Goal: Task Accomplishment & Management: Manage account settings

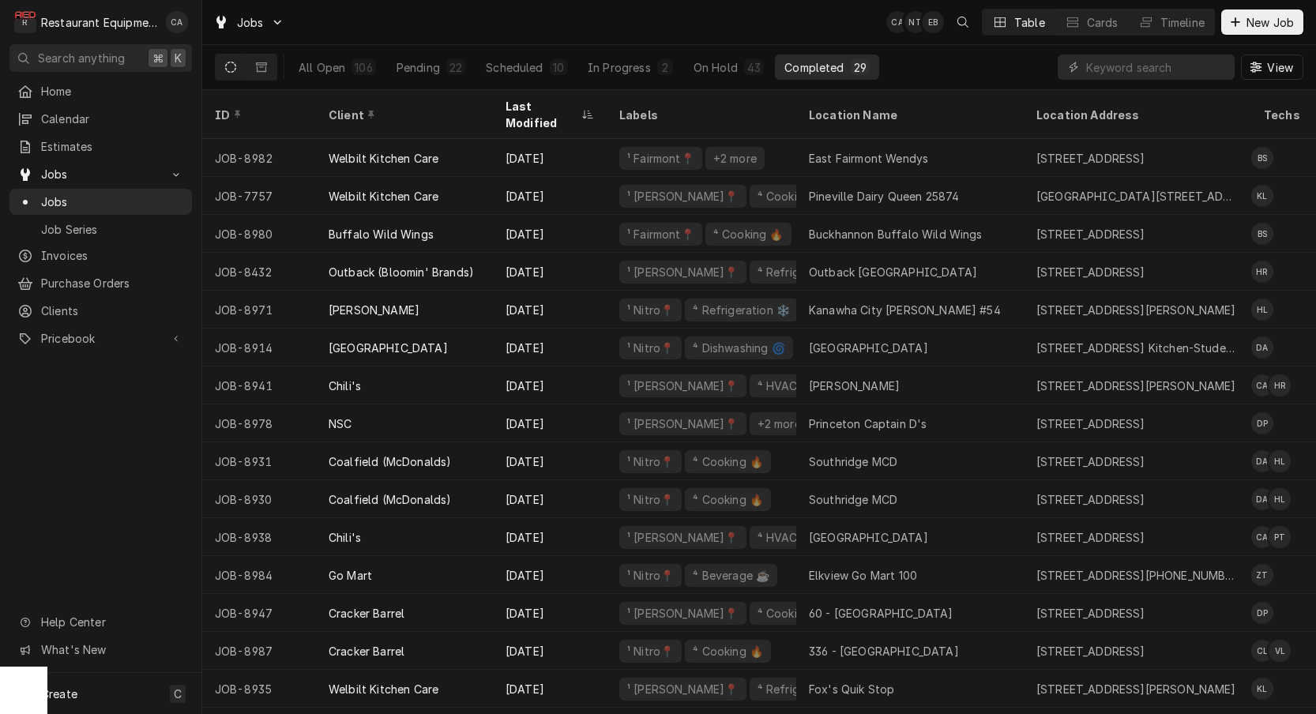
click at [822, 71] on div "Completed" at bounding box center [813, 67] width 59 height 17
click at [551, 103] on div "Last Modified" at bounding box center [542, 114] width 73 height 33
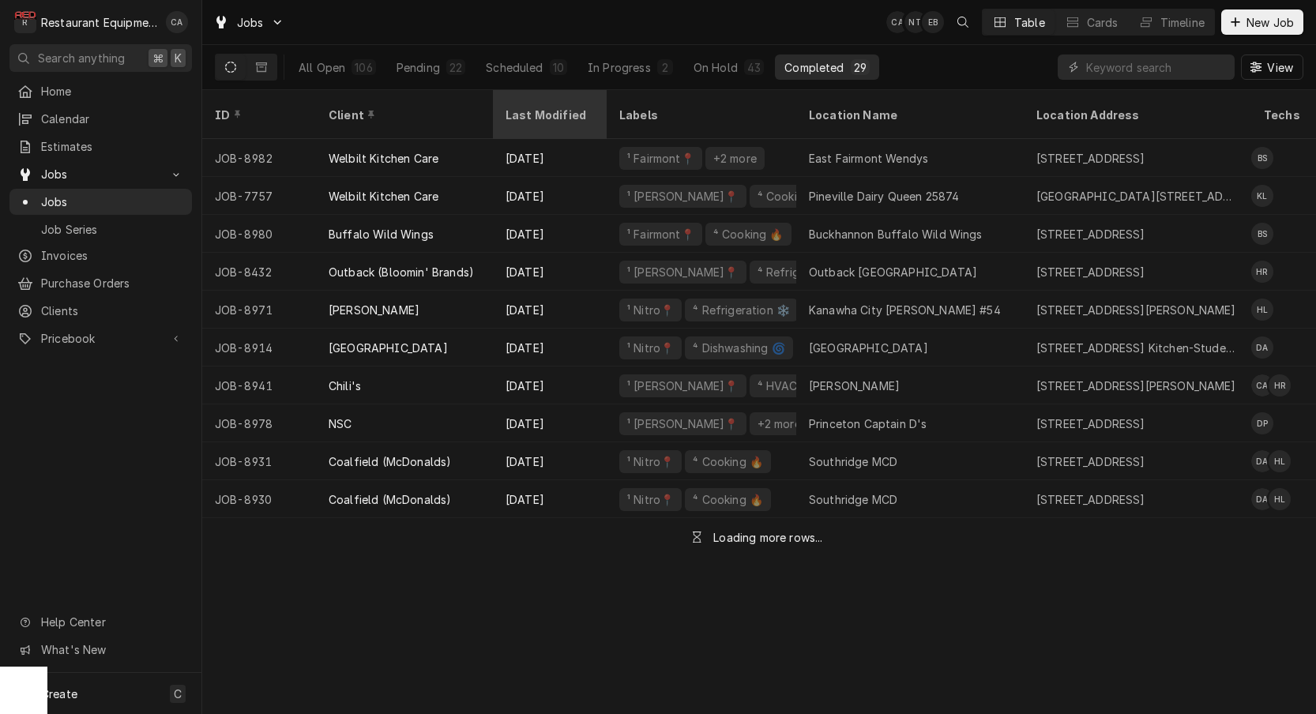
click at [551, 107] on div "Last Modified" at bounding box center [548, 115] width 85 height 17
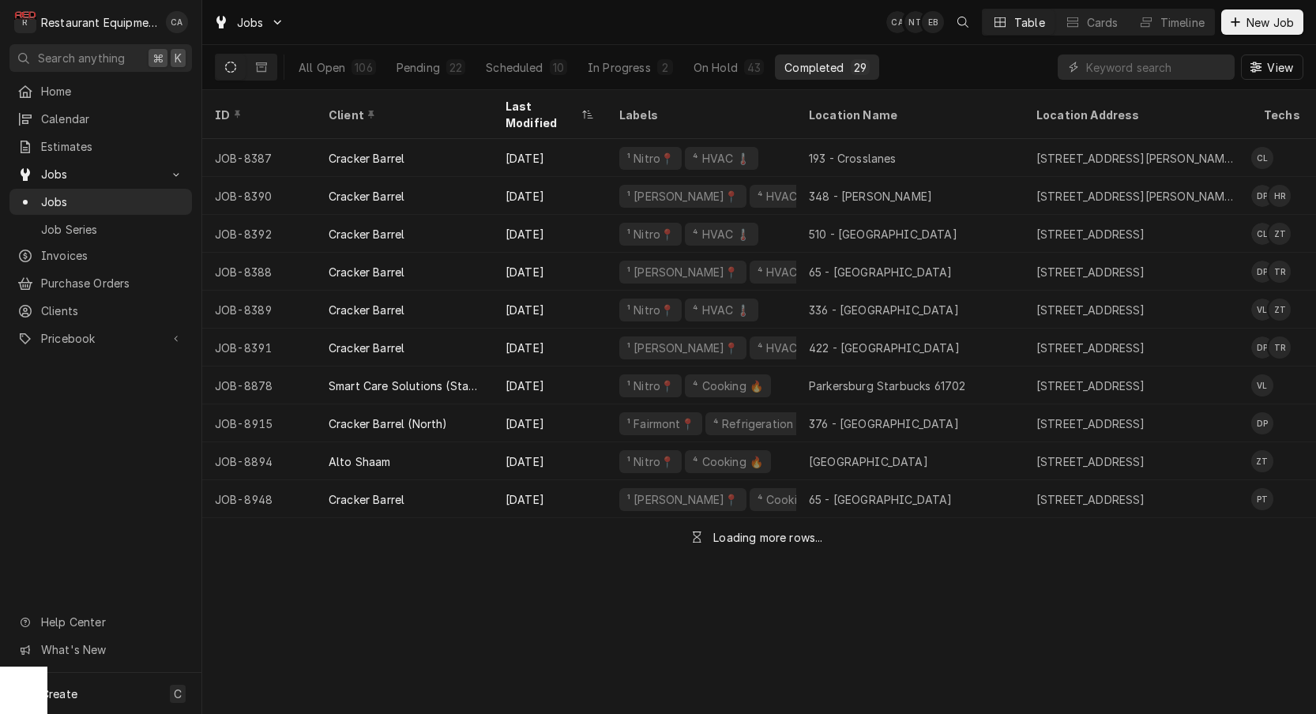
click at [551, 102] on div "Last Modified" at bounding box center [542, 114] width 73 height 33
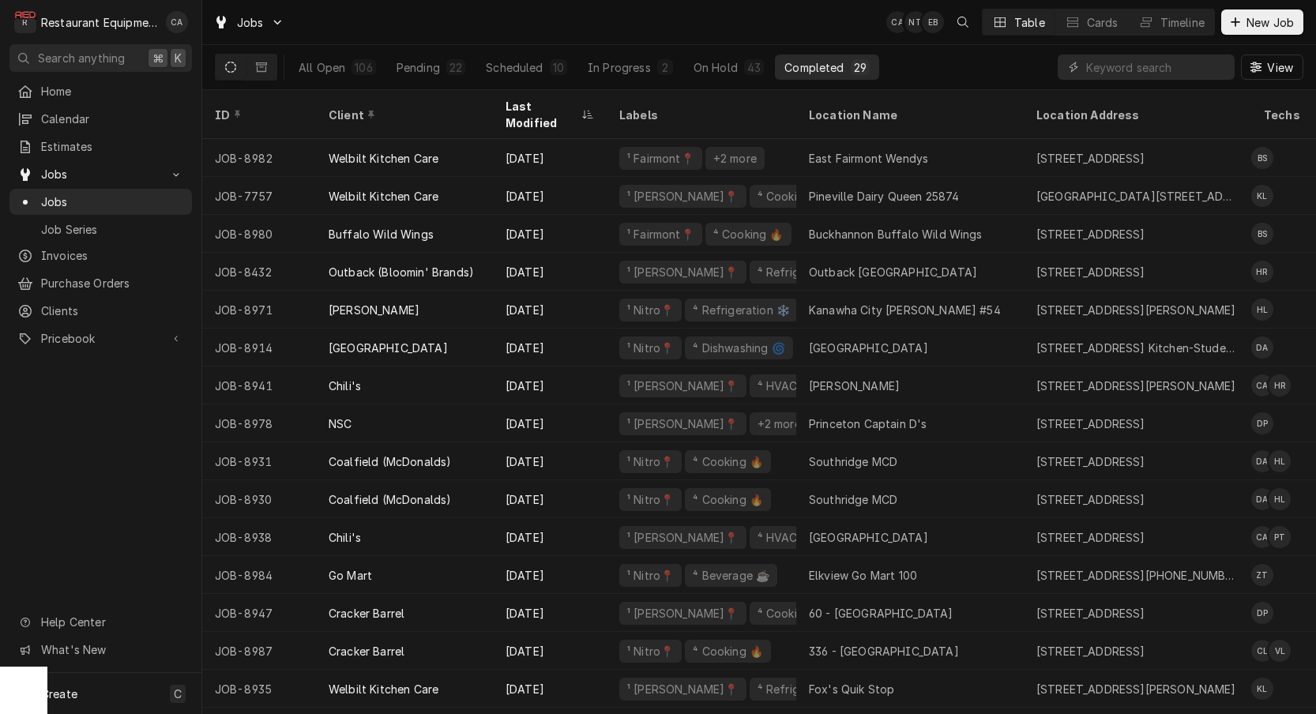
click at [551, 102] on div "Last Modified" at bounding box center [542, 114] width 73 height 33
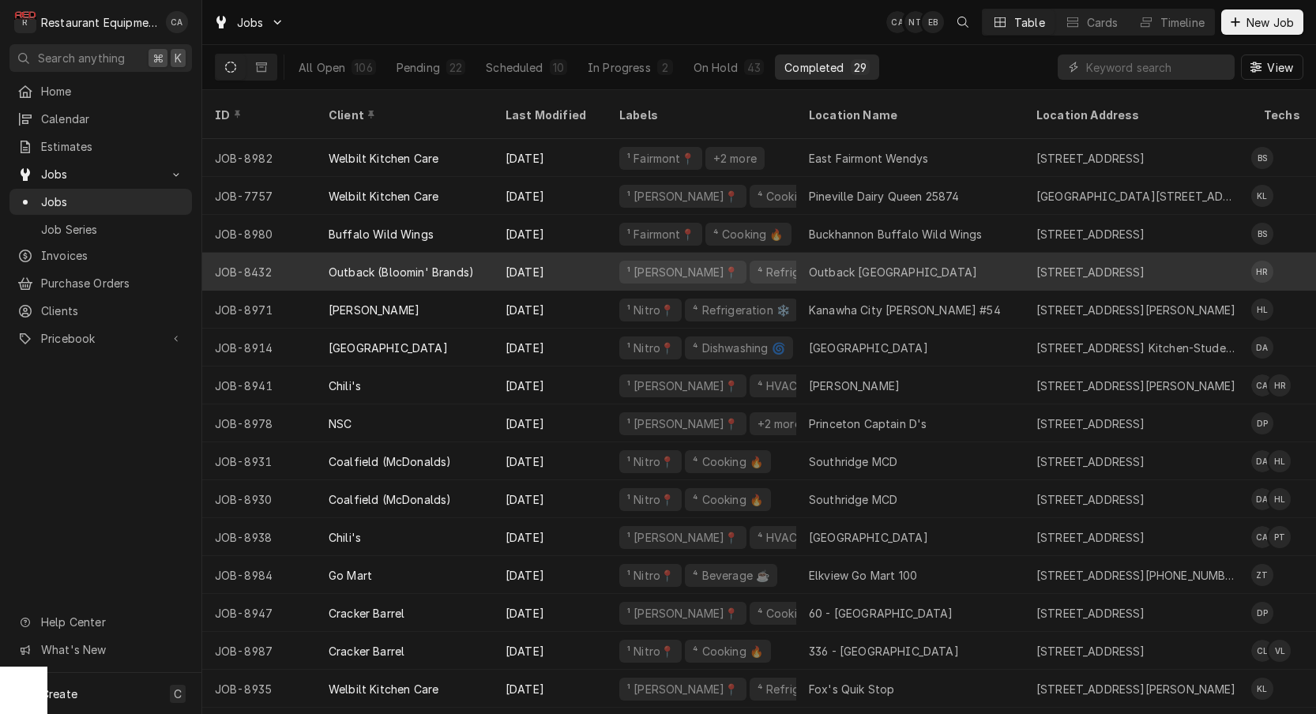
click div "Outback Princeton"
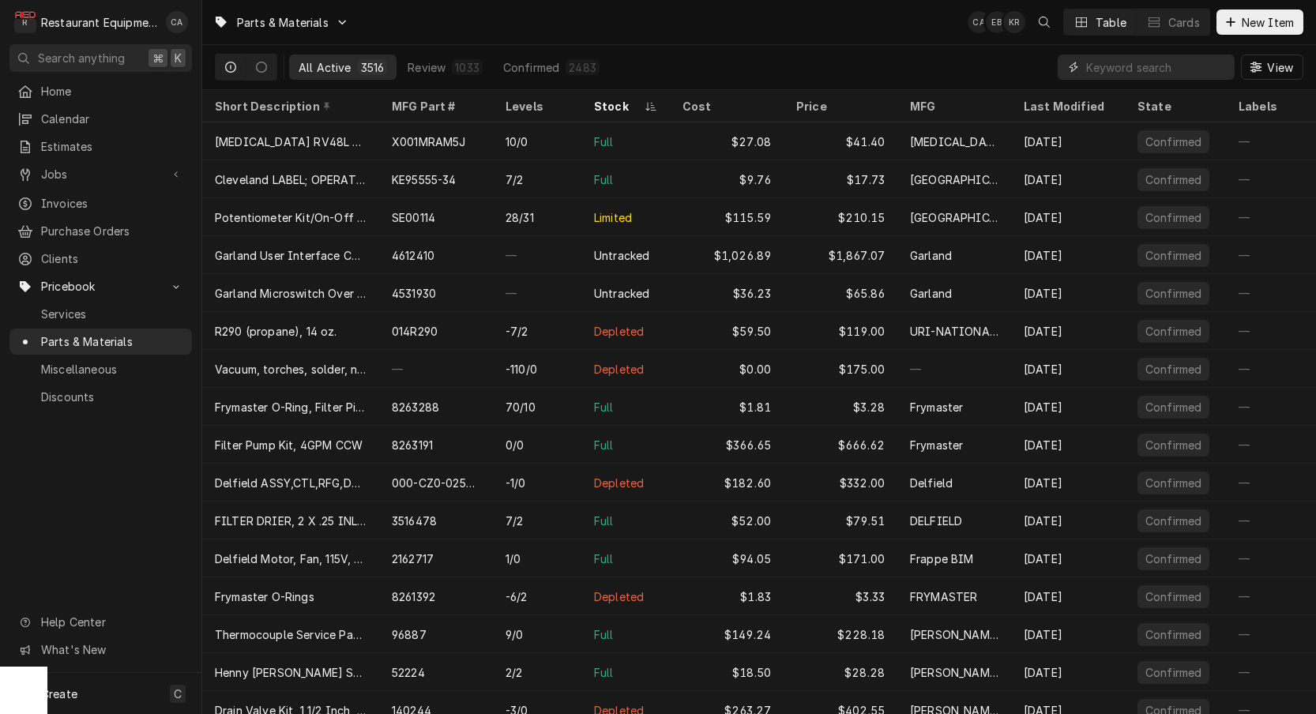
click at [1157, 73] on input "Dynamic Content Wrapper" at bounding box center [1156, 67] width 141 height 25
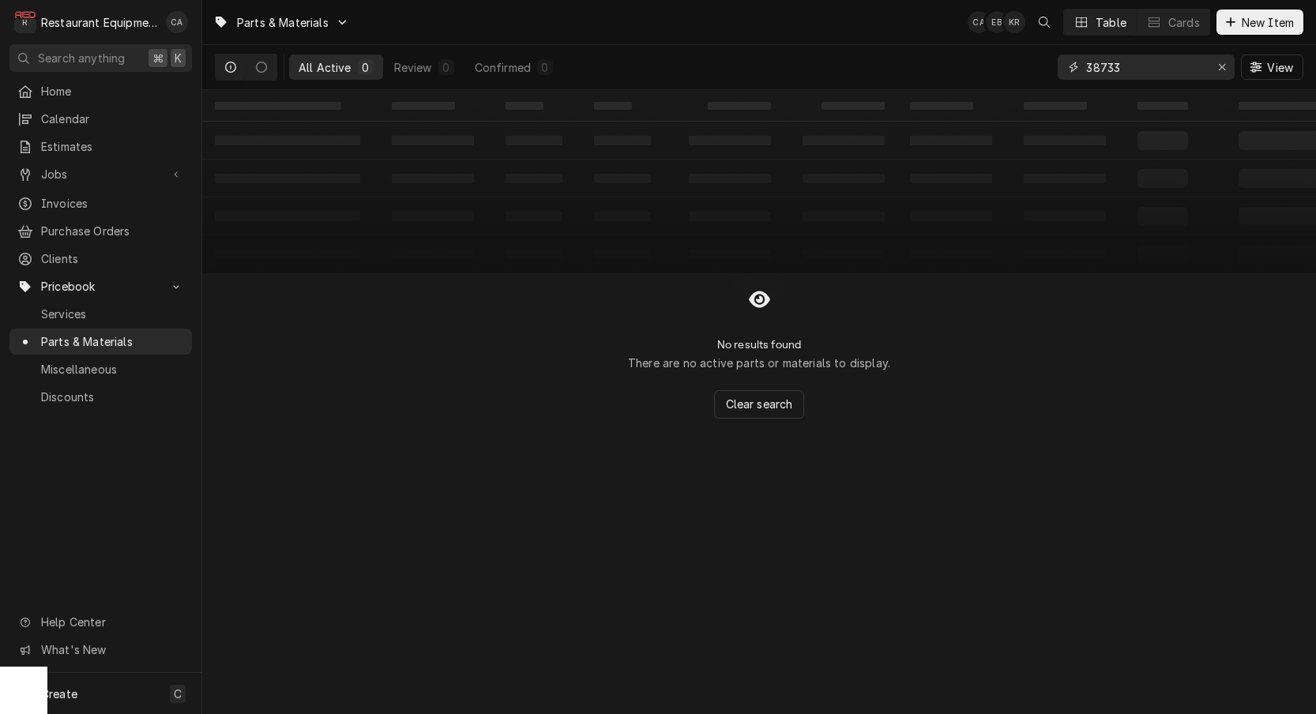
click at [1136, 71] on input "38733" at bounding box center [1145, 67] width 119 height 25
click at [1136, 70] on input "38733" at bounding box center [1145, 67] width 119 height 25
drag, startPoint x: 1153, startPoint y: 72, endPoint x: 1057, endPoint y: 68, distance: 95.7
click at [1058, 68] on div "38733" at bounding box center [1146, 67] width 177 height 25
type input "38733"
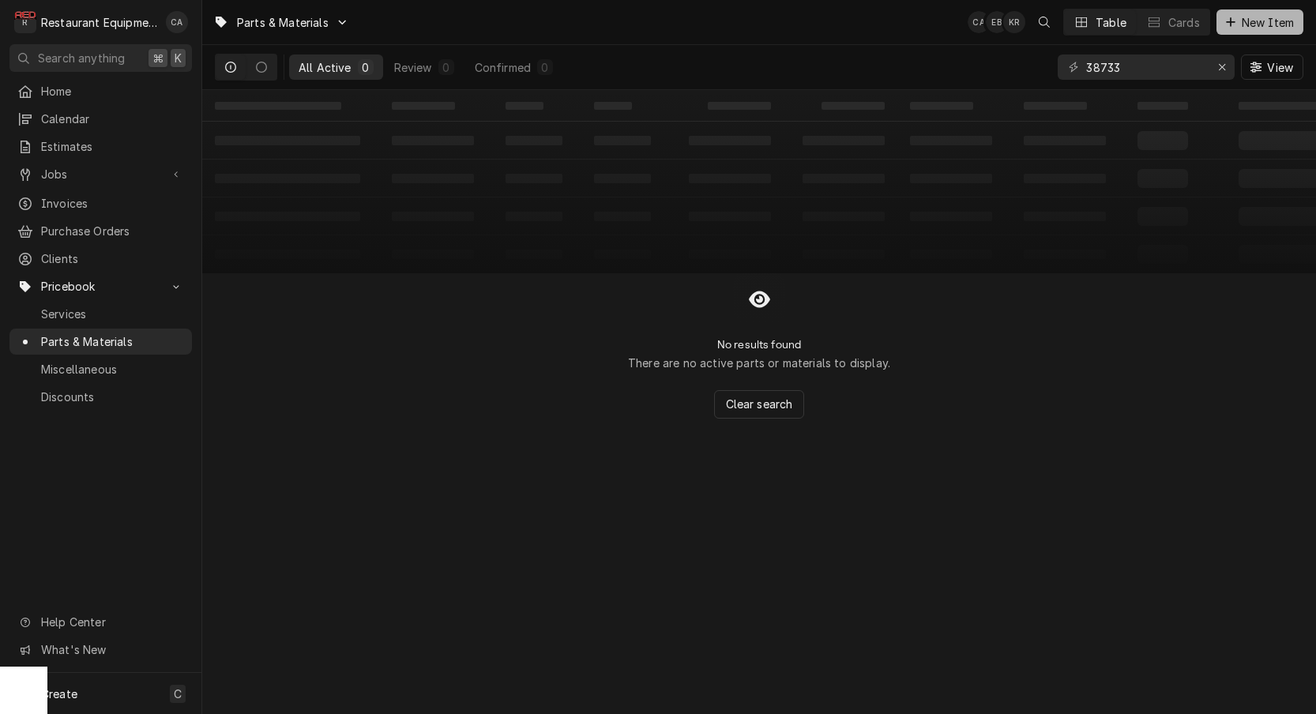
click at [1246, 24] on span "New Item" at bounding box center [1268, 22] width 58 height 17
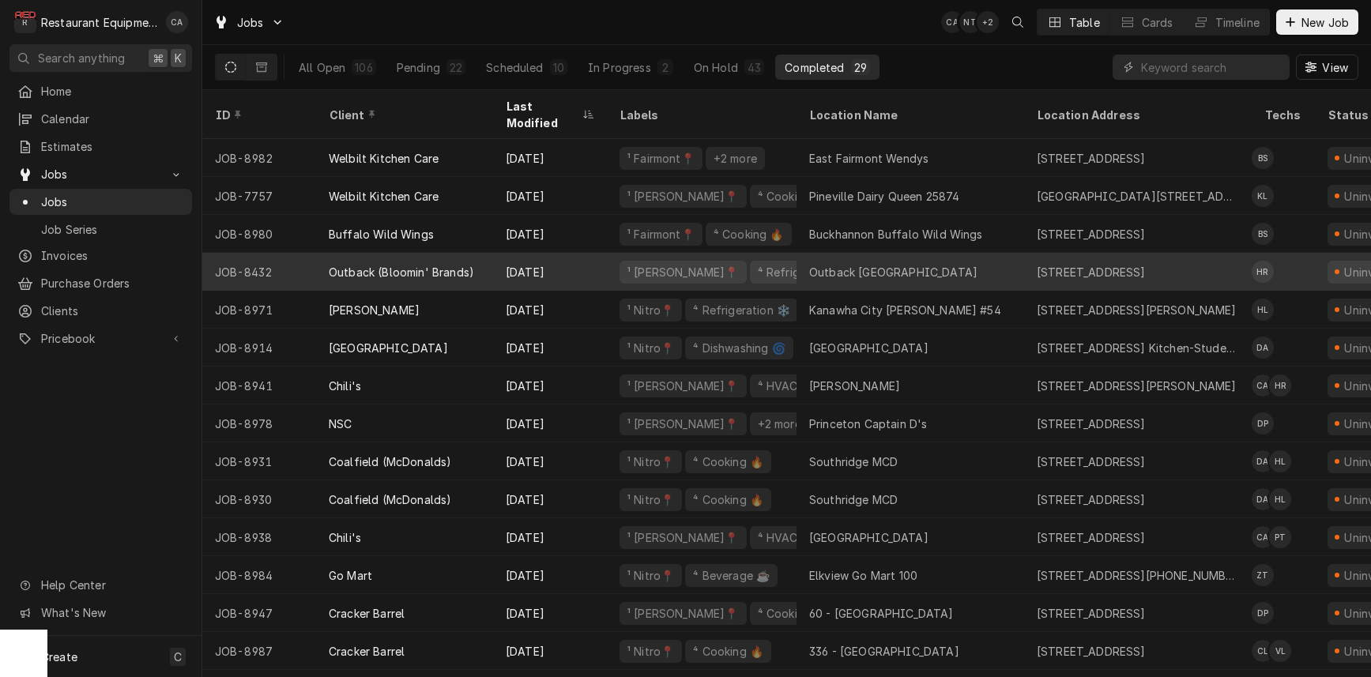
click at [856, 264] on div "Outback Princeton" at bounding box center [893, 272] width 168 height 17
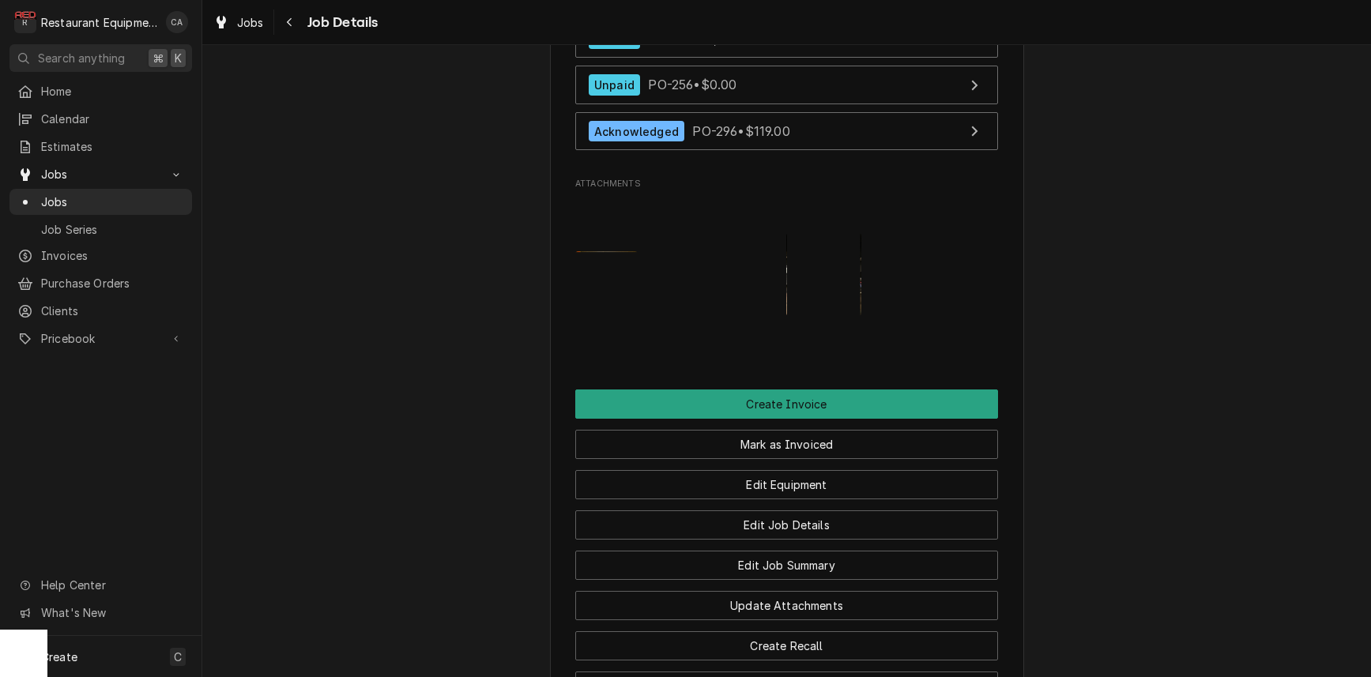
scroll to position [1800, 0]
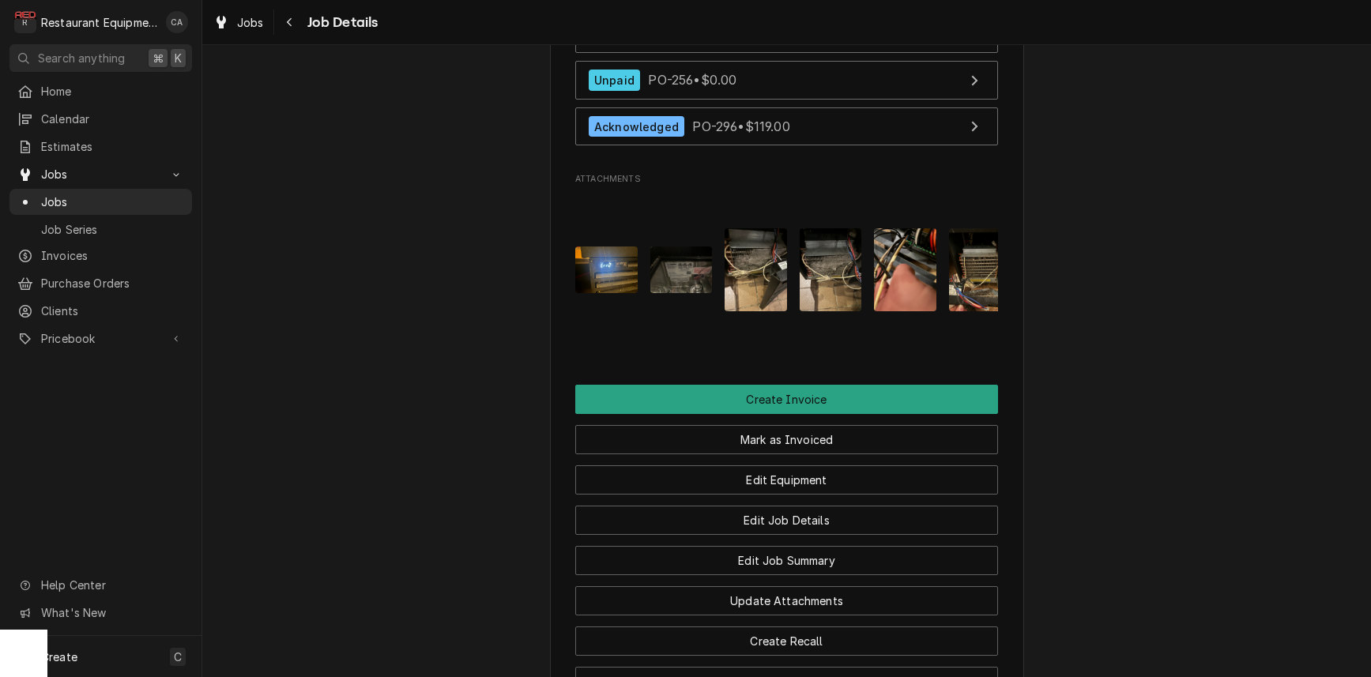
click at [239, 28] on span "Jobs" at bounding box center [250, 22] width 27 height 17
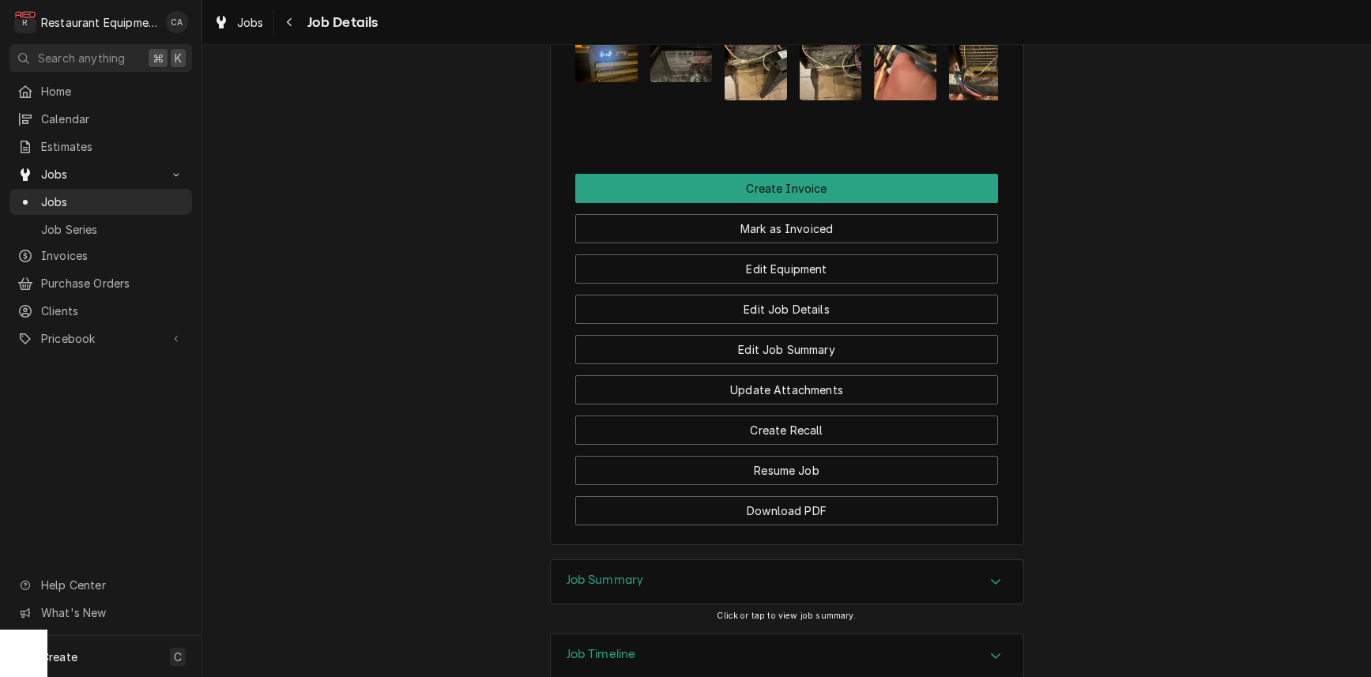
scroll to position [2041, 0]
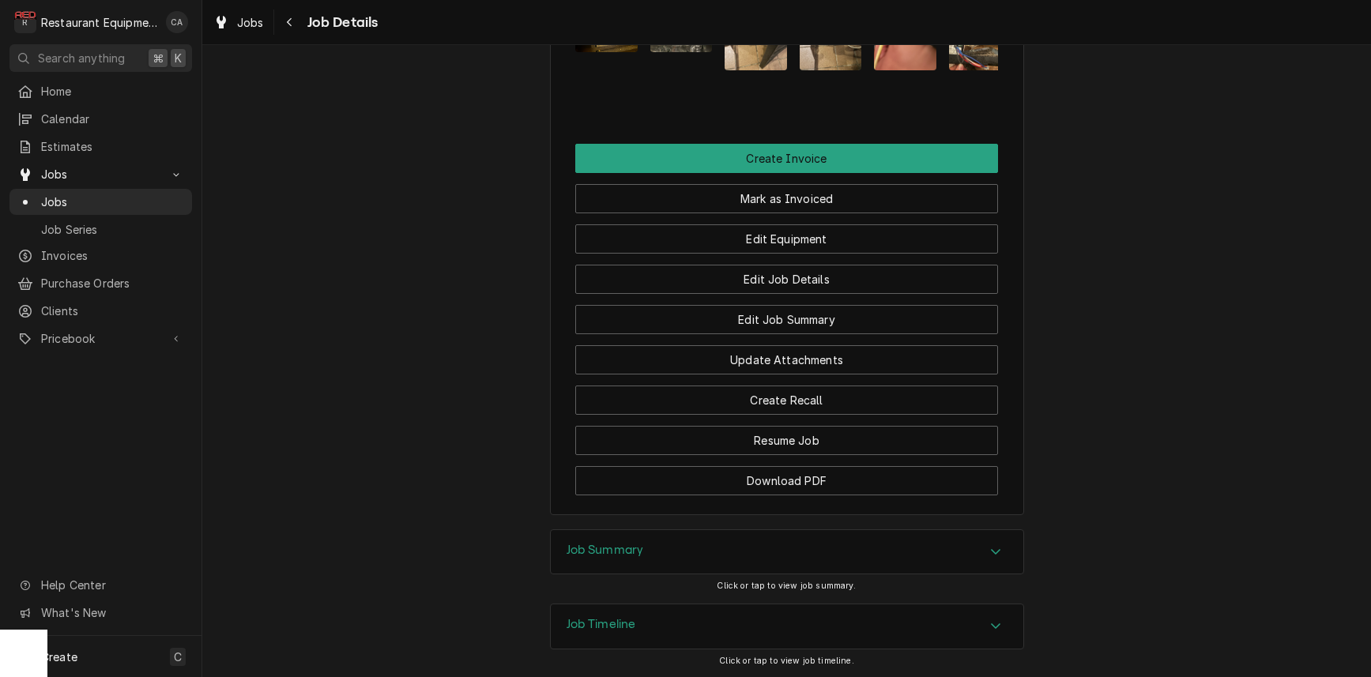
drag, startPoint x: 593, startPoint y: 540, endPoint x: 559, endPoint y: 537, distance: 34.9
click at [593, 543] on h3 "Job Summary" at bounding box center [604, 550] width 77 height 15
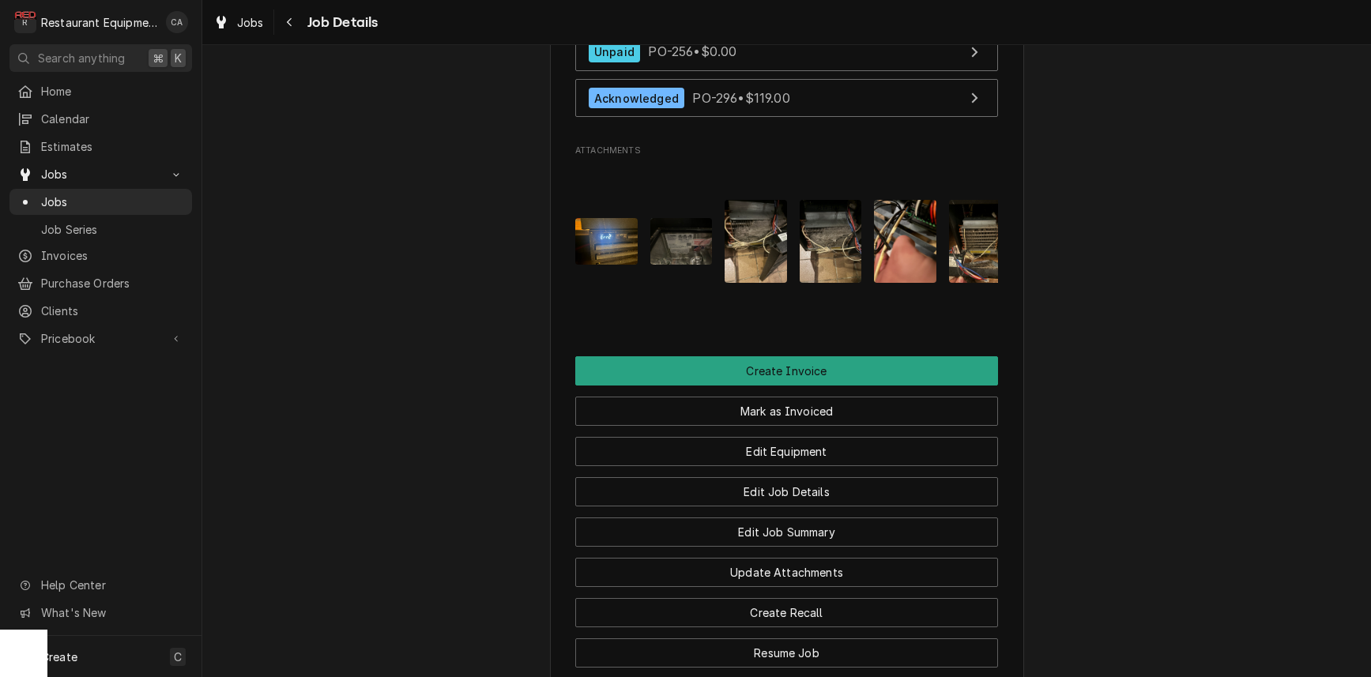
scroll to position [1790, 0]
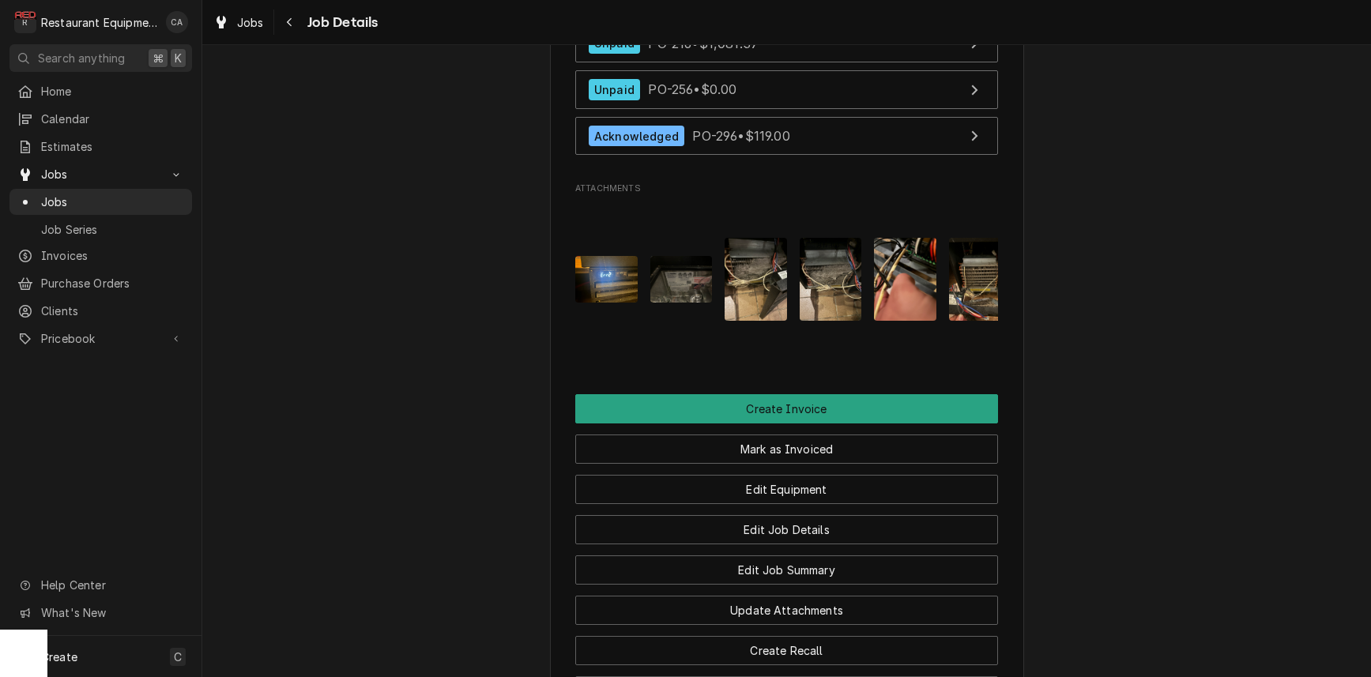
click at [672, 288] on img "Attachments" at bounding box center [681, 279] width 62 height 47
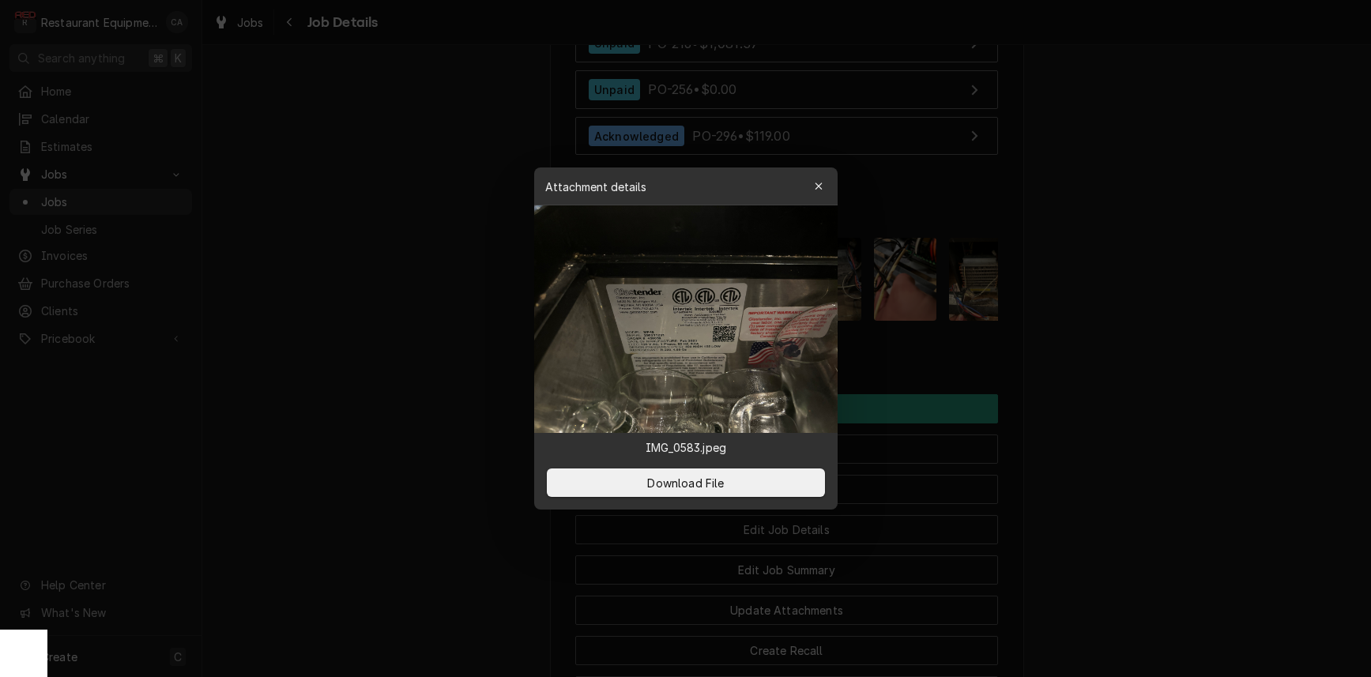
click at [1251, 387] on div at bounding box center [685, 338] width 1371 height 677
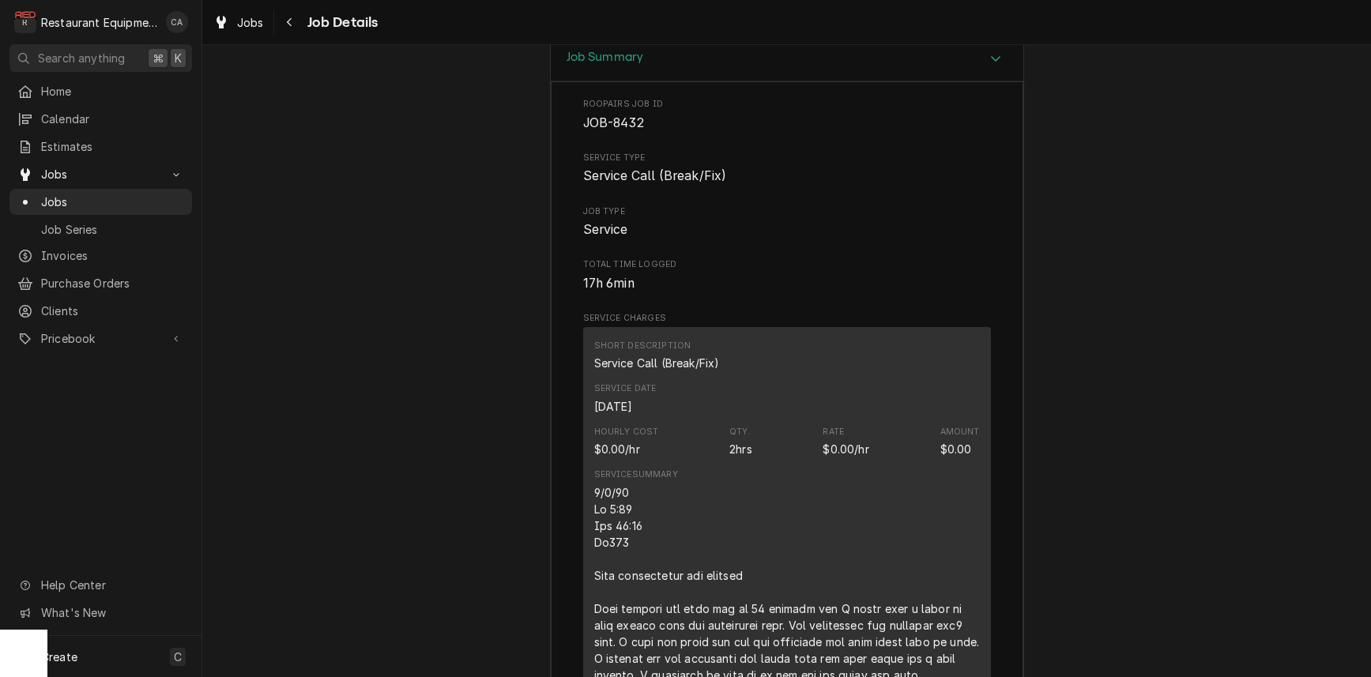
scroll to position [2530, 0]
click at [250, 23] on span "Jobs" at bounding box center [250, 22] width 27 height 17
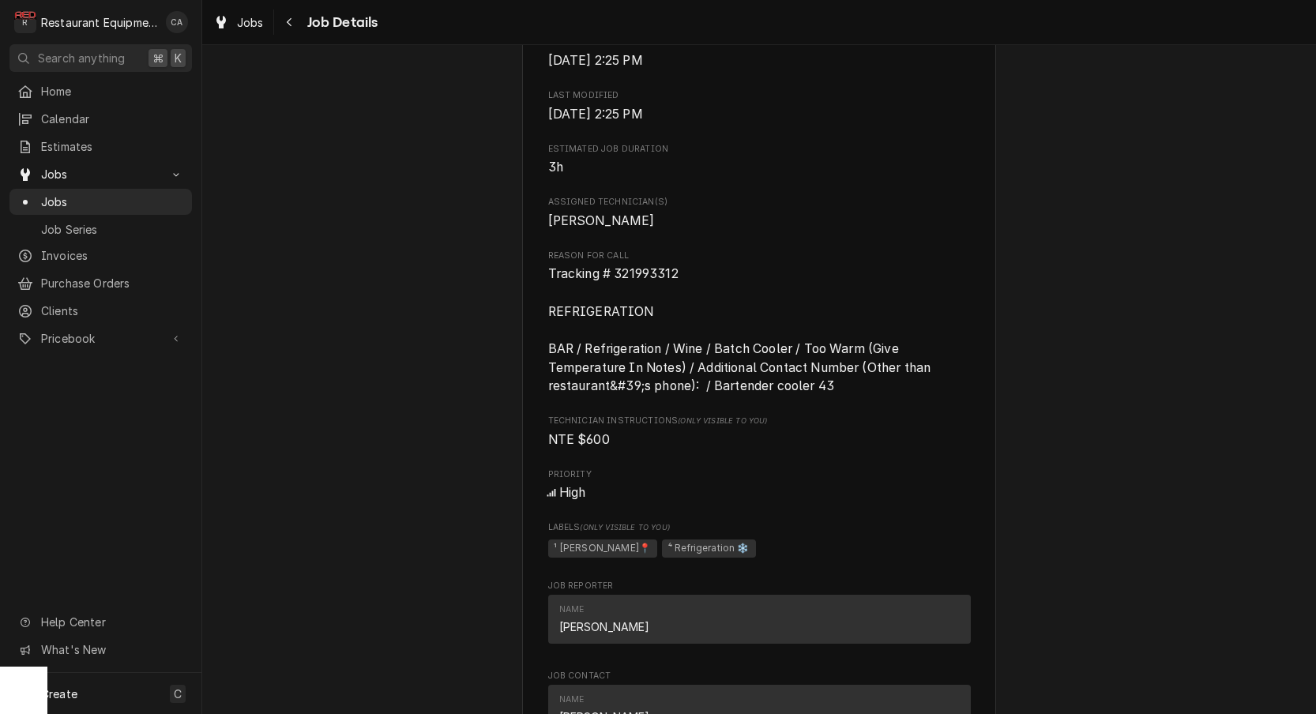
scroll to position [644, 0]
click at [683, 269] on span "Tracking # 321993312 REFRIGERATION BAR / Refrigeration / Wine / Batch Cooler / …" at bounding box center [759, 326] width 423 height 130
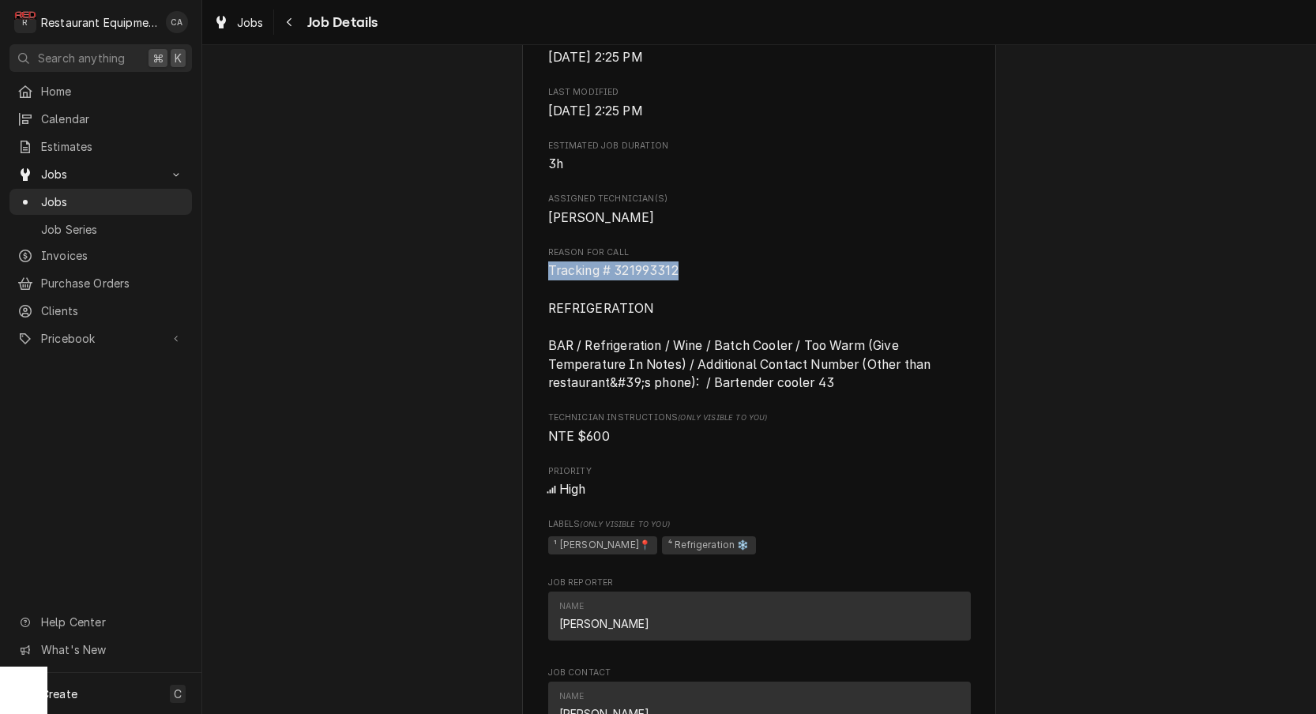
drag, startPoint x: 682, startPoint y: 272, endPoint x: 559, endPoint y: 272, distance: 122.5
click at [548, 270] on span "Tracking # 321993312 REFRIGERATION BAR / Refrigeration / Wine / Batch Cooler / …" at bounding box center [759, 326] width 423 height 130
copy span "Tracking # 321993312"
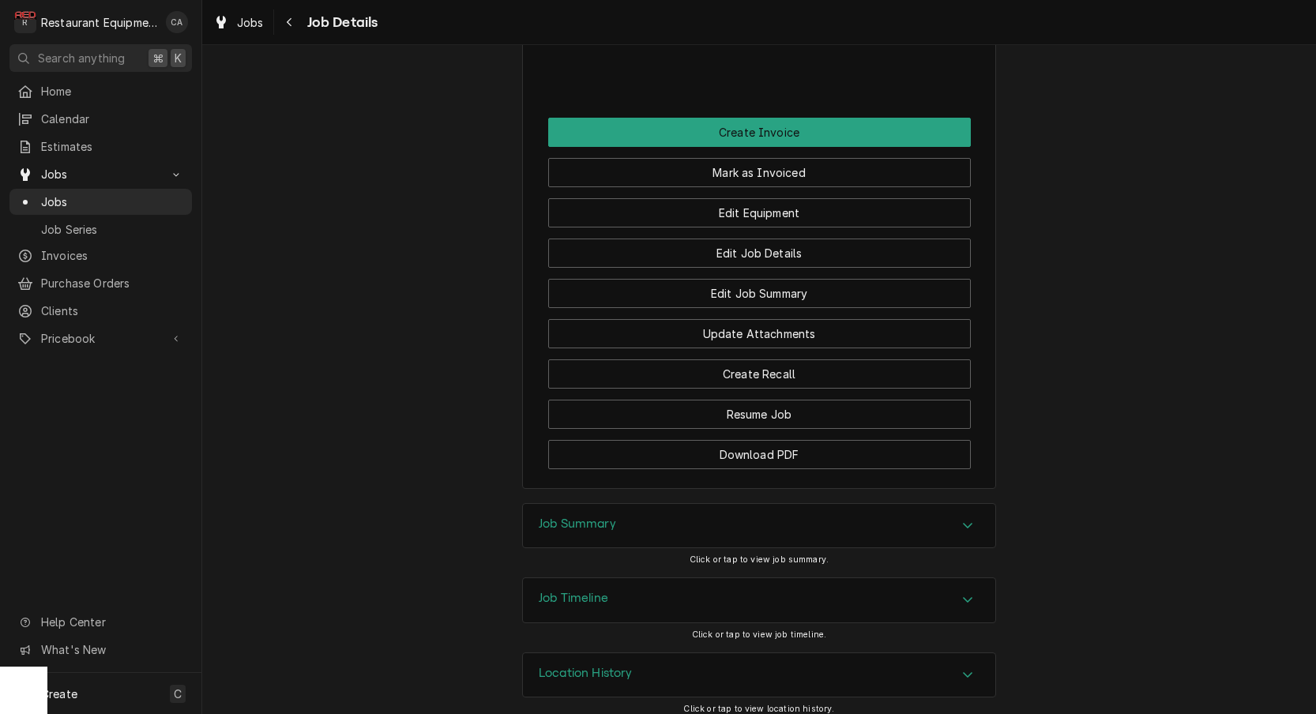
scroll to position [0, 0]
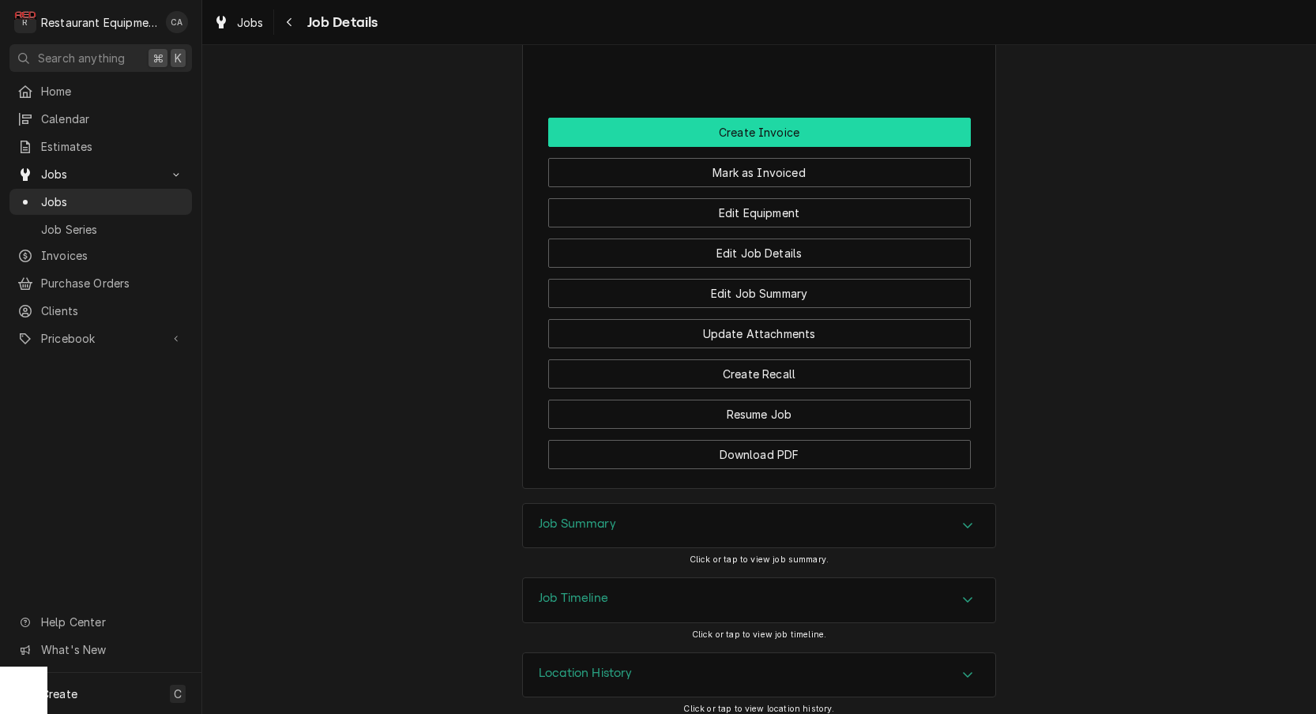
click at [768, 126] on button "Create Invoice" at bounding box center [759, 132] width 423 height 29
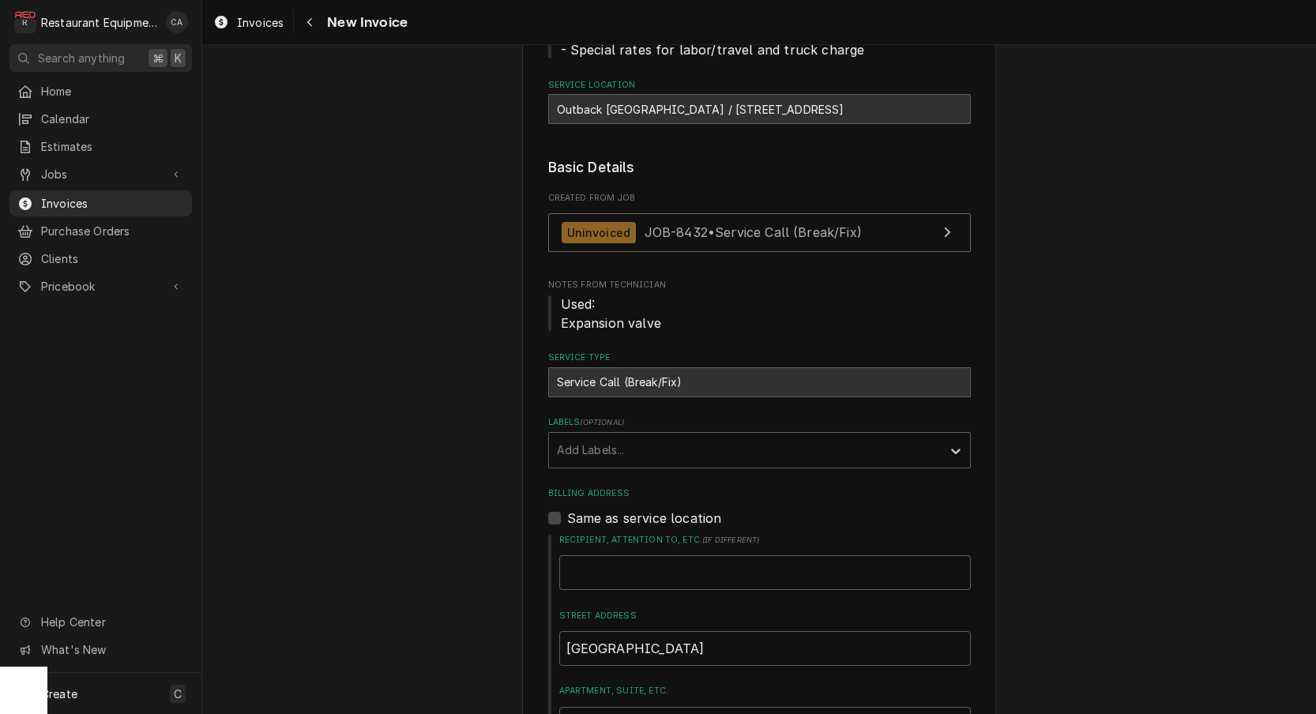
scroll to position [250, 0]
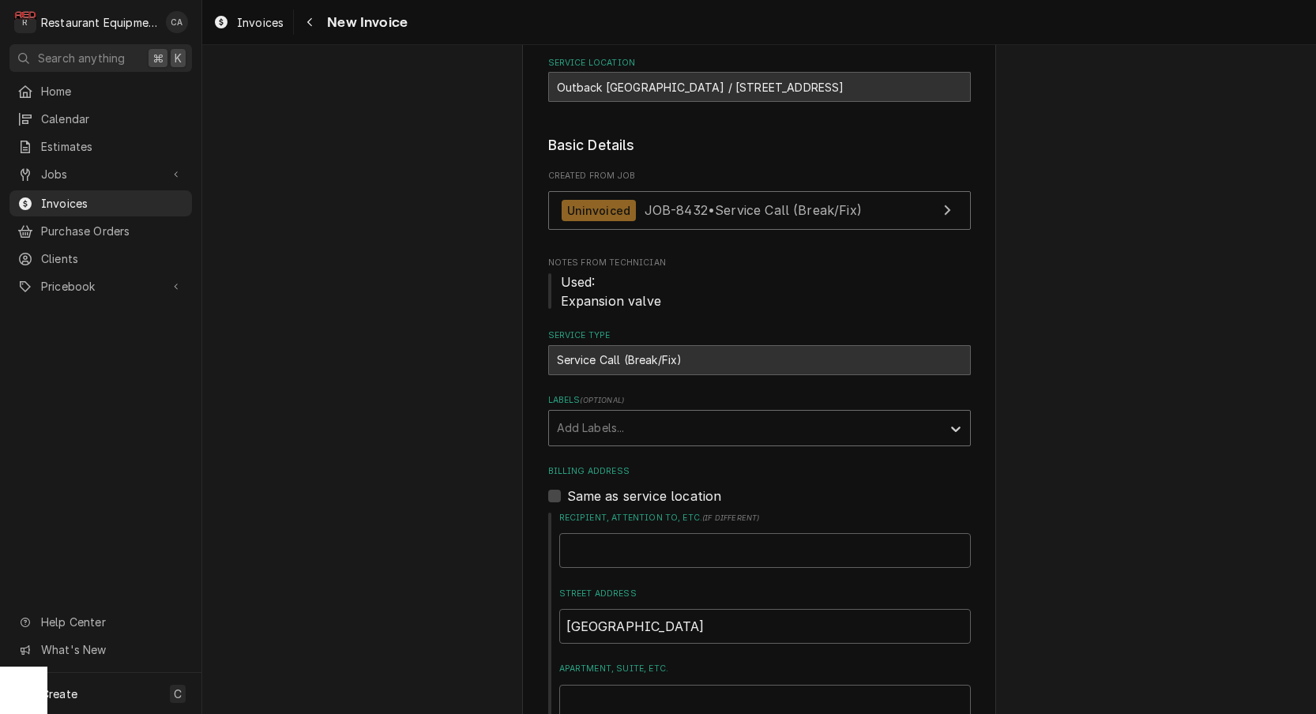
click at [577, 425] on div "Add Labels..." at bounding box center [745, 427] width 377 height 17
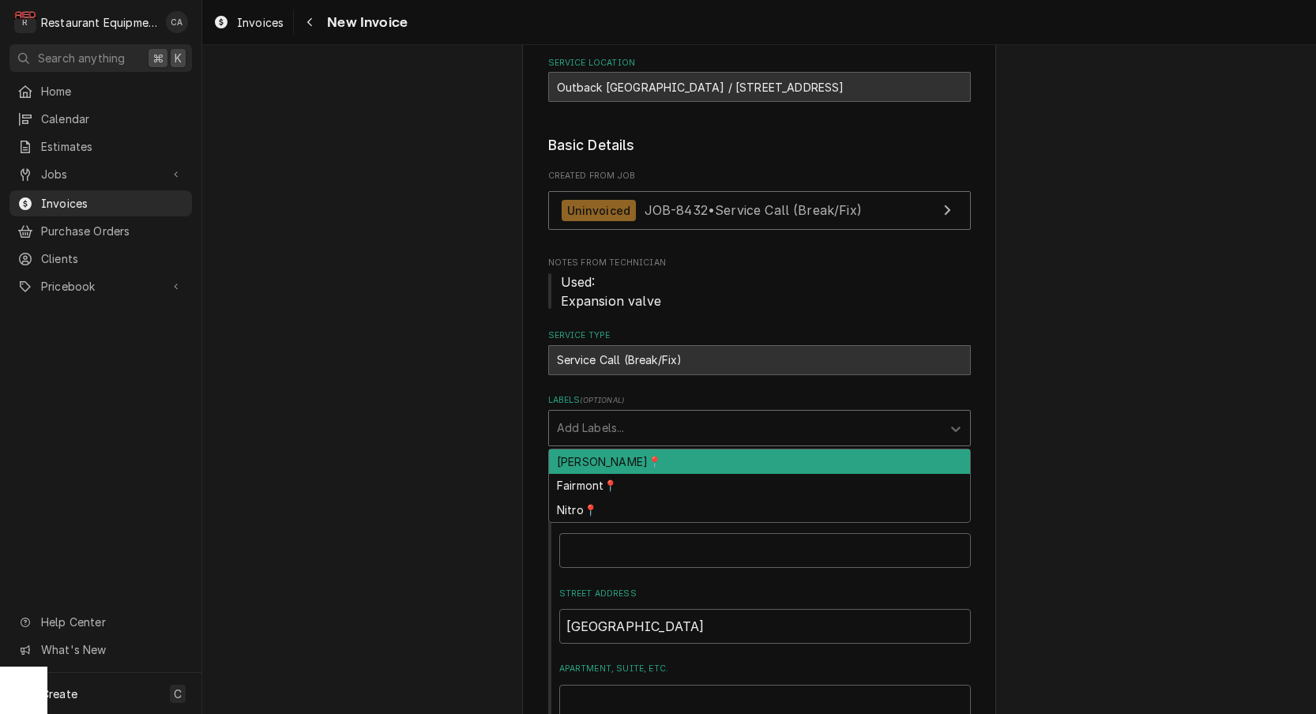
click at [570, 456] on div "BECKLEY📍" at bounding box center [759, 462] width 421 height 24
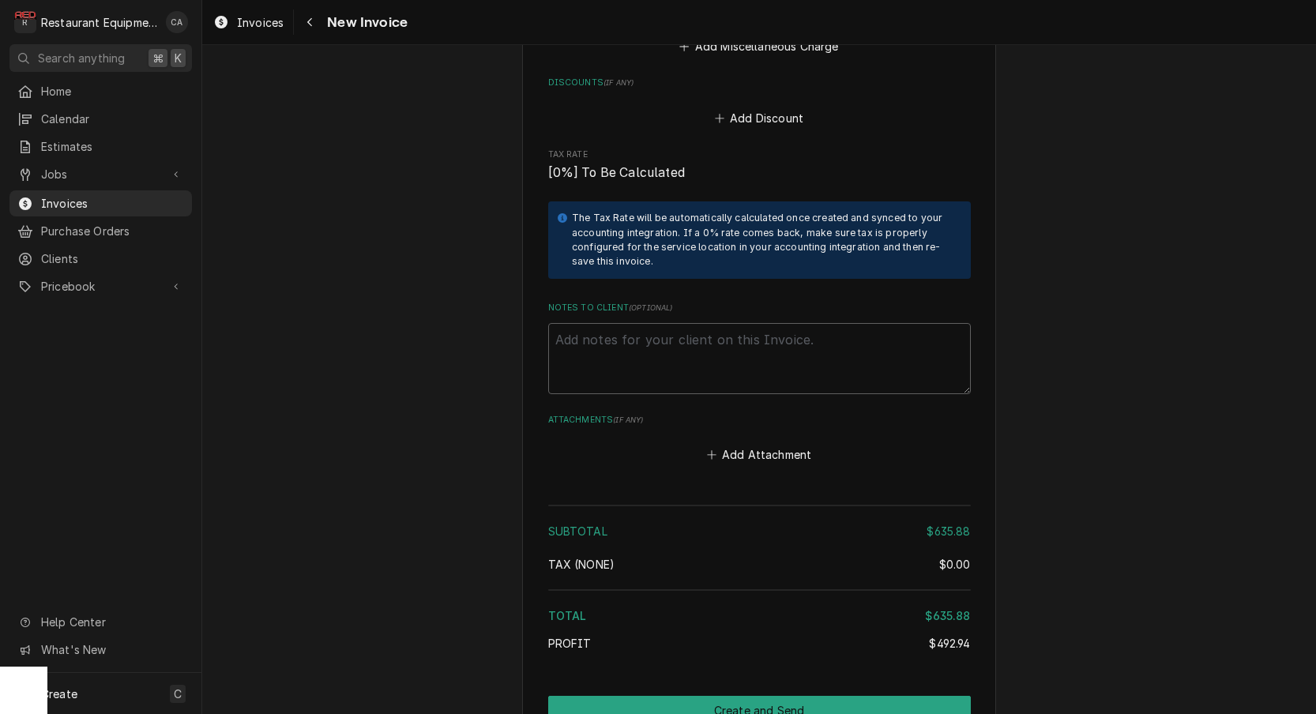
scroll to position [0, 0]
drag, startPoint x: 704, startPoint y: 274, endPoint x: 656, endPoint y: 262, distance: 48.9
click at [701, 323] on textarea "Notes to Client ( optional )" at bounding box center [759, 358] width 423 height 71
paste textarea "Tracking # 321993312"
type textarea "x"
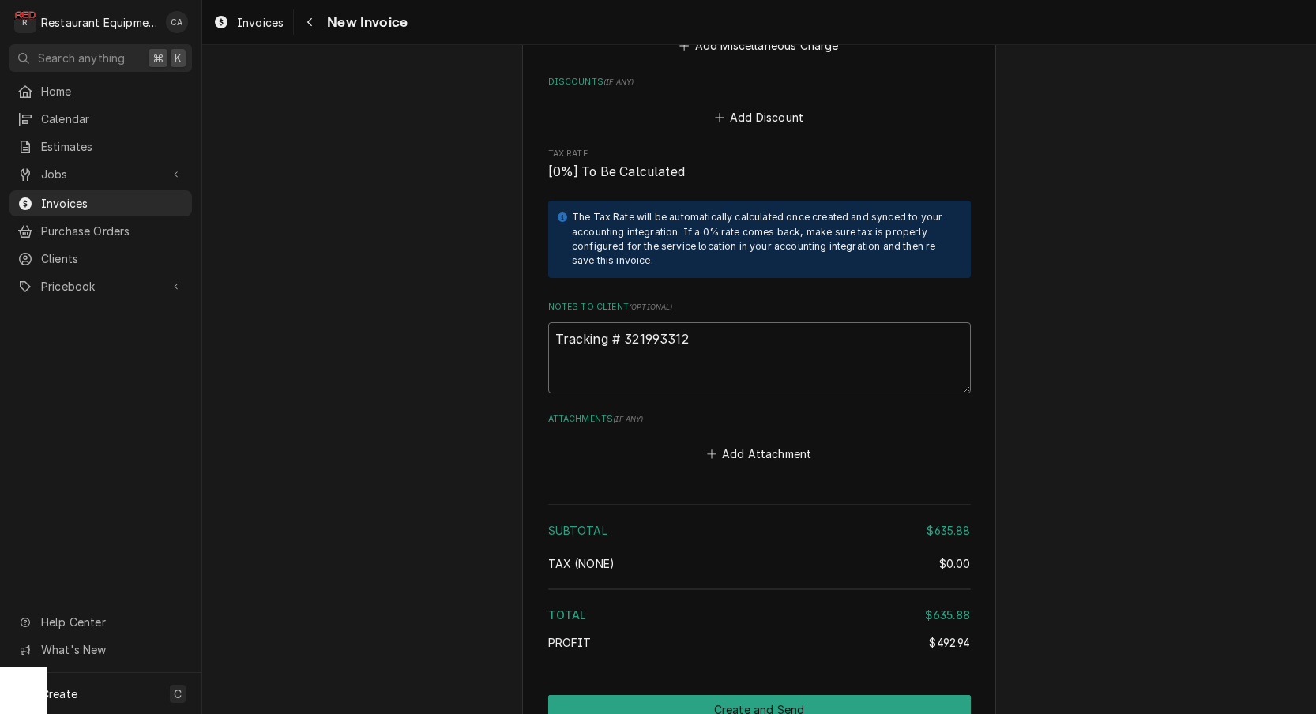
scroll to position [6295, 0]
type textarea "Tracking # 321993312"
drag, startPoint x: 747, startPoint y: 363, endPoint x: 735, endPoint y: 370, distance: 13.1
click at [747, 444] on button "Add Attachment" at bounding box center [759, 455] width 111 height 22
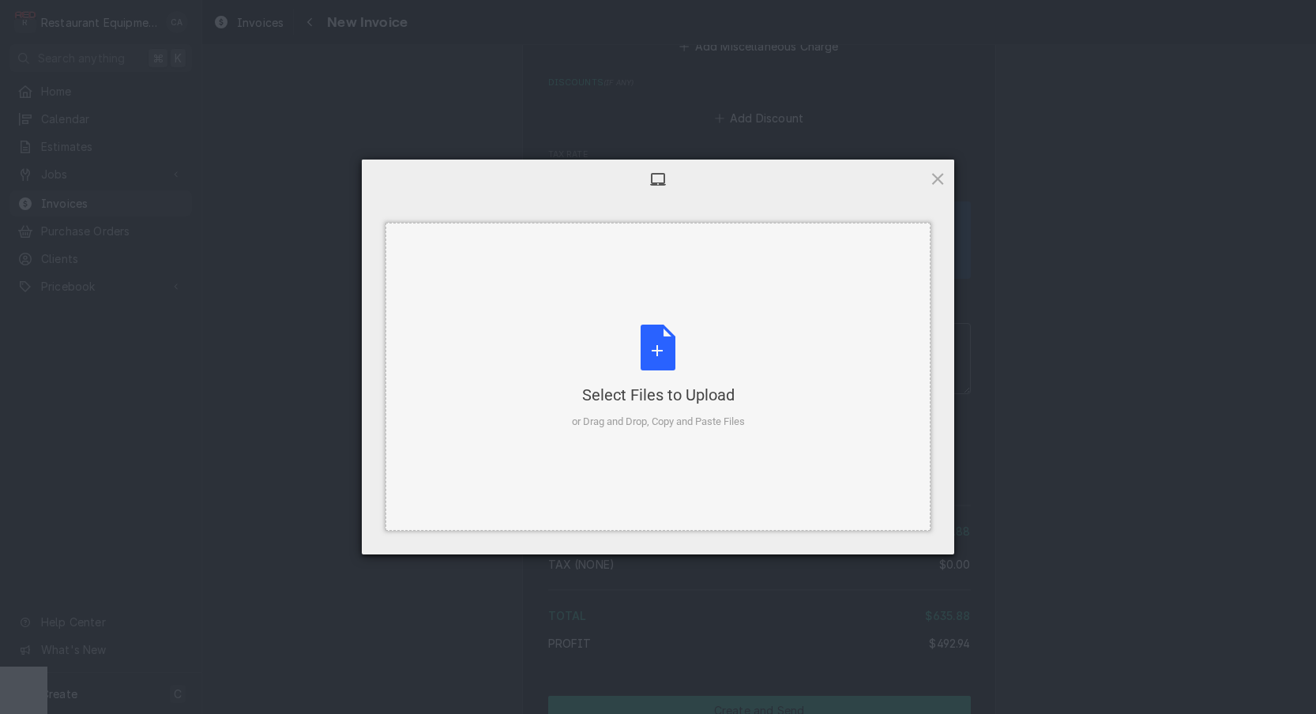
click at [705, 365] on div "Select Files to Upload or Drag and Drop, Copy and Paste Files" at bounding box center [658, 377] width 173 height 105
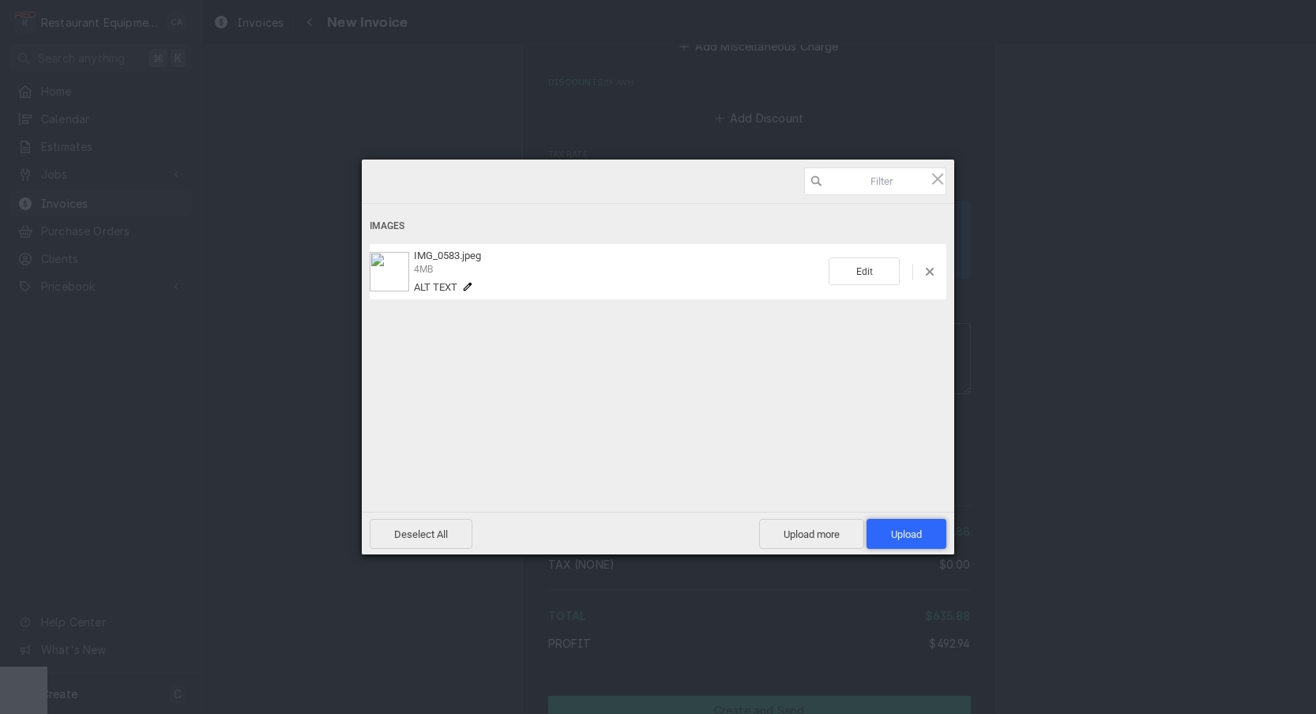
click at [926, 539] on span "Upload 1" at bounding box center [907, 534] width 80 height 30
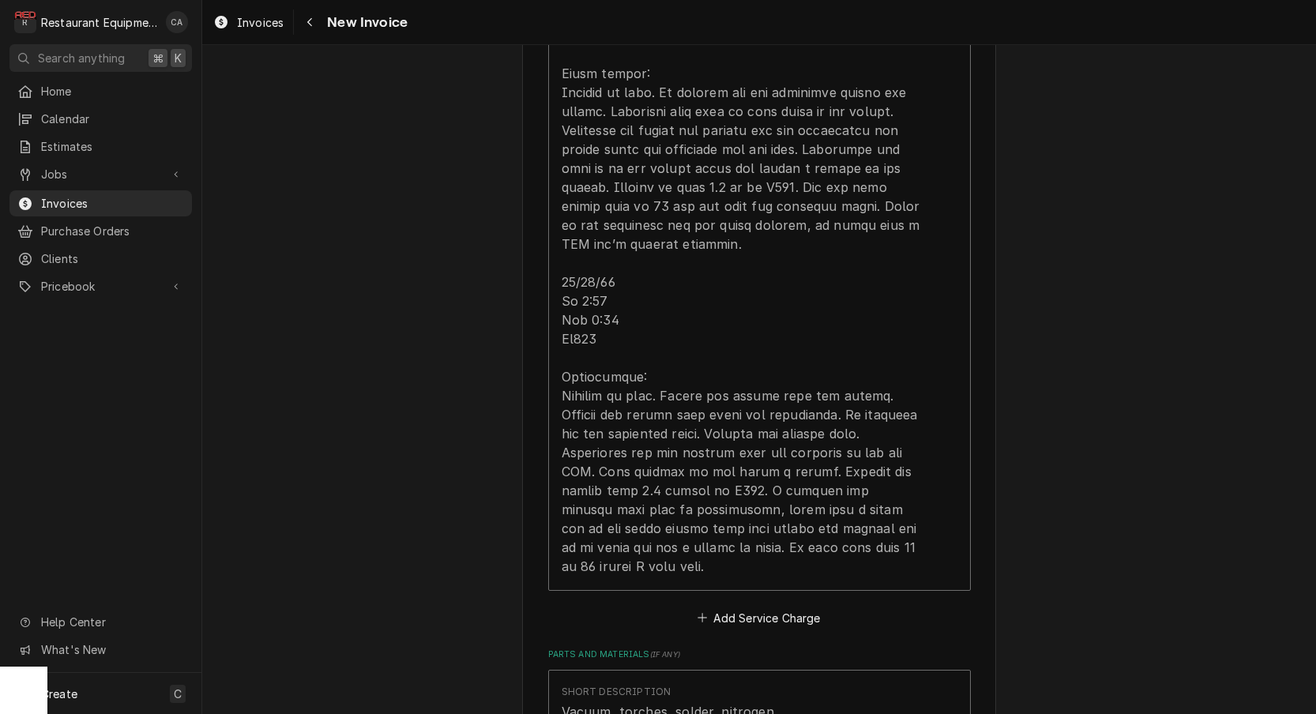
scroll to position [4712, 0]
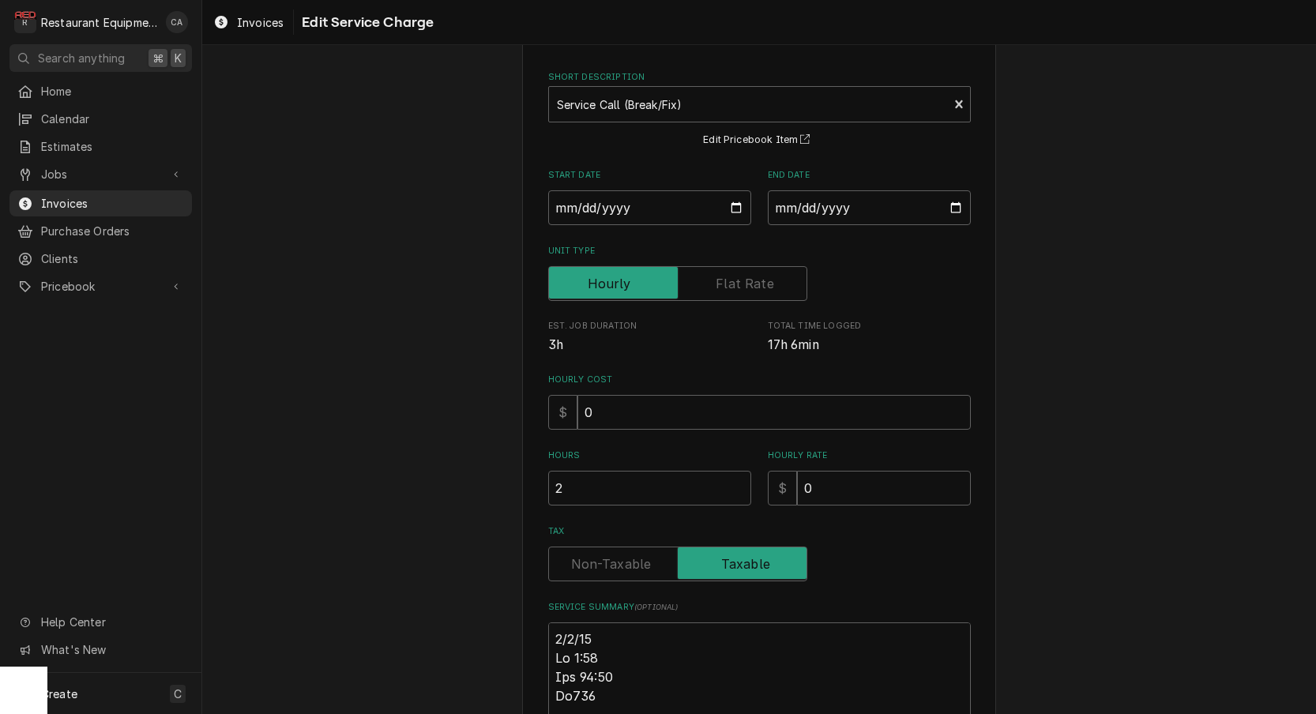
scroll to position [86, 0]
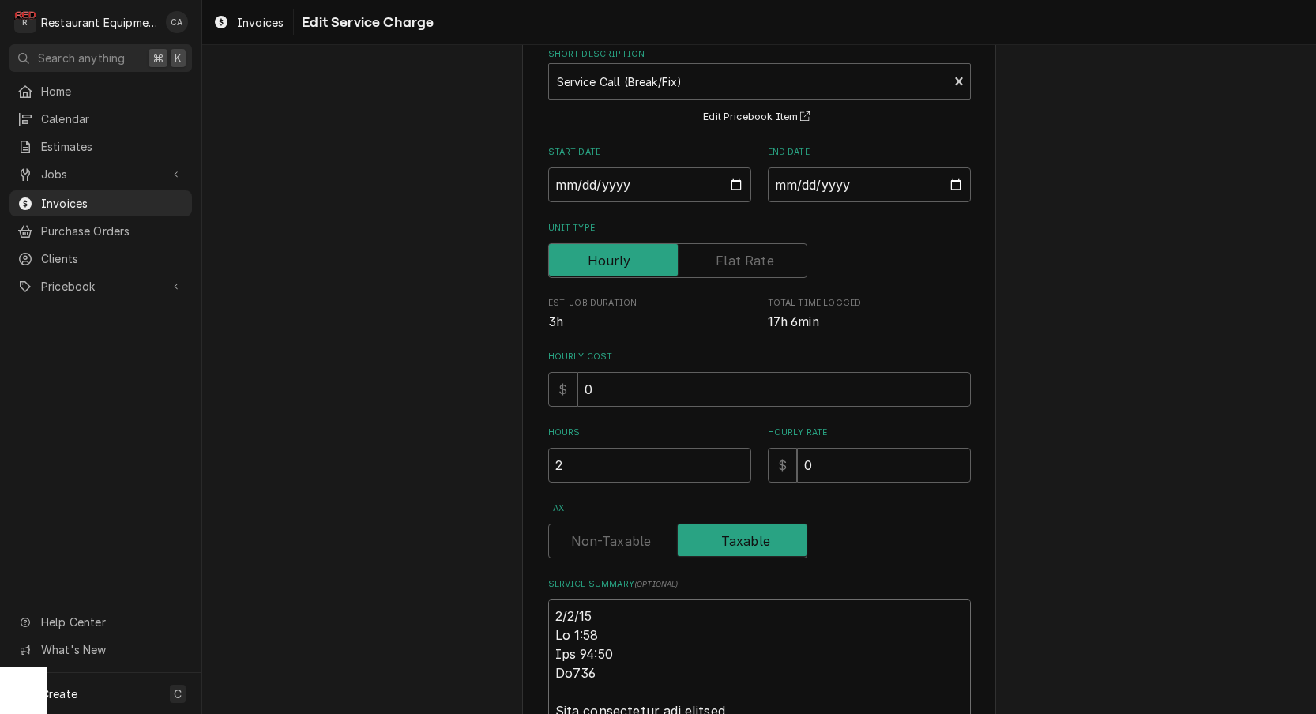
type textarea "x"
type textarea "R8/8/25 In 9:15 Out 11:15 Tk105 Left glasstender mug freezer Upon arrival the u…"
type textarea "x"
type textarea "Ro8/8/25 In 9:15 Out 11:15 Tk105 Left glasstender mug freezer Upon arrival the …"
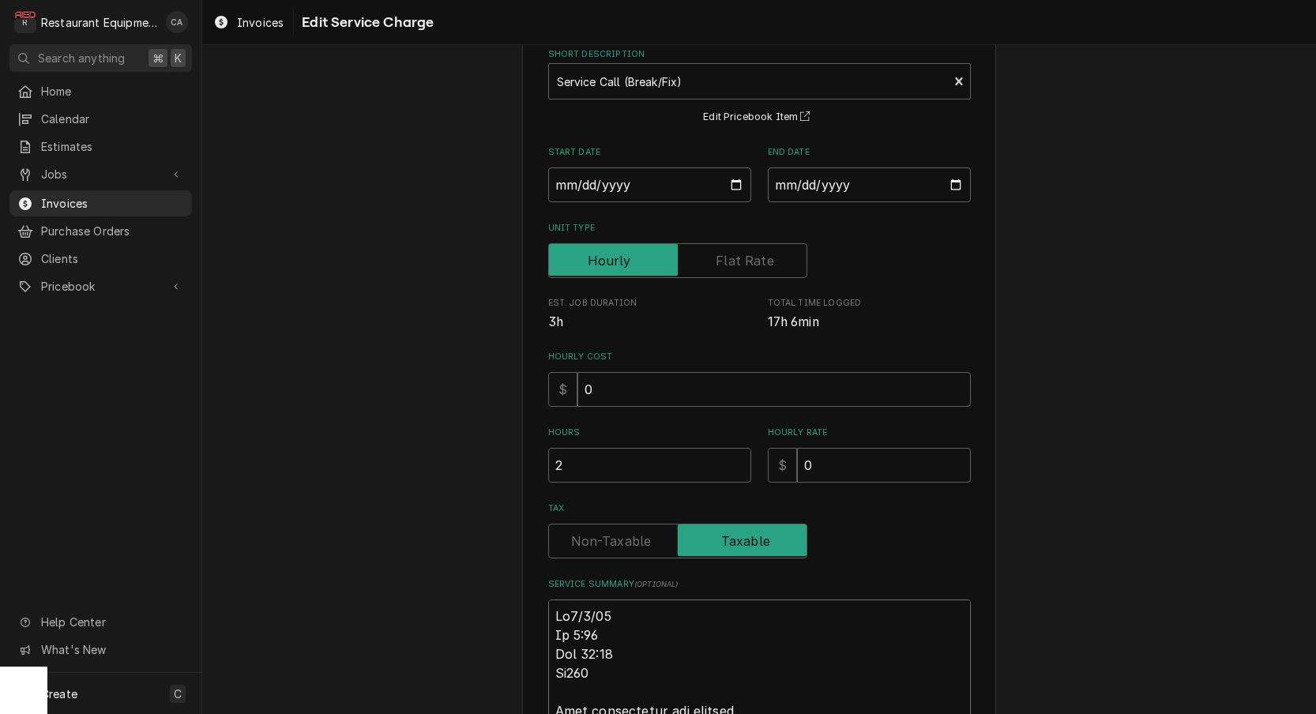
type textarea "x"
type textarea "Roo8/8/25 In 9:15 Out 11:15 Tk105 Left glasstender mug freezer Upon arrival the…"
type textarea "x"
type textarea "Roo 8/8/25 In 9:15 Out 11:15 Tk105 Left glasstender mug freezer Upon arrival th…"
type textarea "x"
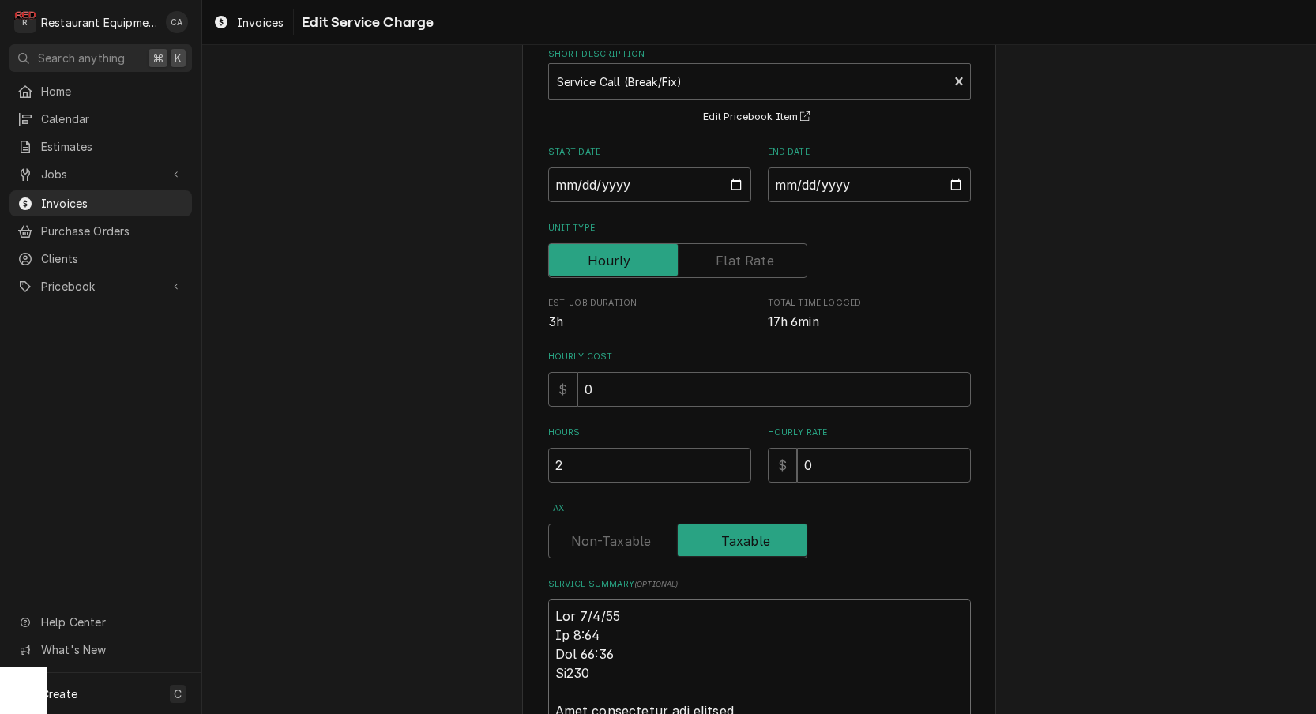
type textarea "Roo 88/8/25 In 9:15 Out 11:15 Tk105 Left glasstender mug freezer Upon arrival t…"
type textarea "x"
type textarea "Roo 848/8/25 In 9:15 Out 11:15 Tk105 Left glasstender mug freezer Upon arrival …"
type textarea "x"
type textarea "Roo 8438/8/25 In 9:15 Out 11:15 Tk105 Left glasstender mug freezer Upon arrival…"
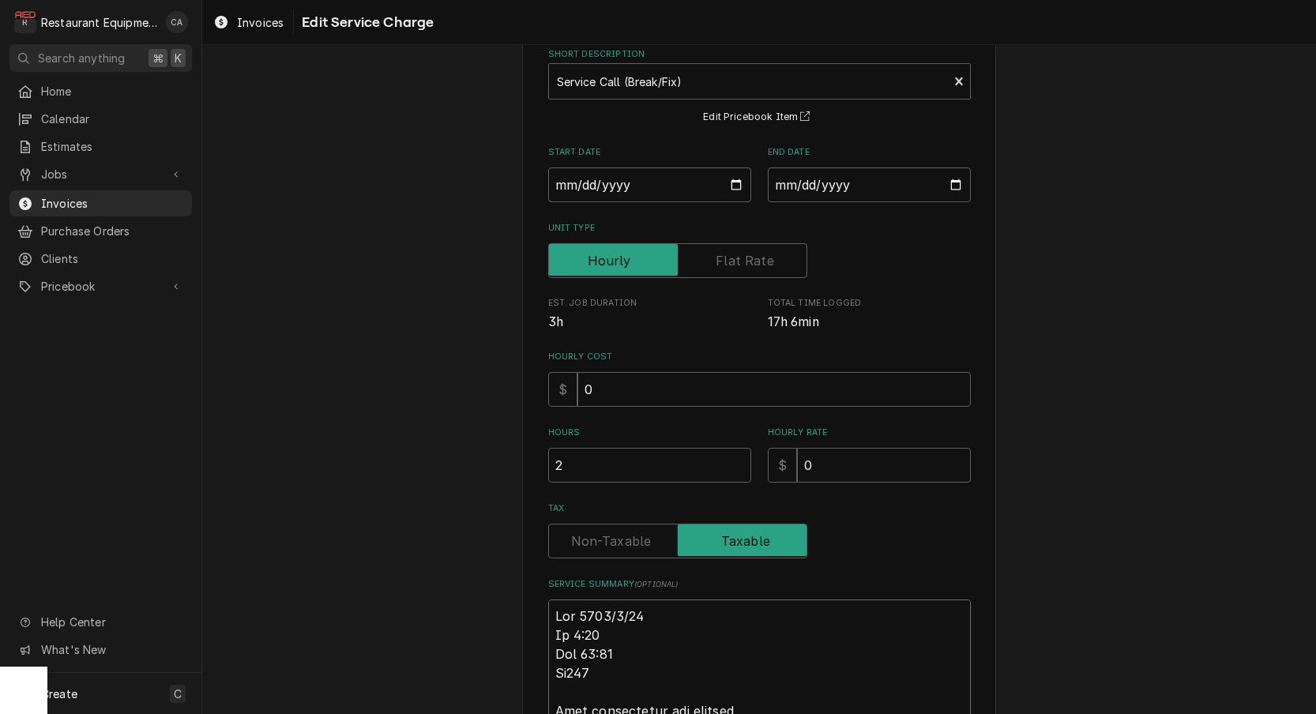
type textarea "x"
type textarea "Roo 84328/8/25 In 9:15 Out 11:15 Tk105 Left glasstender mug freezer Upon arriva…"
type textarea "x"
type textarea "Roo 8432 8/8/25 In 9:15 Out 11:15 Tk105 Left glasstender mug freezer Upon arriv…"
type textarea "x"
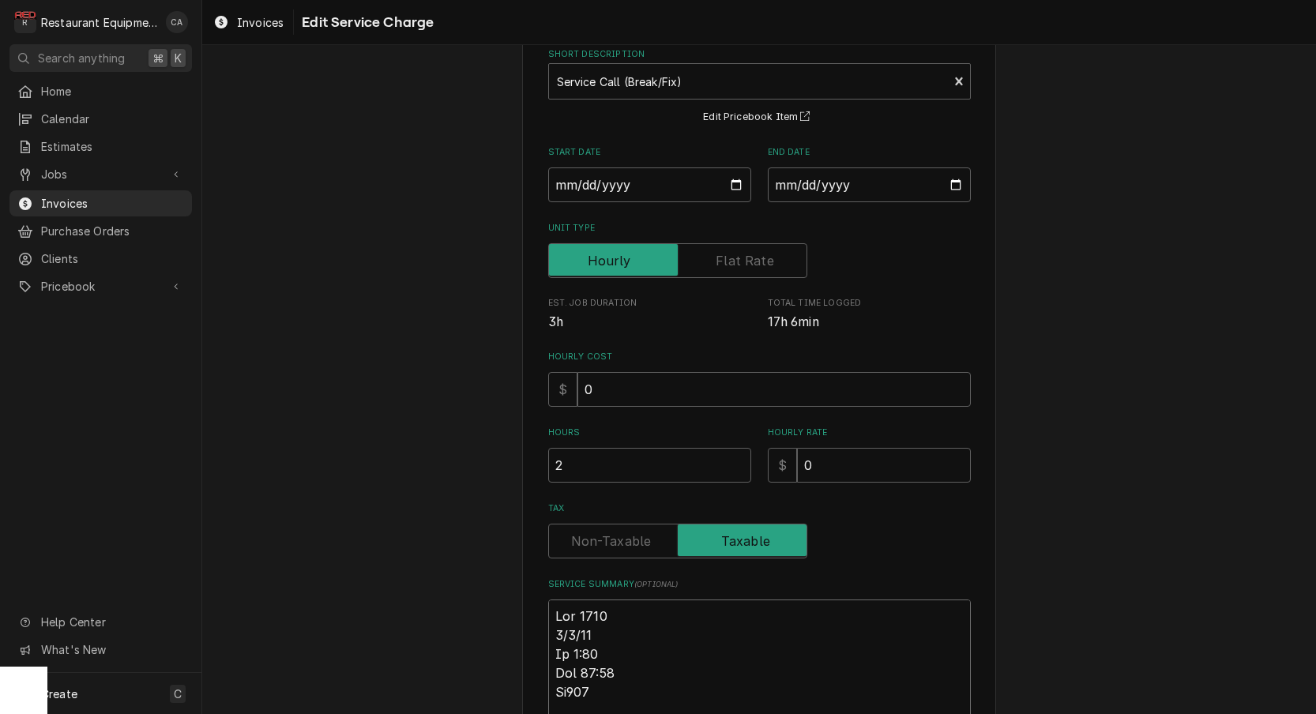
type textarea "Roo 8432 8/8/25 In 9:15 Out 11:15 Tk105 Left glasstender mug freezer Upon arriv…"
type textarea "x"
type textarea "Roo 8432 8/8/25 In 9:15 Out 11:15 Tk105 Left glasstender mug freezer Upon arriv…"
type textarea "x"
type textarea "Roo 8432 8/8/25 In 9:15 Out 11:15 Tk105 Left glasstender mug freezer Upon arriv…"
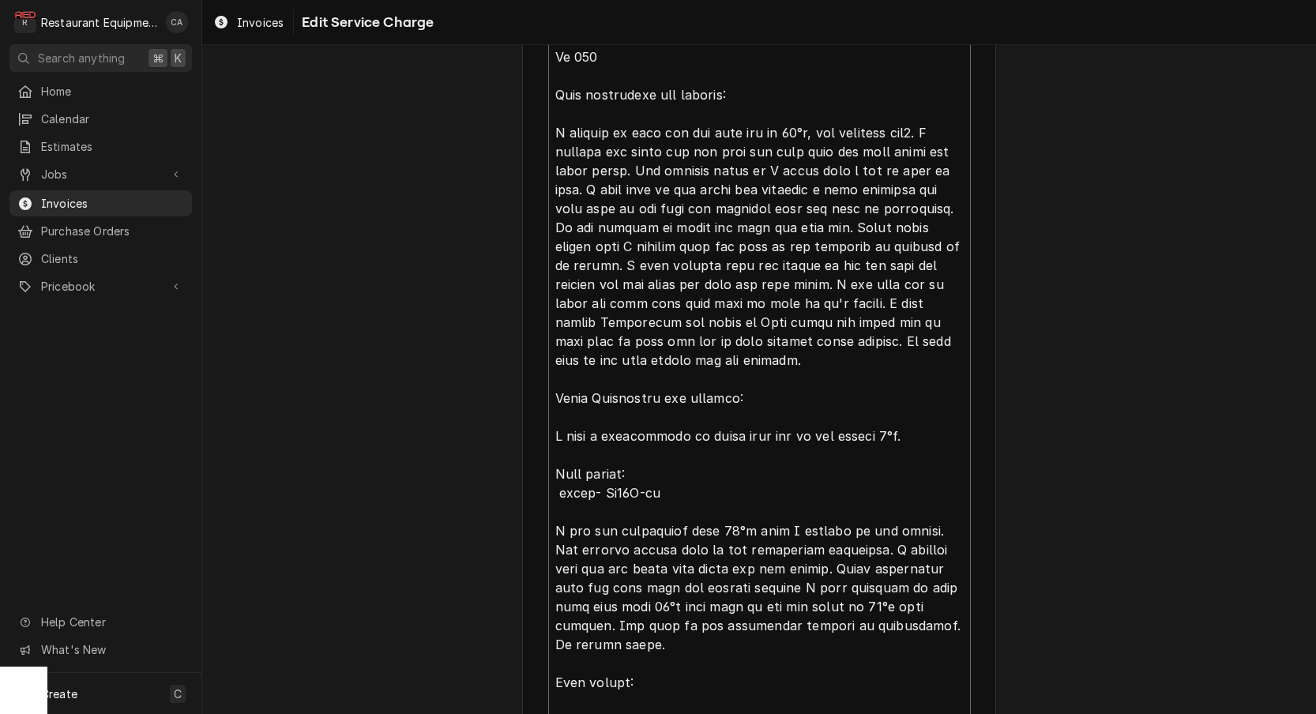
scroll to position [1380, 0]
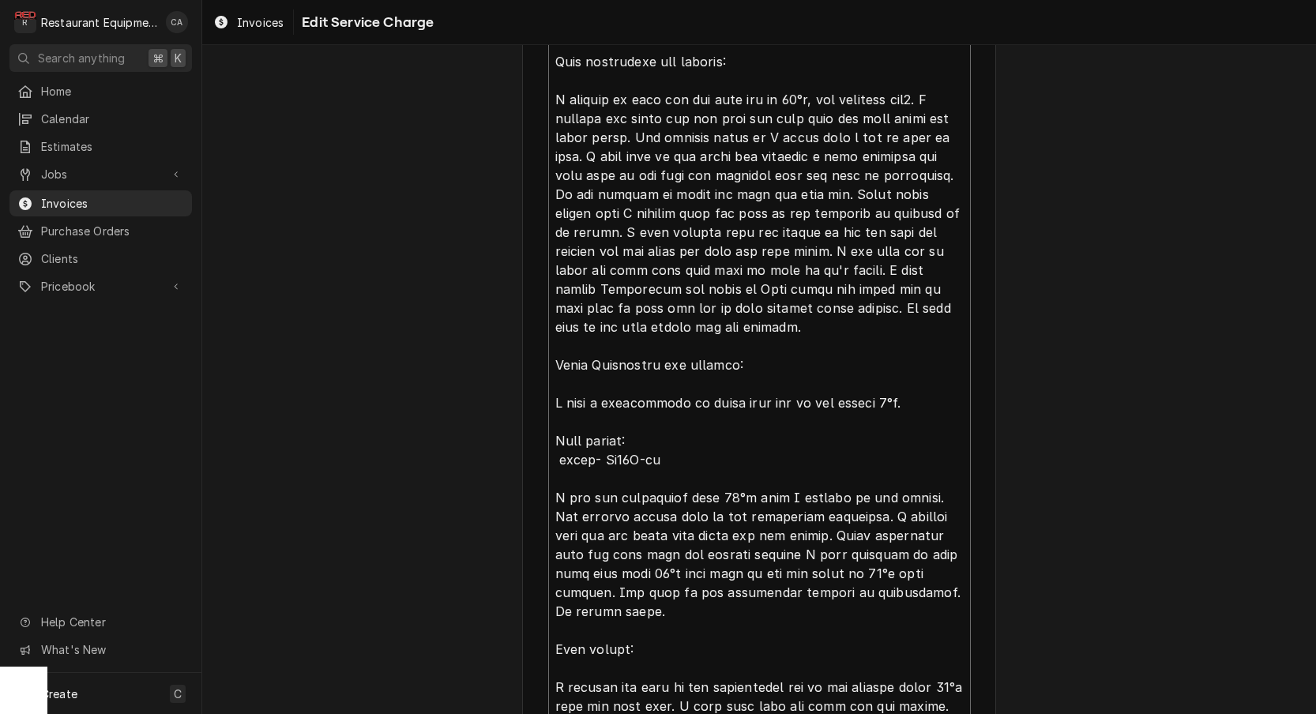
type textarea "x"
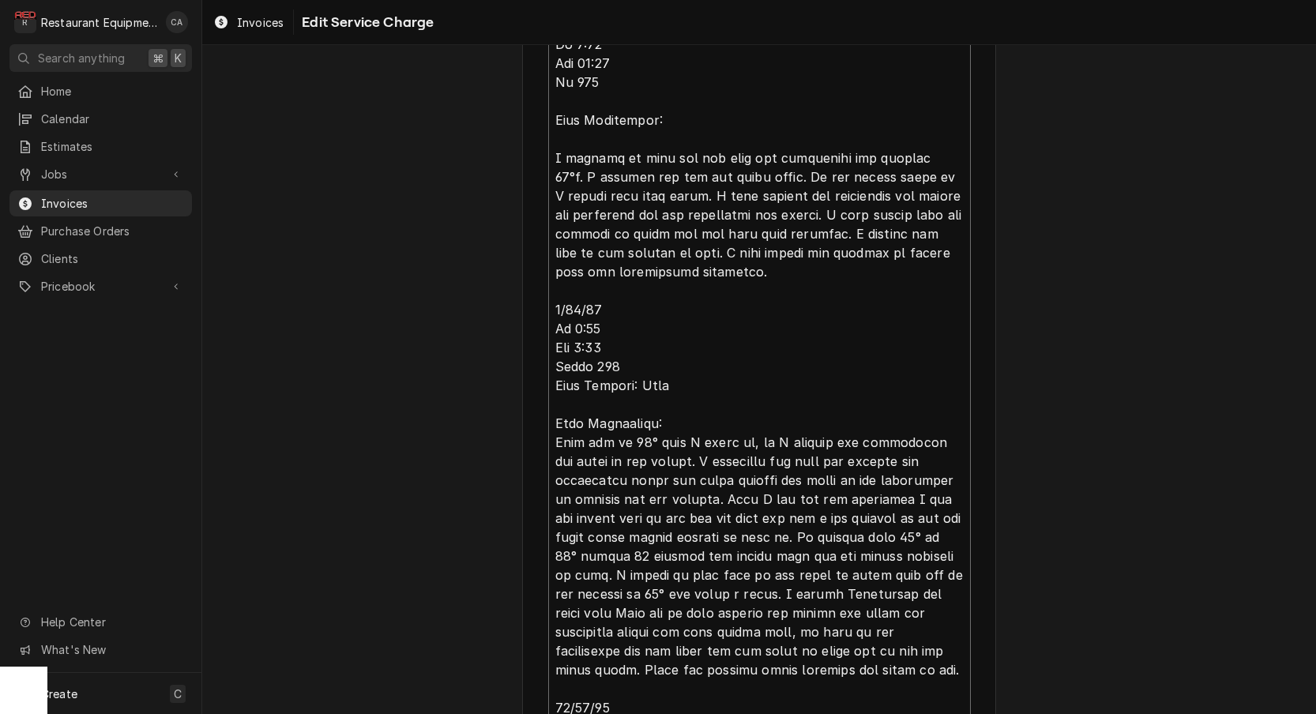
scroll to position [2824, 0]
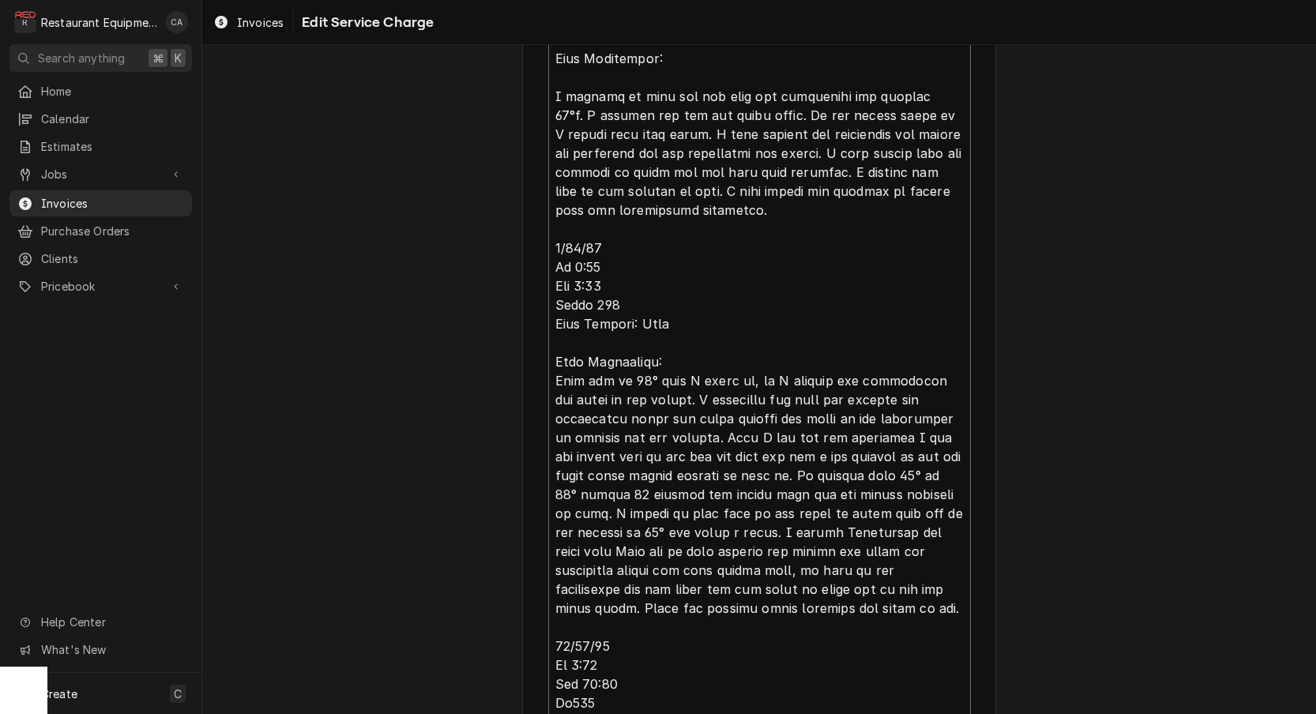
type textarea "Roo 8432 8/8/25 In 9:15 Out 11:15 Tk105 Left glasstender mug freezer Upon arriv…"
drag, startPoint x: 401, startPoint y: 395, endPoint x: 408, endPoint y: 406, distance: 13.1
click at [66, 167] on span "Jobs" at bounding box center [100, 174] width 119 height 17
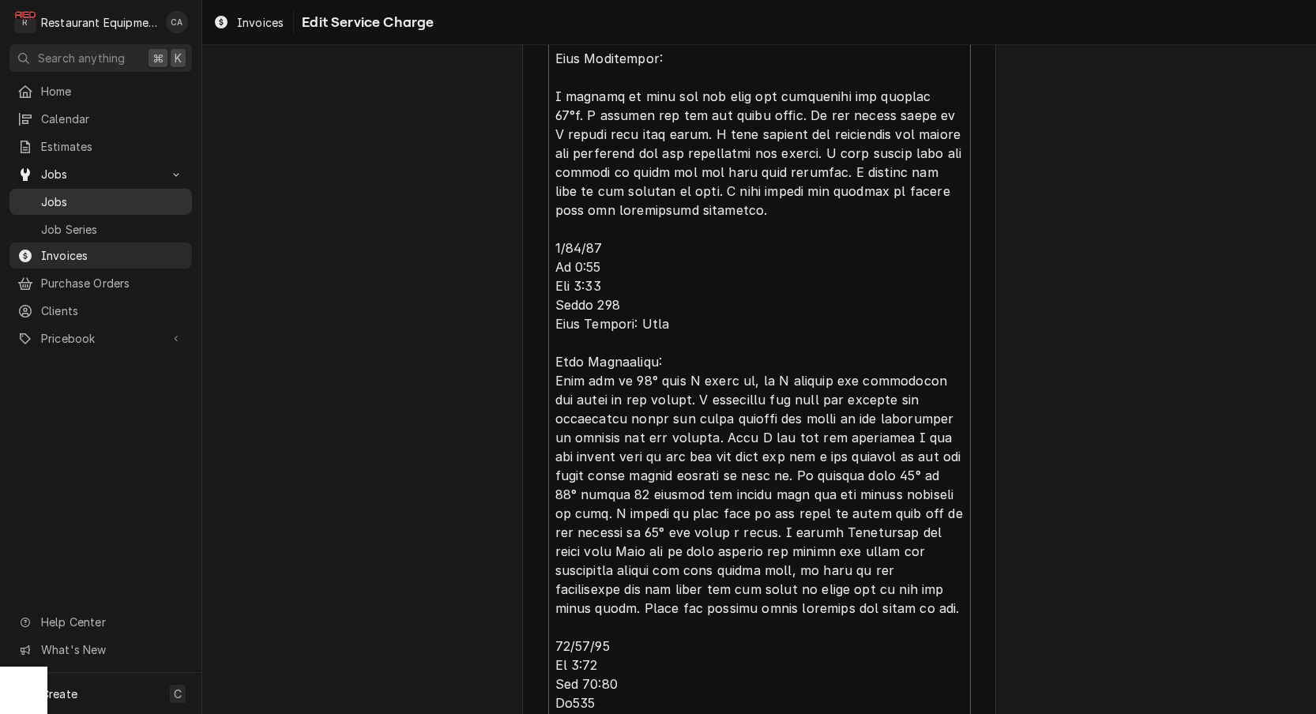
click at [59, 201] on span "Jobs" at bounding box center [112, 202] width 143 height 17
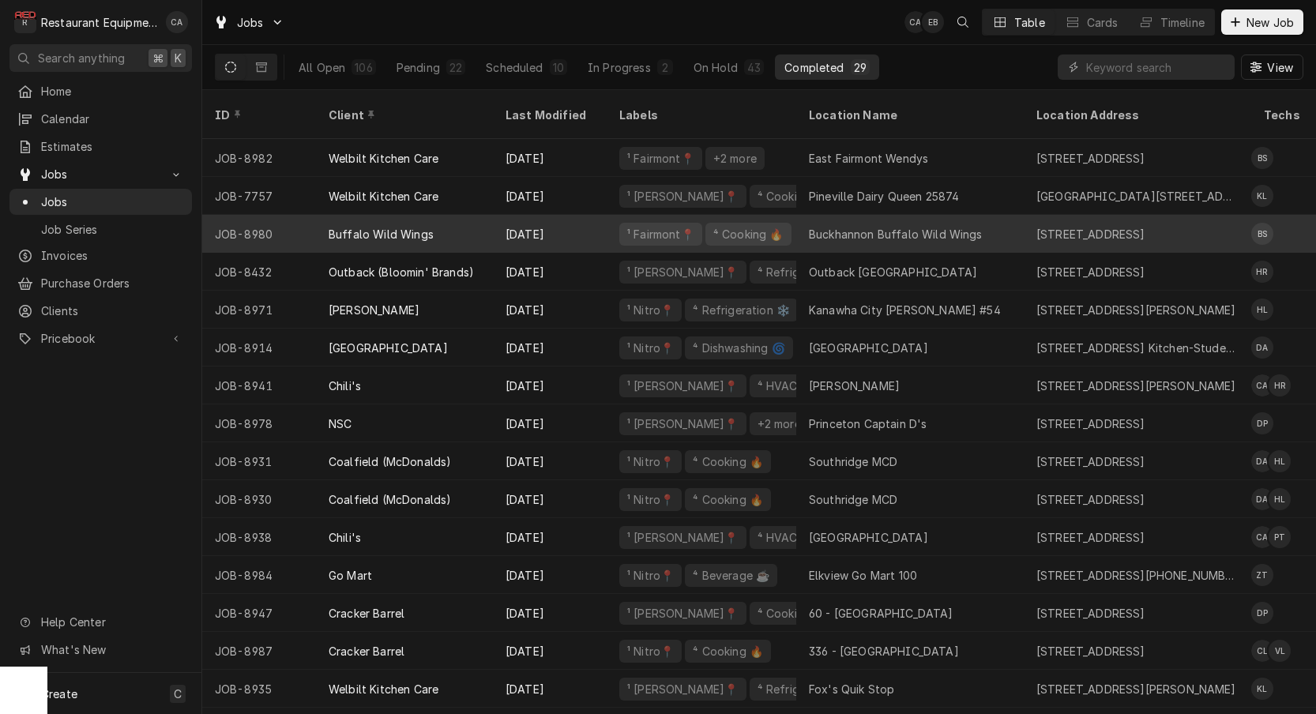
click at [457, 215] on div "Buffalo Wild Wings" at bounding box center [404, 234] width 177 height 38
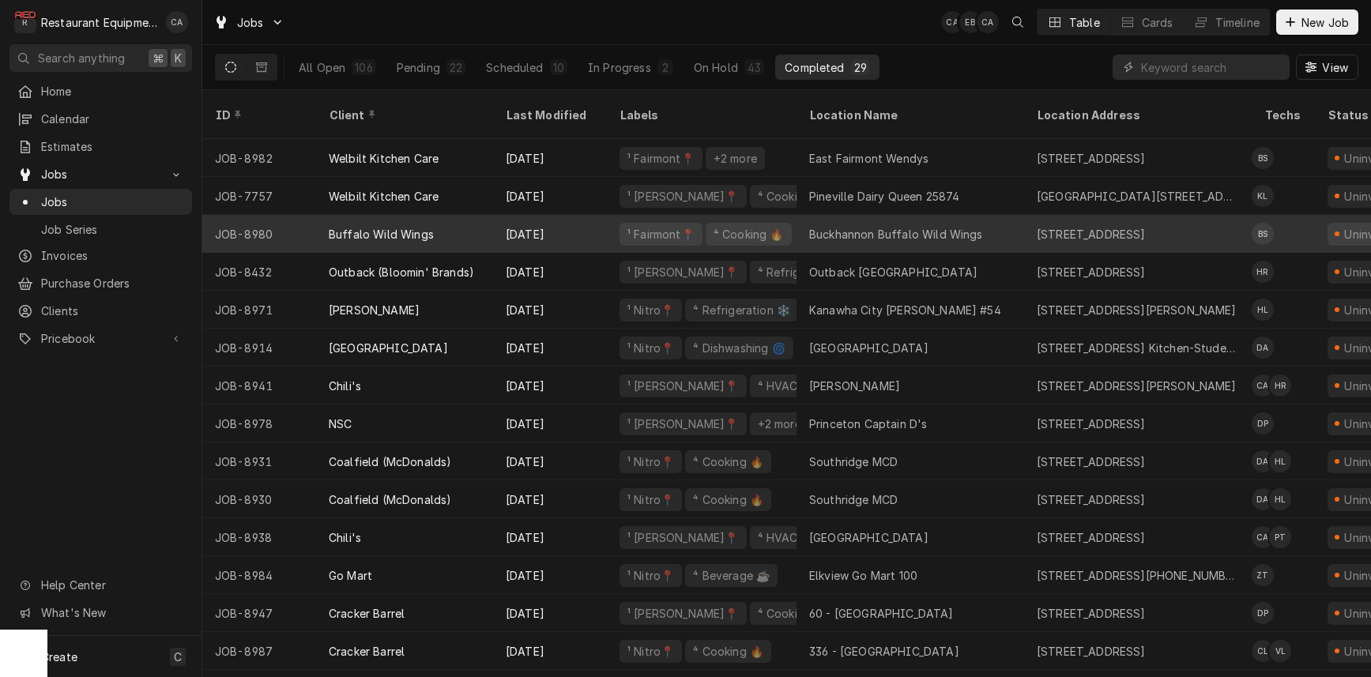
click at [875, 226] on div "Buckhannon Buffalo Wild Wings" at bounding box center [896, 234] width 174 height 17
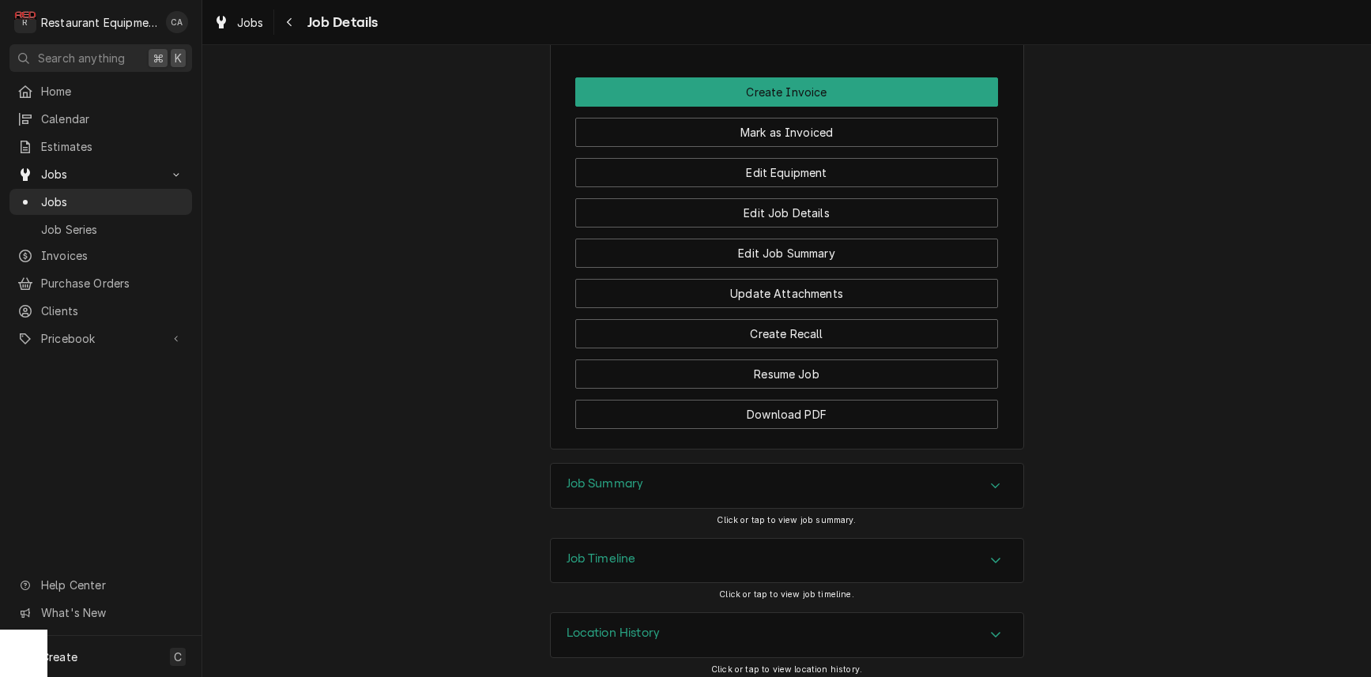
click at [623, 477] on h3 "Job Summary" at bounding box center [604, 483] width 77 height 15
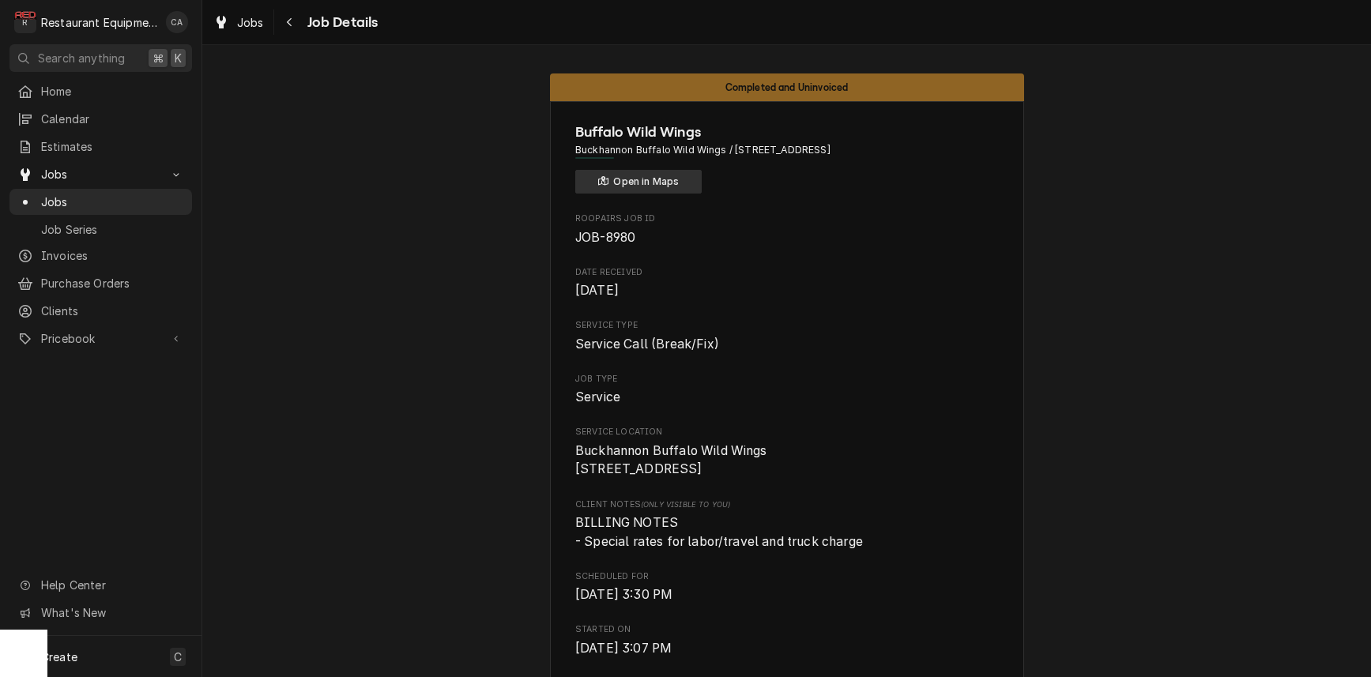
click at [659, 180] on button "Open in Maps" at bounding box center [638, 182] width 126 height 24
click at [247, 13] on div "Jobs" at bounding box center [238, 23] width 57 height 20
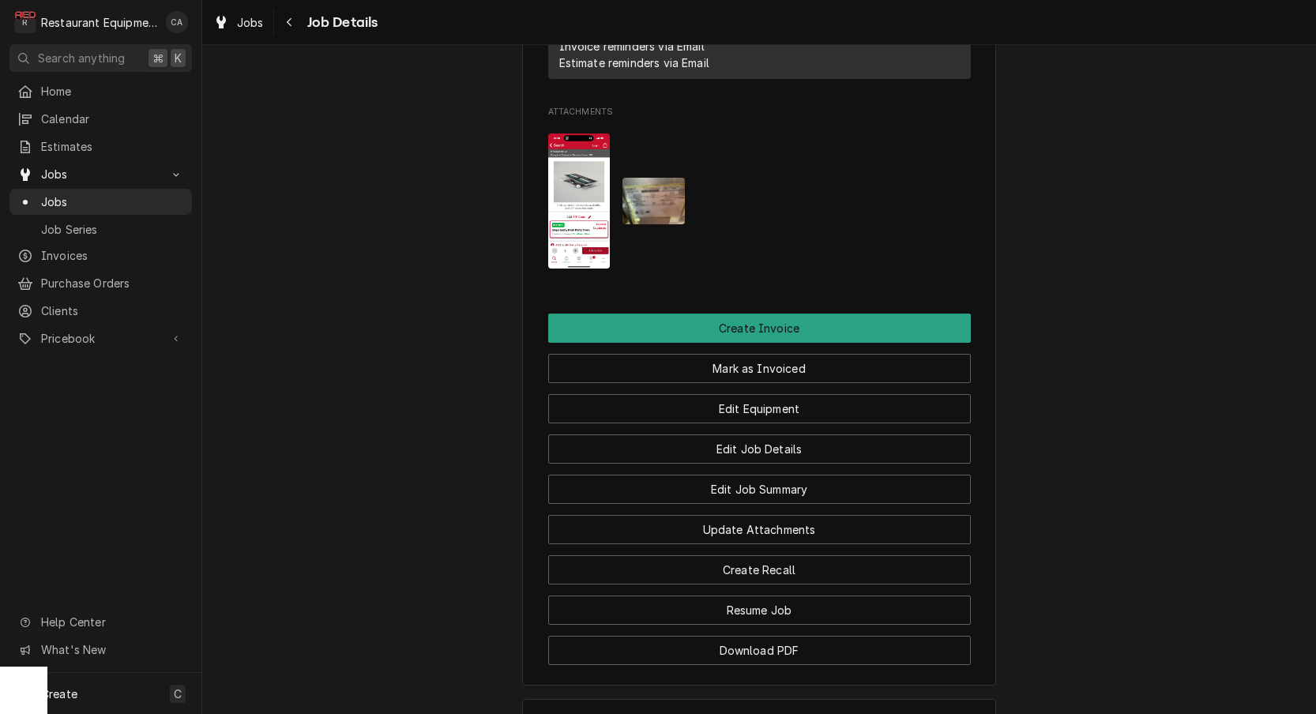
scroll to position [1413, 0]
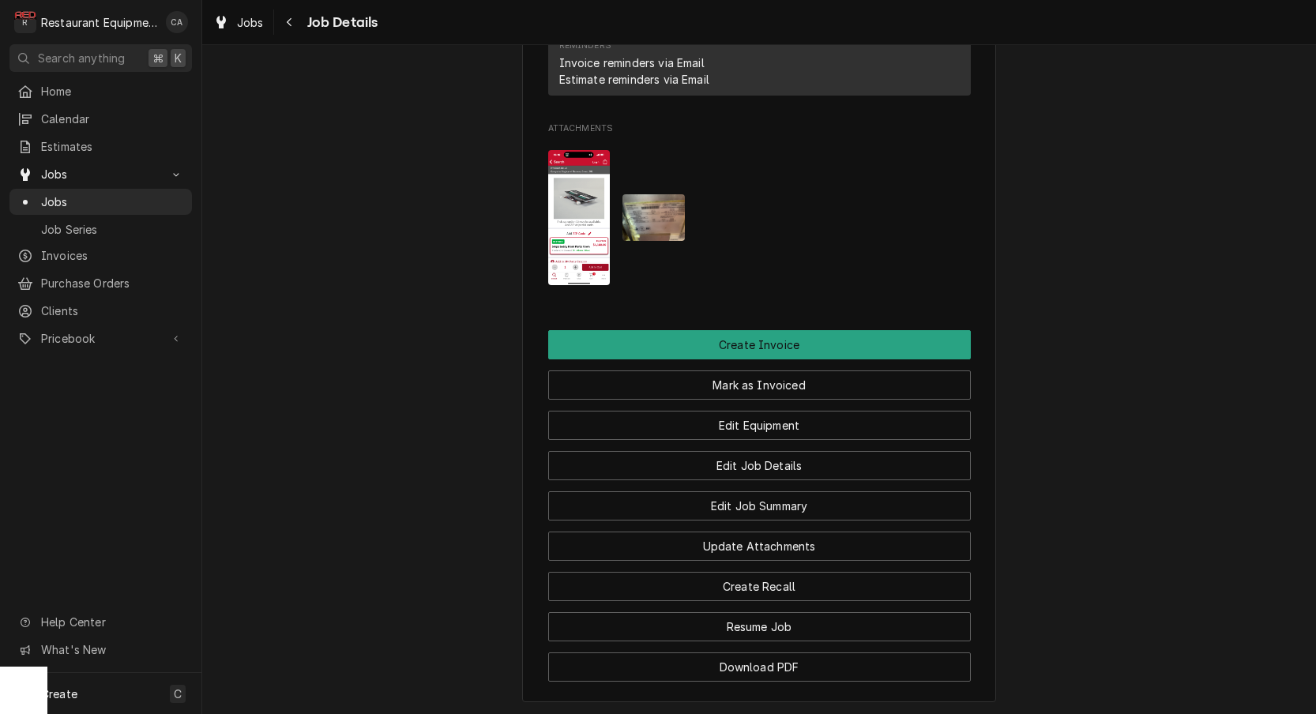
click at [630, 208] on img "Attachments" at bounding box center [654, 217] width 62 height 47
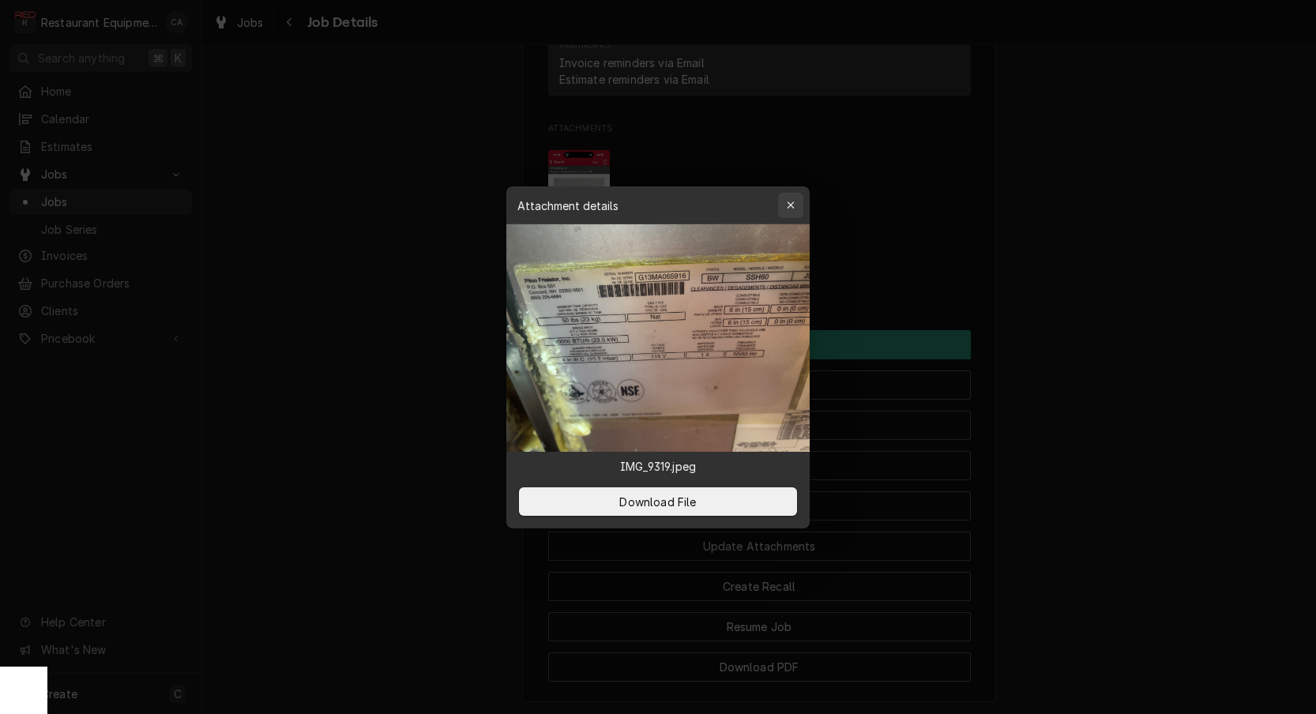
click at [792, 206] on icon "button" at bounding box center [790, 204] width 7 height 7
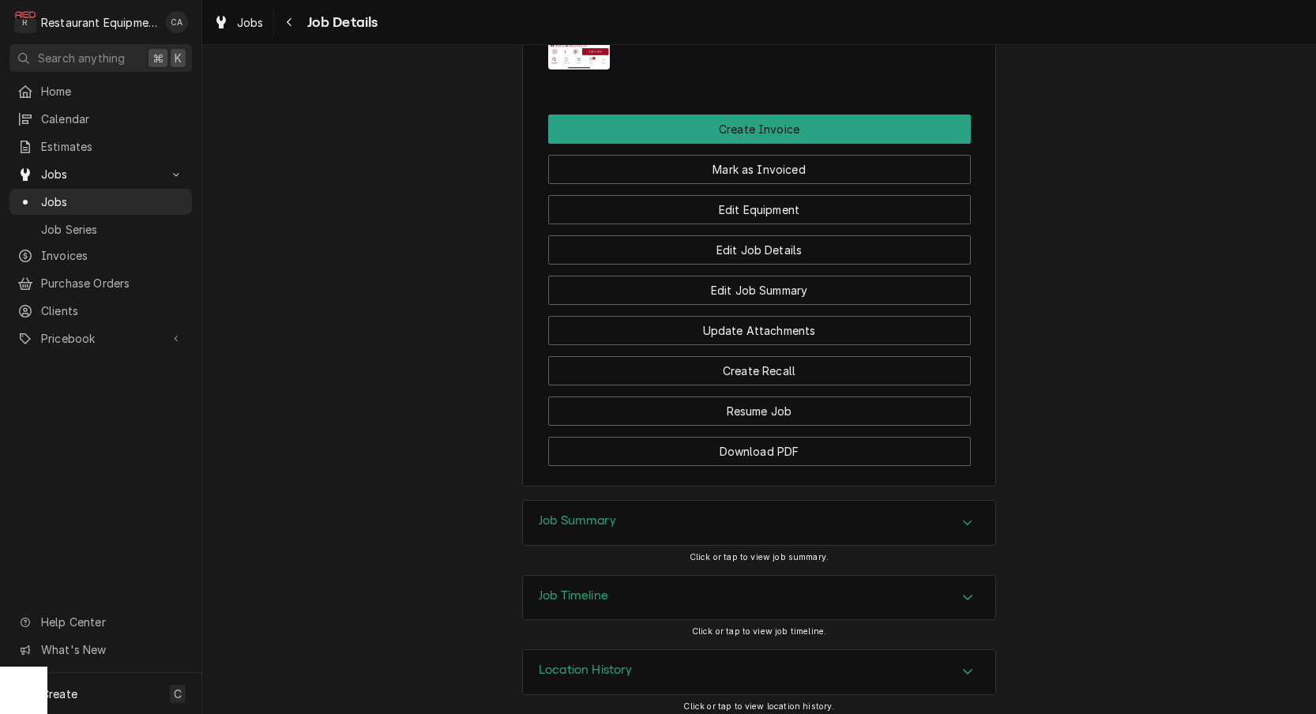
drag, startPoint x: 589, startPoint y: 517, endPoint x: 568, endPoint y: 514, distance: 21.7
click at [589, 517] on h3 "Job Summary" at bounding box center [577, 521] width 77 height 15
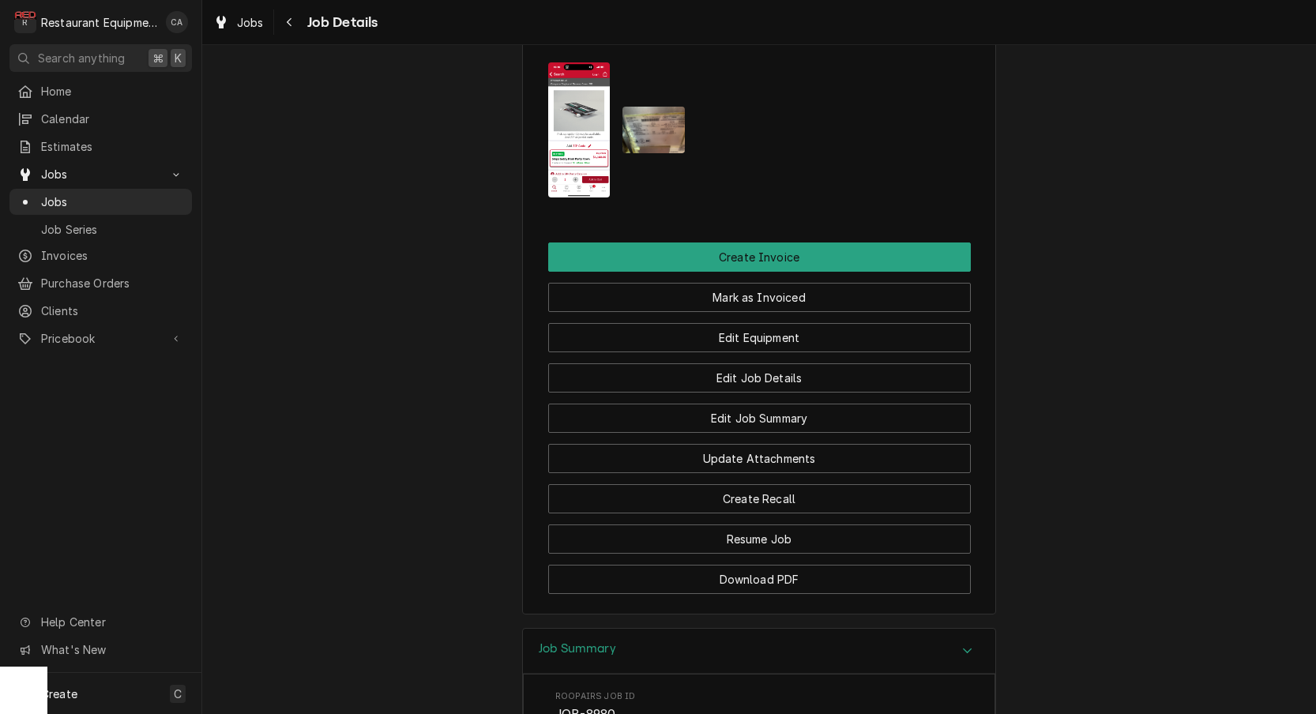
scroll to position [1435, 0]
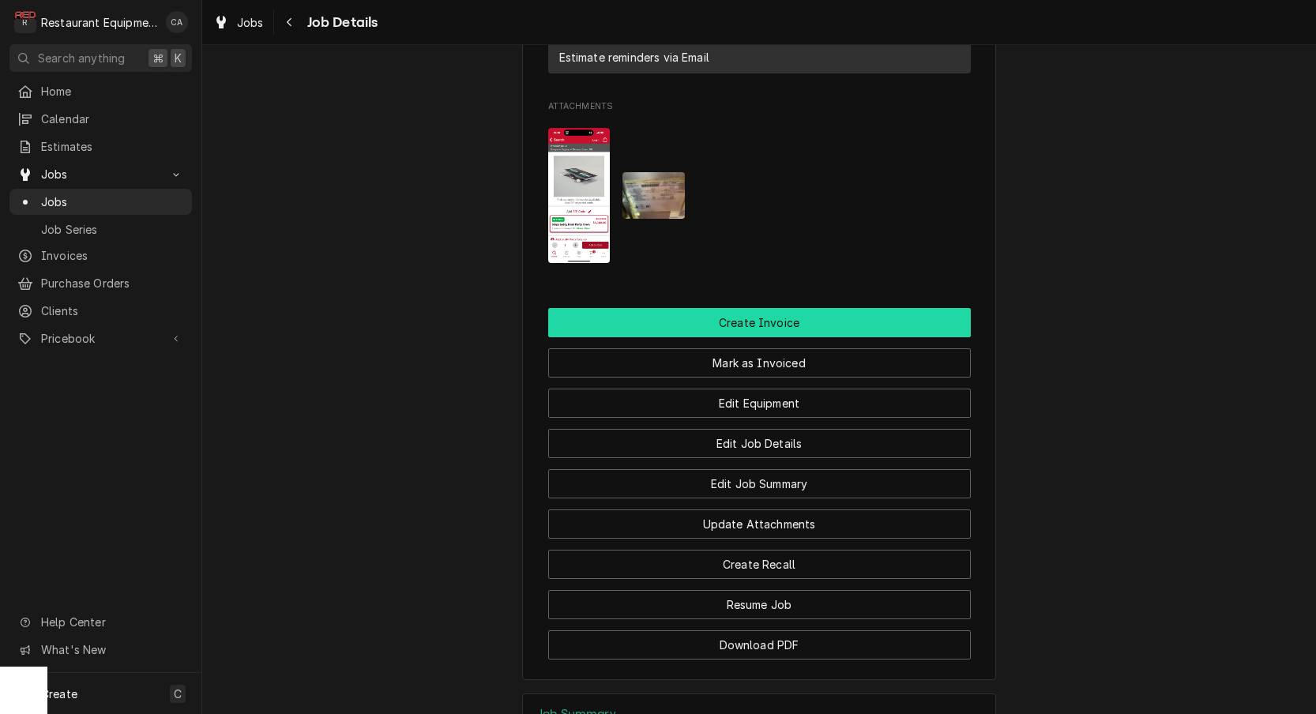
click at [729, 324] on button "Create Invoice" at bounding box center [759, 322] width 423 height 29
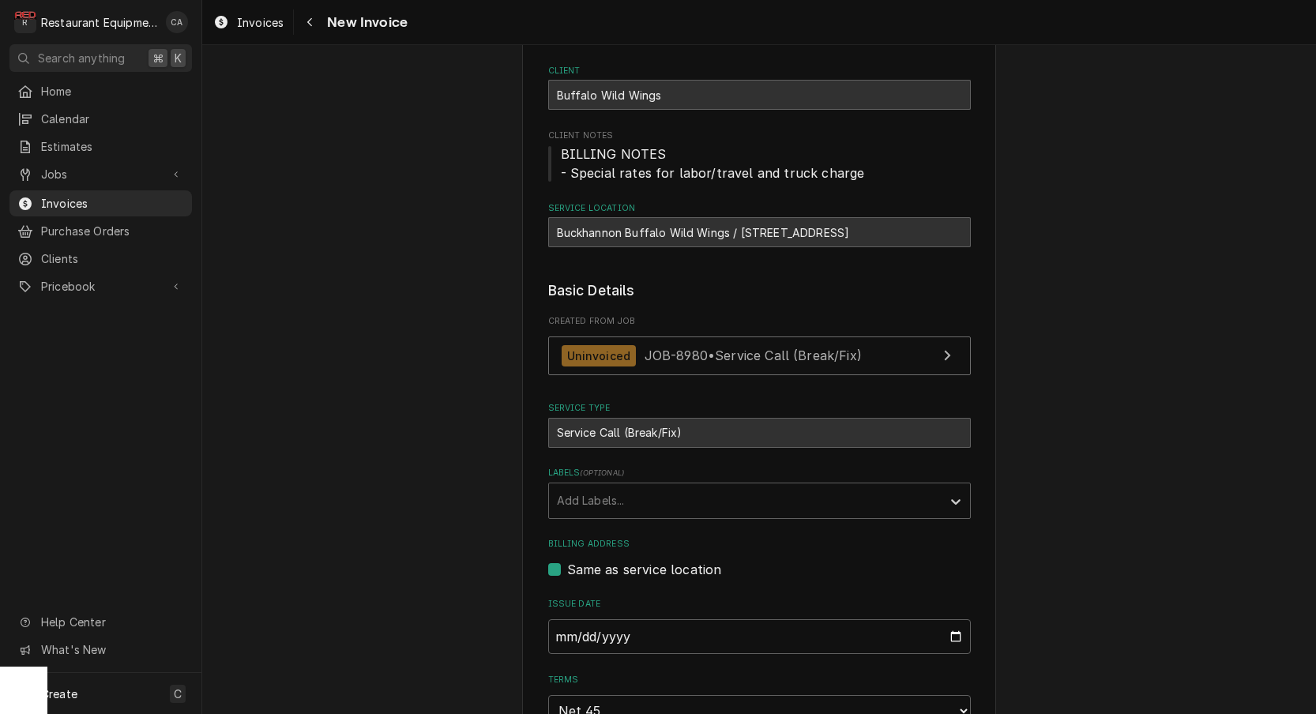
scroll to position [113, 0]
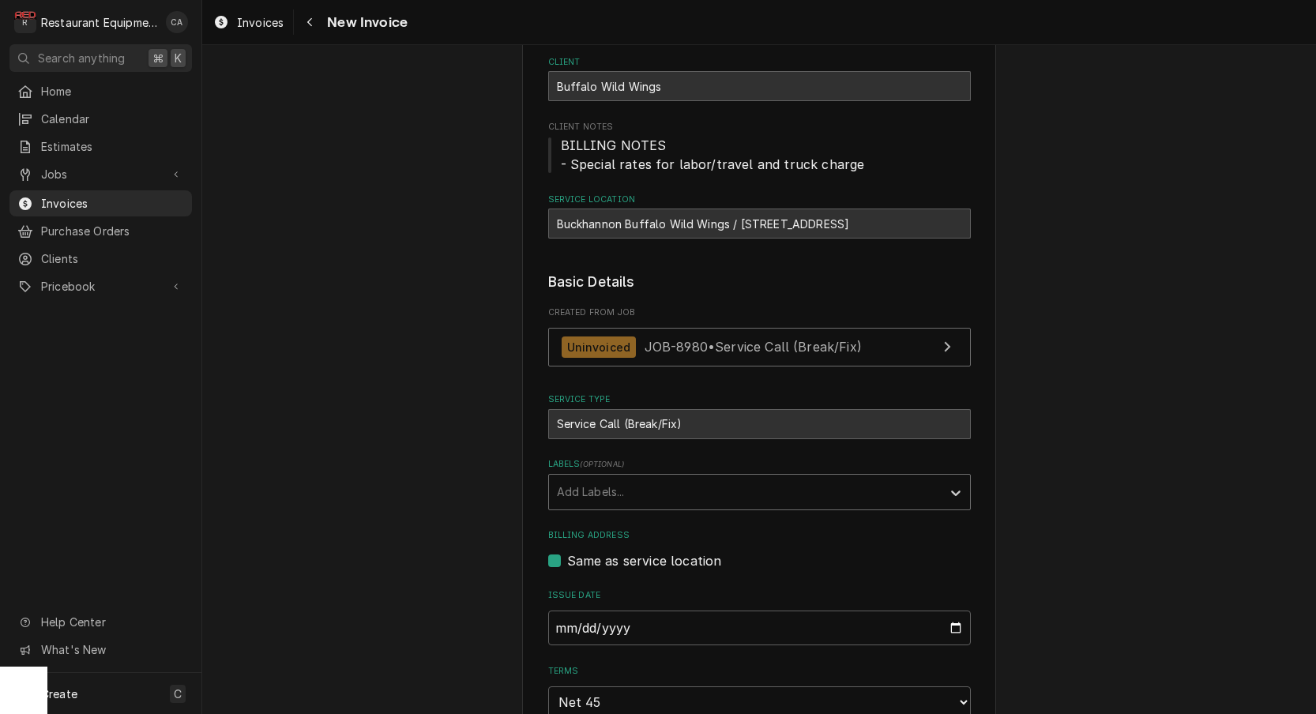
click at [579, 478] on div "Labels" at bounding box center [745, 492] width 377 height 28
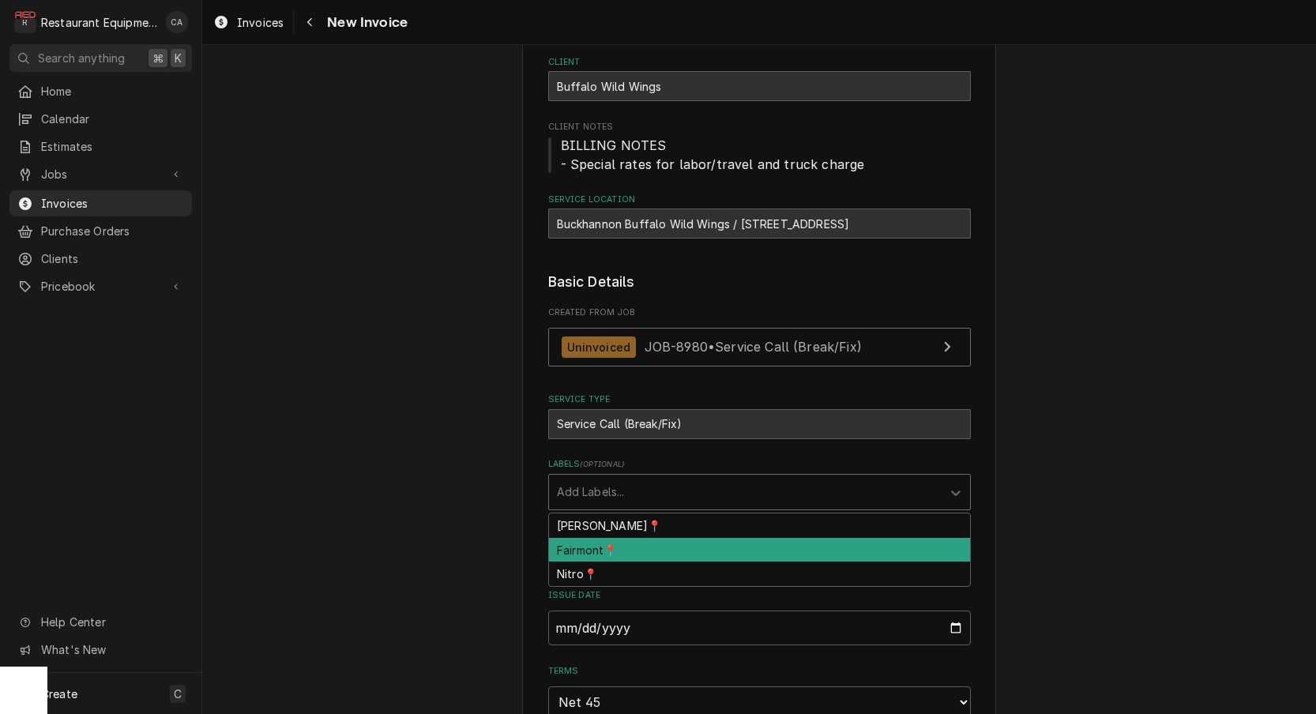
click at [589, 543] on div "Fairmont📍" at bounding box center [759, 550] width 421 height 24
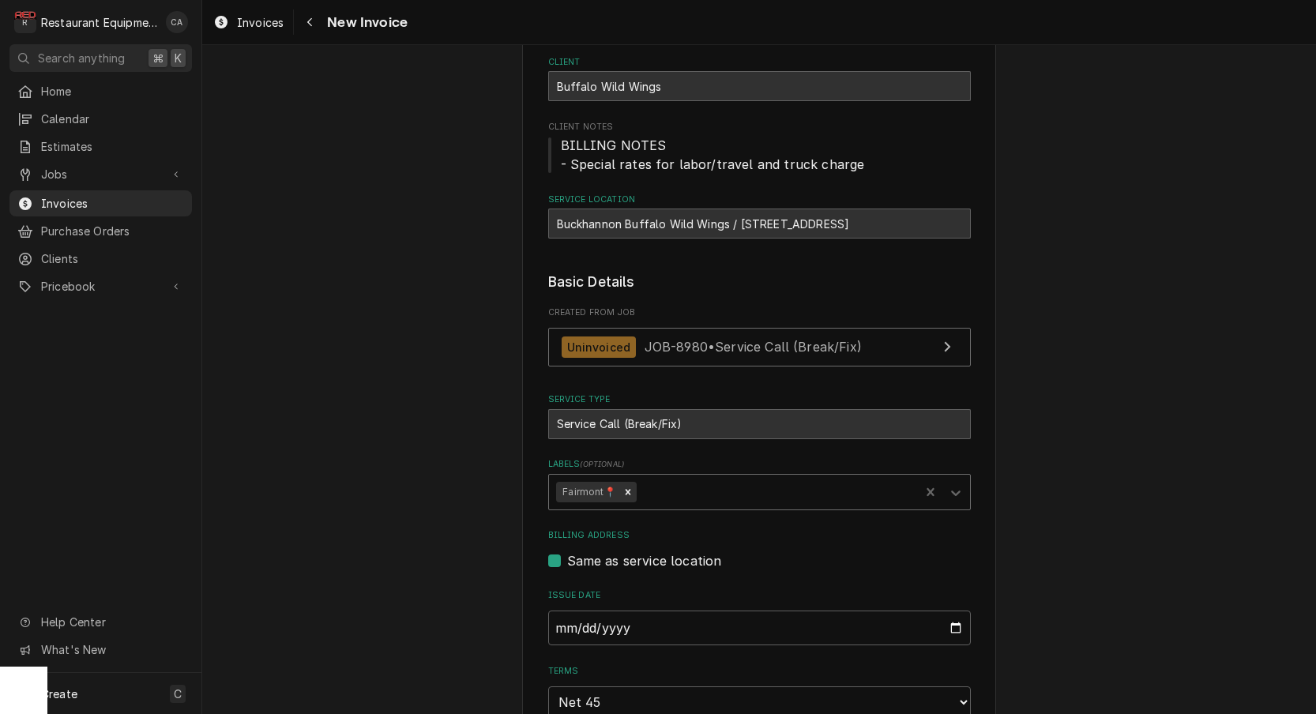
type textarea "x"
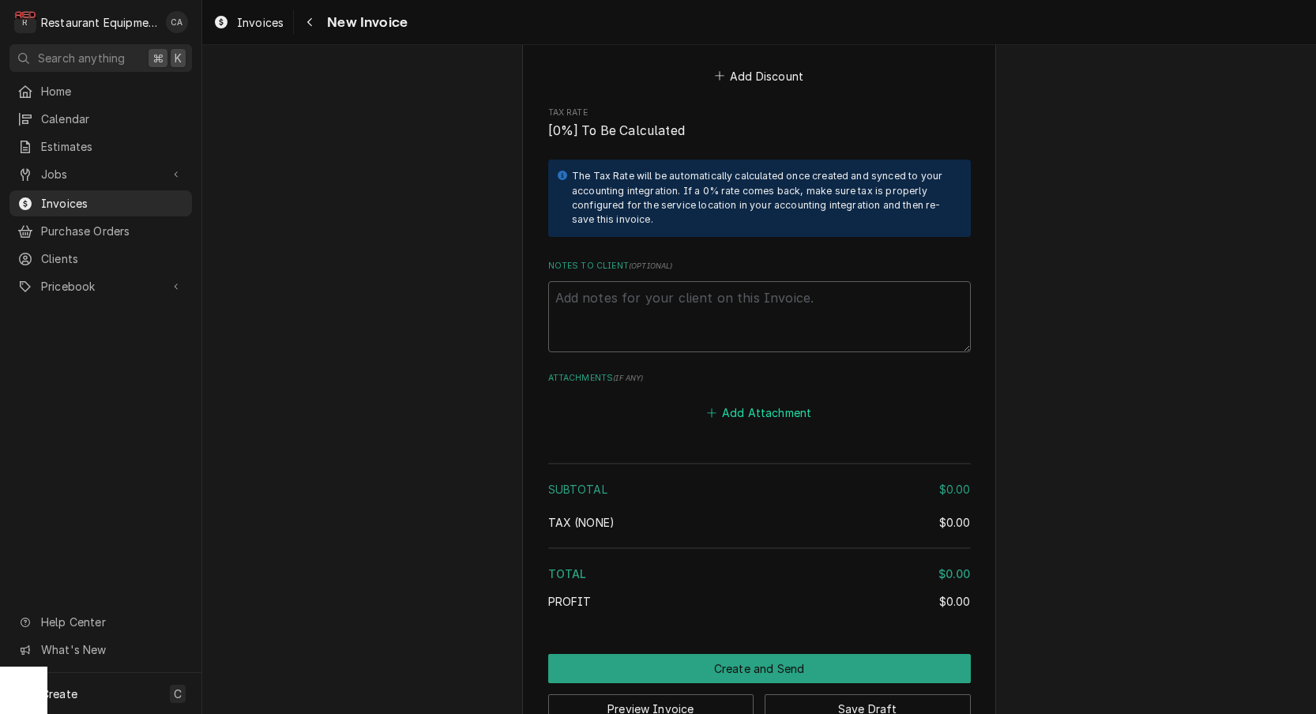
scroll to position [1732, 0]
click at [758, 403] on button "Add Attachment" at bounding box center [759, 414] width 111 height 22
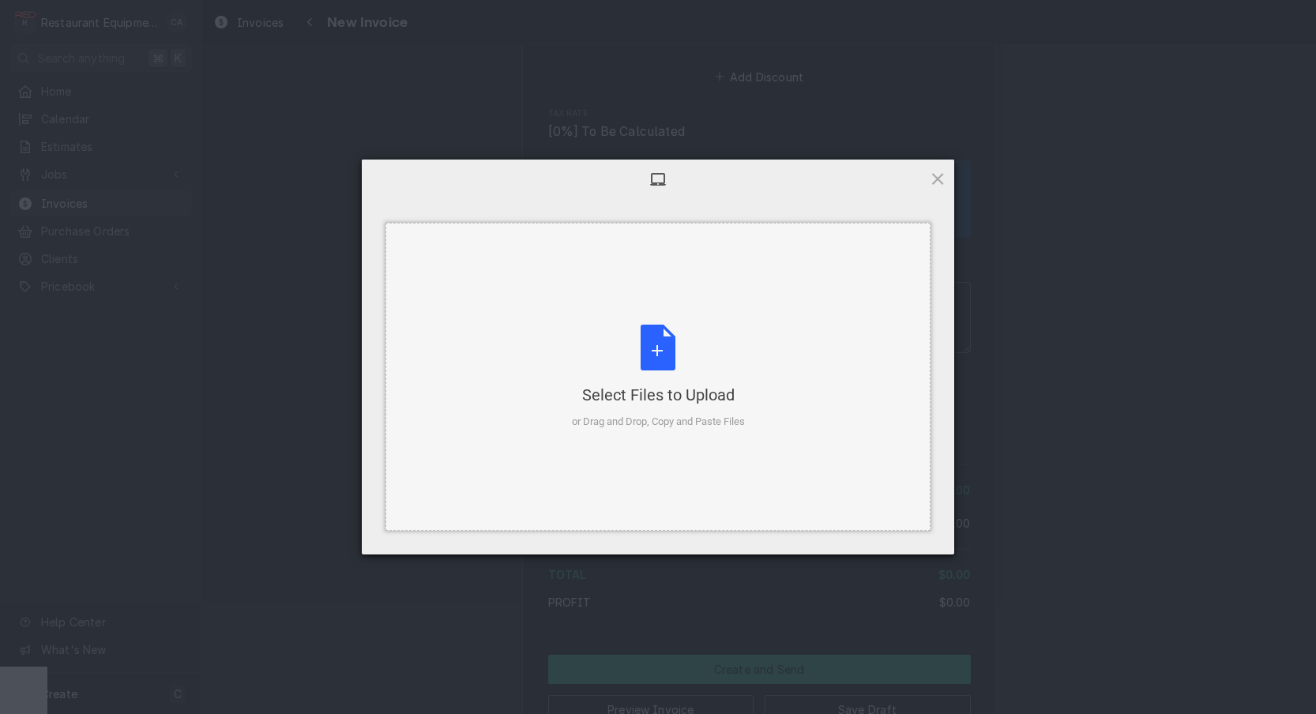
click at [695, 345] on div "Select Files to Upload or Drag and Drop, Copy and Paste Files" at bounding box center [658, 377] width 173 height 105
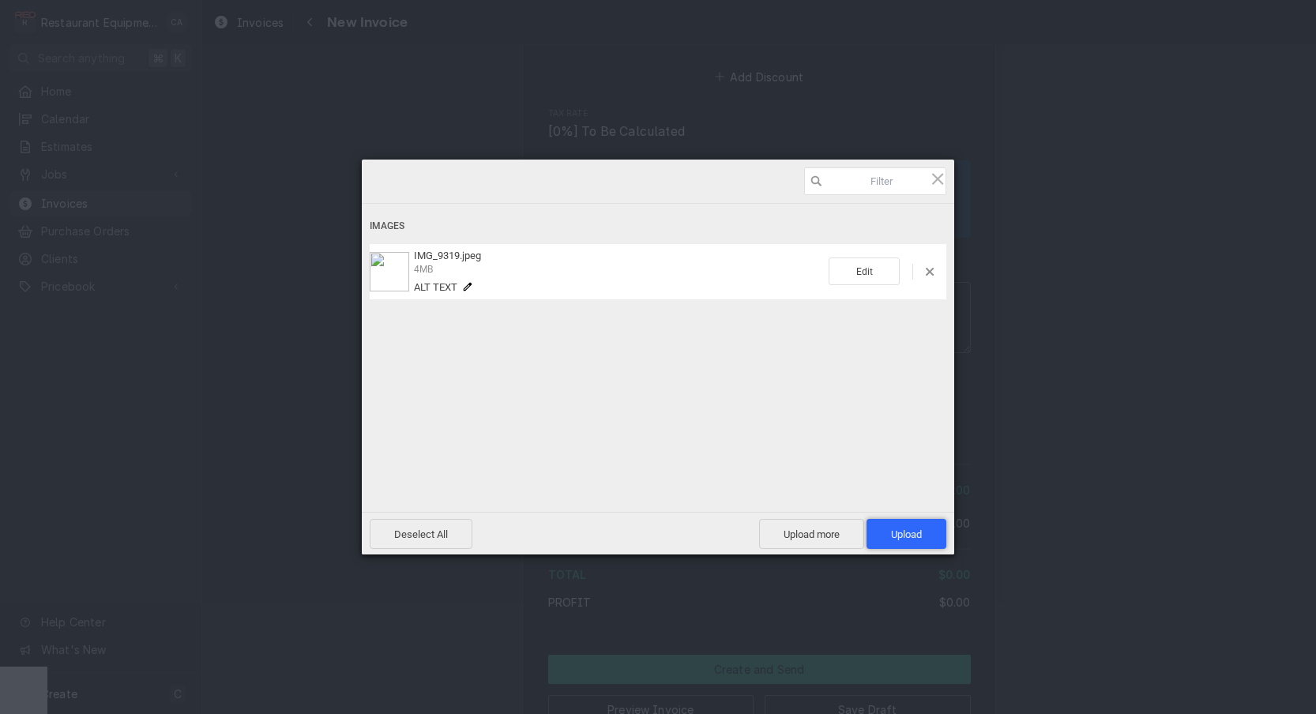
drag, startPoint x: 884, startPoint y: 532, endPoint x: 875, endPoint y: 532, distance: 8.7
click at [884, 532] on span "Upload 1" at bounding box center [907, 534] width 80 height 30
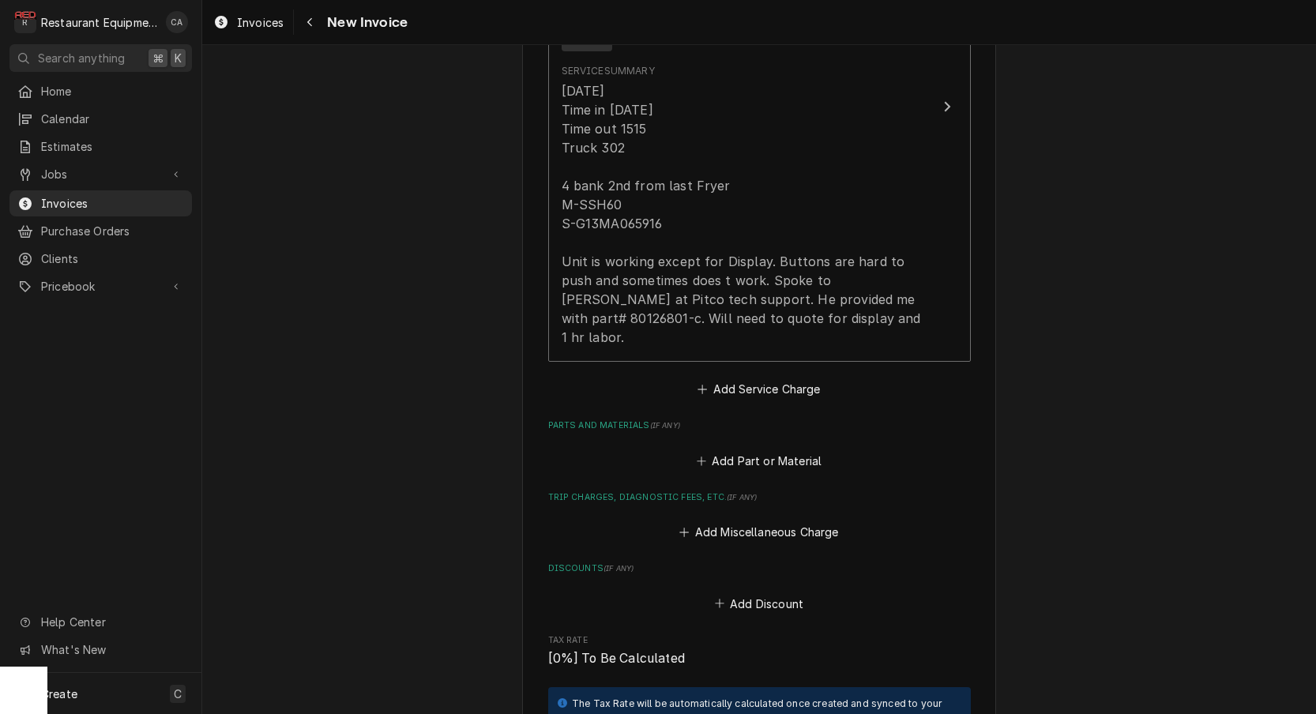
scroll to position [1179, 0]
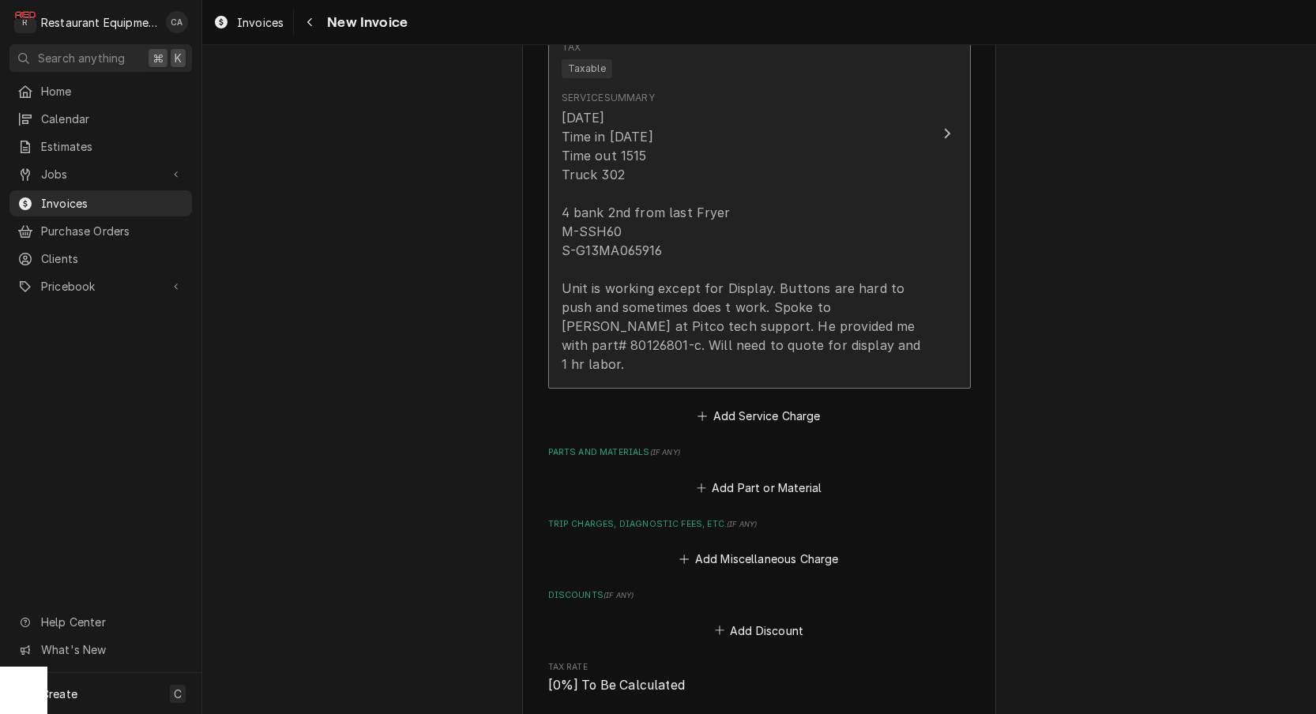
click at [627, 300] on div "[DATE] Time in [DATE] Time out 1515 Truck 302 4 bank 2nd from last Fryer M-SSH6…" at bounding box center [743, 240] width 363 height 265
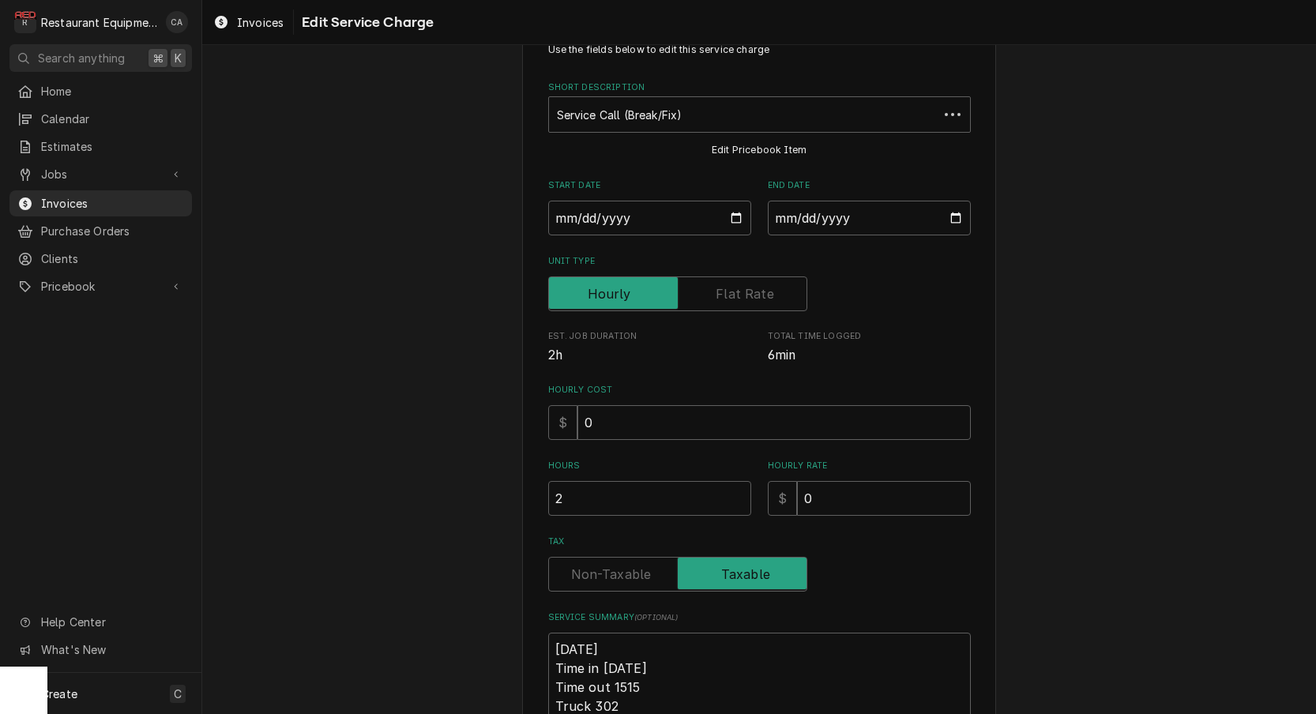
scroll to position [57, 0]
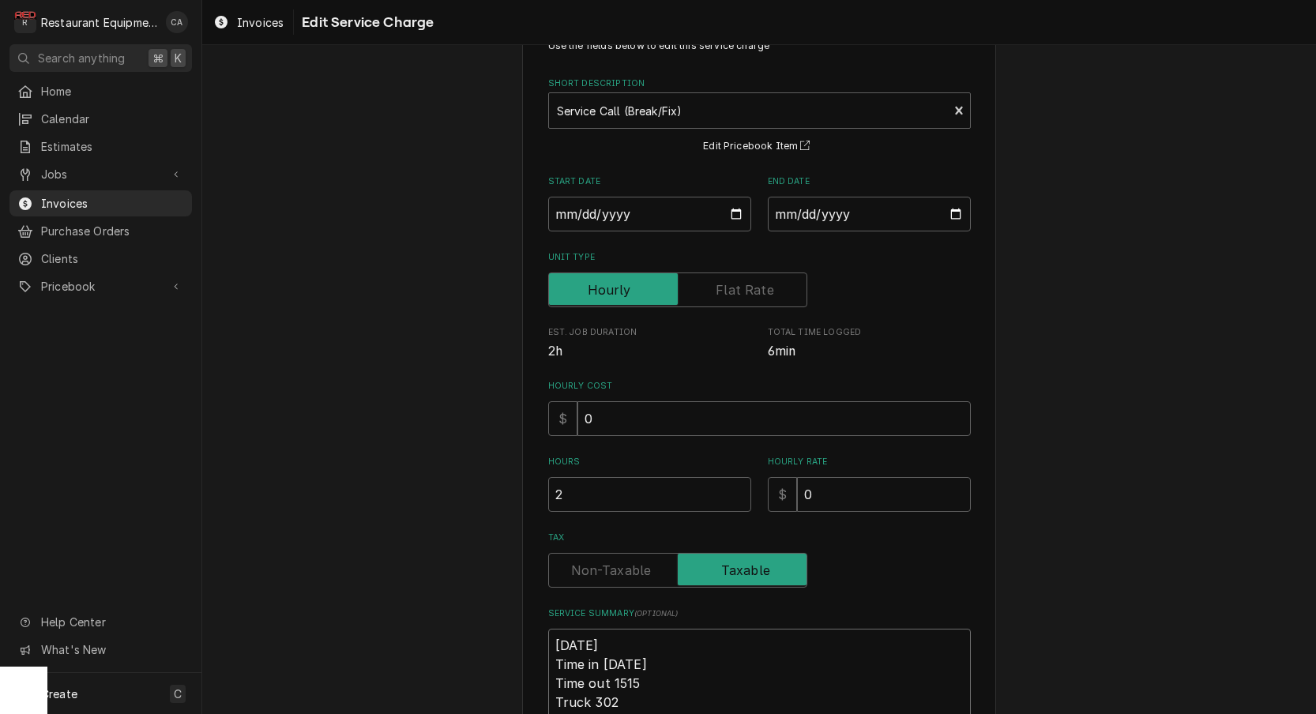
type textarea "x"
type textarea "R9/22/25 Time in [DATE] Time out 1515 Truck 302 4 bank 2nd from last Fryer M-SS…"
type textarea "x"
type textarea "Ro9/22/25 Time in [DATE] Time out 1515 Truck 302 4 bank 2nd from last Fryer M-S…"
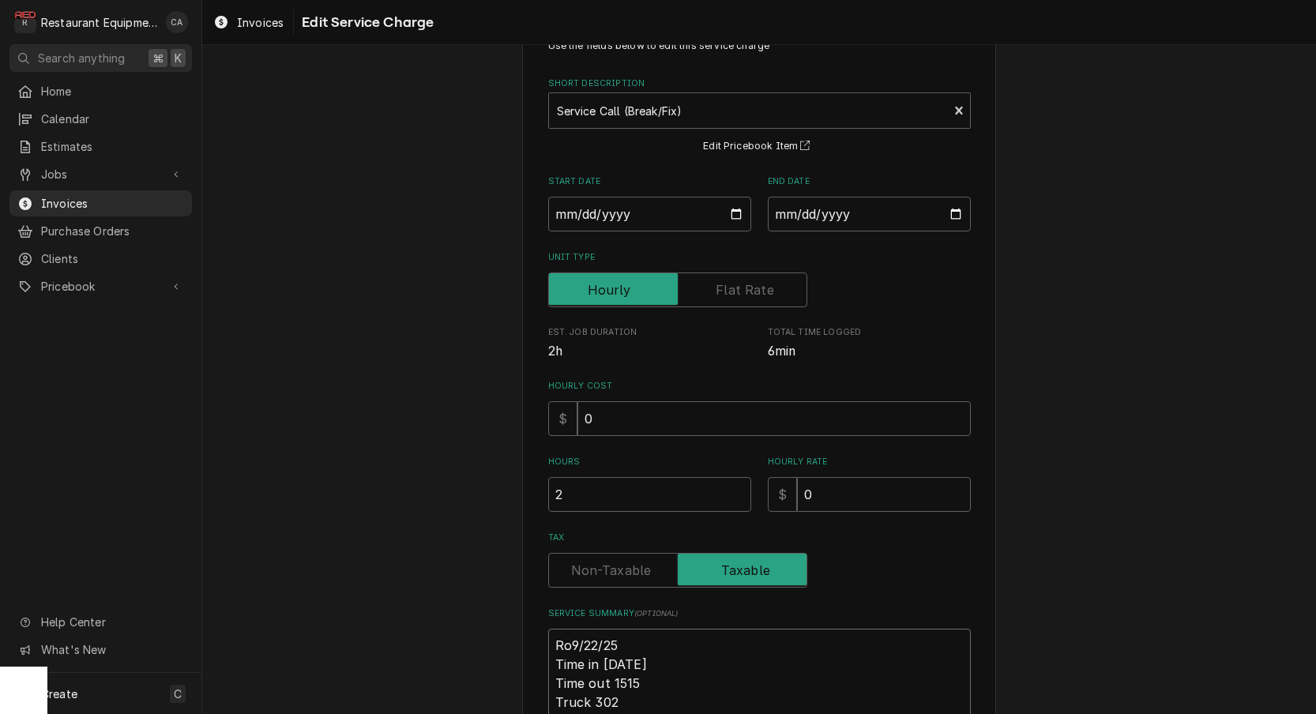
type textarea "x"
type textarea "Roo9/22/25 Time in [DATE] Time out 1515 Truck 302 4 bank 2nd from last Fryer M-…"
type textarea "x"
type textarea "Roo [DATE] Time in [DATE] Time out 1515 Truck 302 4 bank 2nd from last Fryer M-…"
type textarea "x"
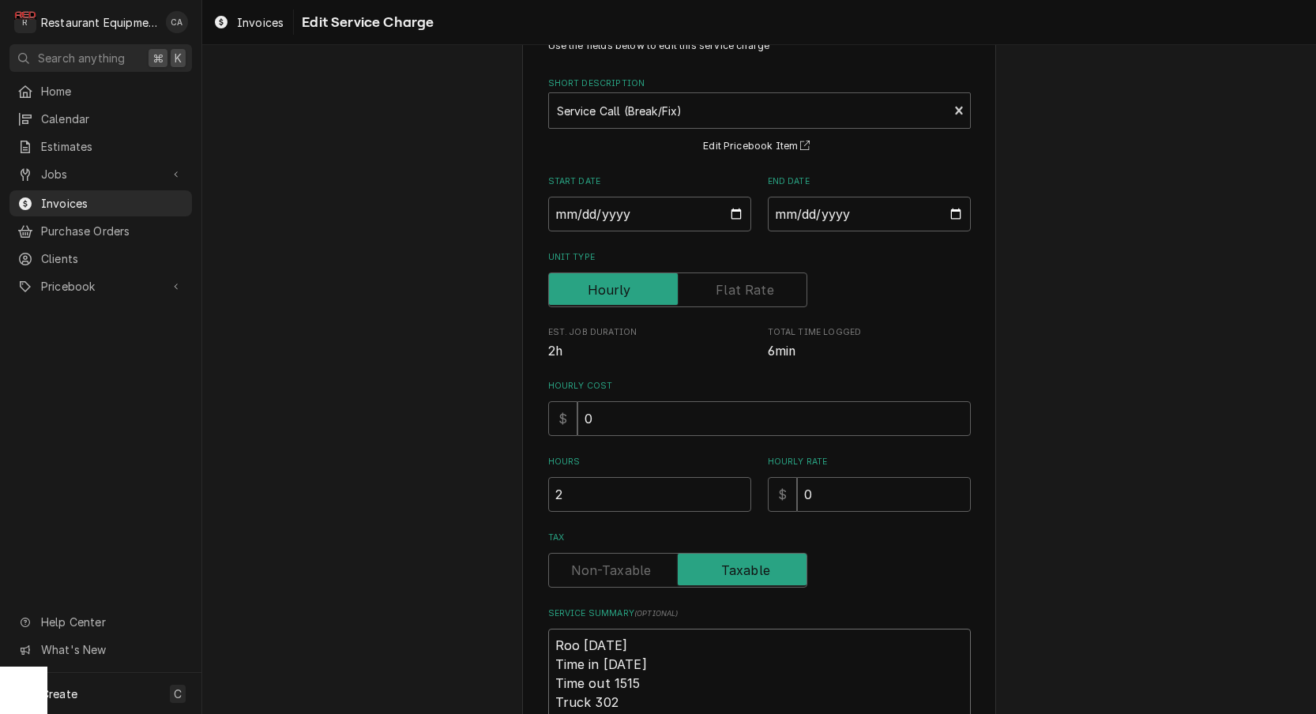
type textarea "Roo 89/22/25 Time in [DATE] Time out 1515 Truck 302 4 bank 2nd from last Fryer …"
type textarea "x"
type textarea "Roo 899/22/25 Time in [DATE] Time out 1515 Truck 302 4 bank 2nd from last Fryer…"
type textarea "x"
type textarea "Roo 8989/22/25 Time in [DATE] Time out 1515 Truck 302 4 bank 2nd from last Frye…"
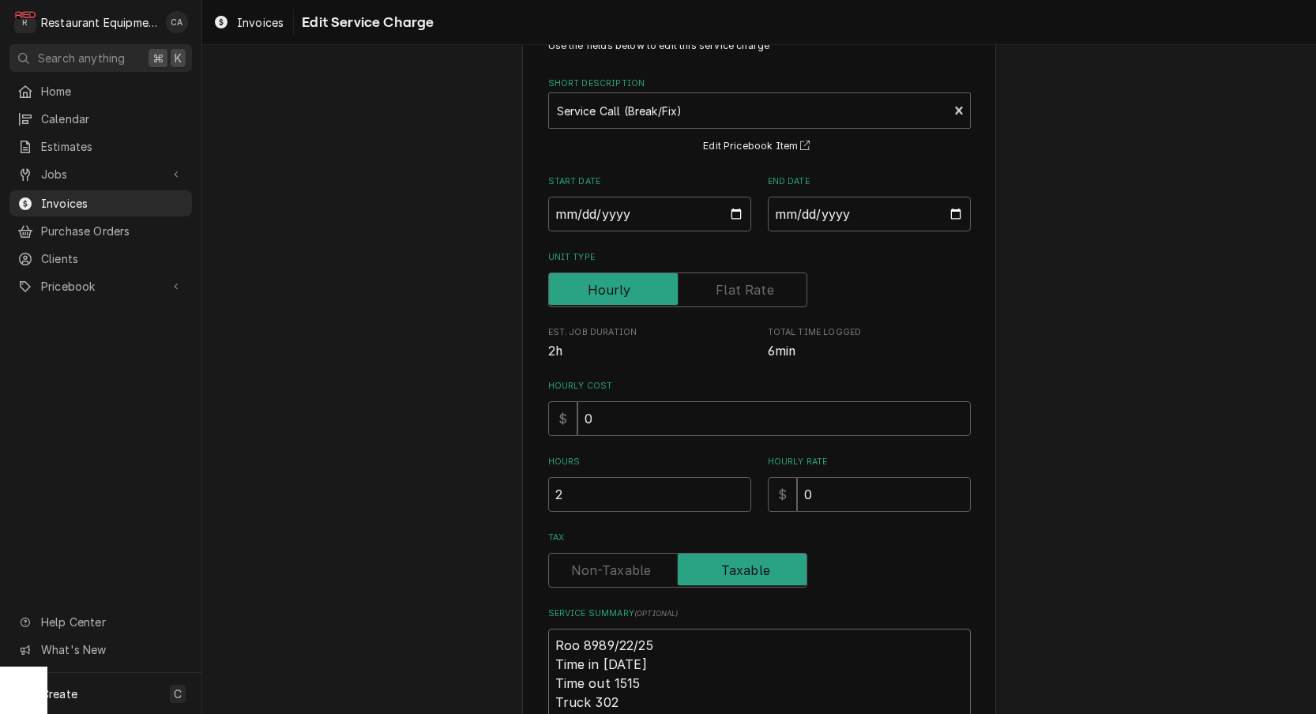
type textarea "x"
type textarea "Roo 89809/22/25 Time in [DATE] Time out 1515 Truck 302 4 bank 2nd from last Fry…"
type textarea "x"
type textarea "Roo 8980 [DATE] Time in [DATE] Time out 1515 Truck 302 4 bank 2nd from last Fry…"
type textarea "x"
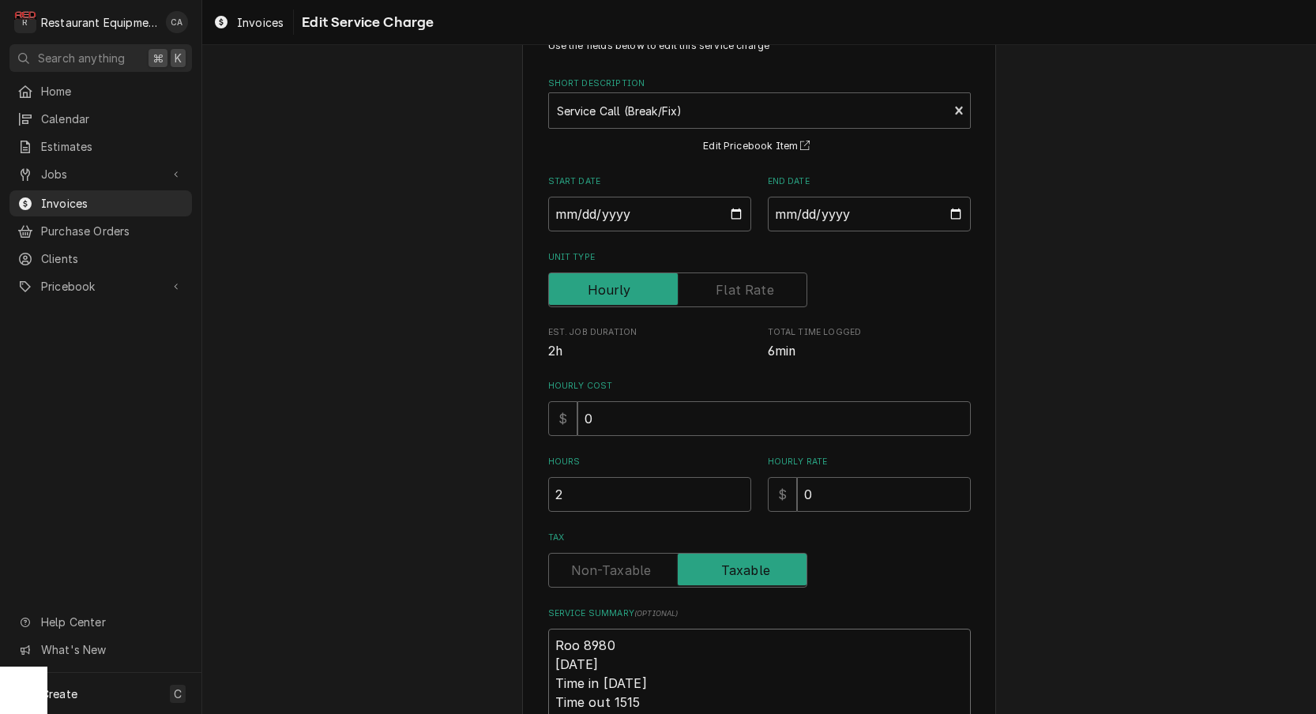
type textarea "Roo 8980 [DATE] Time in [DATE] Time out 1515 Truck 302 4 bank 2nd from last Fry…"
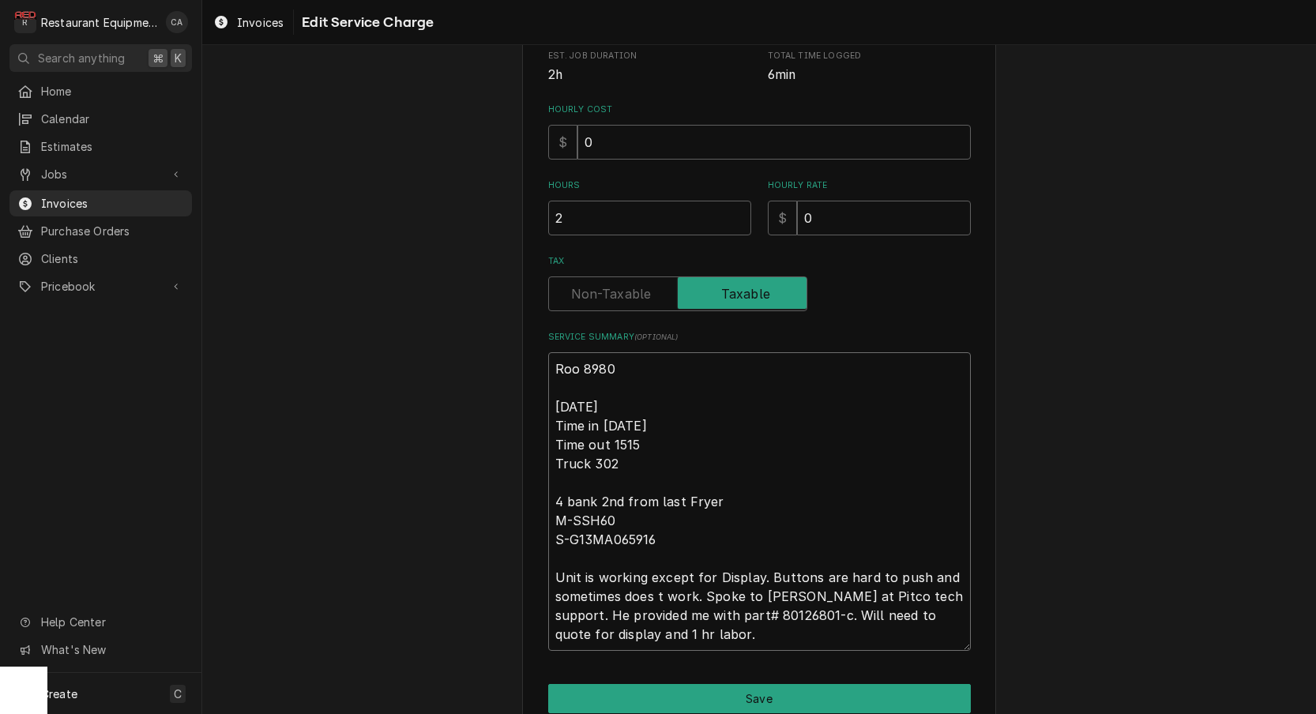
scroll to position [336, 0]
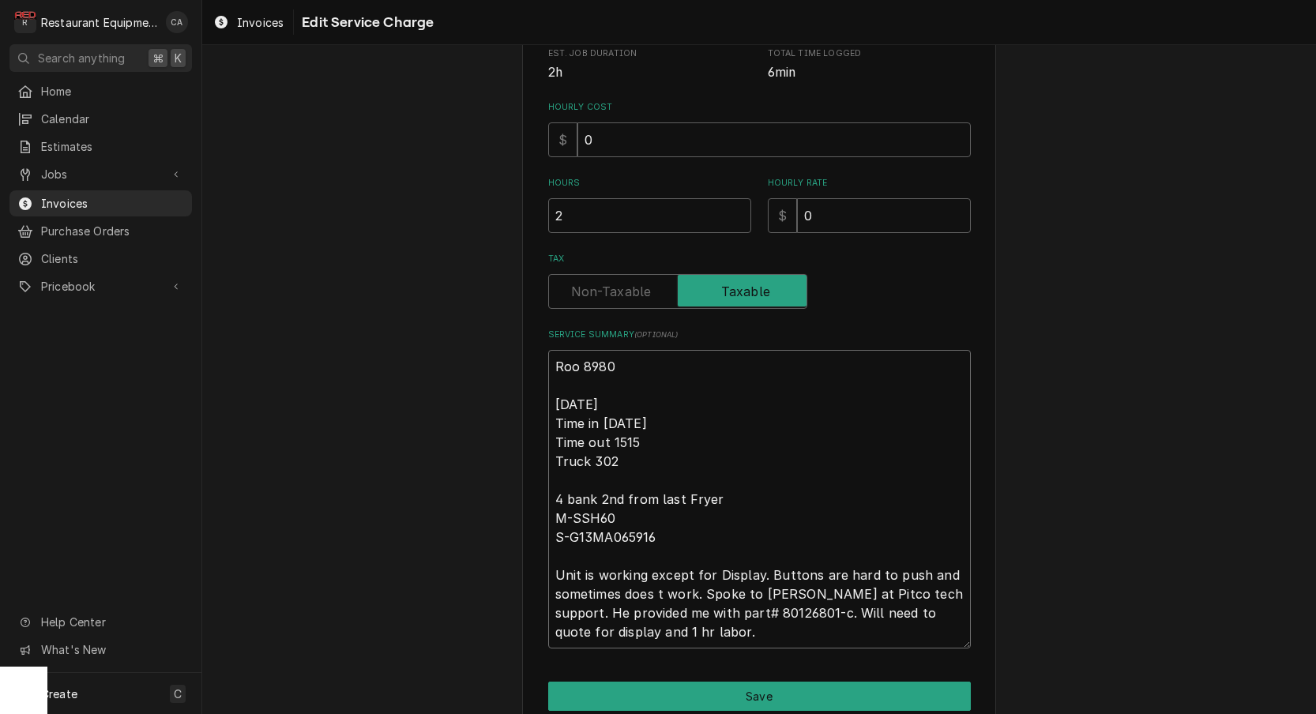
click at [618, 417] on textarea "Roo 8980 [DATE] Time in [DATE] Time out 1515 Truck 302 4 bank 2nd from last Fry…" at bounding box center [759, 499] width 423 height 299
type textarea "x"
type textarea "Roo 8980 [DATE] Time in 100 Time out 1515 Truck 302 4 bank 2nd from last Fryer …"
type textarea "x"
type textarea "Roo 8980 [DATE] Time in 00 Time out 1515 Truck 302 4 bank 2nd from last Fryer M…"
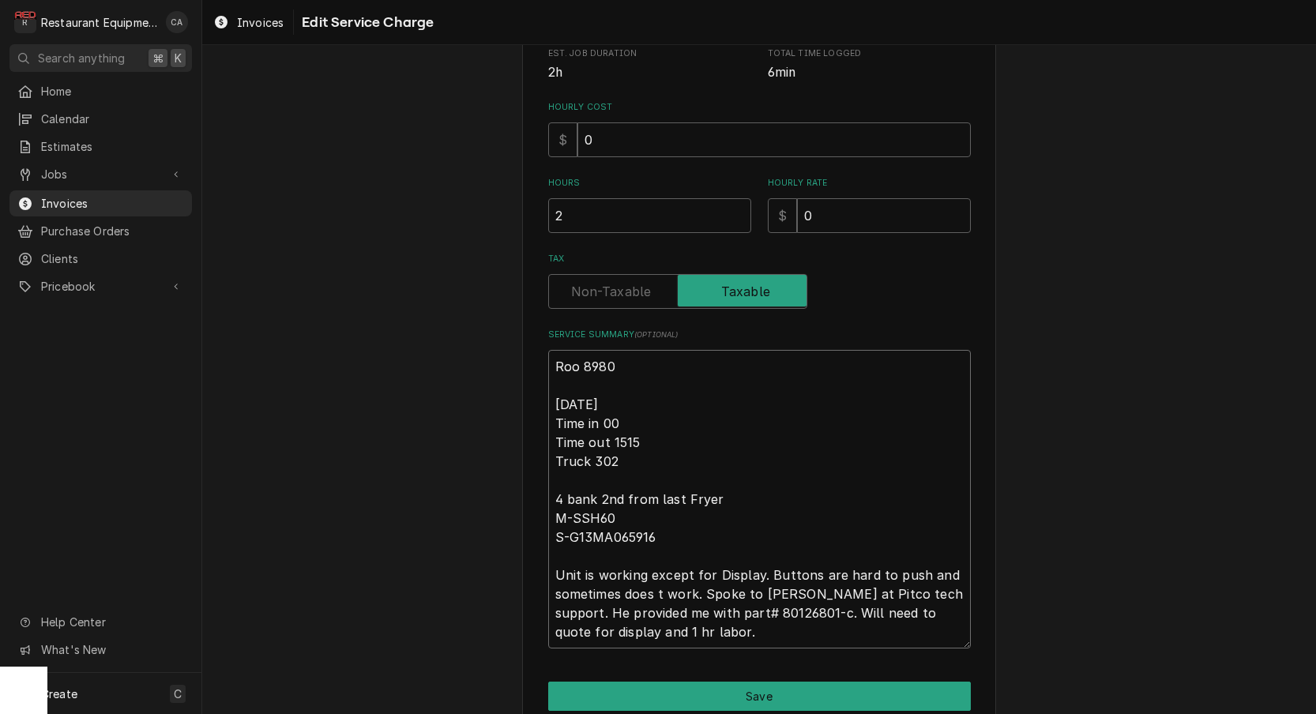
type textarea "x"
type textarea "Roo 8980 [DATE] Time in 300 Time out 1515 Truck 302 4 bank 2nd from last Fryer …"
type textarea "x"
type textarea "Roo 8980 [DATE] Time in 3:00 Time out 1515 Truck 302 4 bank 2nd from last Fryer…"
type textarea "x"
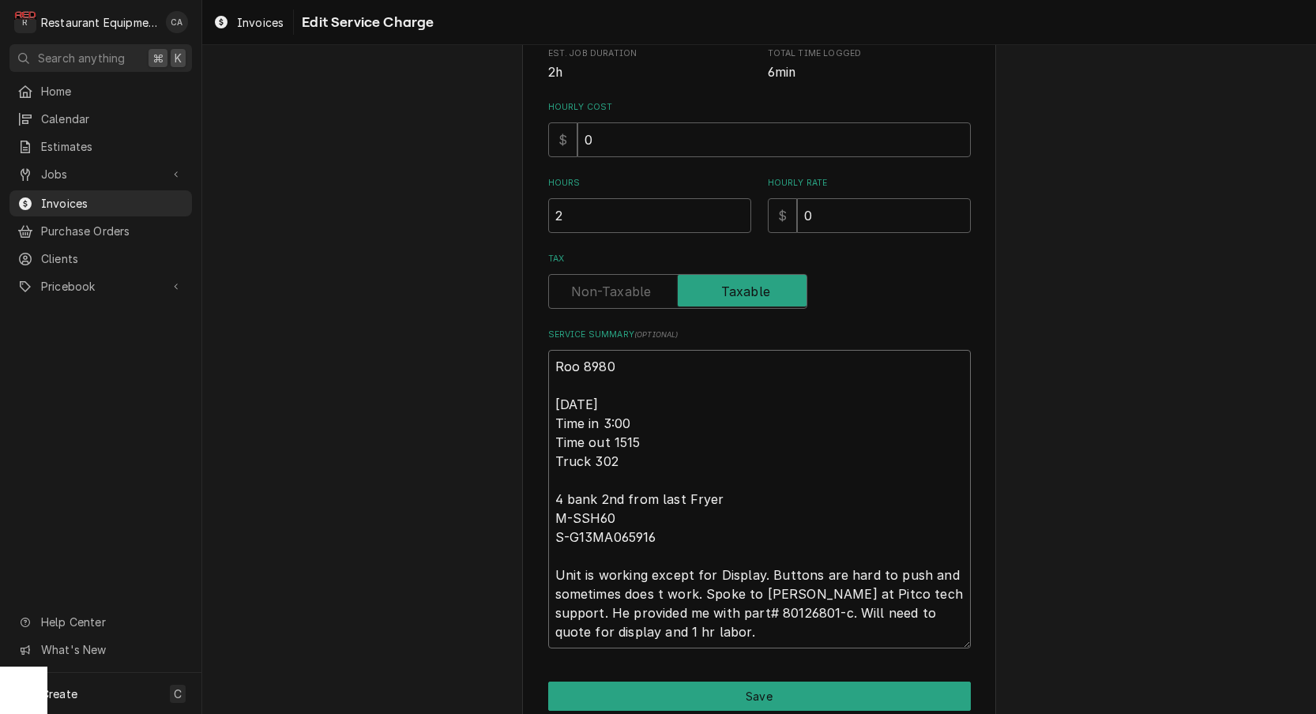
type textarea "Roo 8980 [DATE] Time in 3:00 Time out 515 Truck 302 4 bank 2nd from last Fryer …"
type textarea "x"
type textarea "Roo 8980 [DATE] Time in 3:00 Time out 15 Truck 302 4 bank 2nd from last Fryer M…"
type textarea "x"
type textarea "Roo 8980 [DATE] Time in 3:00 Time out 315 Truck 302 4 bank 2nd from last Fryer …"
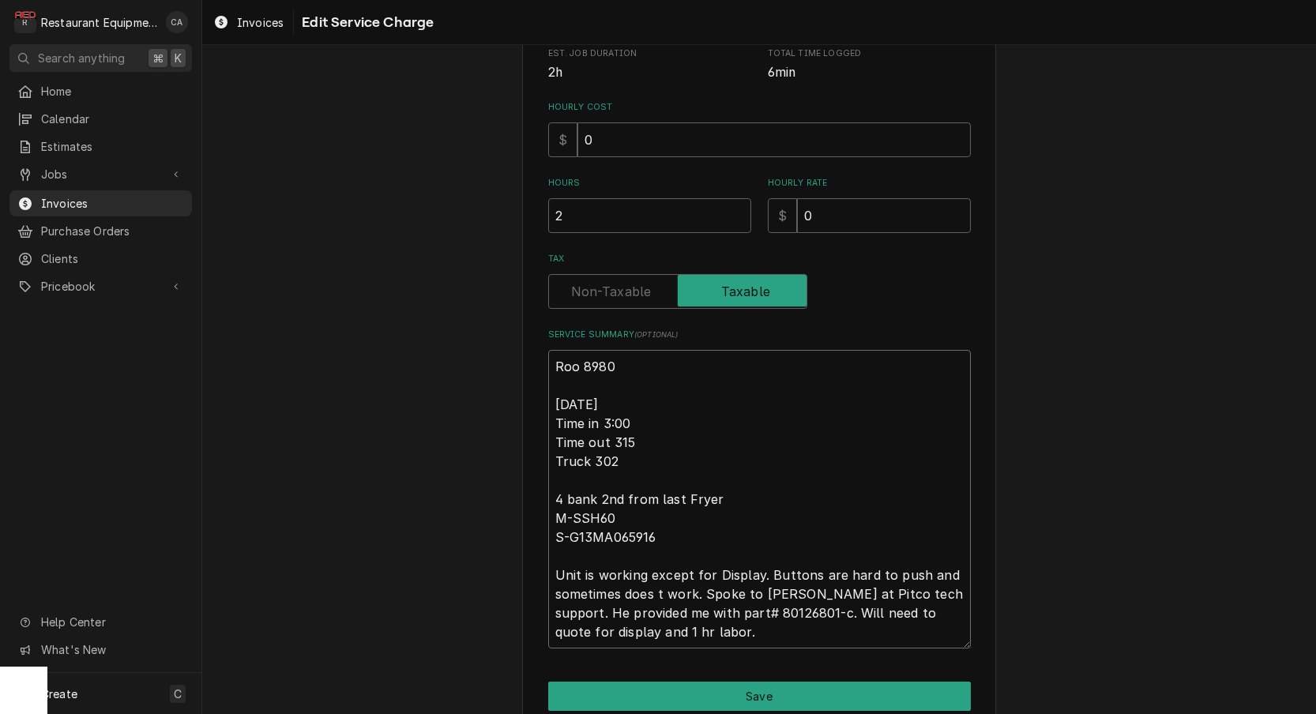
type textarea "x"
type textarea "Roo 8980 [DATE] Time in 3:00 Time out 3:15 Truck 302 4 bank 2nd from last Fryer…"
type textarea "x"
type textarea "Roo 8980 [DATE] Time in 3:00 Time out 315 Truck 302 4 bank 2nd from last Fryer …"
type textarea "x"
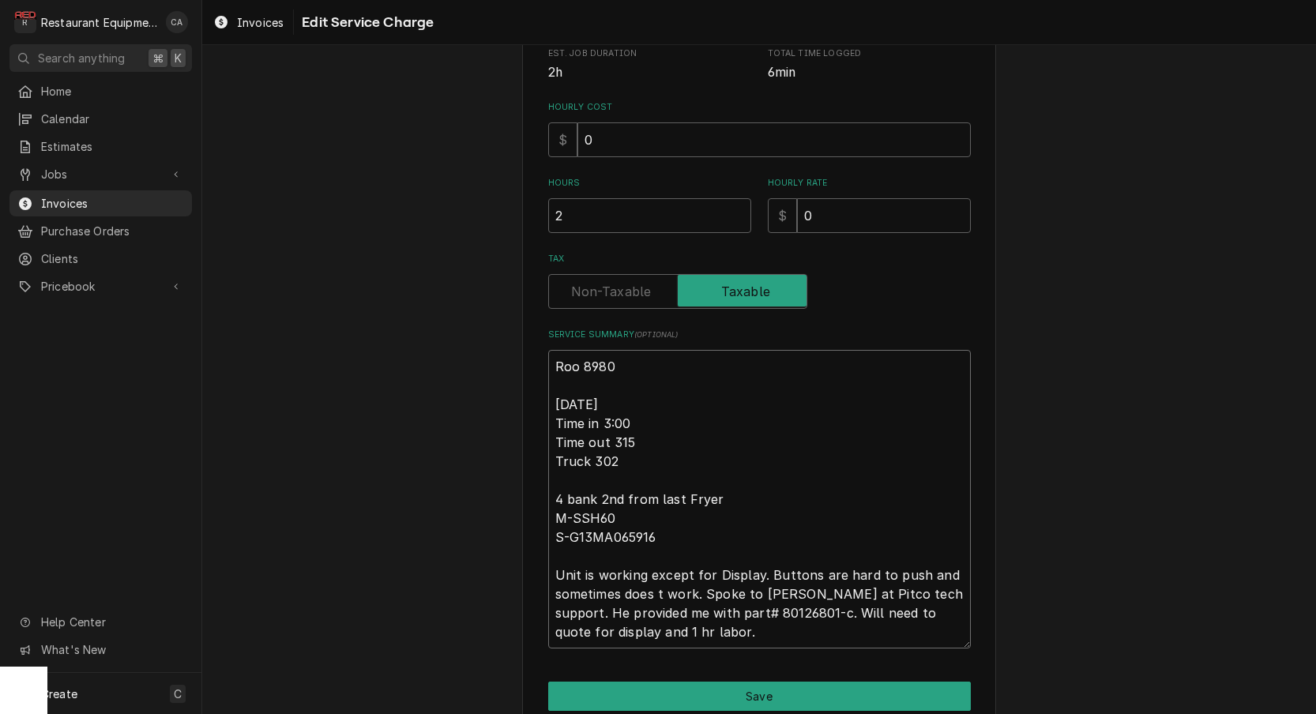
type textarea "Roo 8980 [DATE] Time in 3:00 Time out 15 Truck 302 4 bank 2nd from last Fryer M…"
type textarea "x"
type textarea "Roo 8980 [DATE] Time in 3:00 Time out 415 Truck 302 4 bank 2nd from last Fryer …"
type textarea "x"
type textarea "Roo 8980 [DATE] Time in 3:00 Time out 4:15 Truck 302 4 bank 2nd from last Fryer…"
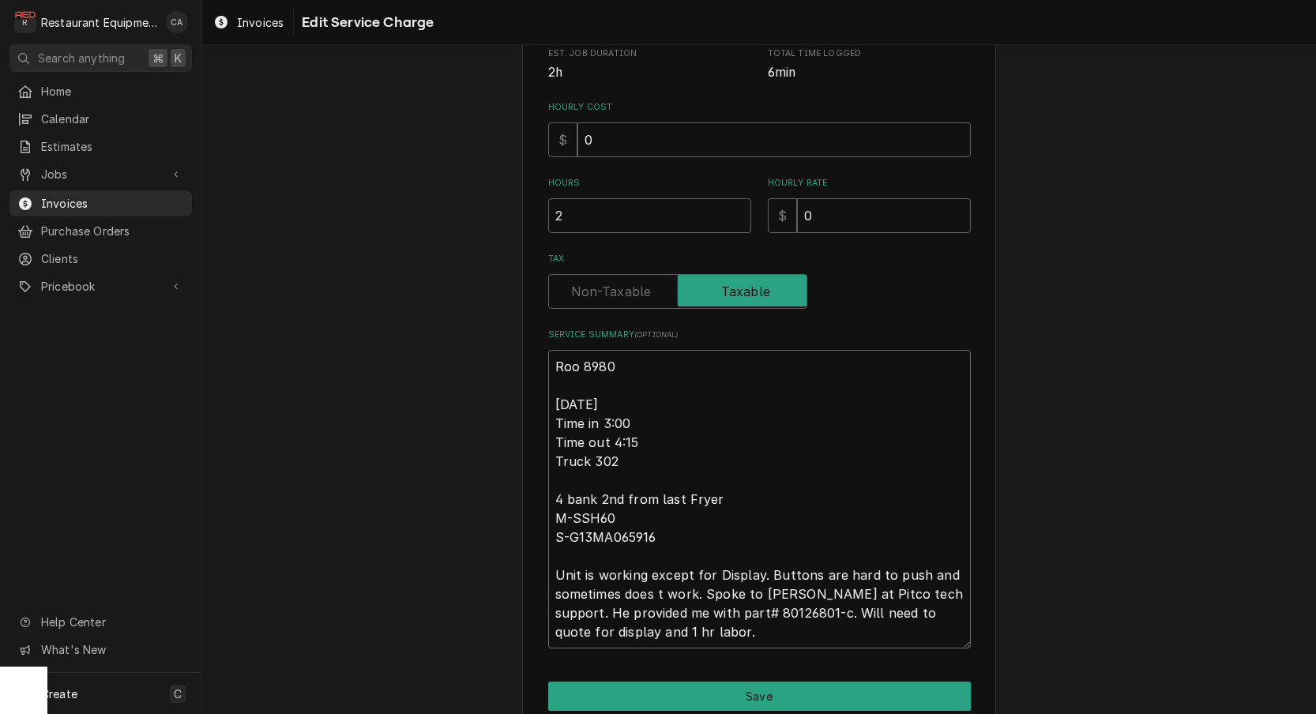
type textarea "x"
type textarea "Roo 8980 [DATE] Time in 3:00 Time out 4:5 Truck 302 4 bank 2nd from last Fryer …"
type textarea "x"
type textarea "Roo 8980 [DATE] Time in 3:00 Time out 4: Truck 302 4 bank 2nd from last Fryer M…"
type textarea "x"
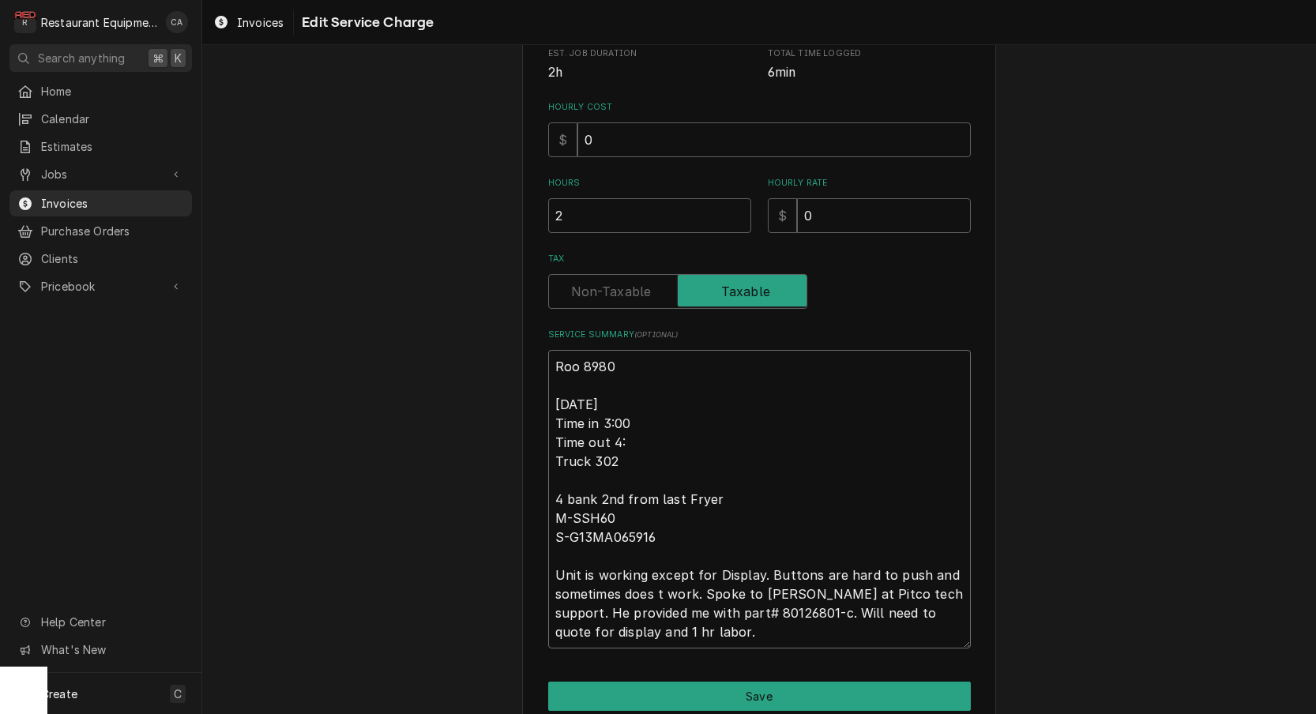
type textarea "Roo 8980 [DATE] Time in 3:00 Time out 4:0 Truck 302 4 bank 2nd from last Fryer …"
type textarea "x"
type textarea "Roo 8980 [DATE] Time in 3:00 Time out 4:00 Truck 302 4 bank 2nd from last Fryer…"
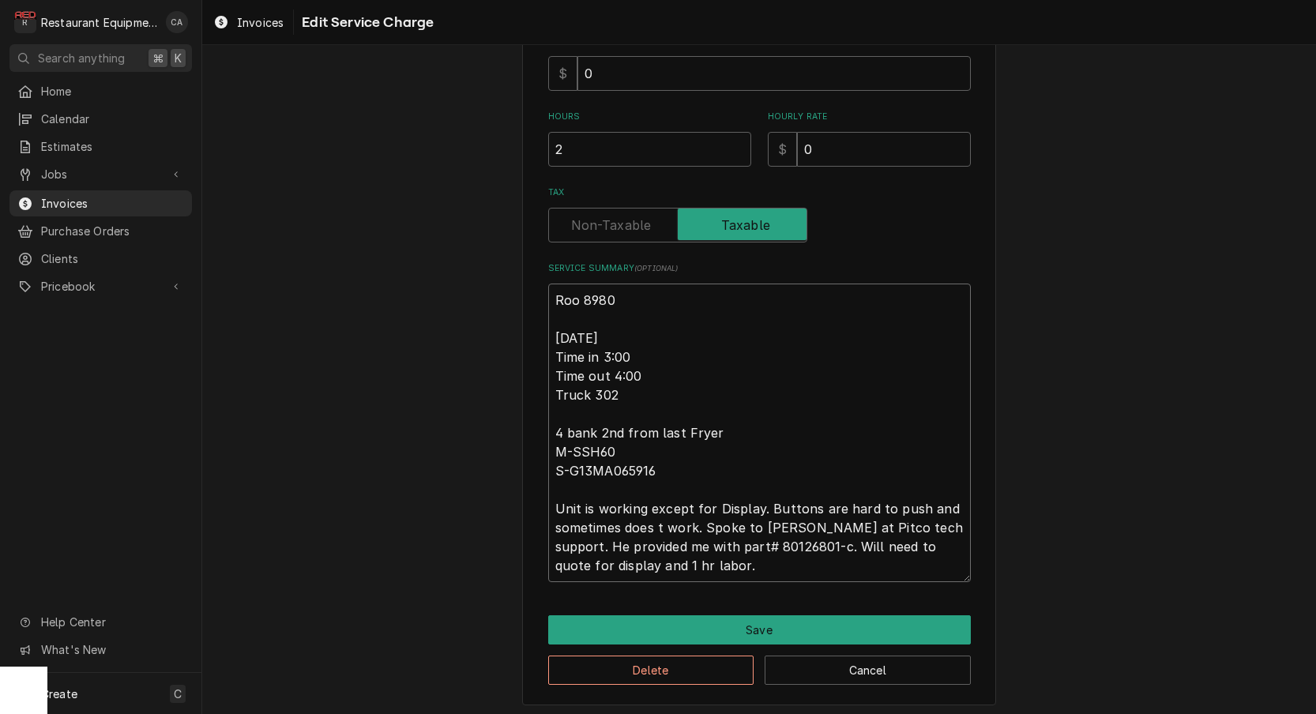
scroll to position [401, 0]
click at [694, 543] on textarea "Roo 8980 [DATE] Time in 3:00 Time out 4:00 Truck 302 4 bank 2nd from last Fryer…" at bounding box center [759, 433] width 423 height 299
type textarea "x"
type textarea "Roo 8980 [DATE] Time in 3:00 Time out 4:00 Truck 302 4 bank 2nd from last Fryer…"
type textarea "x"
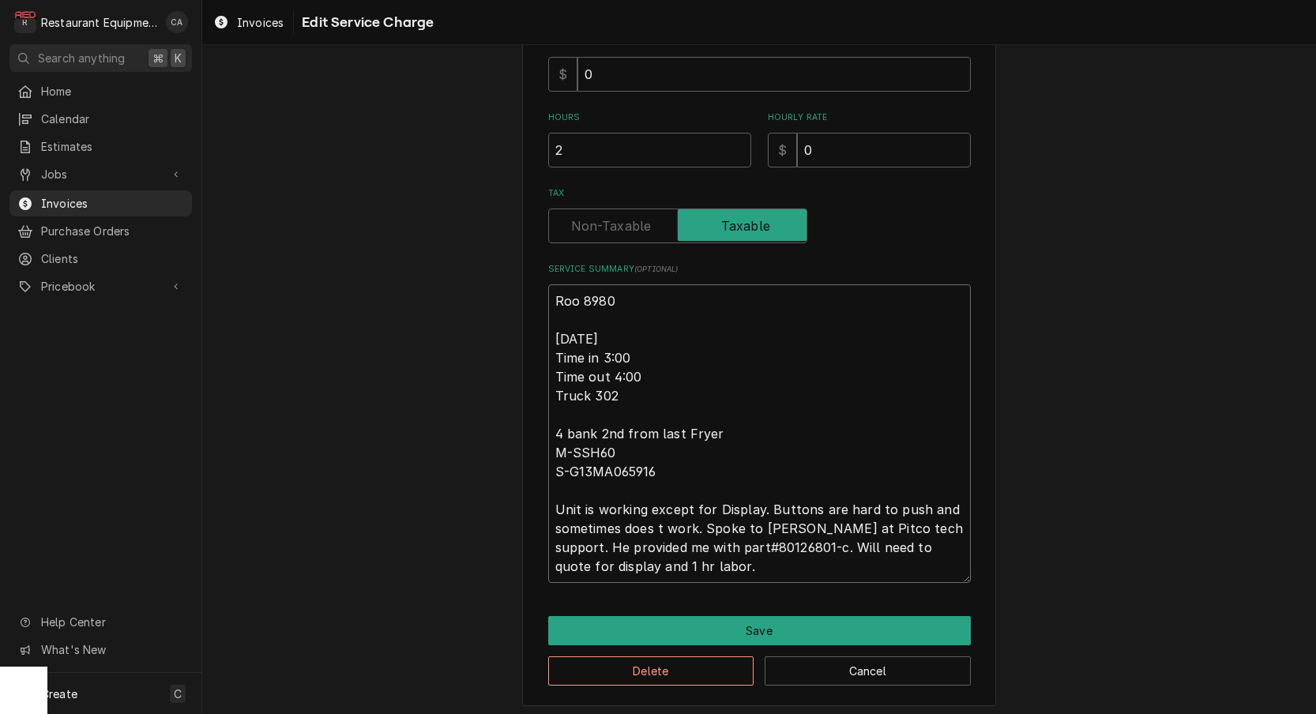
type textarea "Roo 8980 [DATE] Time in 3:00 Time out 4:00 Truck 302 4 bank 2nd from last Fryer…"
type textarea "x"
type textarea "Roo 8980 [DATE] Time in 3:00 Time out 4:00 Truck 302 4 bank 2nd from last Fryer…"
type textarea "x"
type textarea "Roo 8980 [DATE] Time in 3:00 Time out 4:00 Truck 302 4 bank 2nd from last Fryer…"
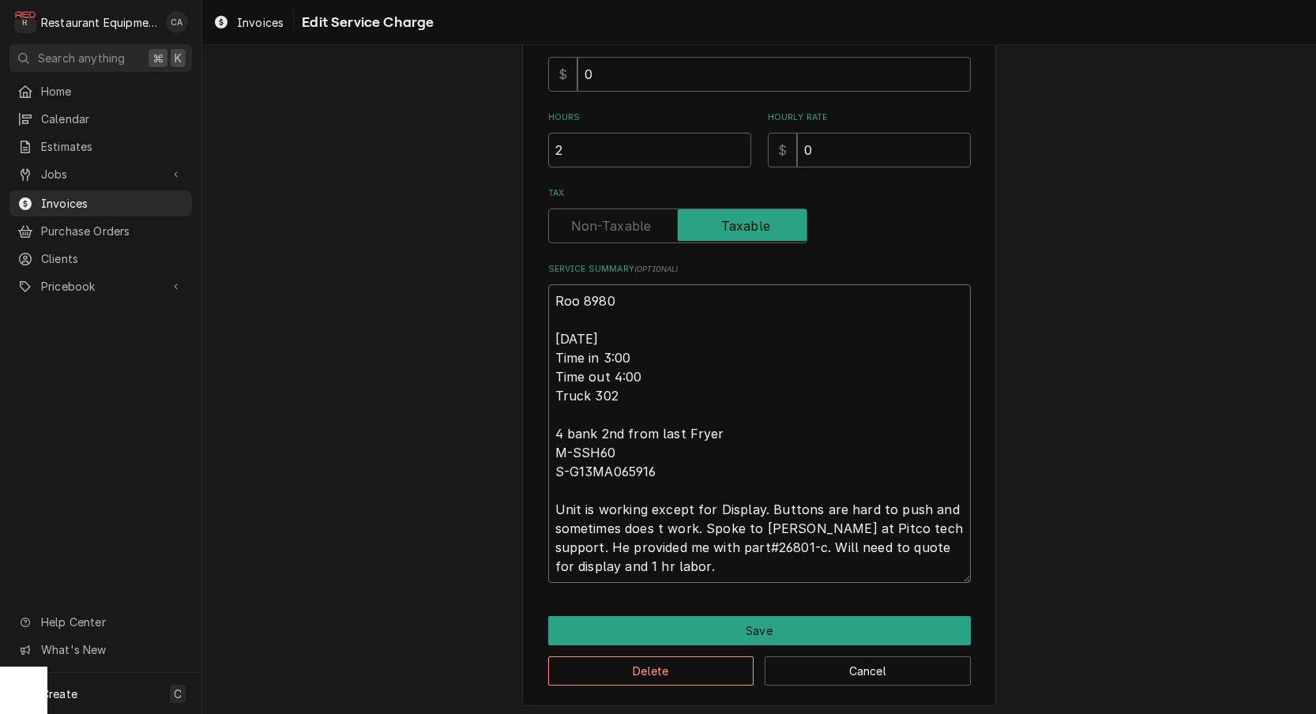
type textarea "x"
type textarea "Roo 8980 [DATE] Time in 3:00 Time out 4:00 Truck 302 4 bank 2nd from last Fryer…"
type textarea "x"
type textarea "Roo 8980 [DATE] Time in 3:00 Time out 4:00 Truck 302 4 bank 2nd from last Fryer…"
type textarea "x"
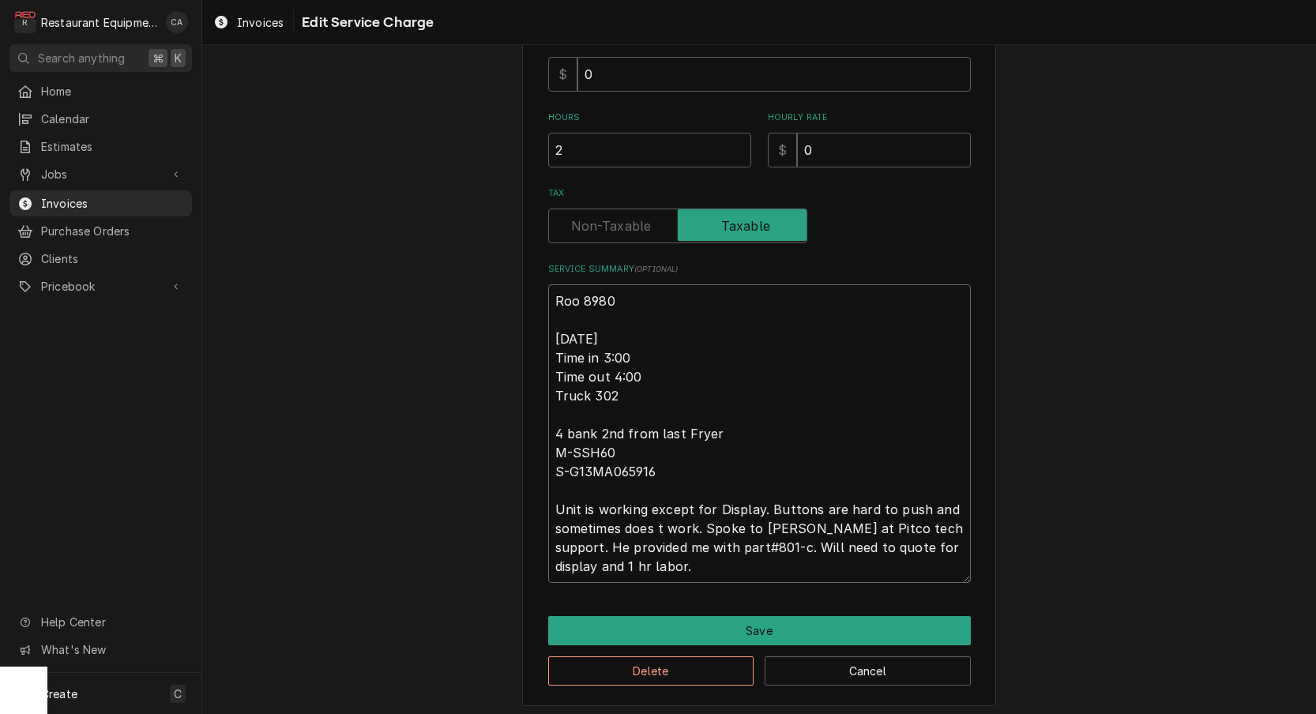
type textarea "Roo 8980 [DATE] Time in 3:00 Time out 4:00 Truck 302 4 bank 2nd from last Fryer…"
type textarea "x"
type textarea "Roo 8980 [DATE] Time in 3:00 Time out 4:00 Truck 302 4 bank 2nd from last Fryer…"
type textarea "x"
type textarea "Roo 8980 [DATE] Time in 3:00 Time out 4:00 Truck 302 4 bank 2nd from last Fryer…"
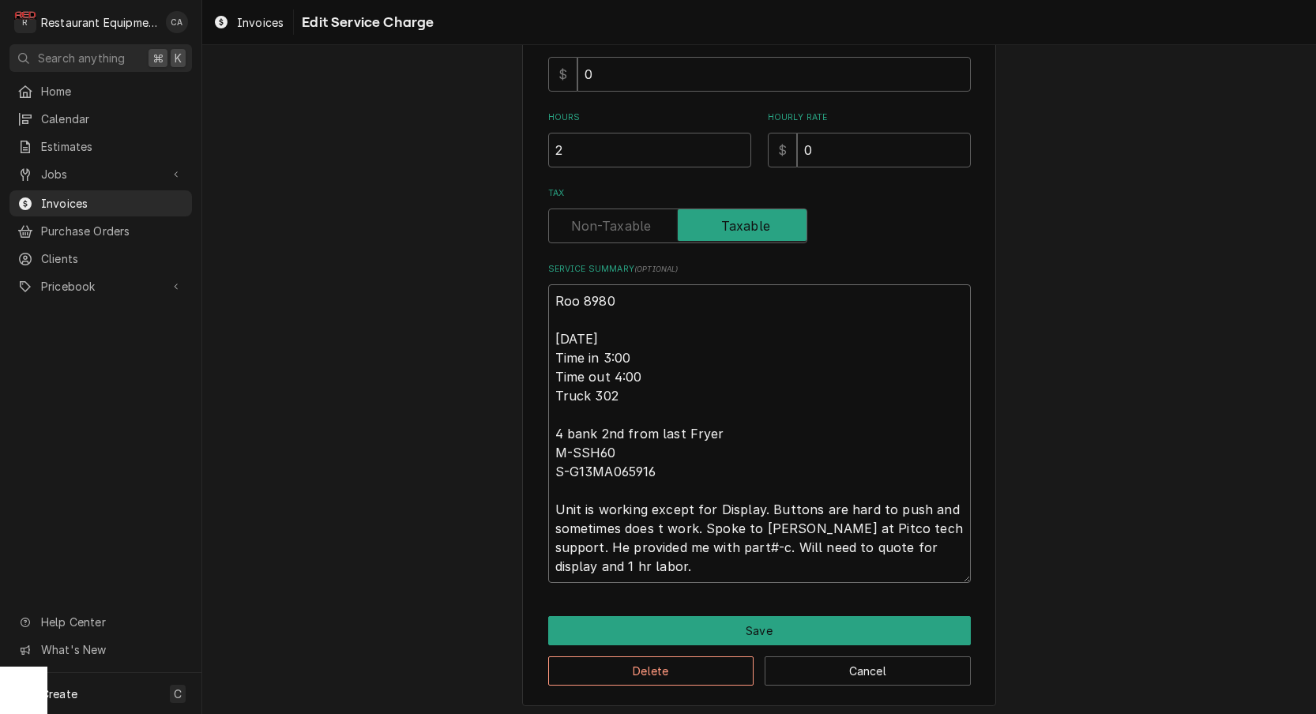
type textarea "x"
type textarea "Roo 8980 [DATE] Time in 3:00 Time out 4:00 Truck 302 4 bank 2nd from last Fryer…"
type textarea "x"
type textarea "Roo 8980 [DATE] Time in 3:00 Time out 4:00 Truck 302 4 bank 2nd from last Fryer…"
click at [720, 503] on textarea "Roo 8980 [DATE] Time in 3:00 Time out 4:00 Truck 302 4 bank 2nd from last Fryer…" at bounding box center [759, 433] width 423 height 299
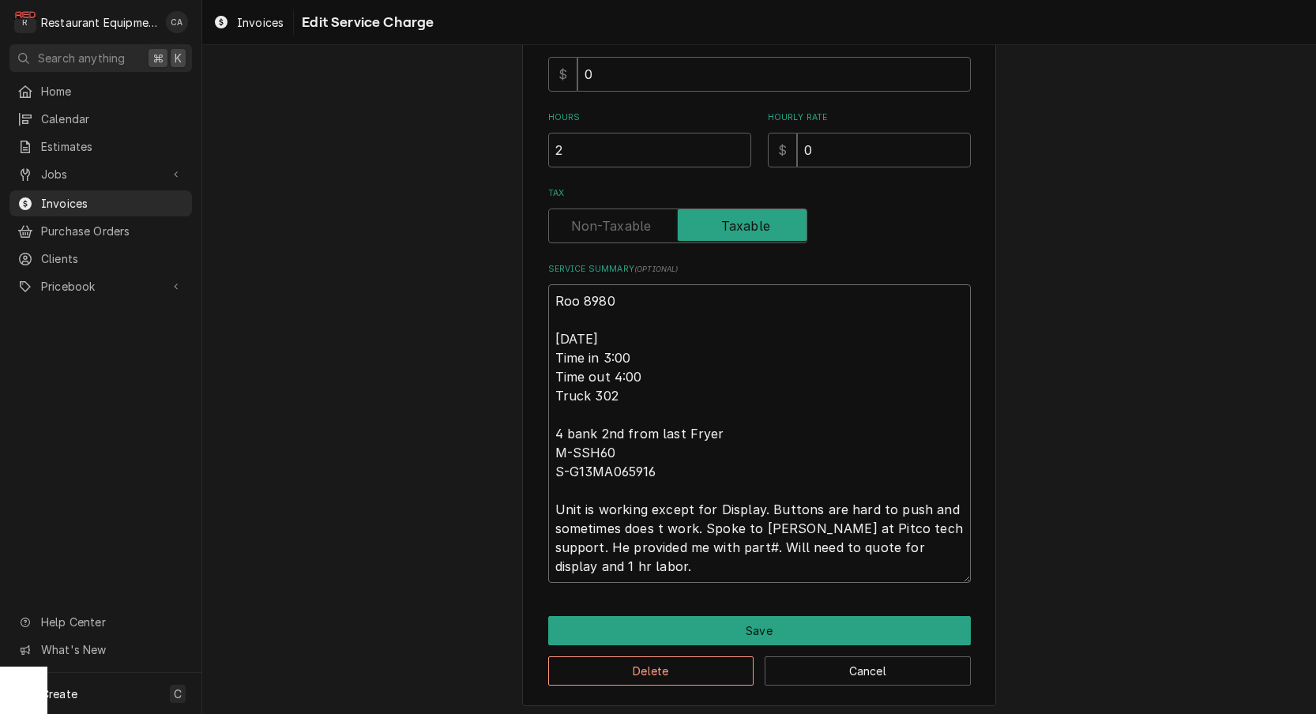
type textarea "x"
type textarea "Roo 8980 [DATE] Time in 3:00 Time out 4:00 Truck 302 4 bank 2nd from last Fryer…"
type textarea "x"
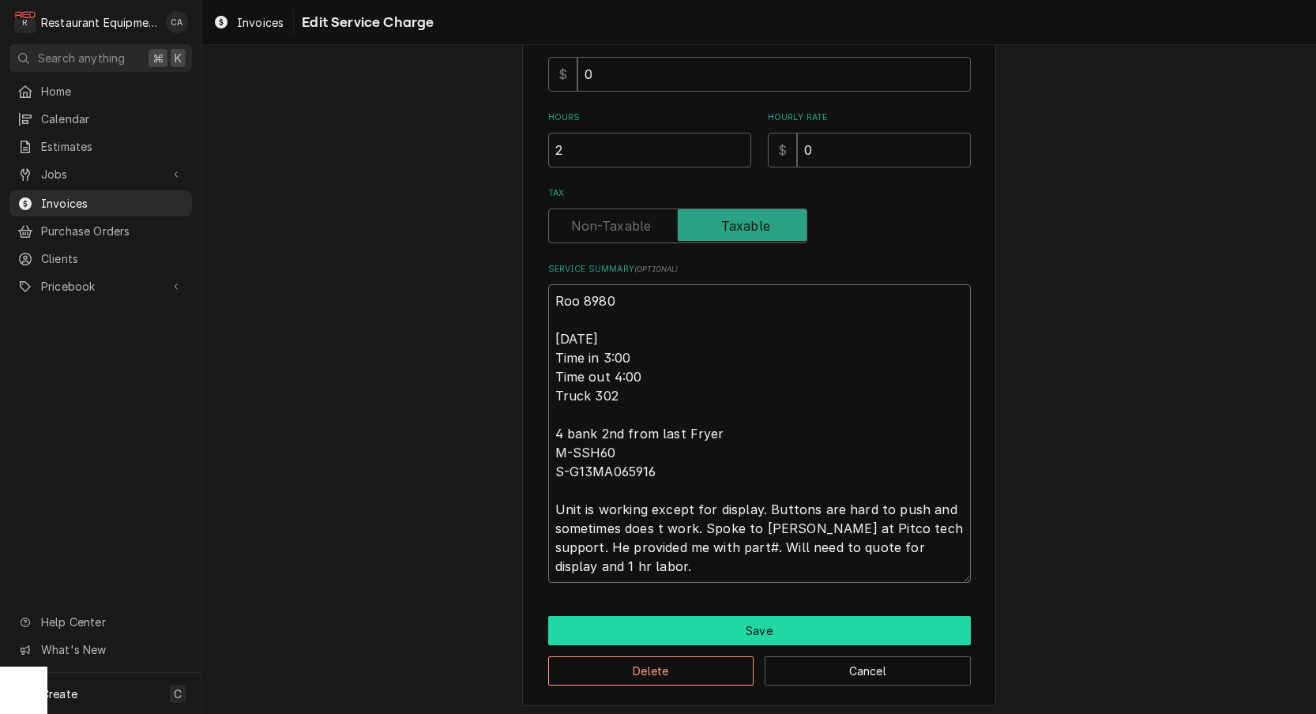
type textarea "Roo 8980 [DATE] Time in 3:00 Time out 4:00 Truck 302 4 bank 2nd from last Fryer…"
click at [737, 619] on button "Save" at bounding box center [759, 630] width 423 height 29
type textarea "x"
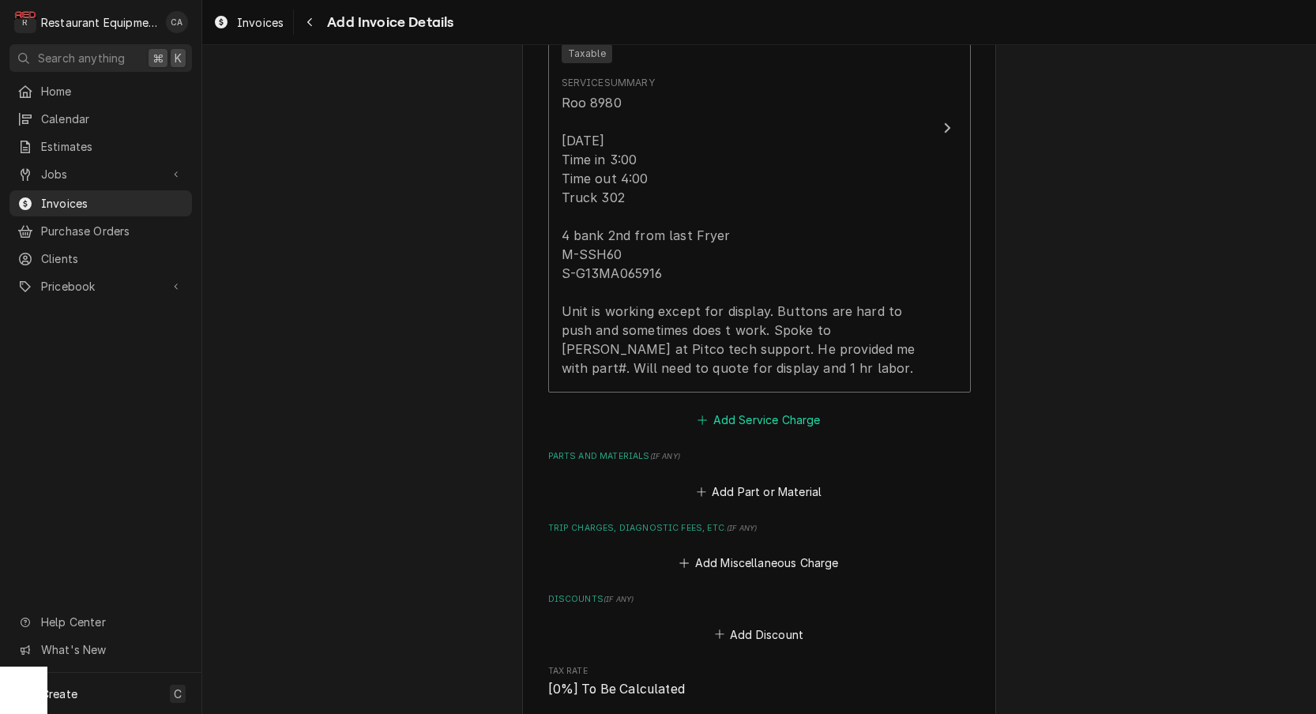
scroll to position [1199, 0]
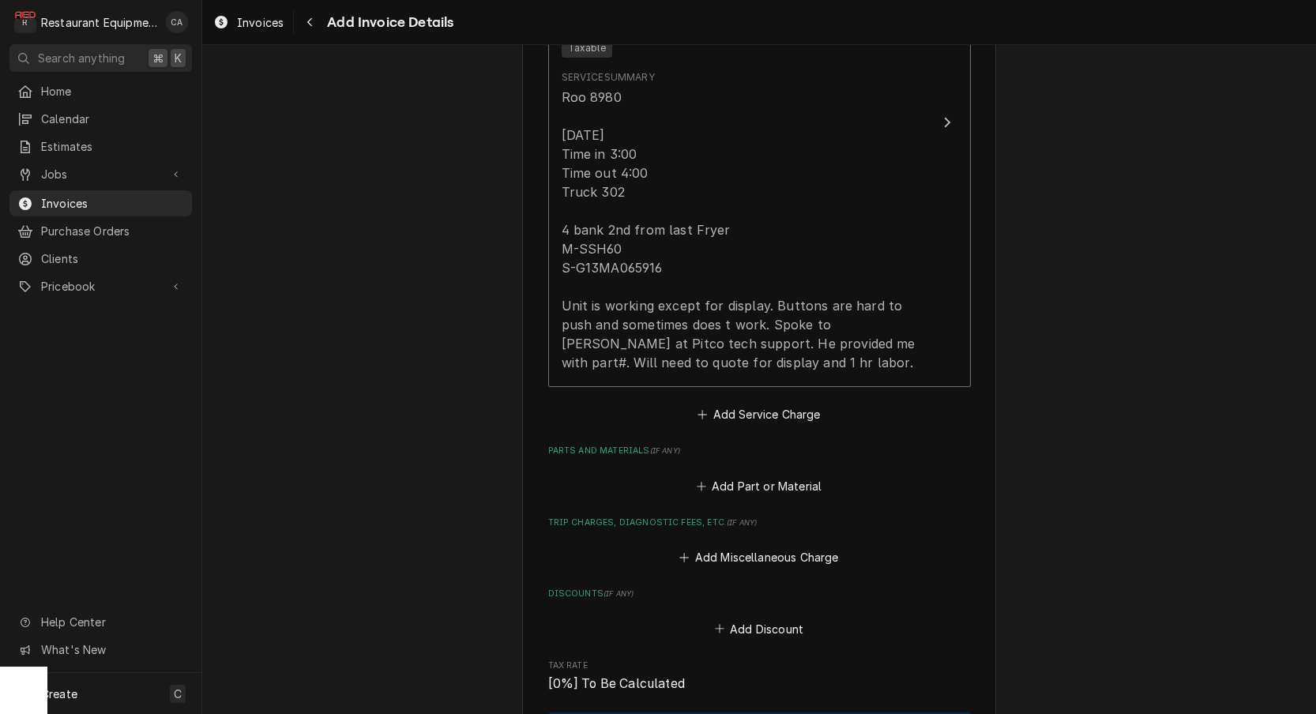
drag, startPoint x: 759, startPoint y: 393, endPoint x: 720, endPoint y: 374, distance: 43.1
click at [759, 404] on button "Add Service Charge" at bounding box center [759, 415] width 128 height 22
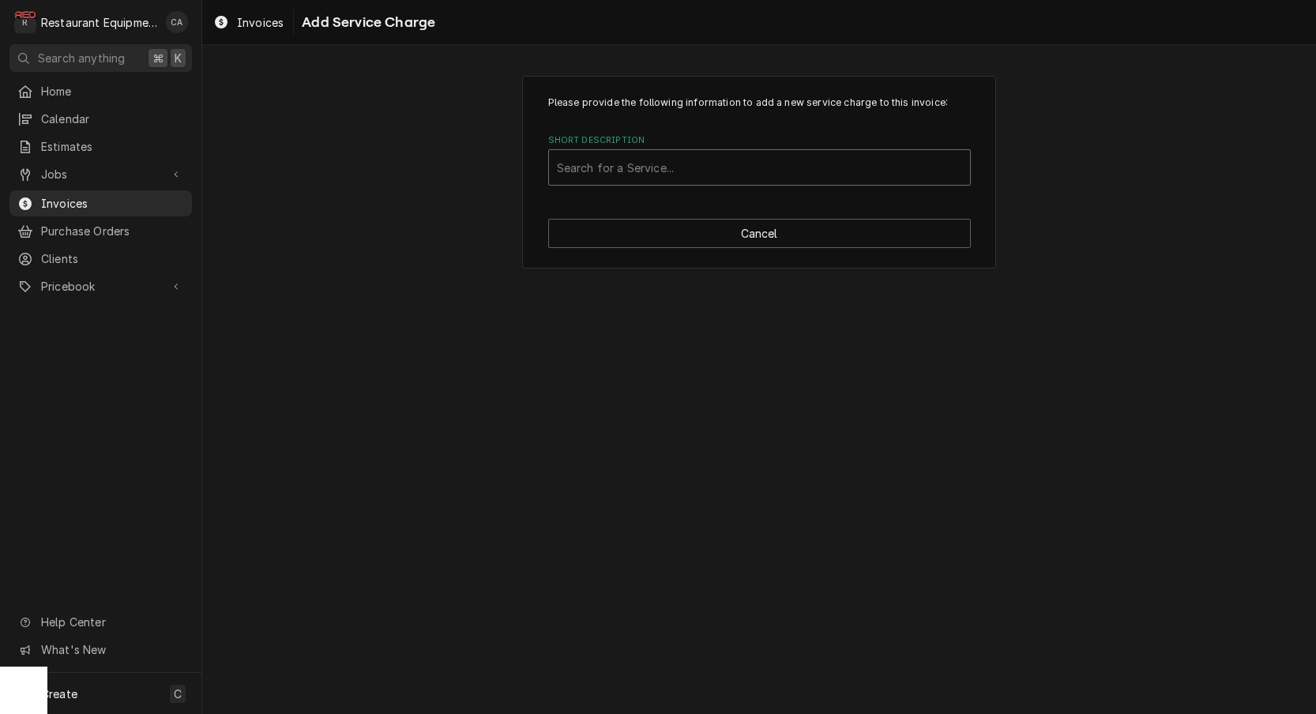
click at [580, 167] on div "Search for a Service..." at bounding box center [759, 168] width 405 height 17
type input "travel"
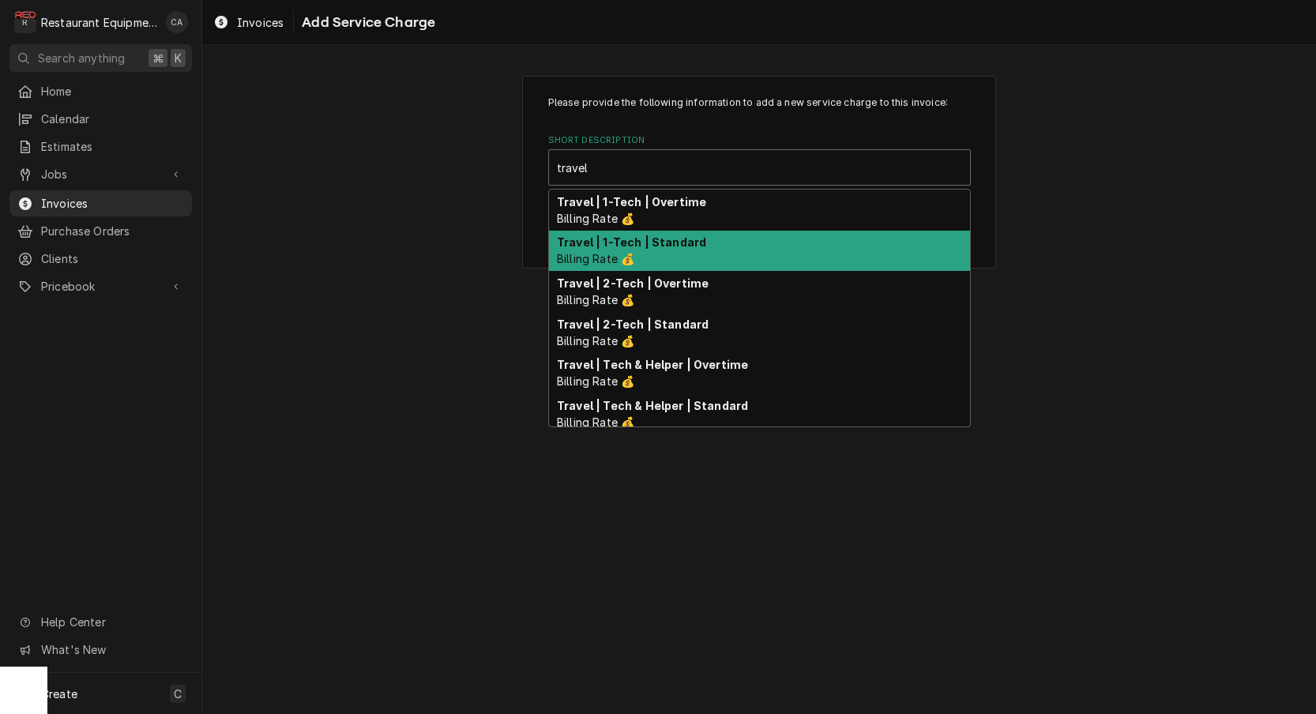
drag, startPoint x: 602, startPoint y: 258, endPoint x: 611, endPoint y: 261, distance: 9.0
click at [602, 258] on span "Billing Rate 💰" at bounding box center [595, 258] width 77 height 13
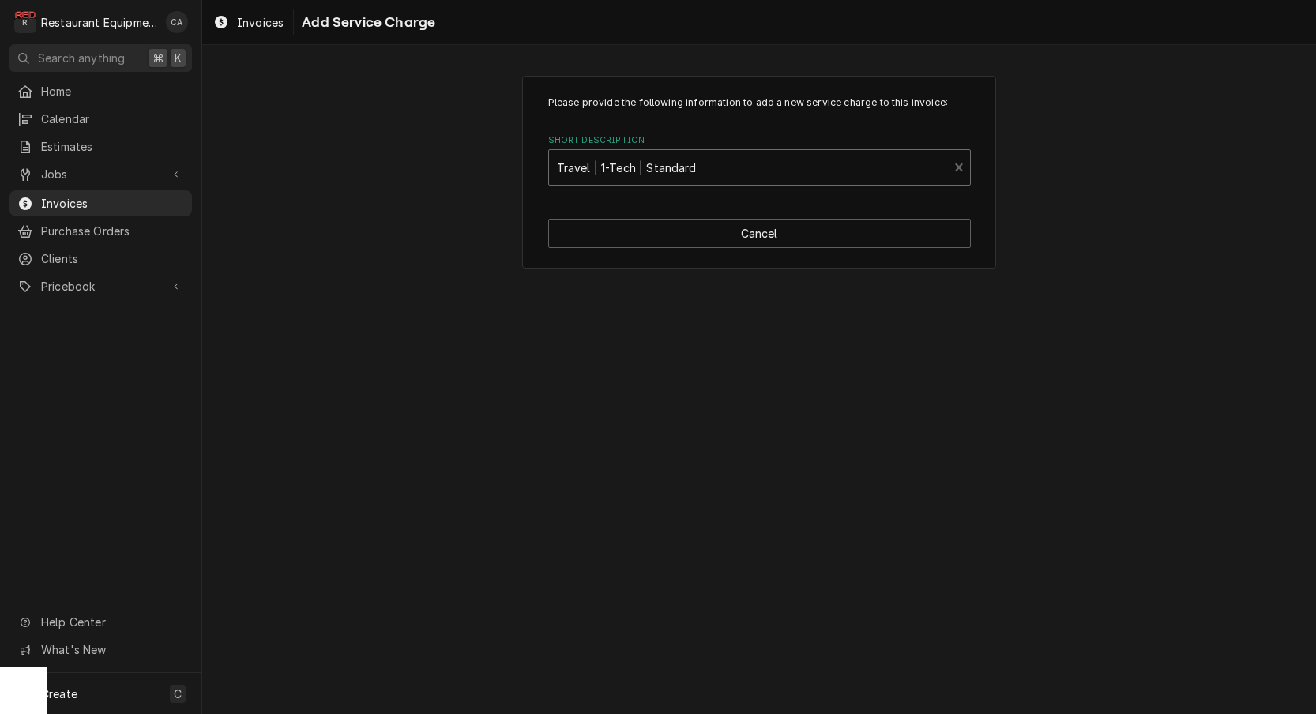
type textarea "x"
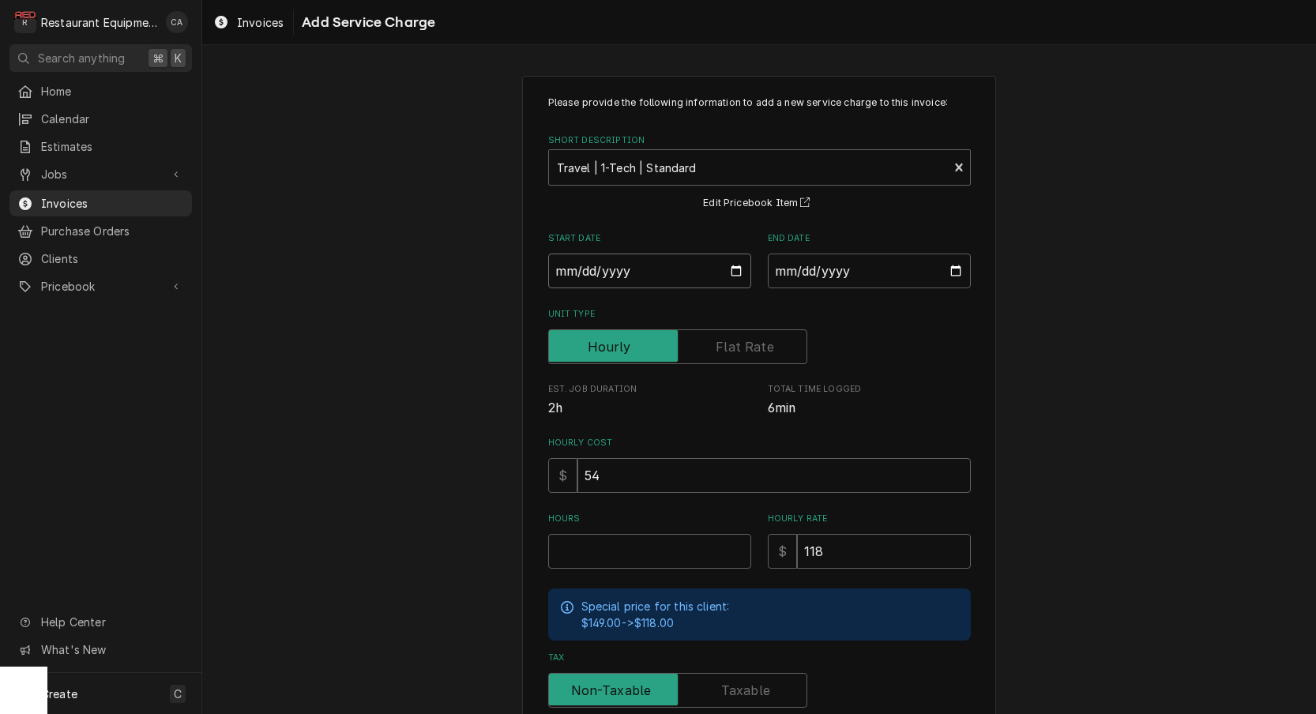
drag, startPoint x: 593, startPoint y: 261, endPoint x: 609, endPoint y: 294, distance: 36.4
click at [593, 262] on input "Start Date" at bounding box center [649, 271] width 203 height 35
type input "[DATE]"
type textarea "x"
drag, startPoint x: 809, startPoint y: 270, endPoint x: 820, endPoint y: 288, distance: 21.3
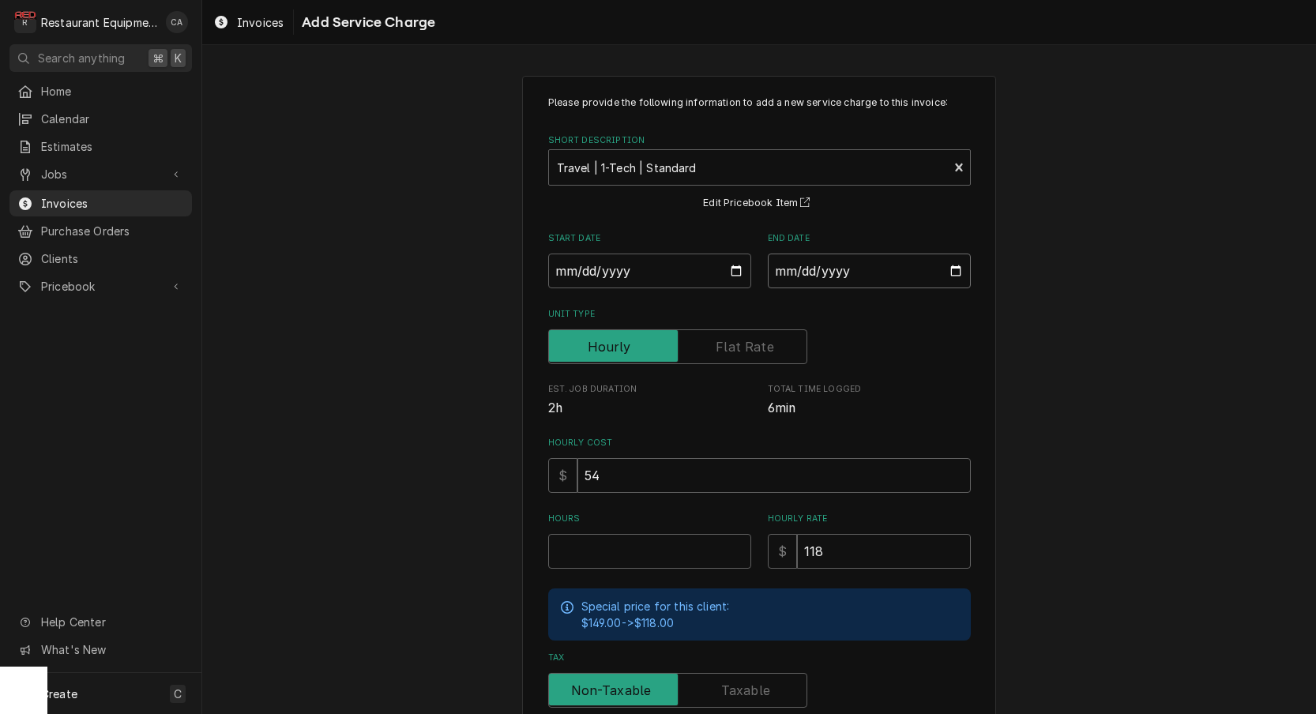
click at [810, 272] on input "End Date" at bounding box center [869, 271] width 203 height 35
type input "[DATE]"
type textarea "x"
type input "[DATE]"
click at [621, 551] on input "Hours" at bounding box center [649, 551] width 203 height 35
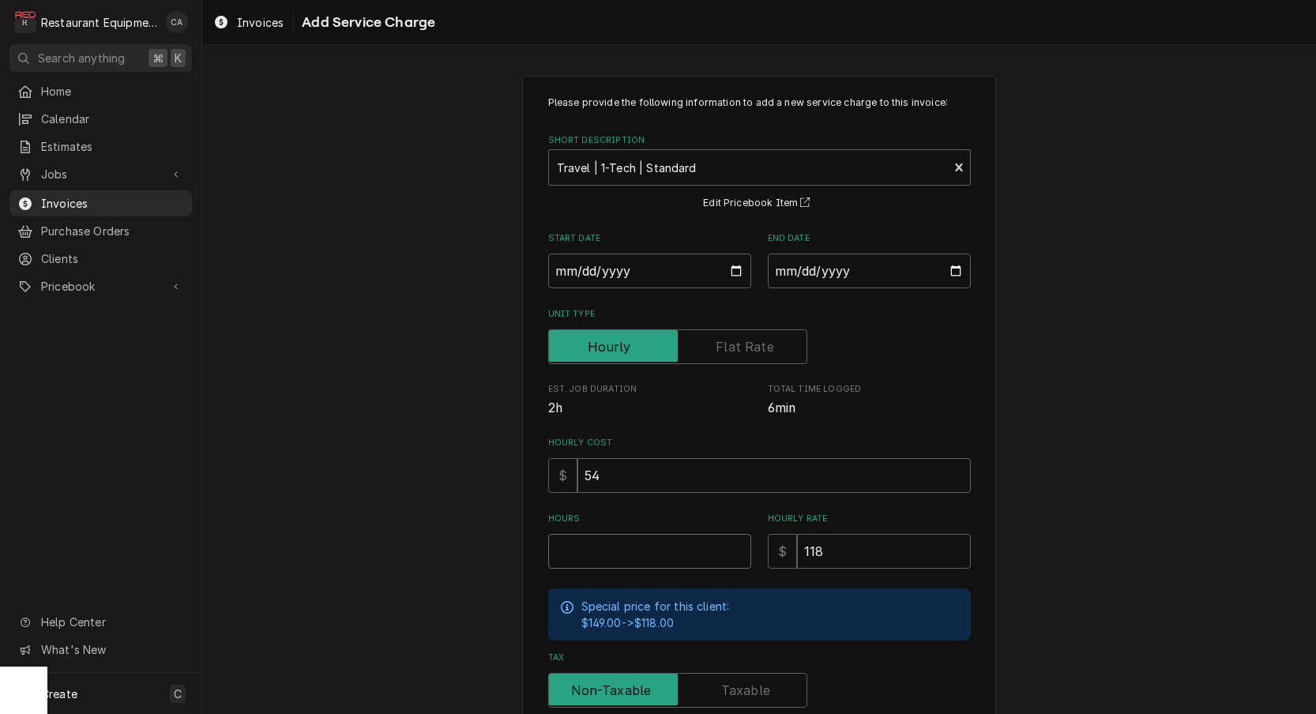
click at [585, 542] on input "Hours" at bounding box center [649, 551] width 203 height 35
type textarea "x"
type input "2"
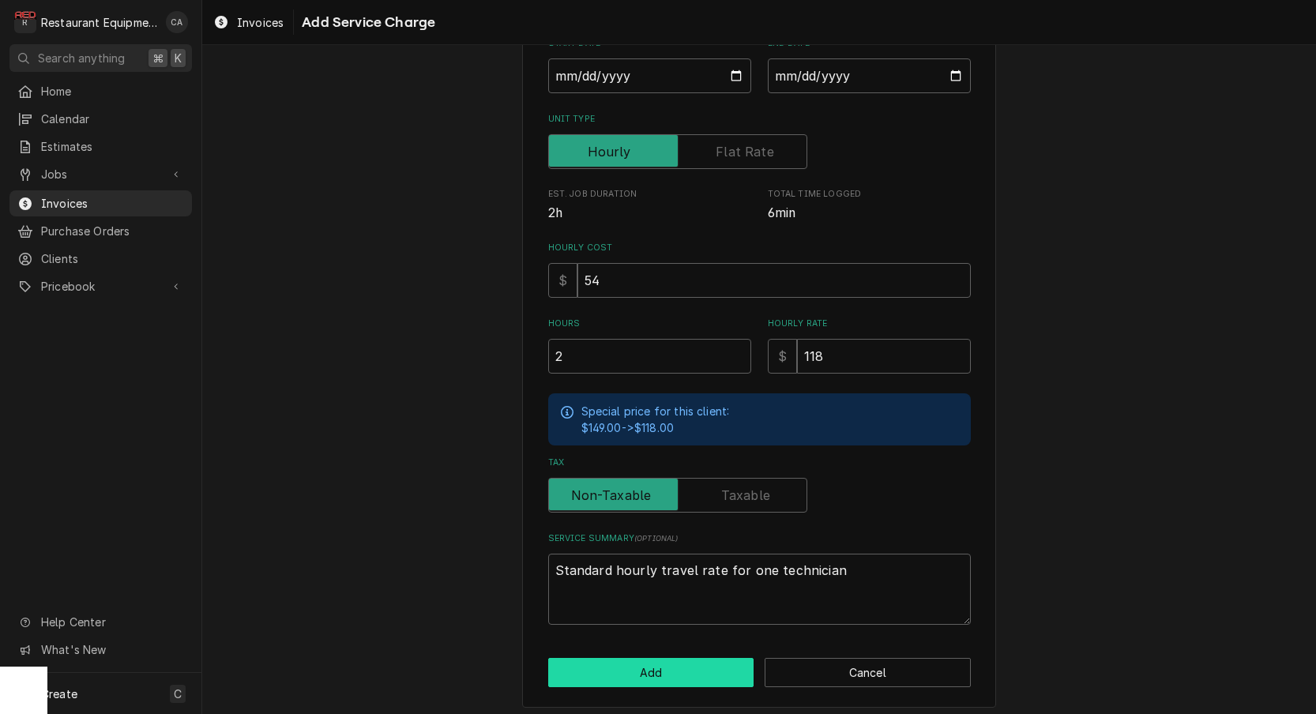
drag, startPoint x: 667, startPoint y: 670, endPoint x: 654, endPoint y: 666, distance: 13.2
click at [654, 666] on button "Add" at bounding box center [651, 672] width 206 height 29
type textarea "x"
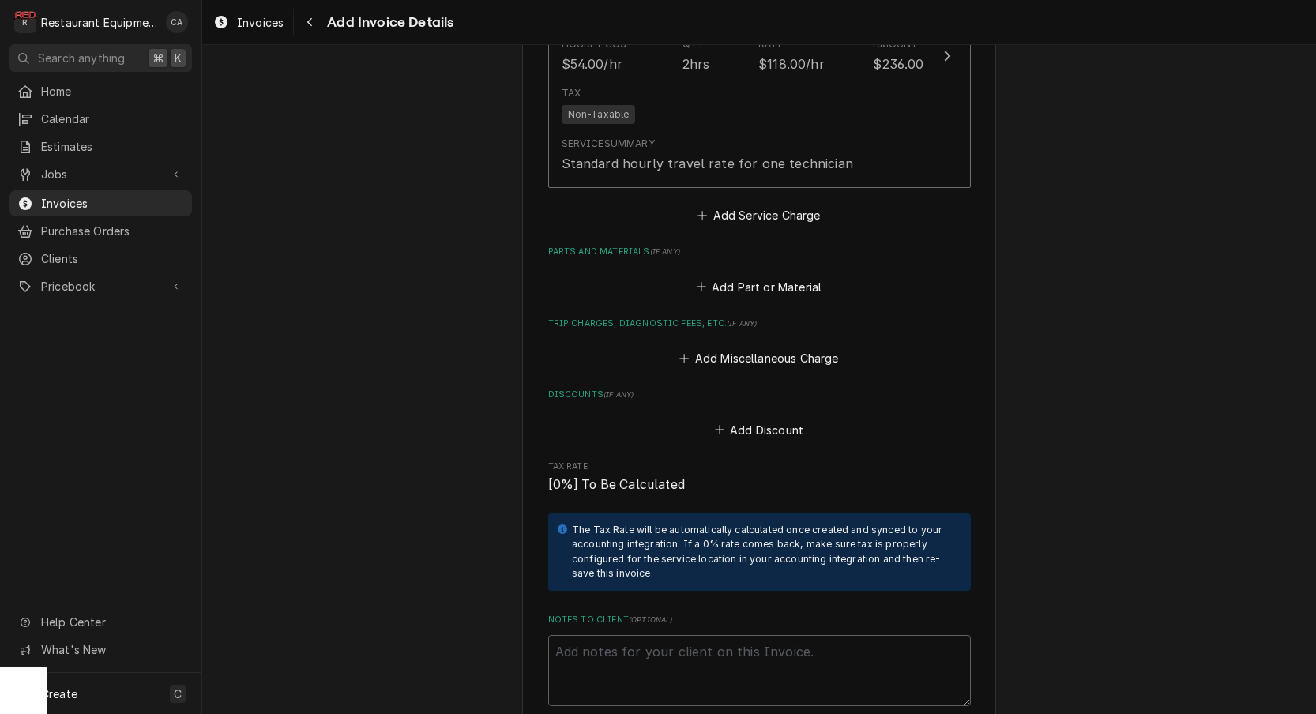
scroll to position [1680, 0]
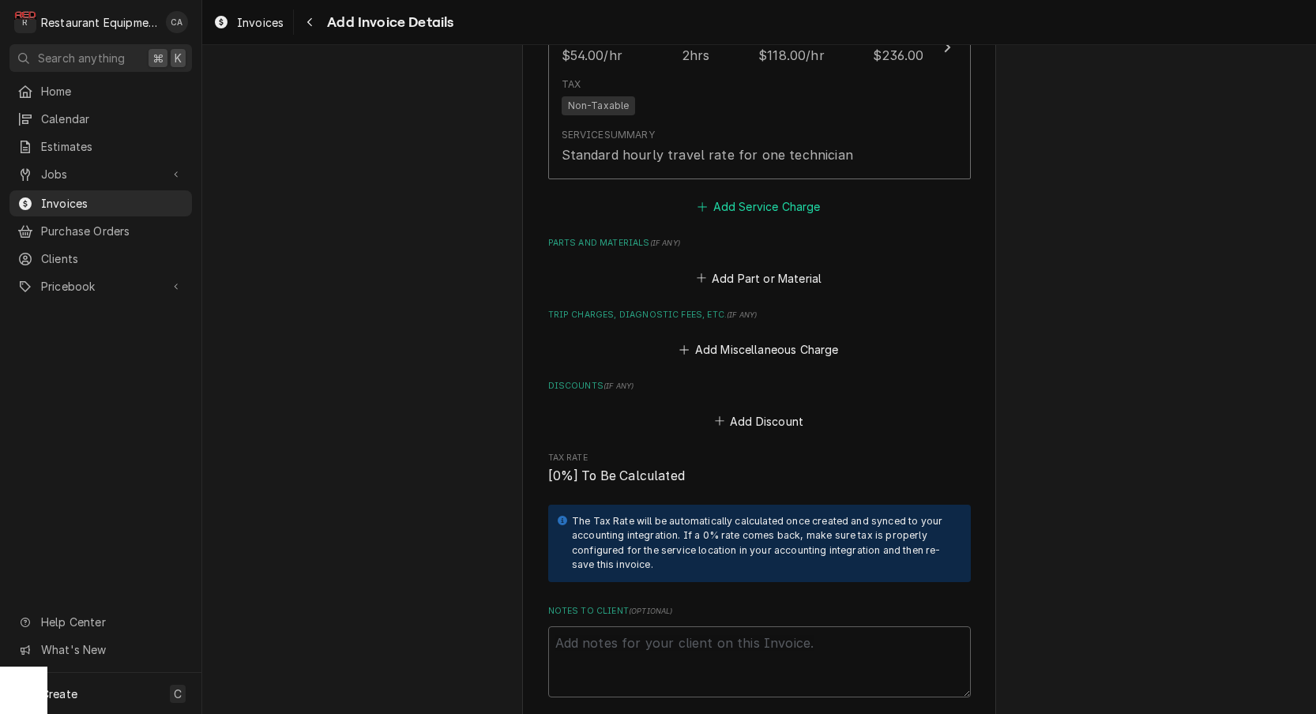
click at [775, 196] on button "Add Service Charge" at bounding box center [759, 207] width 128 height 22
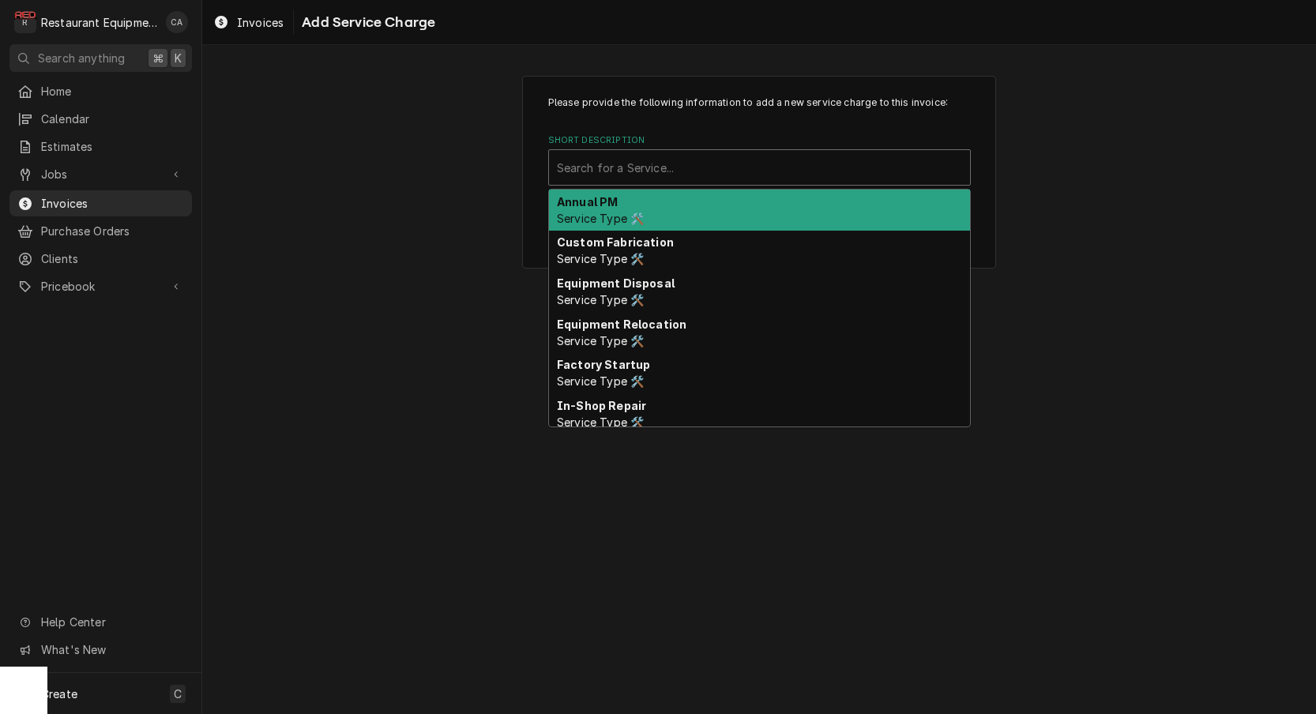
click at [648, 171] on div "Search for a Service..." at bounding box center [759, 168] width 405 height 17
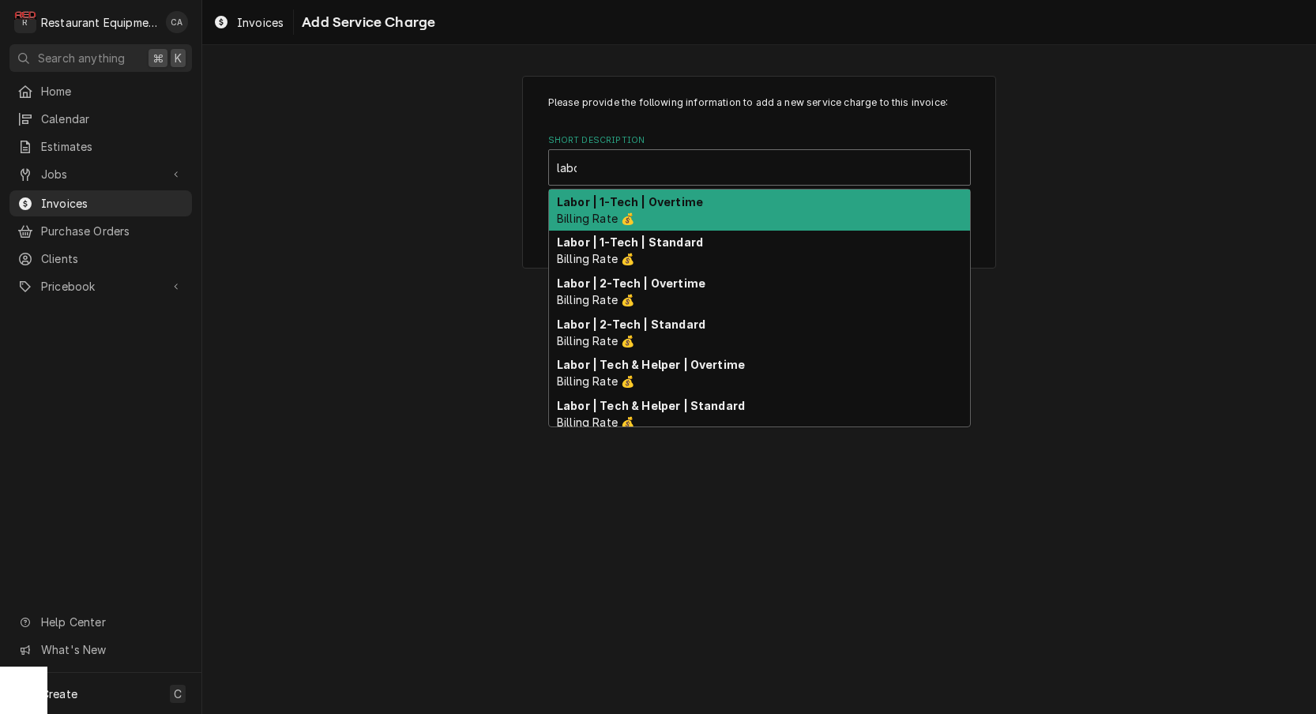
type input "labor"
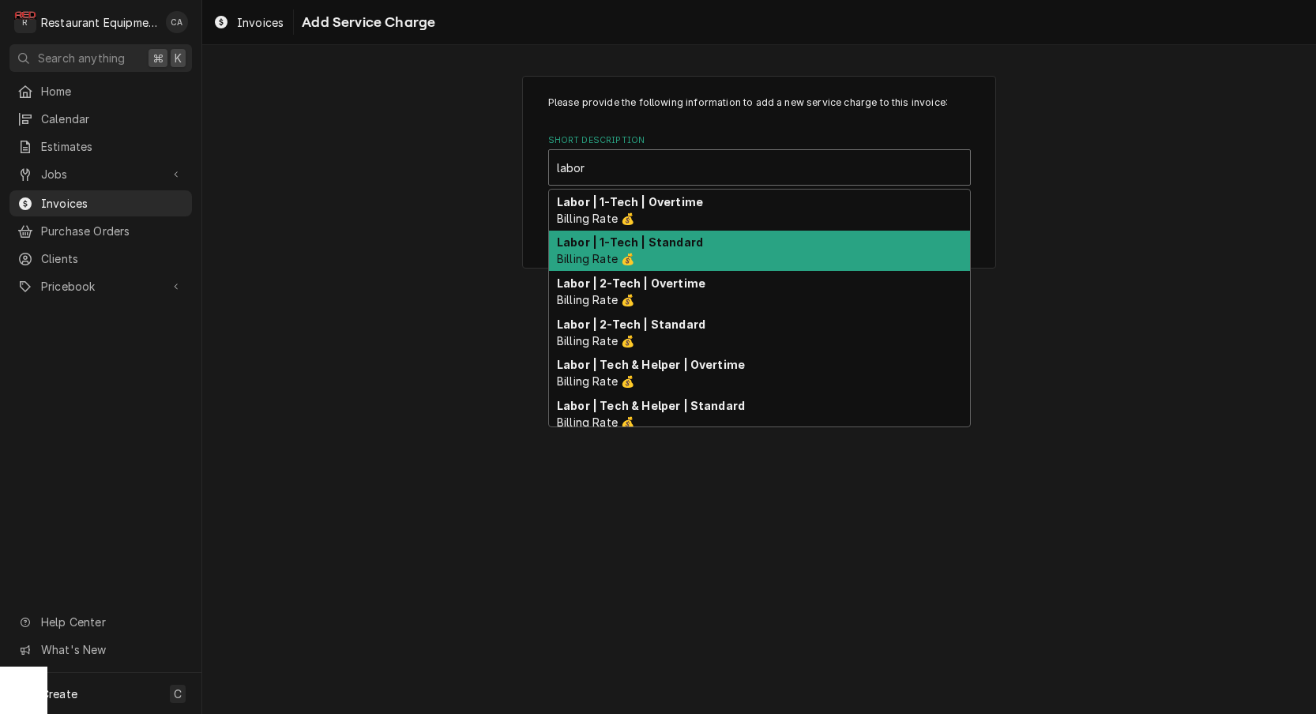
drag, startPoint x: 680, startPoint y: 253, endPoint x: 703, endPoint y: 352, distance: 101.4
click at [682, 254] on div "Labor | 1-Tech | Standard Billing Rate 💰" at bounding box center [759, 251] width 421 height 41
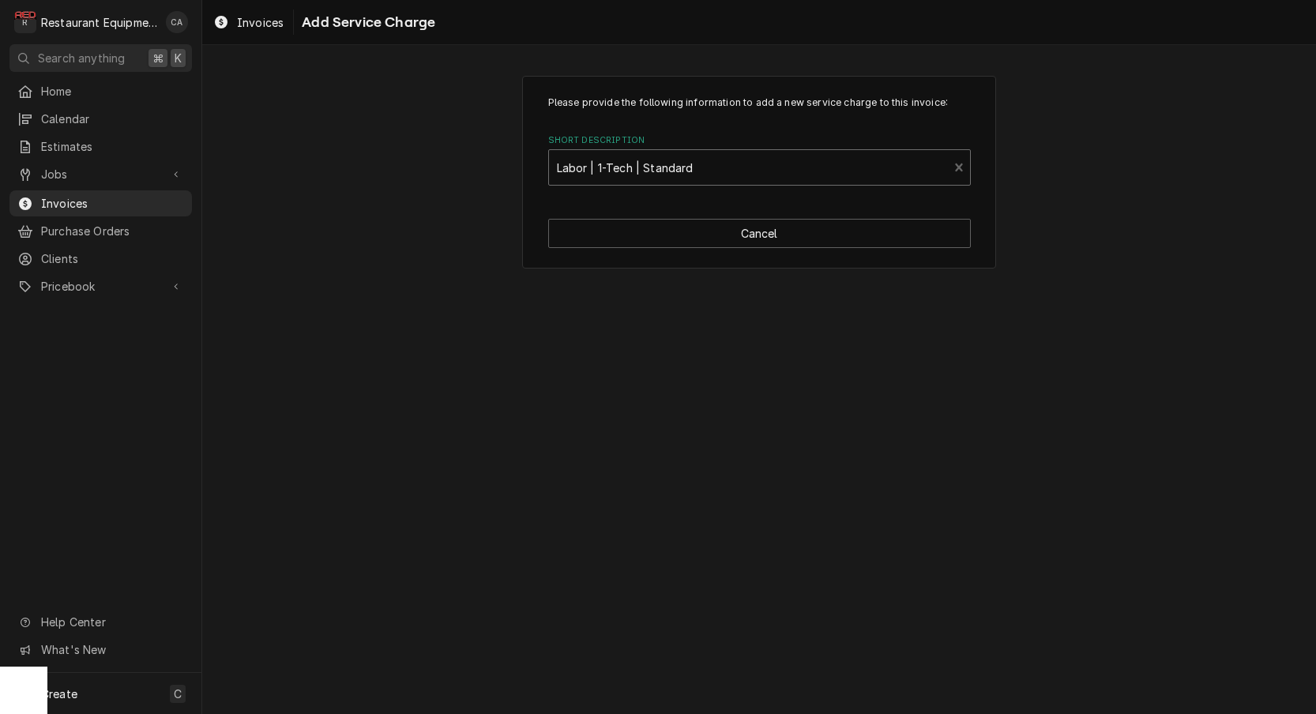
type textarea "x"
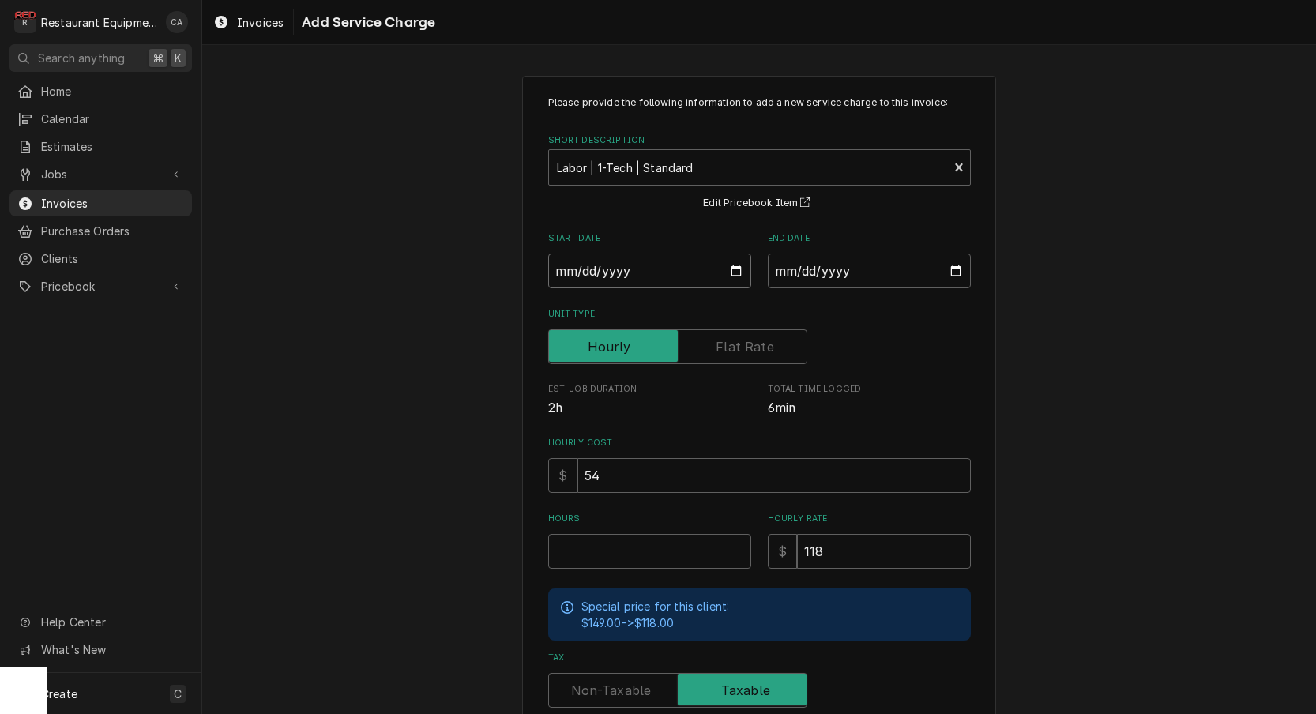
click at [626, 278] on input "Start Date" at bounding box center [649, 271] width 203 height 35
type input "[DATE]"
type textarea "x"
drag, startPoint x: 828, startPoint y: 264, endPoint x: 838, endPoint y: 295, distance: 32.5
click at [828, 265] on input "End Date" at bounding box center [869, 271] width 203 height 35
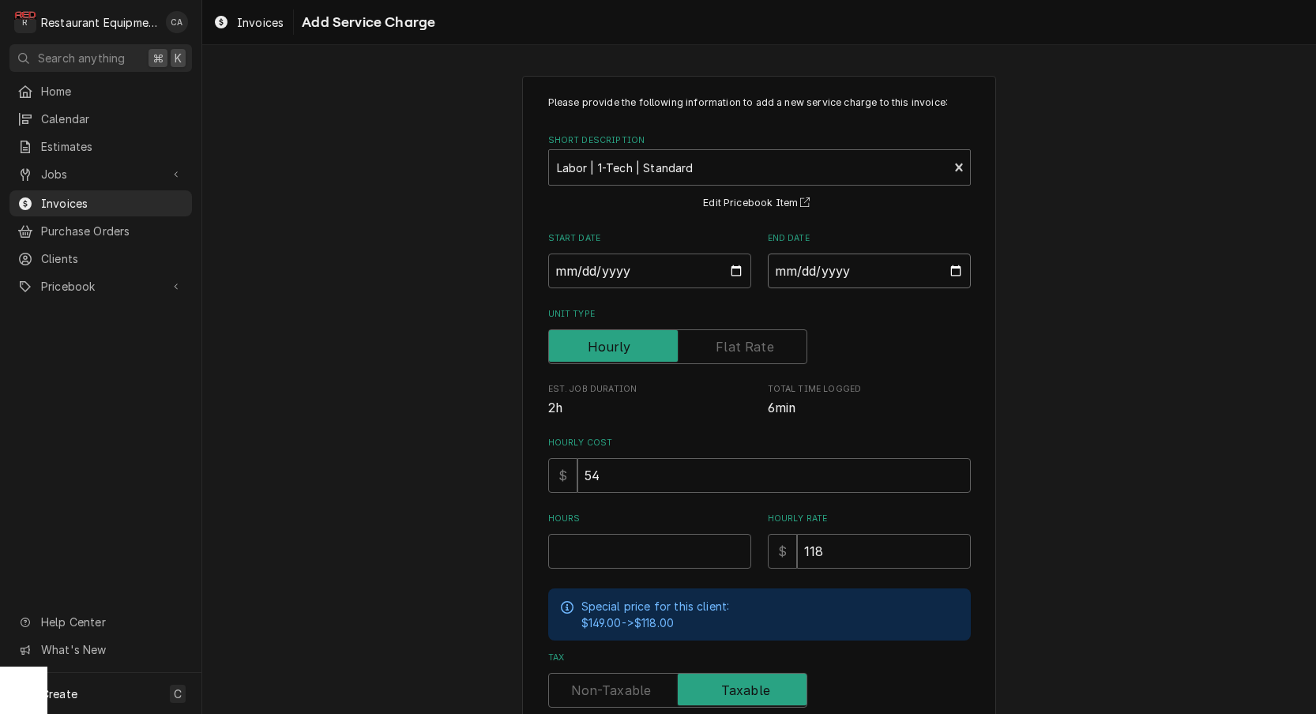
type input "[DATE]"
click at [633, 544] on input "Hours" at bounding box center [649, 551] width 203 height 35
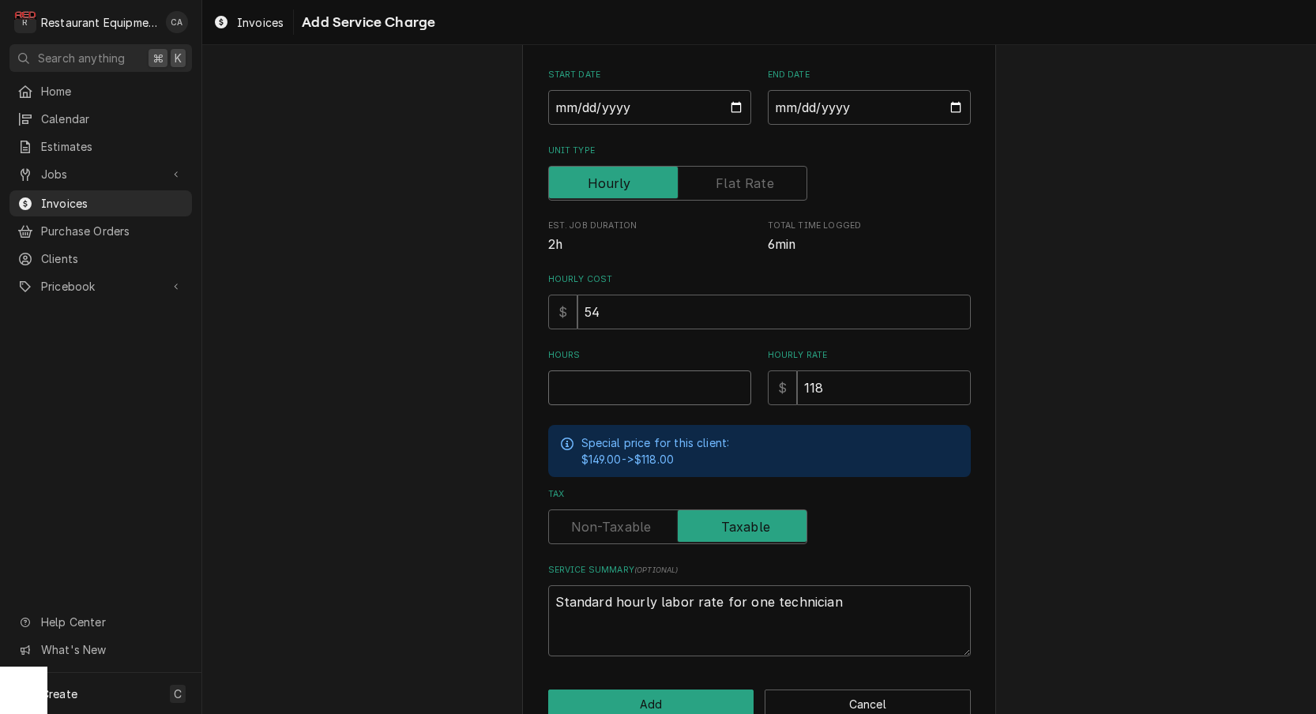
click at [619, 385] on input "Hours" at bounding box center [649, 388] width 203 height 35
type textarea "x"
type input "1"
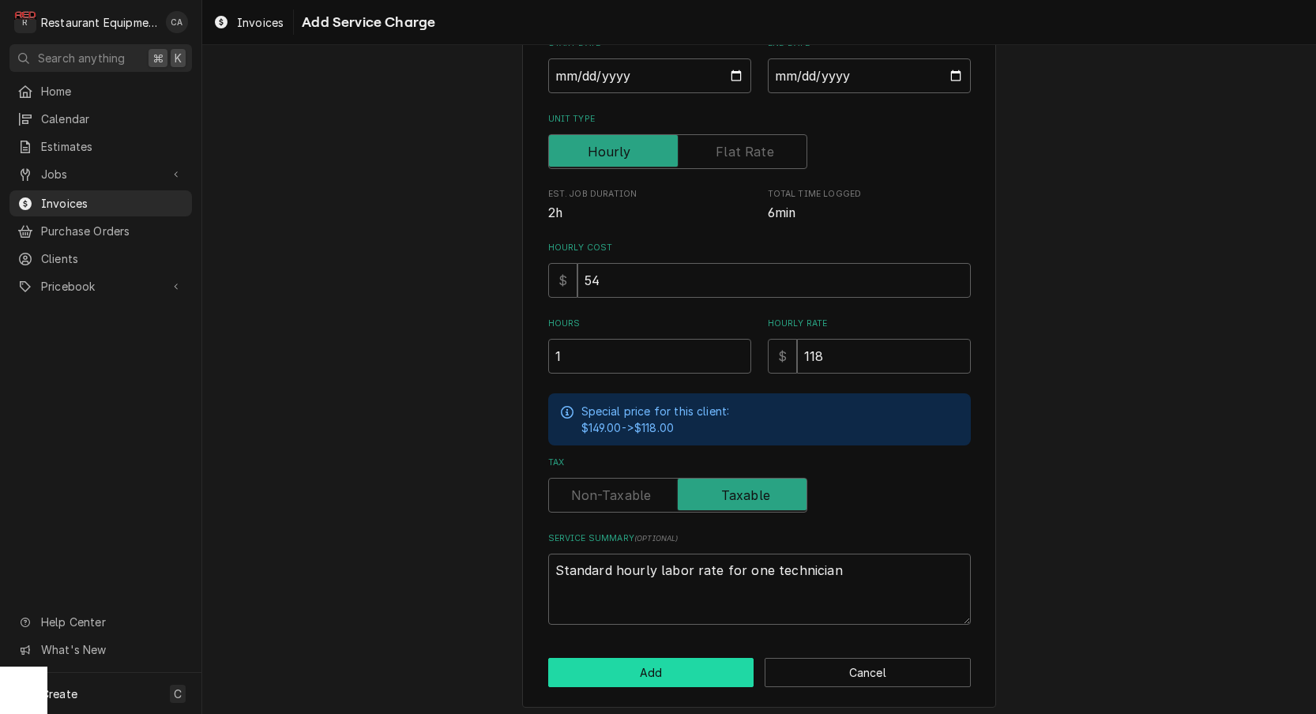
click at [659, 658] on button "Add" at bounding box center [651, 672] width 206 height 29
type textarea "x"
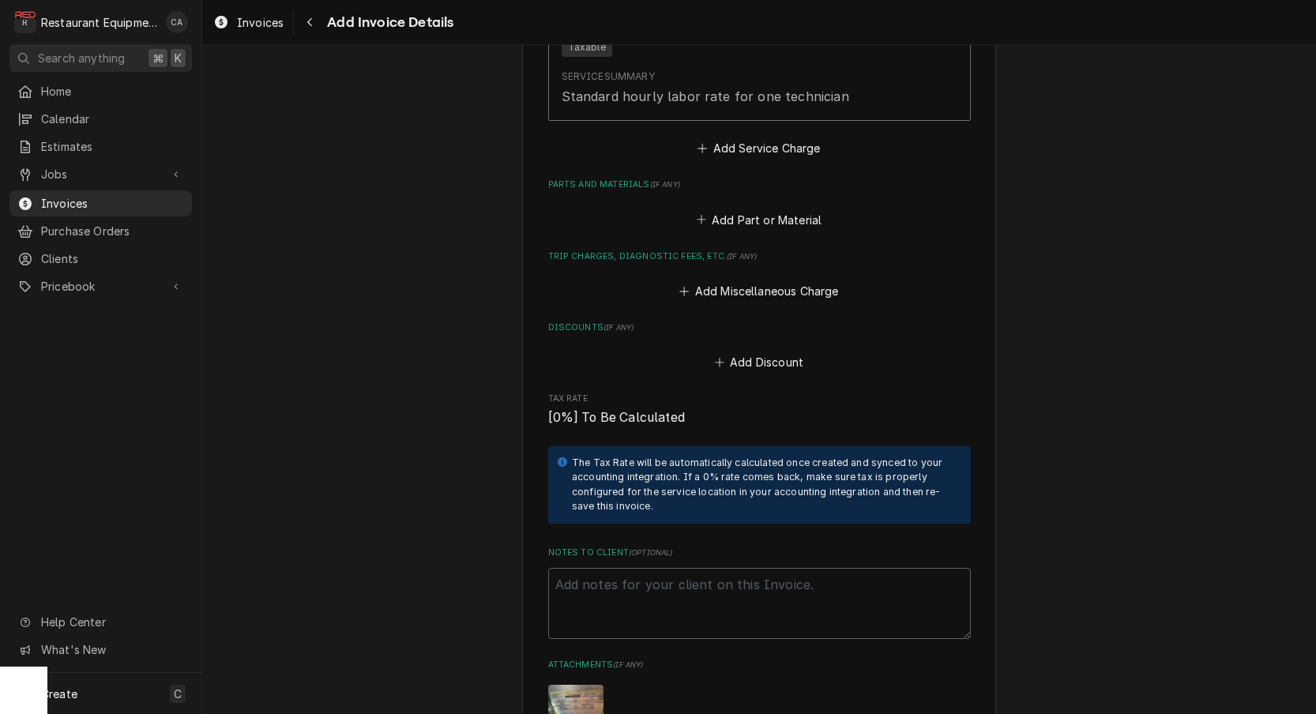
scroll to position [2011, 0]
click at [728, 280] on button "Add Miscellaneous Charge" at bounding box center [759, 291] width 164 height 22
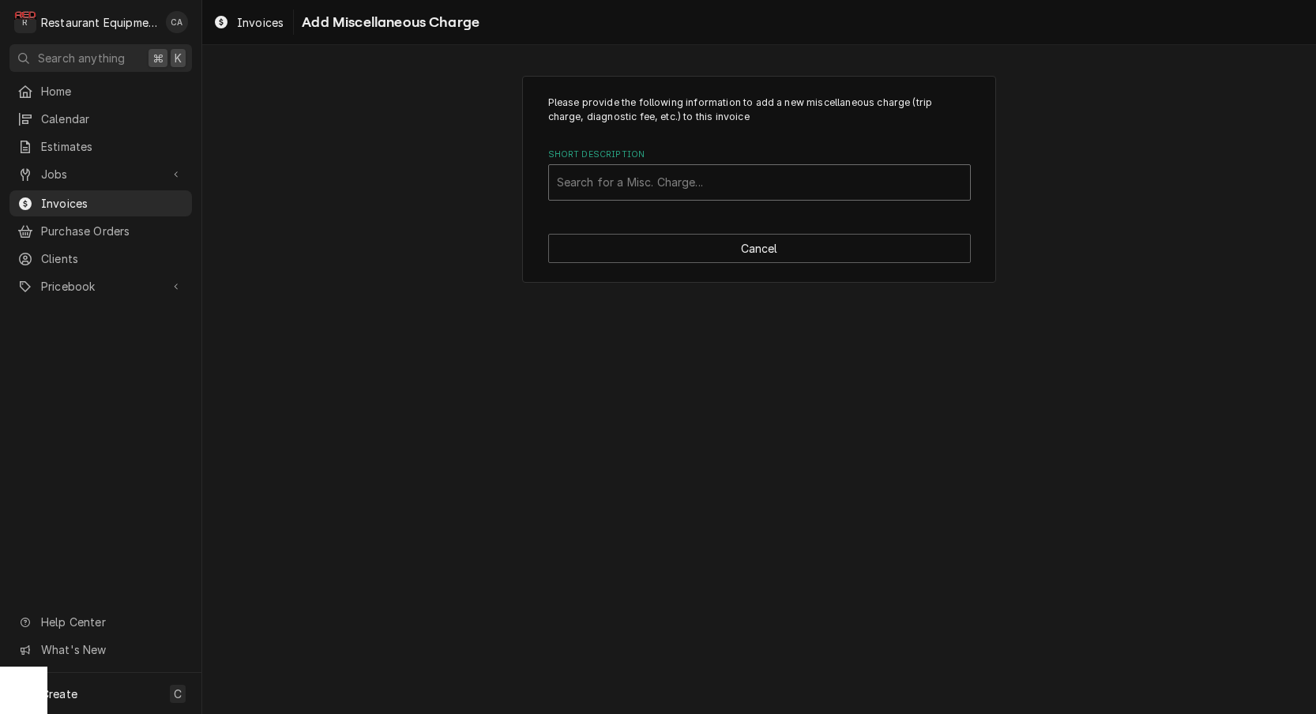
click at [590, 183] on div "Search for a Misc. Charge..." at bounding box center [759, 182] width 405 height 17
type input "truck"
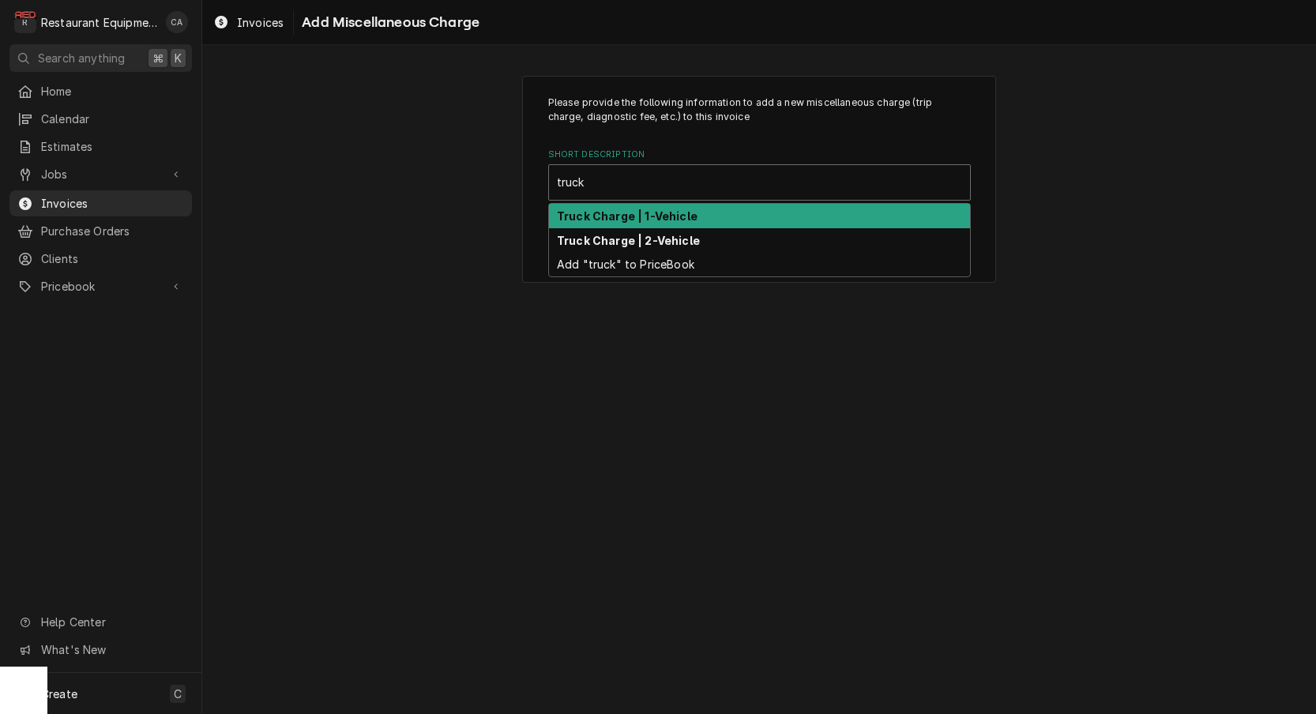
drag, startPoint x: 618, startPoint y: 218, endPoint x: 692, endPoint y: 311, distance: 119.2
click at [618, 218] on strong "Truck Charge | 1-Vehicle" at bounding box center [627, 215] width 141 height 13
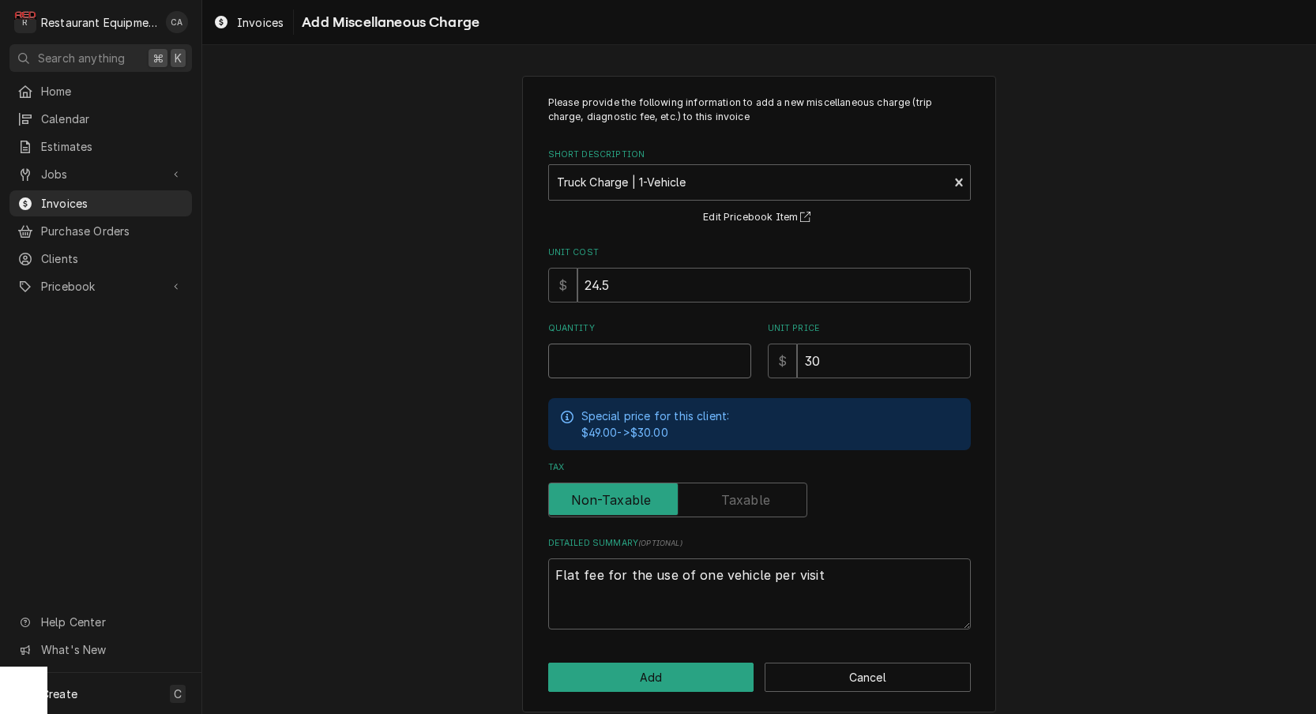
click at [586, 359] on input "Quantity" at bounding box center [649, 361] width 203 height 35
type textarea "x"
type input "1"
click at [633, 284] on input "24.5" at bounding box center [773, 285] width 393 height 35
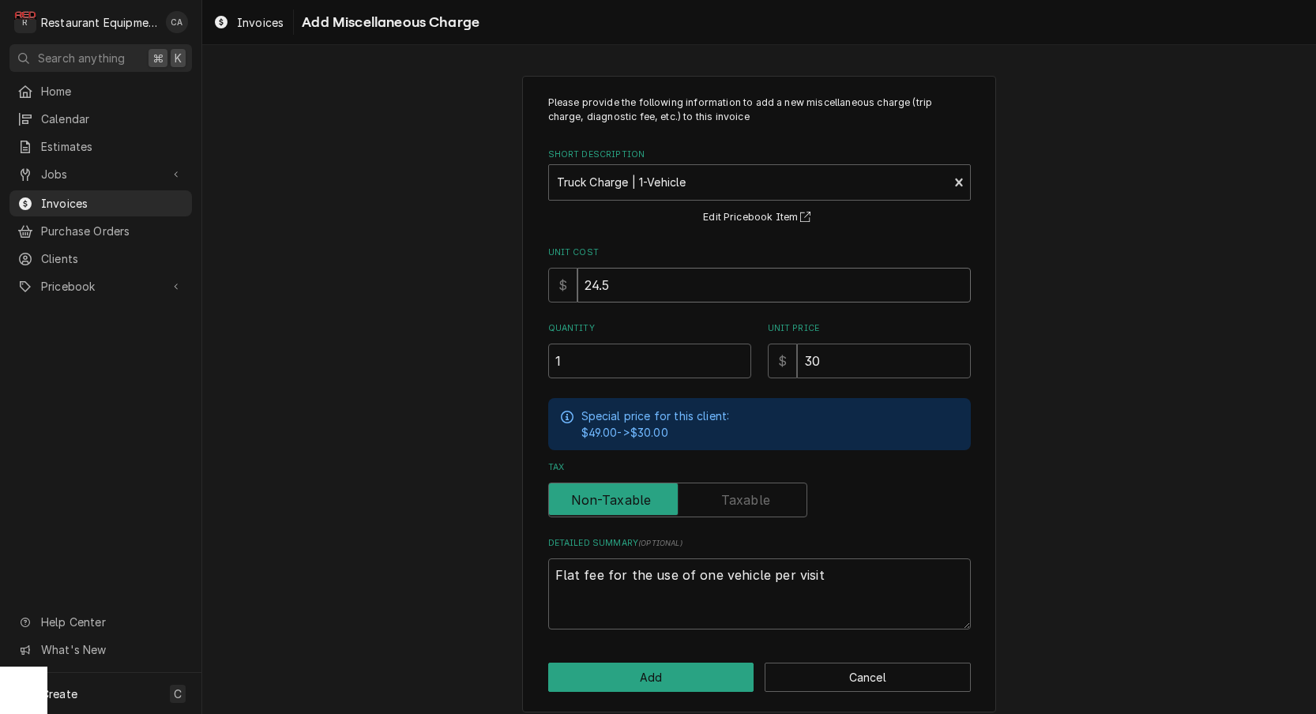
type textarea "x"
type input "1"
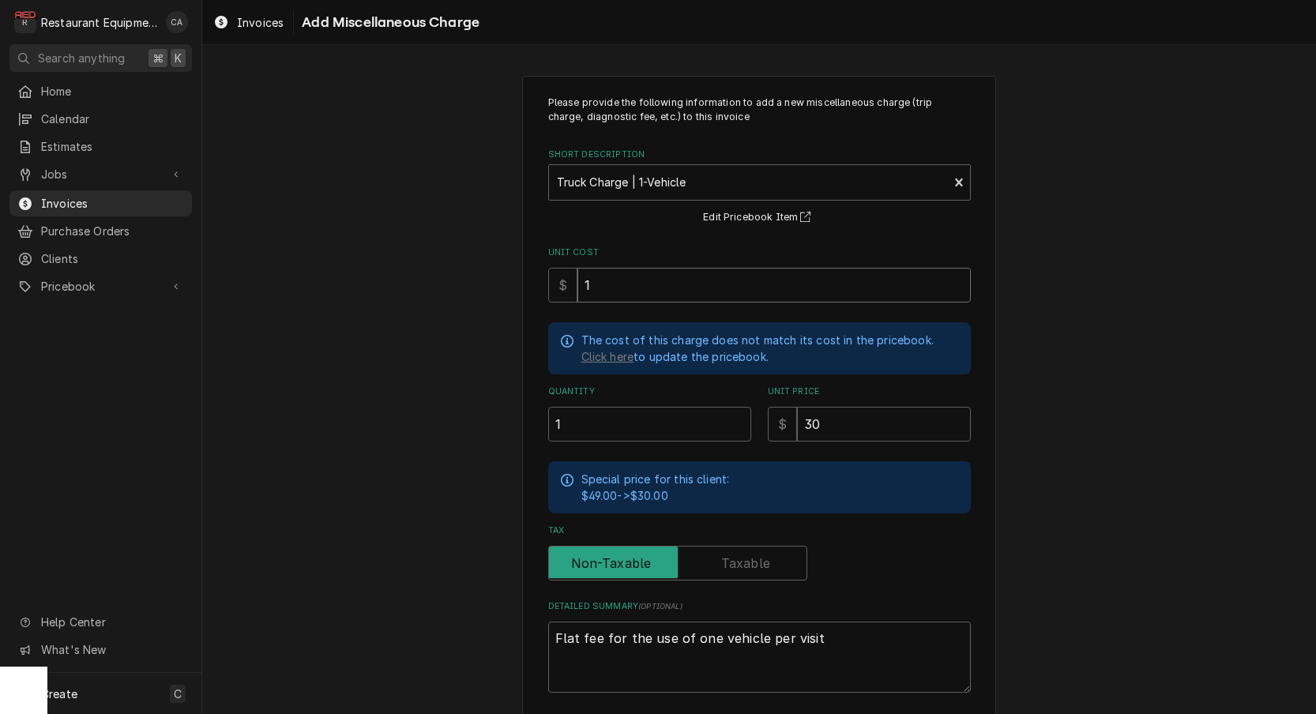
type textarea "x"
type input "15"
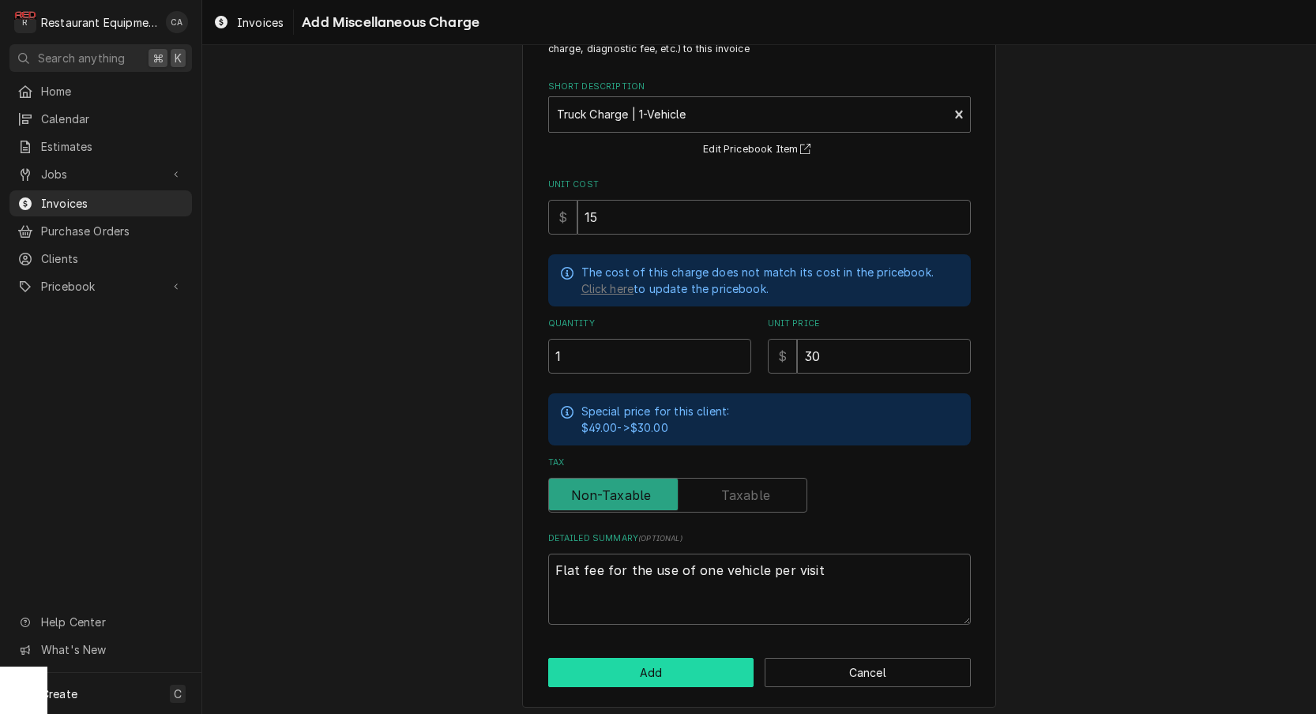
click at [664, 667] on button "Add" at bounding box center [651, 672] width 206 height 29
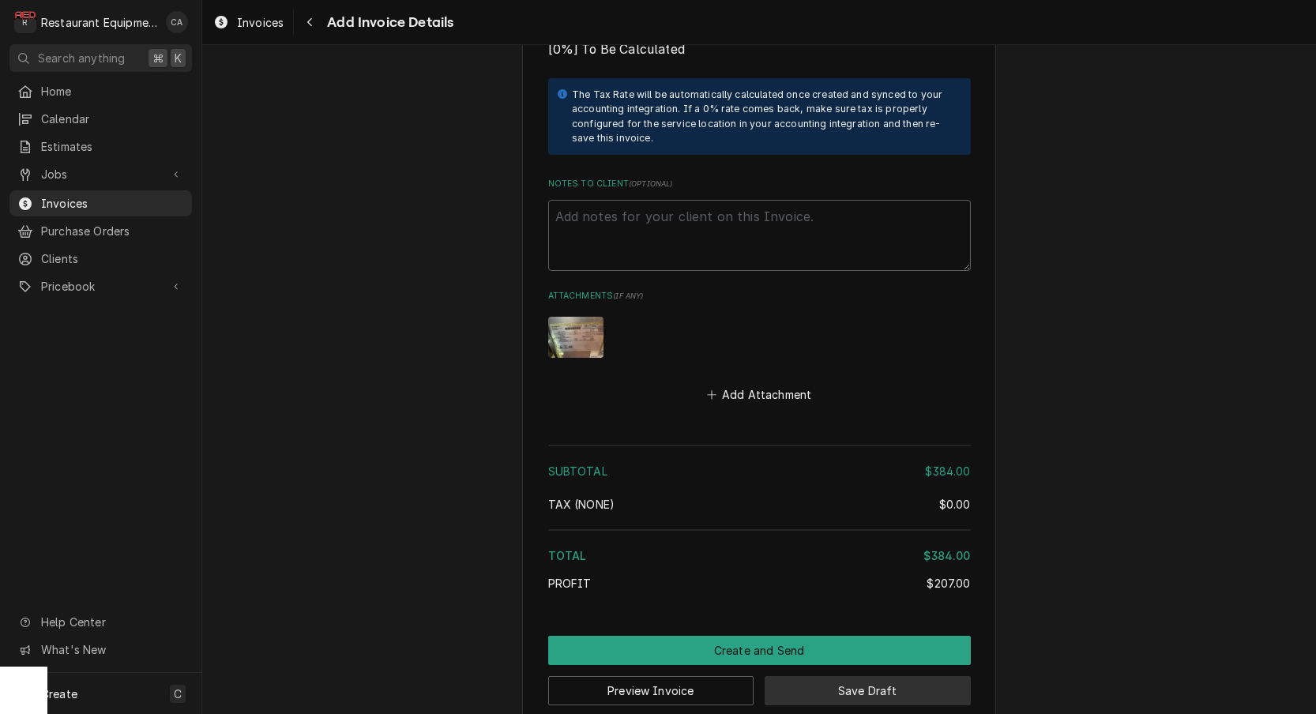
click at [893, 676] on button "Save Draft" at bounding box center [868, 690] width 206 height 29
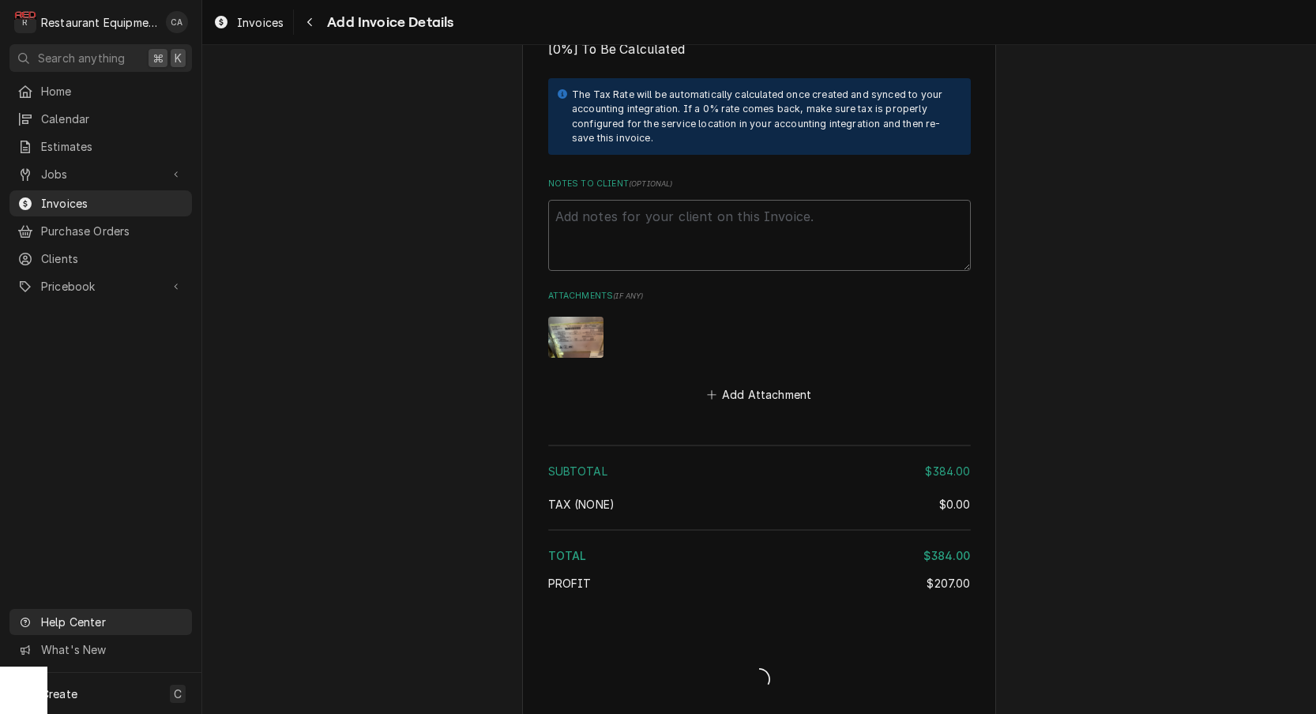
type textarea "x"
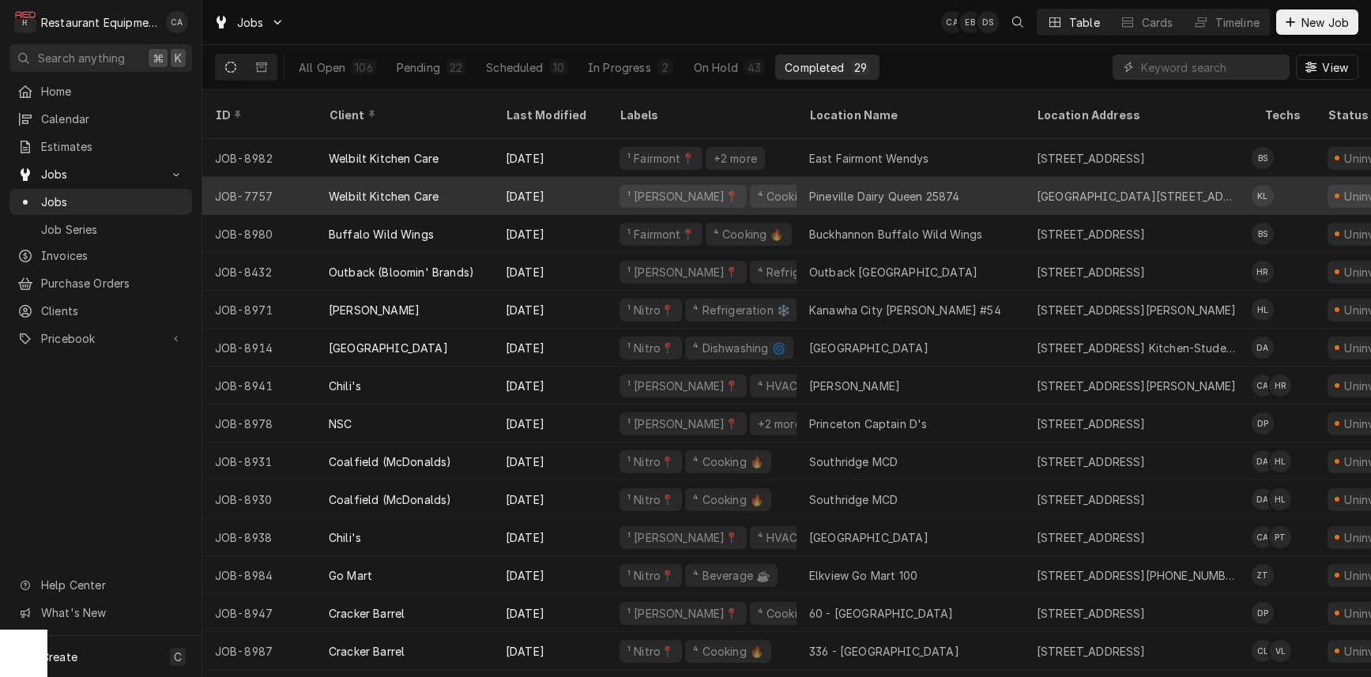
click at [870, 188] on div "Pineville Dairy Queen 25874" at bounding box center [884, 196] width 150 height 17
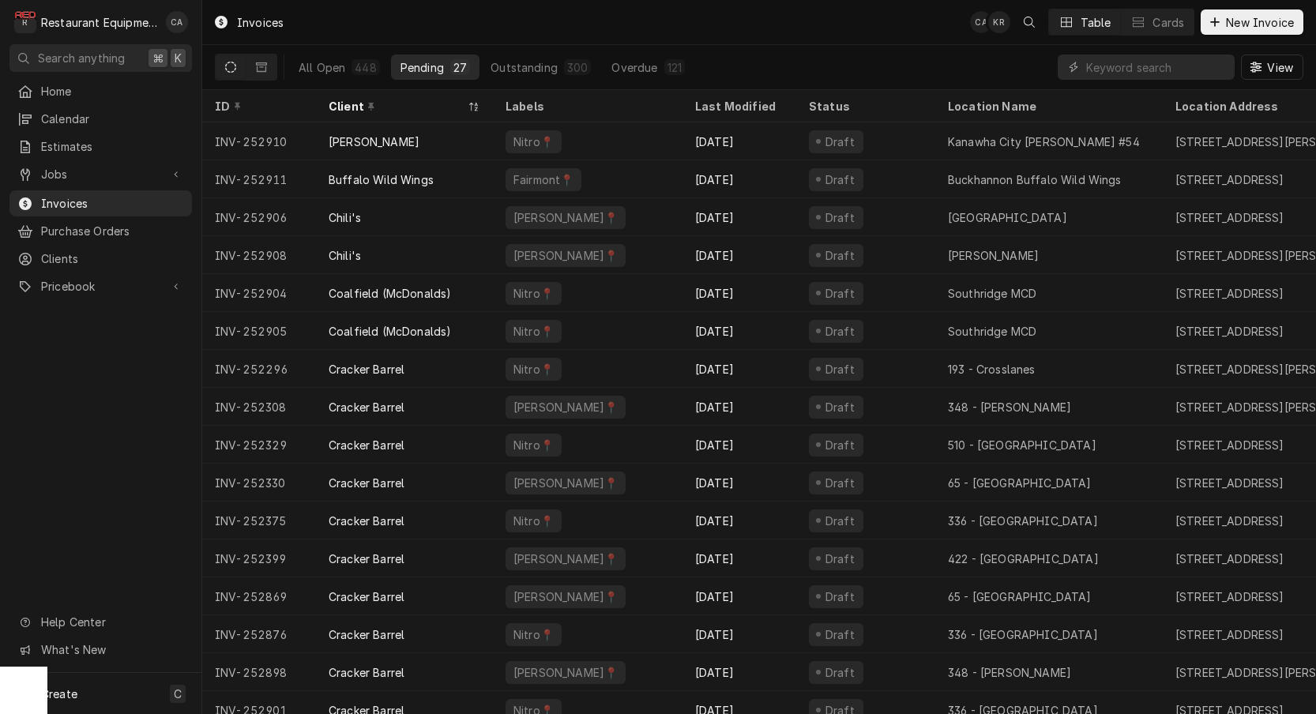
click at [750, 39] on div "Invoices CA KR Table Cards New Invoice" at bounding box center [759, 22] width 1114 height 44
drag, startPoint x: 59, startPoint y: 171, endPoint x: 66, endPoint y: 180, distance: 11.9
click at [59, 171] on span "Jobs" at bounding box center [100, 174] width 119 height 17
click at [71, 201] on span "Jobs" at bounding box center [112, 202] width 143 height 17
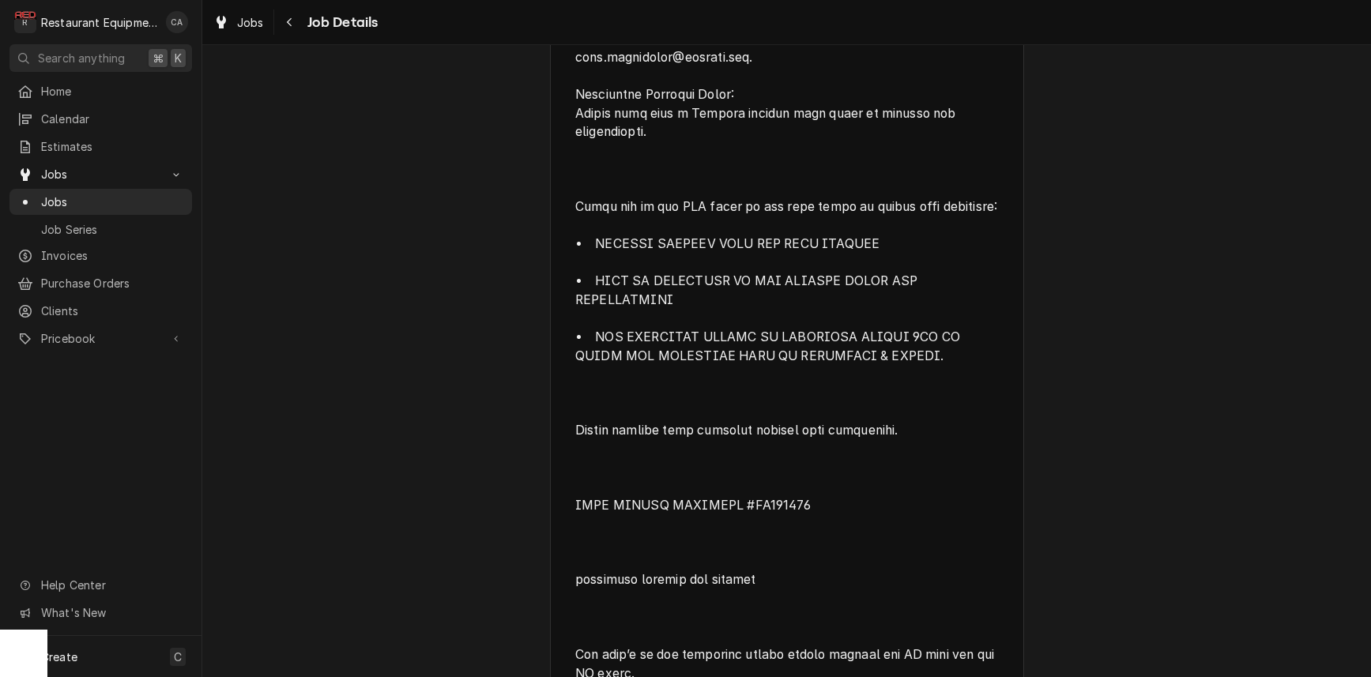
scroll to position [1413, 0]
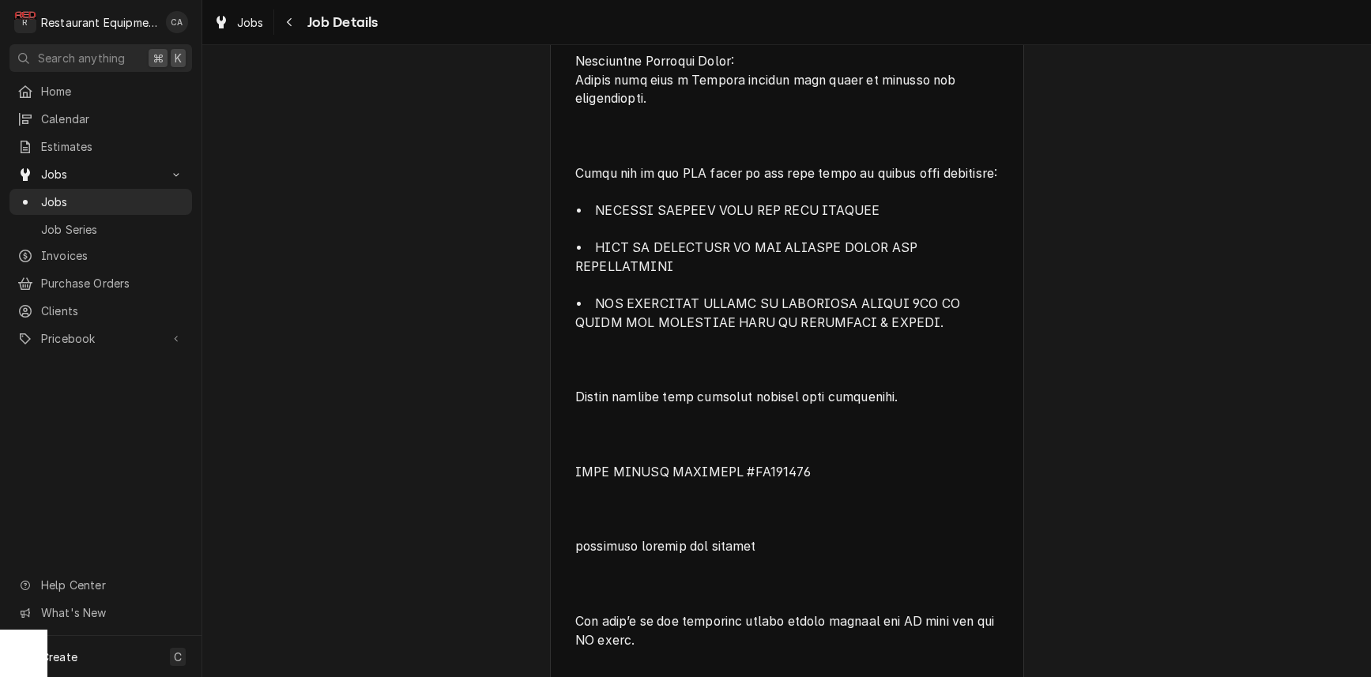
click at [274, 197] on div "Completed and Uninvoiced Welbilt Kitchen Care Pineville Dairy Queen [STREET_ADD…" at bounding box center [786, 576] width 1168 height 3856
click at [262, 28] on span "Jobs" at bounding box center [250, 22] width 27 height 17
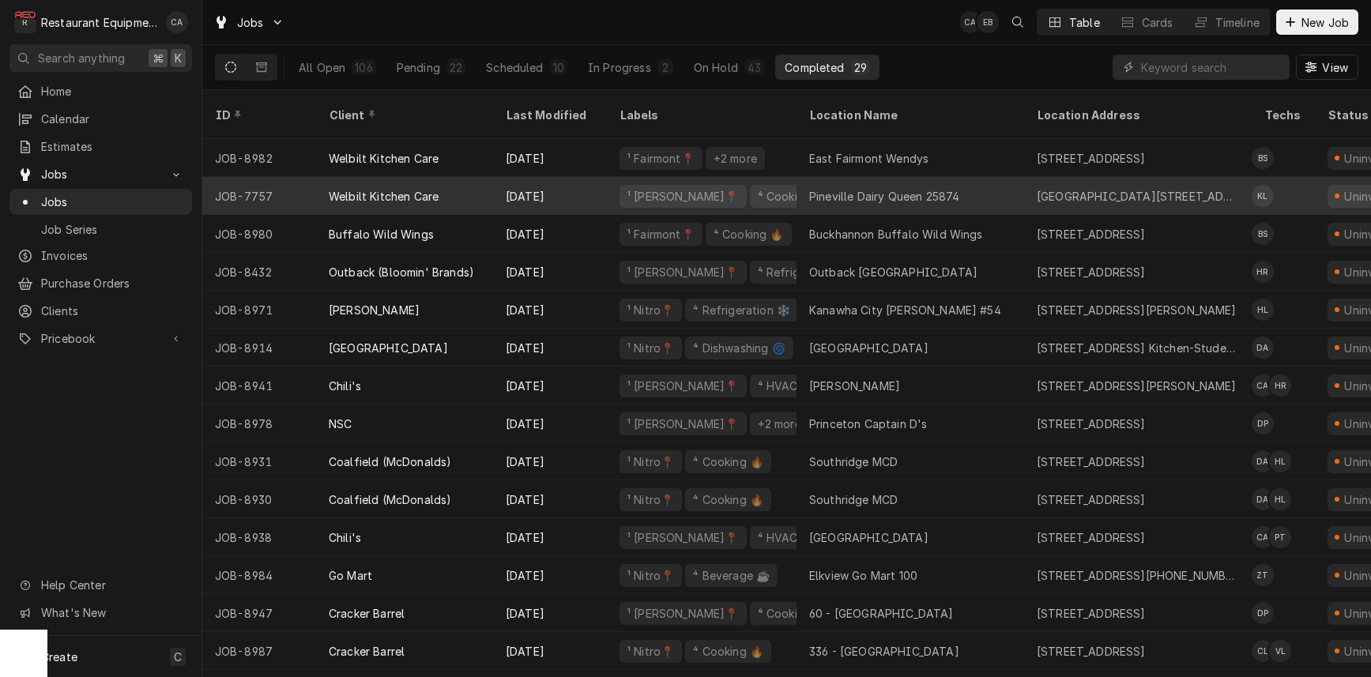
click at [846, 188] on div "Pineville Dairy Queen 25874" at bounding box center [884, 196] width 150 height 17
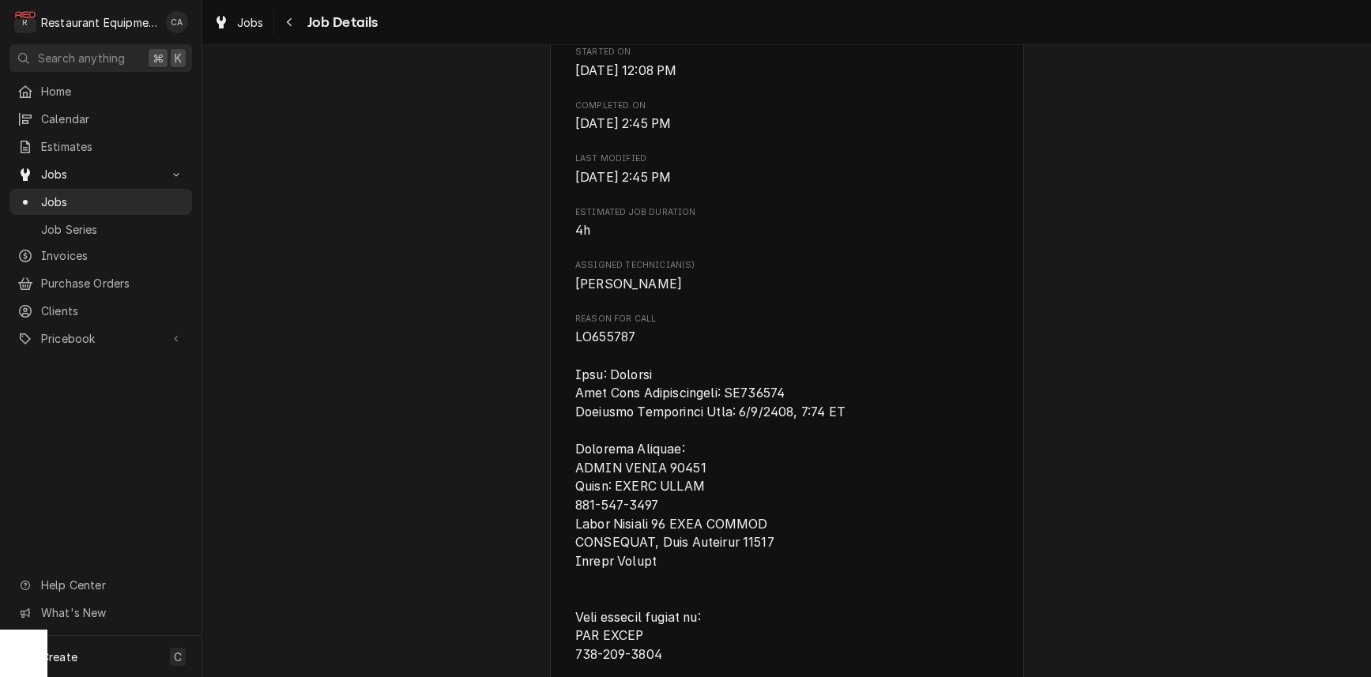
scroll to position [585, 0]
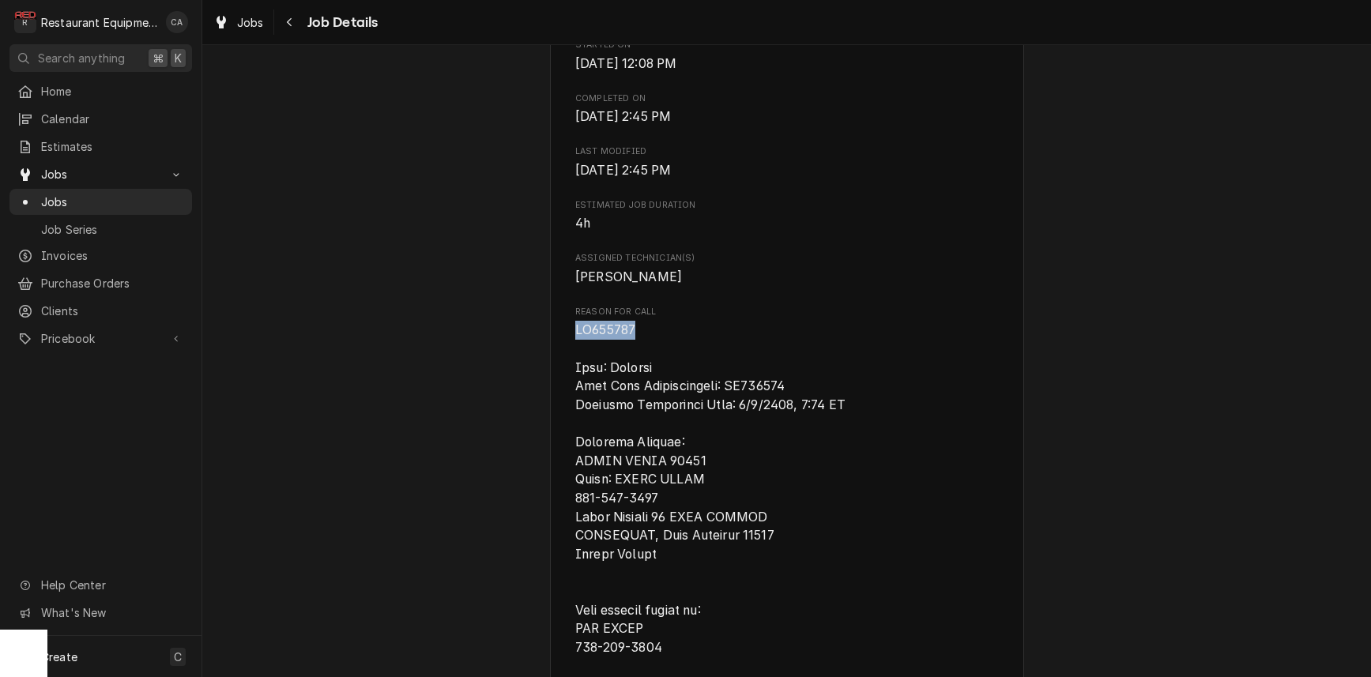
drag, startPoint x: 643, startPoint y: 354, endPoint x: 596, endPoint y: 351, distance: 46.7
copy span "CA309981"
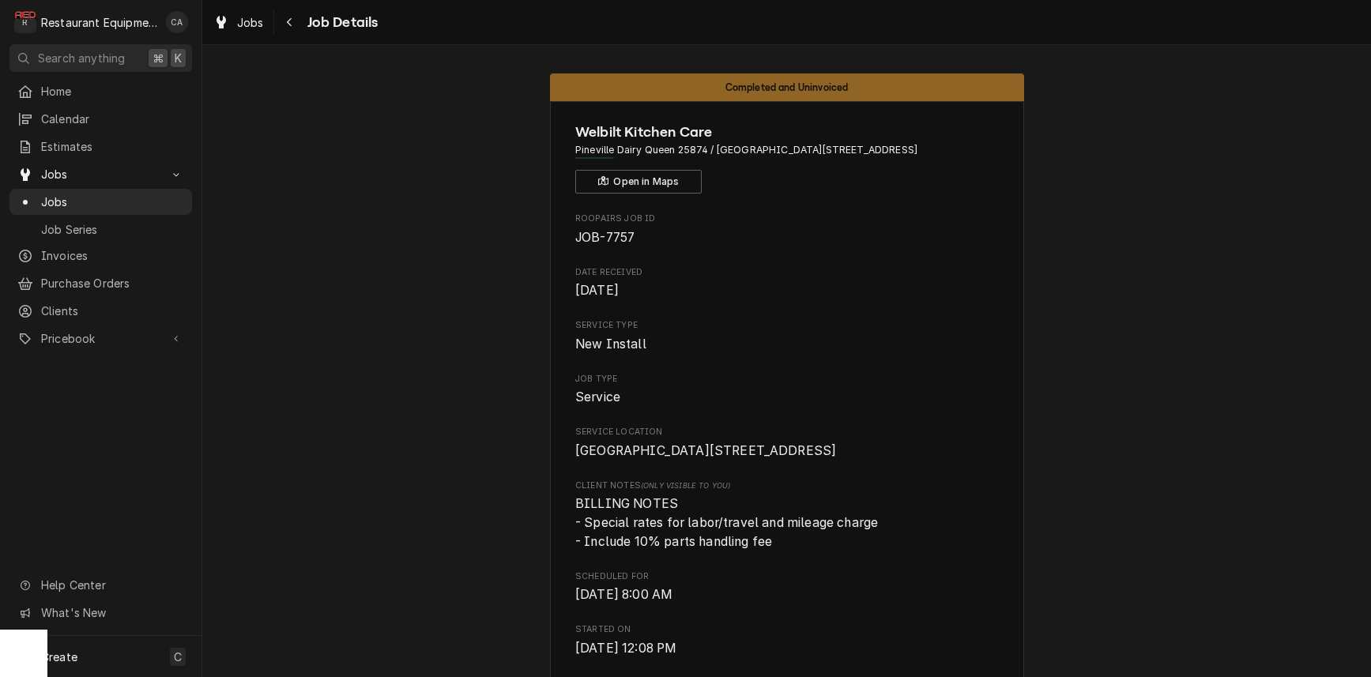
scroll to position [0, 0]
click at [631, 179] on button "Open in Maps" at bounding box center [638, 182] width 126 height 24
click at [645, 180] on button "Open in Maps" at bounding box center [638, 182] width 126 height 24
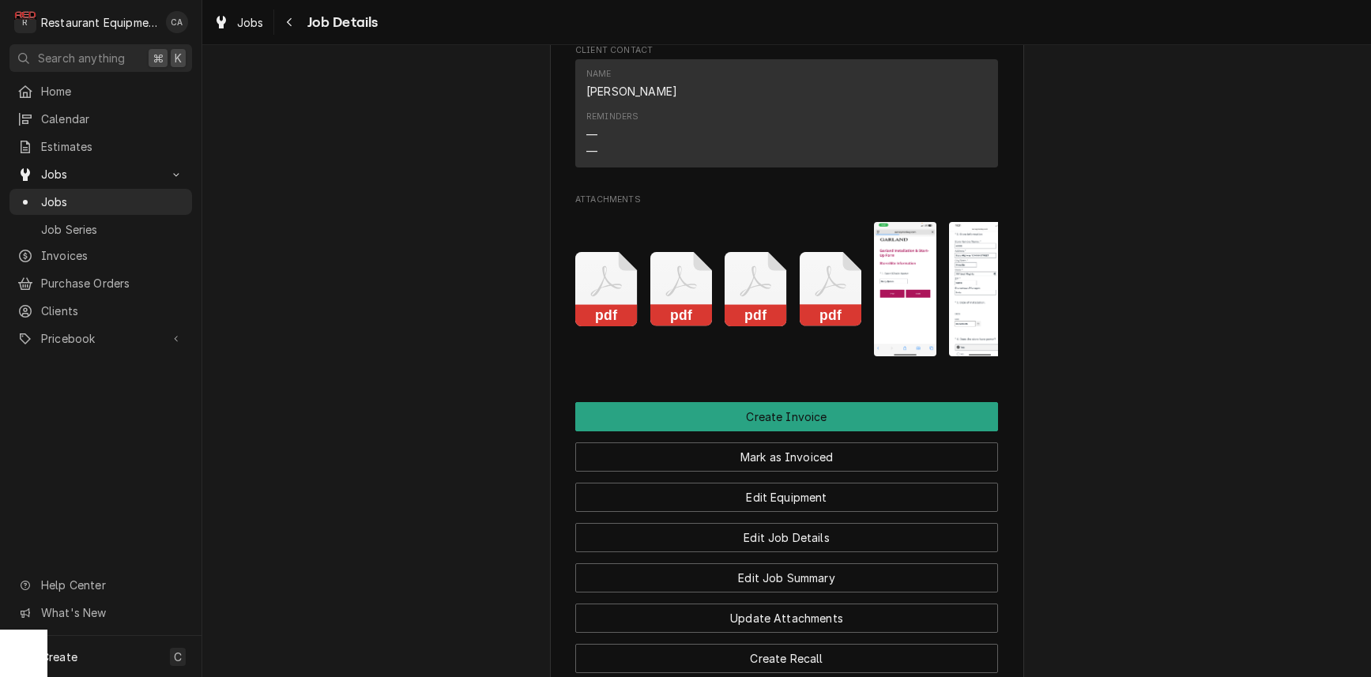
scroll to position [3138, 0]
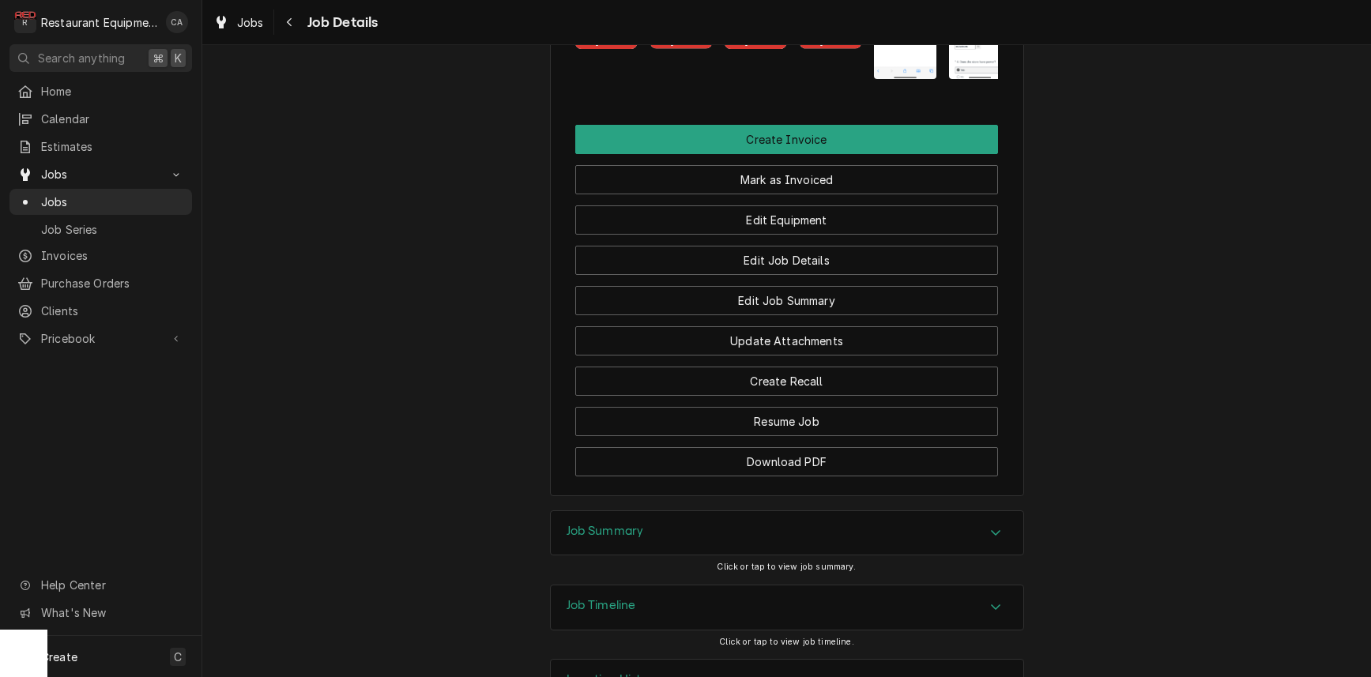
click at [611, 524] on h3 "Job Summary" at bounding box center [604, 531] width 77 height 15
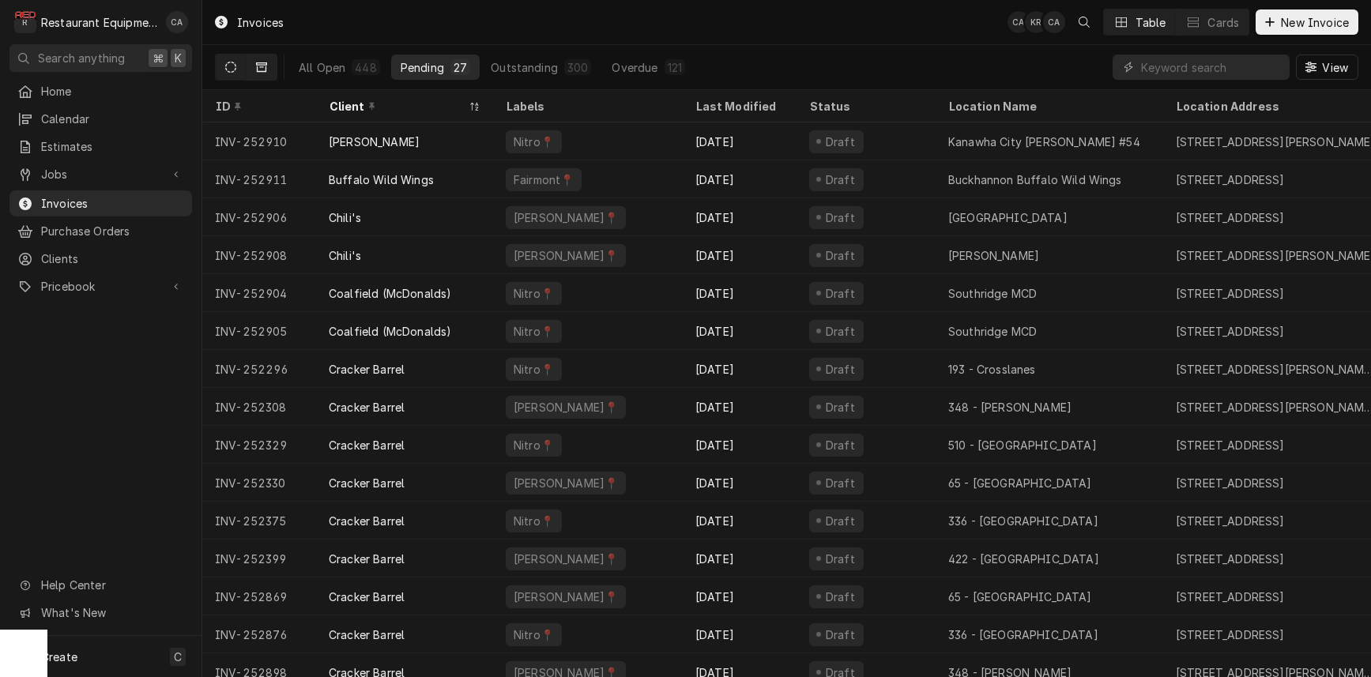
click at [274, 68] on button "Dynamic Content Wrapper" at bounding box center [261, 67] width 30 height 25
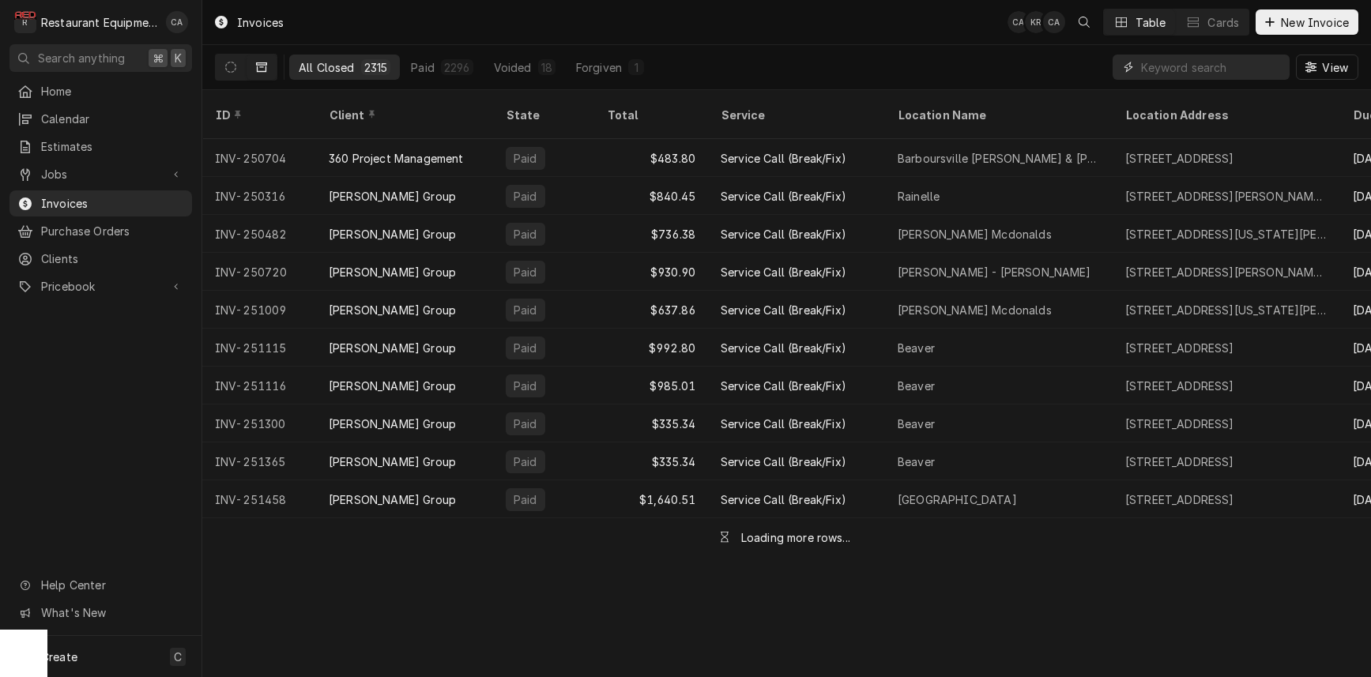
click at [1179, 70] on input "Dynamic Content Wrapper" at bounding box center [1211, 67] width 141 height 25
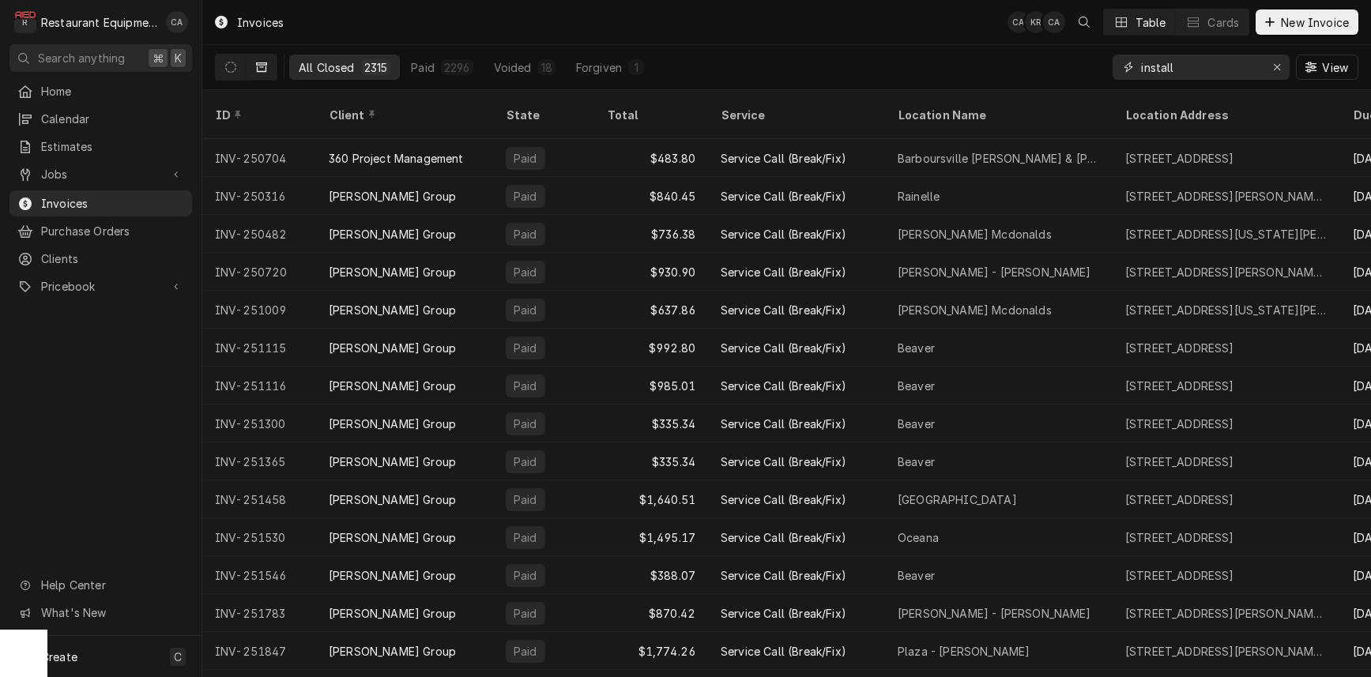
type input "install"
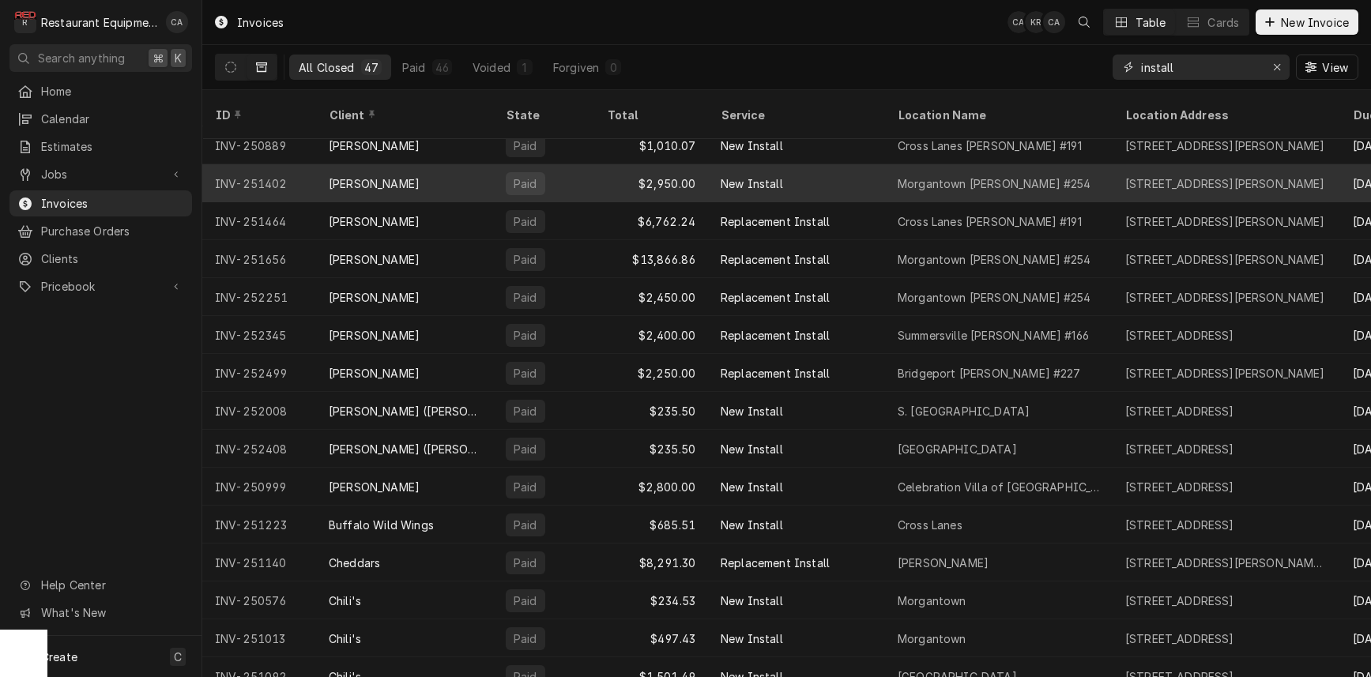
scroll to position [127, 0]
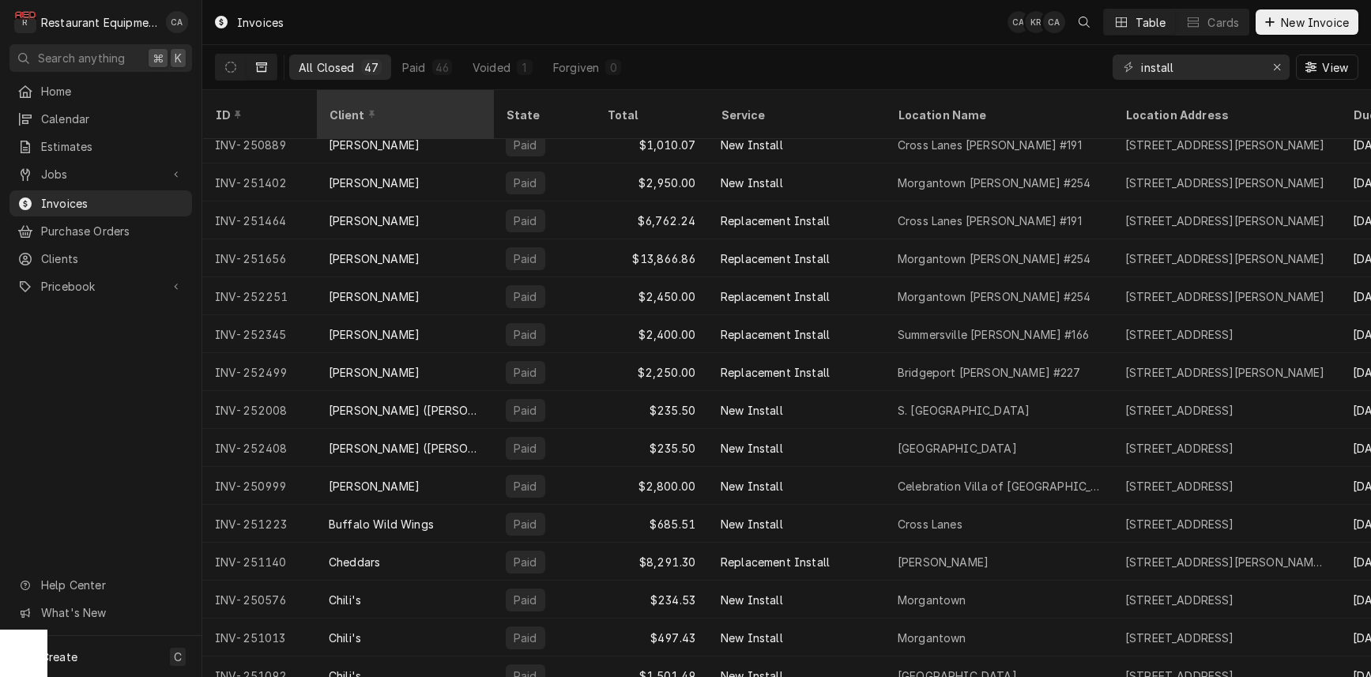
click at [394, 107] on div "Client" at bounding box center [403, 115] width 149 height 17
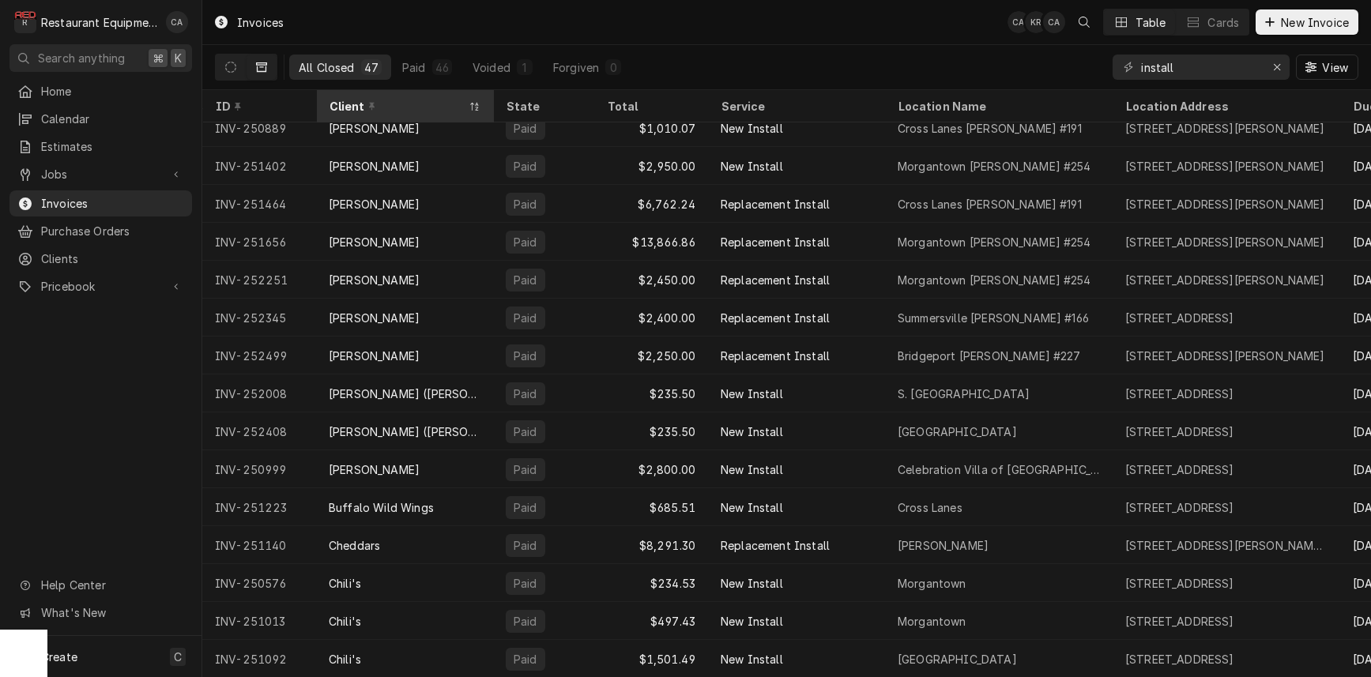
click at [394, 105] on div "Client" at bounding box center [397, 106] width 136 height 17
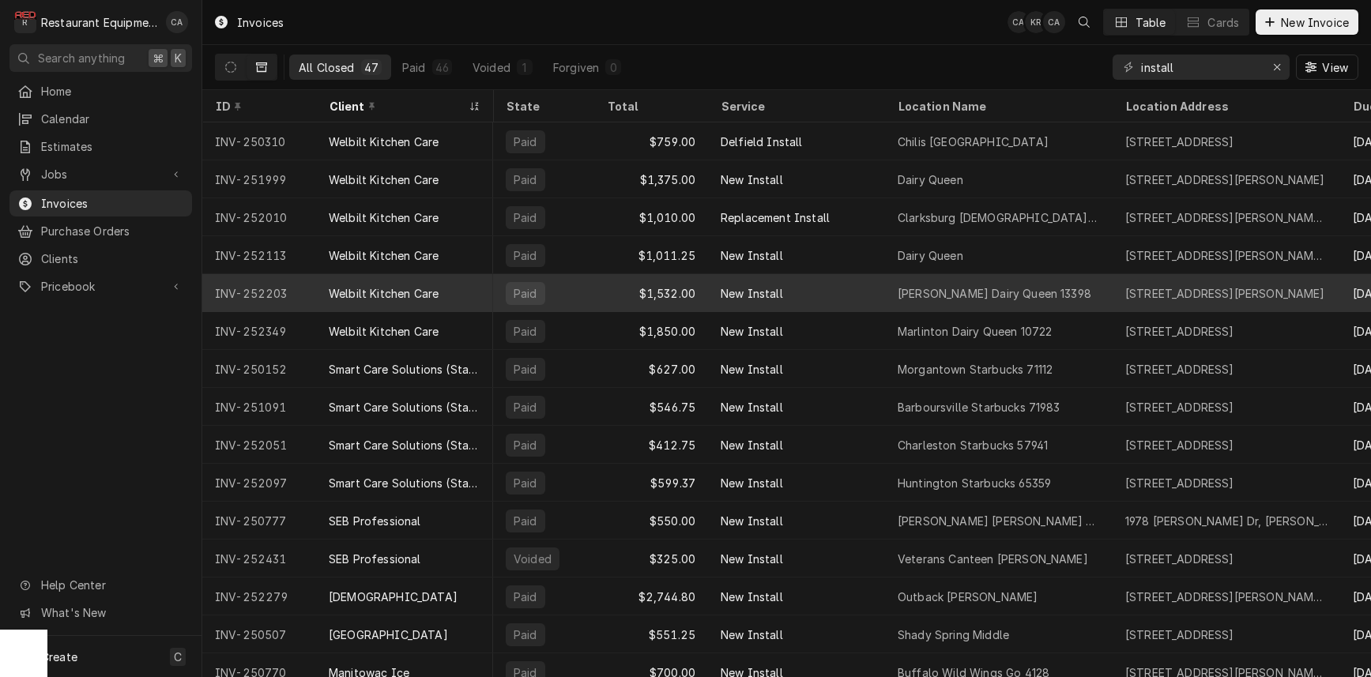
scroll to position [0, 6]
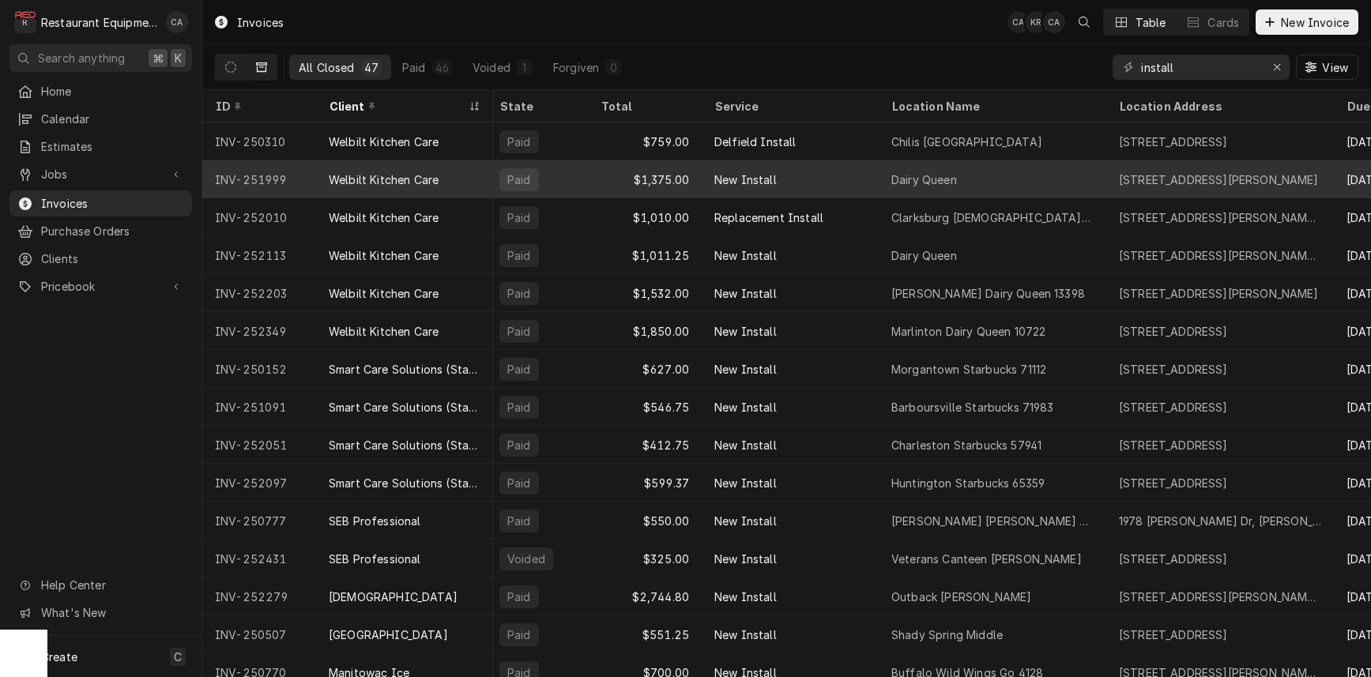
click at [985, 181] on div "Dairy Queen" at bounding box center [992, 179] width 228 height 38
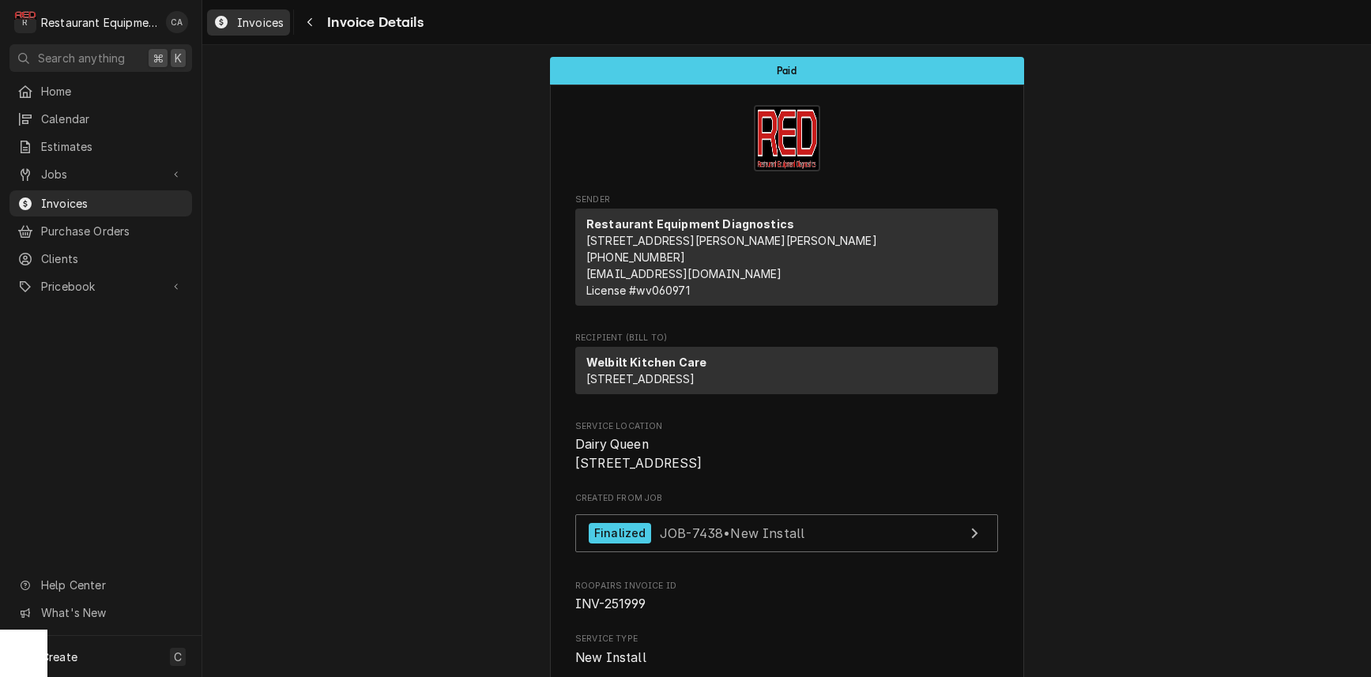
click at [261, 12] on link "Invoices" at bounding box center [248, 22] width 83 height 26
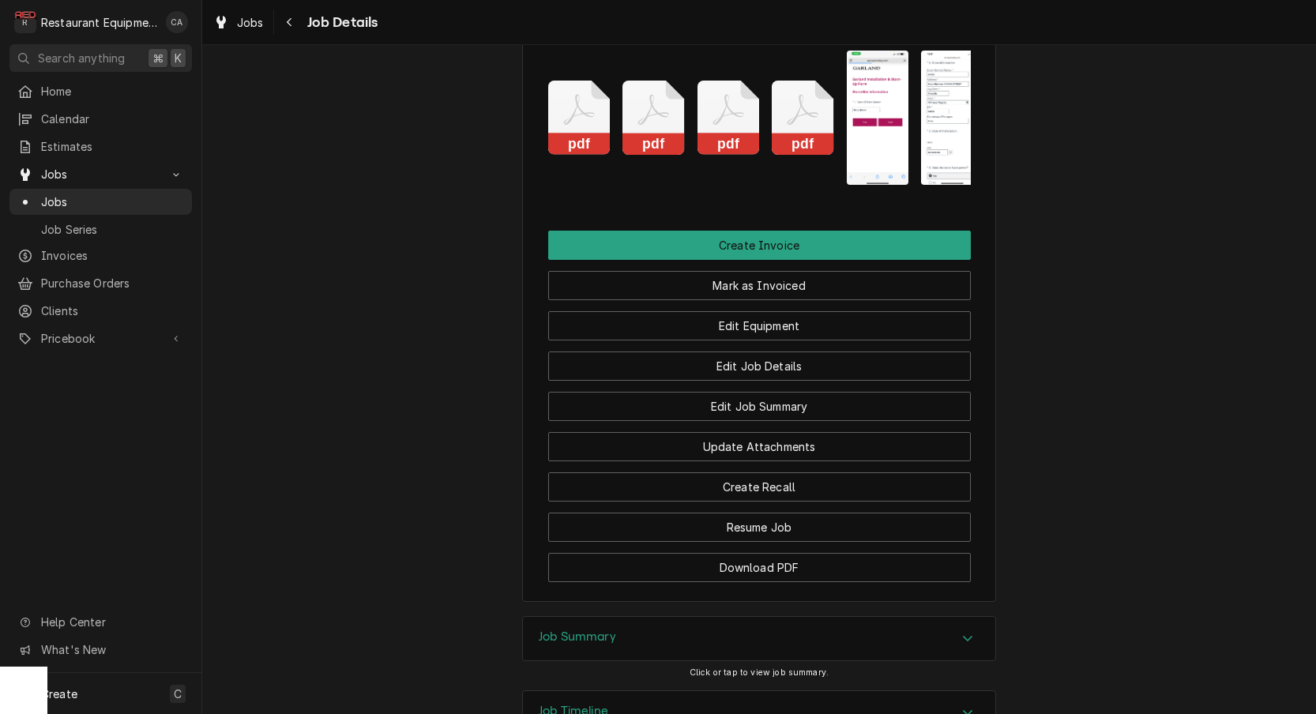
scroll to position [3292, 0]
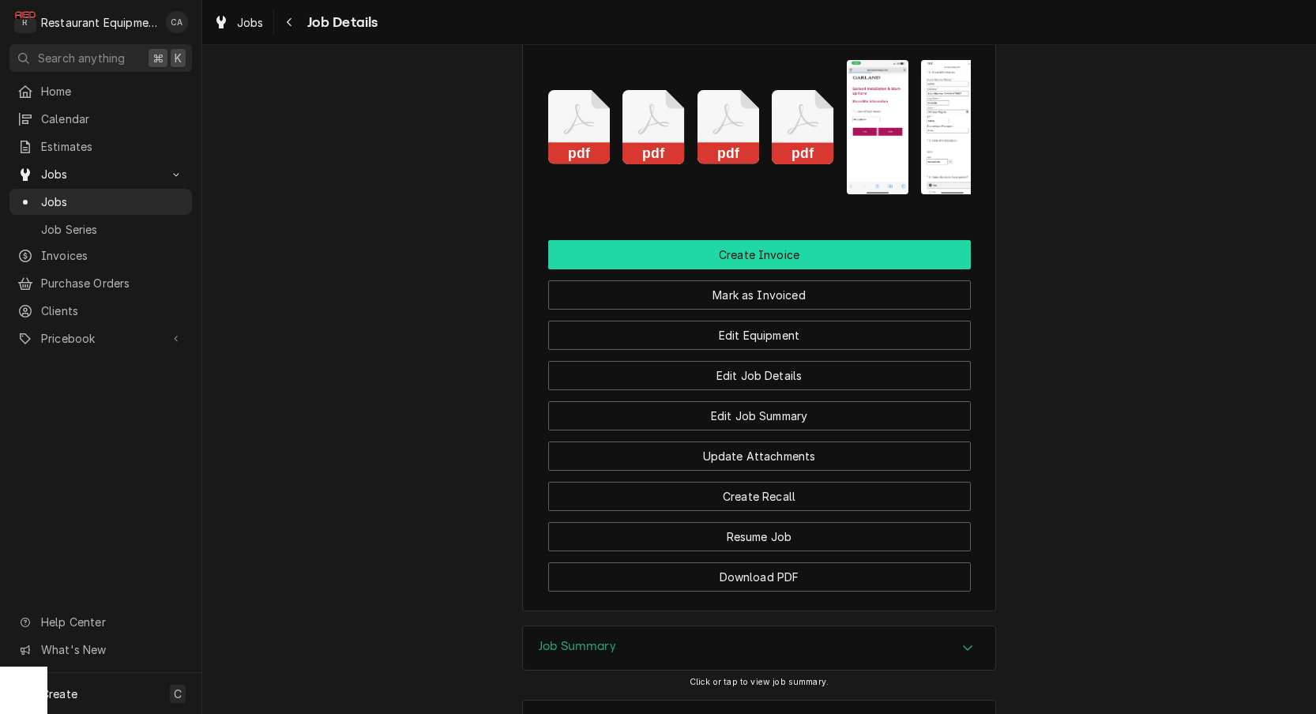
click at [758, 240] on button "Create Invoice" at bounding box center [759, 254] width 423 height 29
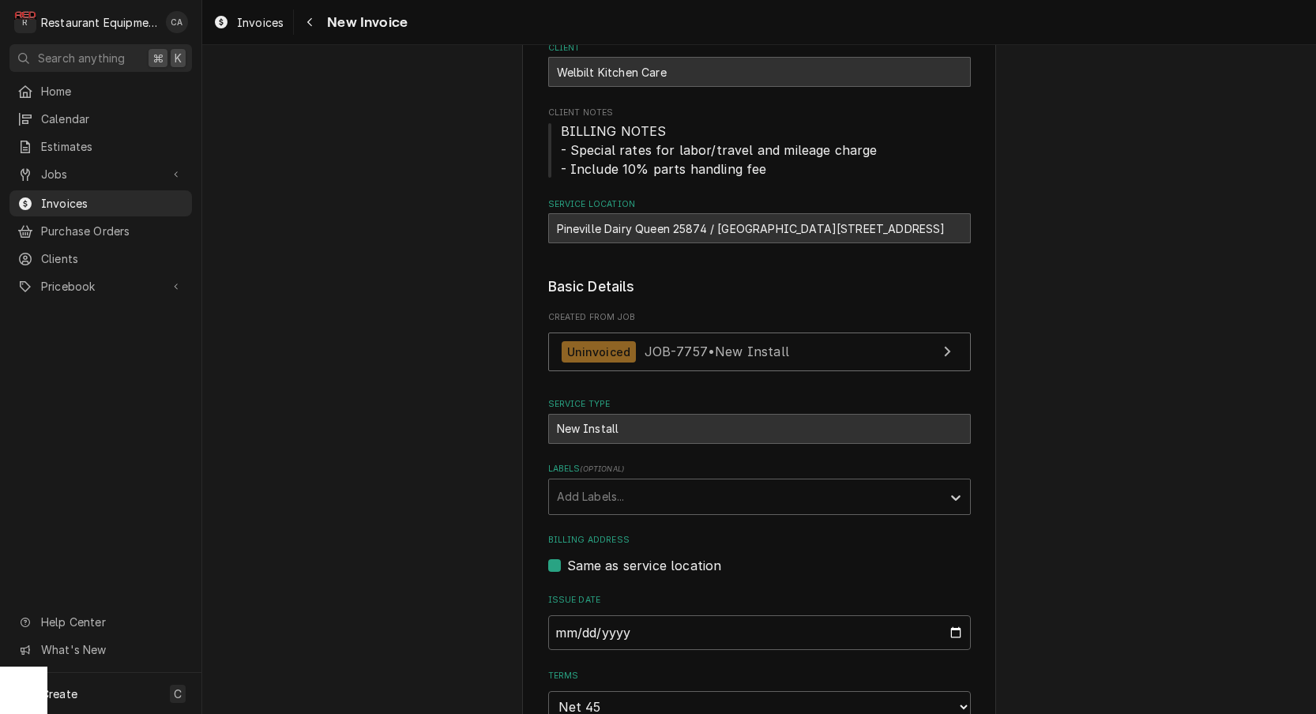
scroll to position [159, 0]
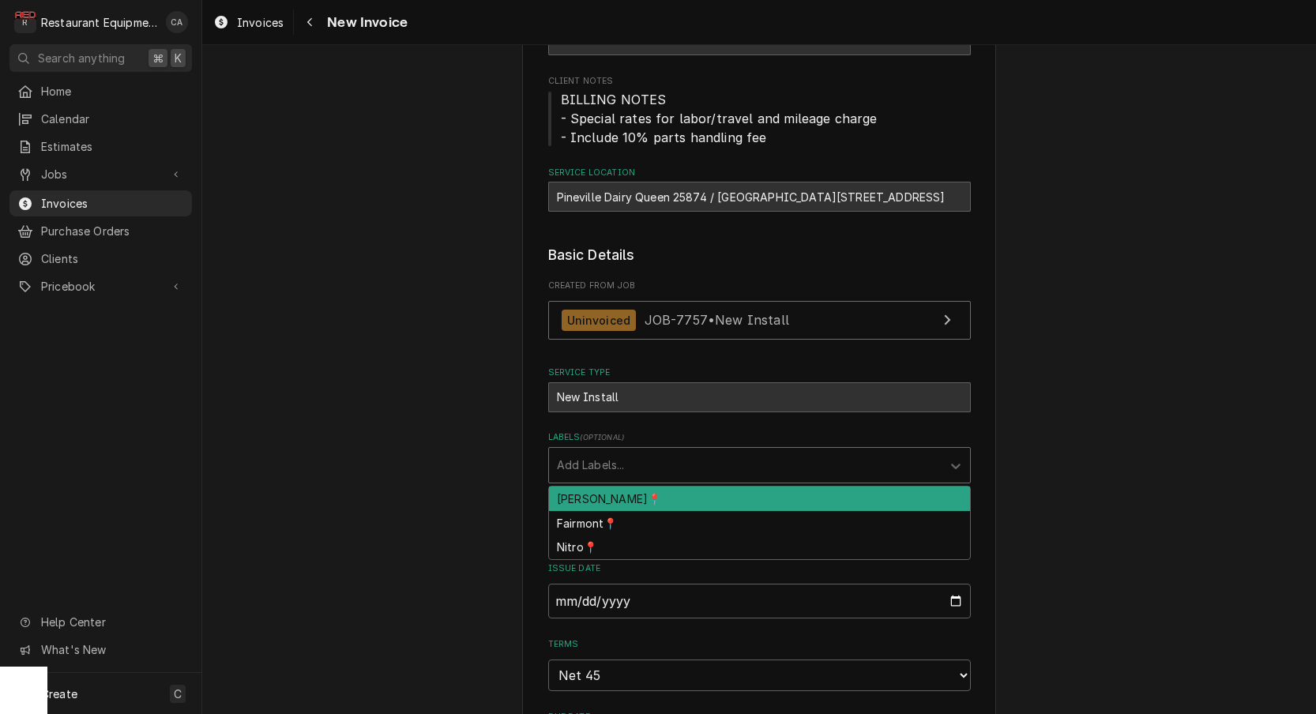
drag, startPoint x: 597, startPoint y: 463, endPoint x: 593, endPoint y: 493, distance: 30.3
click at [597, 463] on div "Add Labels..." at bounding box center [745, 465] width 377 height 17
click at [592, 494] on div "[PERSON_NAME]📍" at bounding box center [759, 499] width 421 height 24
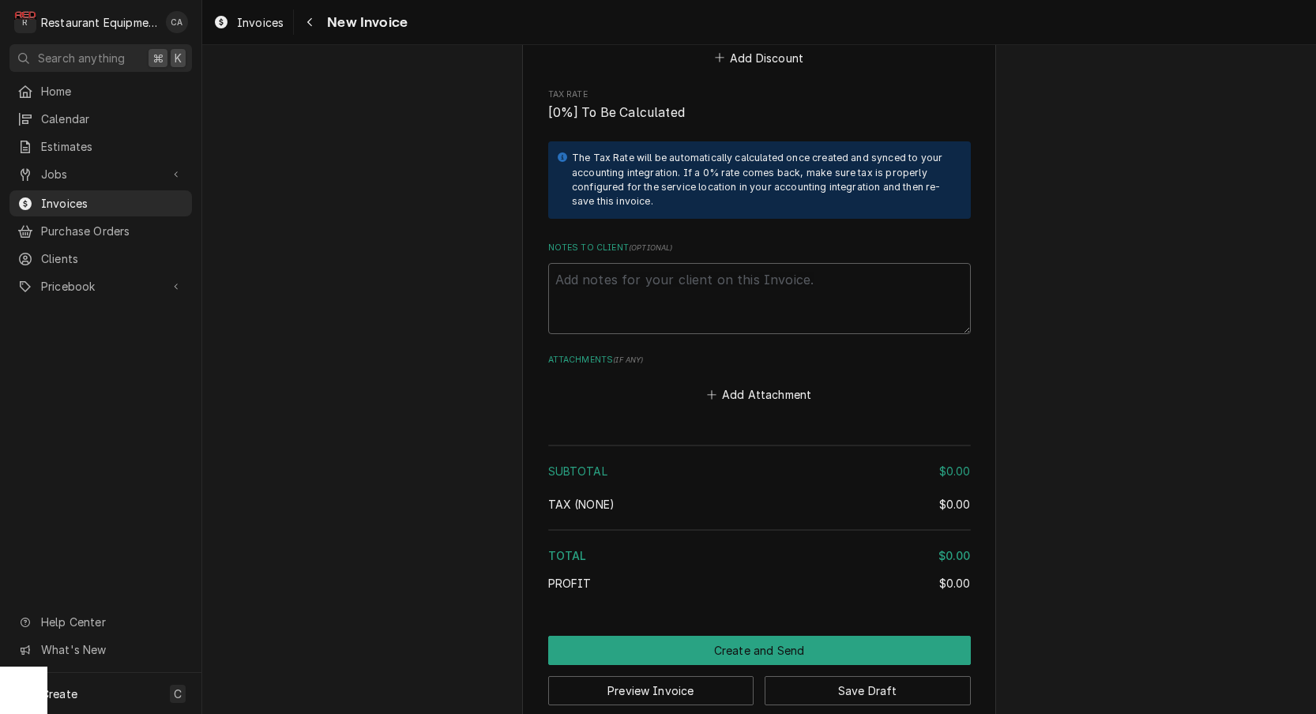
scroll to position [1, 0]
click at [583, 263] on textarea "Notes to Client ( optional )" at bounding box center [759, 298] width 423 height 71
paste textarea "CA309981"
type textarea "x"
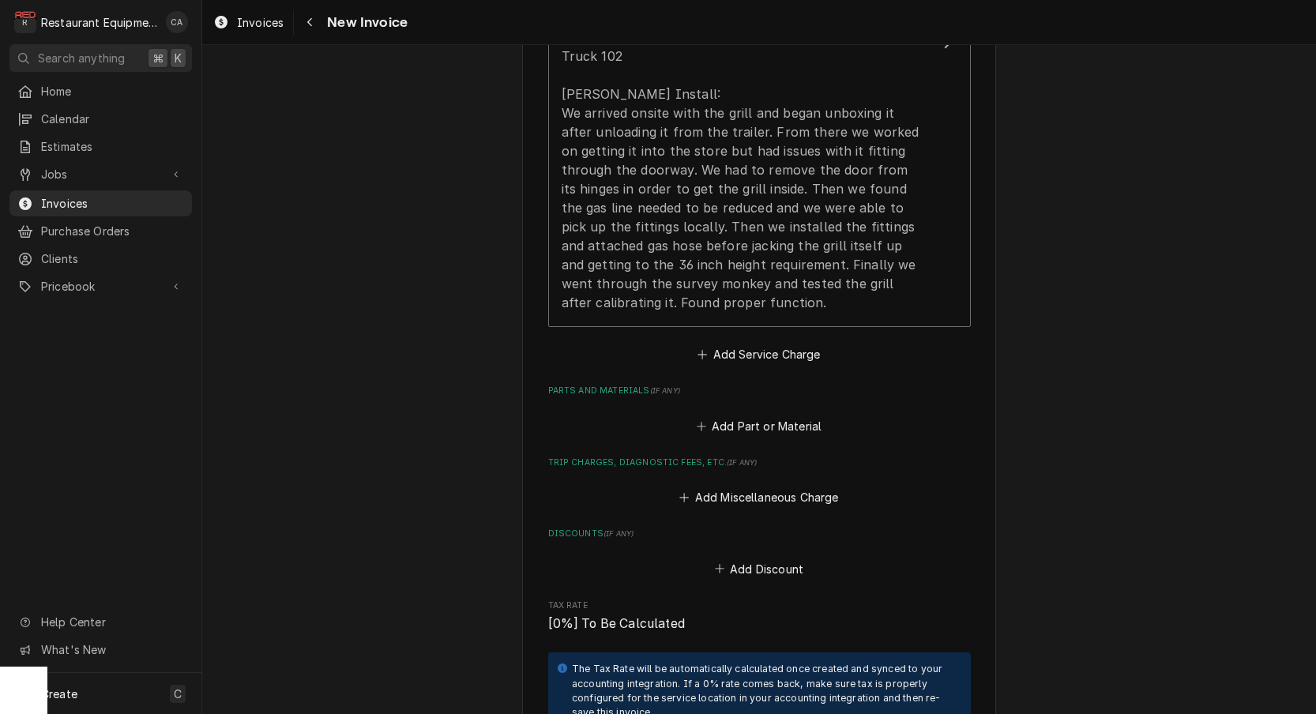
scroll to position [1161, 0]
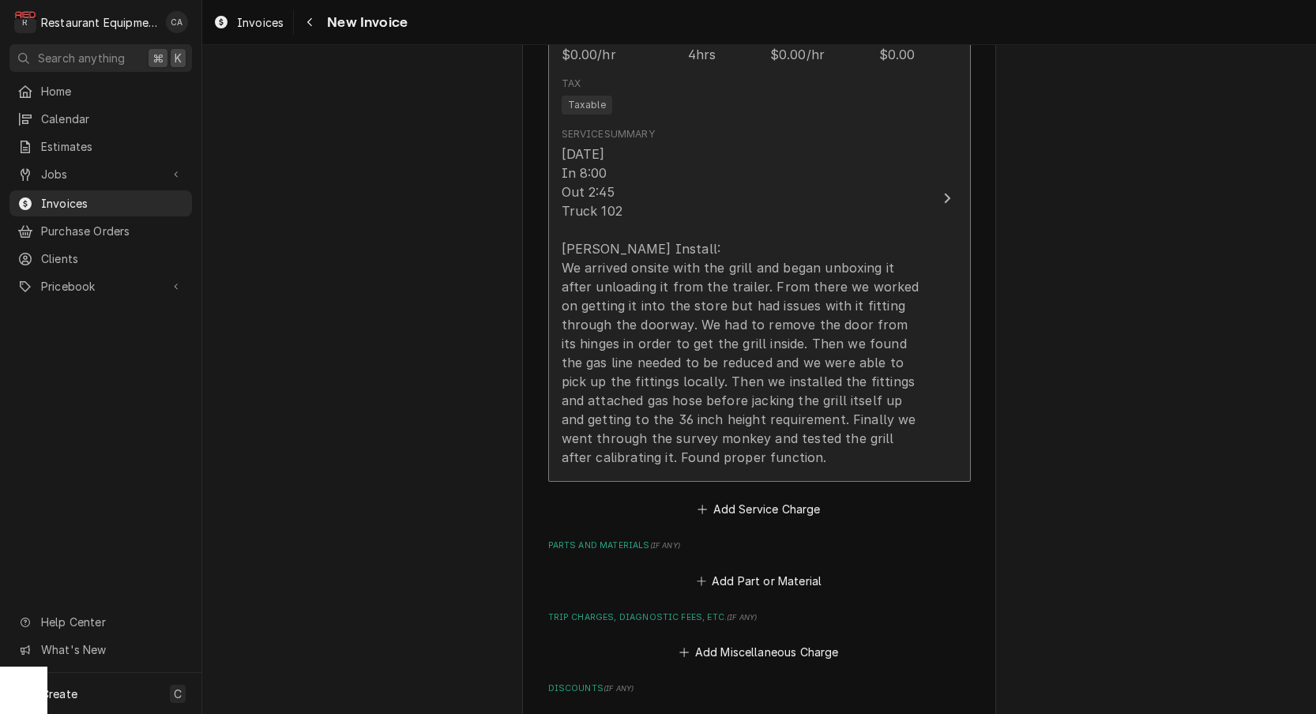
type textarea "CA309981"
click at [572, 365] on div "9/23/25 In 8:00 Out 2:45 Truck 102 Garland Grill Install: We arrived onsite wit…" at bounding box center [743, 306] width 363 height 322
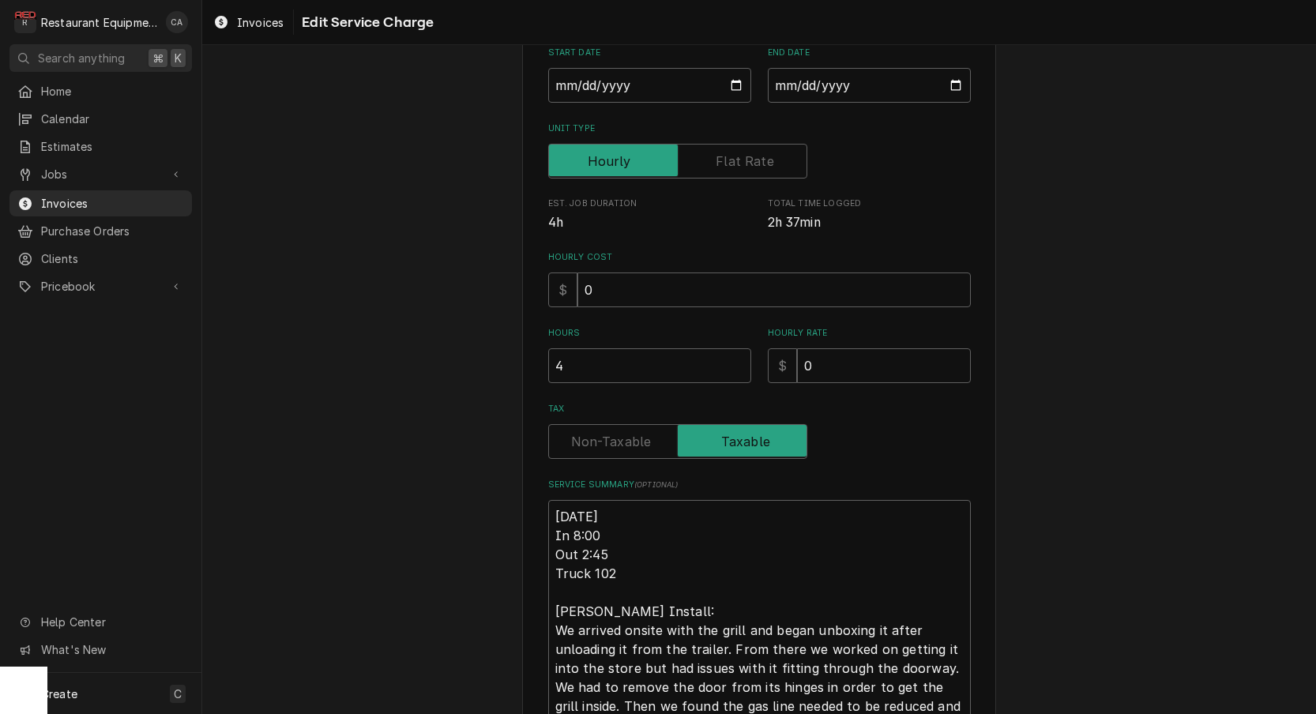
scroll to position [190, 0]
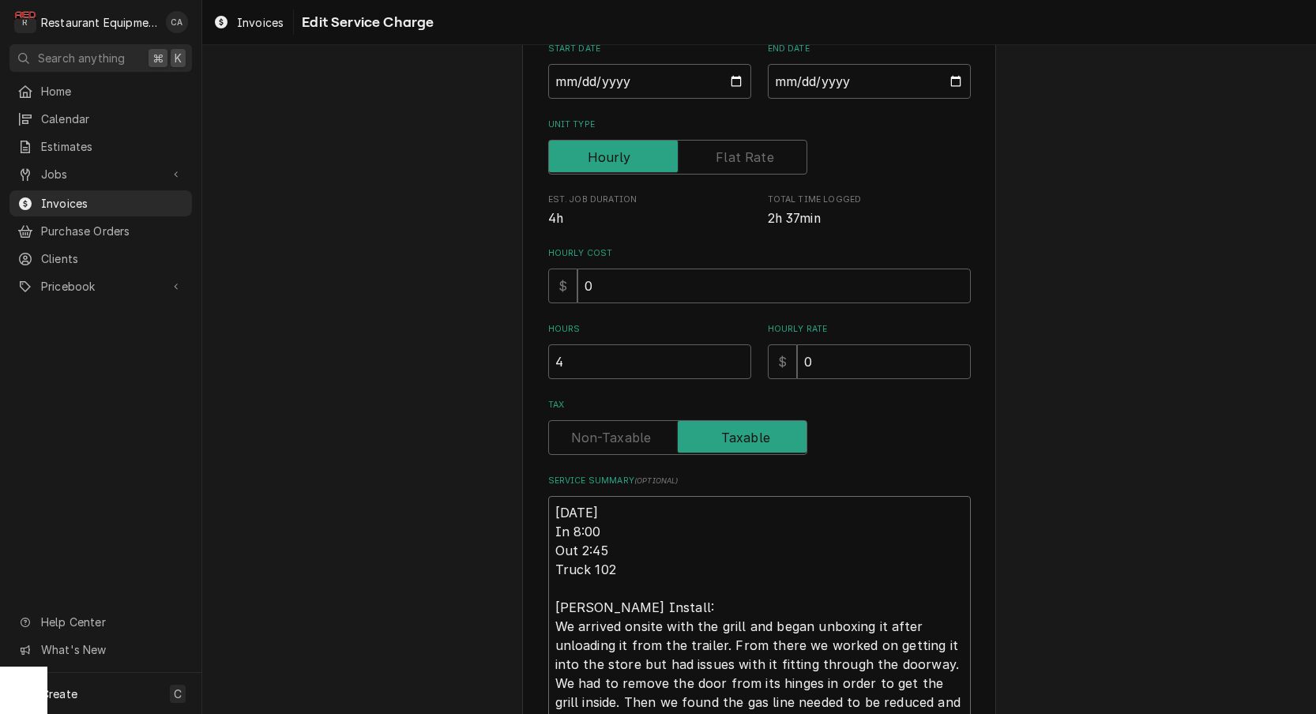
drag, startPoint x: 610, startPoint y: 541, endPoint x: 551, endPoint y: 529, distance: 59.8
click at [551, 529] on textarea "9/23/25 In 8:00 Out 2:45 Truck 102 Garland Grill Install: We arrived onsite wit…" at bounding box center [759, 655] width 423 height 318
type textarea "x"
type textarea "9/23/25 Truck 102 Garland Grill Install: We arrived onsite with the grill and b…"
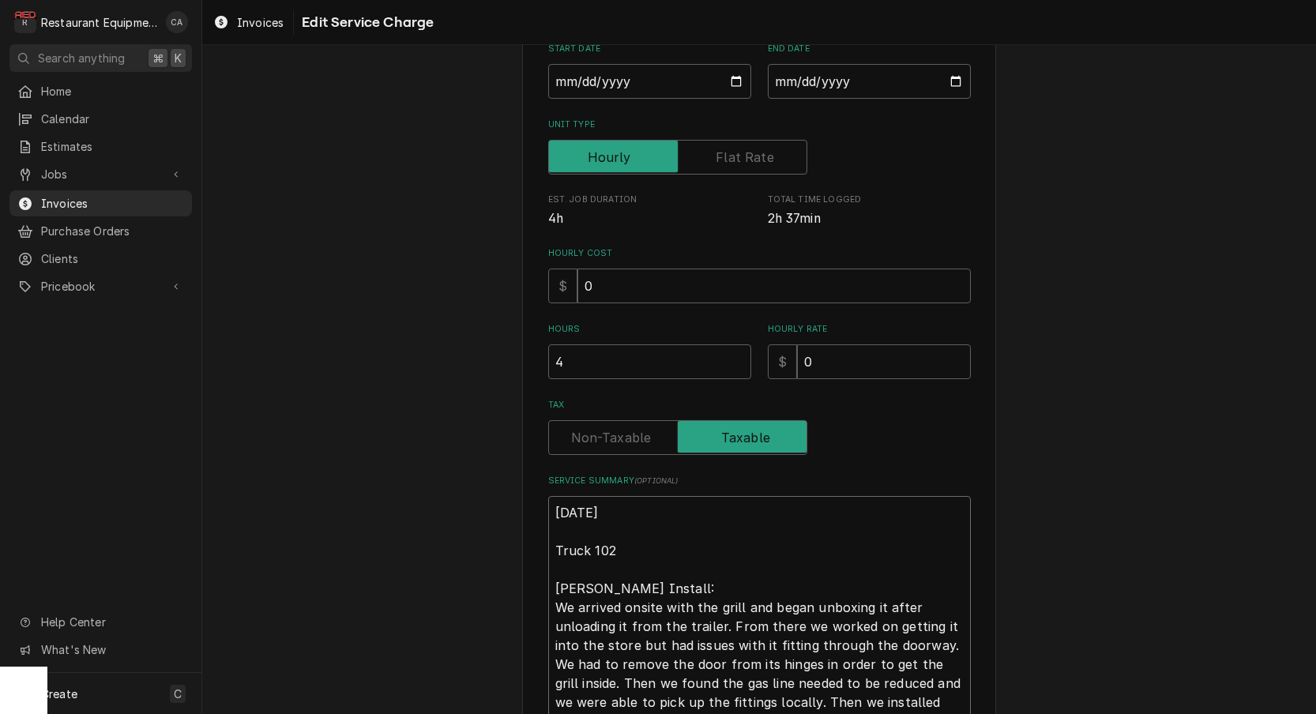
type textarea "x"
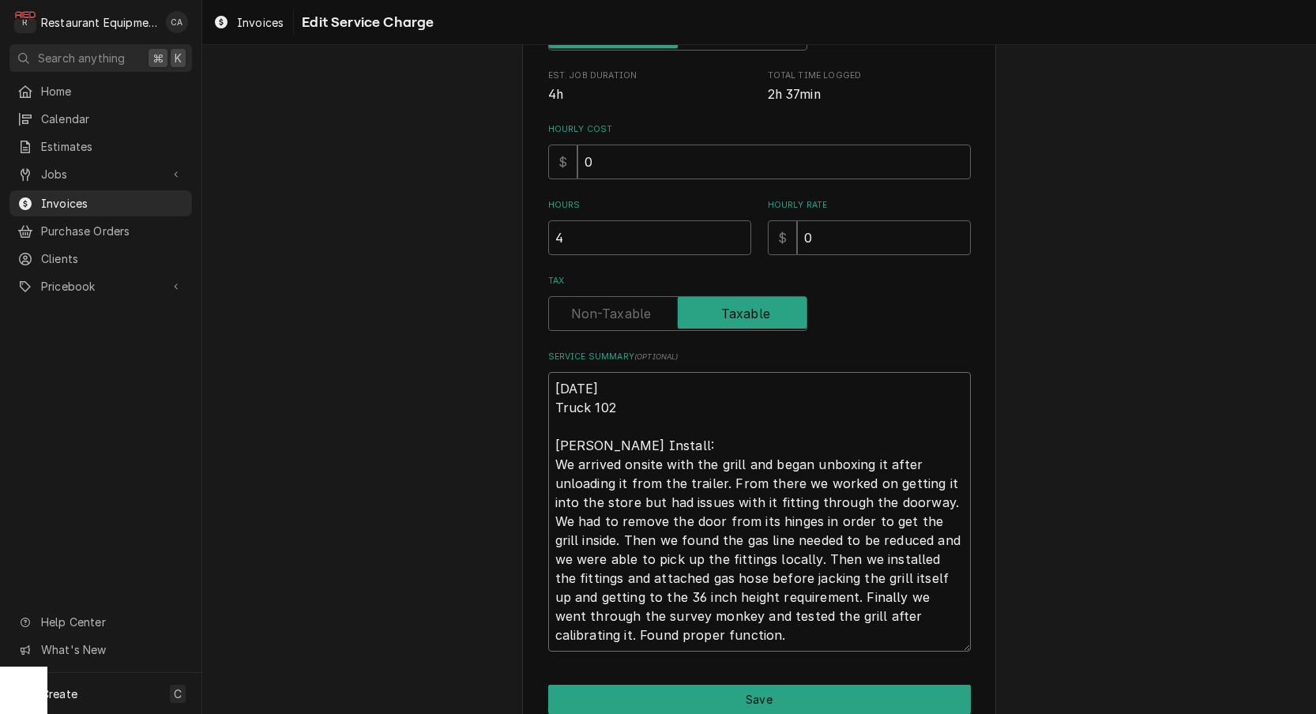
scroll to position [356, 0]
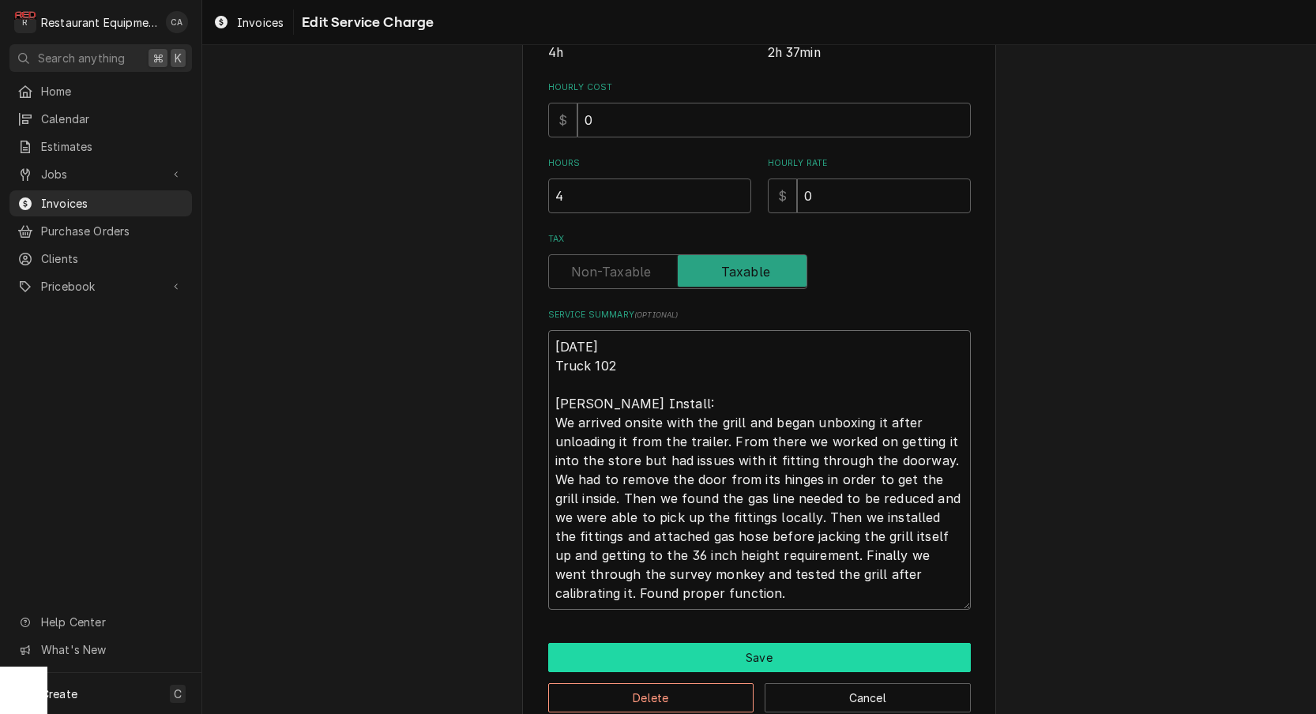
type textarea "9/23/25 Truck 102 Garland Grill Install: We arrived onsite with the grill and b…"
click at [705, 656] on button "Save" at bounding box center [759, 657] width 423 height 29
type textarea "x"
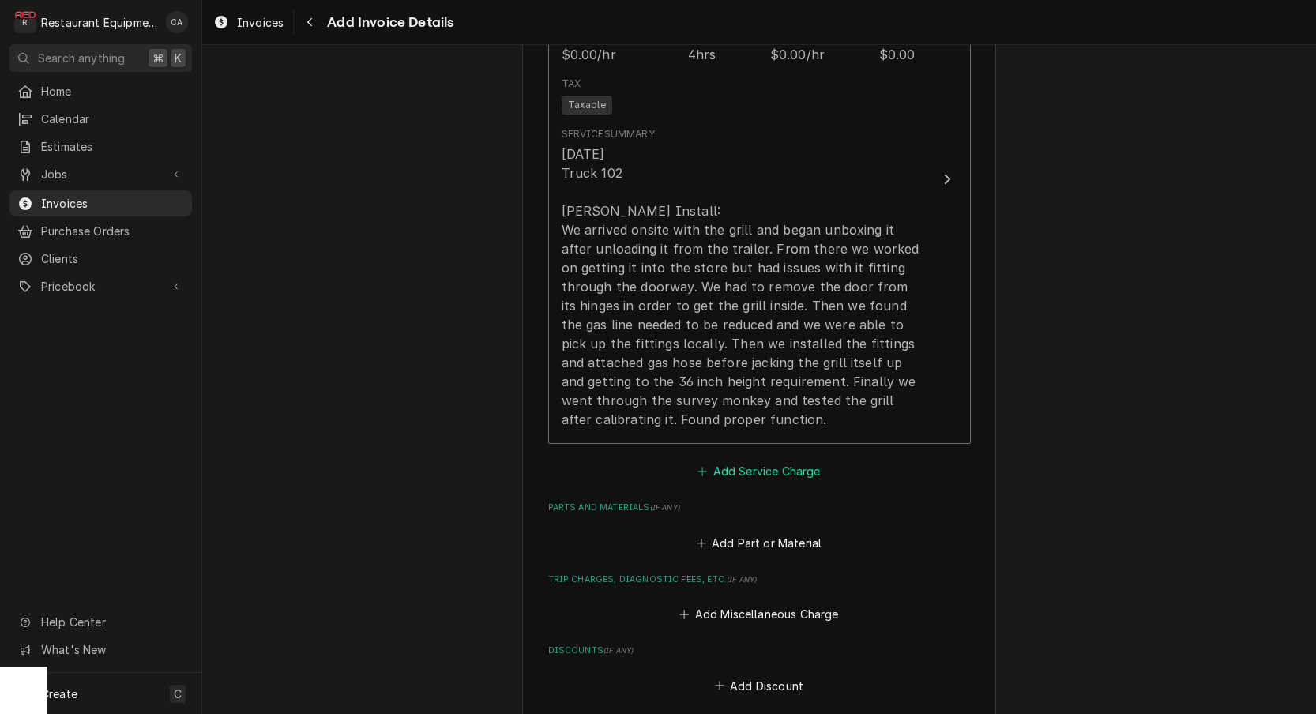
click at [735, 461] on button "Add Service Charge" at bounding box center [759, 472] width 128 height 22
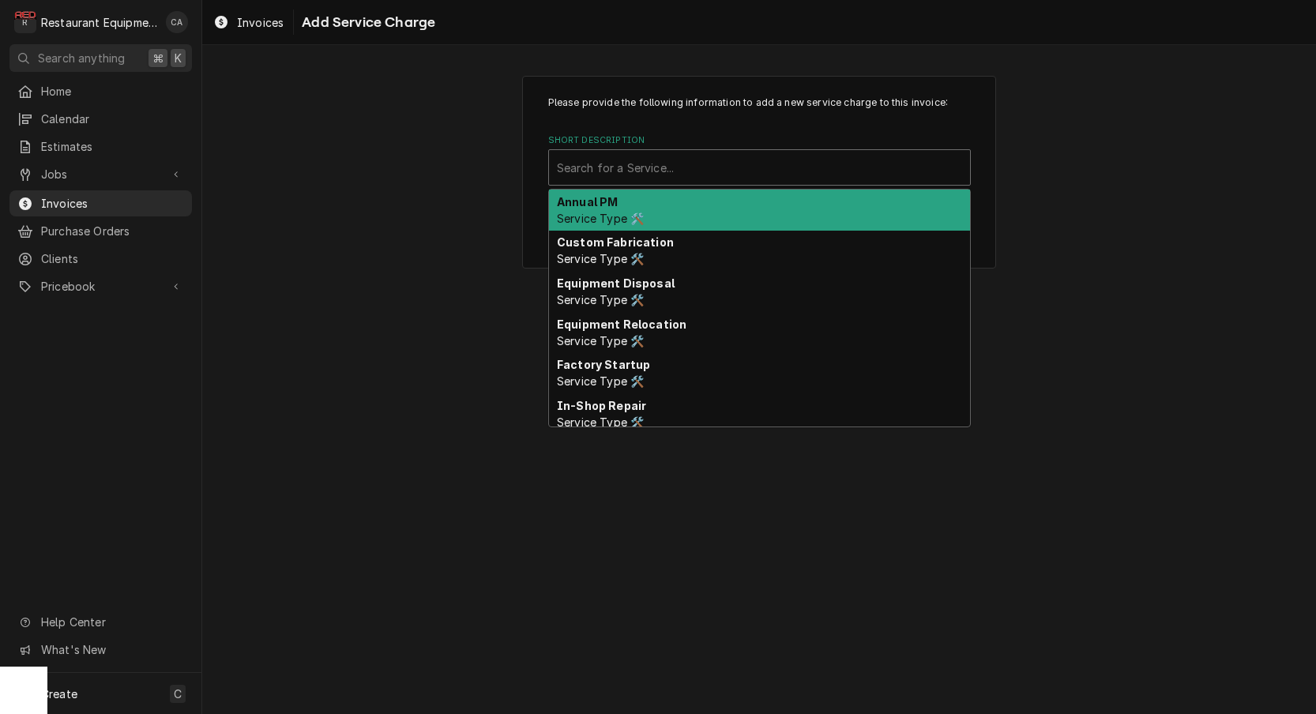
click at [638, 159] on div "Short Description" at bounding box center [759, 167] width 405 height 28
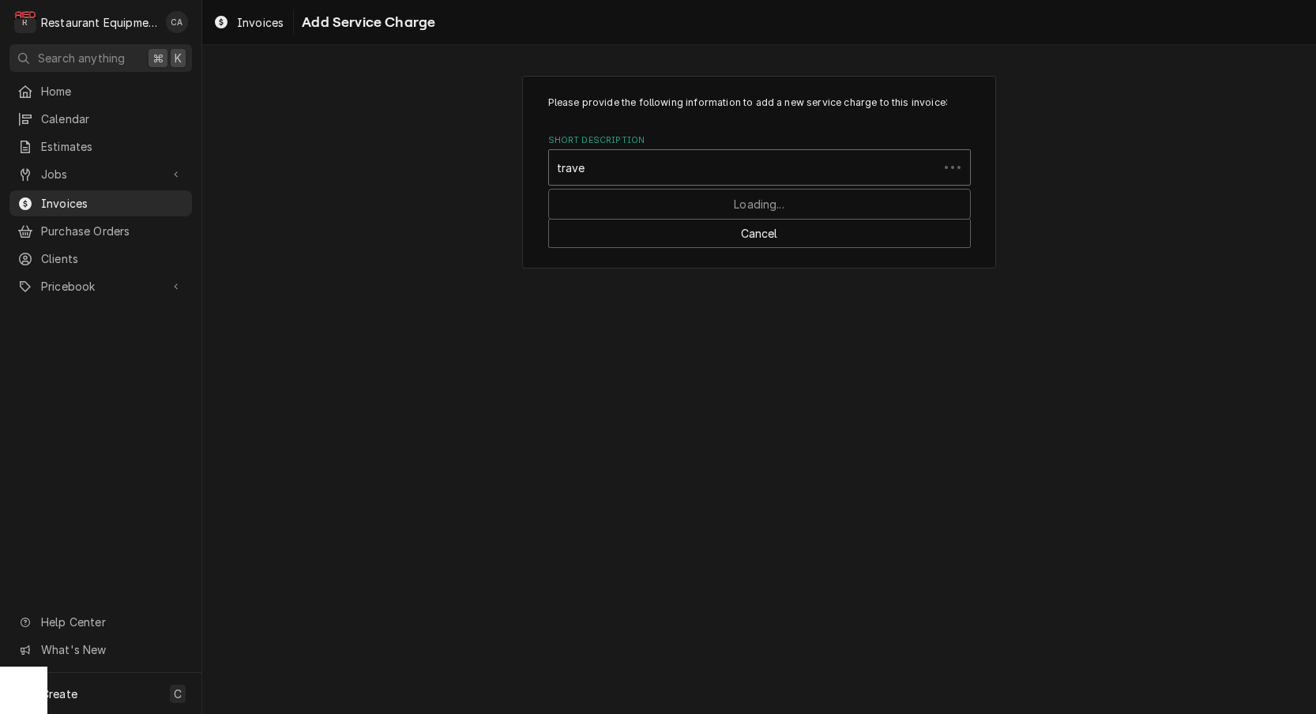
type input "travel"
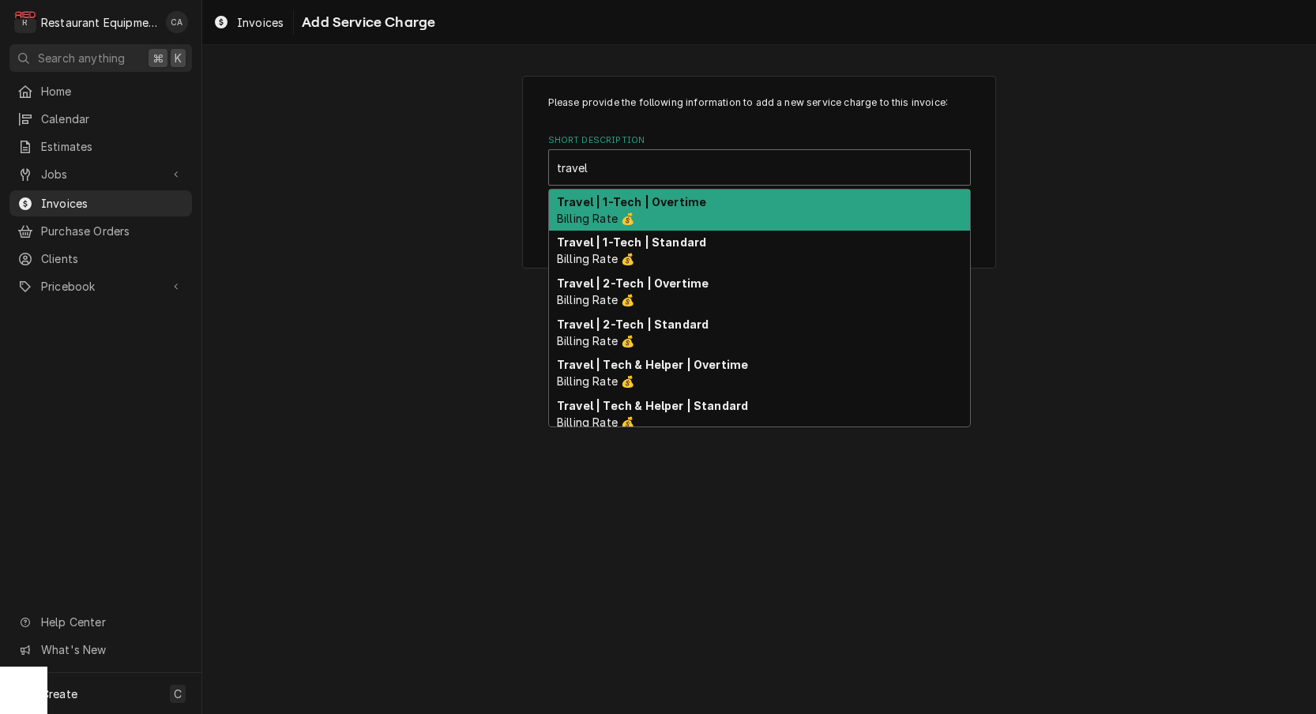
click at [673, 231] on div "Travel | 1-Tech | Standard Billing Rate 💰" at bounding box center [759, 251] width 421 height 41
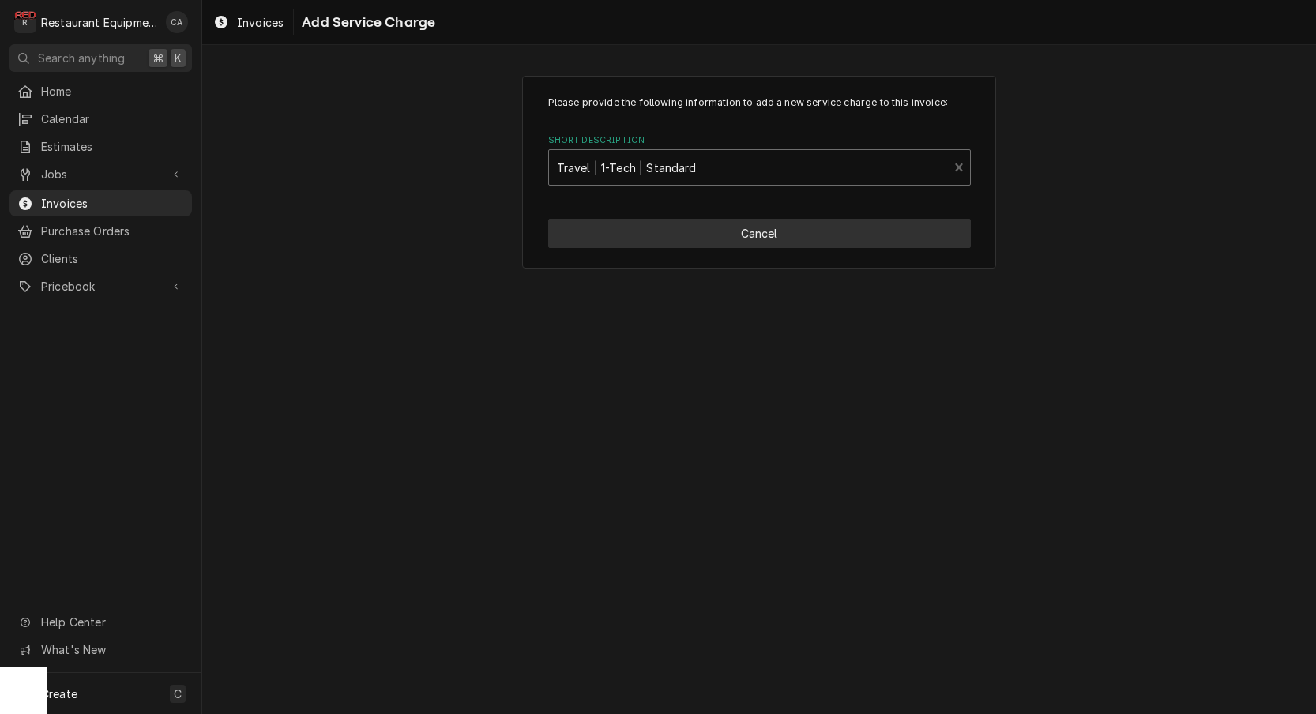
type textarea "x"
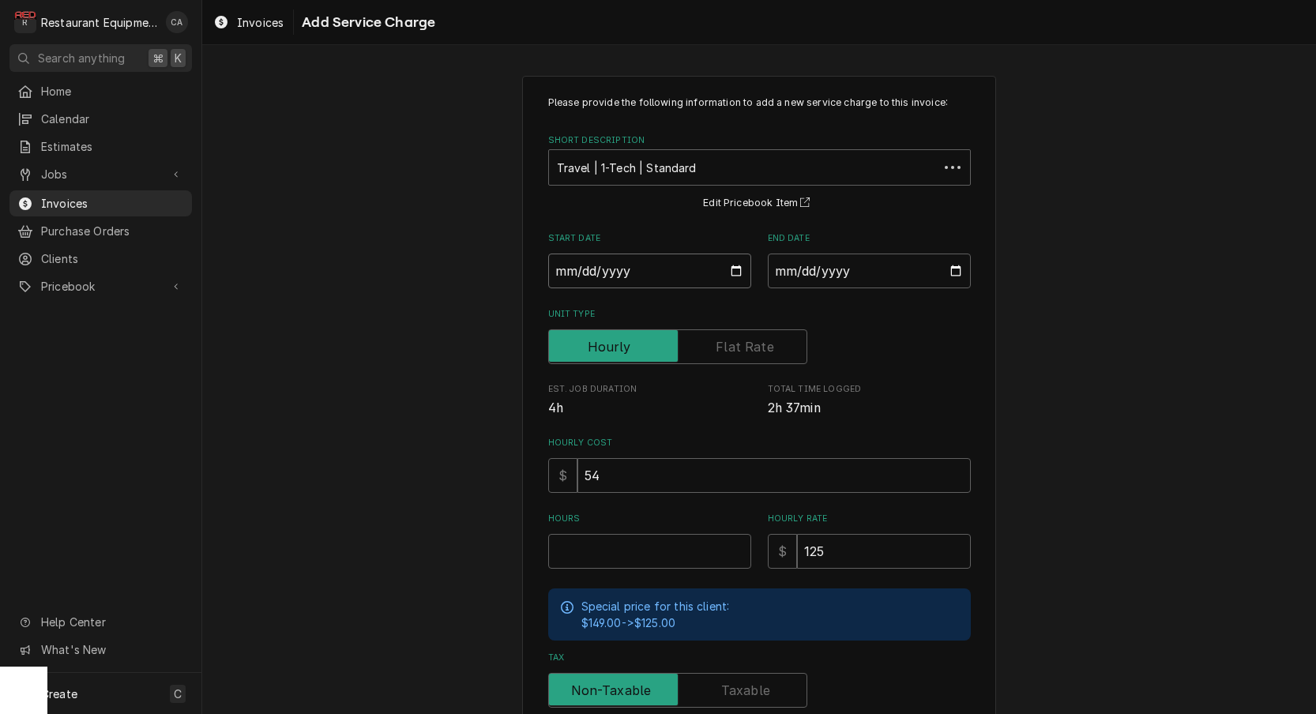
click at [616, 270] on input "Start Date" at bounding box center [649, 271] width 203 height 35
type input "2025-09-23"
type textarea "x"
drag, startPoint x: 856, startPoint y: 273, endPoint x: 852, endPoint y: 303, distance: 30.3
click at [856, 274] on input "End Date" at bounding box center [869, 271] width 203 height 35
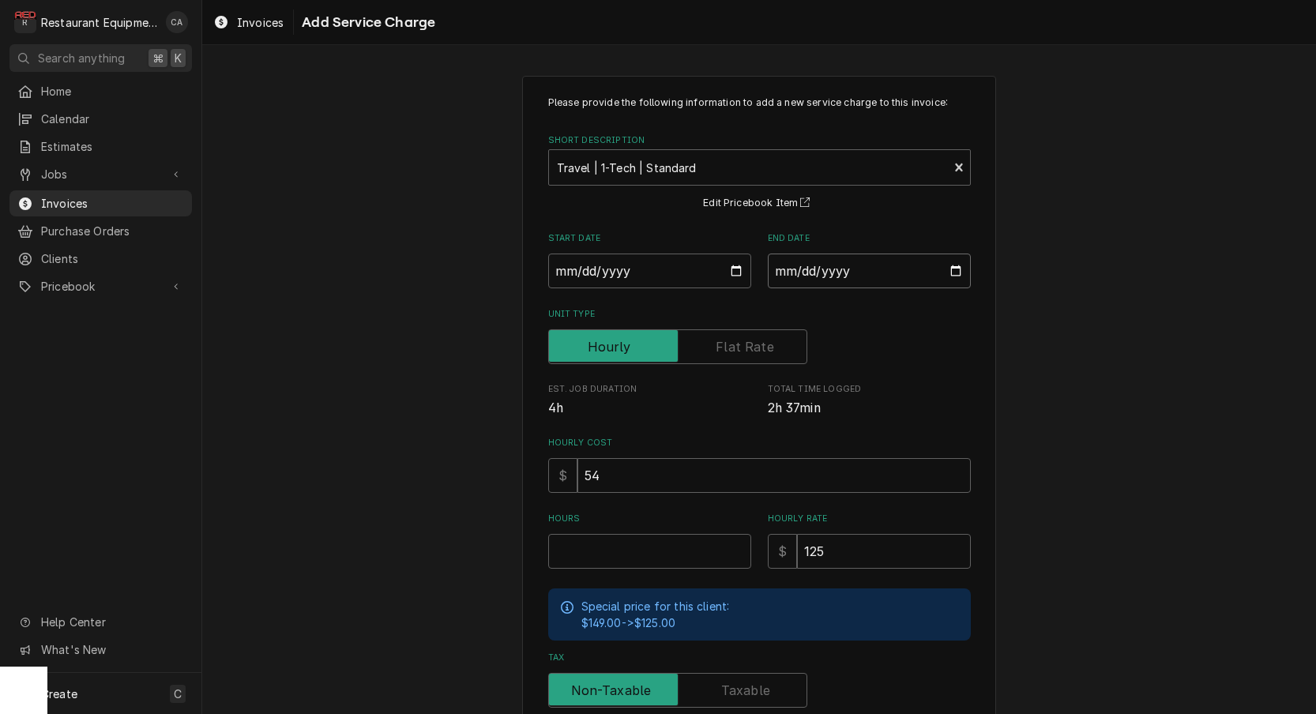
type input "2025-09-23"
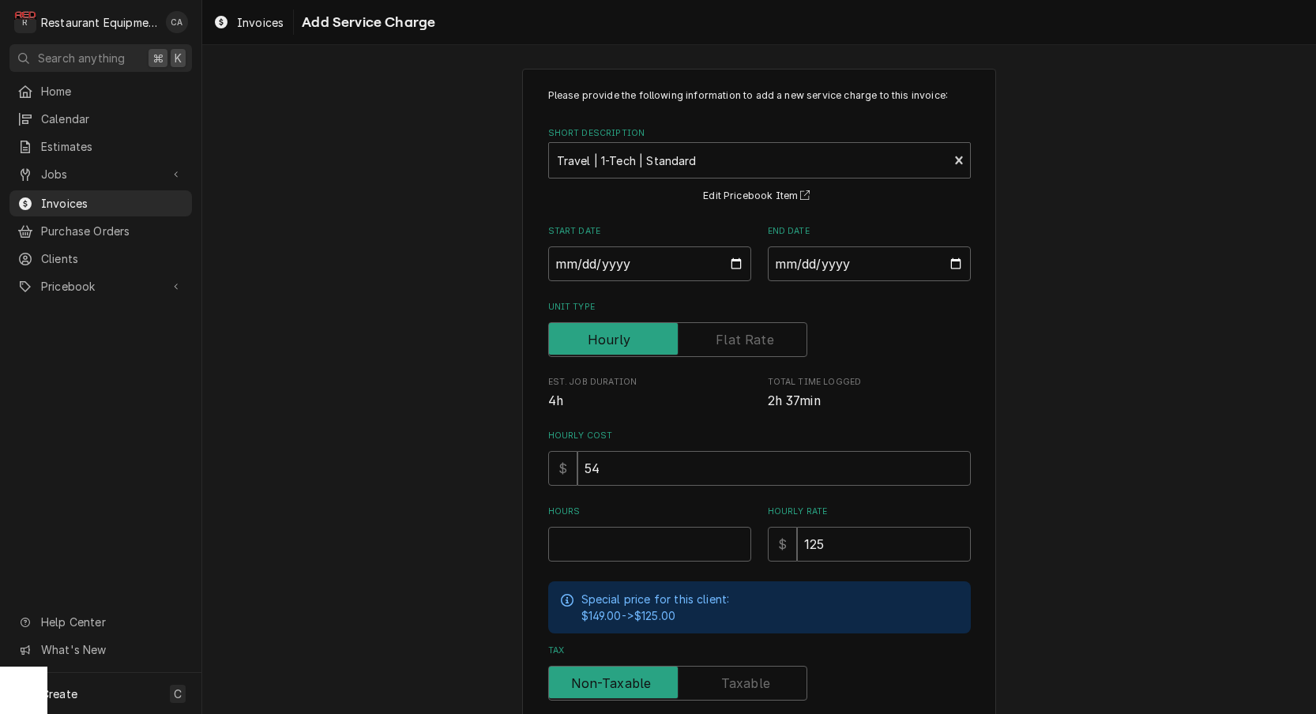
click at [1018, 449] on div "Please provide the following information to add a new service charge to this in…" at bounding box center [759, 482] width 1114 height 855
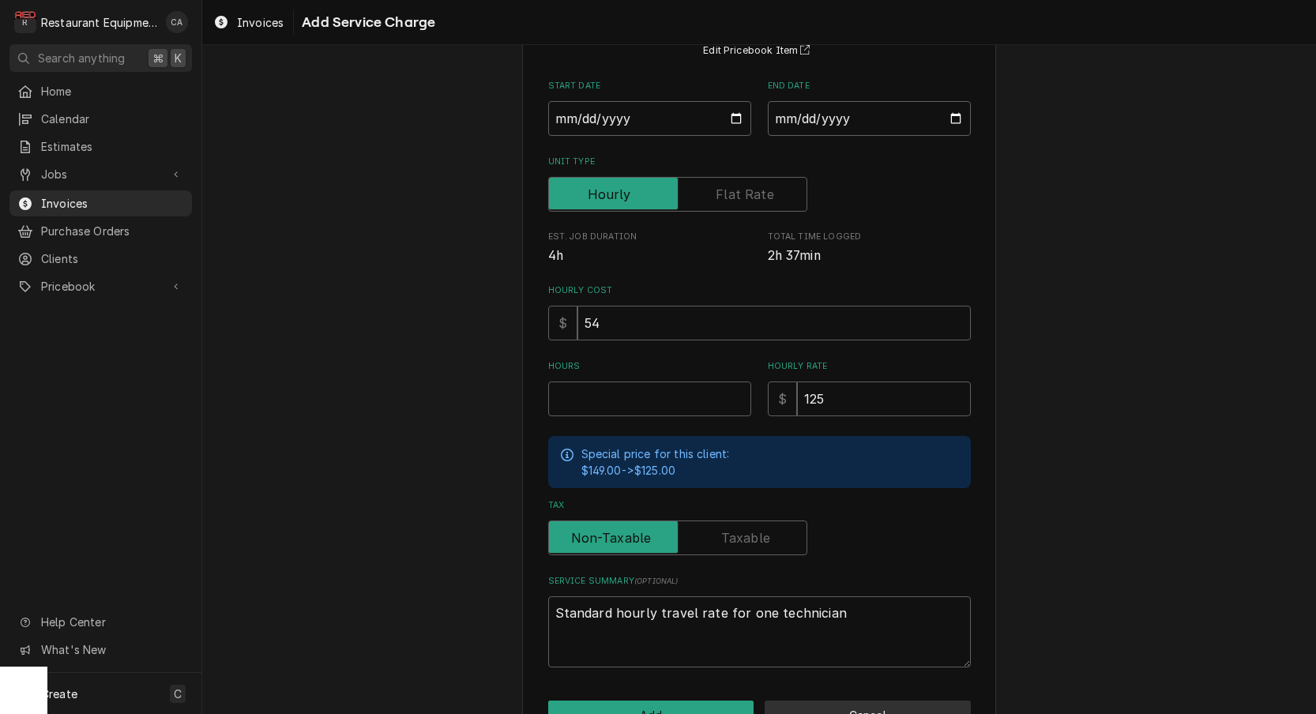
click at [861, 701] on button "Cancel" at bounding box center [868, 715] width 206 height 29
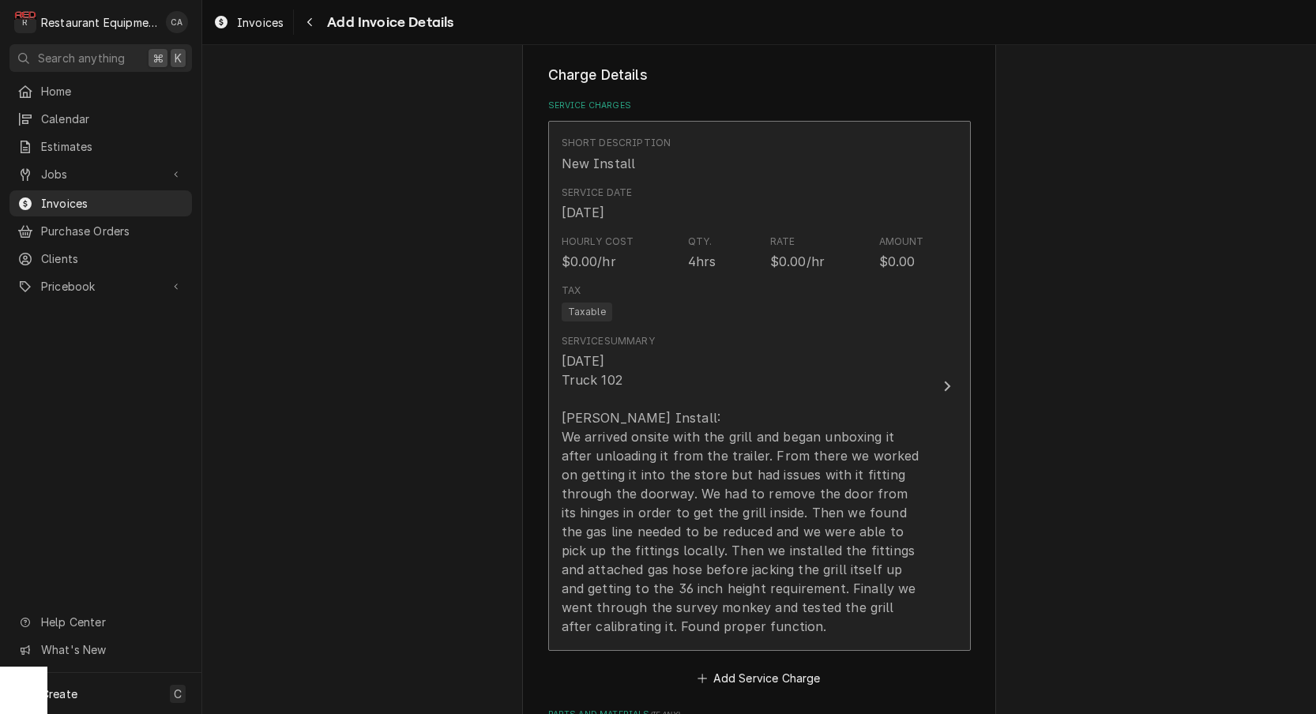
click at [634, 423] on div "9/23/25 Truck 102 Garland Grill Install: We arrived onsite with the grill and b…" at bounding box center [743, 494] width 363 height 284
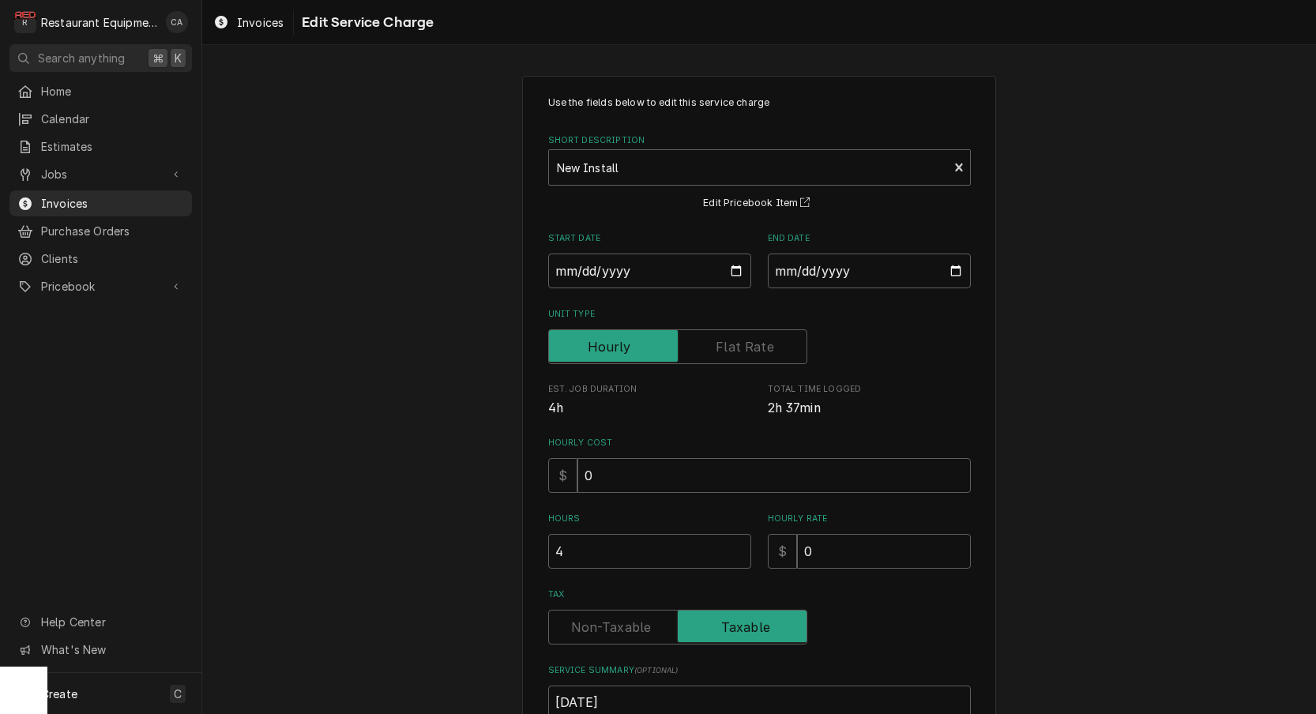
click at [345, 440] on div "Use the fields below to edit this service charge Short Description New Install …" at bounding box center [759, 582] width 1114 height 1040
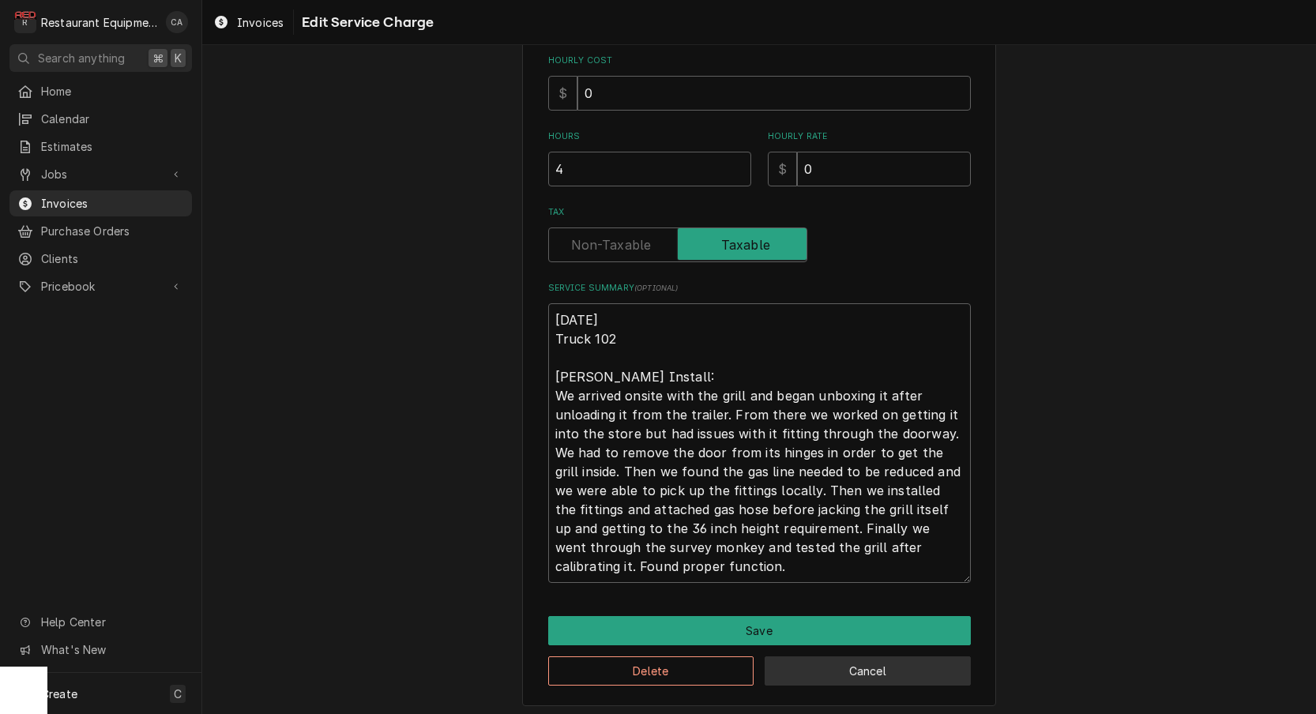
click at [824, 656] on button "Cancel" at bounding box center [868, 670] width 206 height 29
type textarea "x"
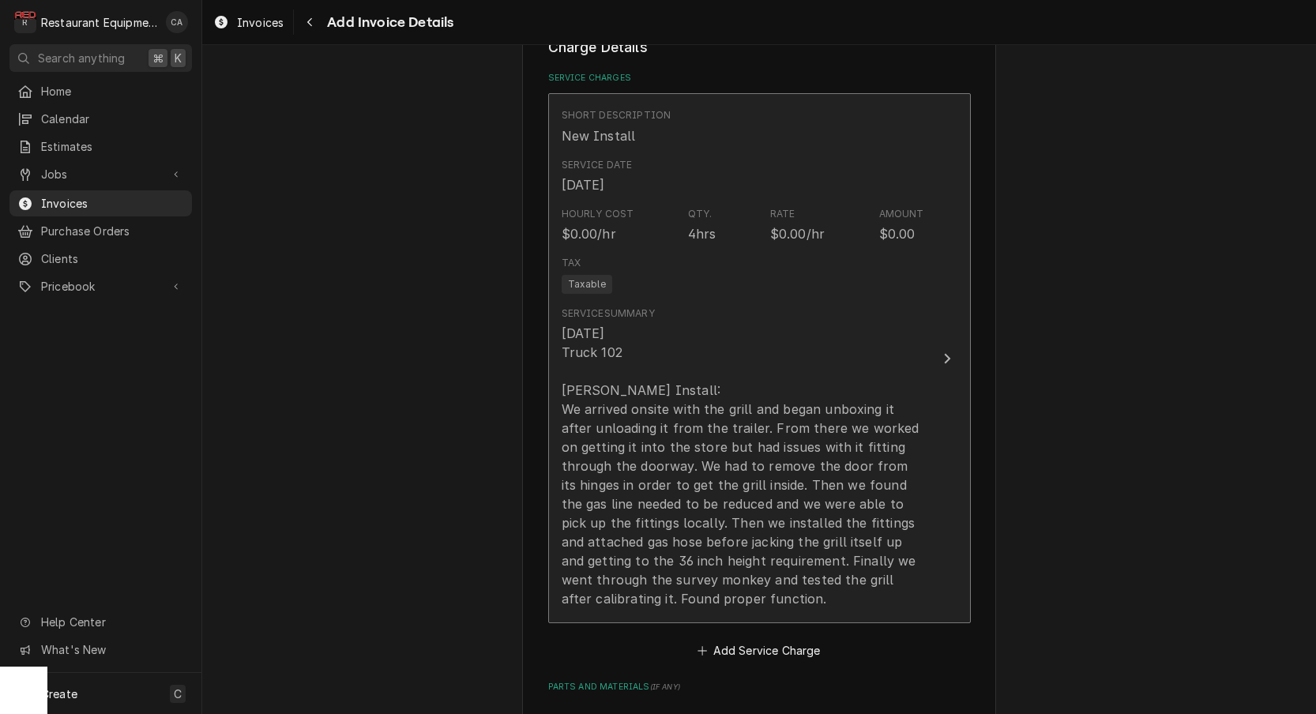
scroll to position [1023, 0]
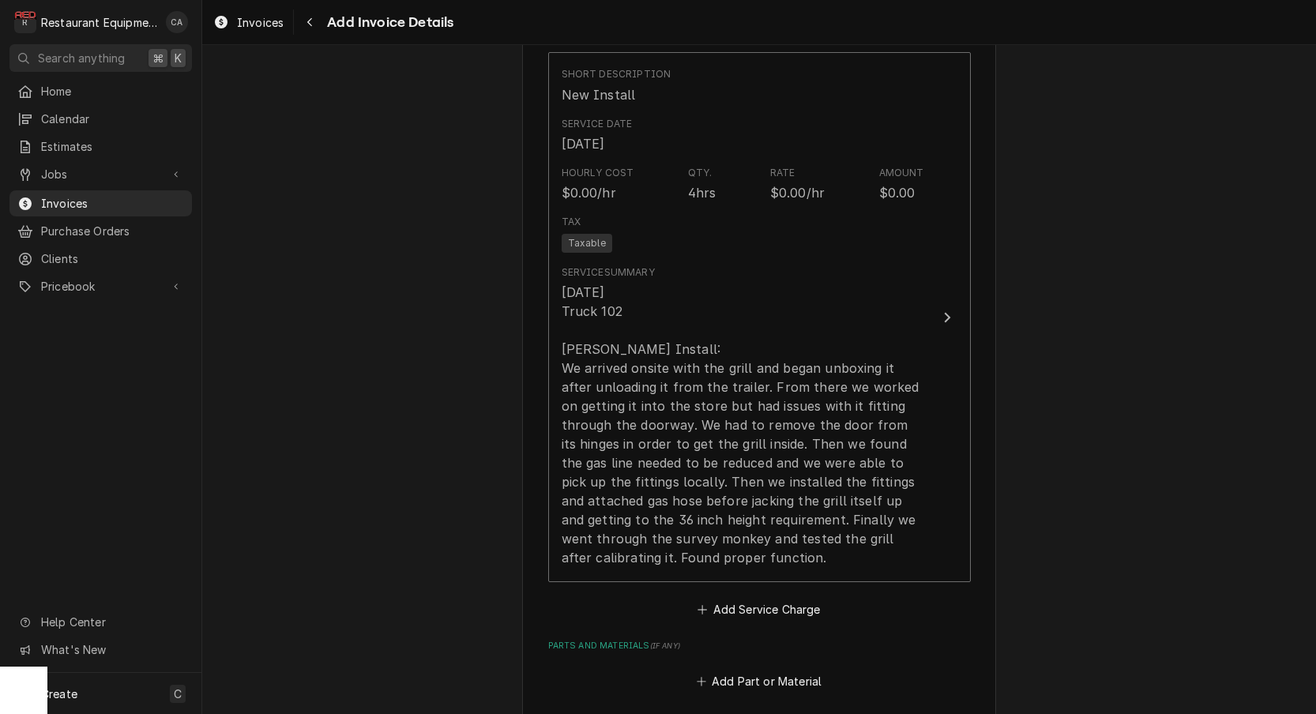
click at [764, 599] on button "Add Service Charge" at bounding box center [759, 610] width 128 height 22
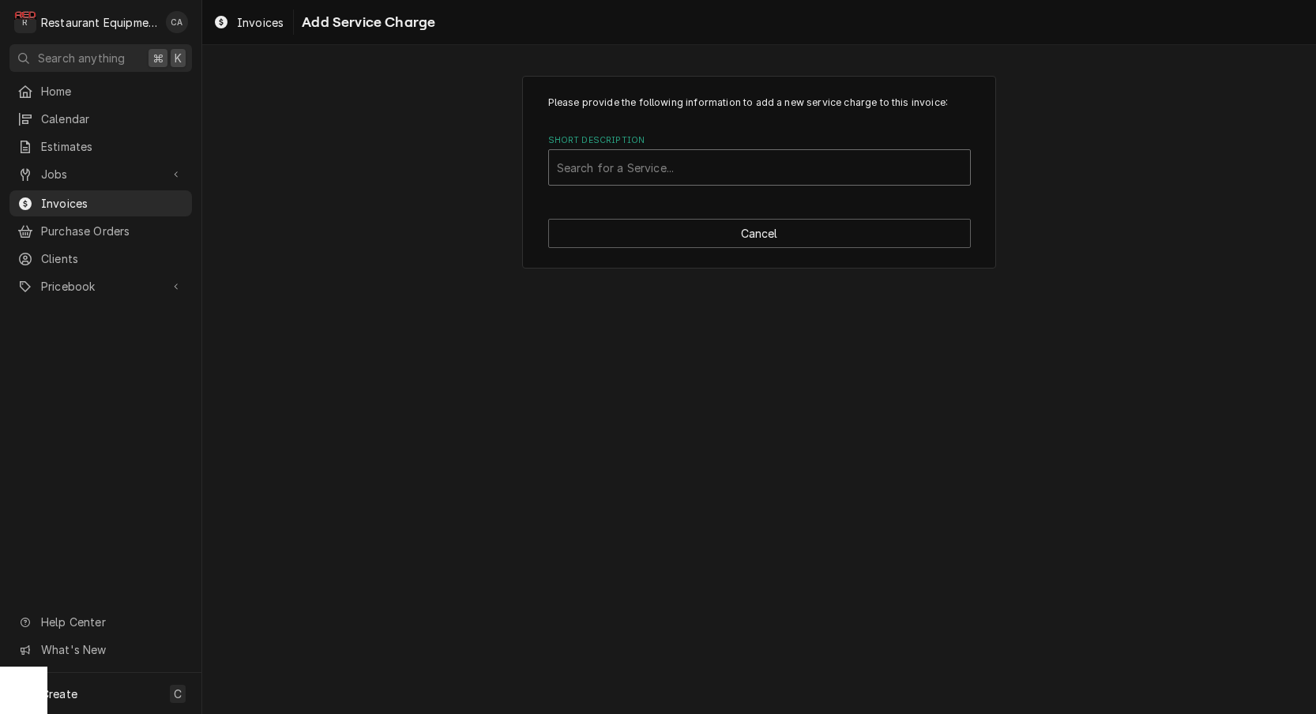
click at [609, 177] on div "Short Description" at bounding box center [759, 167] width 405 height 28
type input "travel"
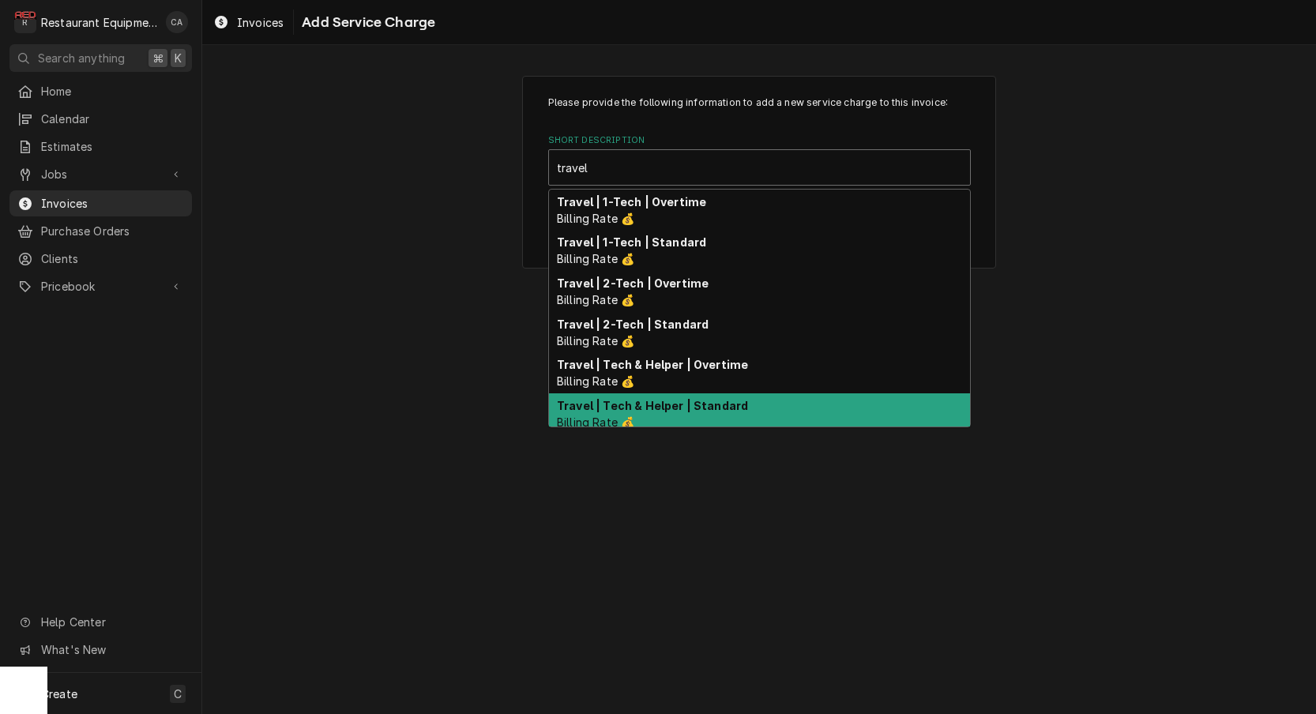
drag, startPoint x: 672, startPoint y: 402, endPoint x: 664, endPoint y: 395, distance: 10.1
click at [672, 401] on strong "Travel | Tech & Helper | Standard" at bounding box center [652, 405] width 191 height 13
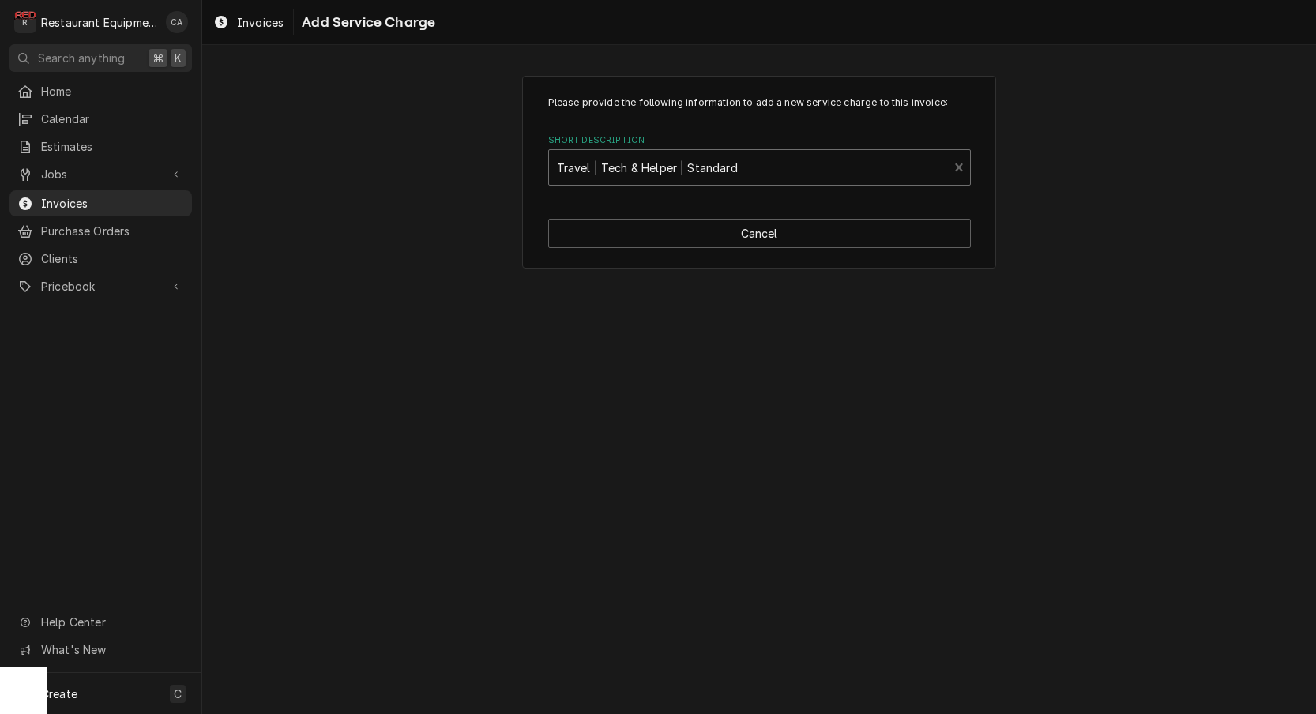
type textarea "x"
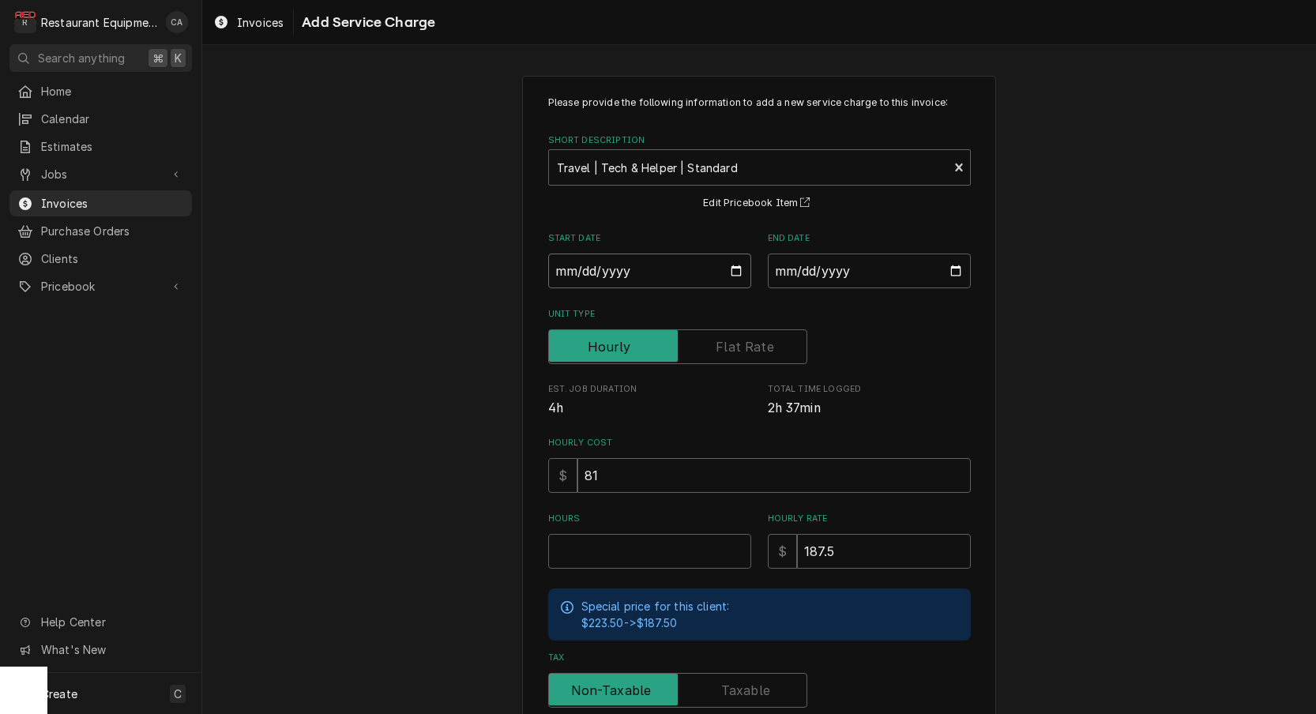
click at [602, 273] on input "Start Date" at bounding box center [649, 271] width 203 height 35
type input "[DATE]"
type textarea "x"
click at [833, 276] on input "End Date" at bounding box center [869, 271] width 203 height 35
type input "[DATE]"
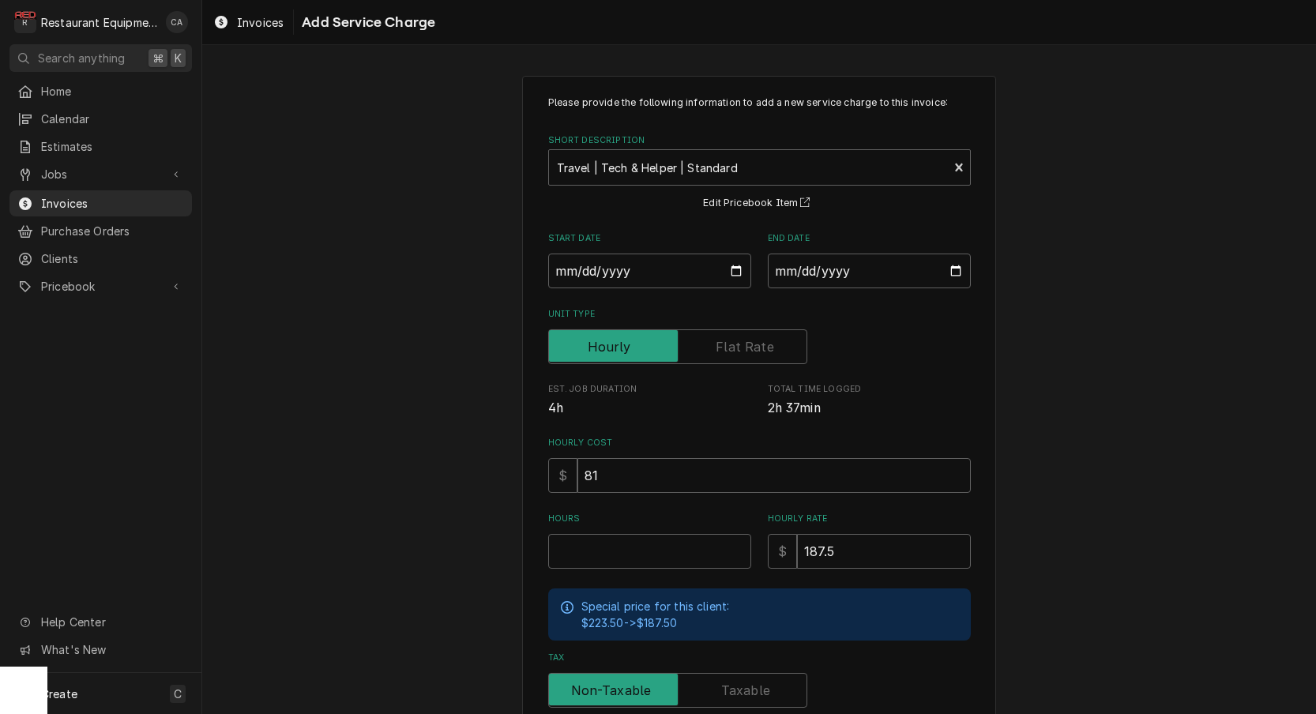
drag, startPoint x: 1044, startPoint y: 364, endPoint x: 913, endPoint y: 487, distance: 179.4
click at [1044, 364] on div "Please provide the following information to add a new service charge to this in…" at bounding box center [759, 489] width 1114 height 855
click at [606, 541] on input "Hours" at bounding box center [649, 551] width 203 height 35
type textarea "x"
type input "2"
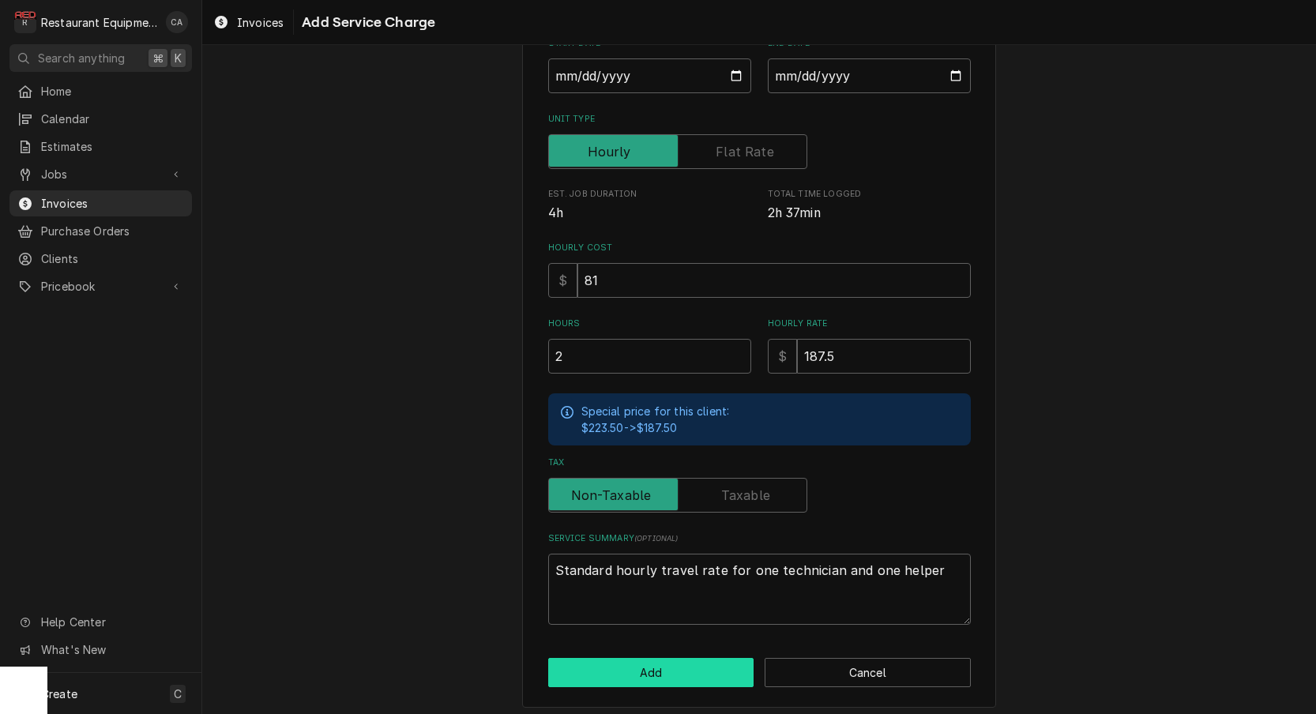
click at [613, 664] on button "Add" at bounding box center [651, 672] width 206 height 29
type textarea "x"
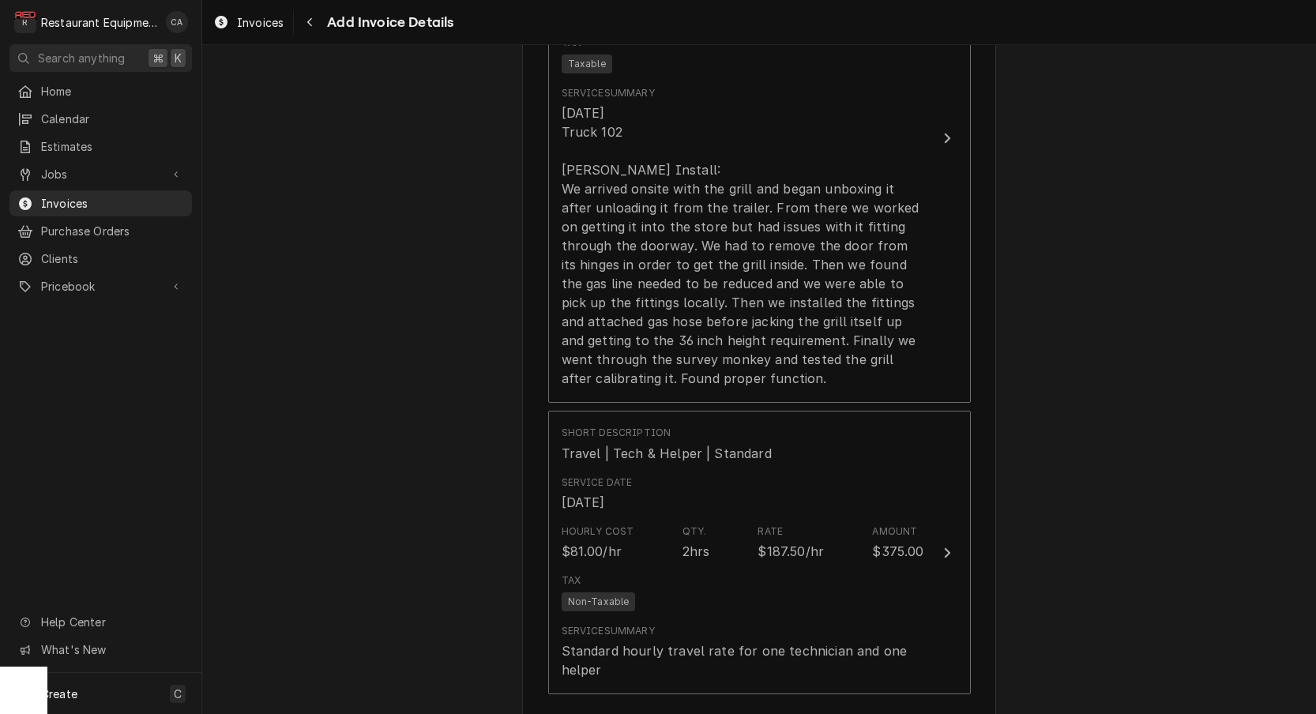
scroll to position [1254, 0]
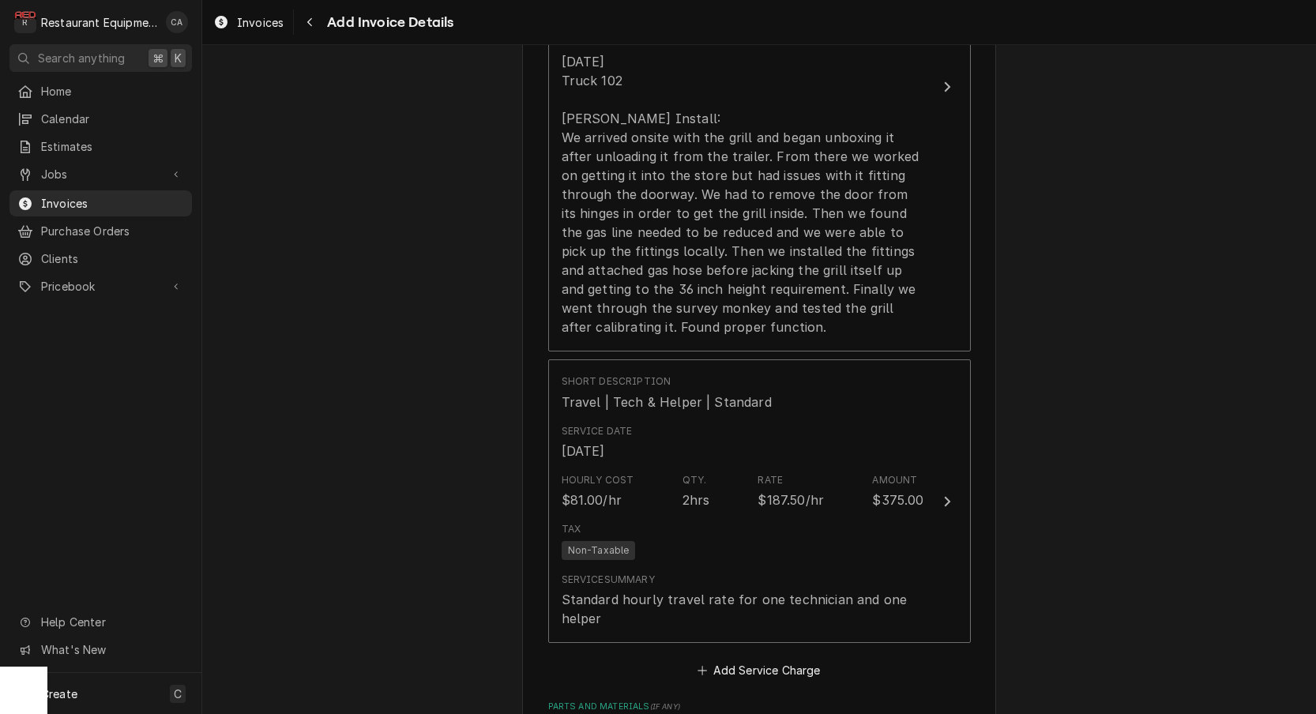
drag, startPoint x: 767, startPoint y: 653, endPoint x: 666, endPoint y: 288, distance: 378.7
click at [766, 660] on button "Add Service Charge" at bounding box center [759, 671] width 128 height 22
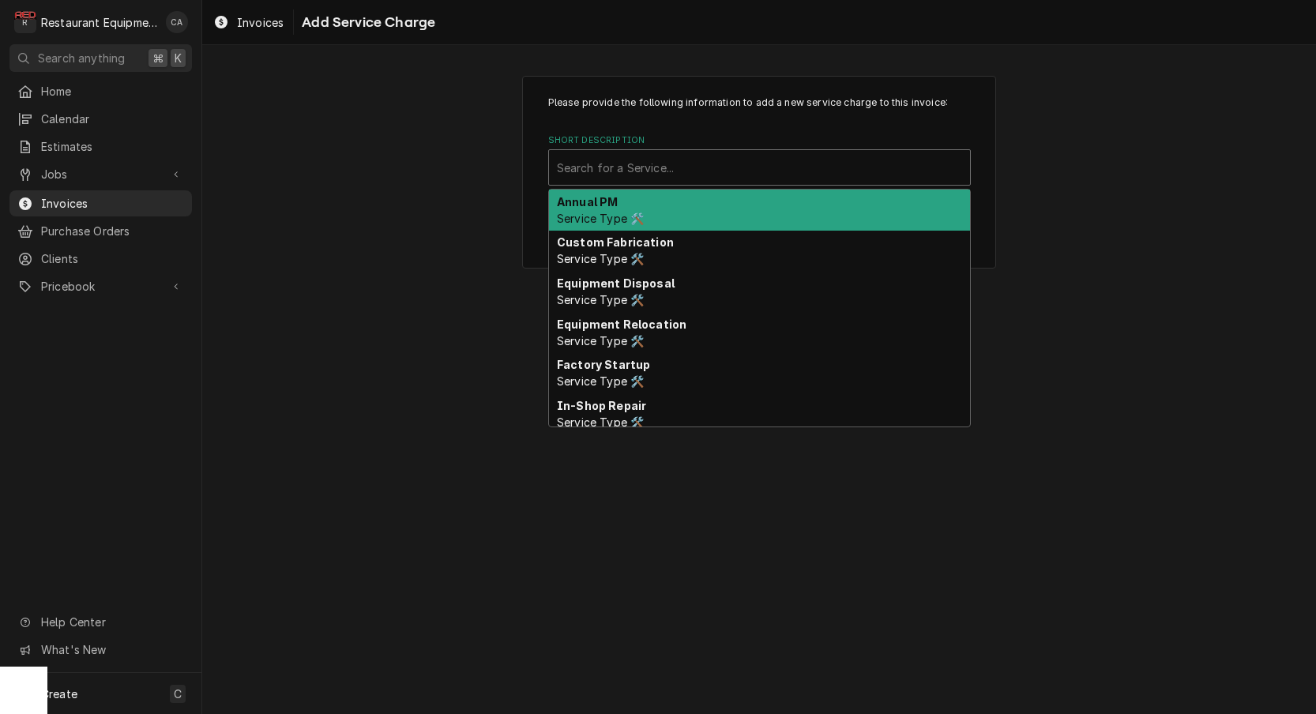
click at [622, 167] on div "Search for a Service..." at bounding box center [759, 168] width 405 height 17
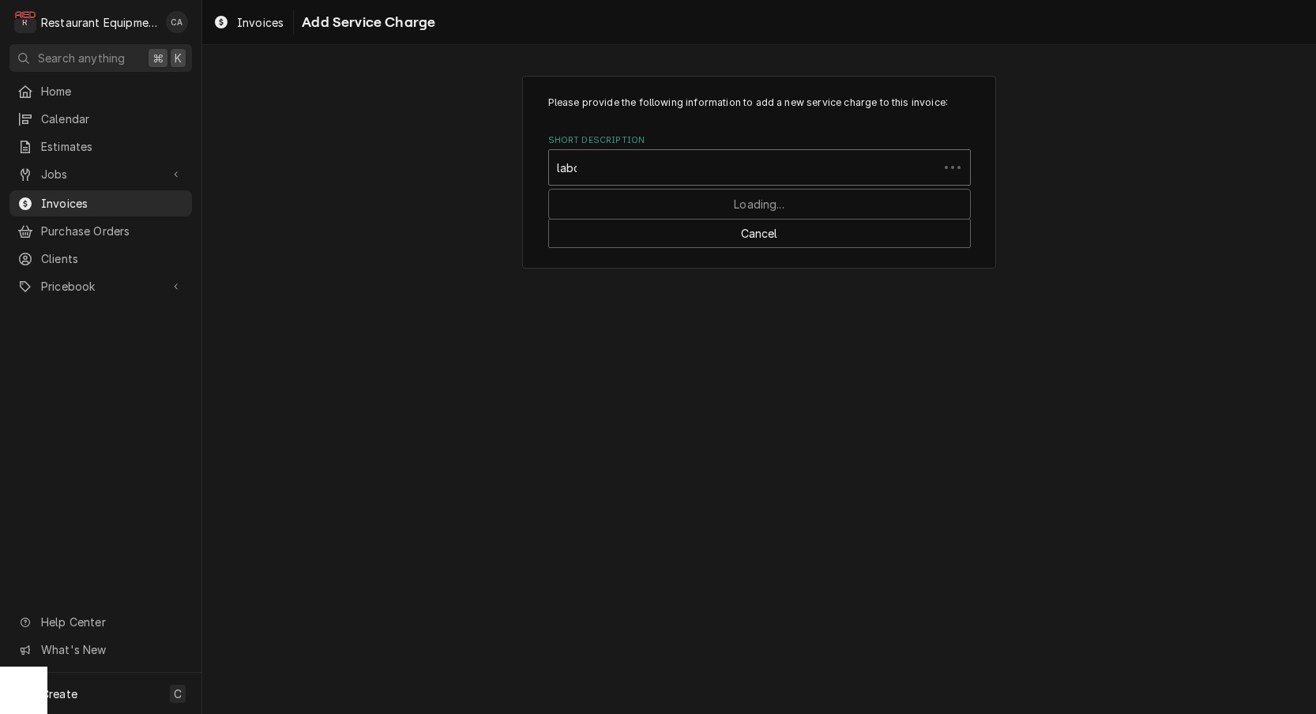
type input "labor"
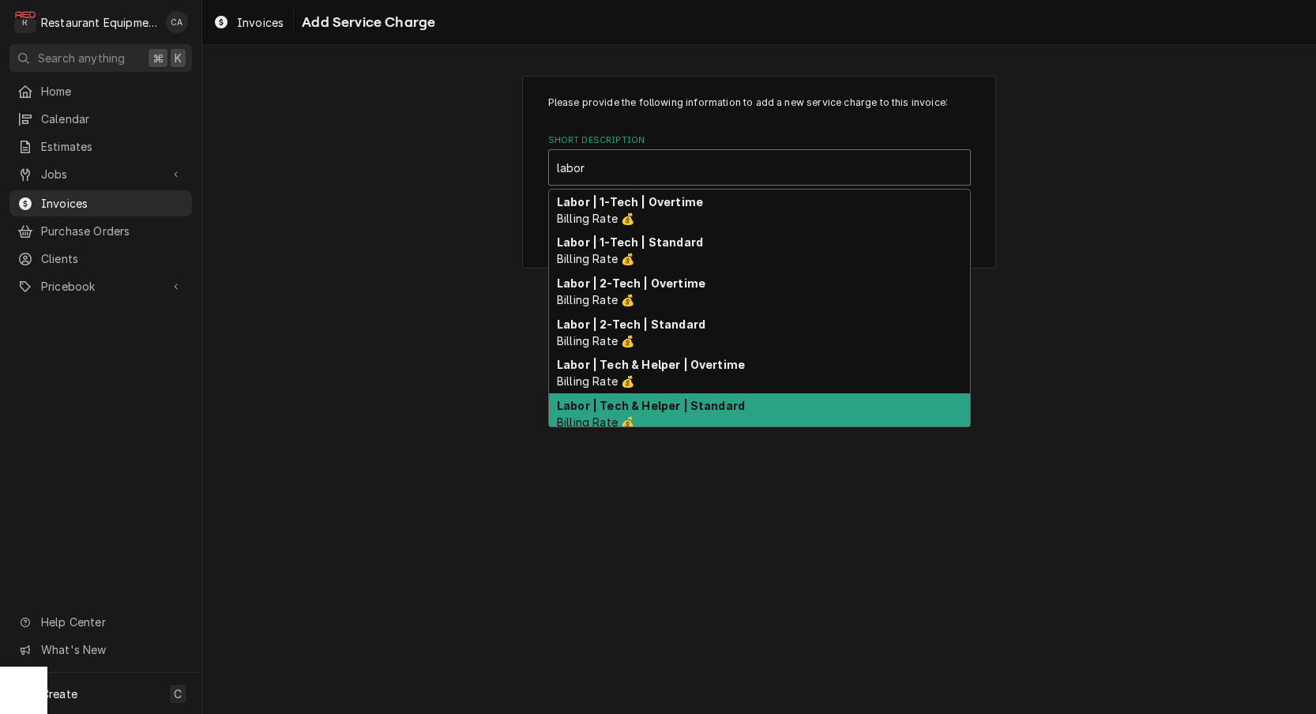
drag, startPoint x: 687, startPoint y: 405, endPoint x: 696, endPoint y: 415, distance: 12.9
click at [688, 405] on strong "Labor | Tech & Helper | Standard" at bounding box center [651, 405] width 188 height 13
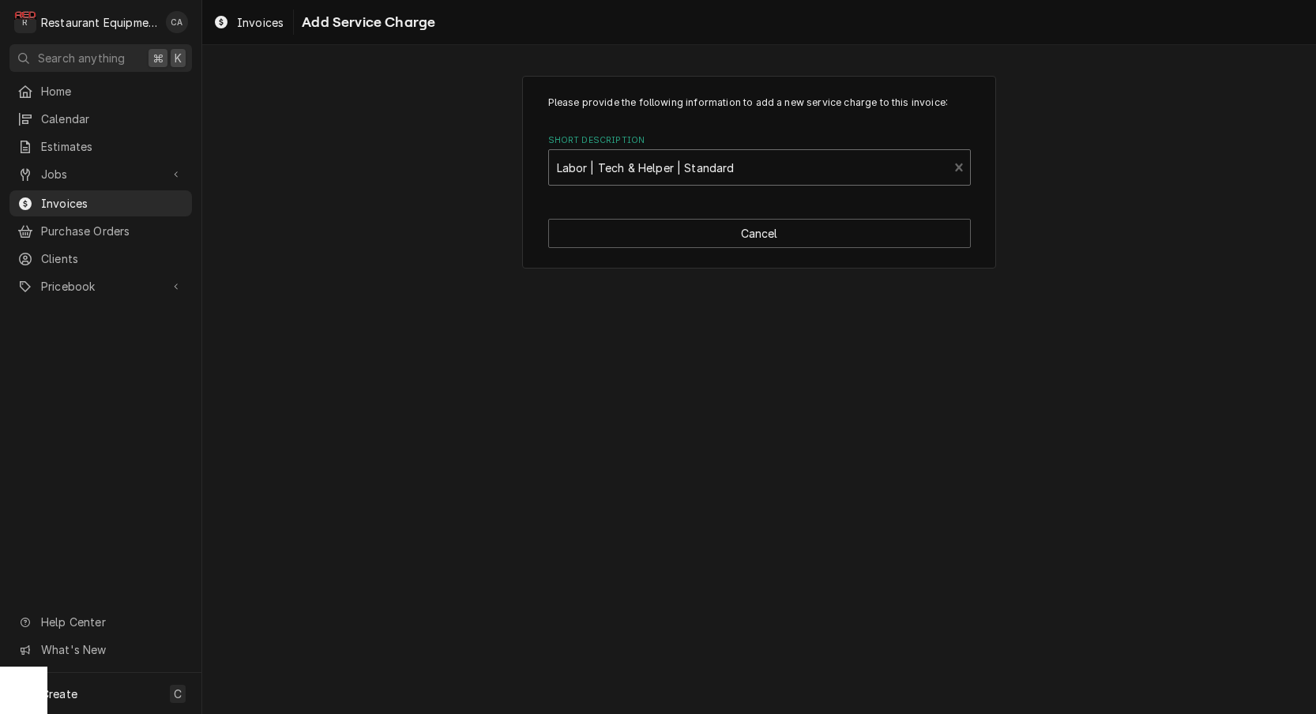
type textarea "x"
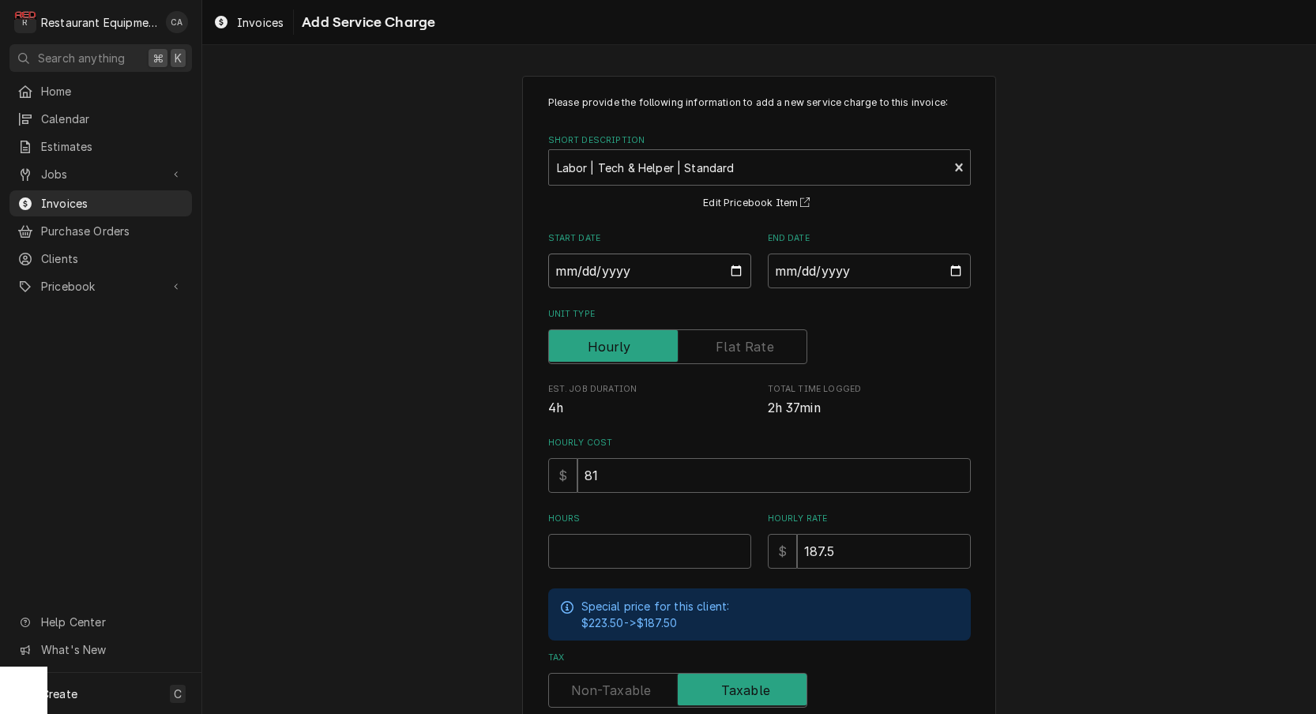
drag, startPoint x: 590, startPoint y: 272, endPoint x: 593, endPoint y: 288, distance: 16.9
click at [590, 272] on input "Start Date" at bounding box center [649, 271] width 203 height 35
type input "[DATE]"
type textarea "x"
drag, startPoint x: 854, startPoint y: 270, endPoint x: 865, endPoint y: 299, distance: 30.5
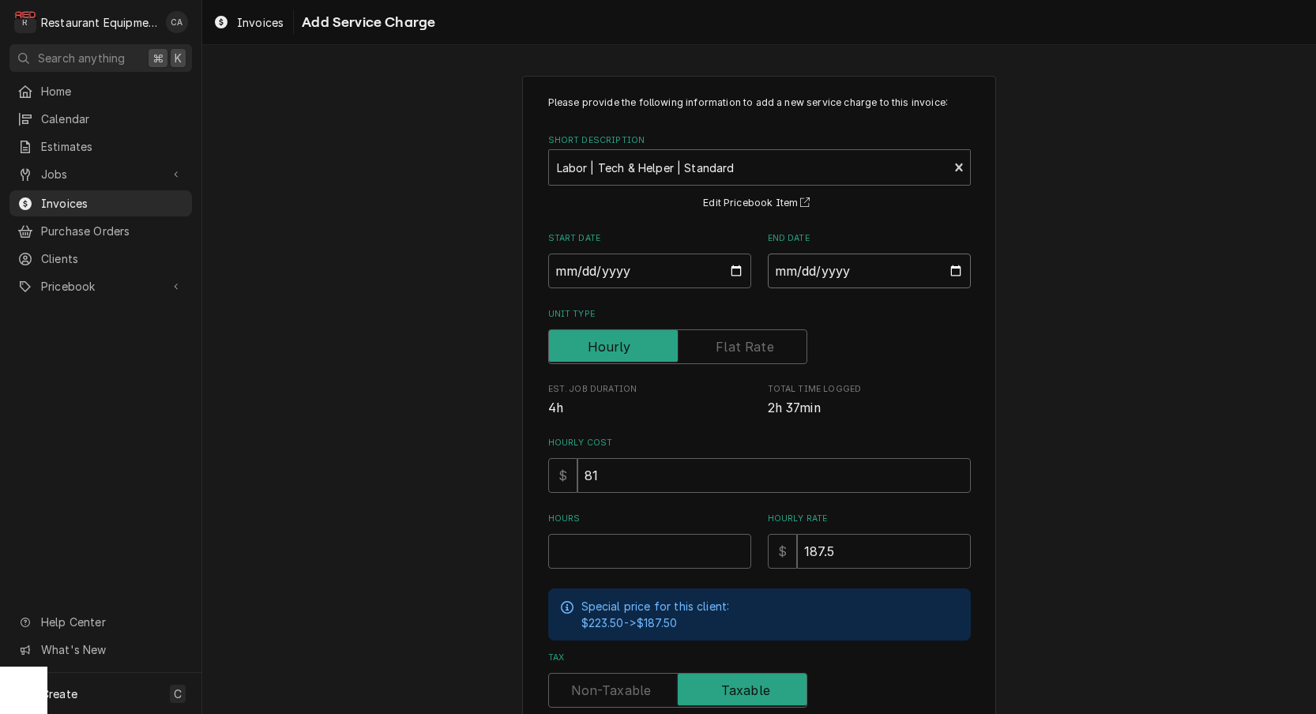
click at [854, 271] on input "End Date" at bounding box center [869, 271] width 203 height 35
type input "[DATE]"
click at [637, 538] on input "Hours" at bounding box center [649, 551] width 203 height 35
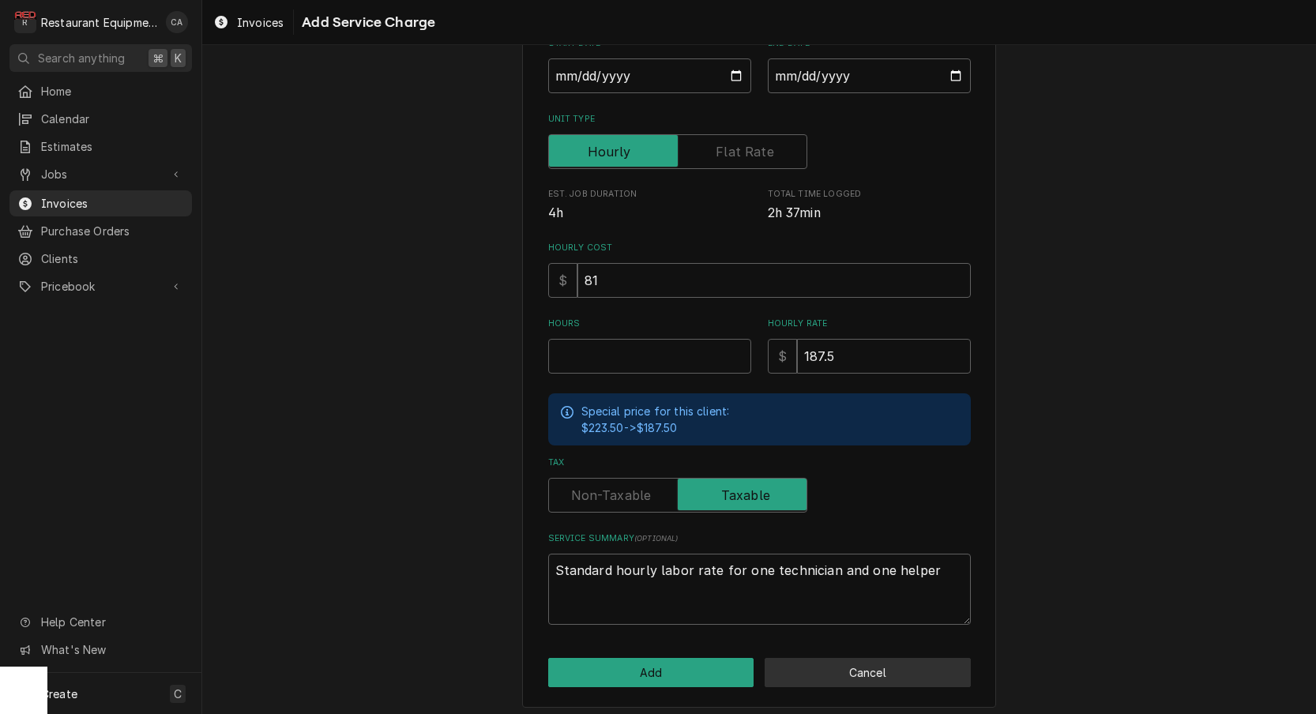
click at [841, 671] on button "Cancel" at bounding box center [868, 672] width 206 height 29
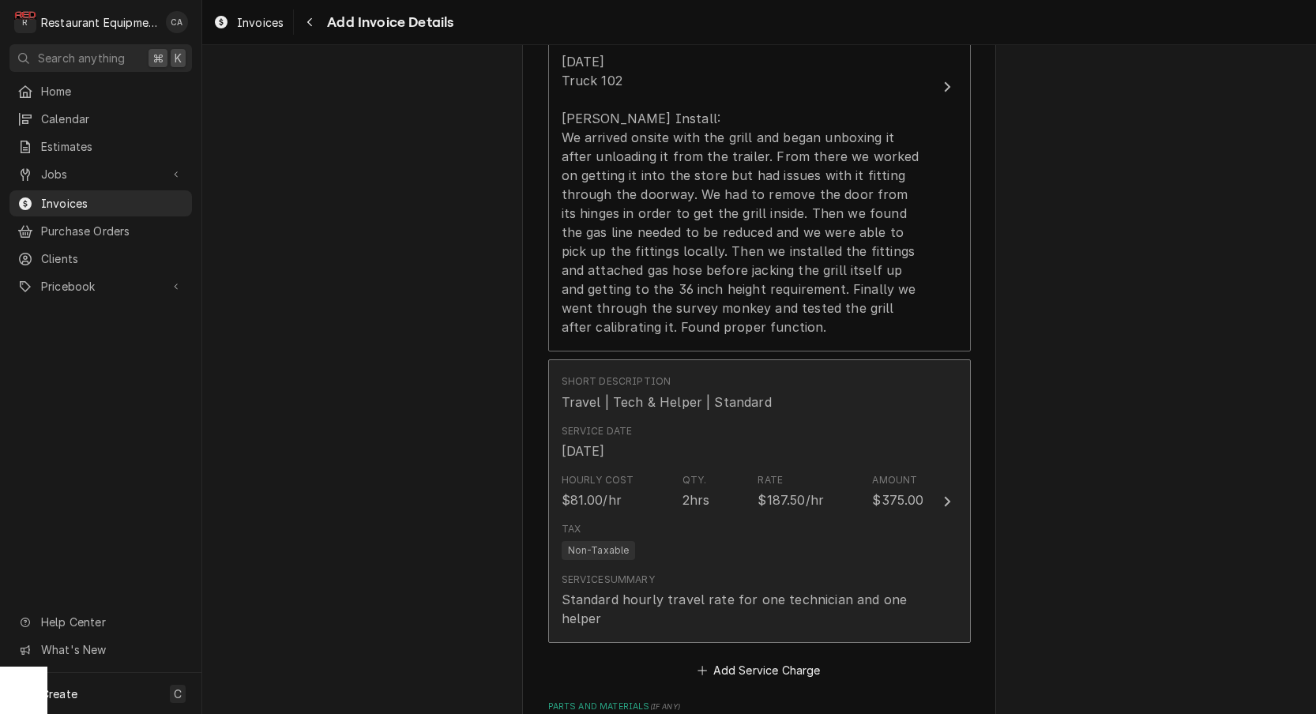
click at [784, 494] on div "Hourly Cost $81.00/hr Qty. 2hrs Rate $187.50/hr Amount $375.00" at bounding box center [743, 491] width 363 height 49
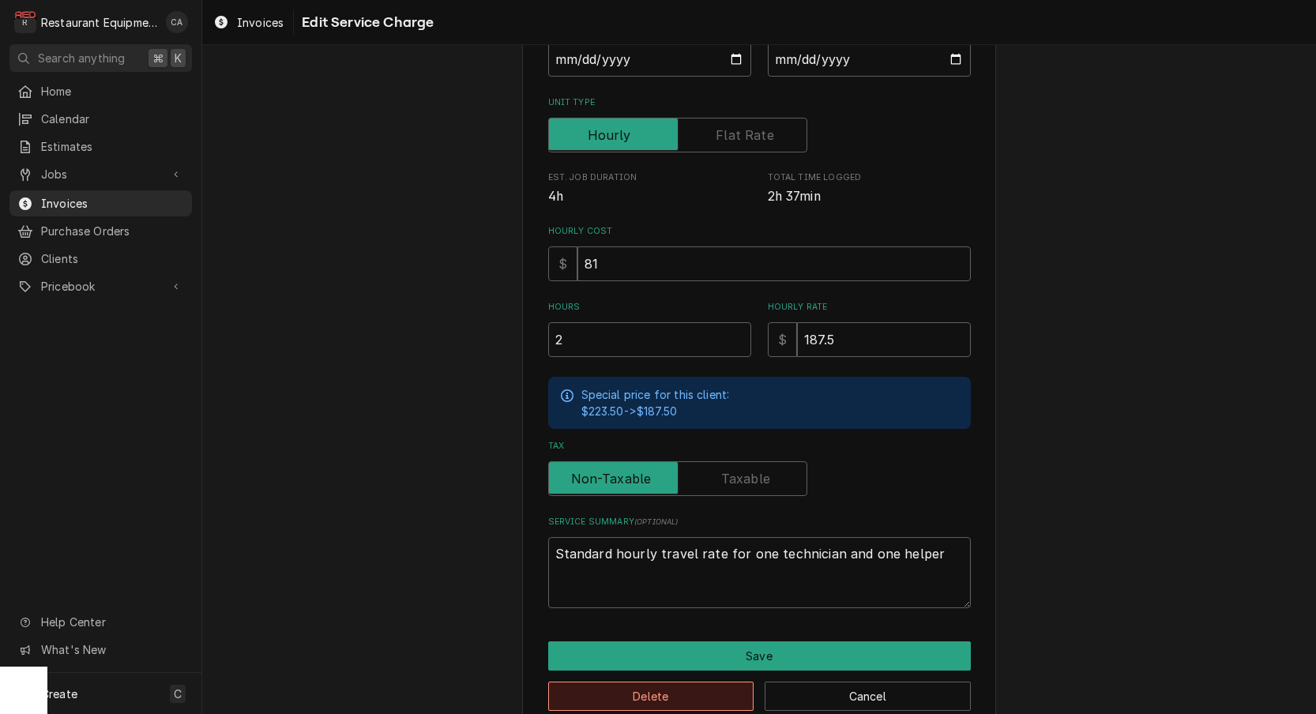
click at [660, 695] on button "Delete" at bounding box center [651, 696] width 206 height 29
type textarea "x"
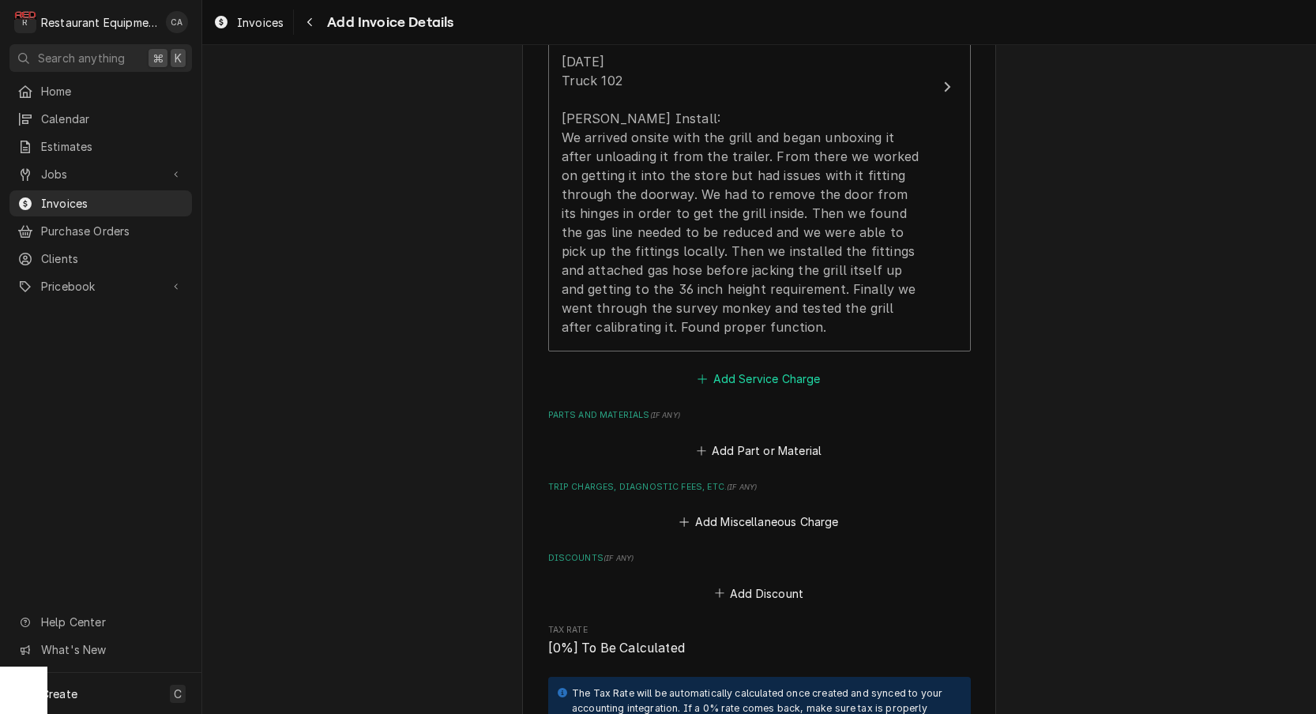
click at [796, 368] on button "Add Service Charge" at bounding box center [759, 379] width 128 height 22
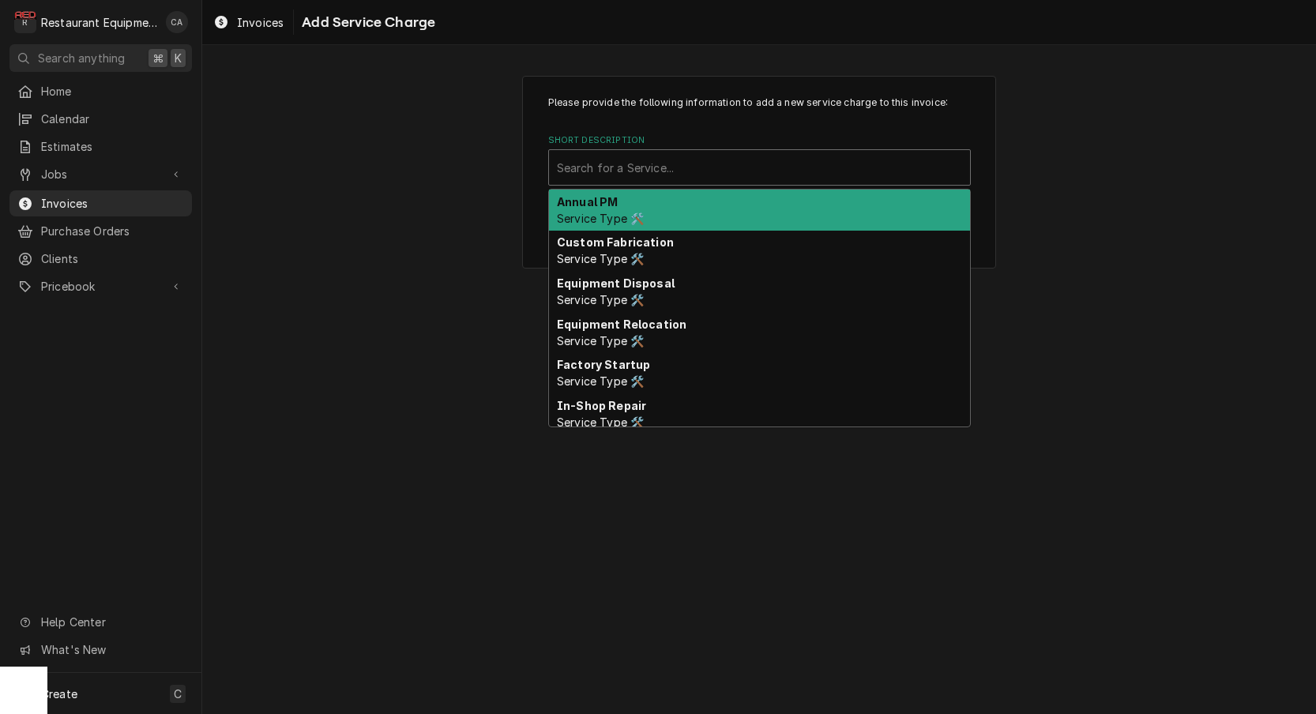
click at [679, 169] on div "Short Description" at bounding box center [759, 167] width 405 height 28
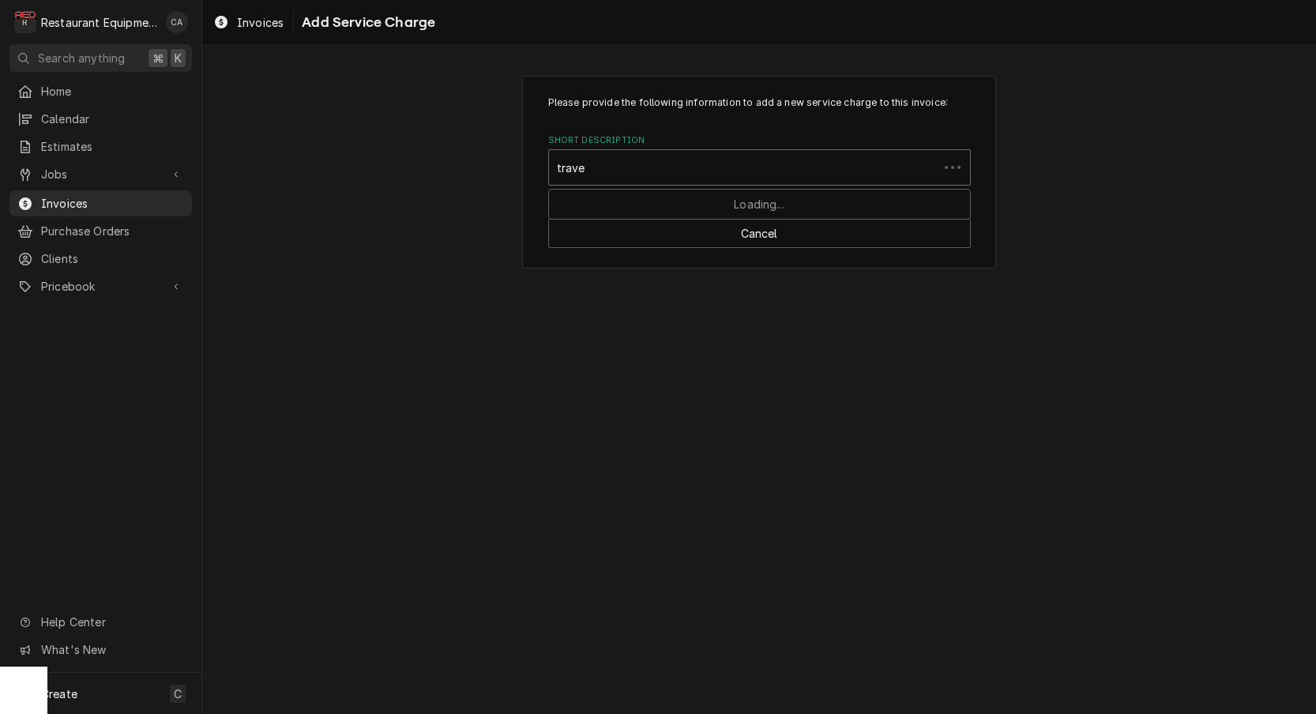
type input "travel"
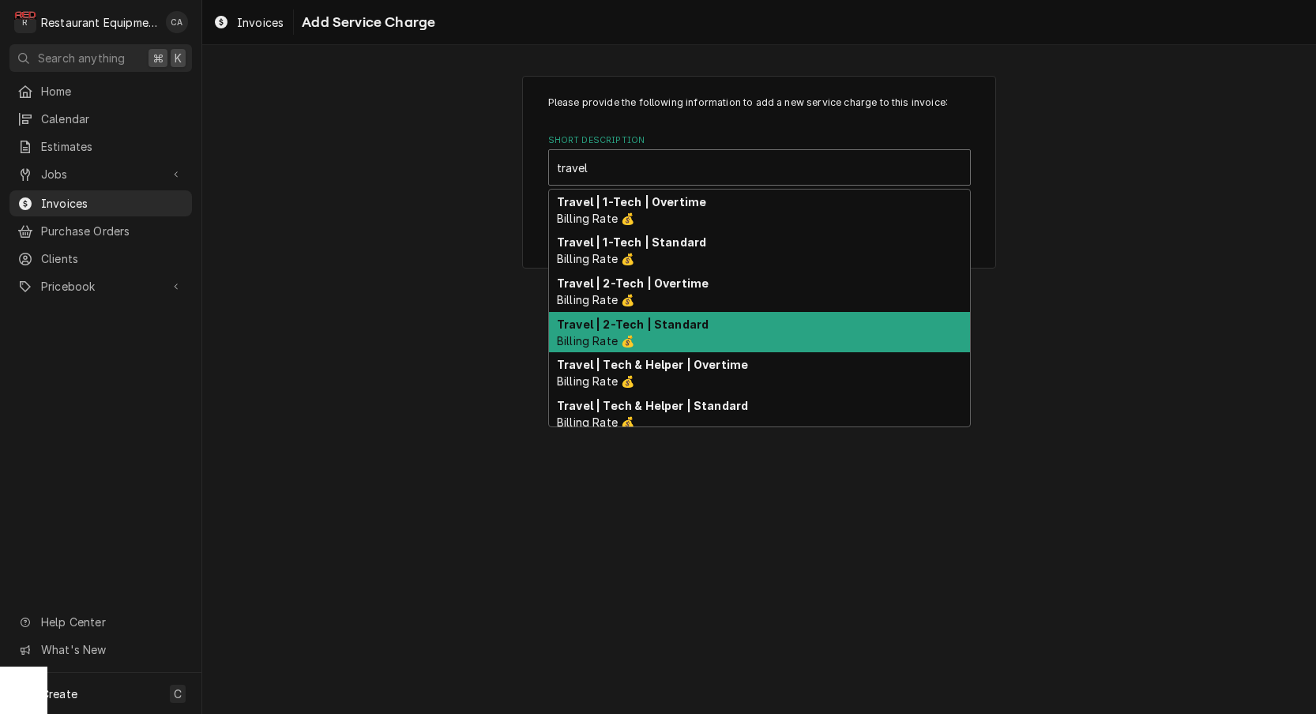
drag, startPoint x: 688, startPoint y: 324, endPoint x: 649, endPoint y: 322, distance: 39.6
click at [687, 324] on strong "Travel | 2-Tech | Standard" at bounding box center [633, 324] width 152 height 13
type textarea "x"
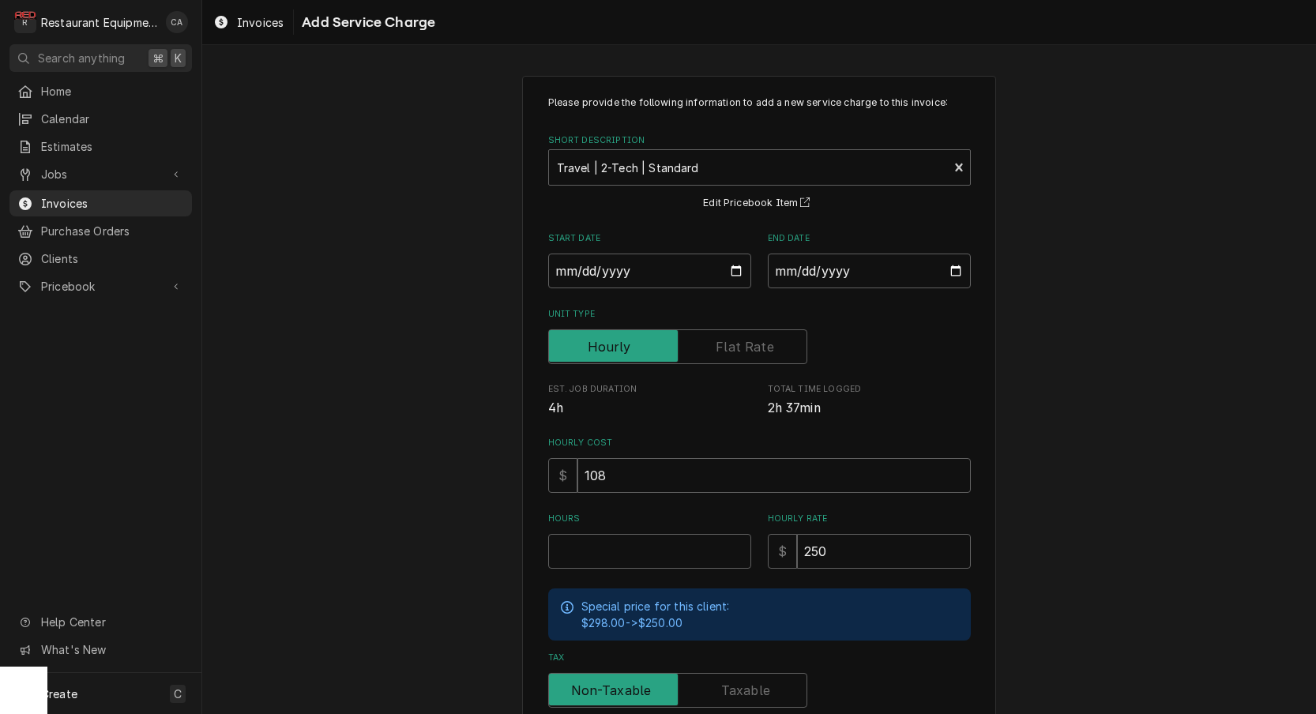
drag, startPoint x: 419, startPoint y: 330, endPoint x: 517, endPoint y: 337, distance: 98.2
click at [420, 331] on div "Please provide the following information to add a new service charge to this in…" at bounding box center [759, 489] width 1114 height 855
click at [599, 280] on input "Start Date" at bounding box center [649, 271] width 203 height 35
type input "2025-09-22"
type textarea "x"
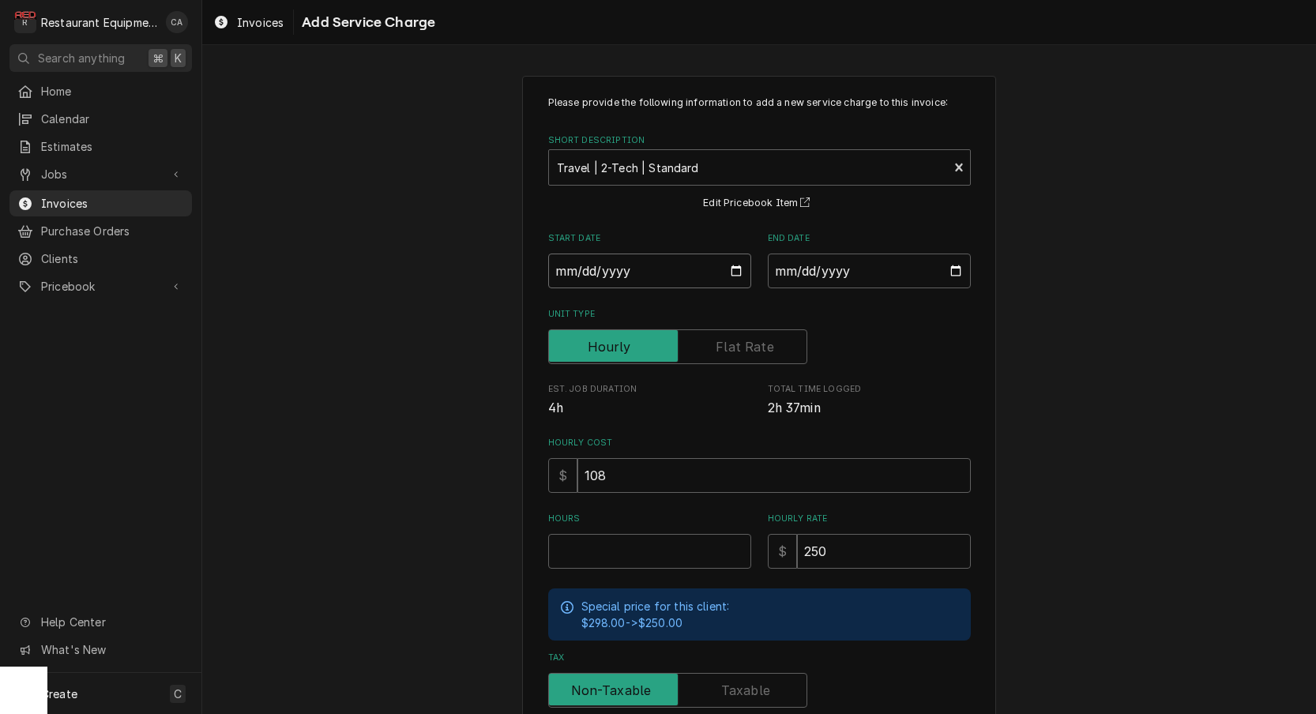
type input "[DATE]"
type textarea "x"
click at [839, 284] on input "End Date" at bounding box center [869, 271] width 203 height 35
type input "[DATE]"
click at [985, 360] on div "Please provide the following information to add a new service charge to this in…" at bounding box center [759, 489] width 474 height 827
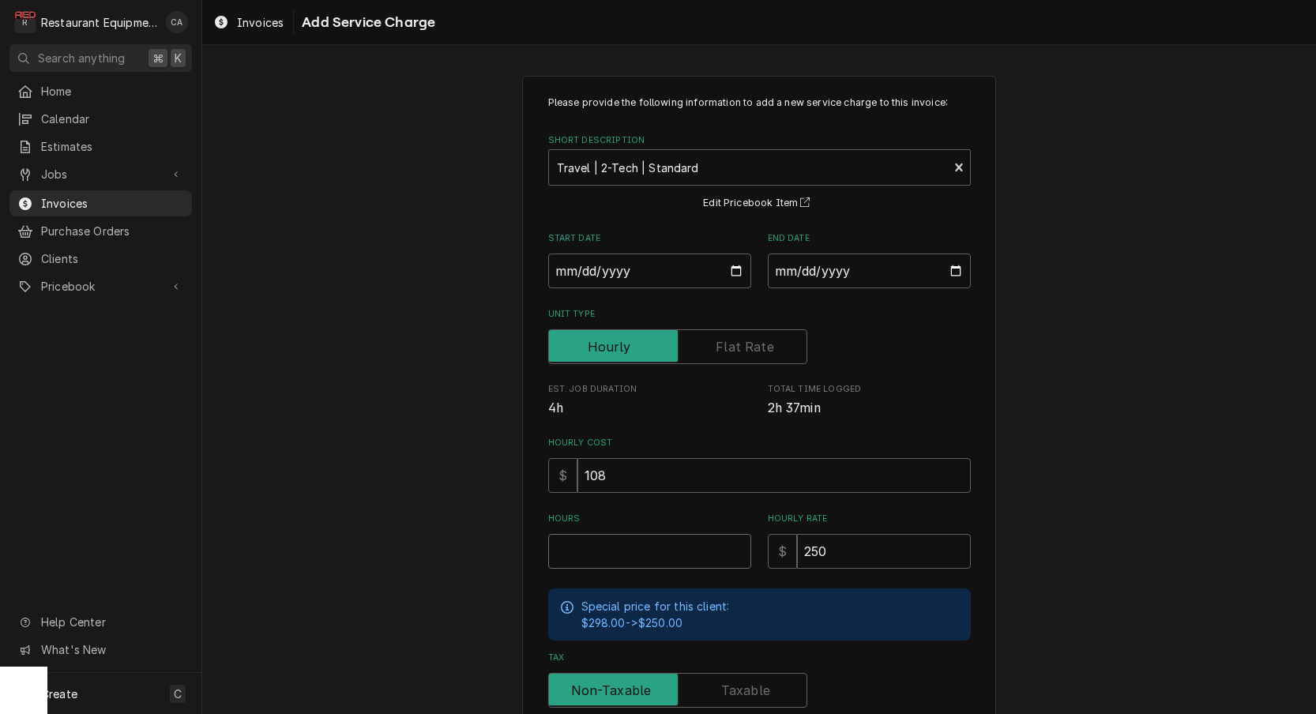
click at [657, 539] on input "Hours" at bounding box center [649, 551] width 203 height 35
type textarea "x"
type input "2"
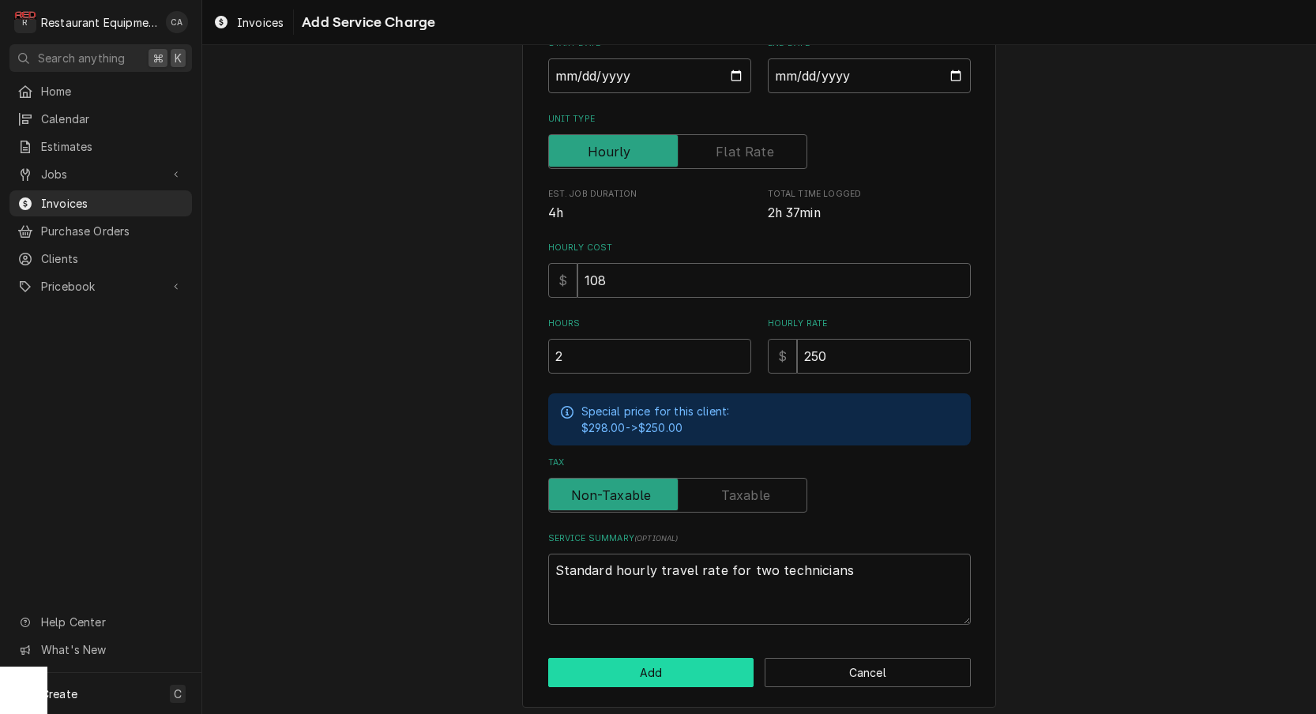
click at [643, 664] on button "Add" at bounding box center [651, 672] width 206 height 29
type textarea "x"
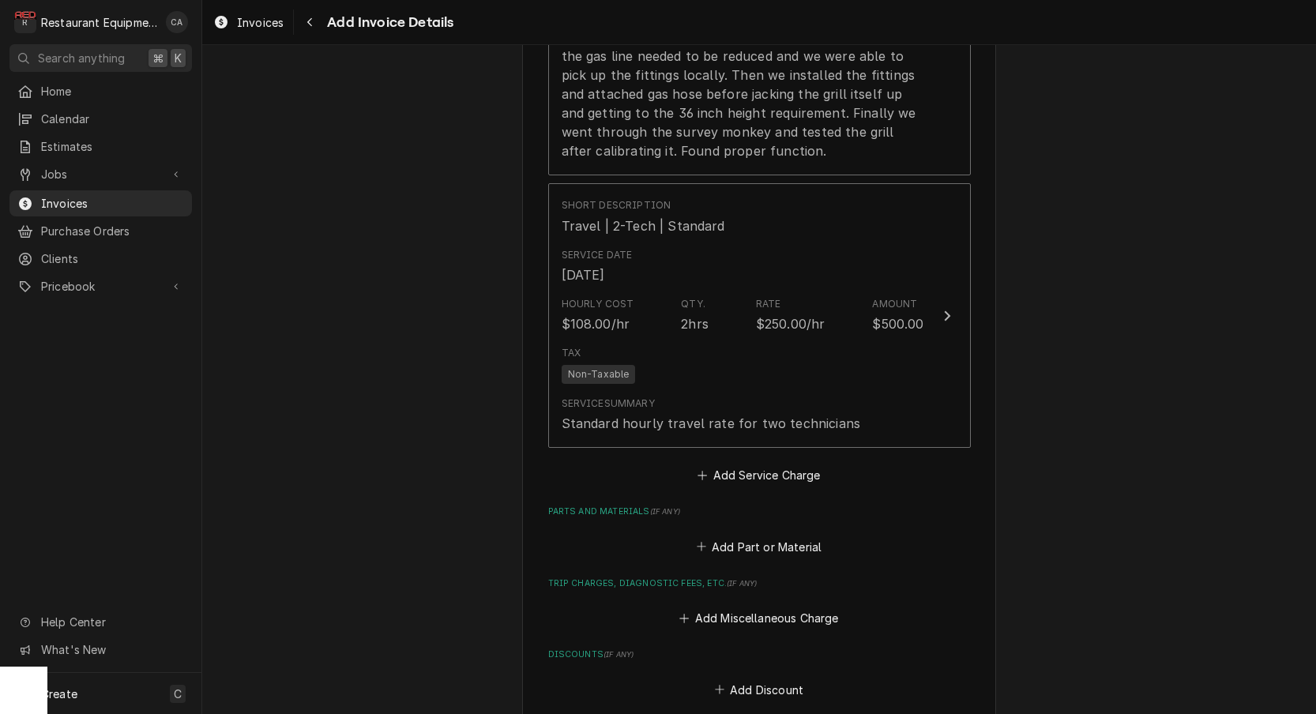
scroll to position [1456, 0]
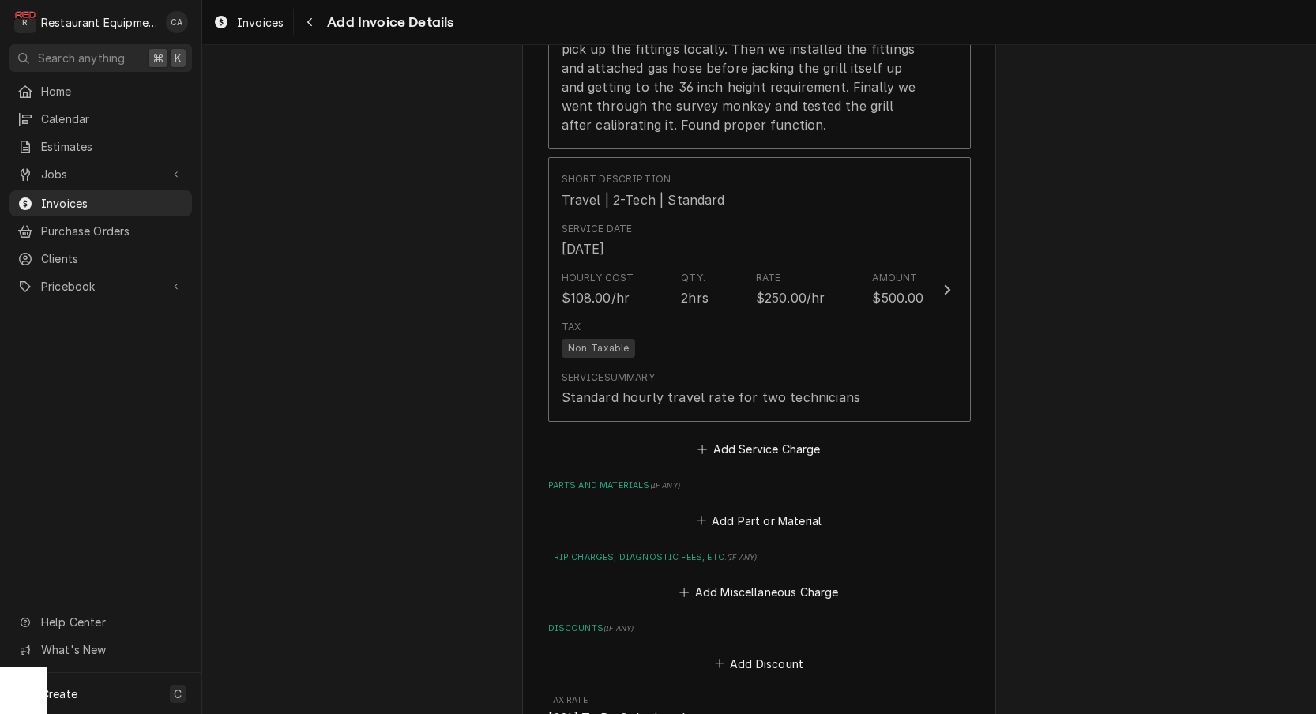
drag, startPoint x: 774, startPoint y: 435, endPoint x: 771, endPoint y: 426, distance: 9.2
click at [774, 438] on button "Add Service Charge" at bounding box center [759, 449] width 128 height 22
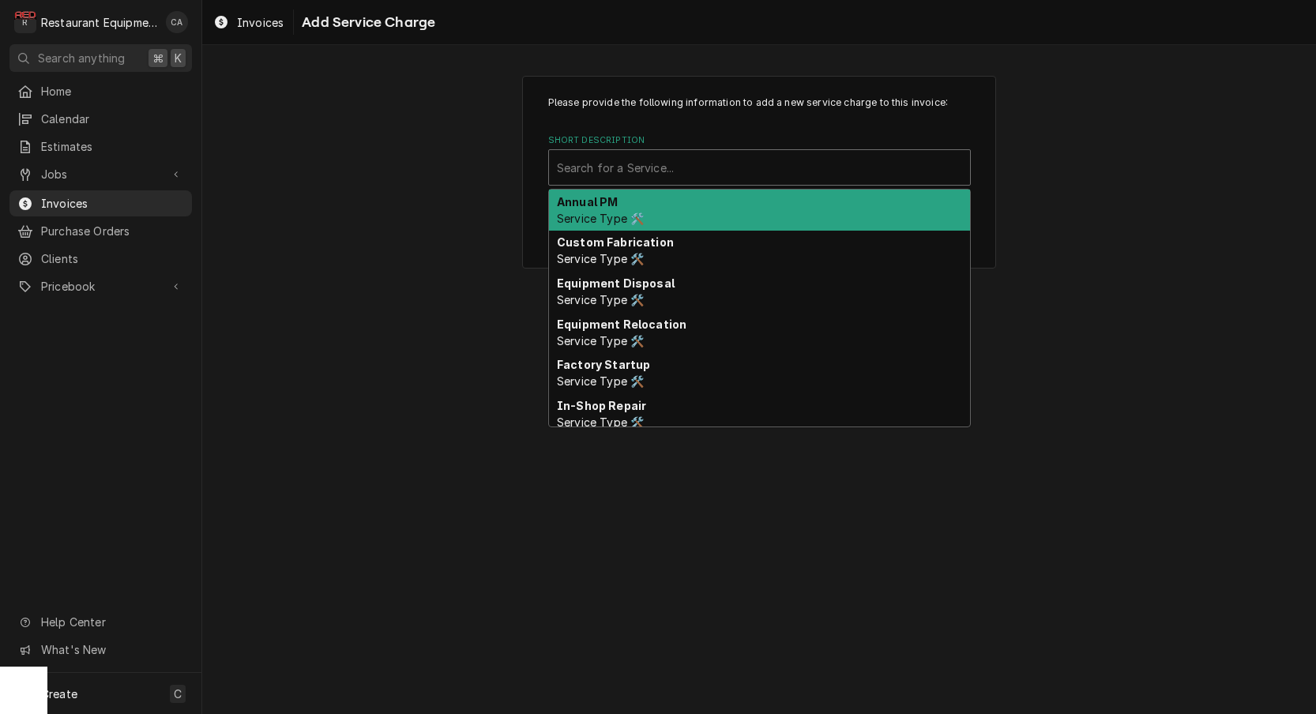
click at [636, 171] on div "Search for a Service..." at bounding box center [759, 168] width 405 height 17
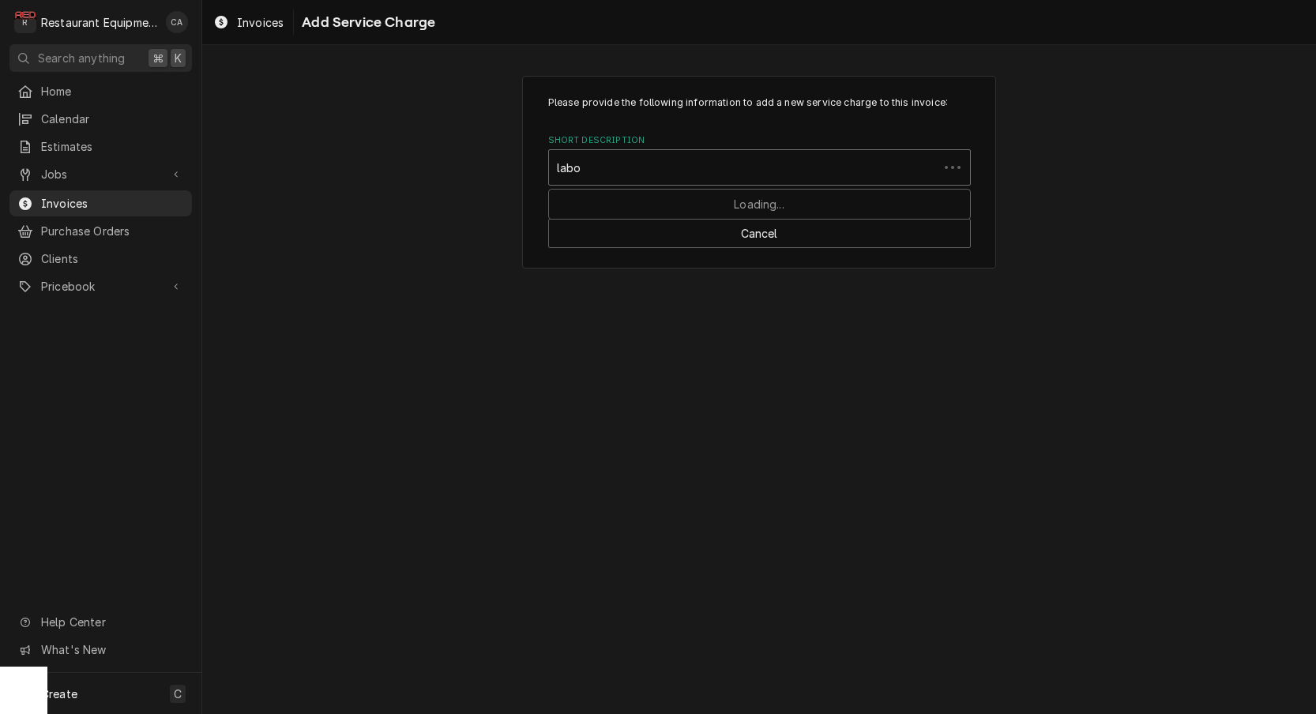
type input "labor"
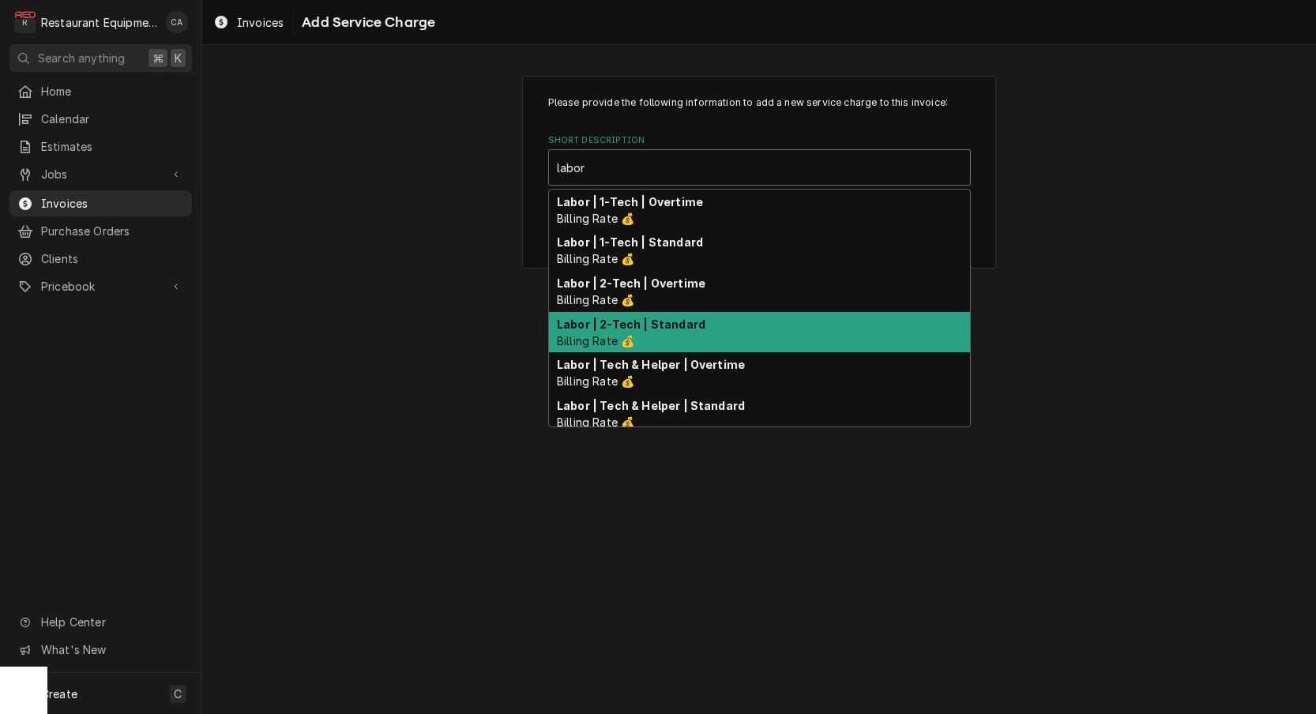
drag, startPoint x: 692, startPoint y: 314, endPoint x: 678, endPoint y: 334, distance: 25.0
click at [692, 314] on div "Labor | 2-Tech | Standard Billing Rate 💰" at bounding box center [759, 332] width 421 height 41
type textarea "x"
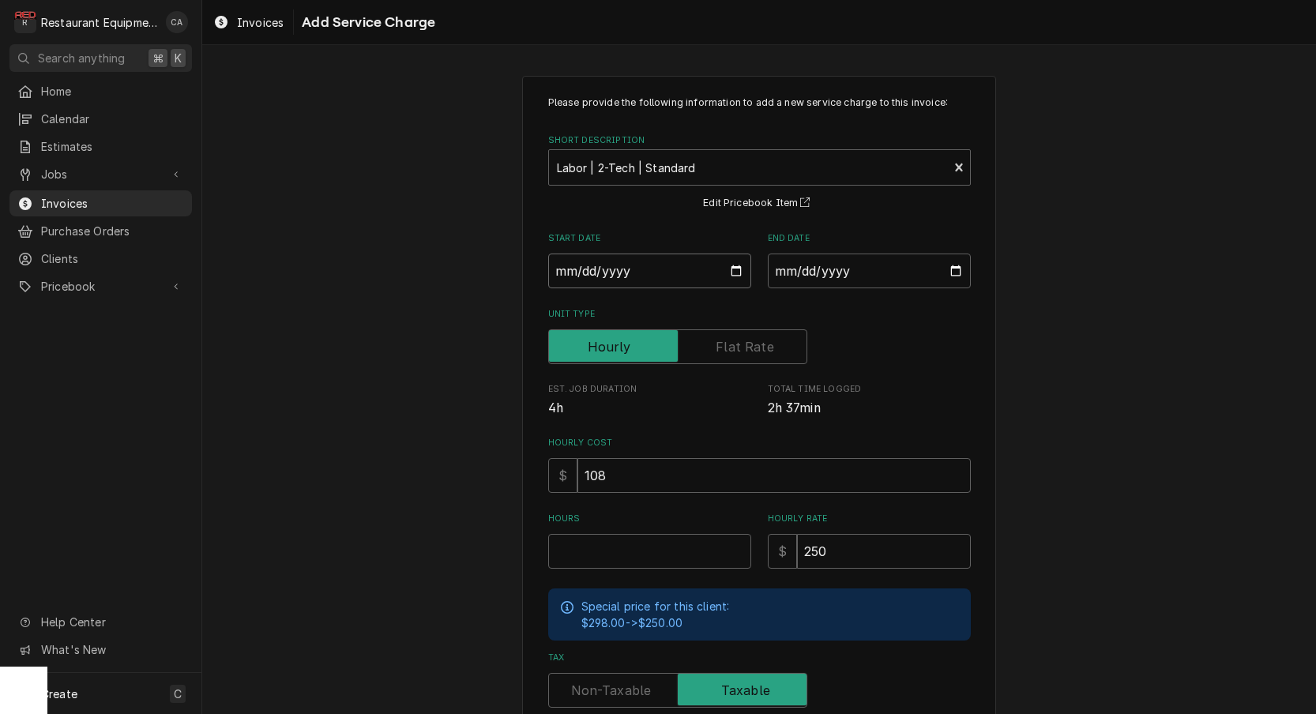
click at [596, 280] on input "Start Date" at bounding box center [649, 271] width 203 height 35
type input "[DATE]"
type textarea "x"
click at [826, 277] on input "End Date" at bounding box center [869, 271] width 203 height 35
type input "[DATE]"
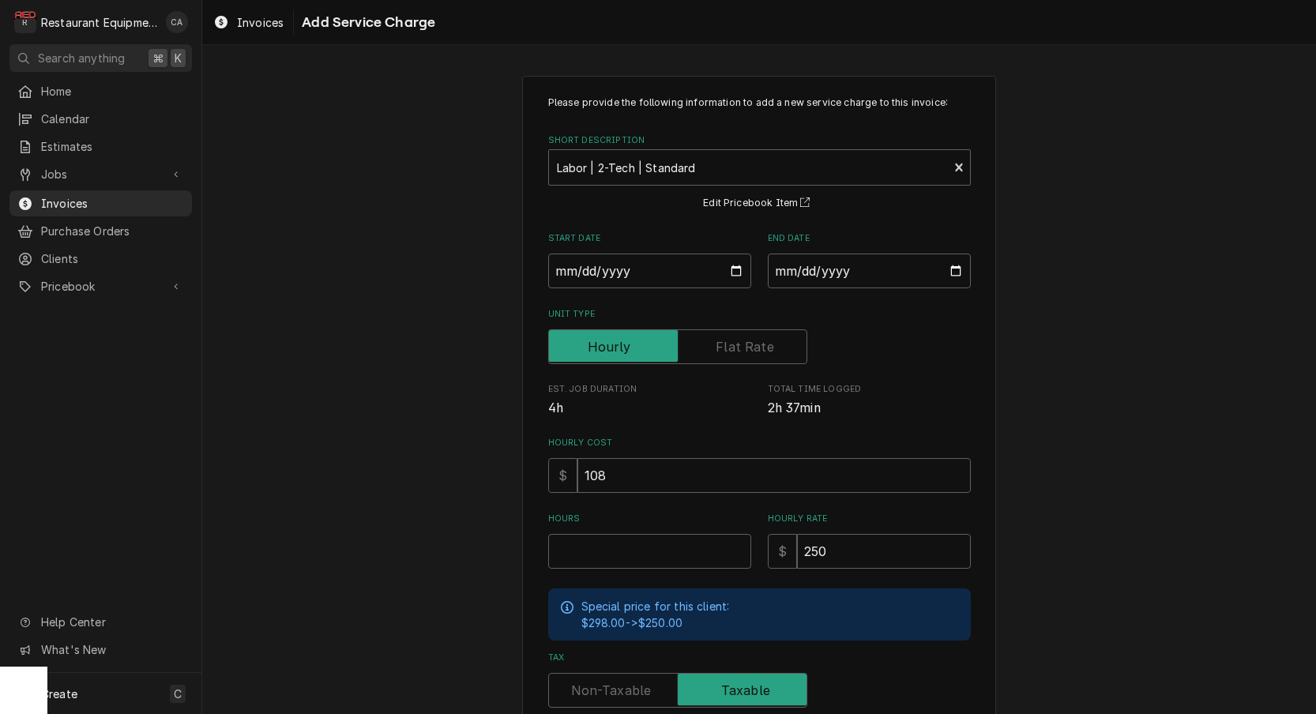
drag, startPoint x: 1028, startPoint y: 364, endPoint x: 736, endPoint y: 532, distance: 336.6
click at [1026, 367] on div "Please provide the following information to add a new service charge to this in…" at bounding box center [759, 489] width 1114 height 855
click at [610, 548] on input "Hours" at bounding box center [649, 551] width 203 height 35
type textarea "x"
type input "6"
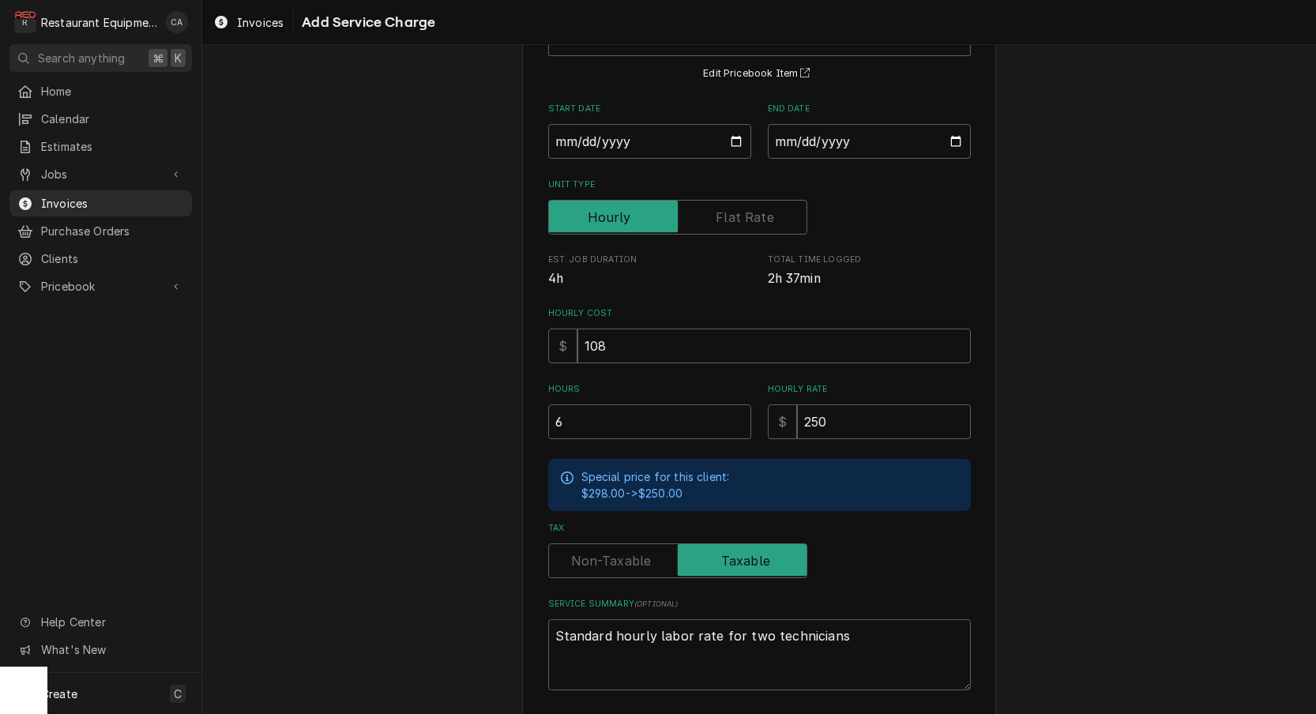
click at [599, 566] on input "Tax" at bounding box center [677, 561] width 245 height 35
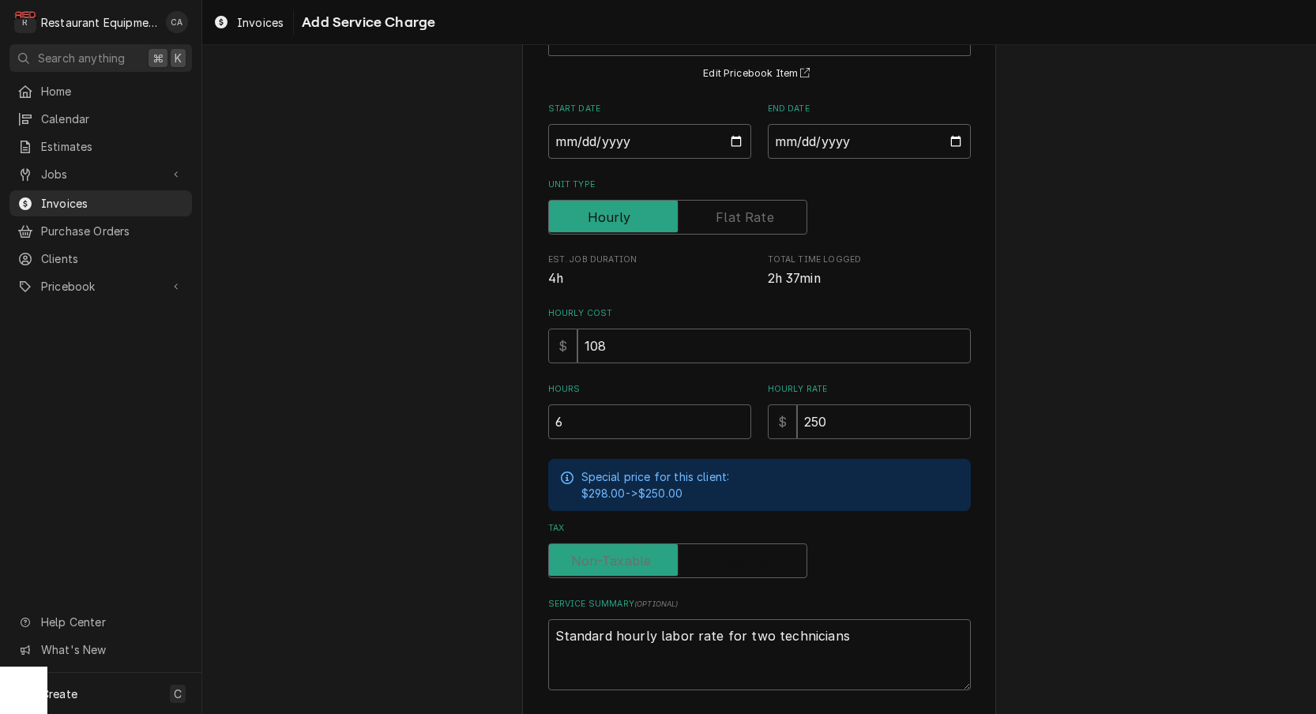
checkbox input "false"
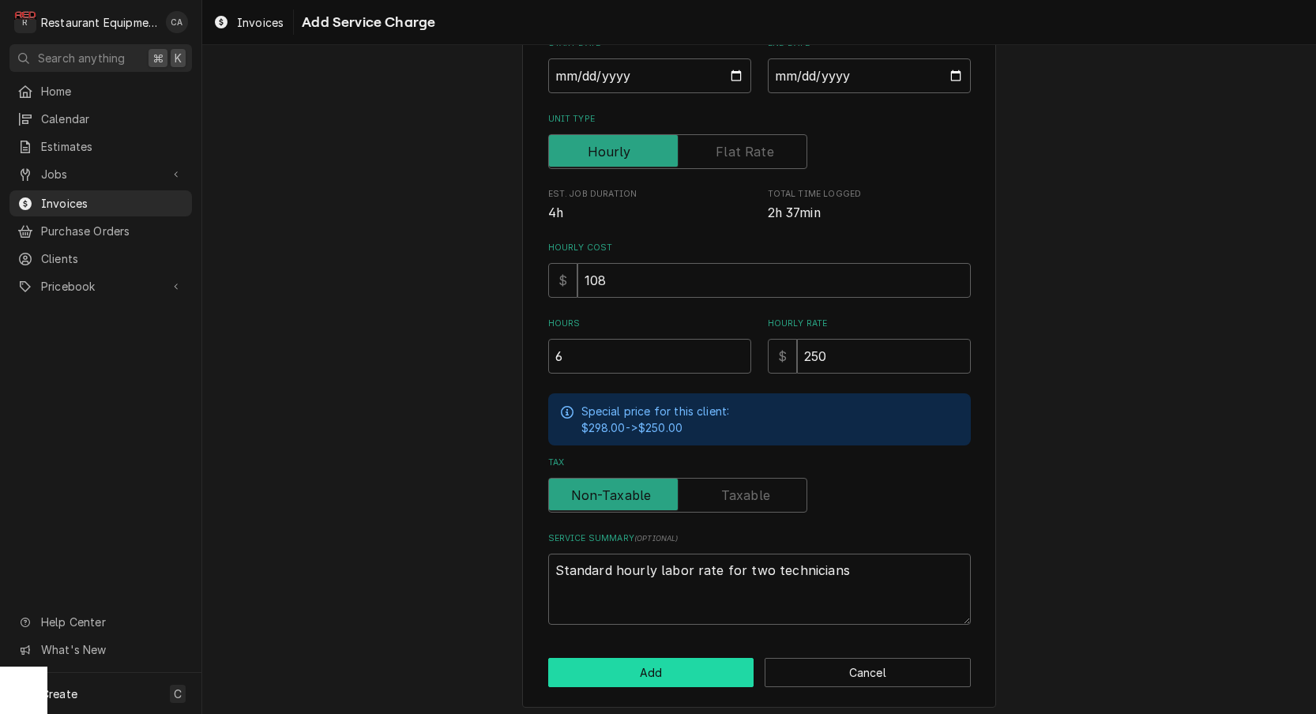
click at [680, 667] on button "Add" at bounding box center [651, 672] width 206 height 29
type textarea "x"
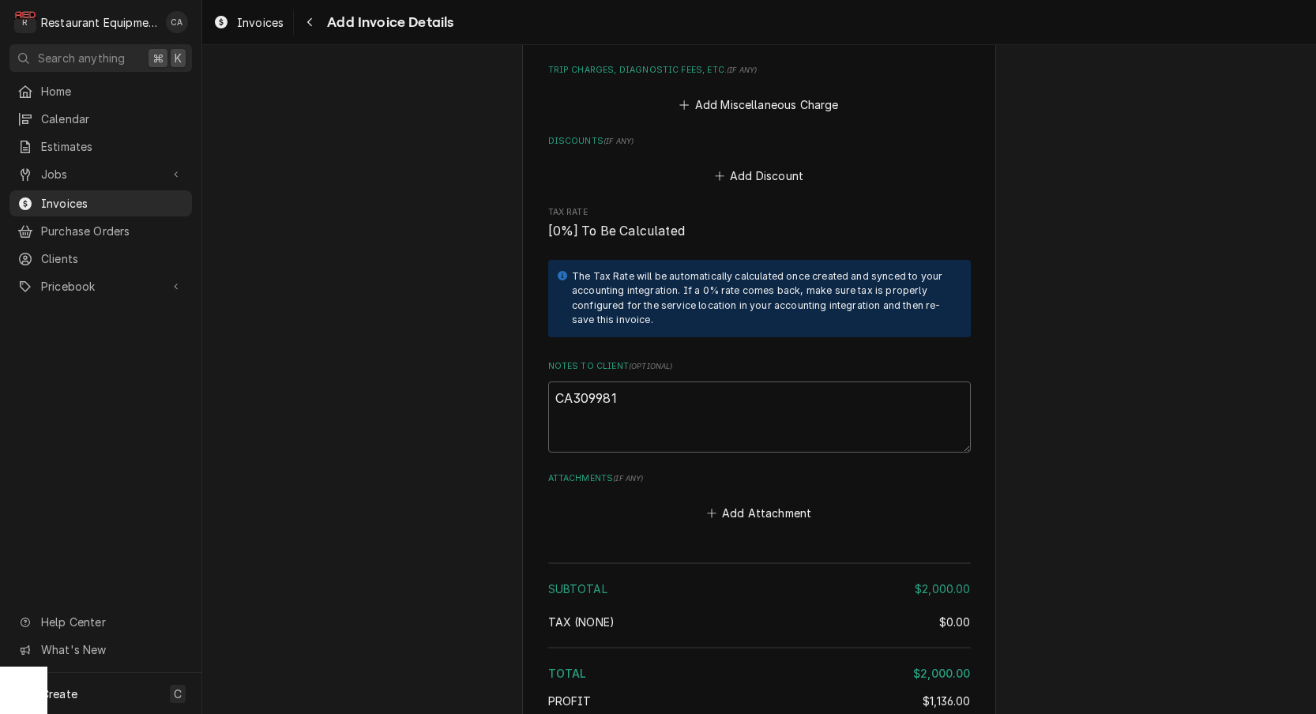
scroll to position [2219, 0]
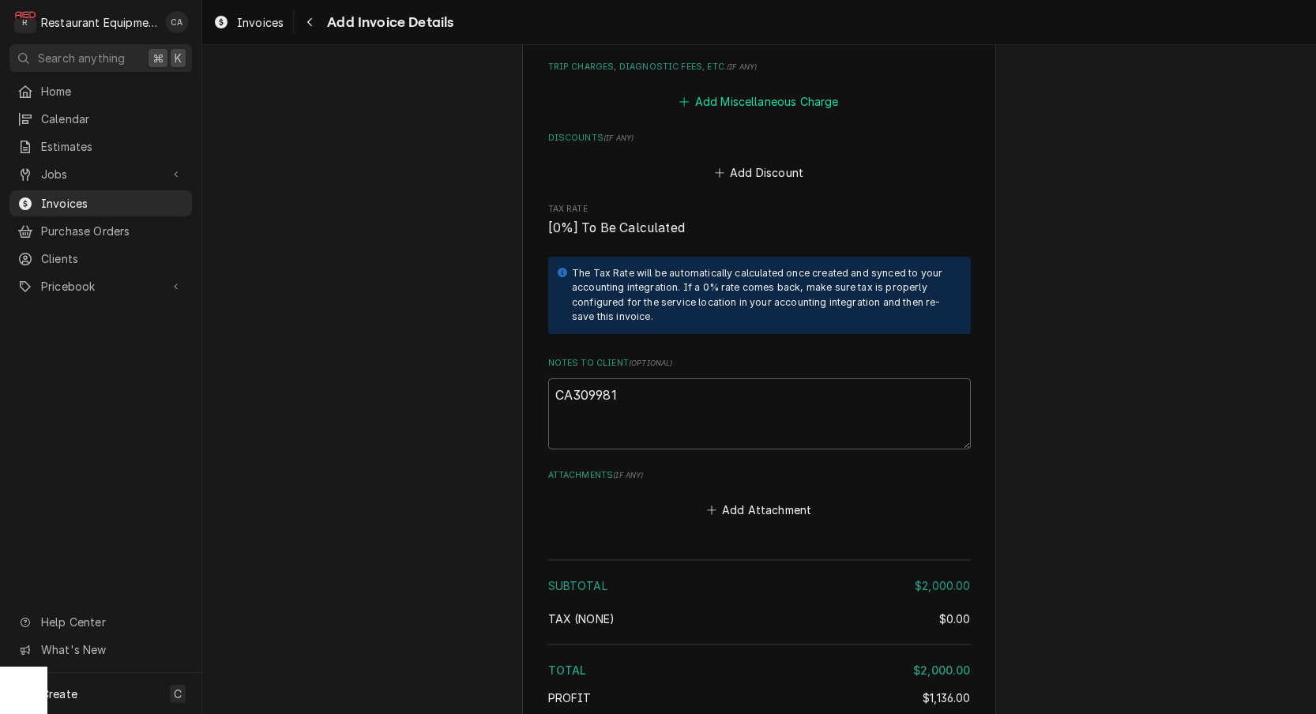
click at [781, 91] on button "Add Miscellaneous Charge" at bounding box center [759, 102] width 164 height 22
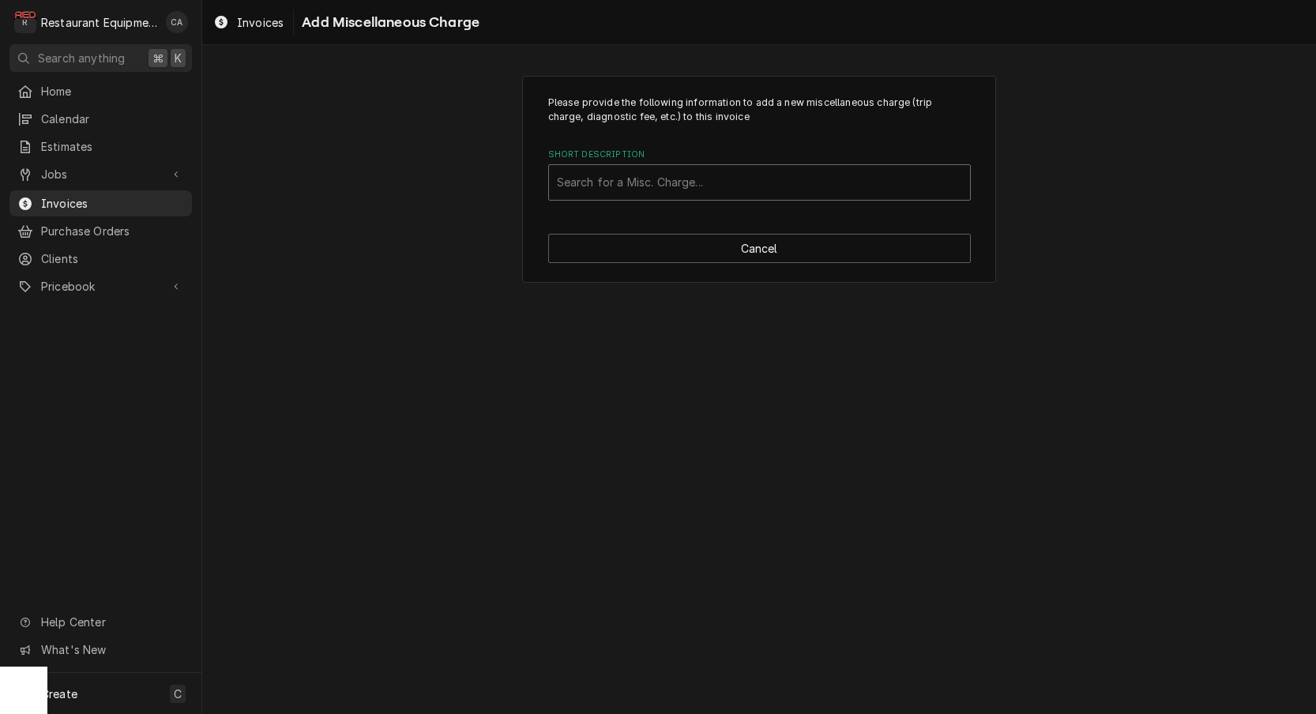
click at [684, 178] on div "Search for a Misc. Charge..." at bounding box center [759, 182] width 405 height 17
type input "mile"
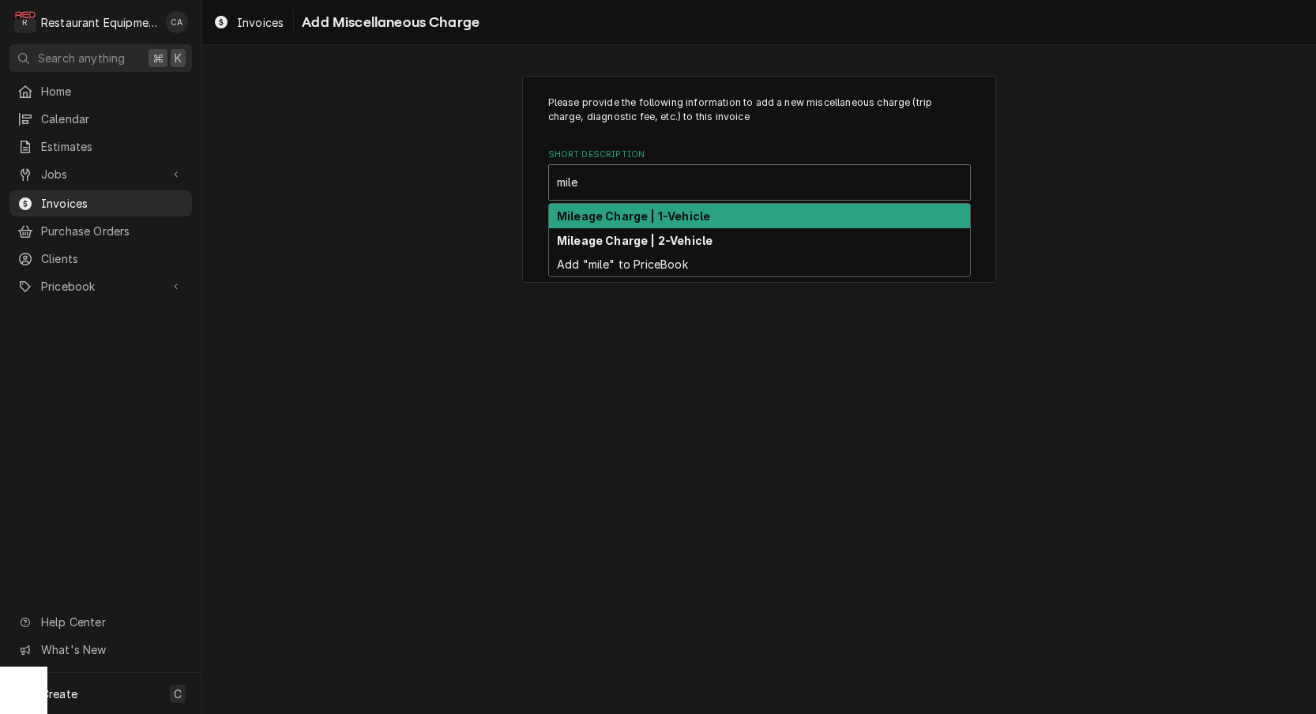
drag, startPoint x: 647, startPoint y: 213, endPoint x: 770, endPoint y: 344, distance: 180.0
click at [649, 213] on strong "Mileage Charge | 1-Vehicle" at bounding box center [633, 215] width 153 height 13
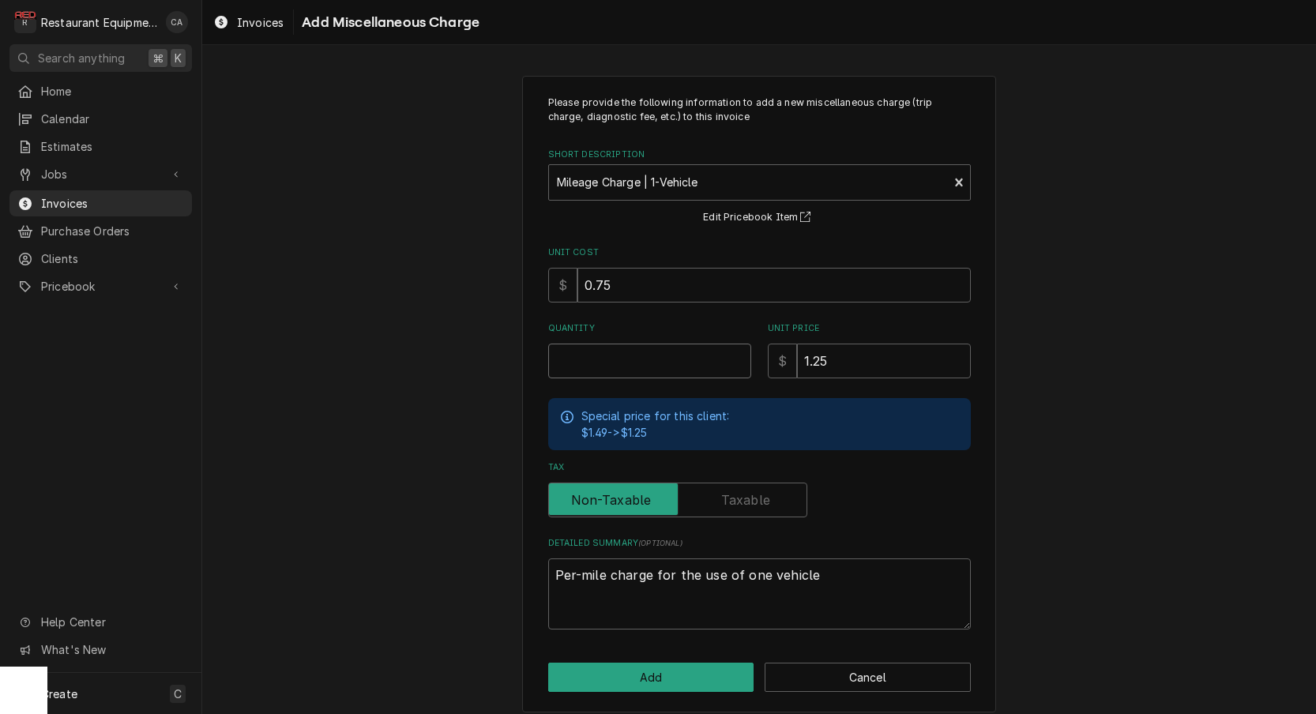
click at [597, 356] on input "Quantity" at bounding box center [649, 361] width 203 height 35
type textarea "x"
type input "6"
type textarea "x"
type input "62"
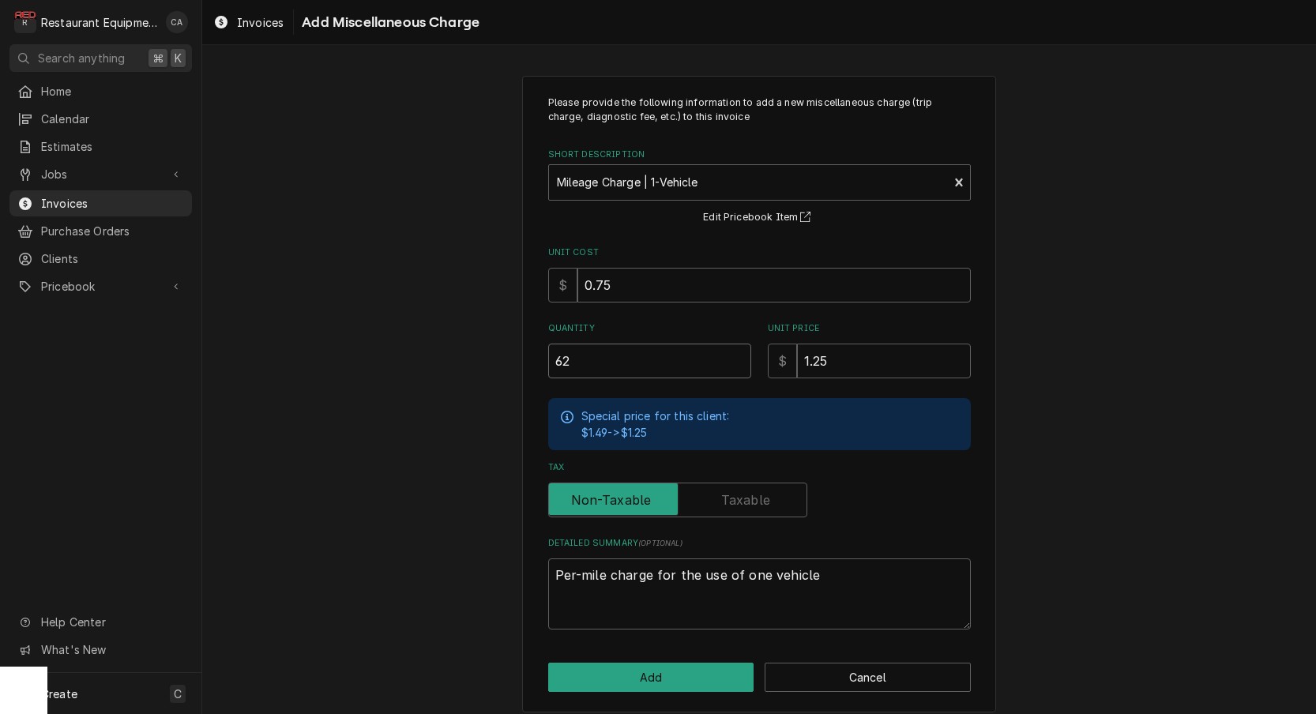
type textarea "x"
type input "62.6"
click at [621, 683] on button "Add" at bounding box center [651, 677] width 206 height 29
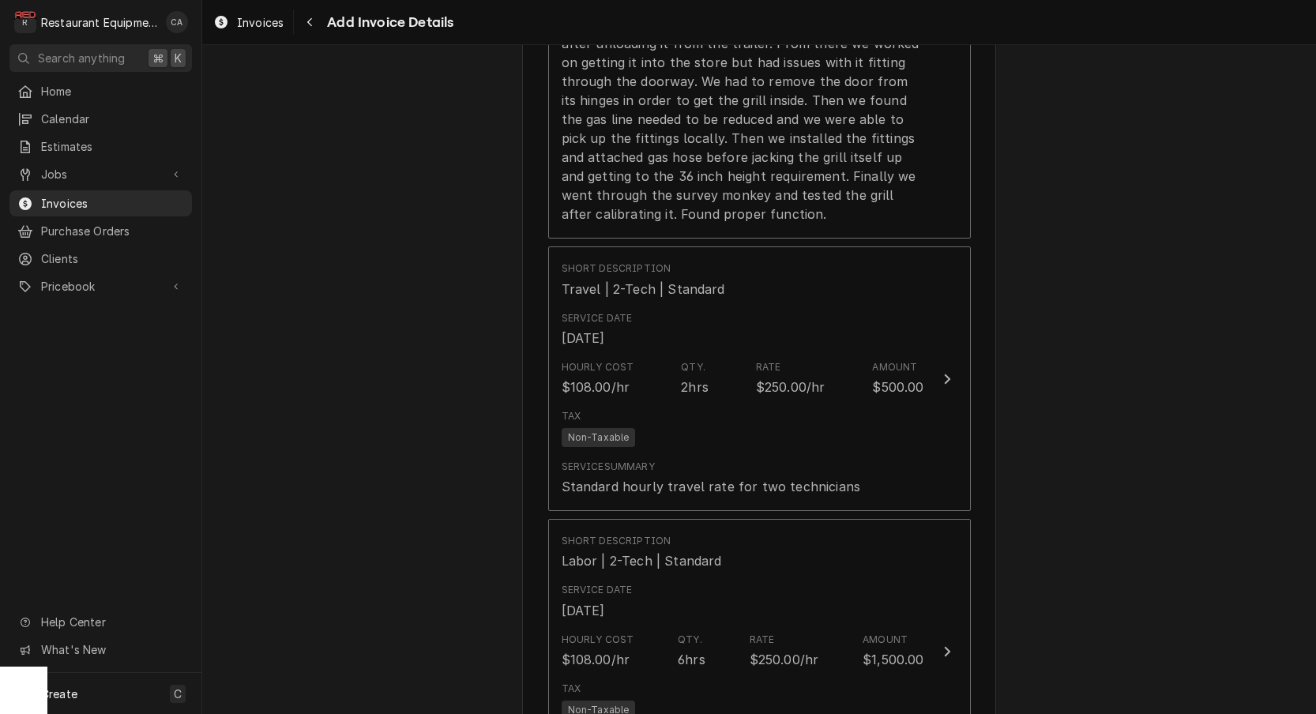
scroll to position [1311, 0]
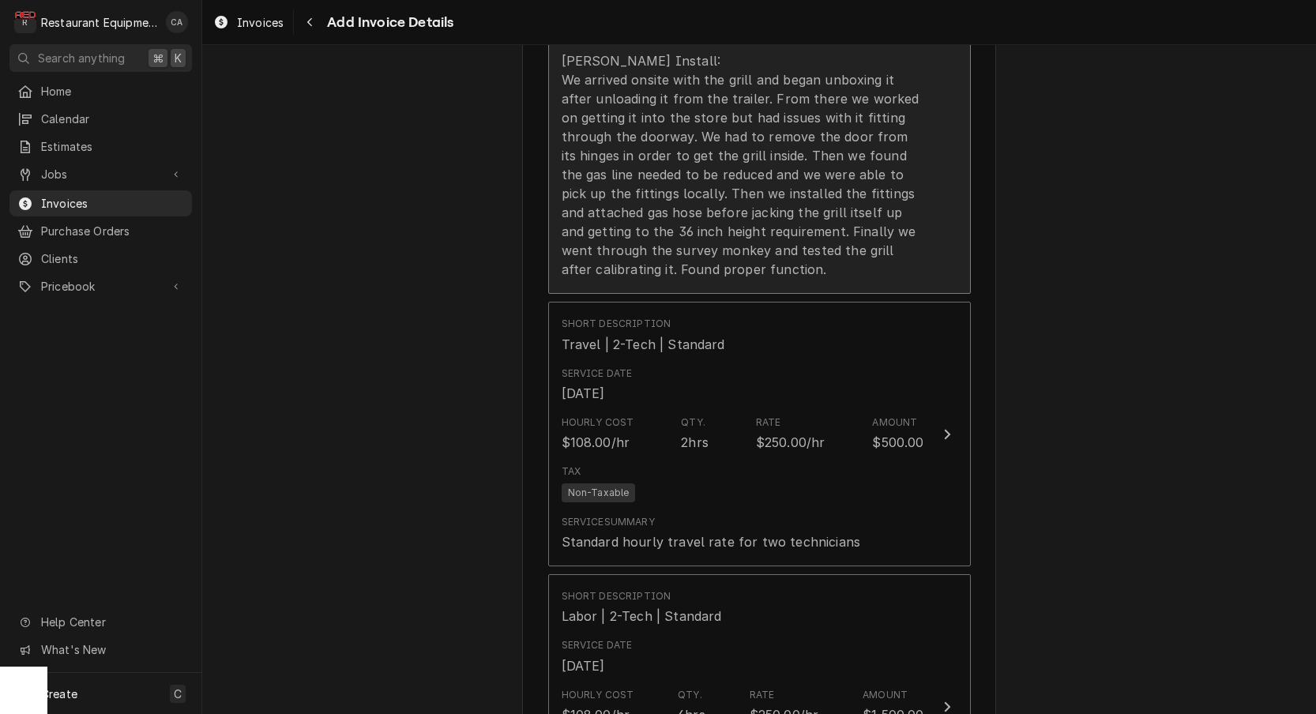
click at [585, 243] on div "9/23/25 Truck 102 Garland Grill Install: We arrived onsite with the grill and b…" at bounding box center [743, 136] width 363 height 284
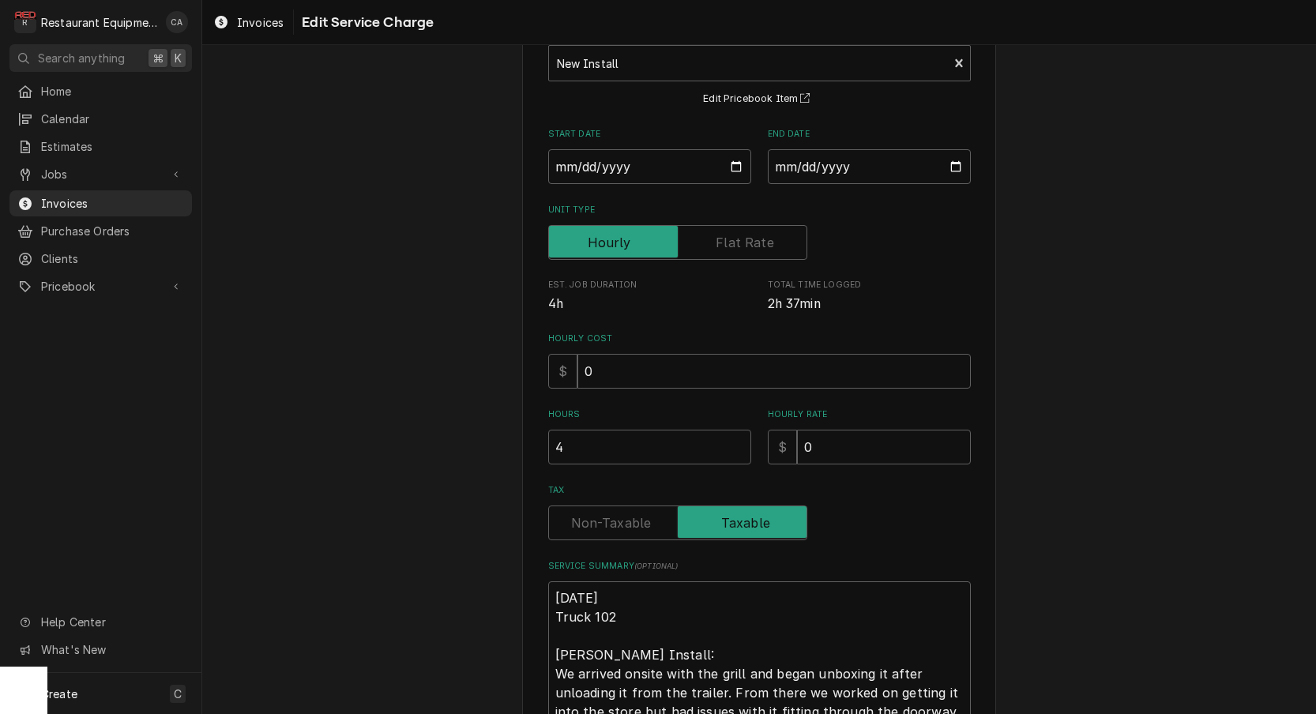
scroll to position [111, 0]
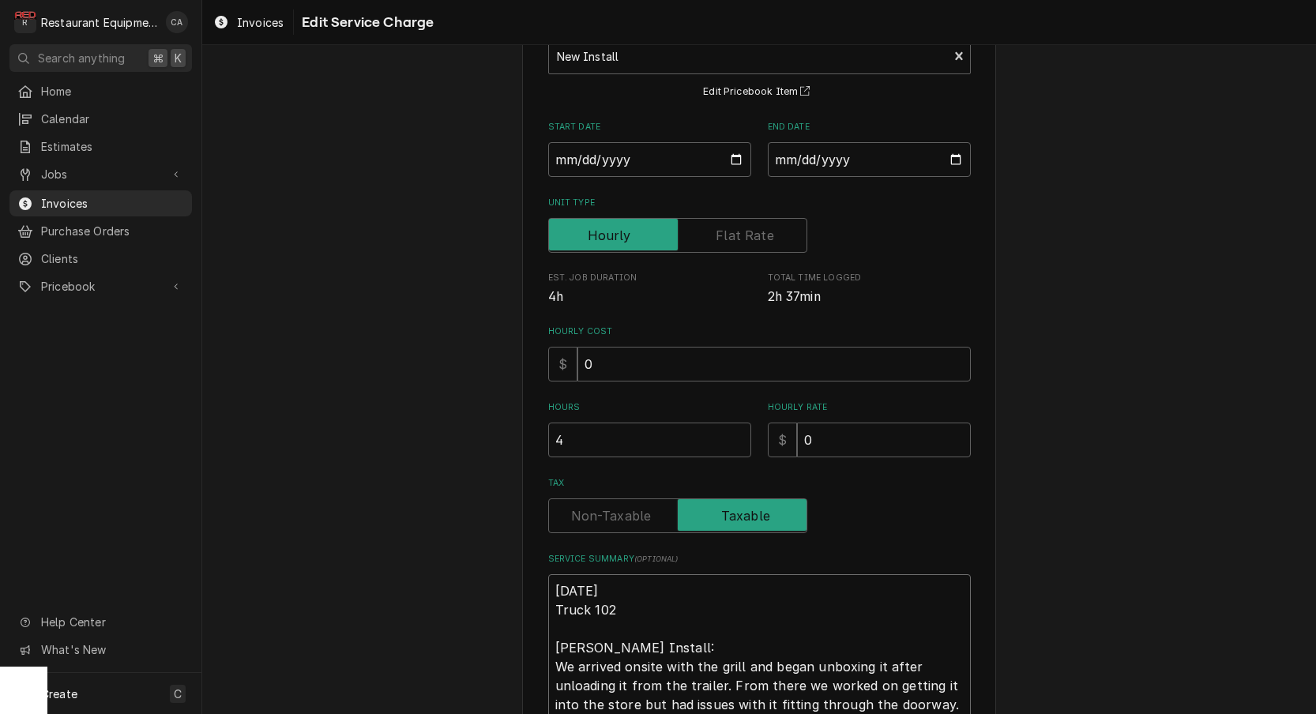
click at [559, 578] on textarea "9/23/25 Truck 102 Garland Grill Install: We arrived onsite with the grill and b…" at bounding box center [759, 714] width 423 height 280
type textarea "x"
type textarea "R9/23/25 Truck 102 Garland Grill Install: We arrived onsite with the grill and …"
type textarea "x"
type textarea "Ro9/23/25 Truck 102 Garland Grill Install: We arrived onsite with the grill and…"
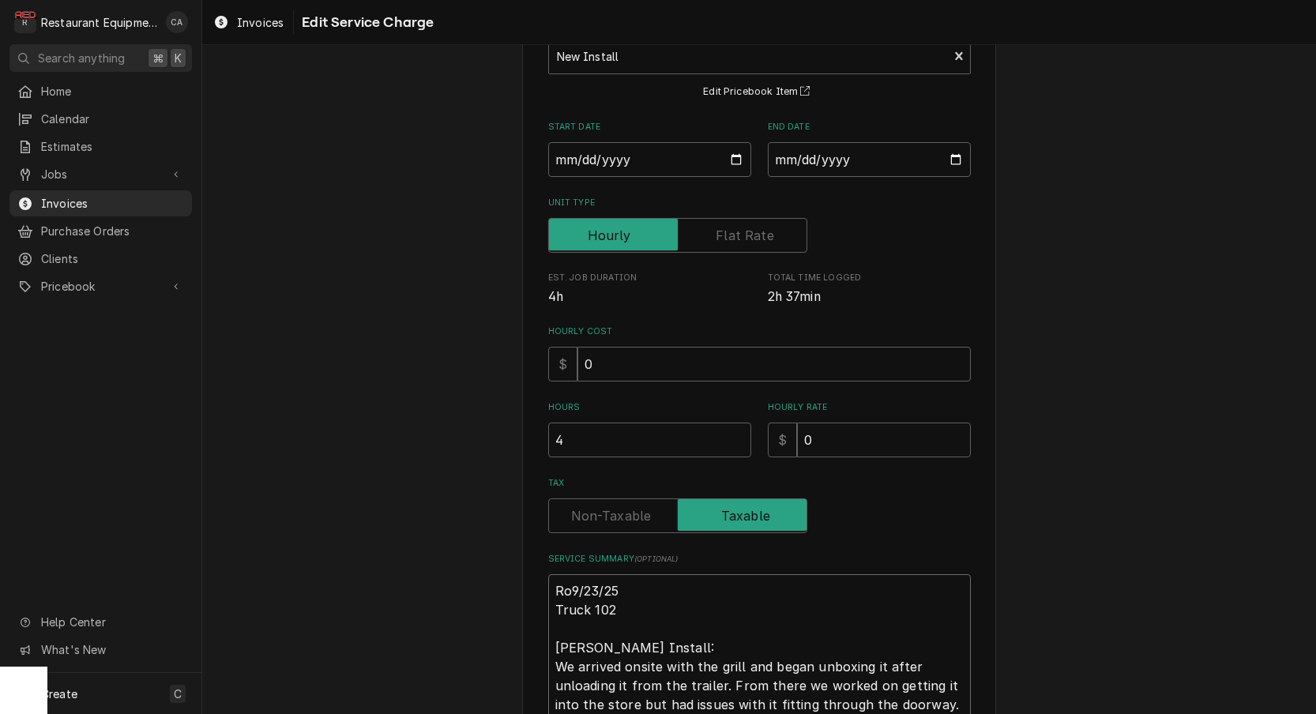
type textarea "x"
type textarea "Roo9/23/25 Truck 102 Garland Grill Install: We arrived onsite with the grill an…"
type textarea "x"
type textarea "Roo 9/23/25 Truck 102 Garland Grill Install: We arrived onsite with the grill a…"
type textarea "x"
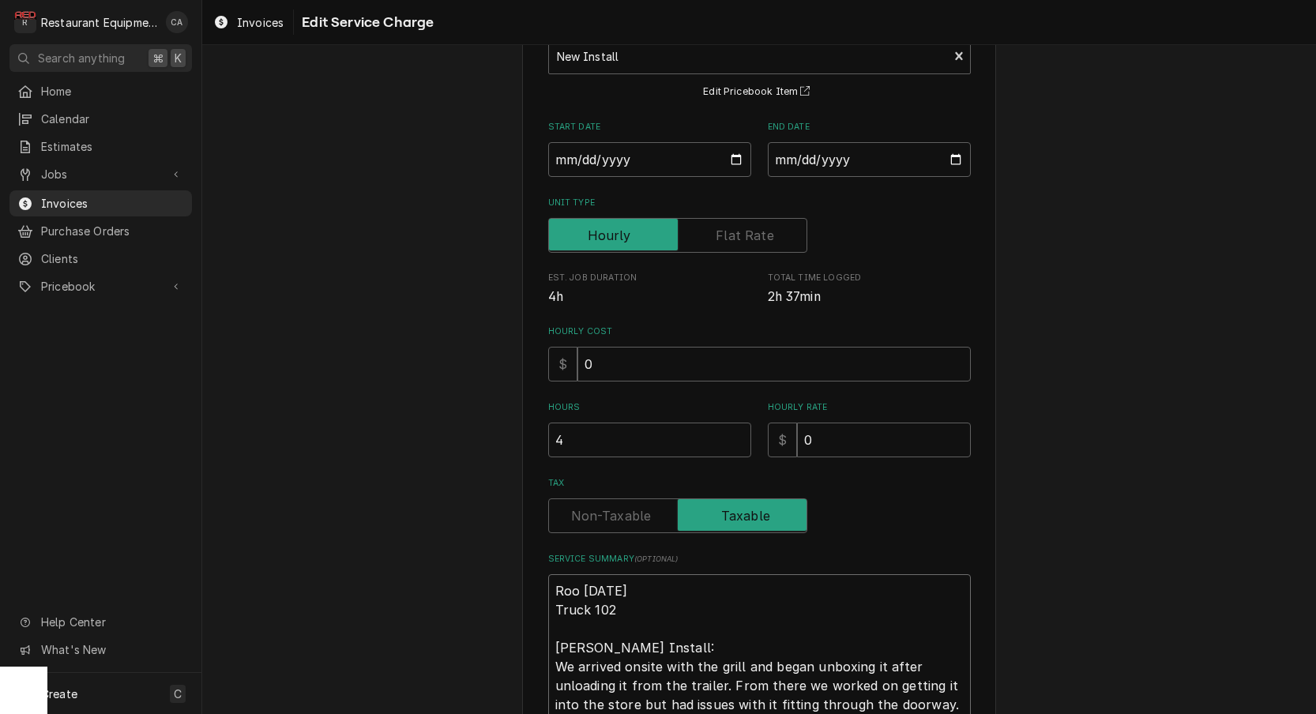
type textarea "Roo 79/23/25 Truck 102 Garland Grill Install: We arrived onsite with the grill …"
type textarea "x"
type textarea "Roo 779/23/25 Truck 102 Garland Grill Install: We arrived onsite with the grill…"
type textarea "x"
type textarea "Roo 7759/23/25 Truck 102 Garland Grill Install: We arrived onsite with the gril…"
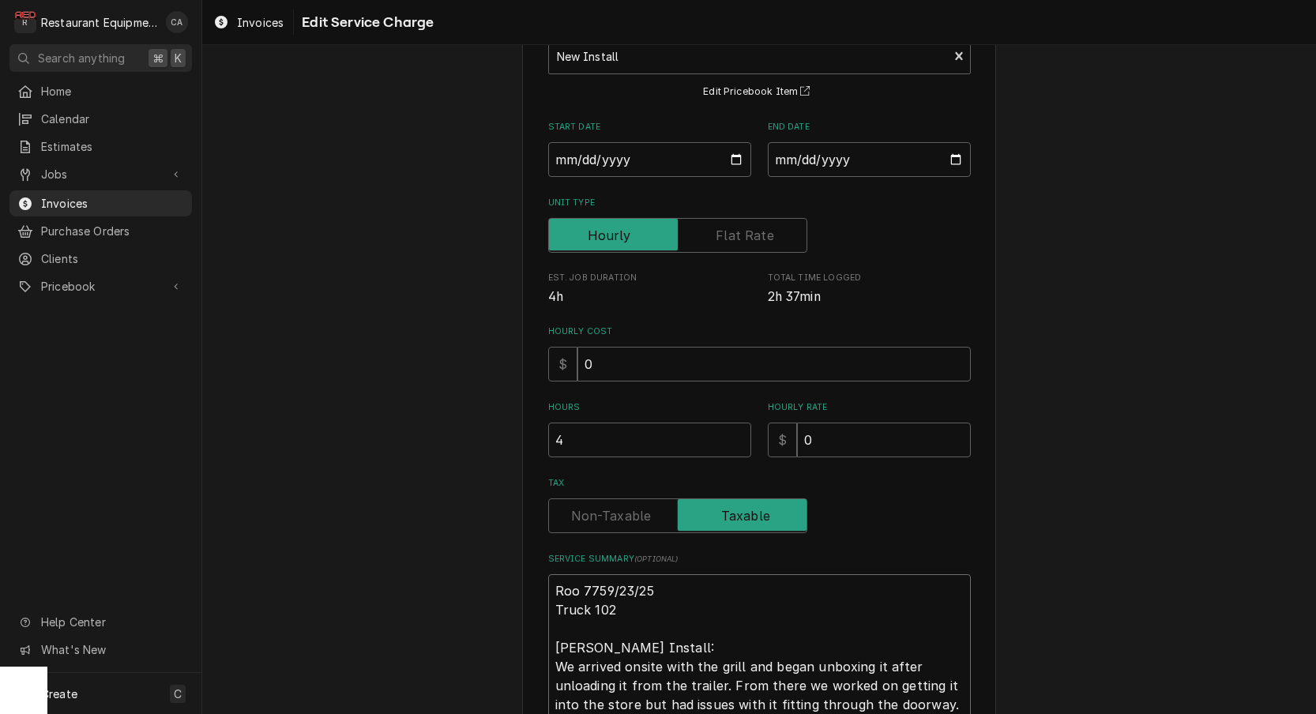
type textarea "x"
type textarea "Roo 77579/23/25 Truck 102 Garland Grill Install: We arrived onsite with the gri…"
type textarea "x"
type textarea "Roo 7757 9/23/25 Truck 102 Garland Grill Install: We arrived onsite with the gr…"
type textarea "x"
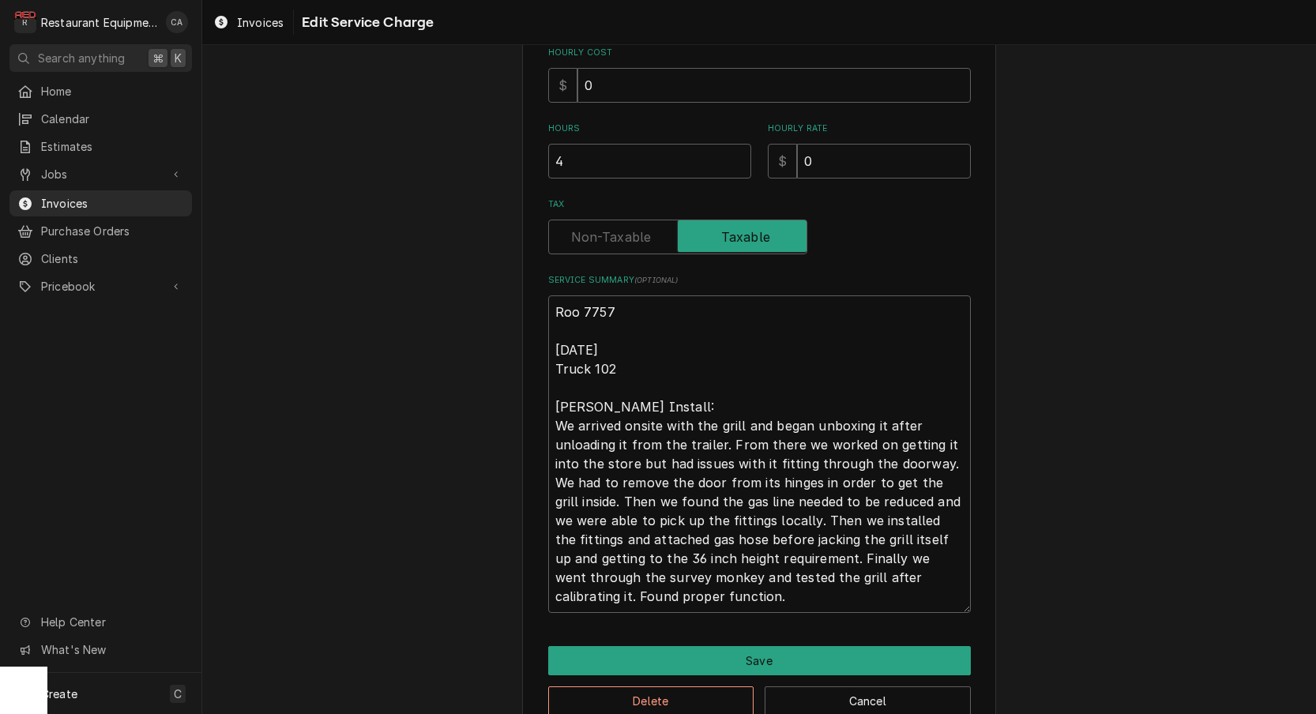
scroll to position [406, 0]
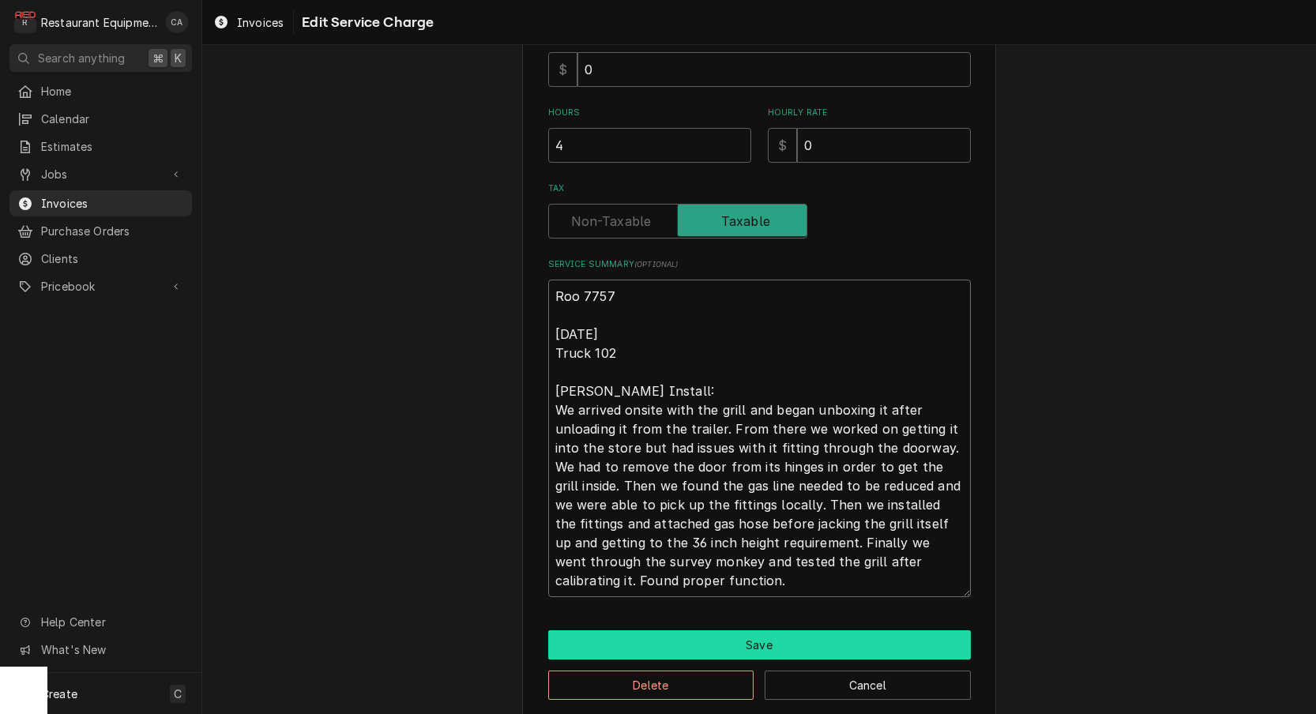
type textarea "Roo 7757 9/23/25 Truck 102 Garland Grill Install: We arrived onsite with the gr…"
click at [720, 634] on button "Save" at bounding box center [759, 644] width 423 height 29
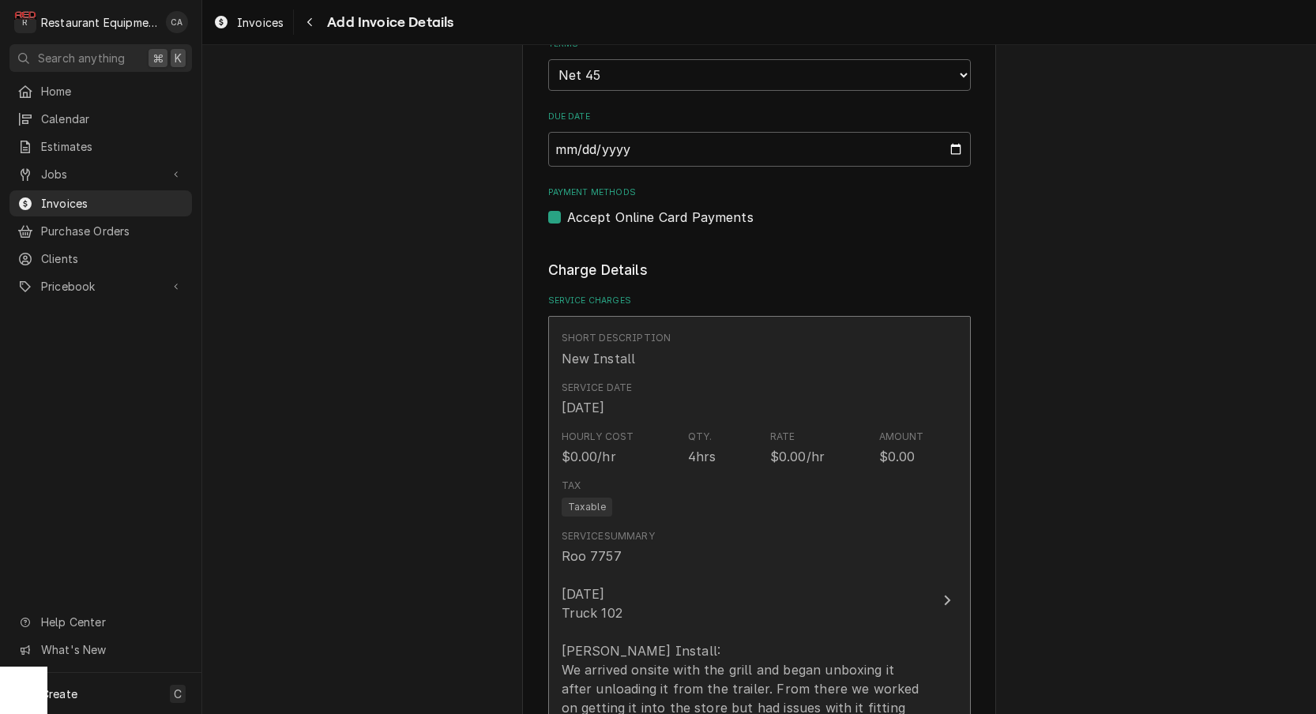
click at [688, 601] on div "Roo 7757 9/23/25 Truck 102 Garland Grill Install: We arrived onsite with the gr…" at bounding box center [743, 708] width 363 height 322
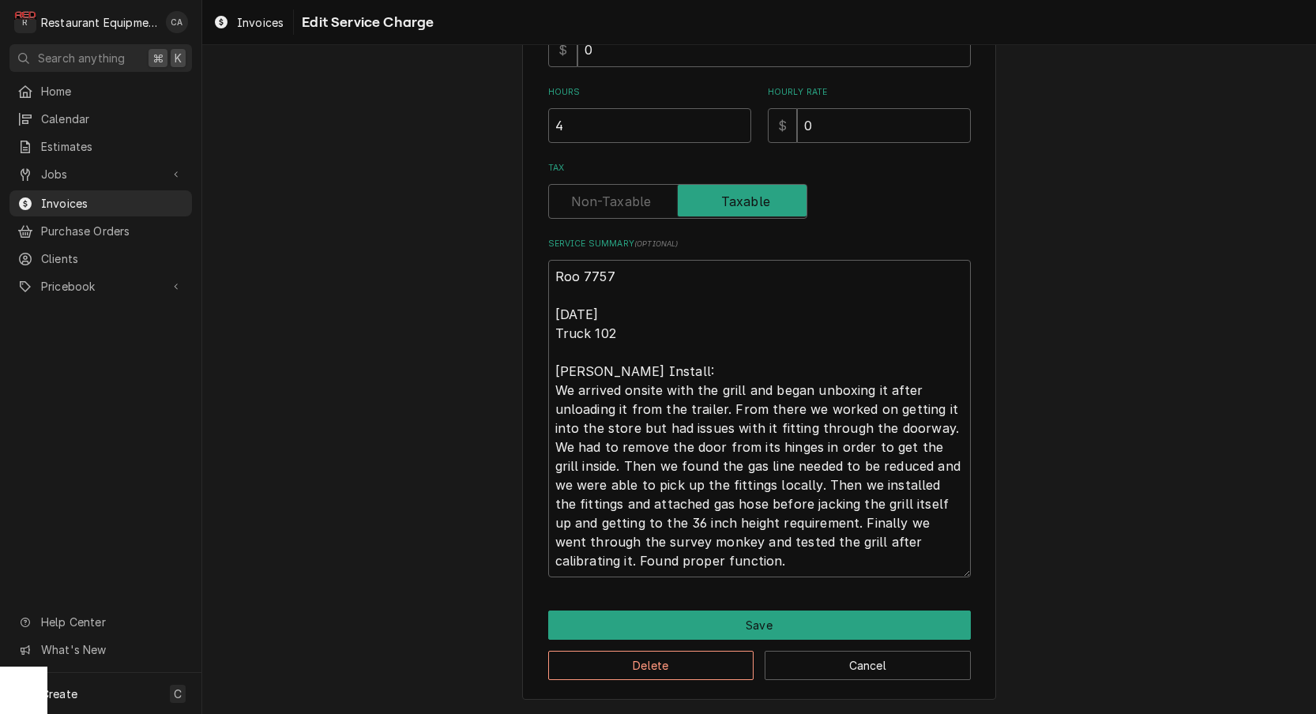
type textarea "x"
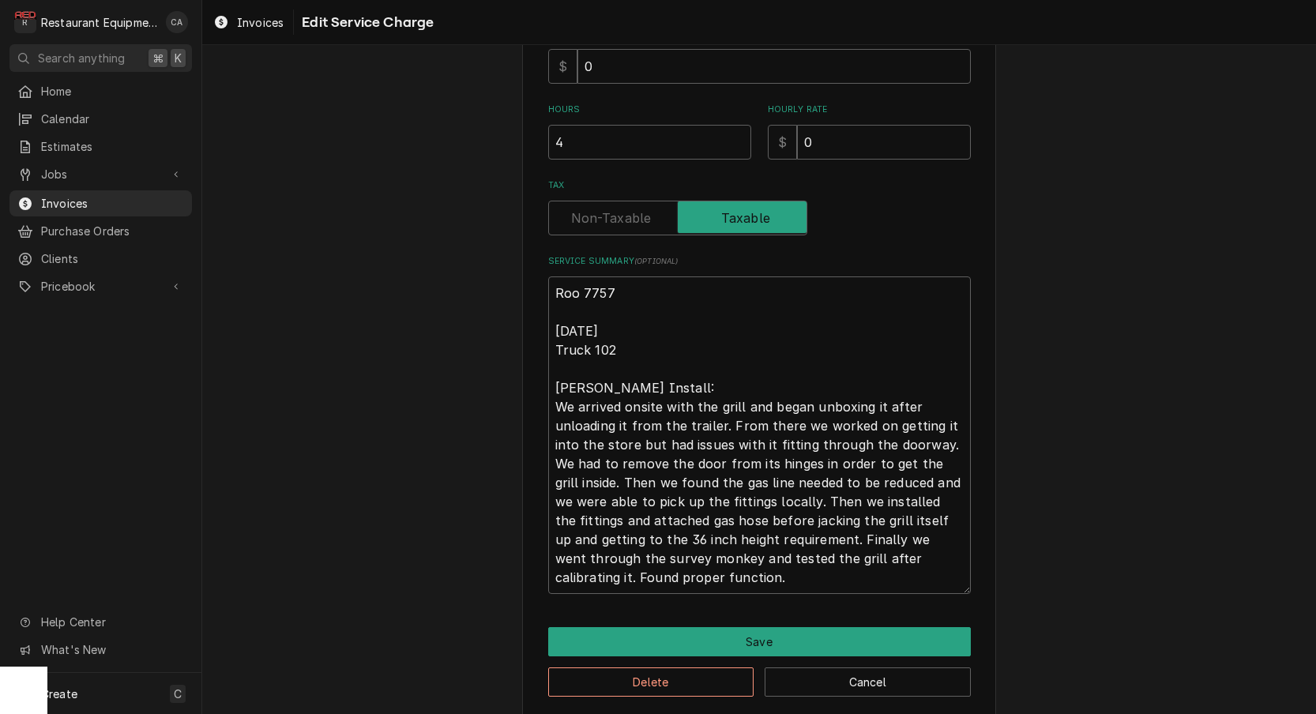
scroll to position [5, 0]
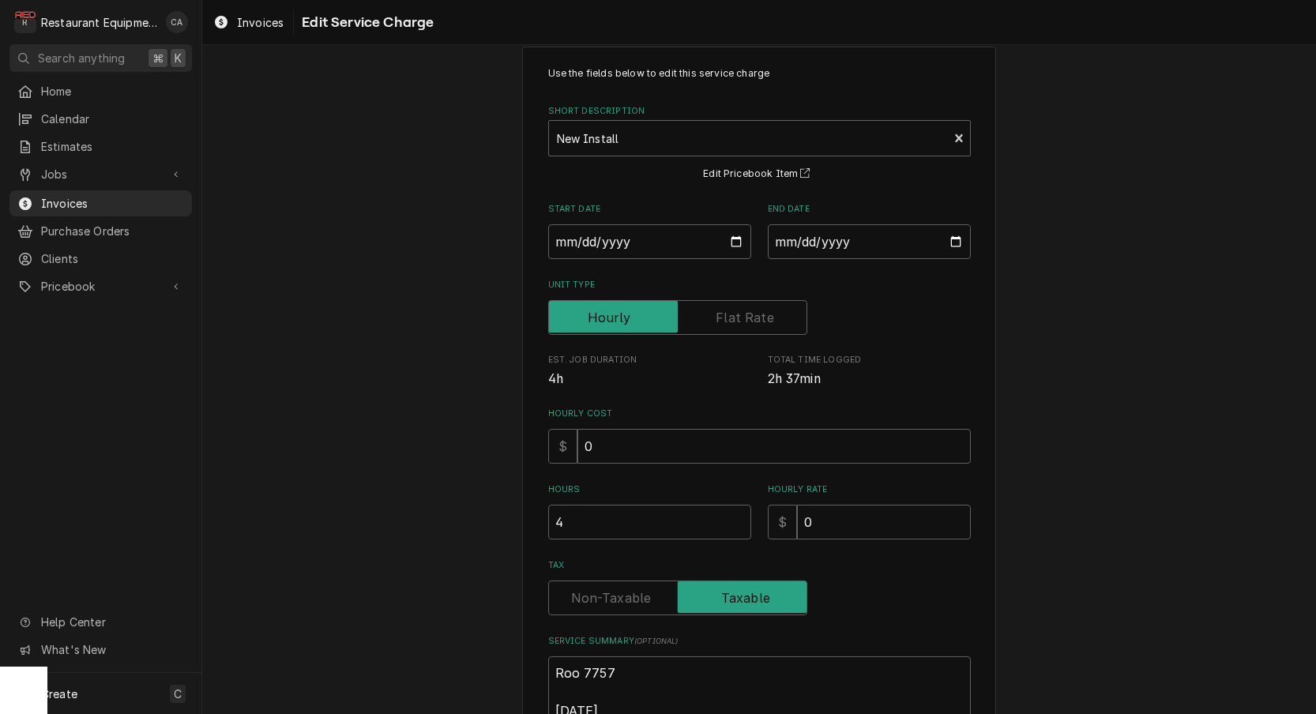
click at [602, 606] on input "Tax" at bounding box center [677, 598] width 245 height 35
checkbox input "false"
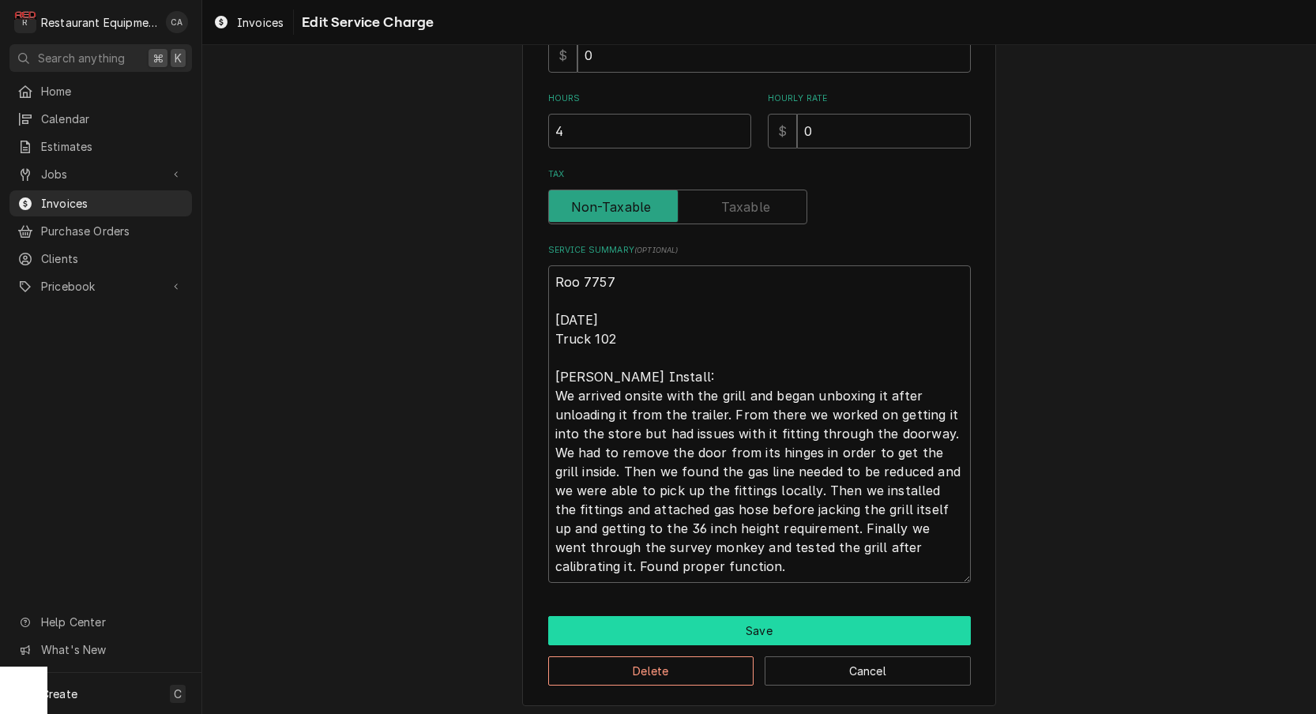
click at [688, 620] on button "Save" at bounding box center [759, 630] width 423 height 29
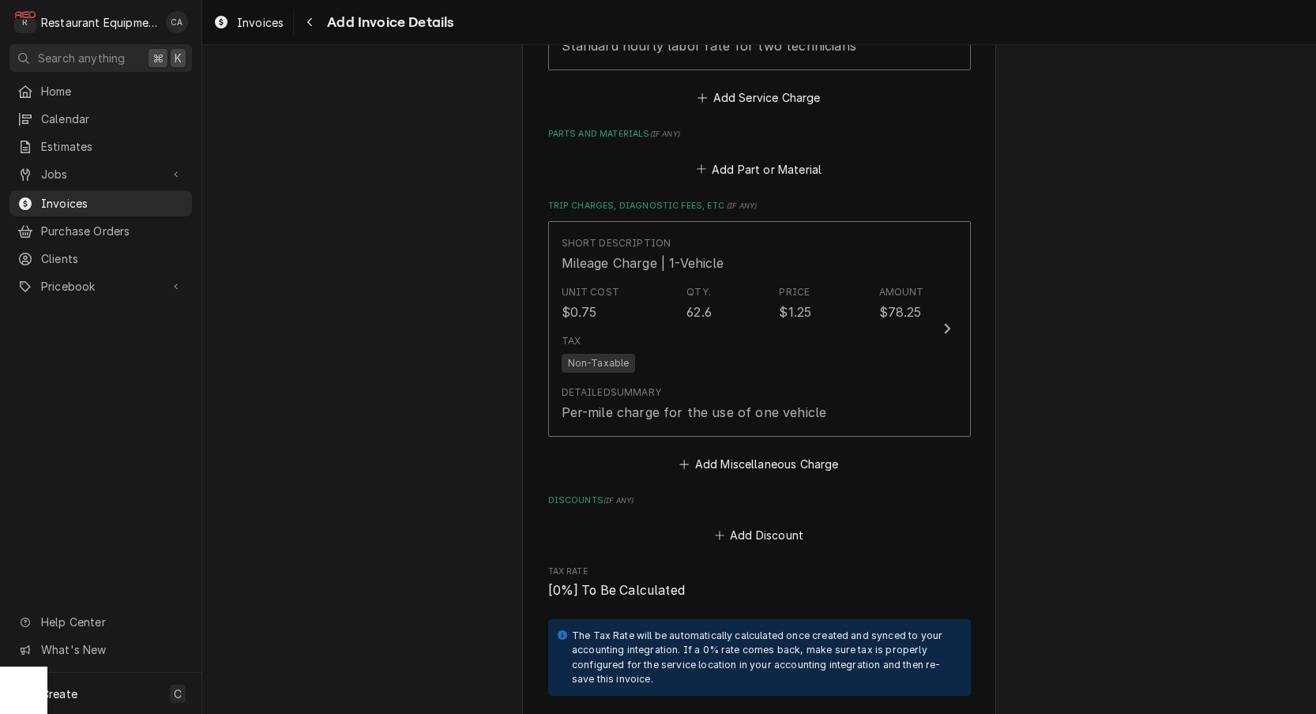
scroll to position [2151, 0]
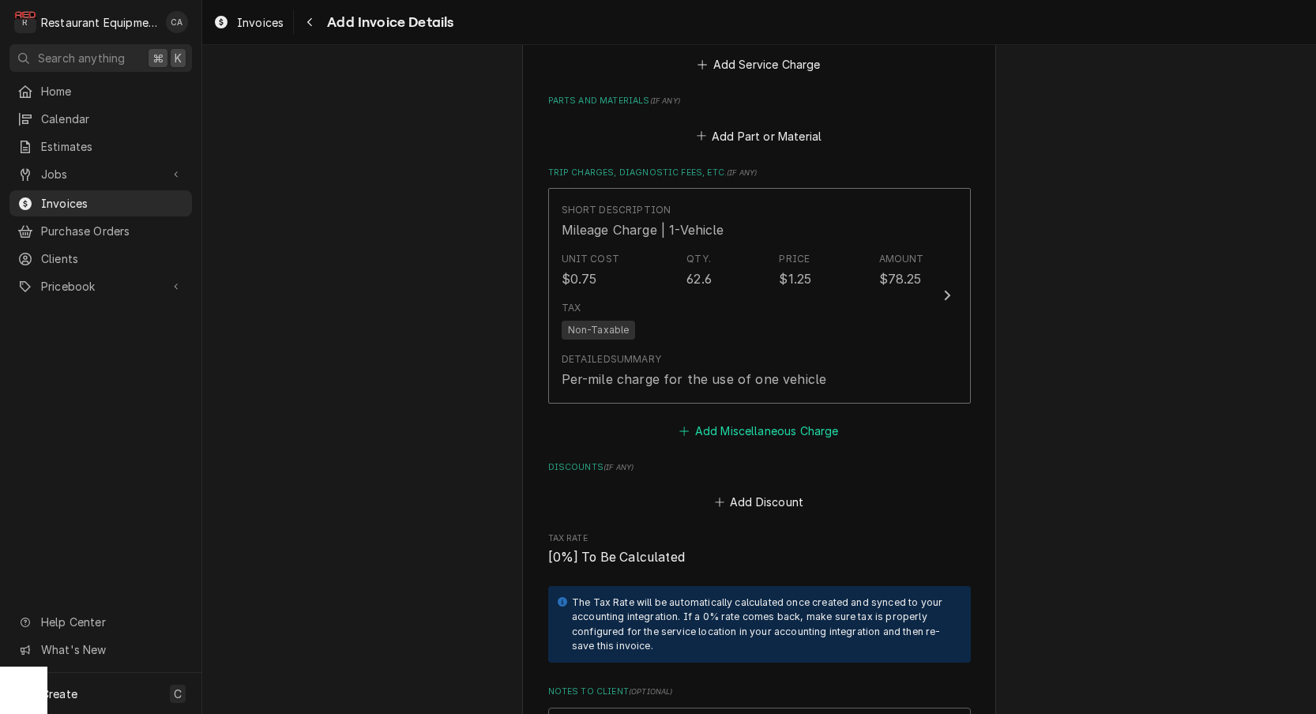
click at [753, 419] on button "Add Miscellaneous Charge" at bounding box center [759, 430] width 164 height 22
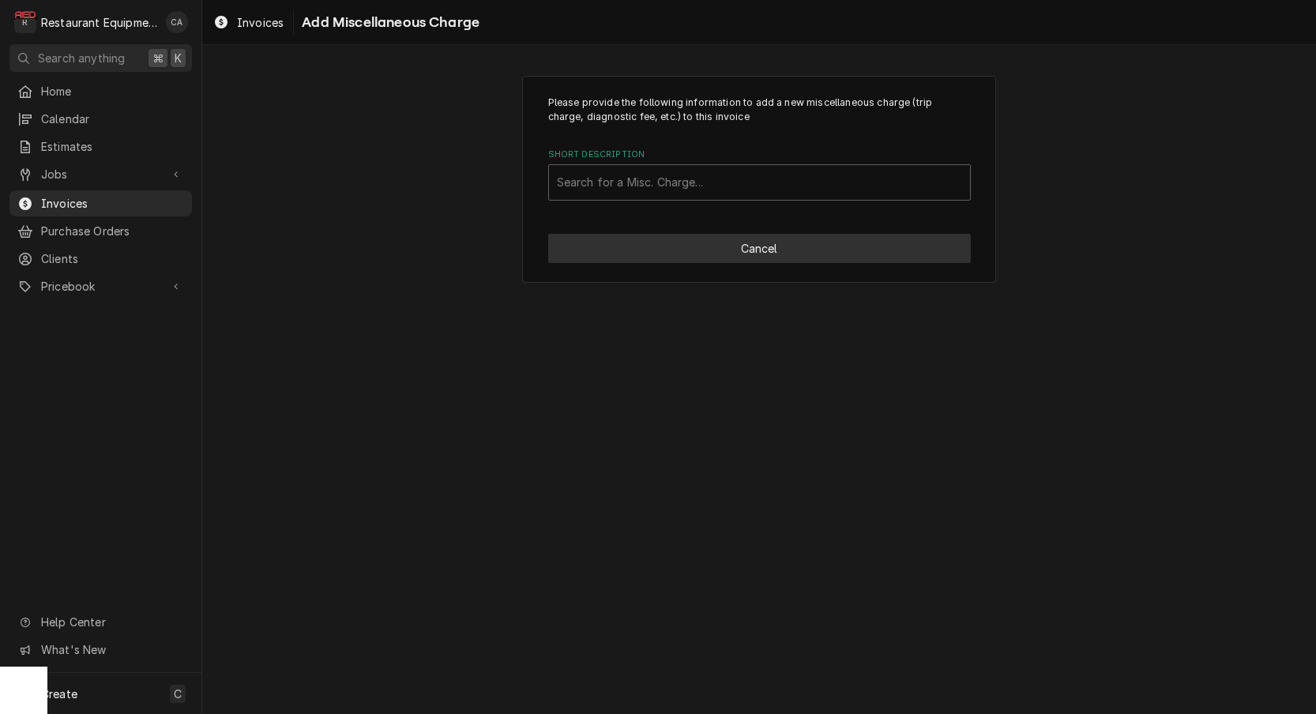
click at [758, 243] on button "Cancel" at bounding box center [759, 248] width 423 height 29
type textarea "x"
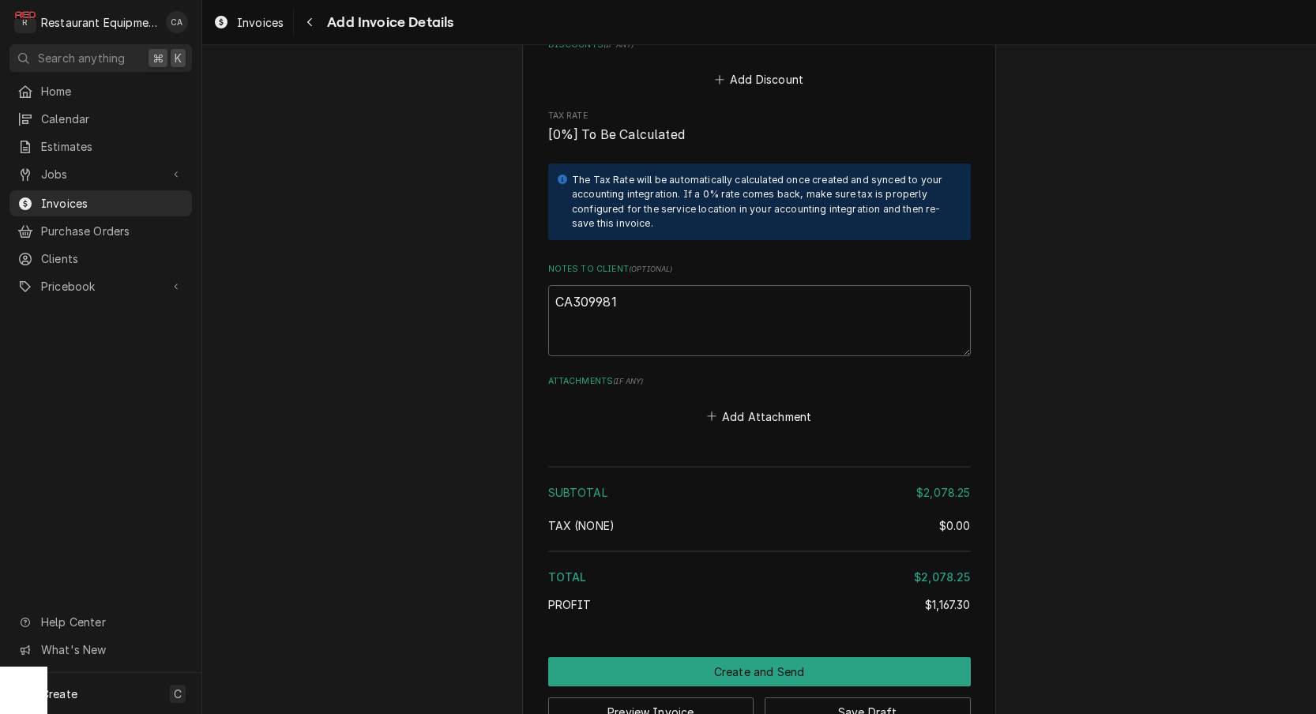
scroll to position [2595, 0]
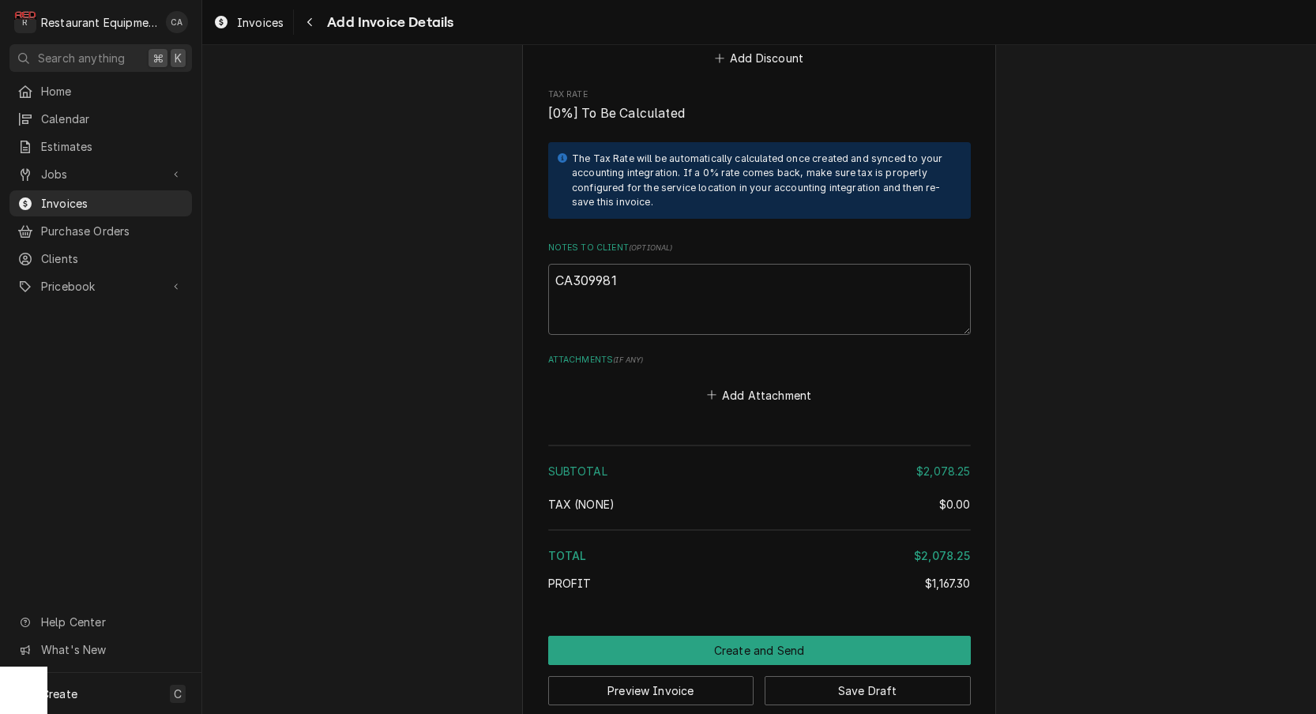
drag, startPoint x: 783, startPoint y: 378, endPoint x: 752, endPoint y: 393, distance: 33.9
click at [782, 384] on button "Add Attachment" at bounding box center [759, 395] width 111 height 22
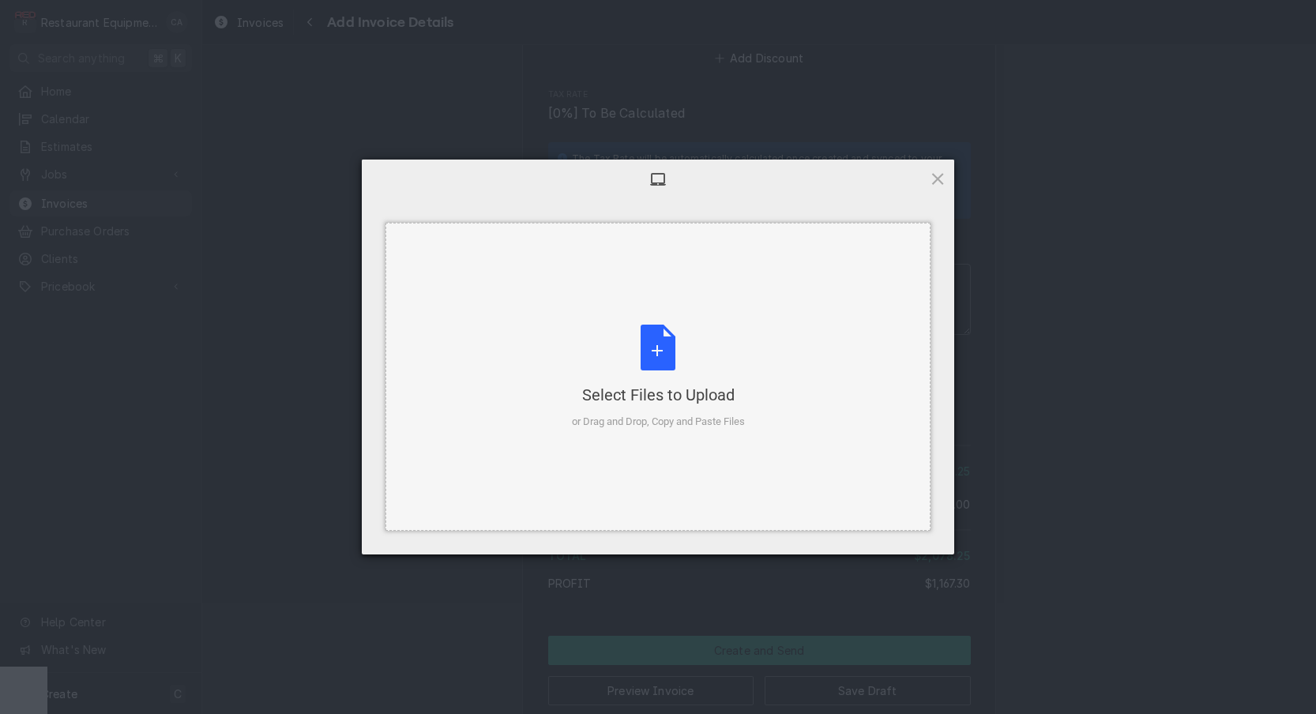
click at [690, 371] on div "Select Files to Upload or Drag and Drop, Copy and Paste Files" at bounding box center [658, 377] width 173 height 105
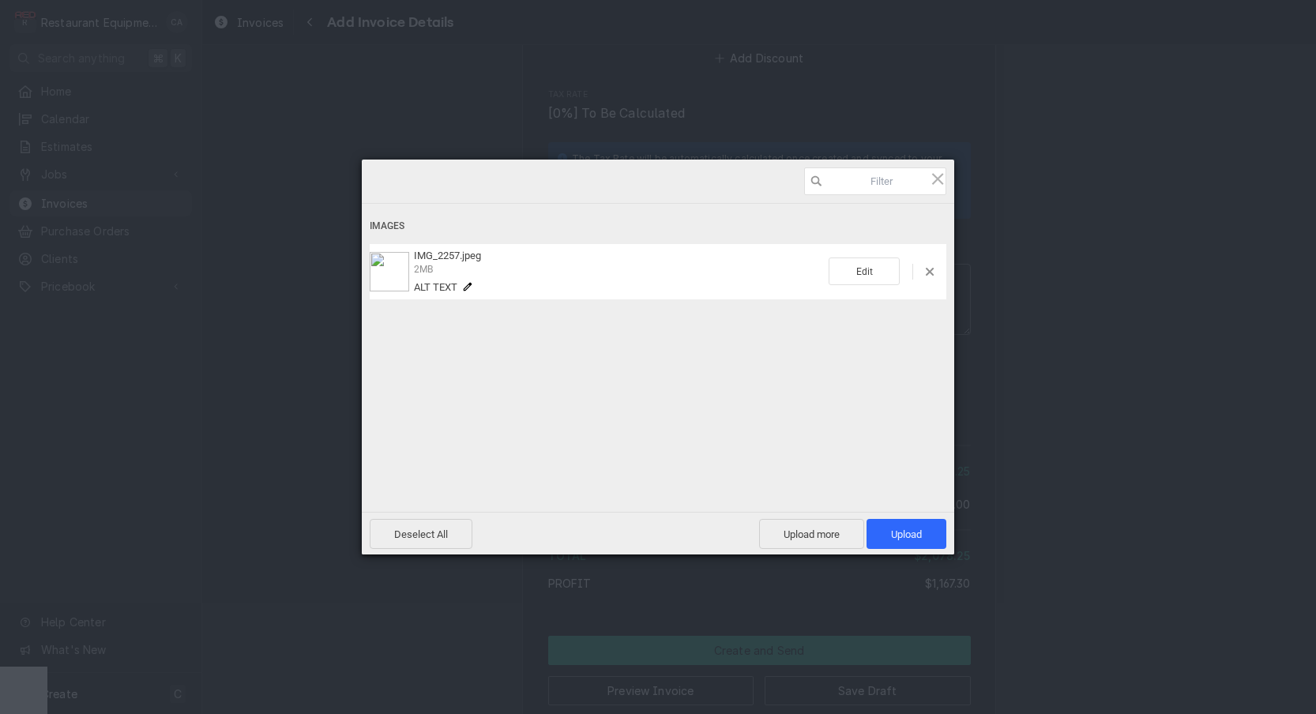
click at [745, 433] on div "Images IMG_2257.jpeg 2MB Alt text Edit" at bounding box center [658, 336] width 593 height 265
click at [821, 543] on span "Upload more" at bounding box center [811, 534] width 105 height 30
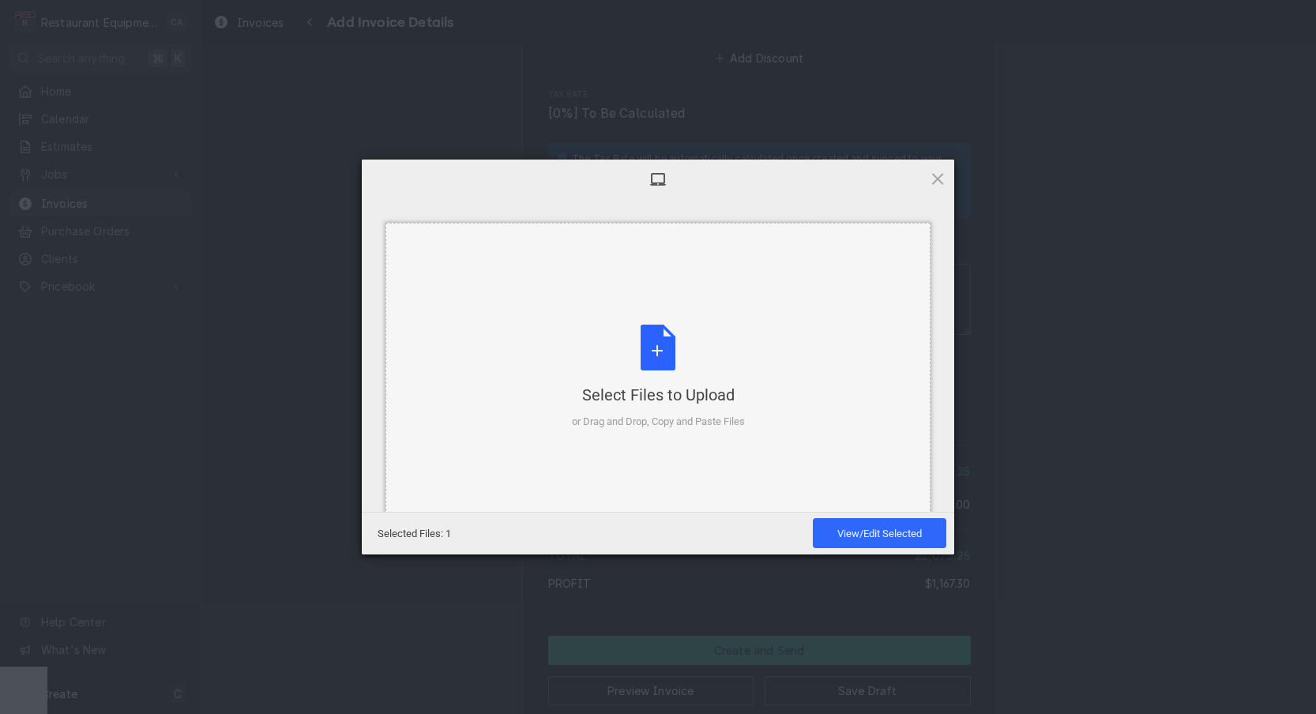
click at [652, 395] on div "Select Files to Upload" at bounding box center [658, 395] width 173 height 22
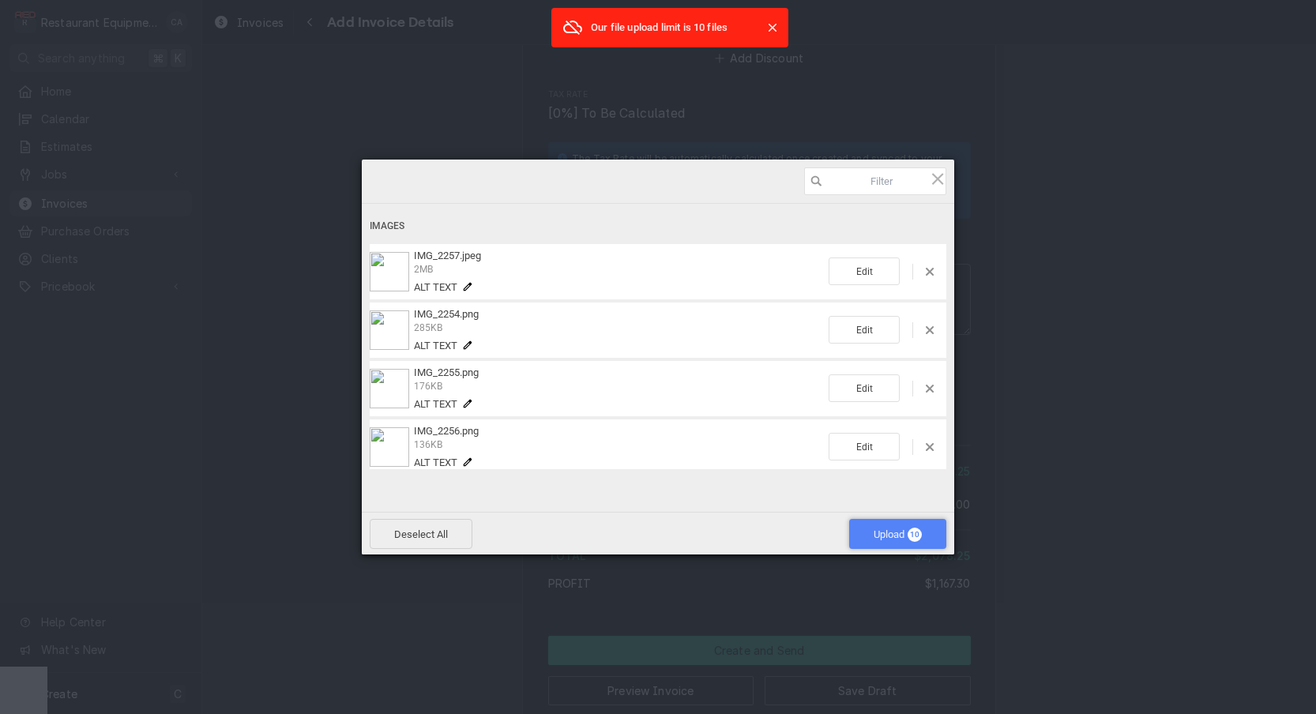
click at [875, 534] on span "Upload 10" at bounding box center [898, 535] width 48 height 12
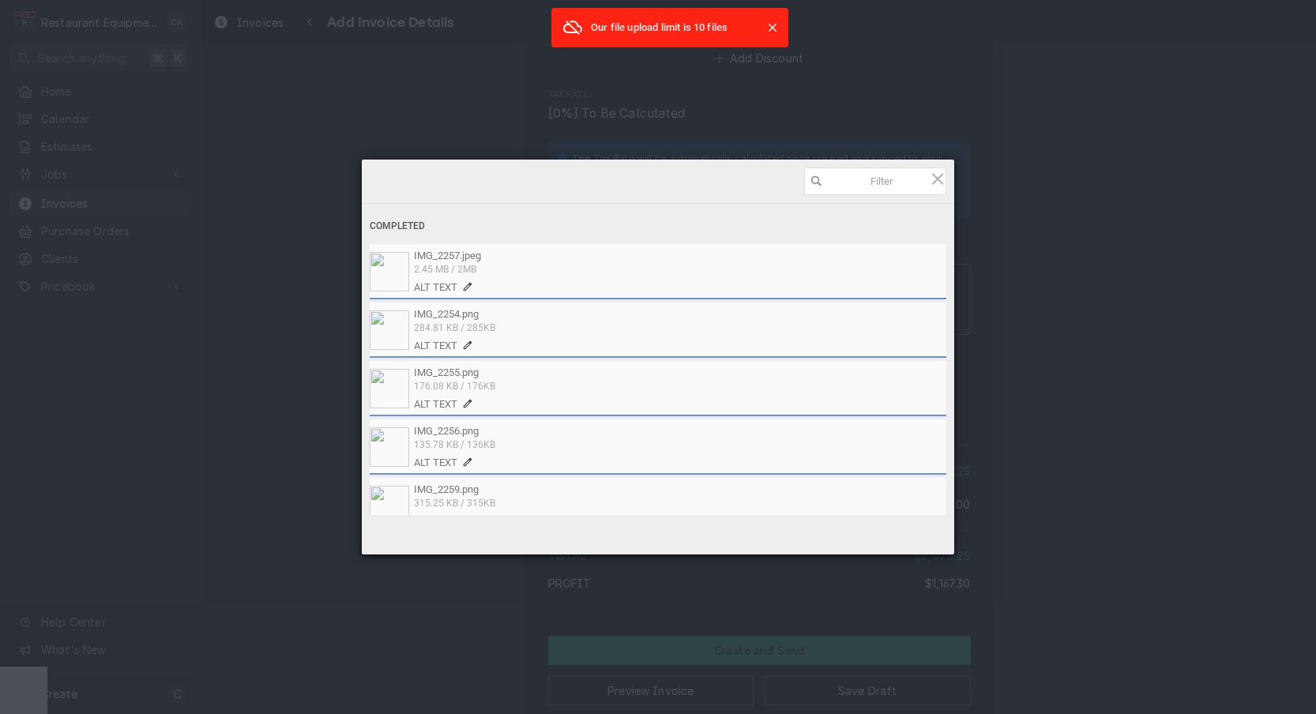
type textarea "x"
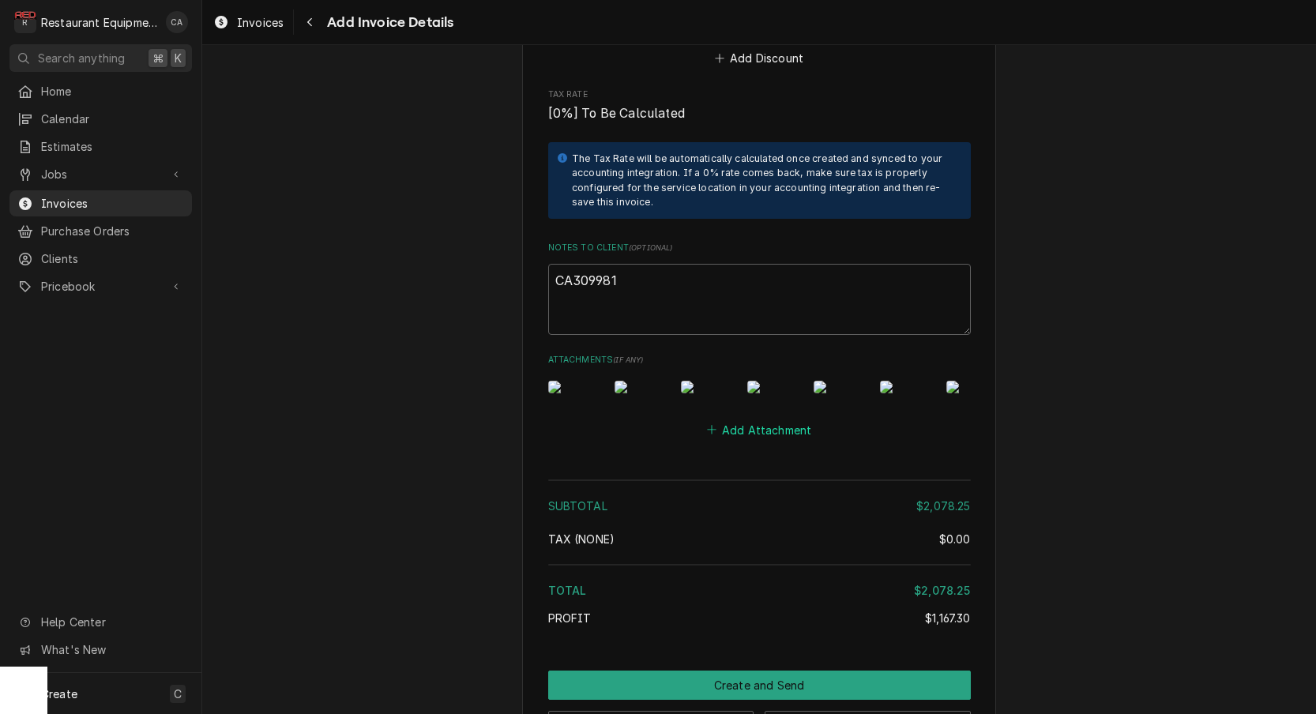
click at [780, 441] on button "Add Attachment" at bounding box center [759, 430] width 111 height 22
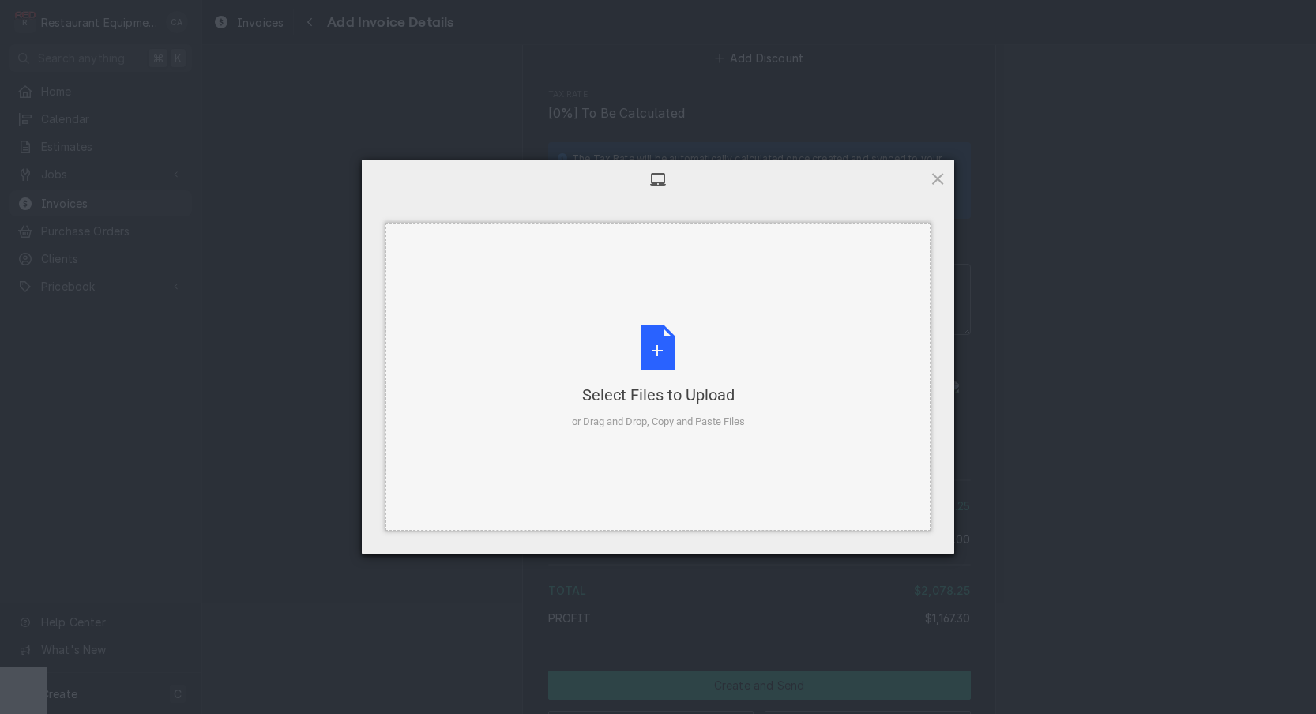
click at [621, 423] on div "or Drag and Drop, Copy and Paste Files" at bounding box center [658, 422] width 173 height 16
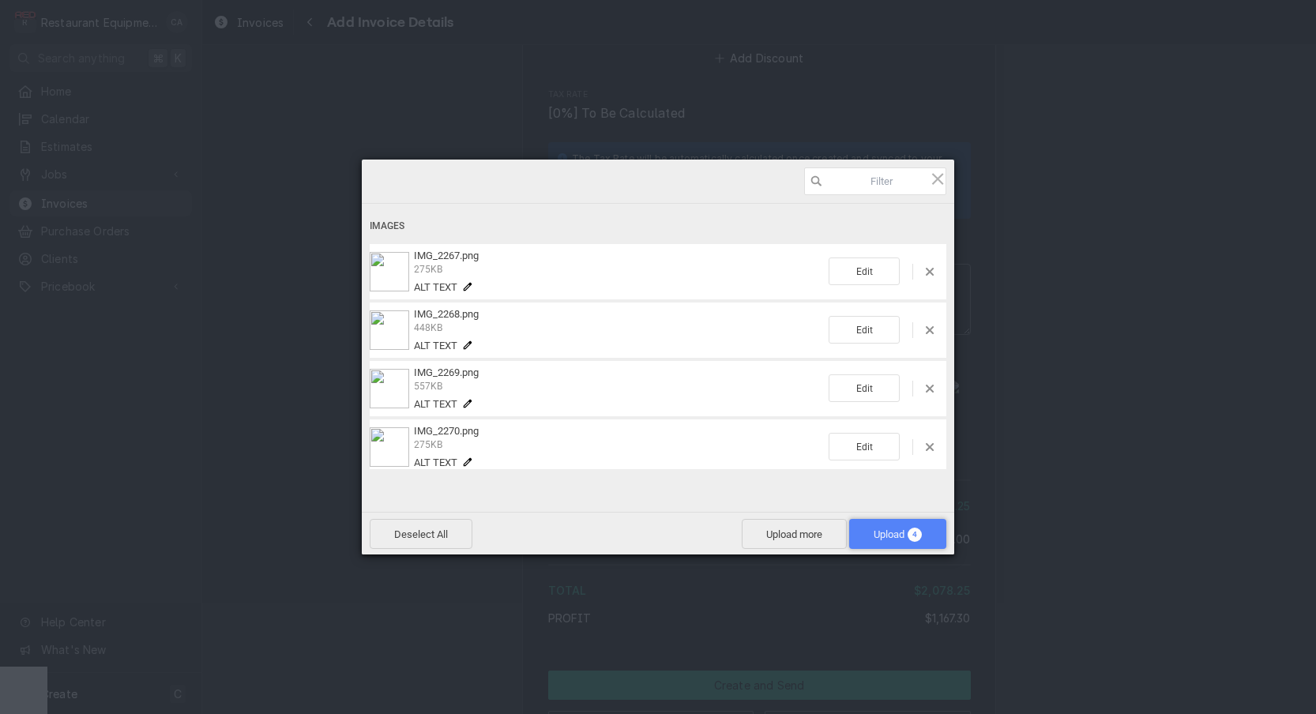
click at [908, 523] on span "Upload 4" at bounding box center [897, 534] width 97 height 30
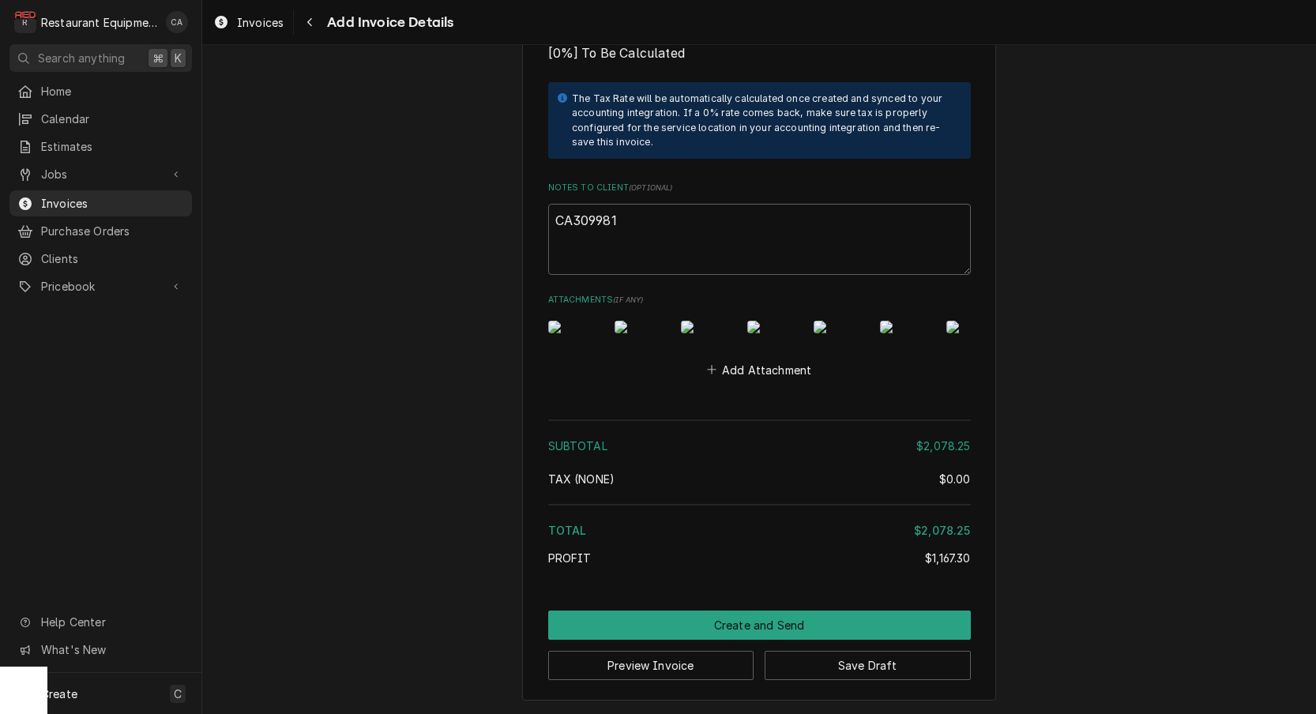
scroll to position [0, 0]
click at [861, 667] on button "Save Draft" at bounding box center [868, 665] width 206 height 29
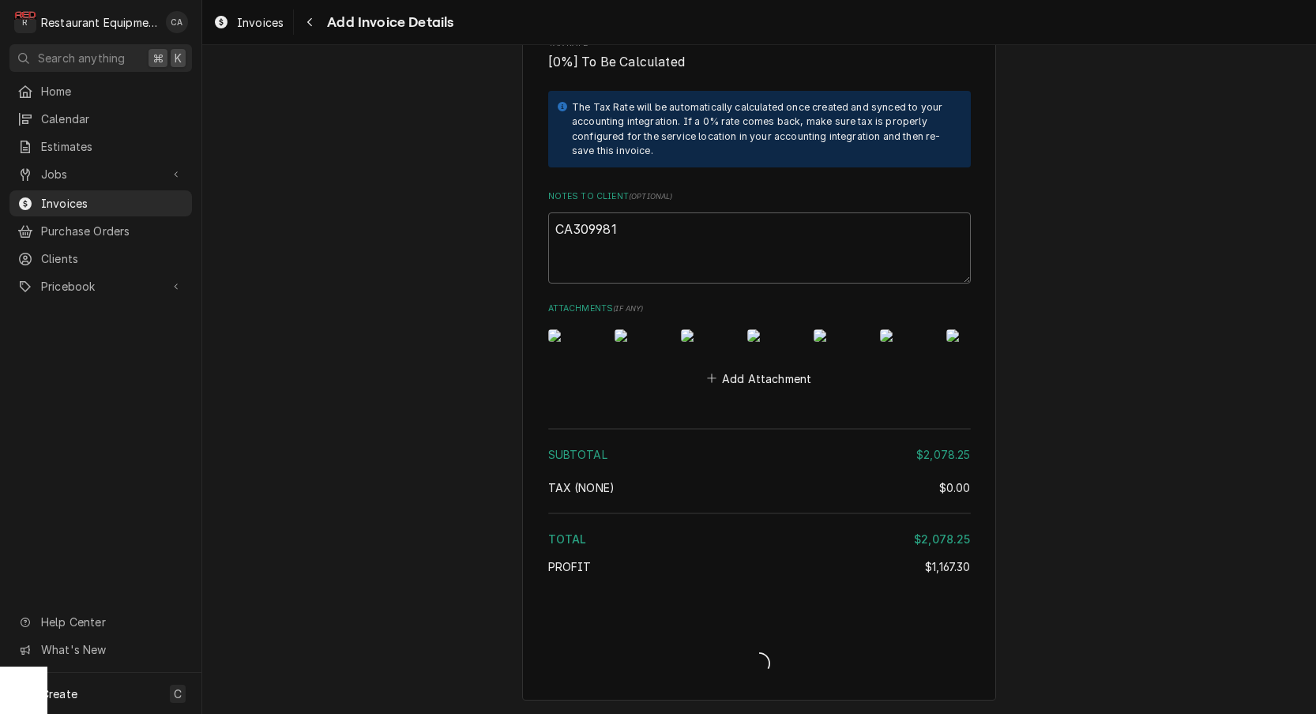
type textarea "x"
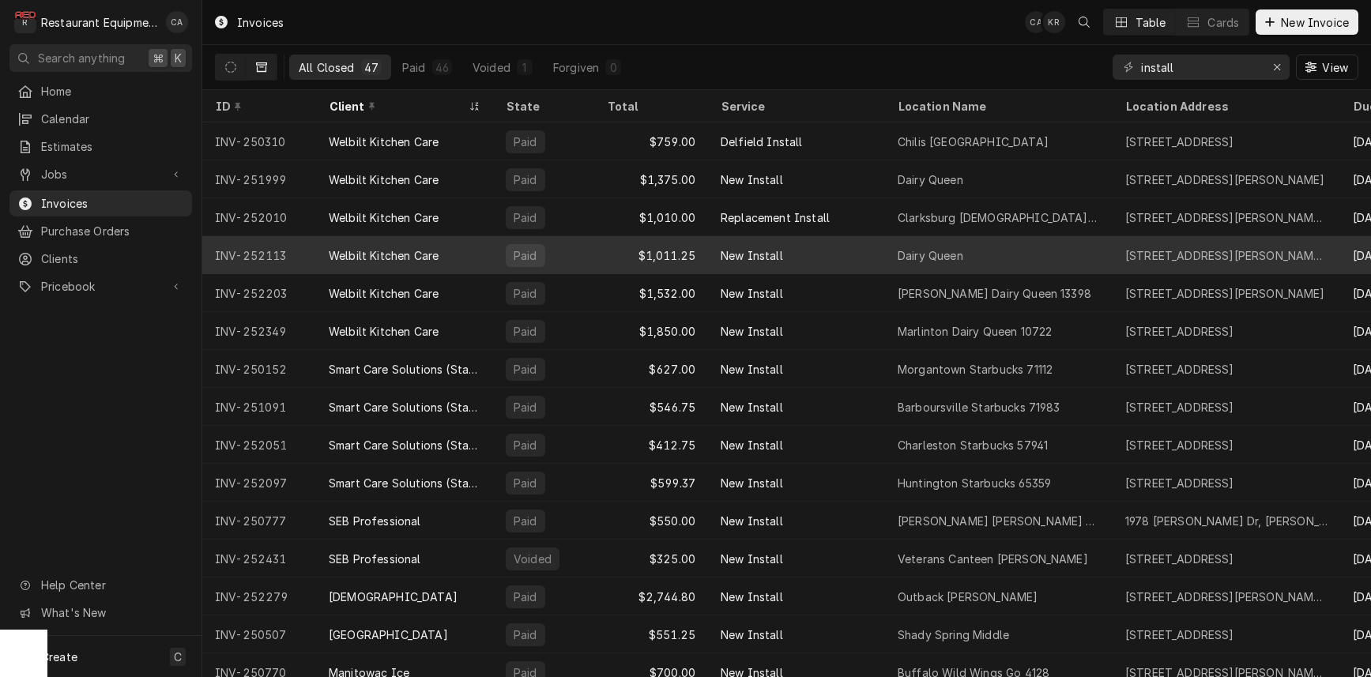
click at [985, 257] on div "Dairy Queen" at bounding box center [999, 255] width 228 height 38
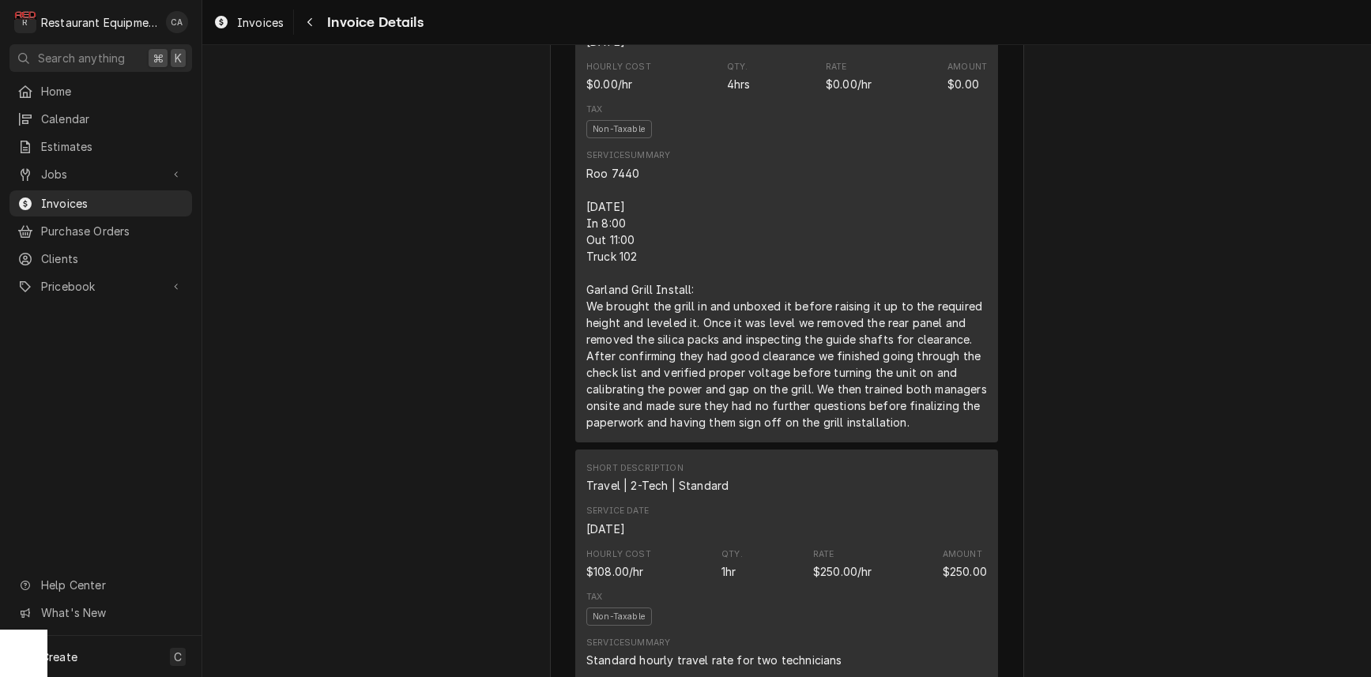
scroll to position [920, 0]
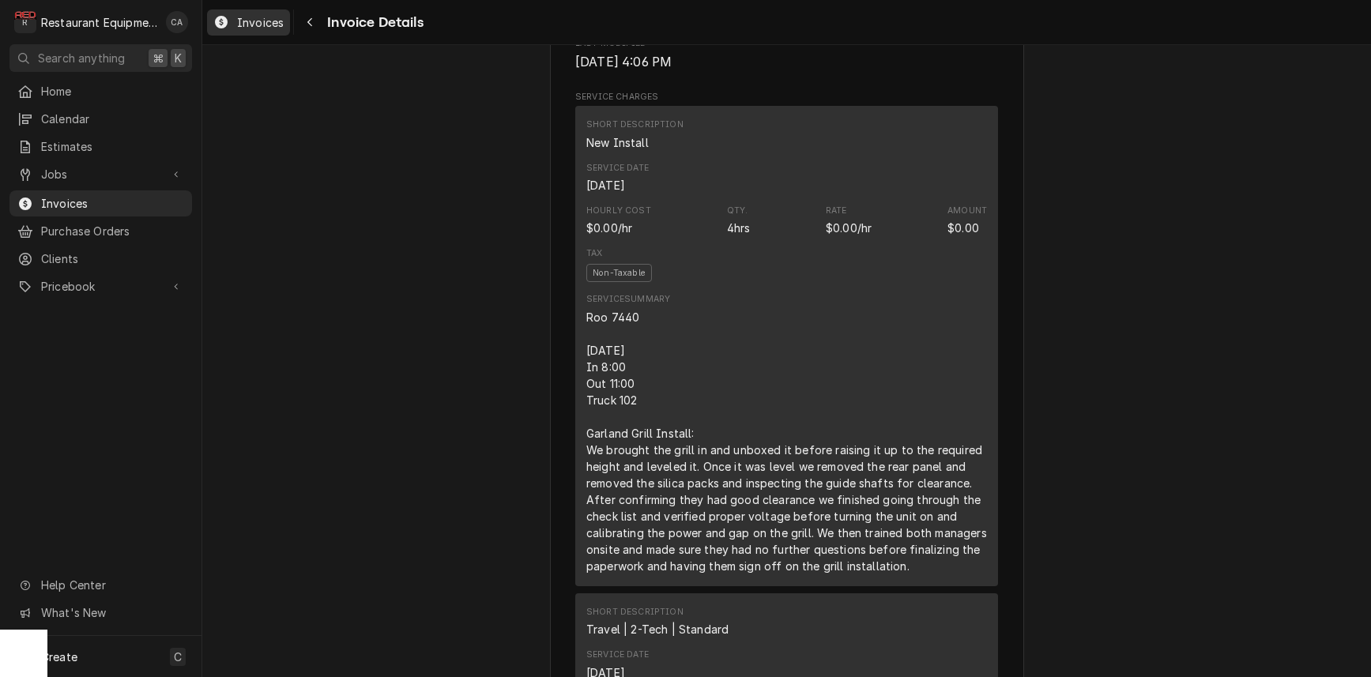
click at [241, 24] on span "Invoices" at bounding box center [260, 22] width 47 height 17
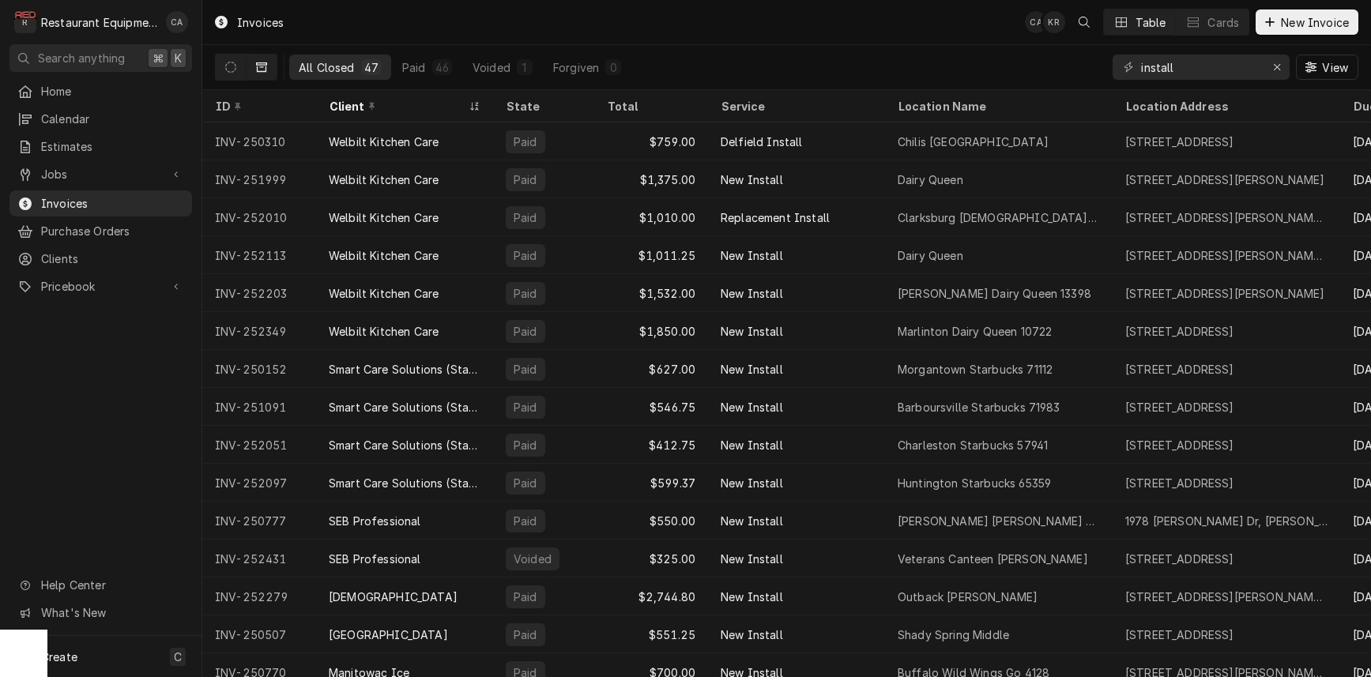
drag, startPoint x: 604, startPoint y: 33, endPoint x: 837, endPoint y: 3, distance: 235.8
click at [629, 28] on div "Invoices CA KR Table Cards New Invoice" at bounding box center [786, 22] width 1168 height 44
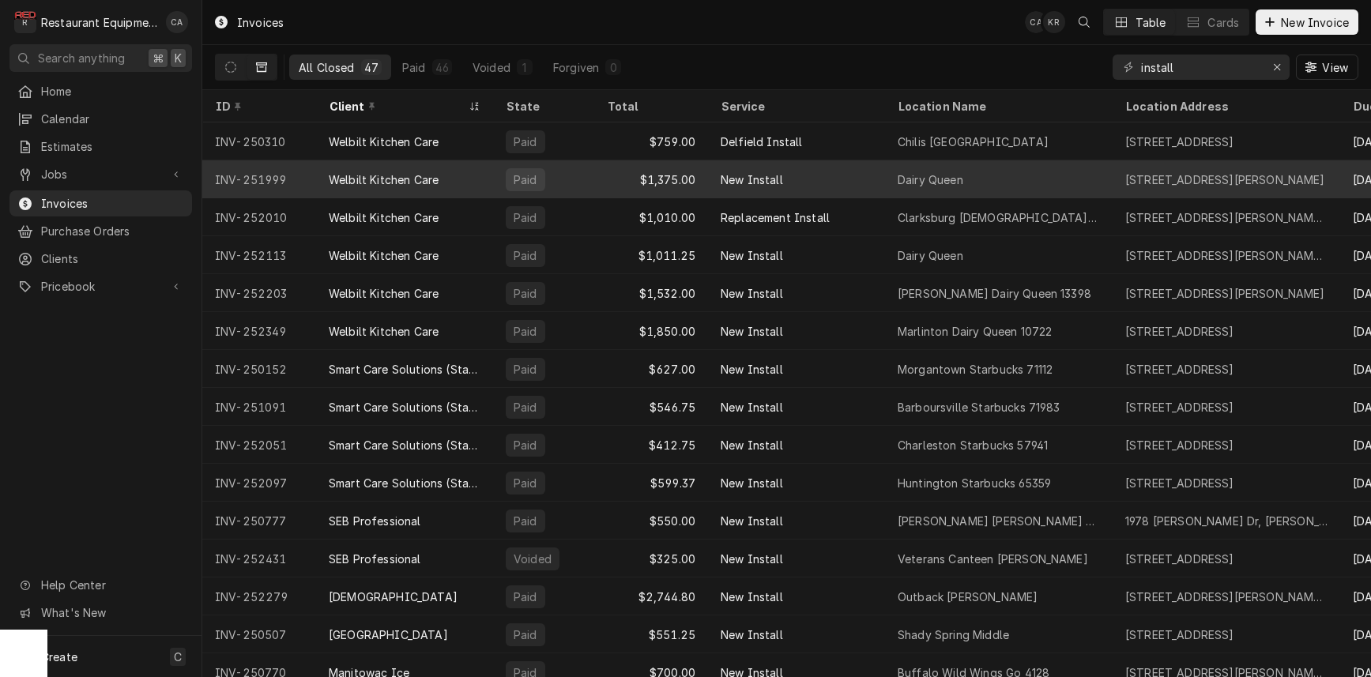
click at [928, 179] on div "Dairy Queen" at bounding box center [930, 179] width 66 height 17
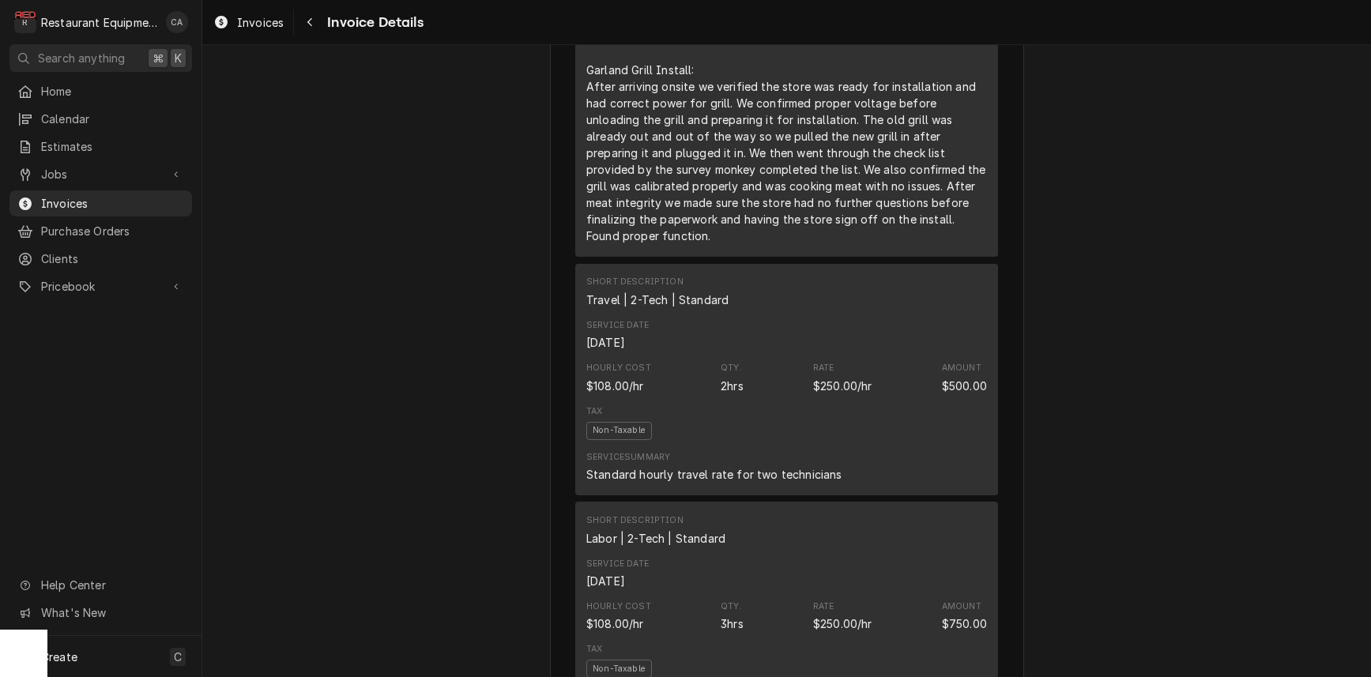
scroll to position [1193, 0]
click at [357, 169] on div "Paid Sender Restaurant Equipment Diagnostics [STREET_ADDRESS][PERSON_NAME][PERS…" at bounding box center [786, 594] width 1168 height 3485
click at [252, 31] on div "Invoices" at bounding box center [248, 23] width 77 height 20
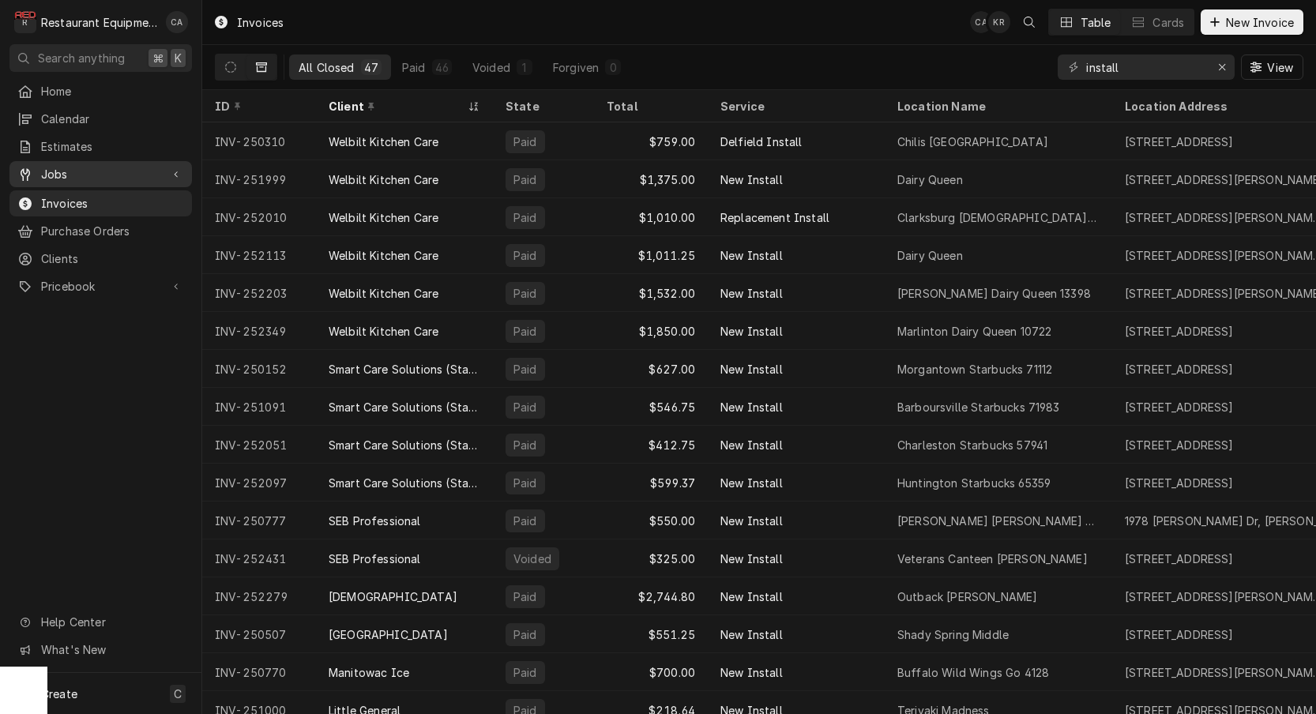
click at [47, 168] on span "Jobs" at bounding box center [100, 174] width 119 height 17
click at [68, 203] on span "Jobs" at bounding box center [112, 202] width 143 height 17
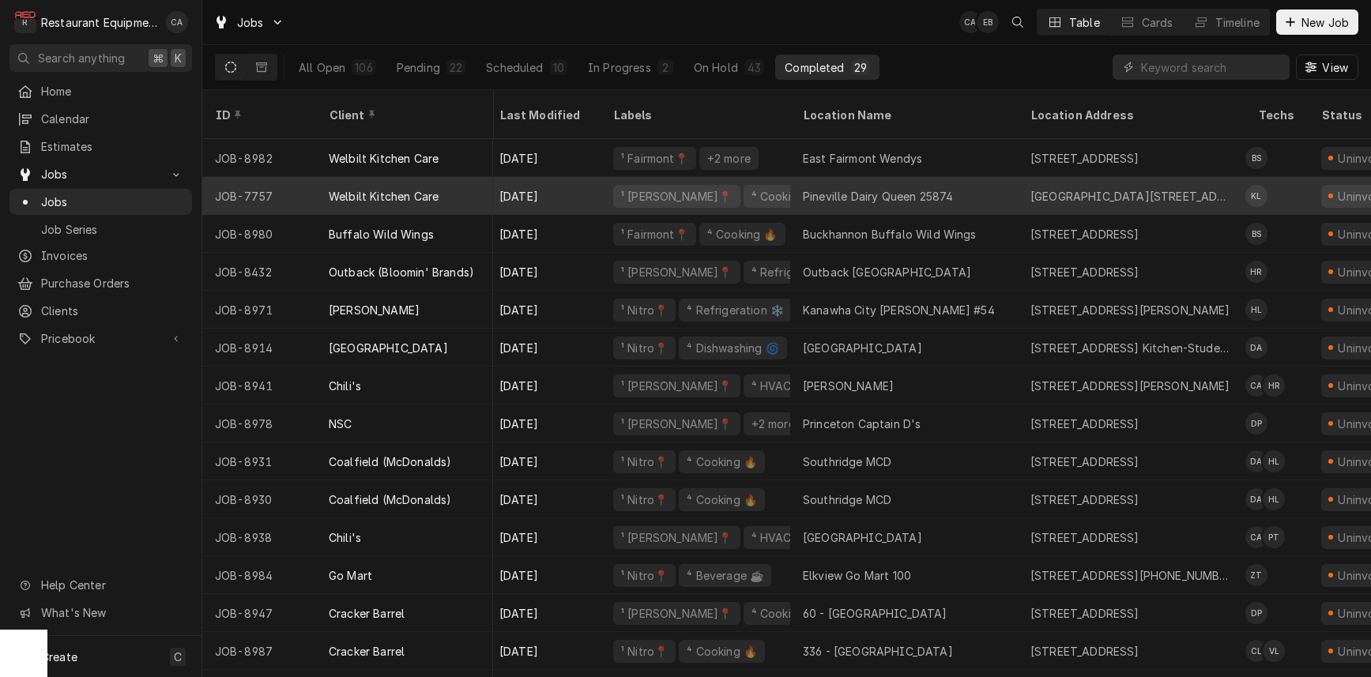
scroll to position [0, 6]
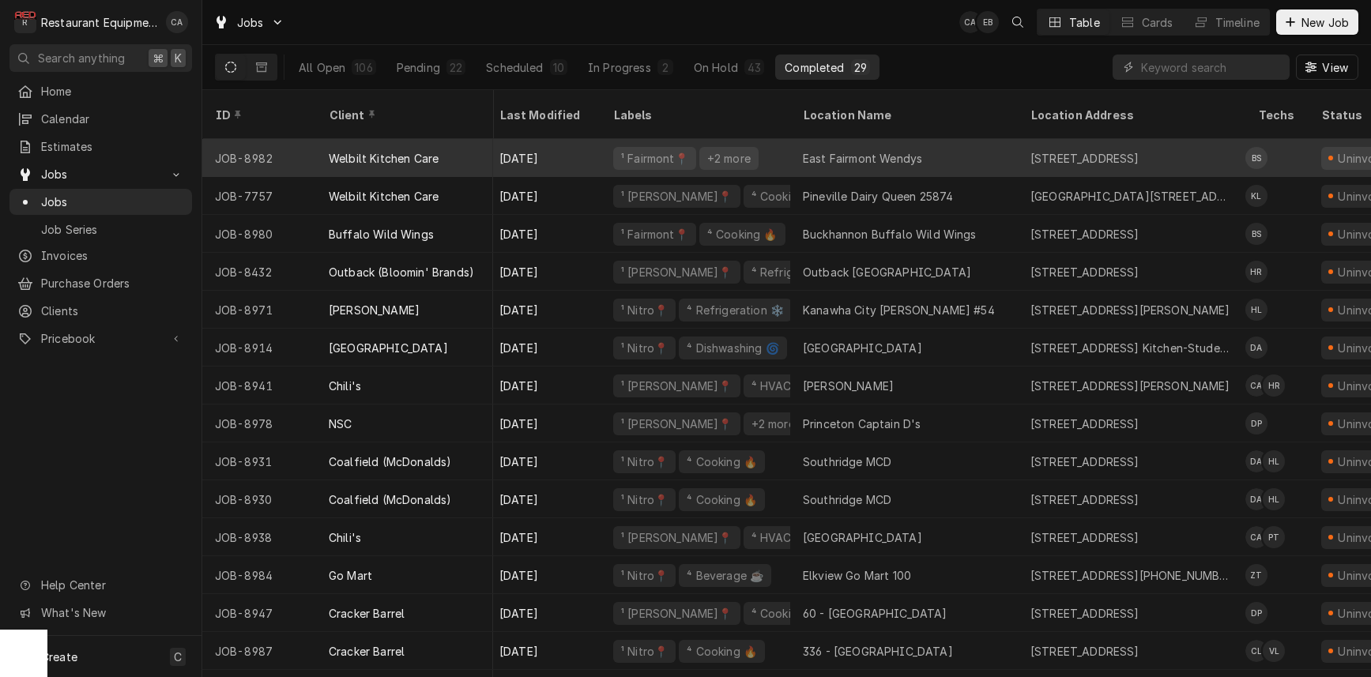
click at [873, 150] on div "East Fairmont Wendys" at bounding box center [862, 158] width 119 height 17
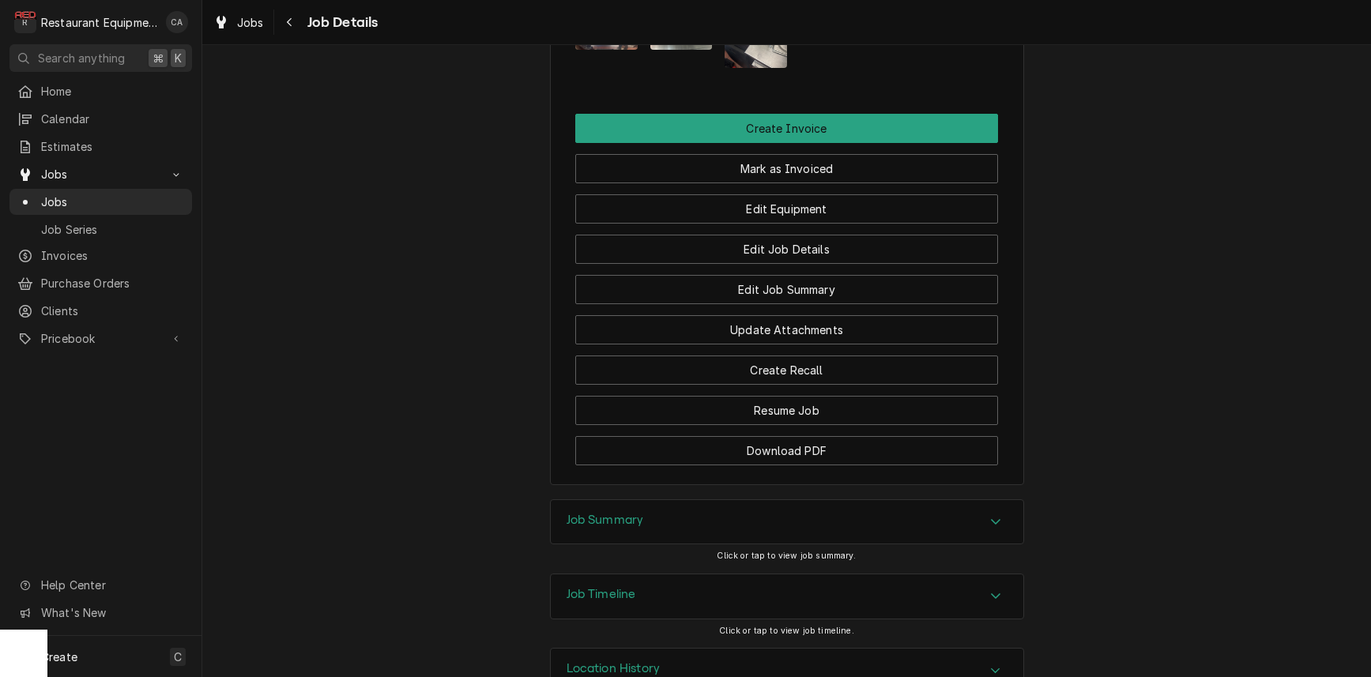
click at [615, 513] on h3 "Job Summary" at bounding box center [604, 520] width 77 height 15
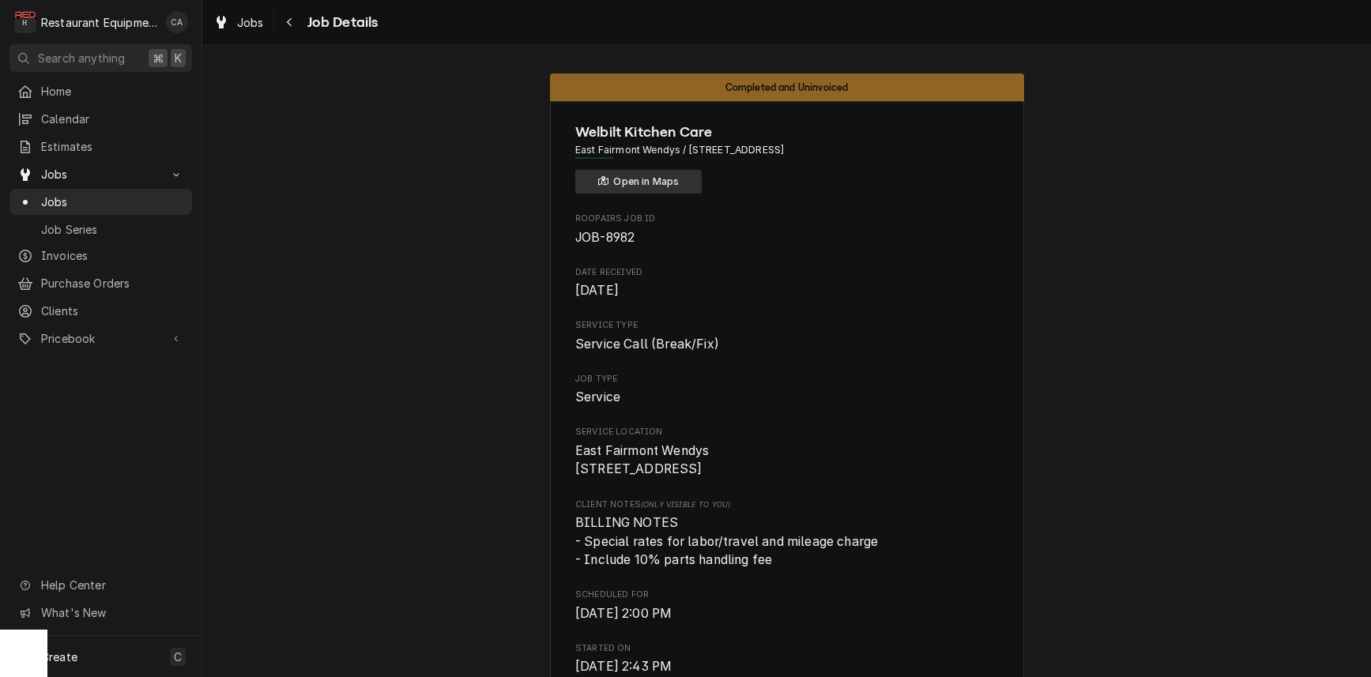
click at [652, 178] on button "Open in Maps" at bounding box center [638, 182] width 126 height 24
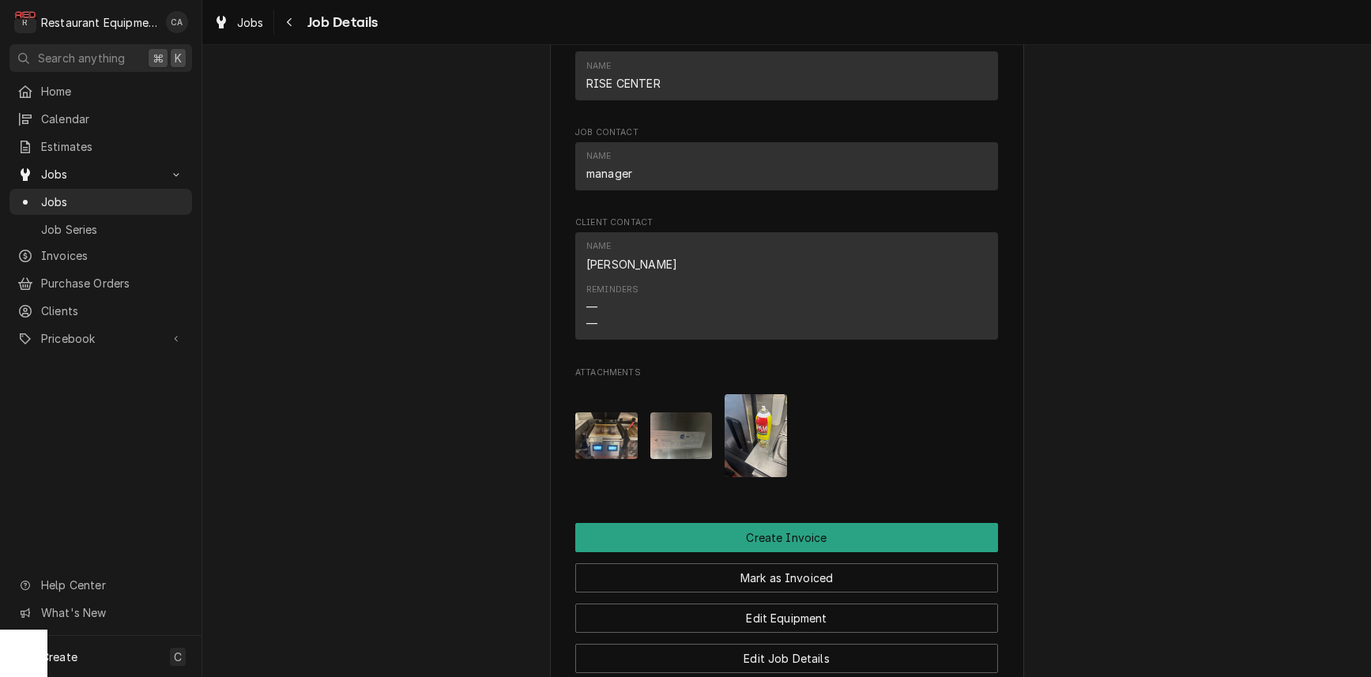
scroll to position [2463, 0]
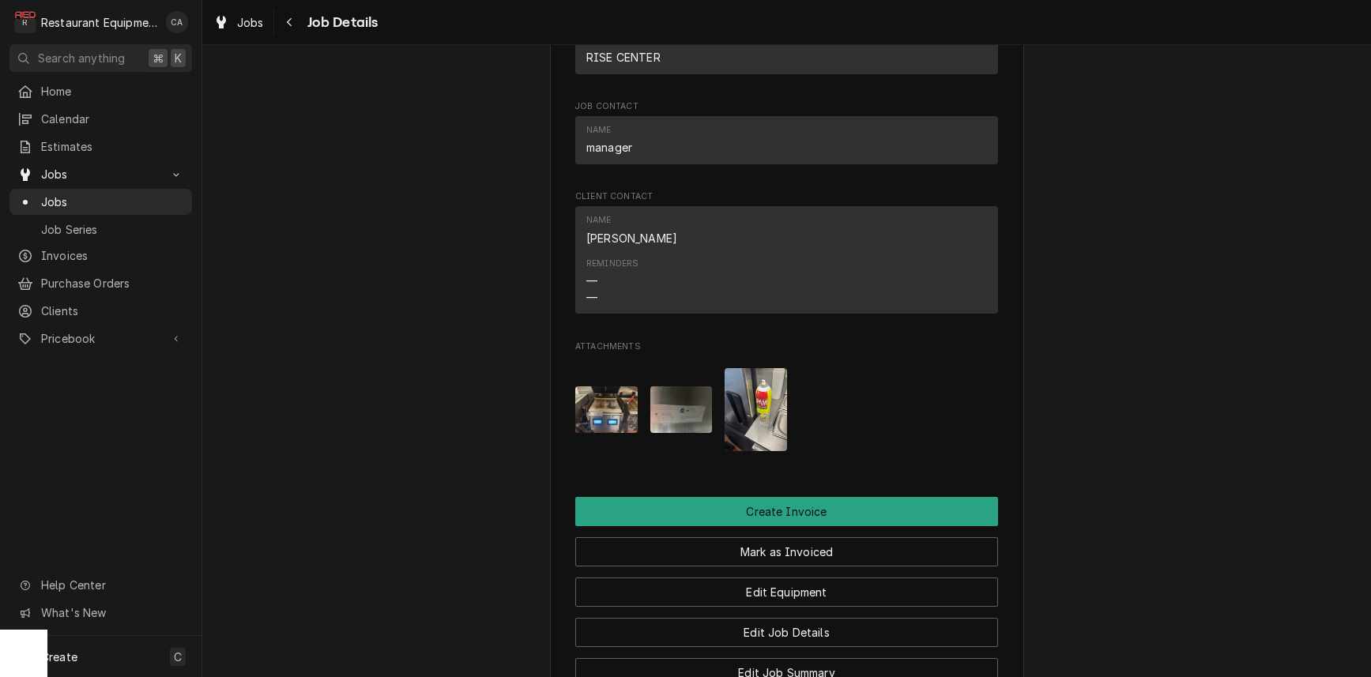
click at [674, 386] on img "Attachments" at bounding box center [681, 409] width 62 height 47
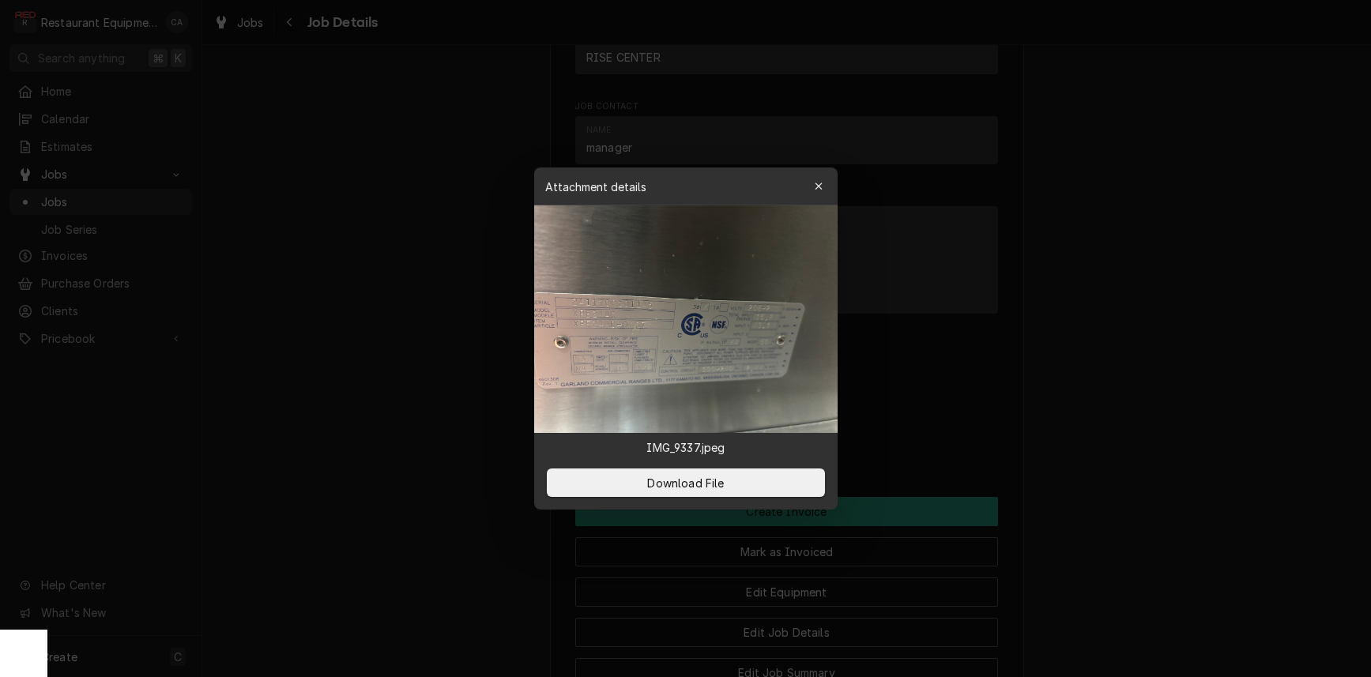
click at [1109, 337] on div at bounding box center [685, 338] width 1371 height 677
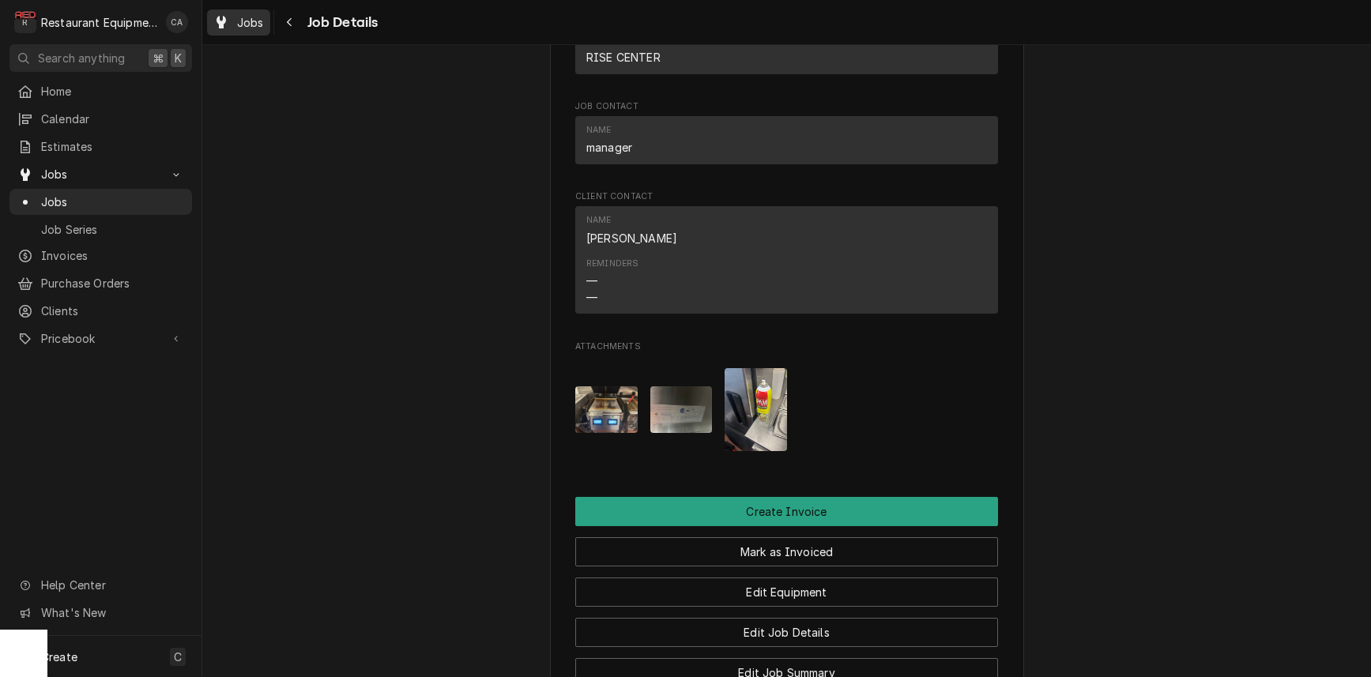
click at [239, 19] on span "Jobs" at bounding box center [250, 22] width 27 height 17
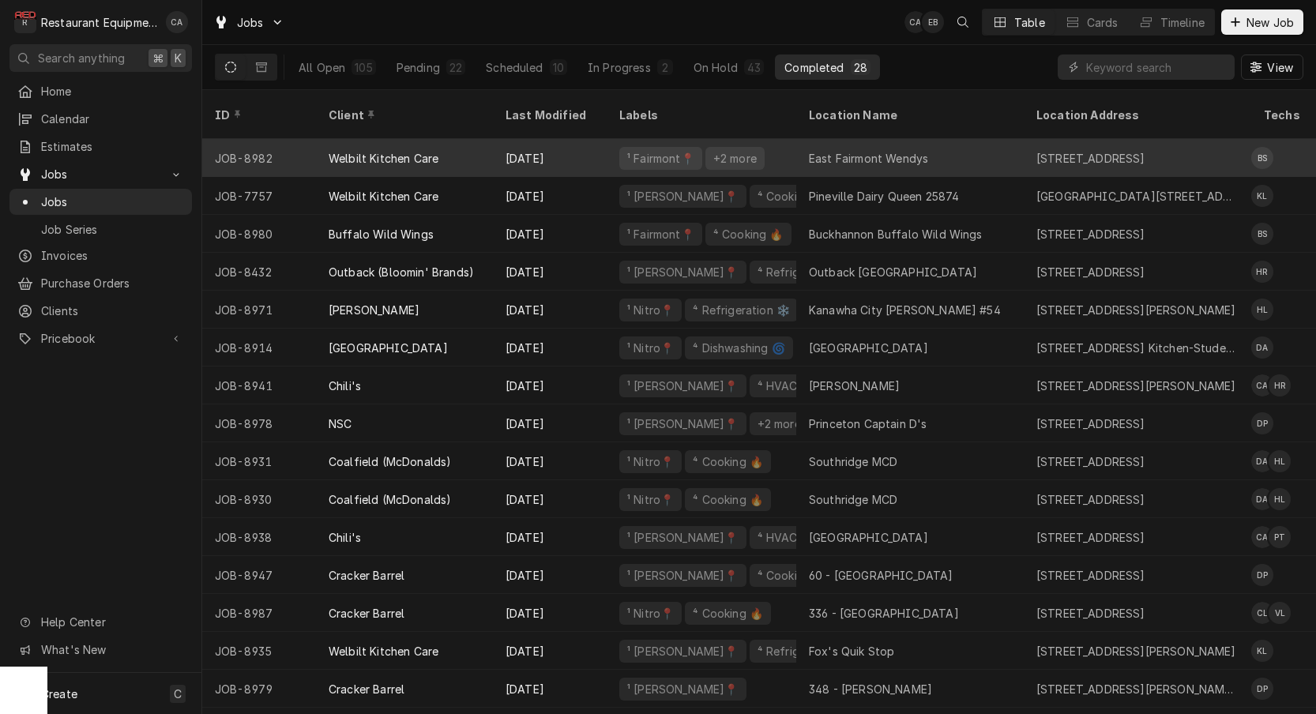
click at [873, 150] on div "East Fairmont Wendys" at bounding box center [868, 158] width 119 height 17
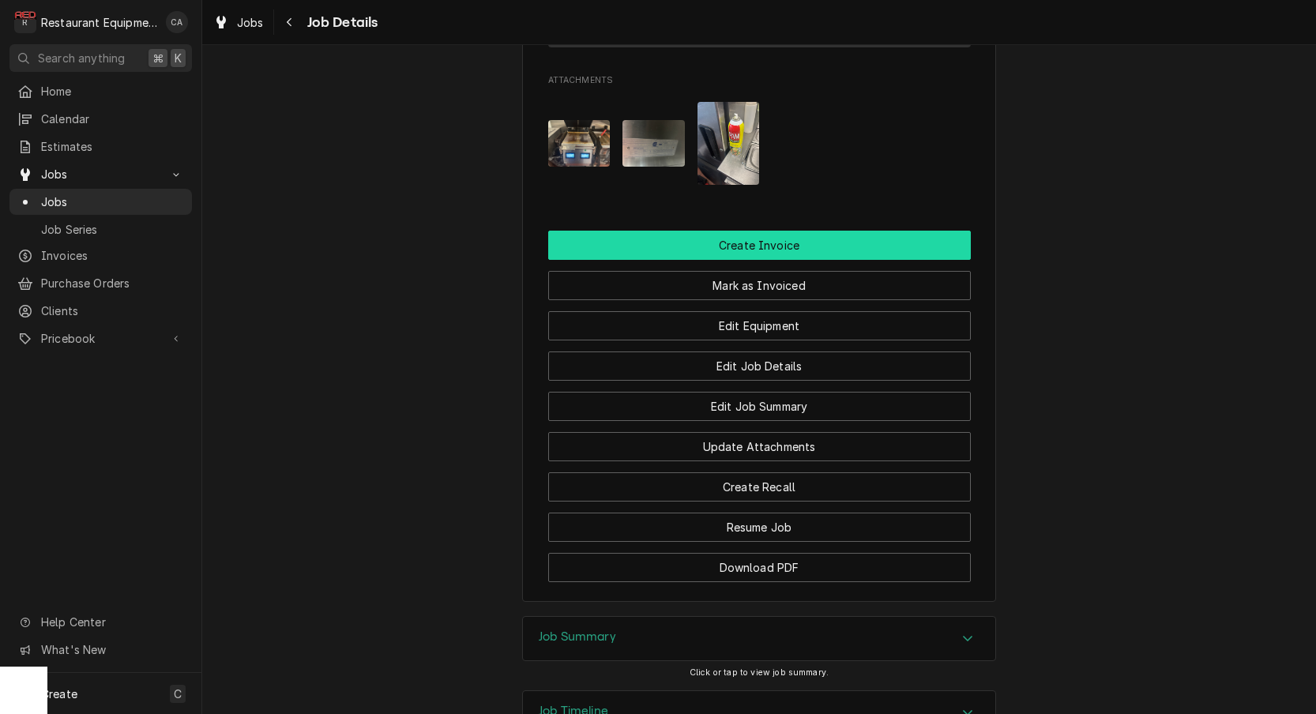
scroll to position [2748, 0]
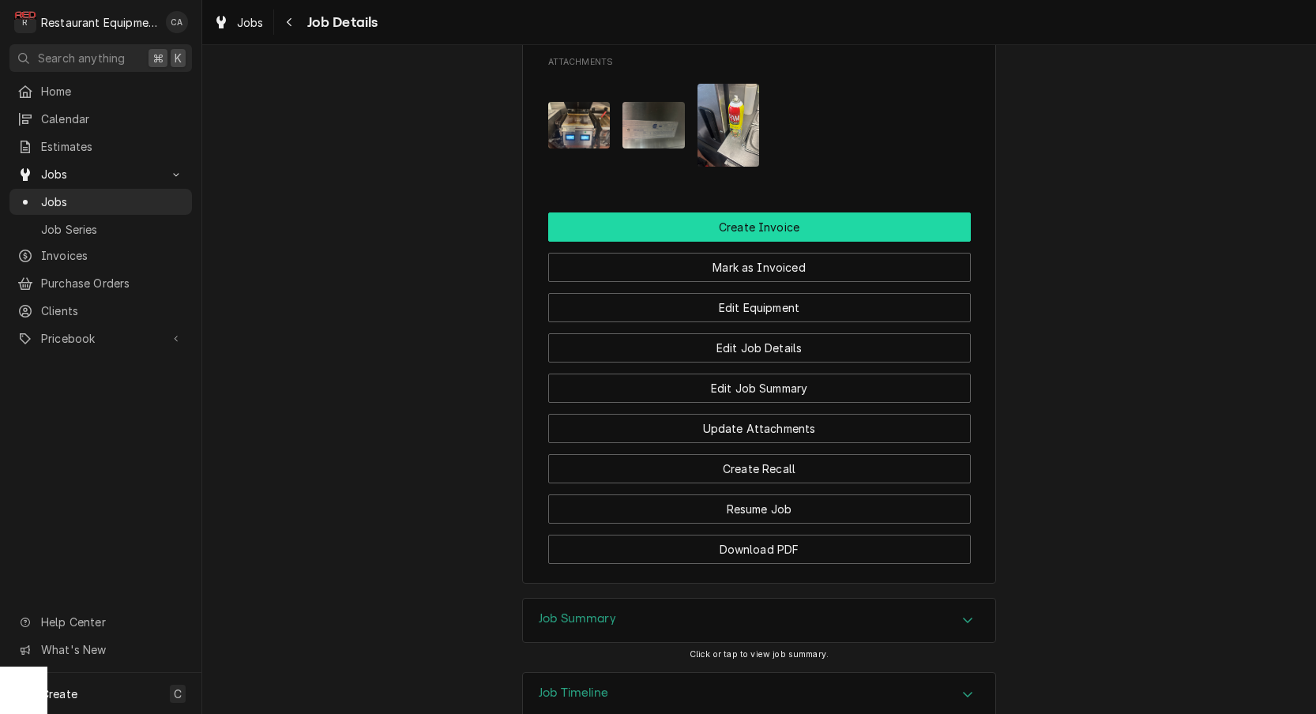
click at [726, 213] on button "Create Invoice" at bounding box center [759, 227] width 423 height 29
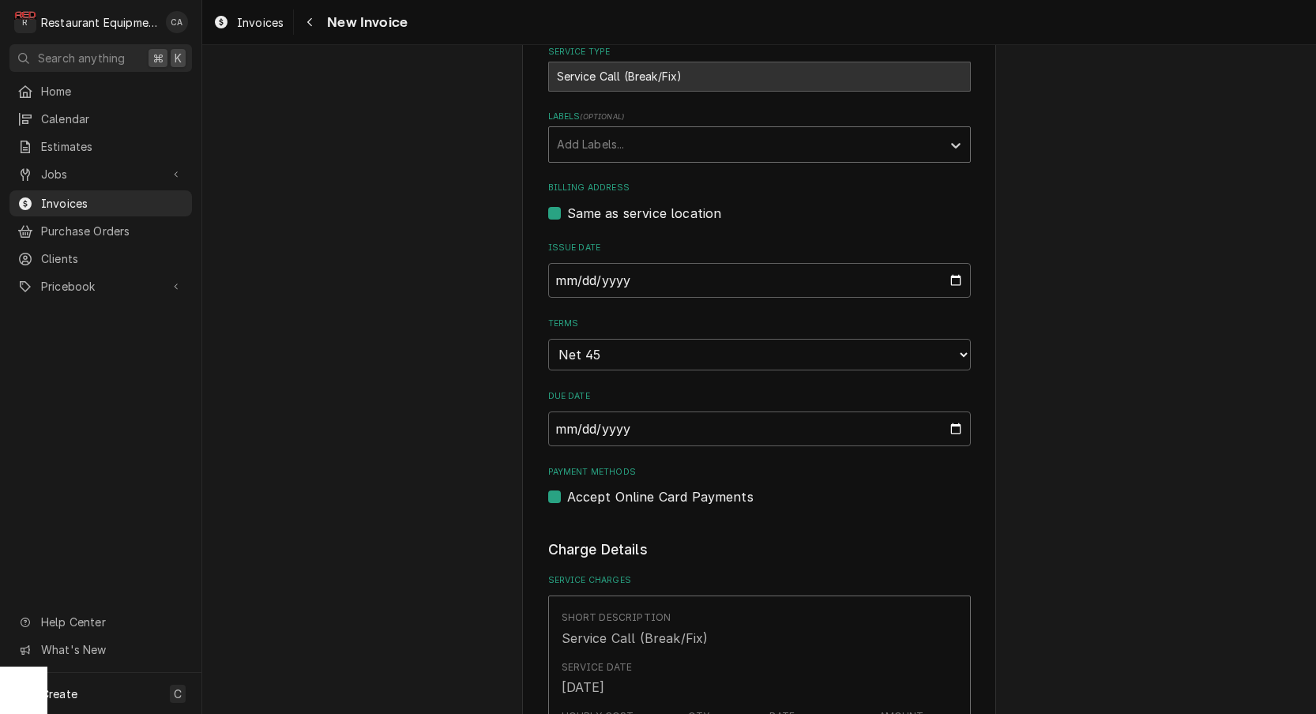
scroll to position [488, 0]
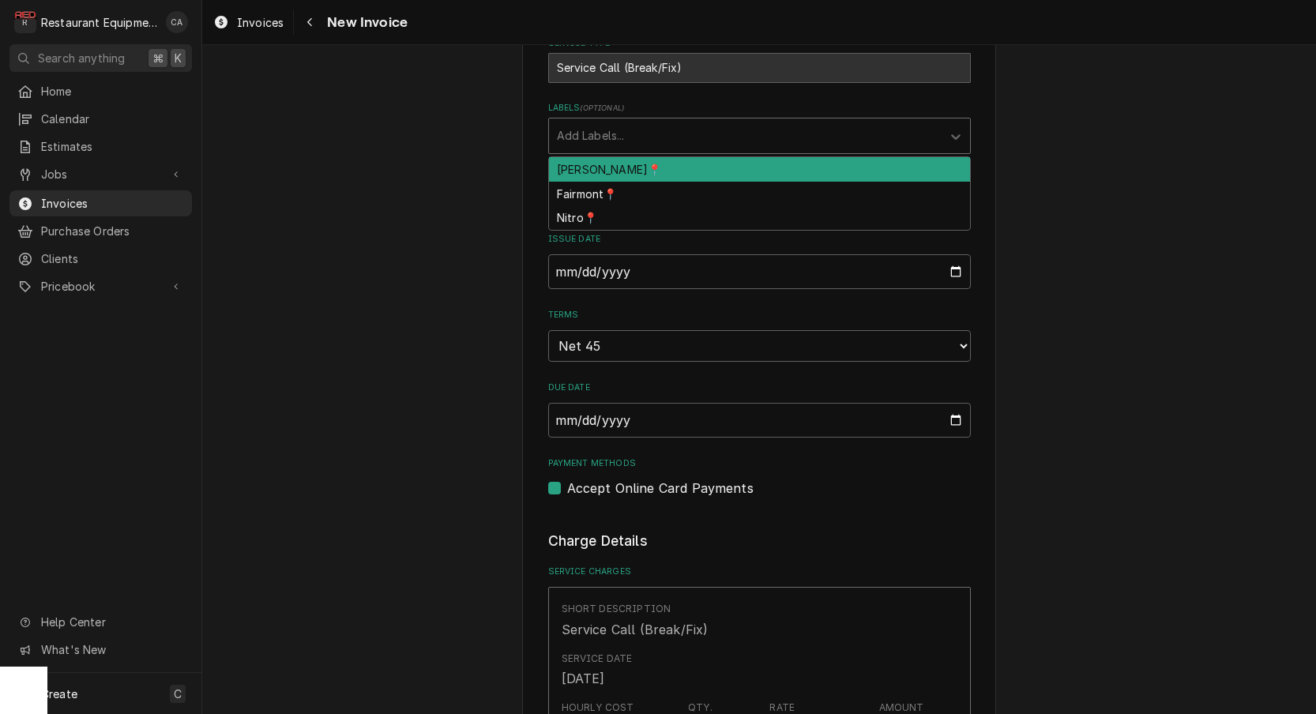
click at [589, 127] on div "Add Labels..." at bounding box center [745, 135] width 377 height 17
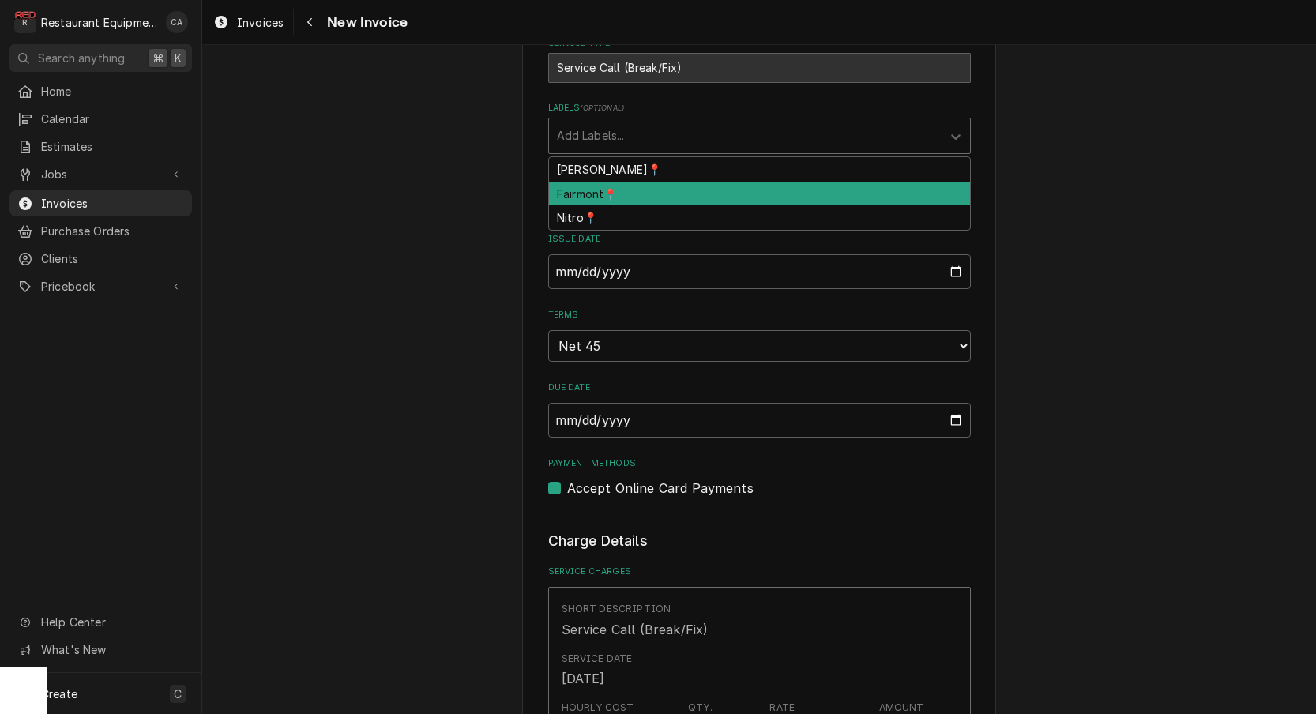
drag, startPoint x: 576, startPoint y: 186, endPoint x: 466, endPoint y: 241, distance: 122.9
click at [576, 186] on div "Fairmont📍" at bounding box center [759, 194] width 421 height 24
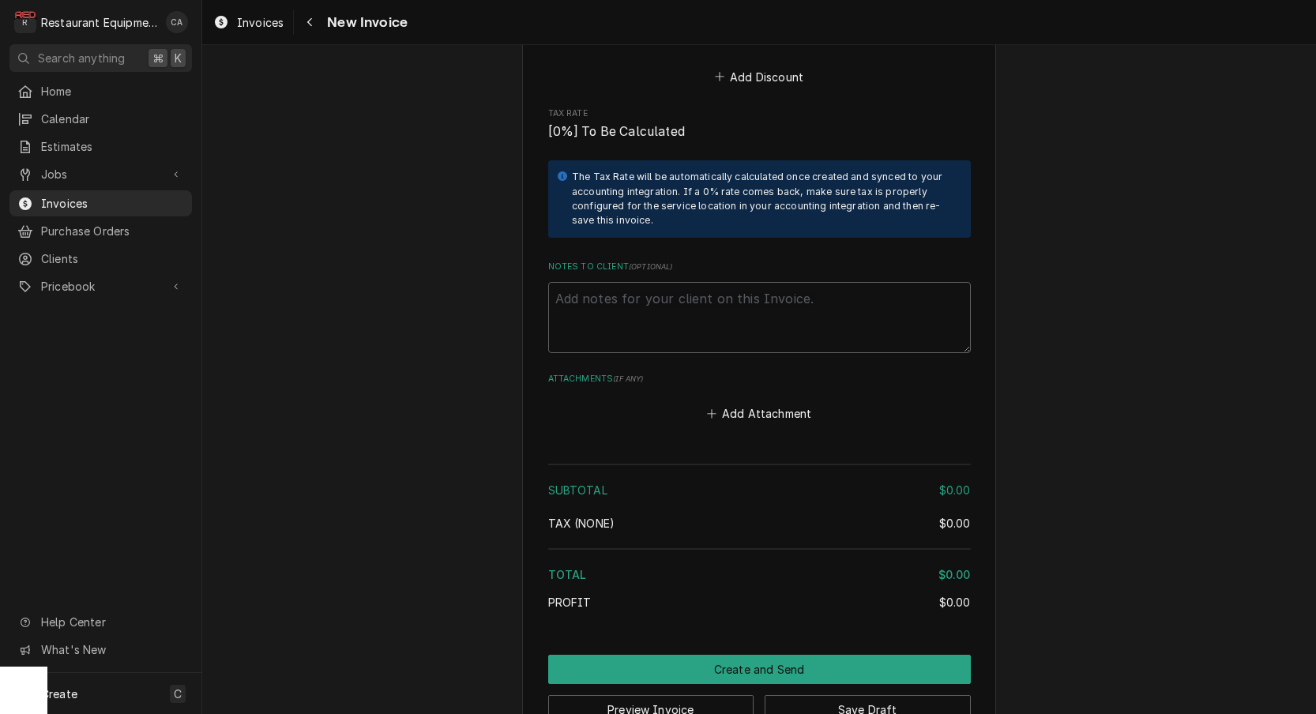
scroll to position [0, 0]
click at [614, 282] on textarea "Notes to Client ( optional )" at bounding box center [759, 317] width 423 height 71
type textarea "x"
type textarea "D"
type textarea "x"
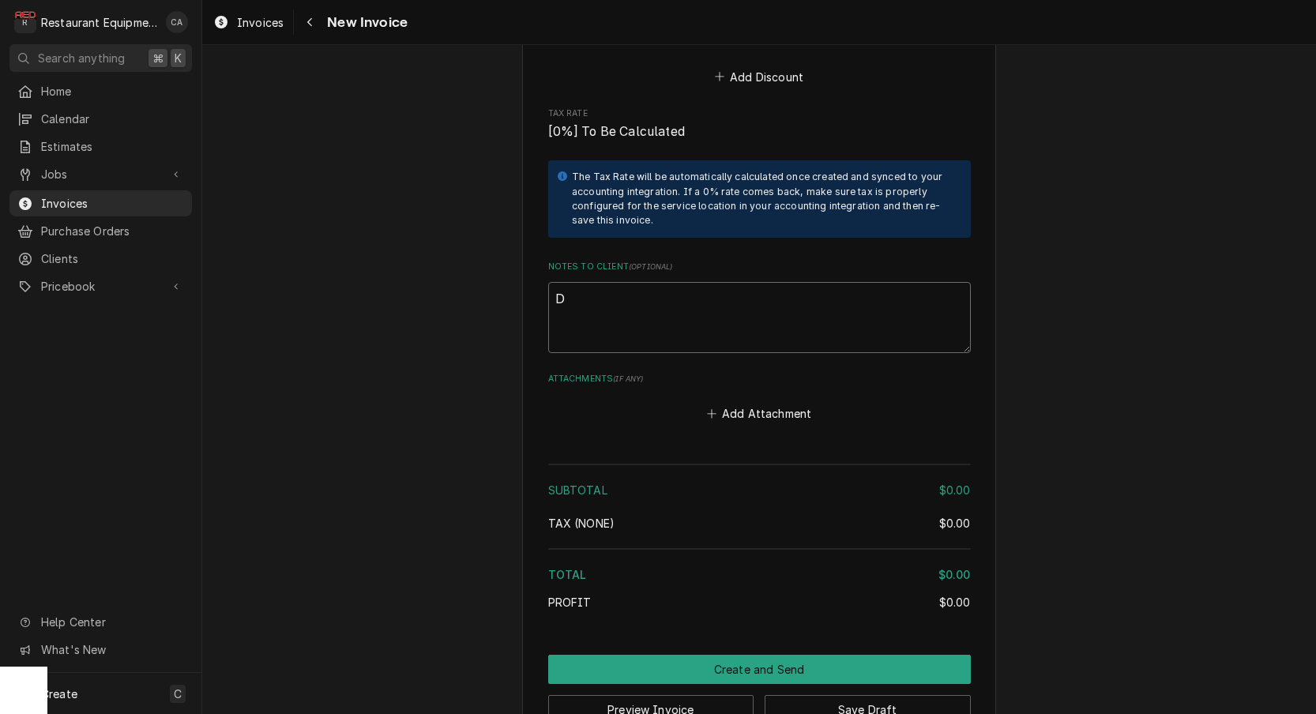
type textarea "Di"
type textarea "x"
type textarea "Dis"
type textarea "x"
type textarea "Disp"
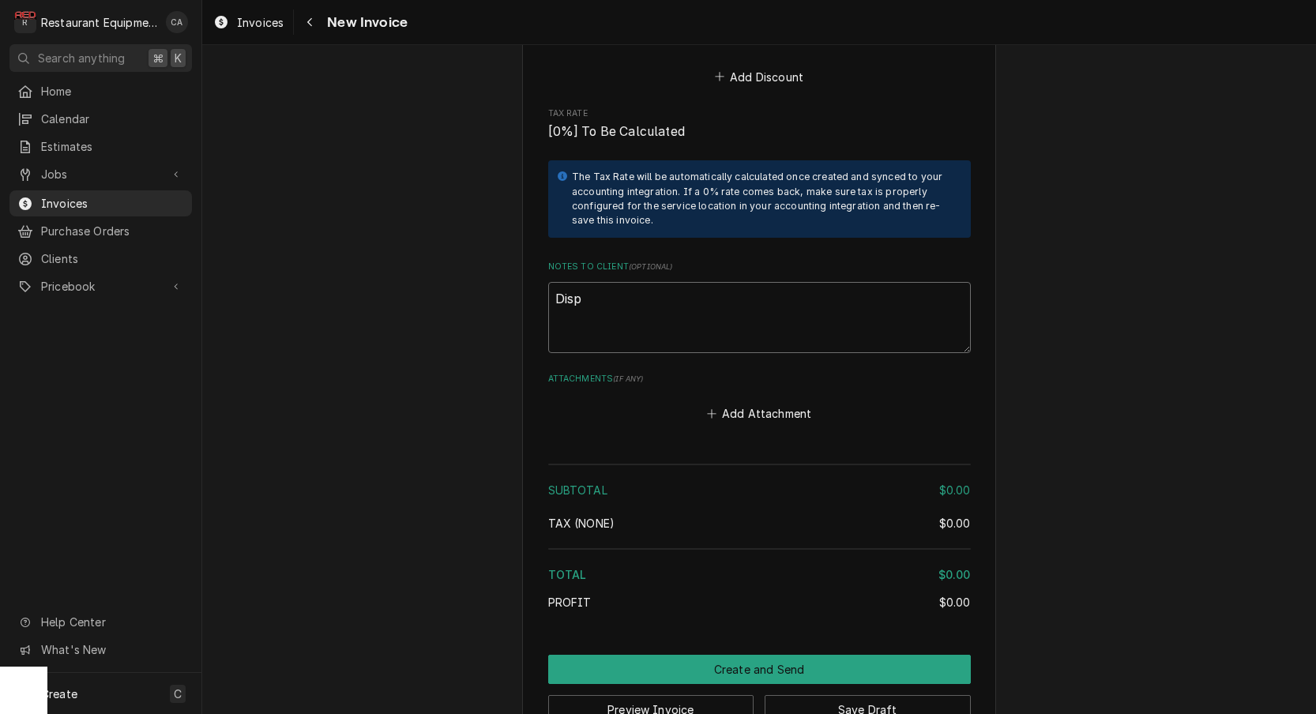
type textarea "x"
type textarea "Dispa"
type textarea "x"
type textarea "Dispat"
type textarea "x"
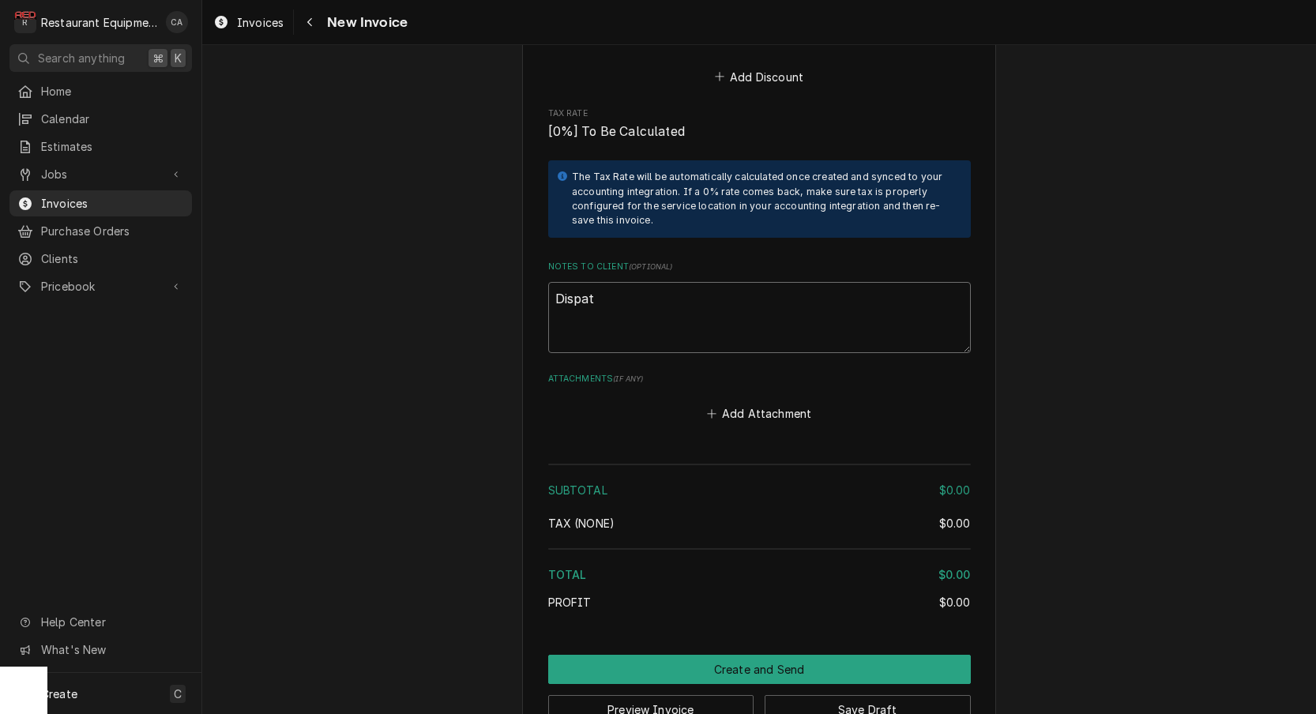
type textarea "Dispatc"
type textarea "x"
type textarea "Dispatch"
type textarea "x"
type textarea "Dispatch"
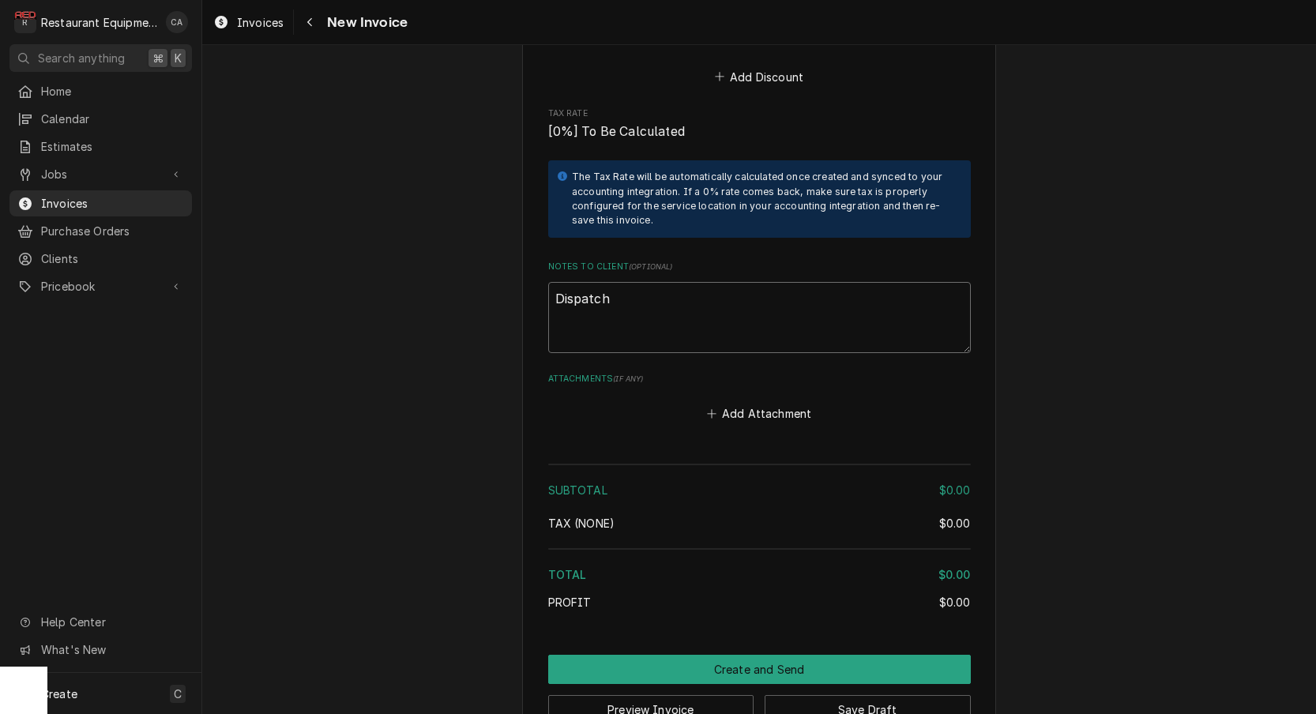
type textarea "x"
type textarea "Dispatch 0"
type textarea "x"
type textarea "Dispatch 00"
type textarea "x"
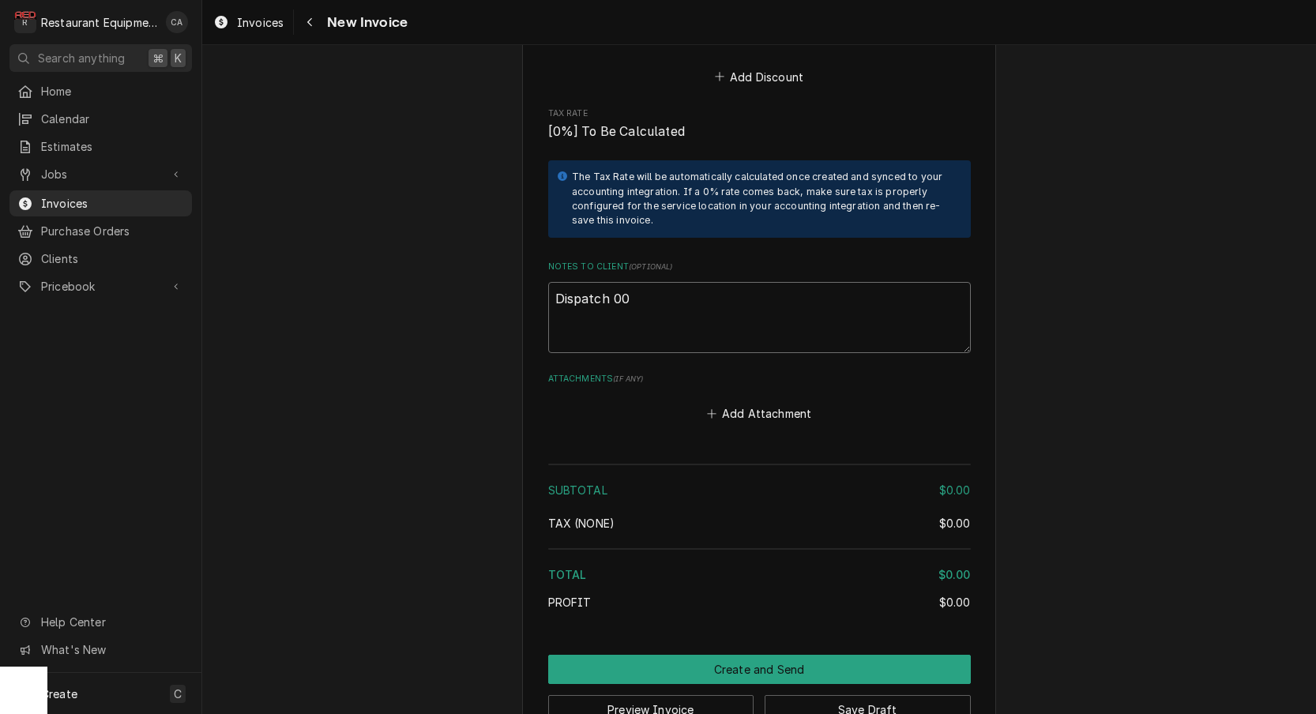
type textarea "Dispatch 009"
type textarea "x"
type textarea "Dispatch 0093"
type textarea "x"
type textarea "Dispatch 00934"
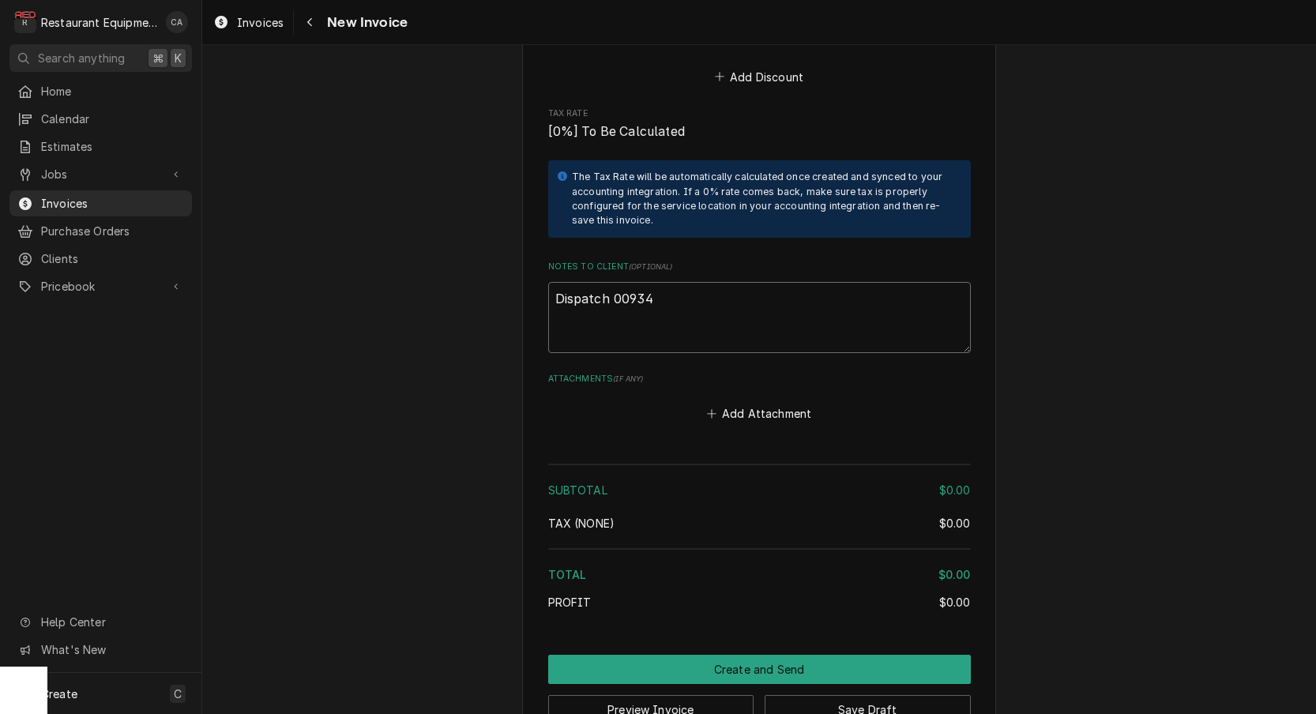
type textarea "x"
type textarea "Dispatch 009347"
type textarea "x"
type textarea "Dispatch 0093474"
type textarea "x"
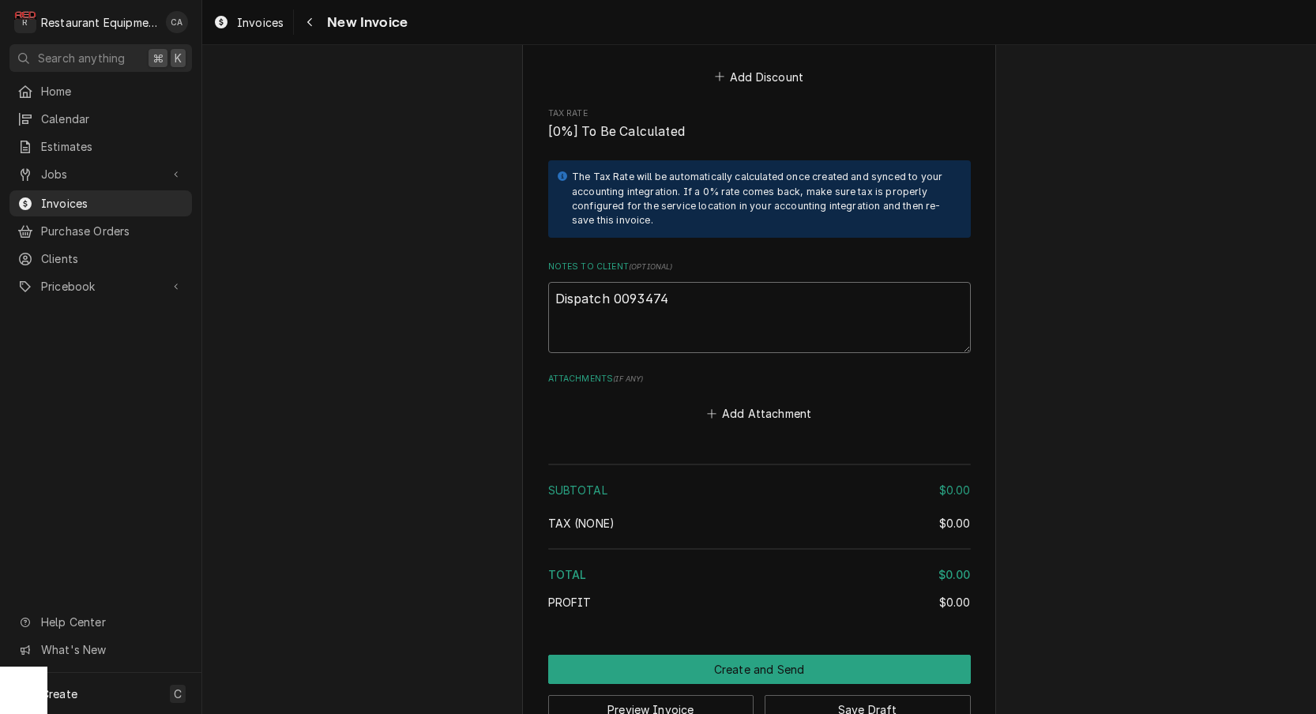
type textarea "Dispatch 00934748"
type textarea "x"
type textarea "Dispatch 00934748-"
type textarea "x"
type textarea "Dispatch 00934748-1"
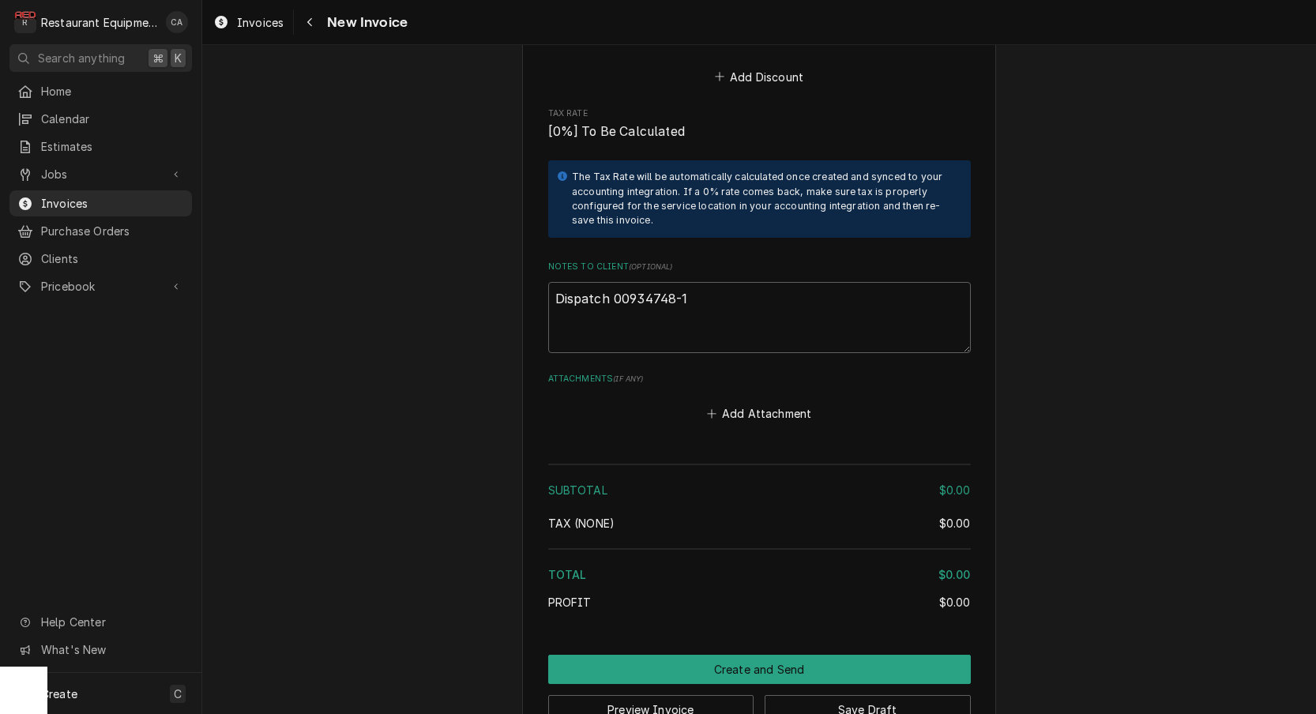
drag, startPoint x: 288, startPoint y: 302, endPoint x: 307, endPoint y: 301, distance: 18.2
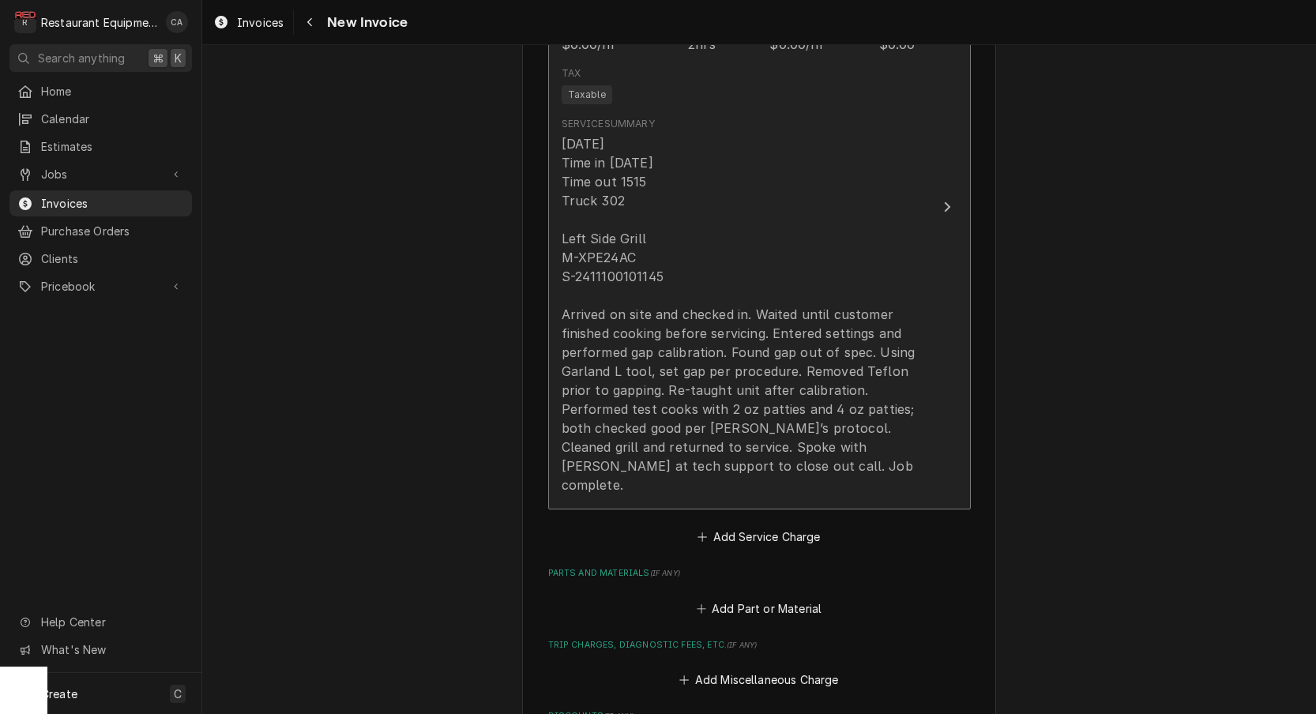
click at [642, 296] on div "[DATE] Time in [DATE] Time out 1515 Truck 302 Left Side Grill M-XРЕ24АС S-24111…" at bounding box center [743, 314] width 363 height 360
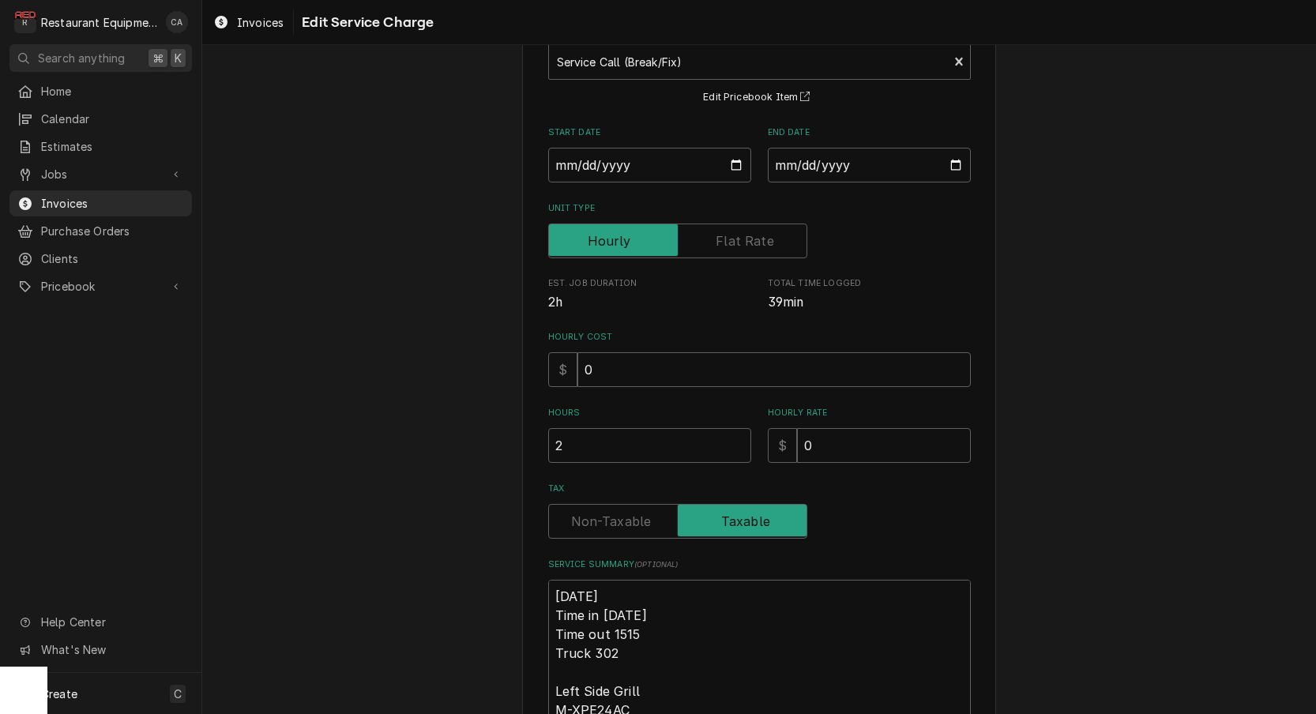
scroll to position [120, 0]
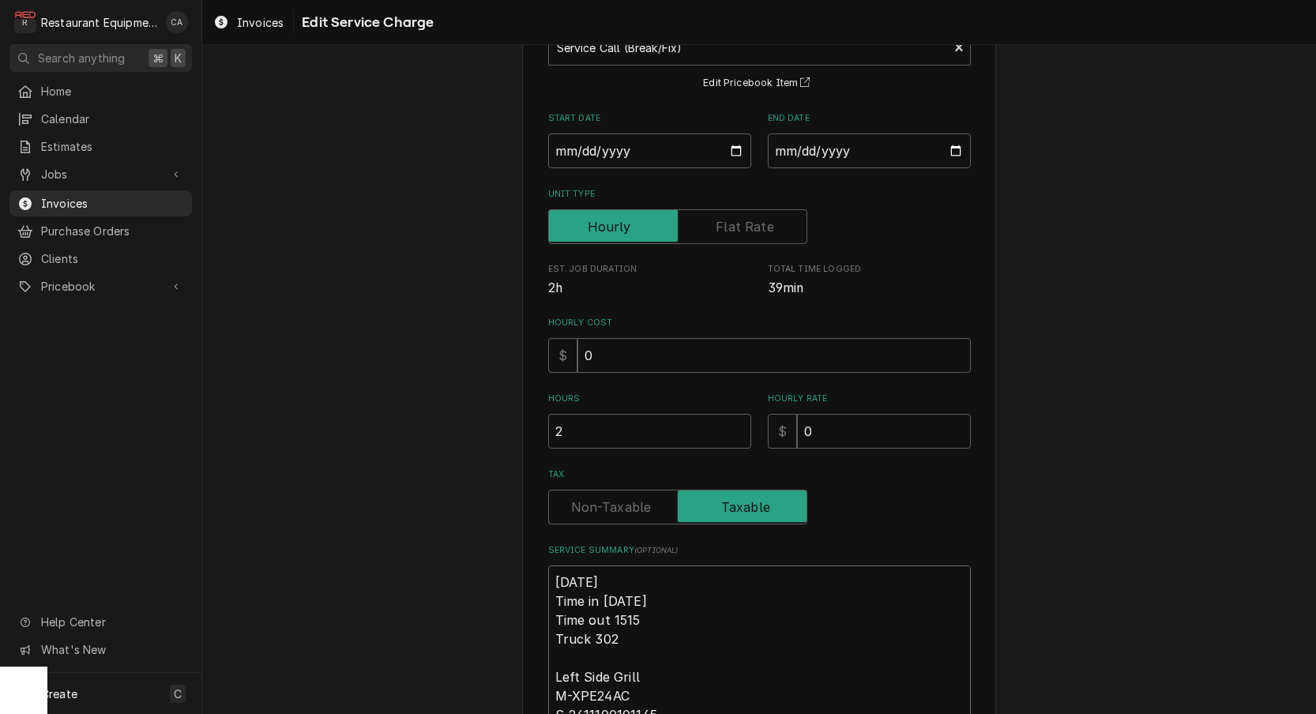
type textarea "x"
type textarea "R9/23/25 Time in [DATE] Time out 1515 Truck 302 Left Side Grill M-XРЕ24АС S-241…"
type textarea "x"
type textarea "Ro9/23/25 Time in [DATE] Time out 1515 Truck 302 Left Side Grill M-XРЕ24АС S-24…"
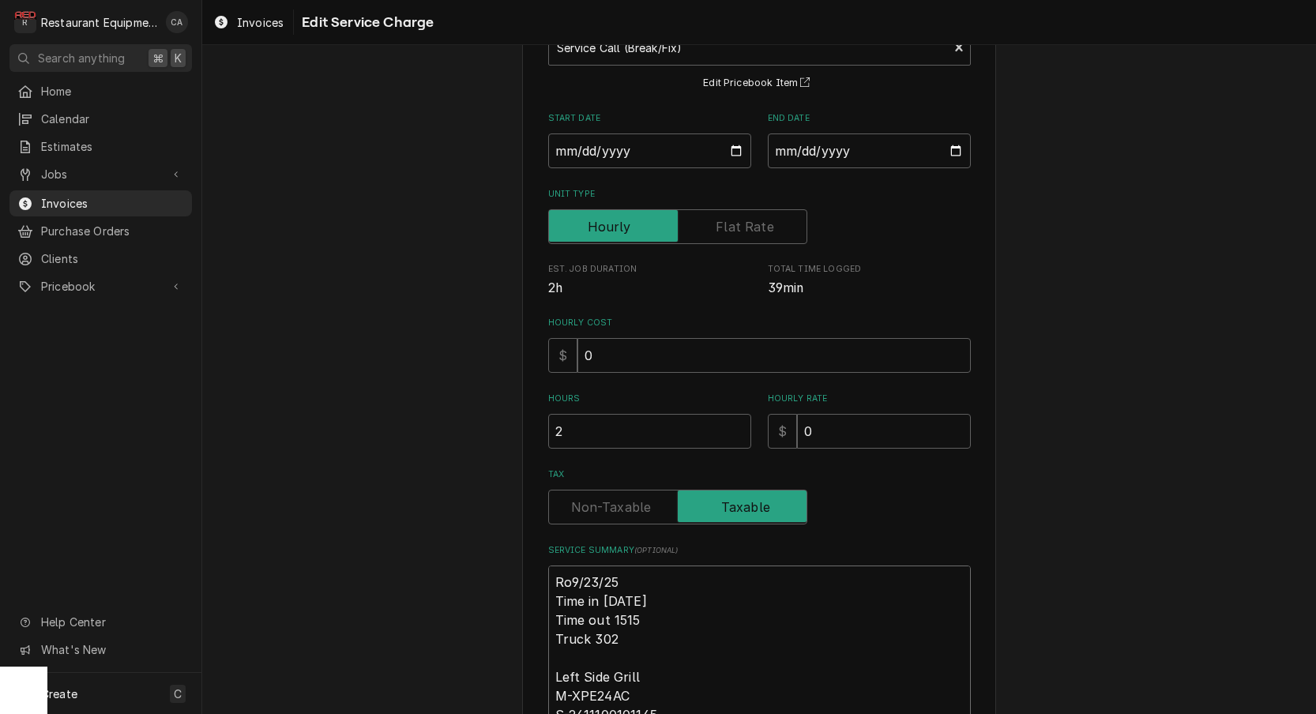
type textarea "x"
type textarea "Roo9/23/25 Time in [DATE] Time out 1515 Truck 302 Left Side Grill M-XРЕ24АС S-2…"
type textarea "x"
type textarea "Roo [DATE] Time in [DATE] Time out 1515 Truck 302 Left Side Grill M-XРЕ24АС S-2…"
type textarea "x"
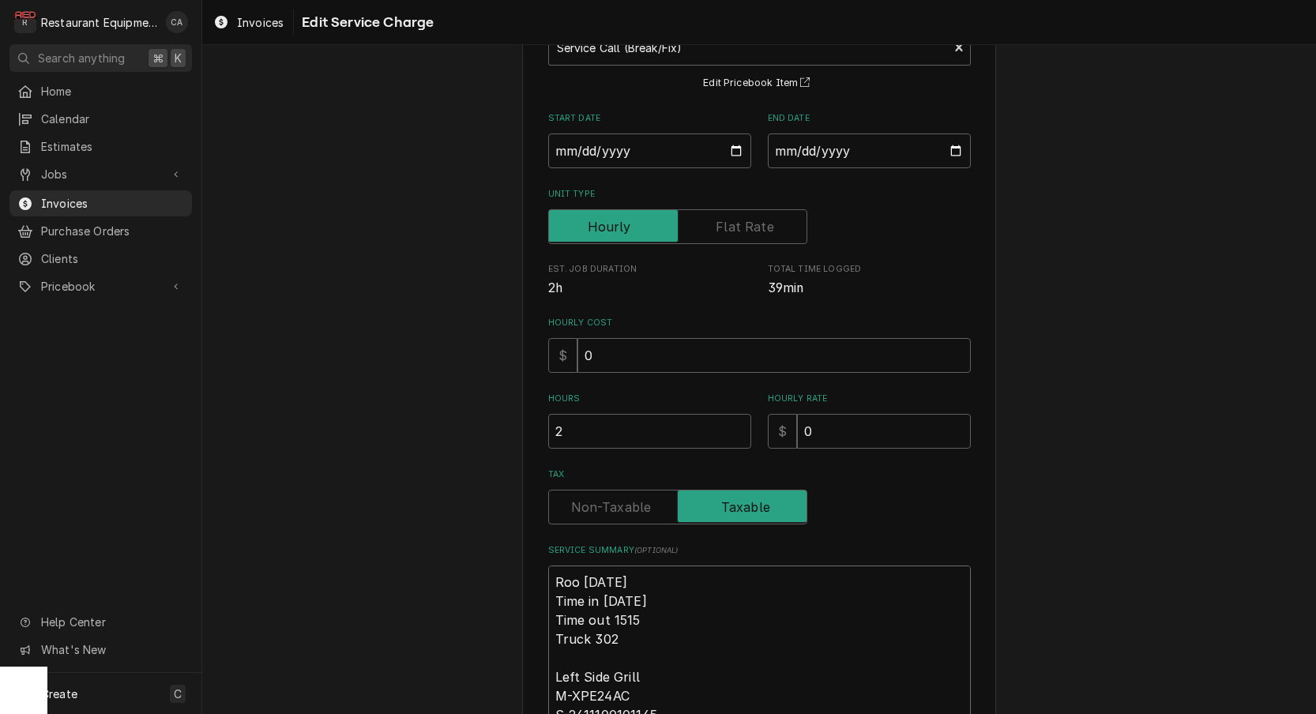
type textarea "Roo 89/23/25 Time in [DATE] Time out 1515 Truck 302 Left Side Grill M-XРЕ24АС S…"
type textarea "x"
type textarea "Roo 899/23/25 Time in [DATE] Time out 1515 Truck 302 Left Side Grill M-XРЕ24АС …"
type textarea "x"
type textarea "Roo 8989/23/25 Time in [DATE] Time out 1515 Truck 302 Left Side Grill M-XРЕ24АС…"
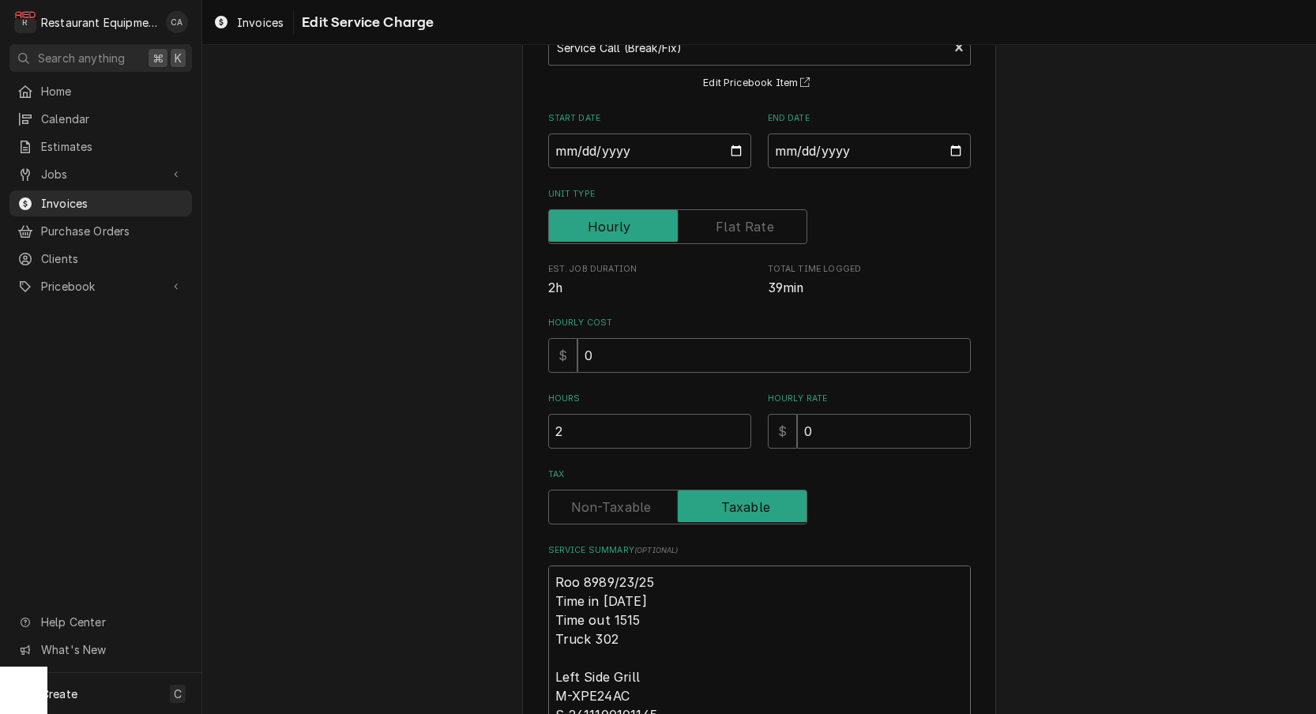
type textarea "x"
type textarea "Roo 89829/23/25 Time in [DATE] Time out 1515 Truck 302 Left Side Grill M-XРЕ24А…"
type textarea "x"
type textarea "Roo 8982 [DATE] Time in [DATE] Time out 1515 Truck 302 Left Side Grill M-XРЕ24А…"
type textarea "x"
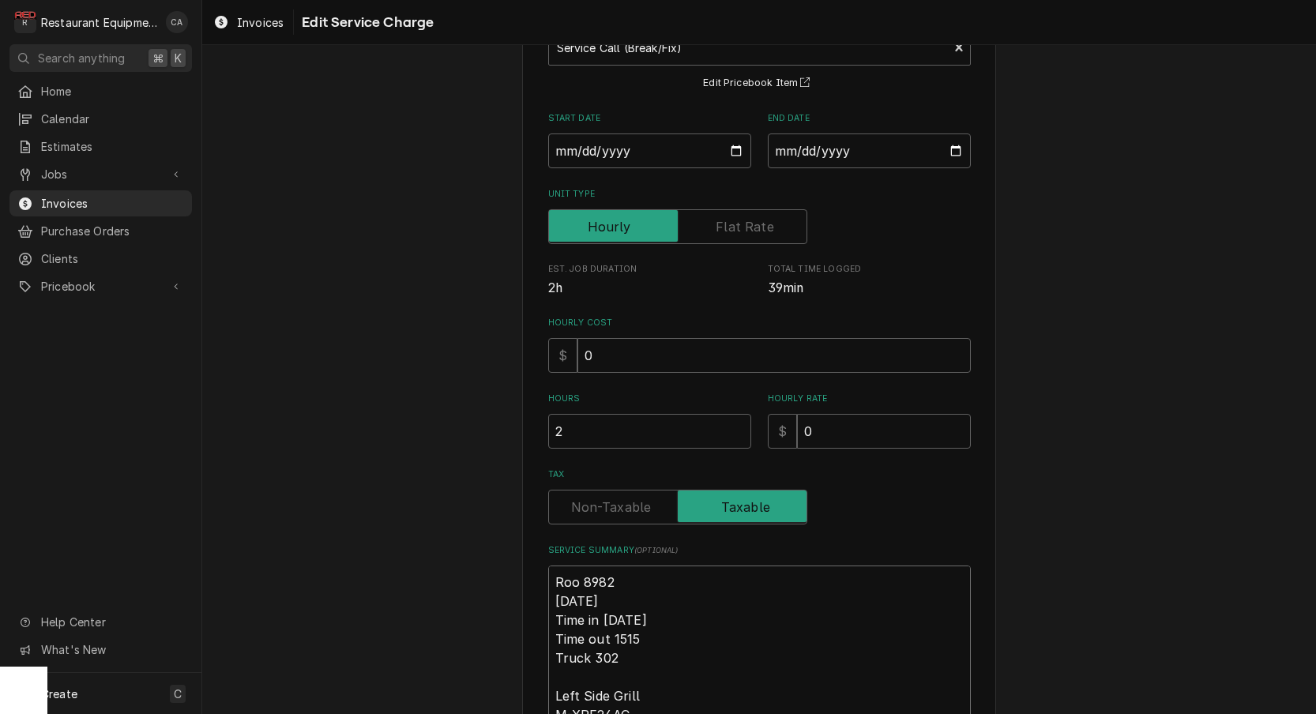
type textarea "Roo 8982 [DATE] Time in [DATE] Time out 1515 Truck 302 Left Side Grill M-XРЕ24А…"
type textarea "x"
type textarea "Roo 8982 [DATE] Time in 115 Time out 1515 Truck 302 Left Side Grill M-XРЕ24АС S…"
type textarea "x"
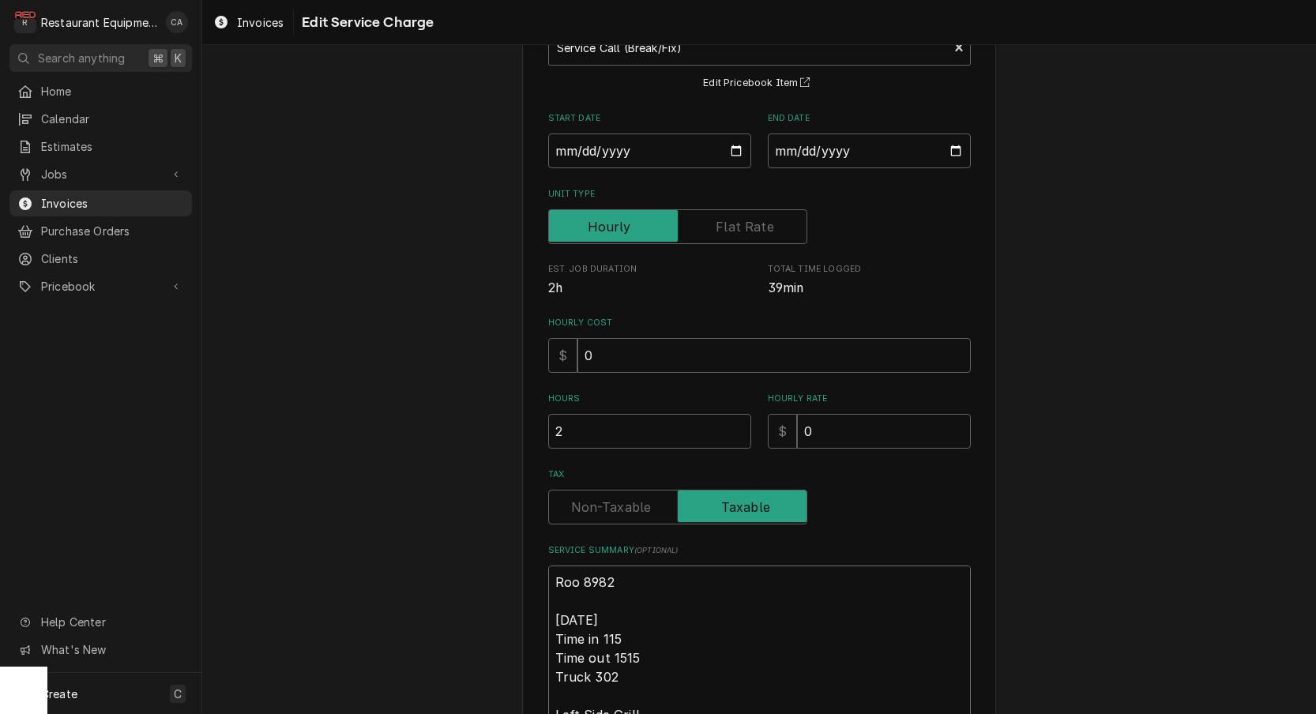
type textarea "Roo 8982 [DATE] Time in 15 Time out 1515 Truck 302 Left Side Grill M-XРЕ24АС S-…"
type textarea "x"
type textarea "Roo 8982 [DATE] Time in 115 Time out 1515 Truck 302 Left Side Grill M-XРЕ24АС S…"
type textarea "x"
type textarea "Roo 8982 [DATE] Time in 1:15 Time out 1515 Truck 302 Left Side Grill M-XРЕ24АС …"
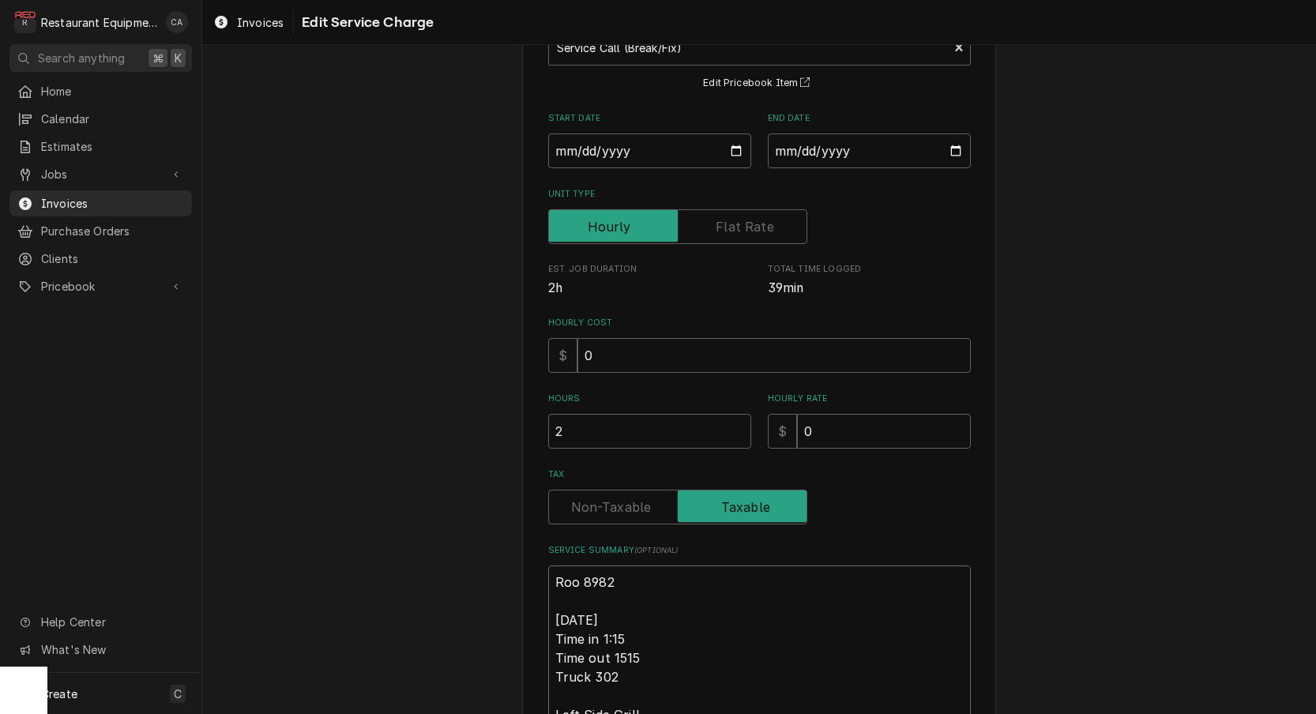
type textarea "x"
type textarea "Roo 8982 [DATE] Time in 1:15 Time out 515 Truck 302 Left Side Grill M-XРЕ24АС S…"
type textarea "x"
type textarea "Roo 8982 [DATE] Time in 1:15 Time out 15 Truck 302 Left Side Grill M-XРЕ24АС S-…"
type textarea "x"
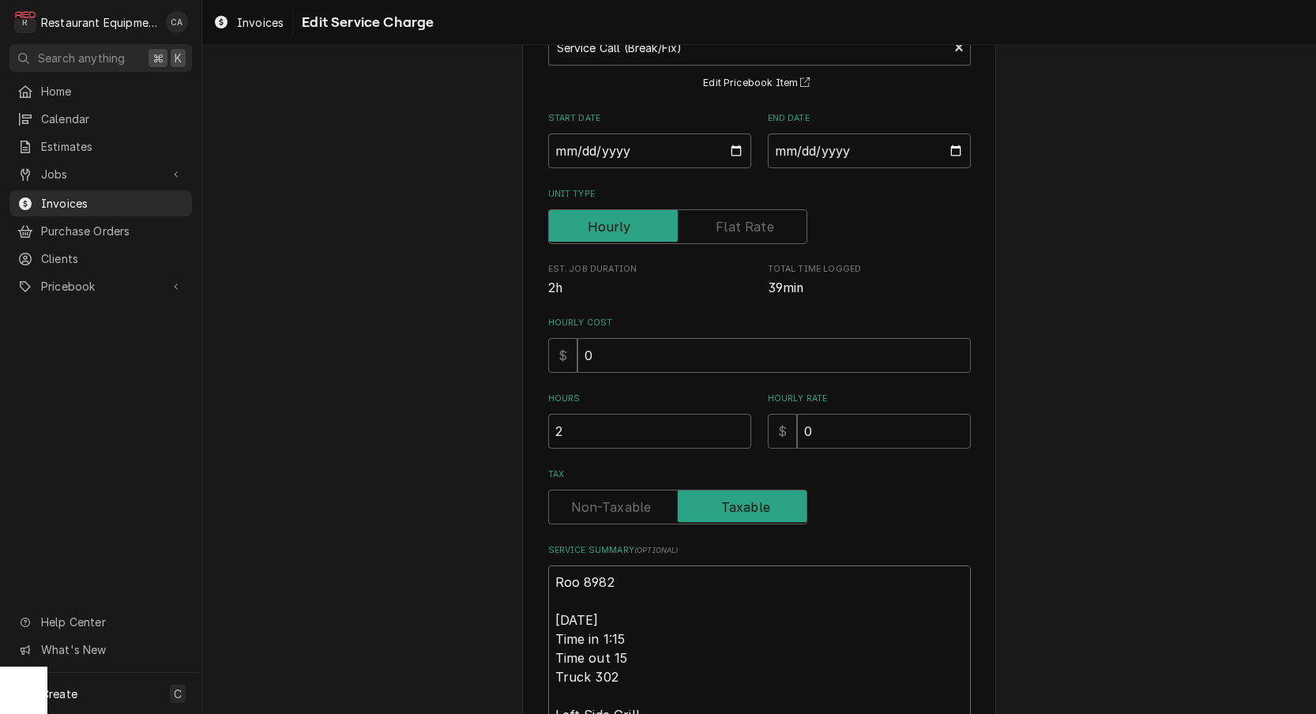
type textarea "Roo 8982 [DATE] Time in 1:15 Time out 315 Truck 302 Left Side Grill M-XРЕ24АС S…"
type textarea "x"
type textarea "Roo 8982 [DATE] Time in 1:15 Time out 3:15 Truck 302 Left Side Grill M-XРЕ24АС …"
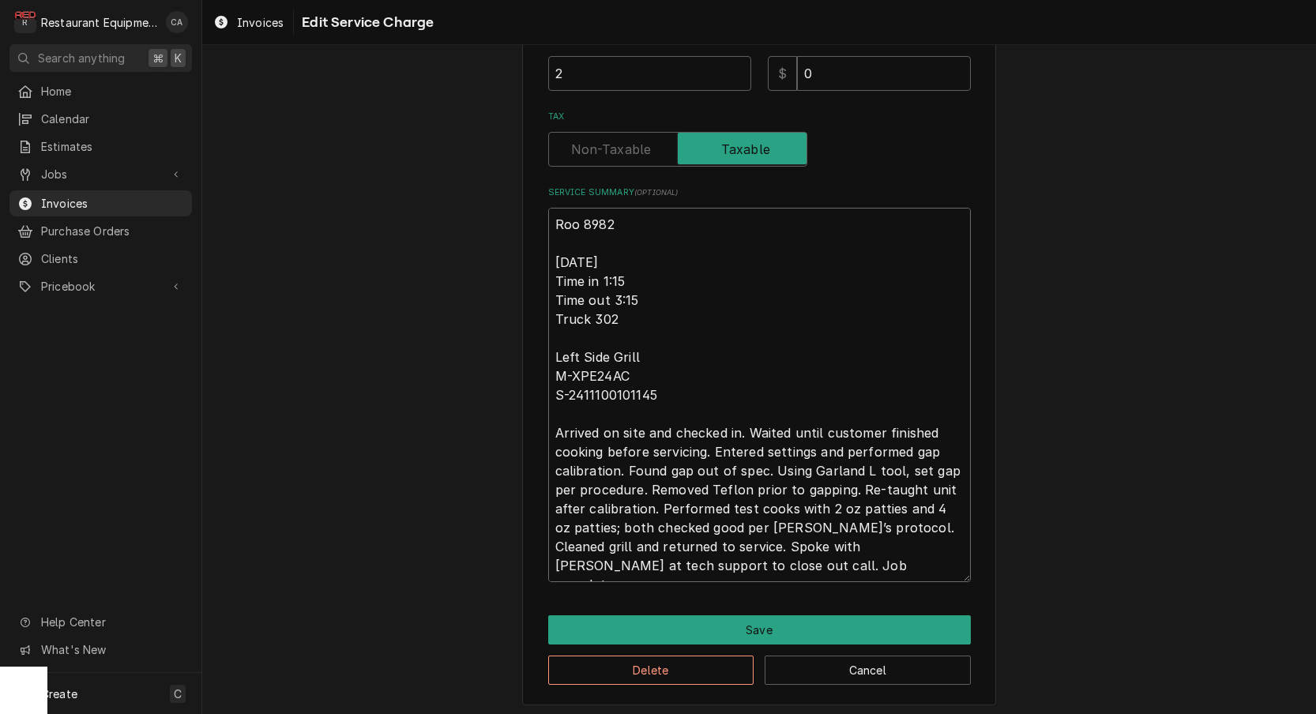
scroll to position [477, 0]
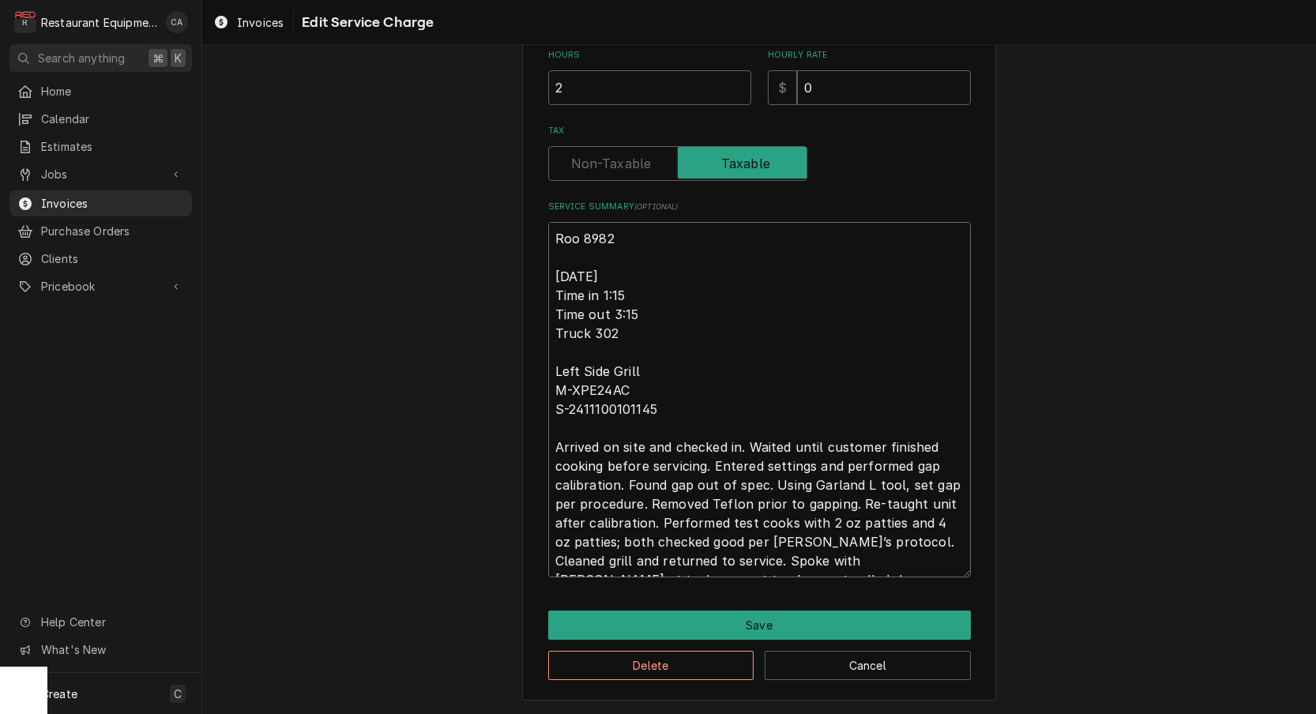
type textarea "x"
drag, startPoint x: 758, startPoint y: 427, endPoint x: 711, endPoint y: 446, distance: 50.0
click at [711, 446] on textarea "Roo 8982 [DATE] Time in 1:15 Time out 3:15 Truck 302 Left Side Grill M-XРЕ24АС …" at bounding box center [759, 400] width 423 height 356
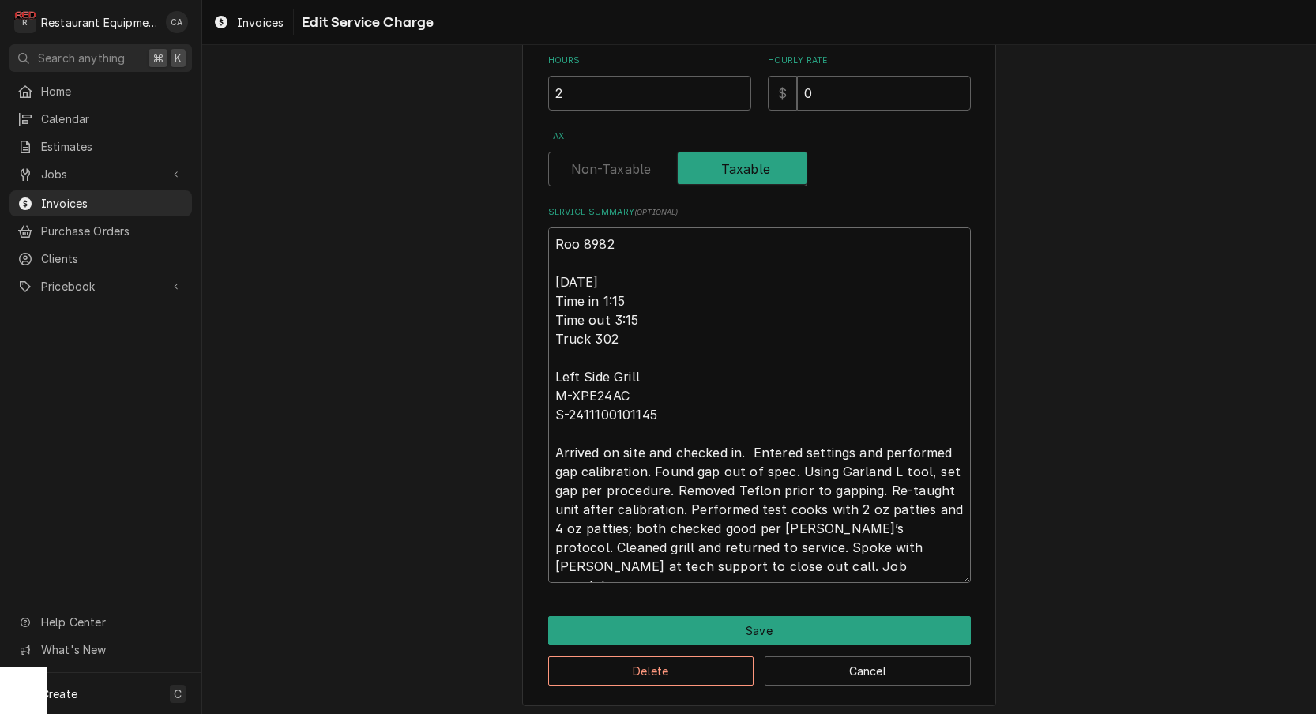
click at [765, 437] on textarea "Roo 8982 [DATE] Time in 1:15 Time out 3:15 Truck 302 Left Side Grill M-XРЕ24АС …" at bounding box center [759, 406] width 423 height 356
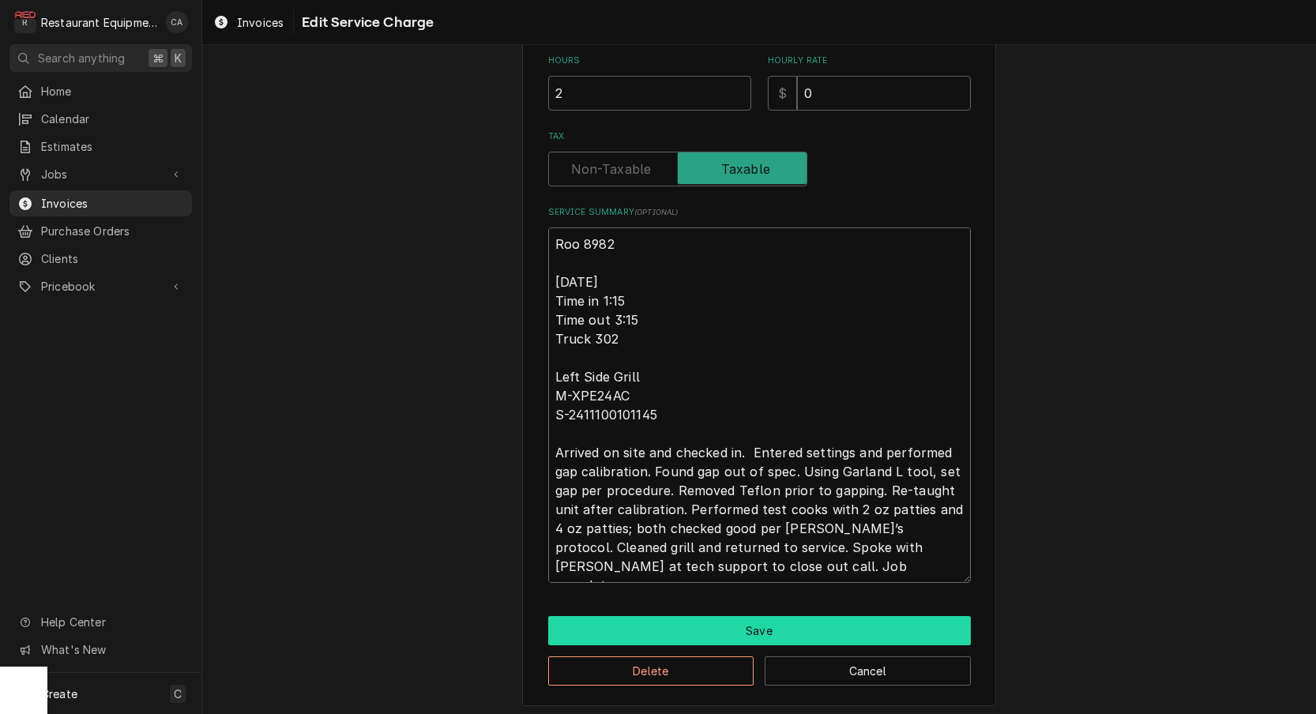
type textarea "Roo 8982 [DATE] Time in 1:15 Time out 3:15 Truck 302 Left Side Grill M-XРЕ24АС …"
click at [751, 630] on button "Save" at bounding box center [759, 630] width 423 height 29
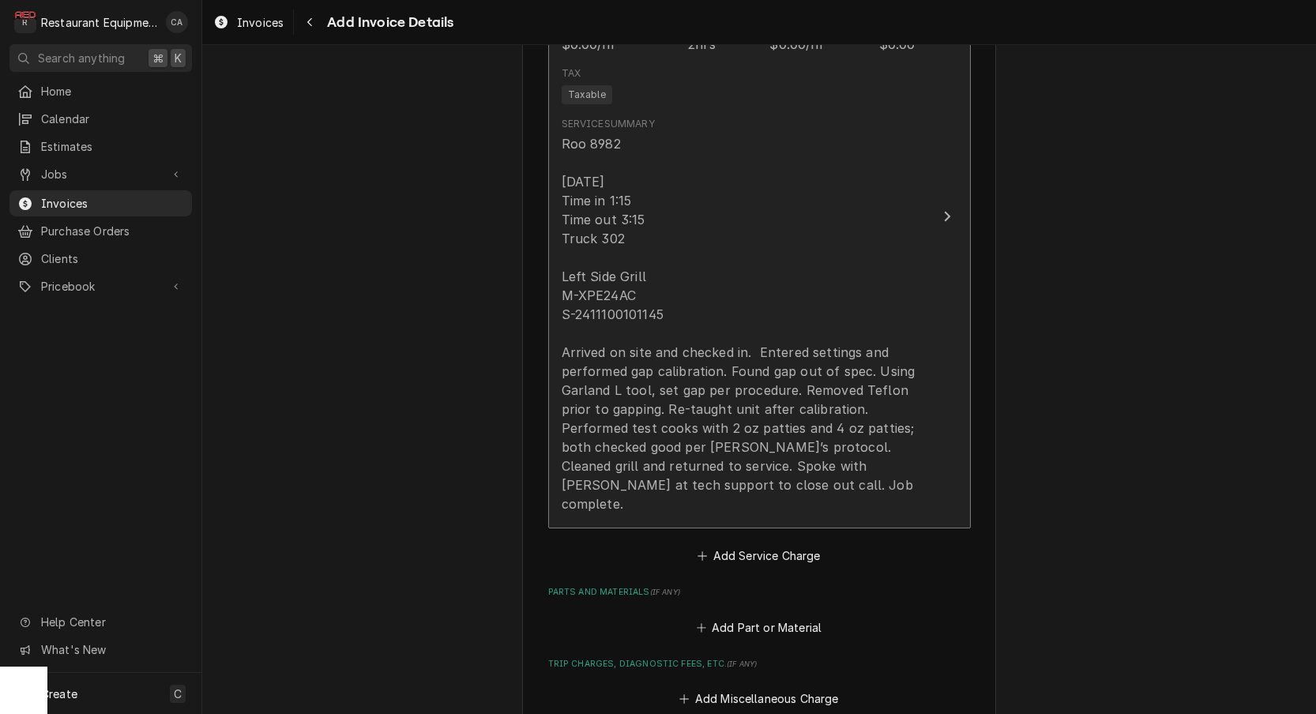
click at [588, 428] on div "Roo 8982 [DATE] Time in 1:15 Time out 3:15 Truck 302 Left Side Grill M-XРЕ24АС …" at bounding box center [743, 323] width 363 height 379
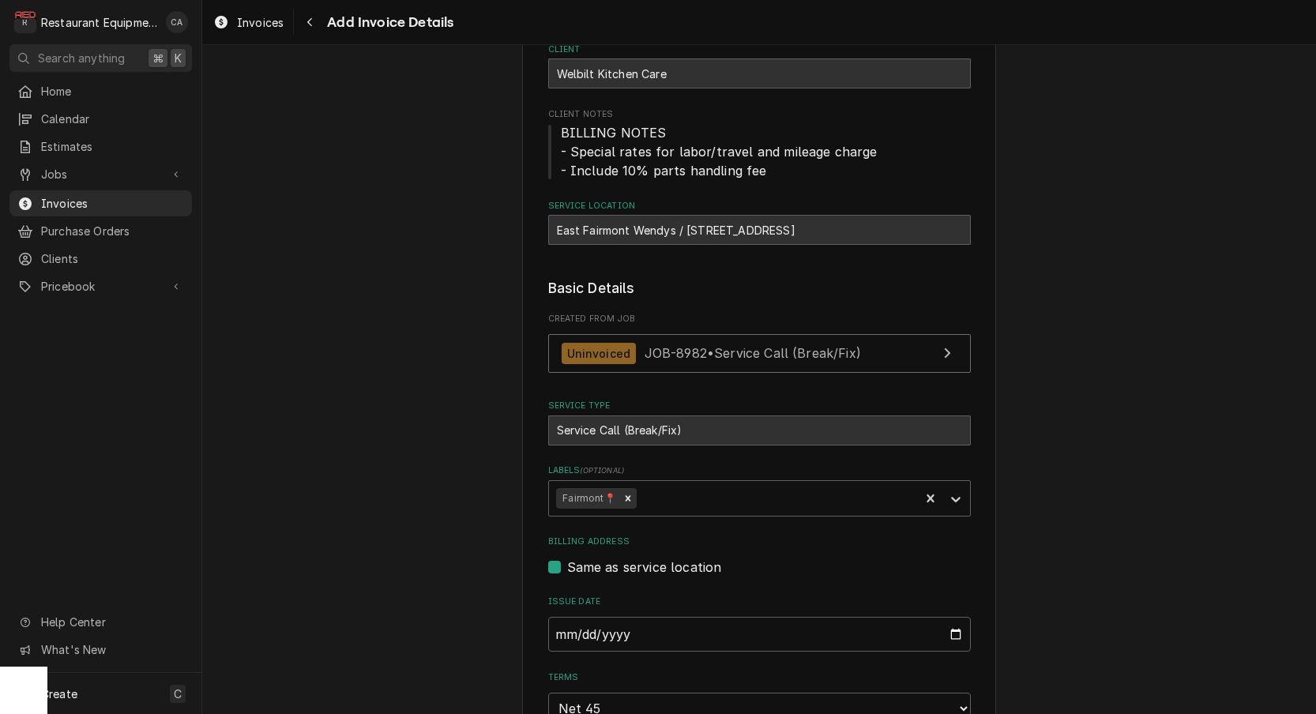
type textarea "x"
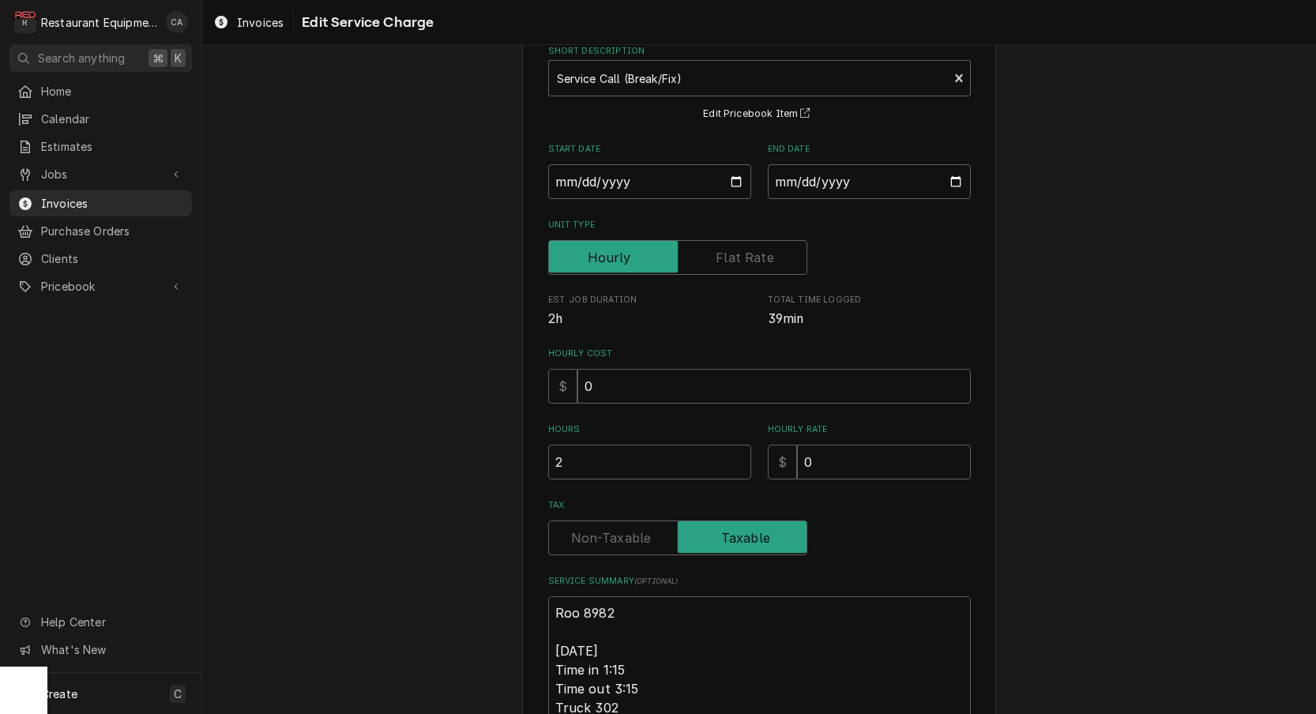
scroll to position [88, 0]
click at [596, 544] on input "Tax" at bounding box center [677, 538] width 245 height 35
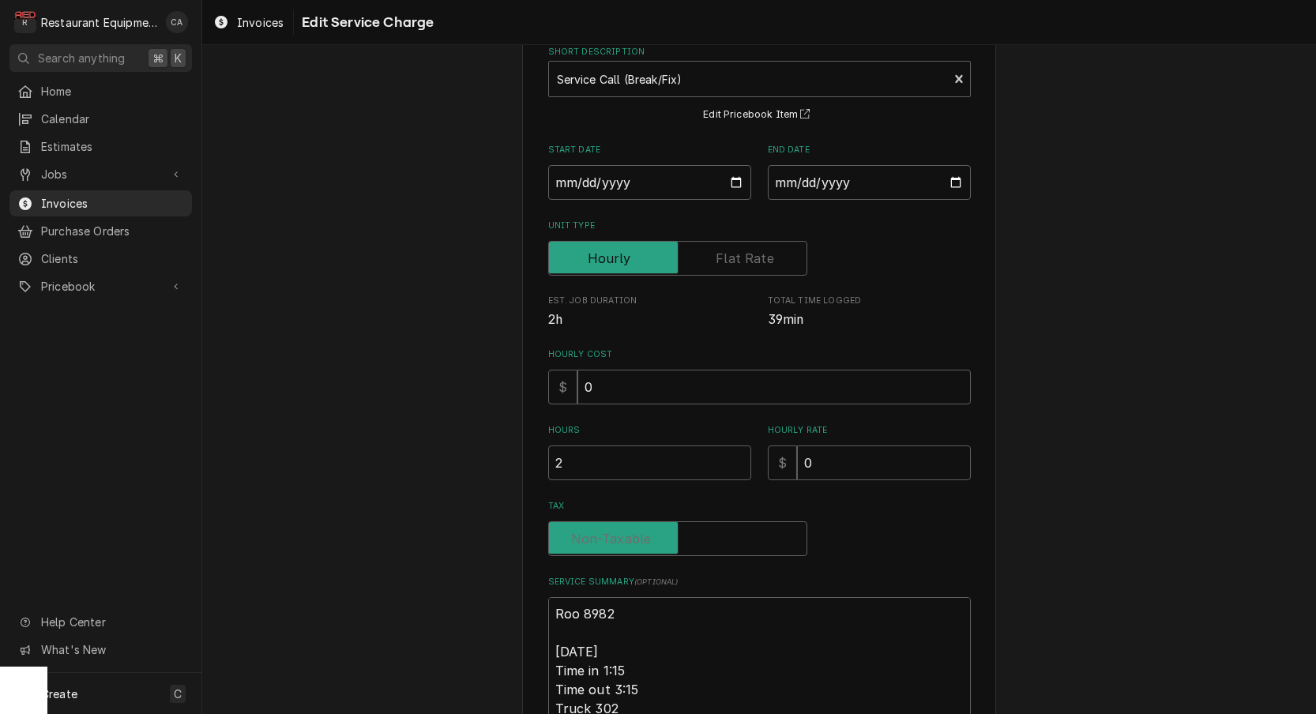
checkbox input "false"
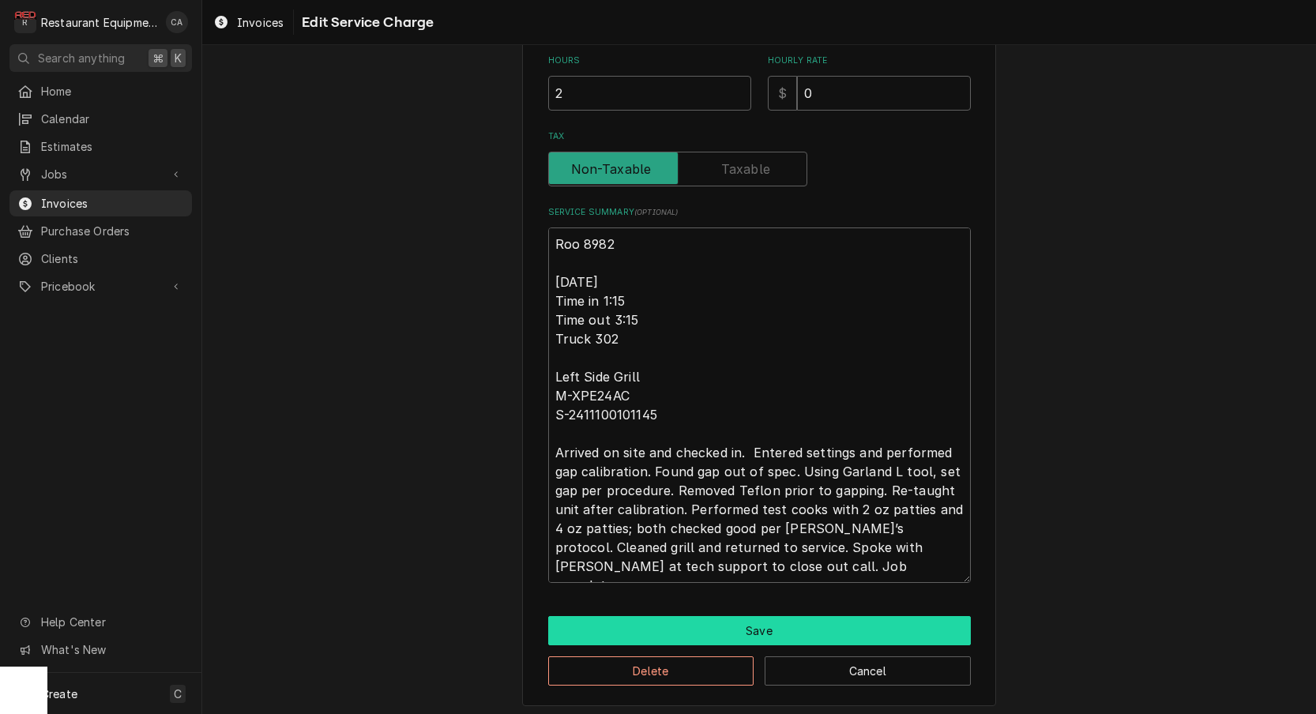
click at [700, 623] on button "Save" at bounding box center [759, 630] width 423 height 29
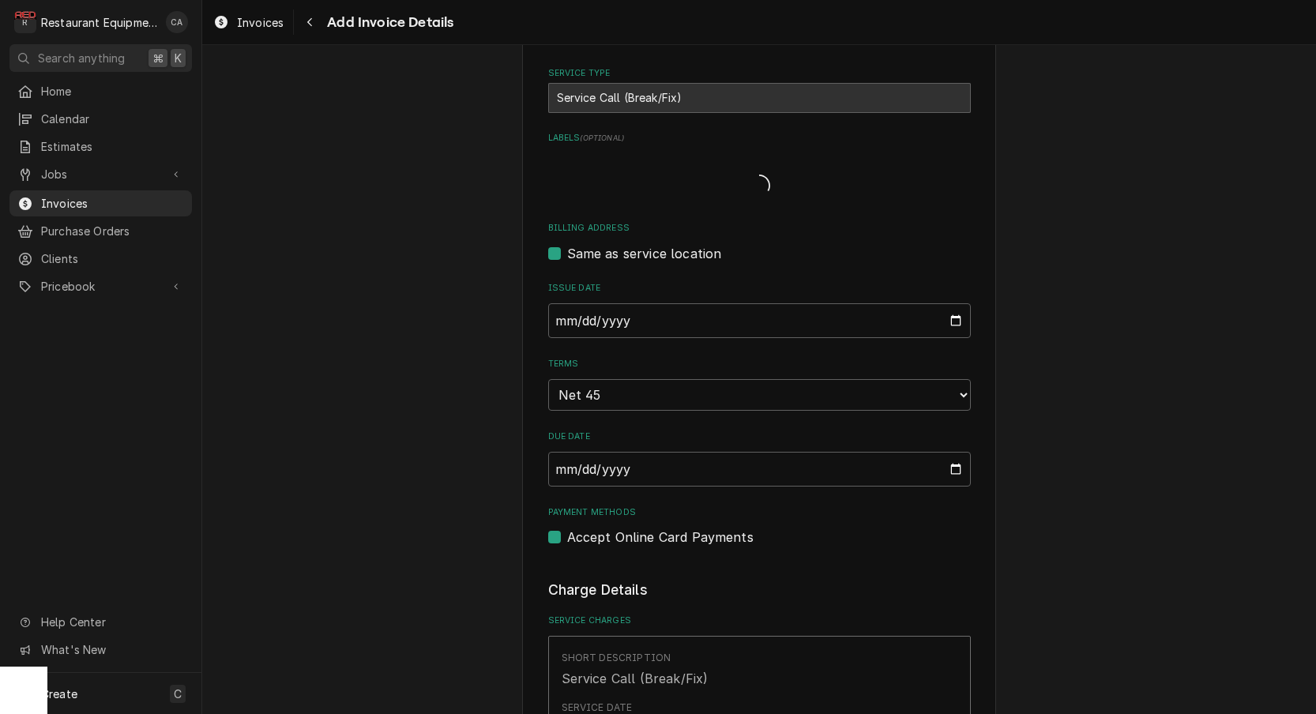
type textarea "x"
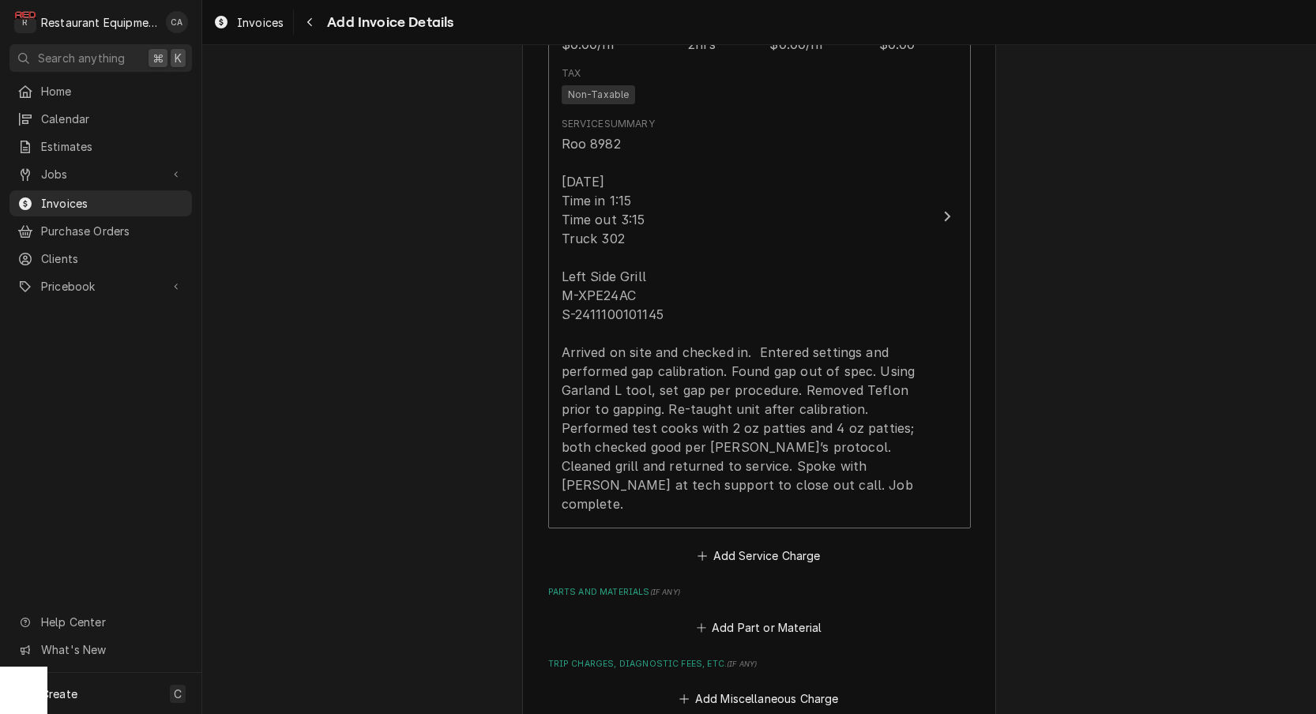
scroll to position [1305, 0]
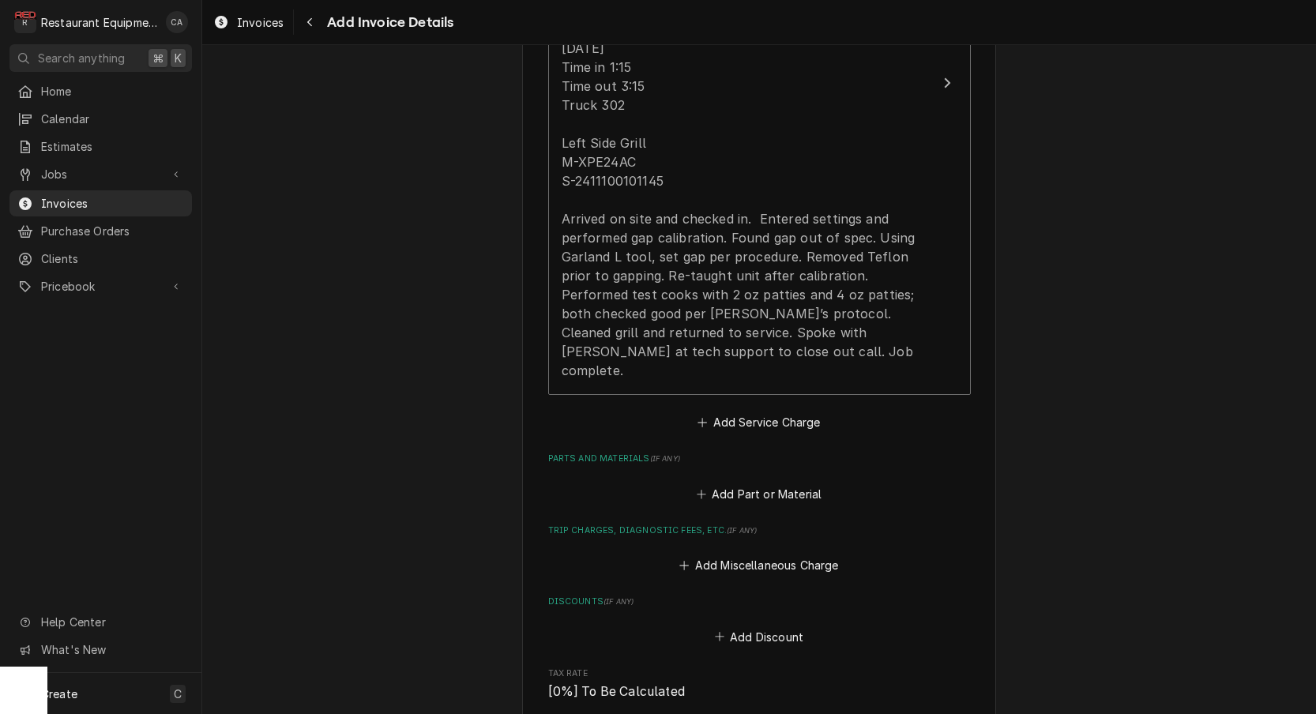
drag, startPoint x: 761, startPoint y: 386, endPoint x: 725, endPoint y: 397, distance: 37.2
click at [761, 412] on button "Add Service Charge" at bounding box center [759, 423] width 128 height 22
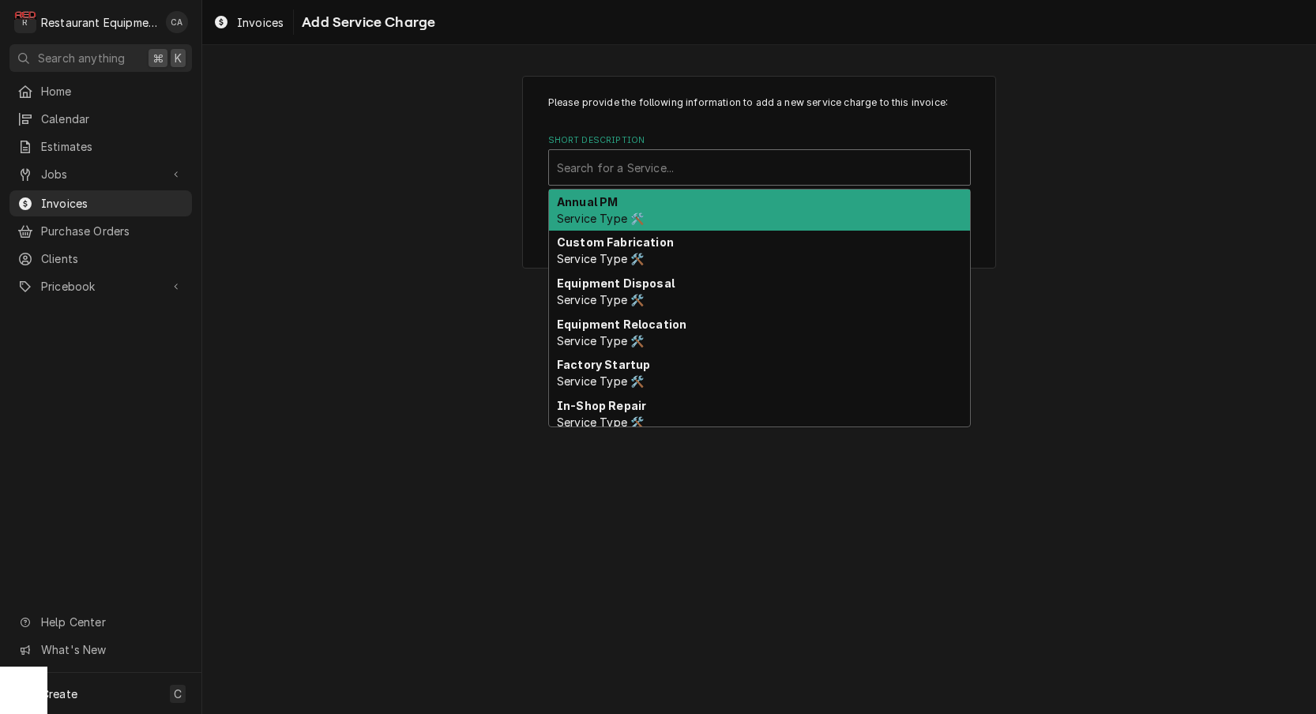
click at [645, 163] on div "Search for a Service..." at bounding box center [759, 168] width 405 height 17
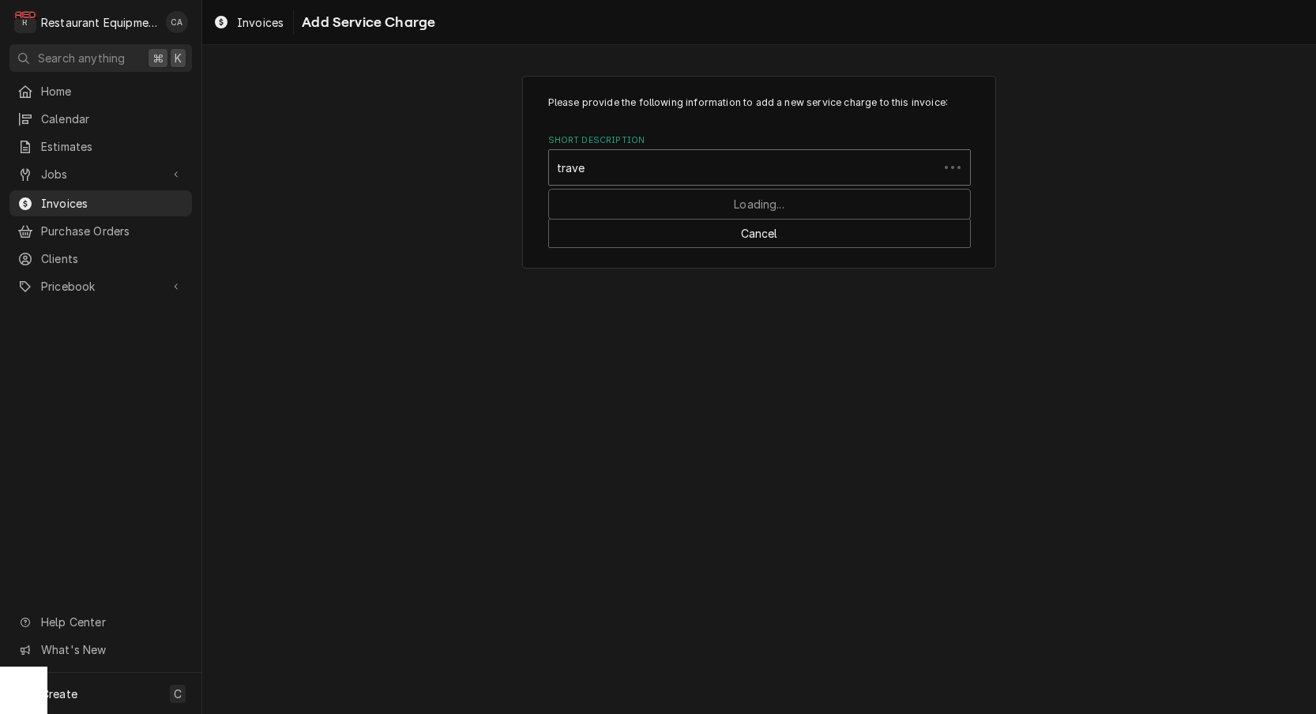
type input "travel"
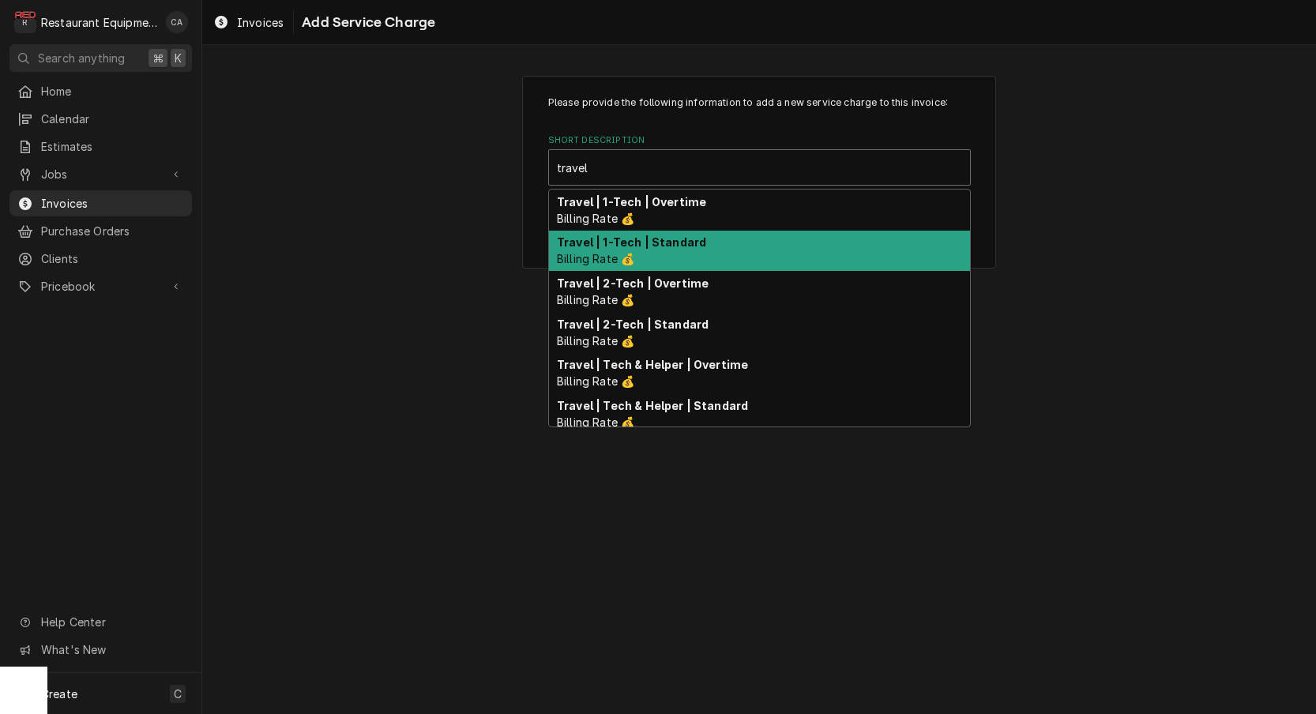
drag, startPoint x: 664, startPoint y: 245, endPoint x: 698, endPoint y: 270, distance: 43.0
click at [664, 245] on strong "Travel | 1-Tech | Standard" at bounding box center [631, 241] width 149 height 13
type textarea "x"
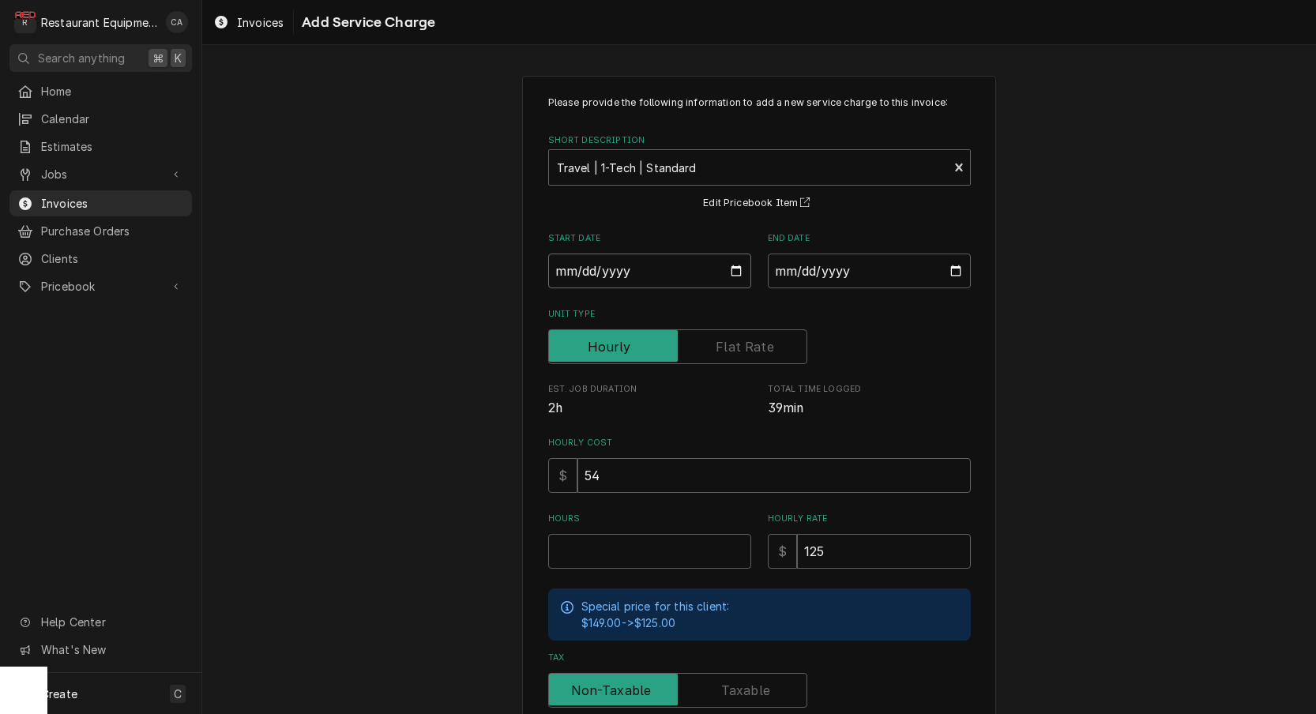
drag, startPoint x: 625, startPoint y: 275, endPoint x: 632, endPoint y: 289, distance: 15.9
click at [625, 275] on input "Start Date" at bounding box center [649, 271] width 203 height 35
type input "[DATE]"
type textarea "x"
drag, startPoint x: 798, startPoint y: 277, endPoint x: 807, endPoint y: 291, distance: 16.0
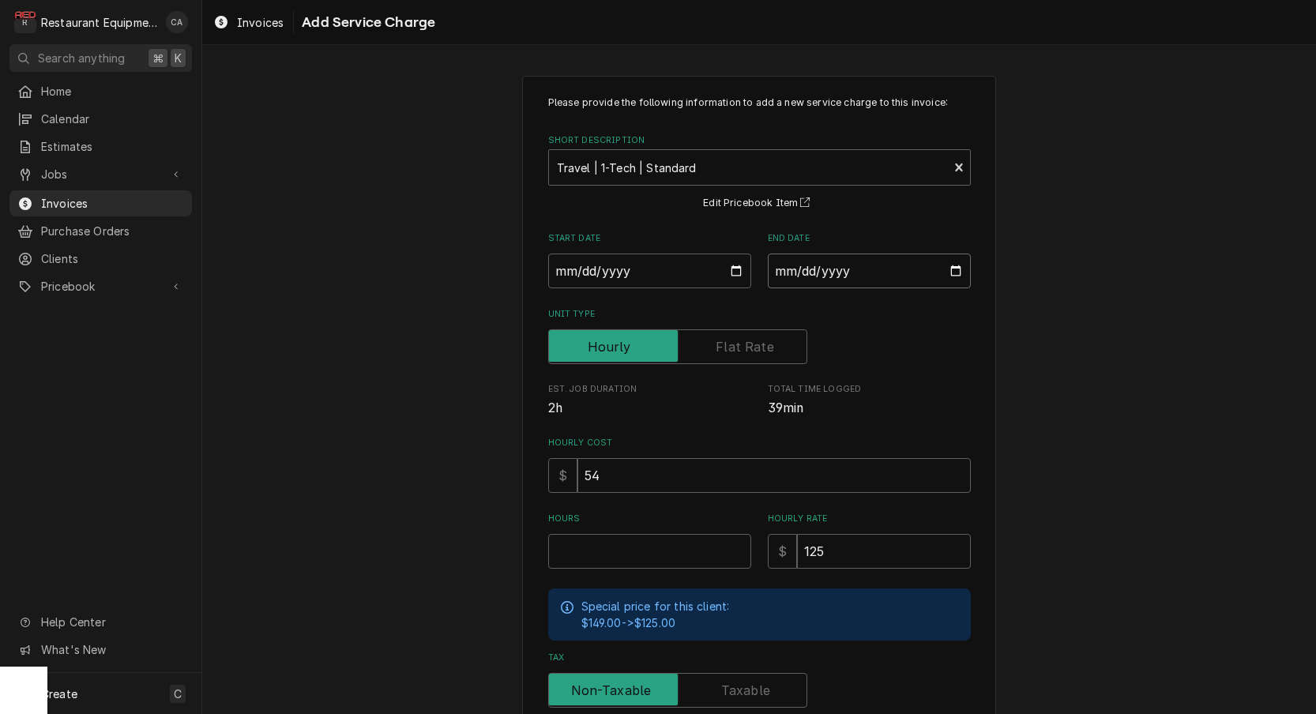
click at [799, 279] on input "End Date" at bounding box center [869, 271] width 203 height 35
type input "[DATE]"
drag, startPoint x: 1051, startPoint y: 367, endPoint x: 663, endPoint y: 529, distance: 420.6
click at [1050, 367] on div "Please provide the following information to add a new service charge to this in…" at bounding box center [759, 489] width 1114 height 855
click at [620, 539] on input "Hours" at bounding box center [649, 551] width 203 height 35
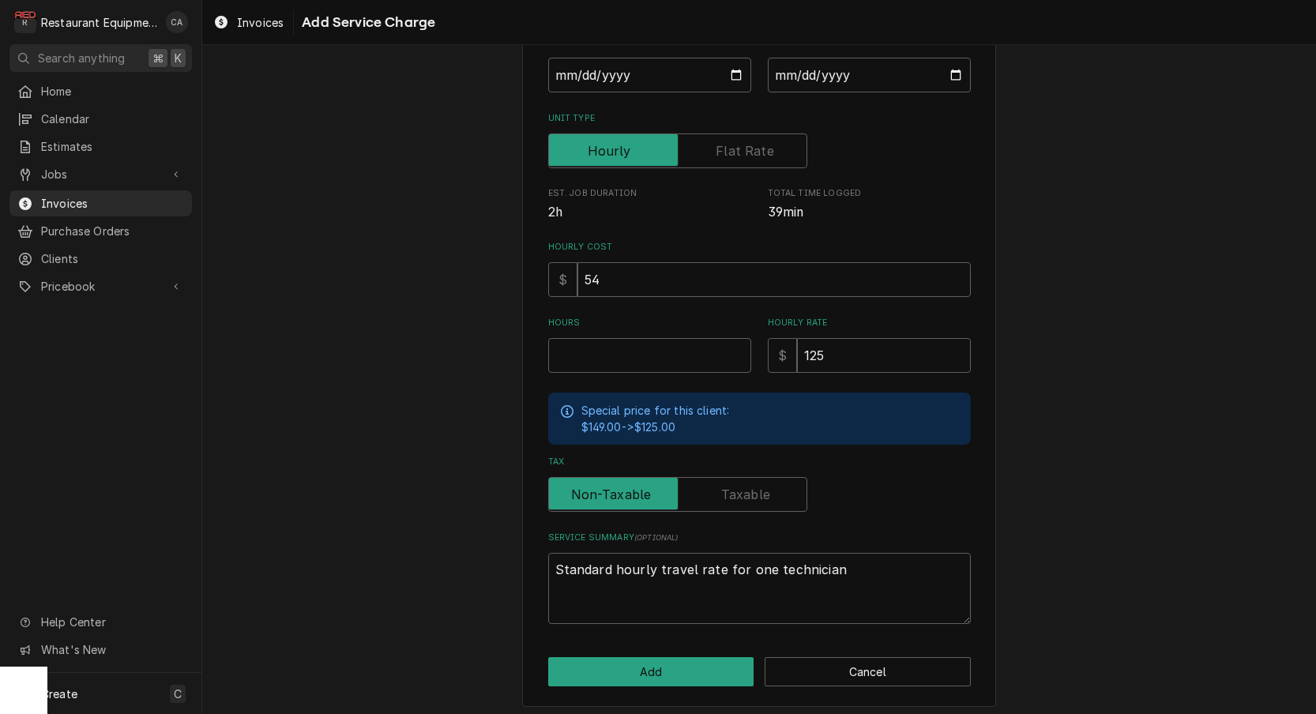
scroll to position [195, 0]
click at [600, 356] on input "Hours" at bounding box center [649, 356] width 203 height 35
type textarea "x"
type input "1"
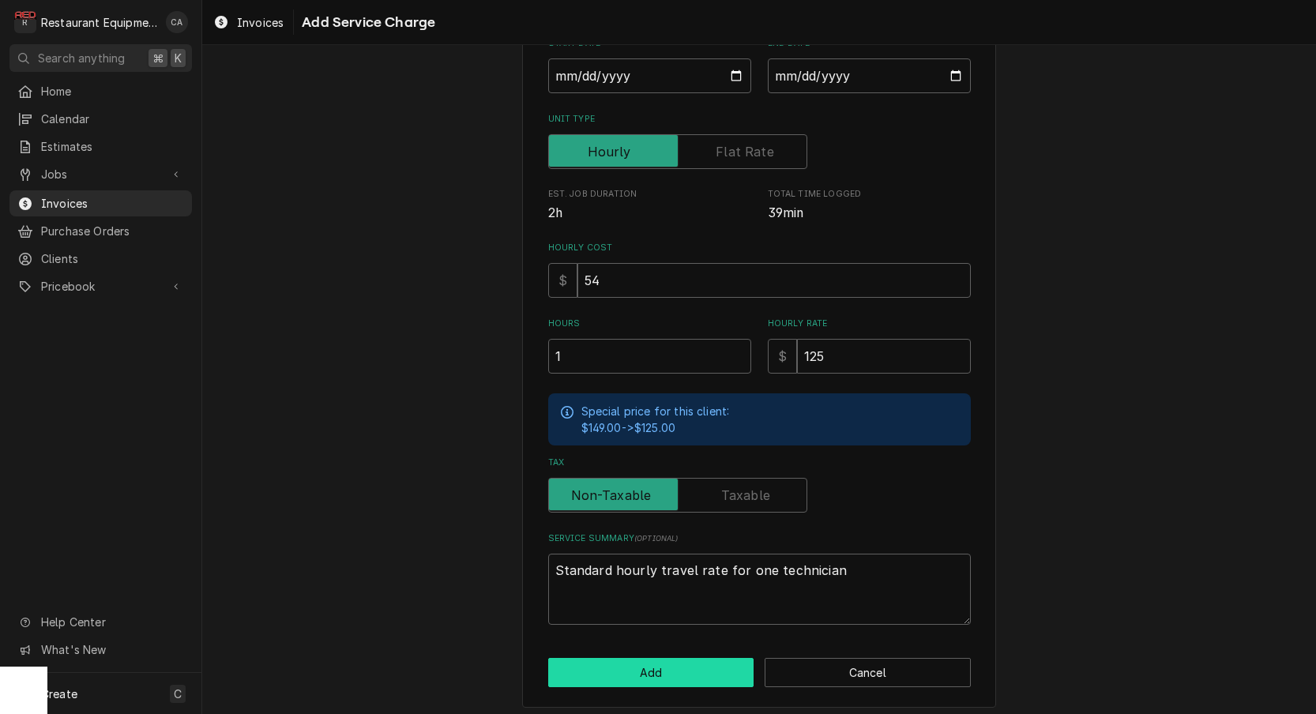
click at [670, 671] on button "Add" at bounding box center [651, 672] width 206 height 29
type textarea "x"
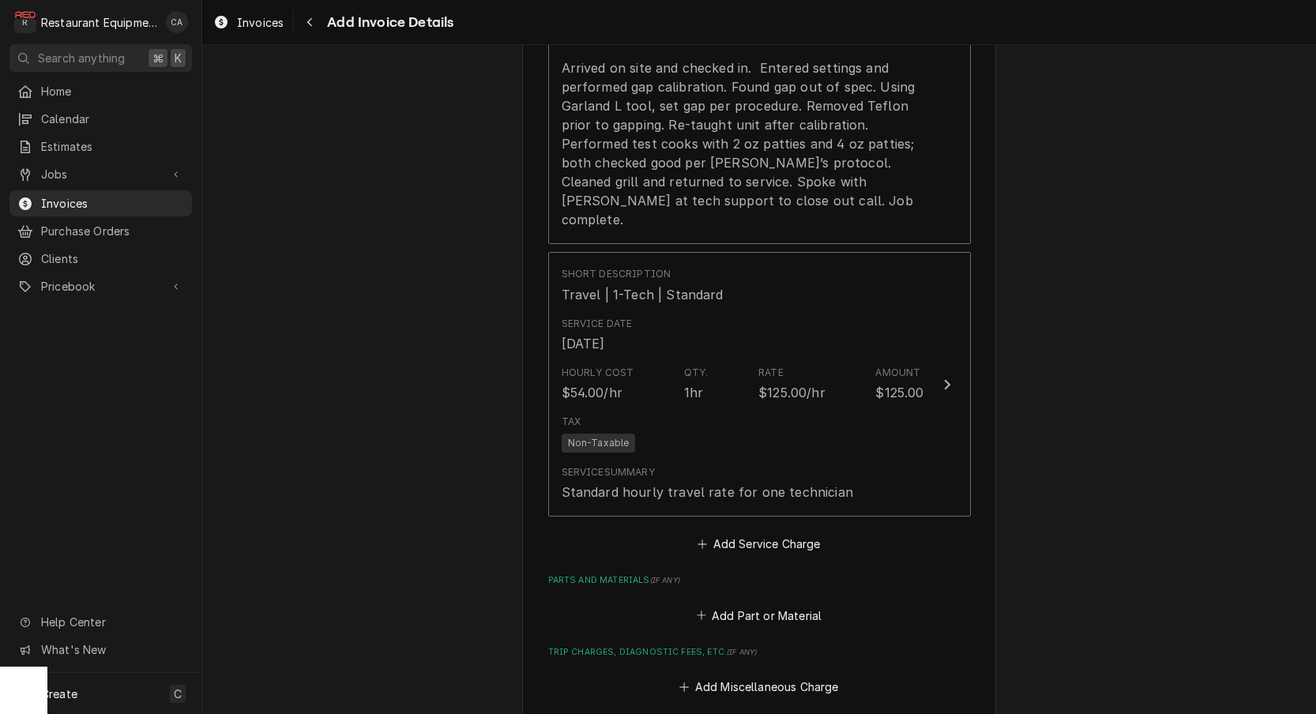
scroll to position [1457, 0]
drag, startPoint x: 740, startPoint y: 506, endPoint x: 744, endPoint y: 540, distance: 34.2
click at [739, 532] on button "Add Service Charge" at bounding box center [759, 543] width 128 height 22
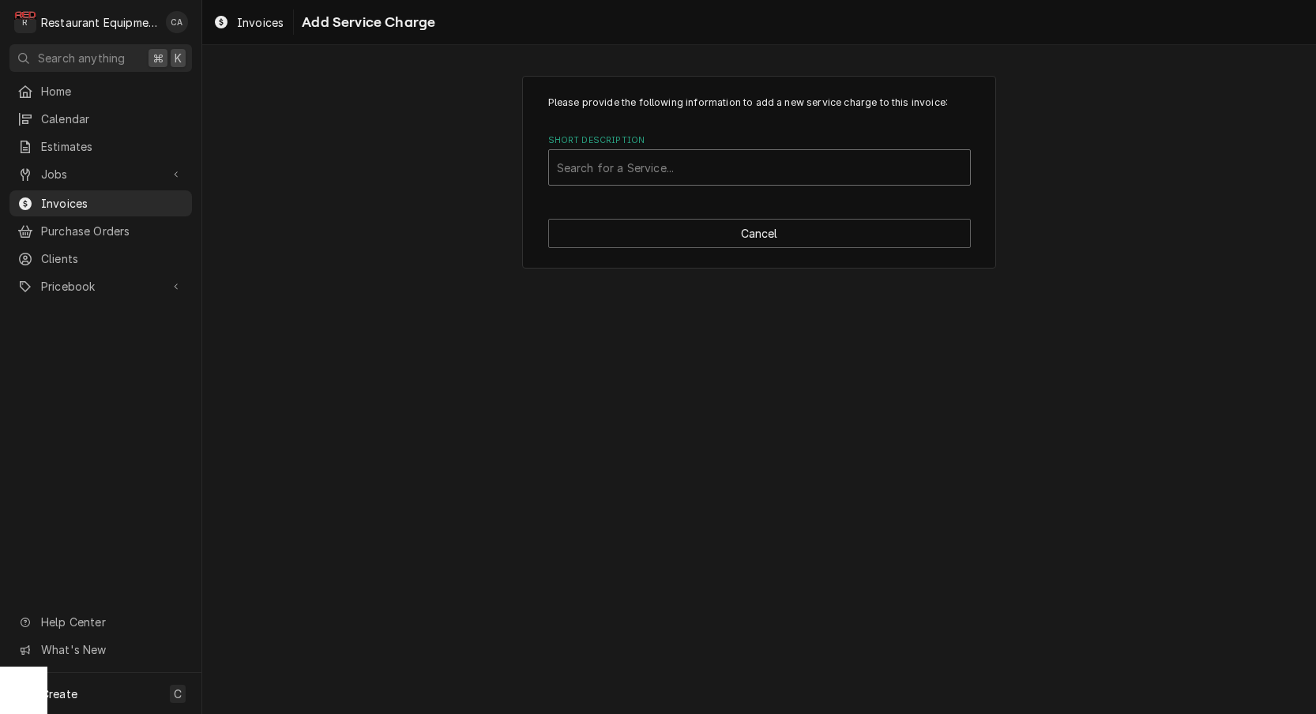
click at [632, 173] on div "Search for a Service..." at bounding box center [759, 168] width 405 height 17
type input "labor"
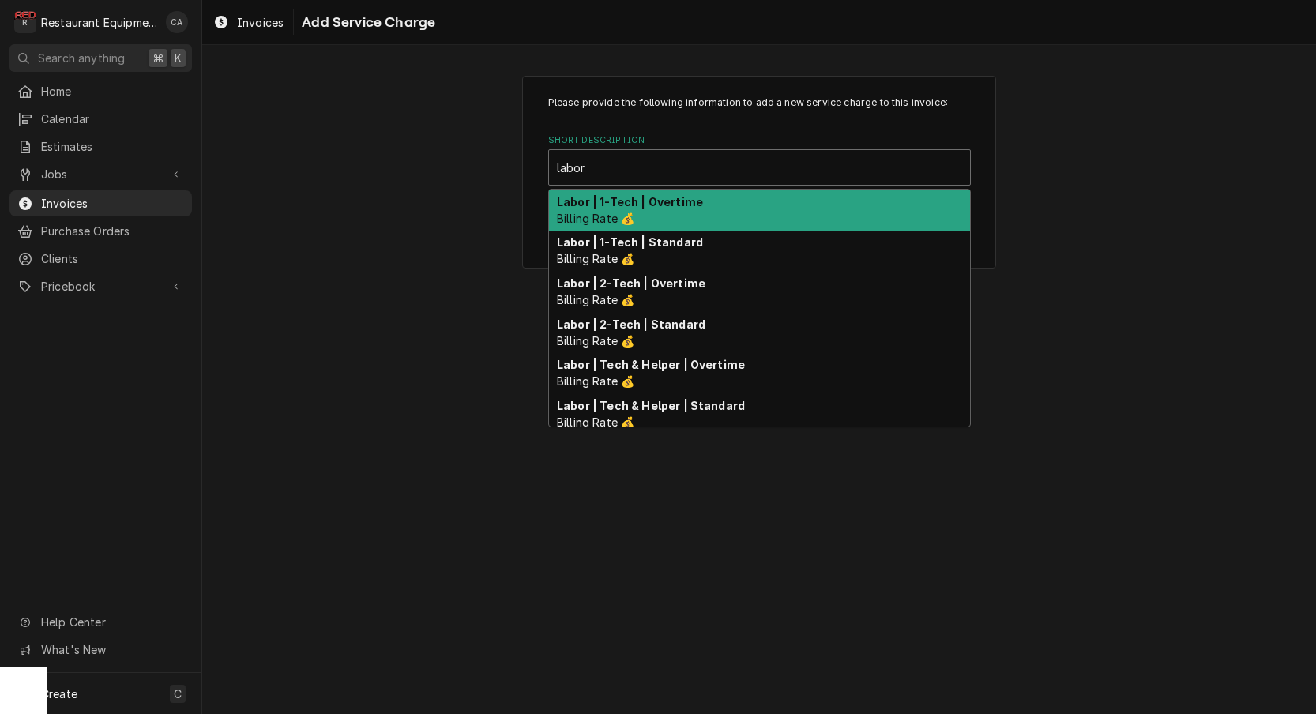
scroll to position [0, 1]
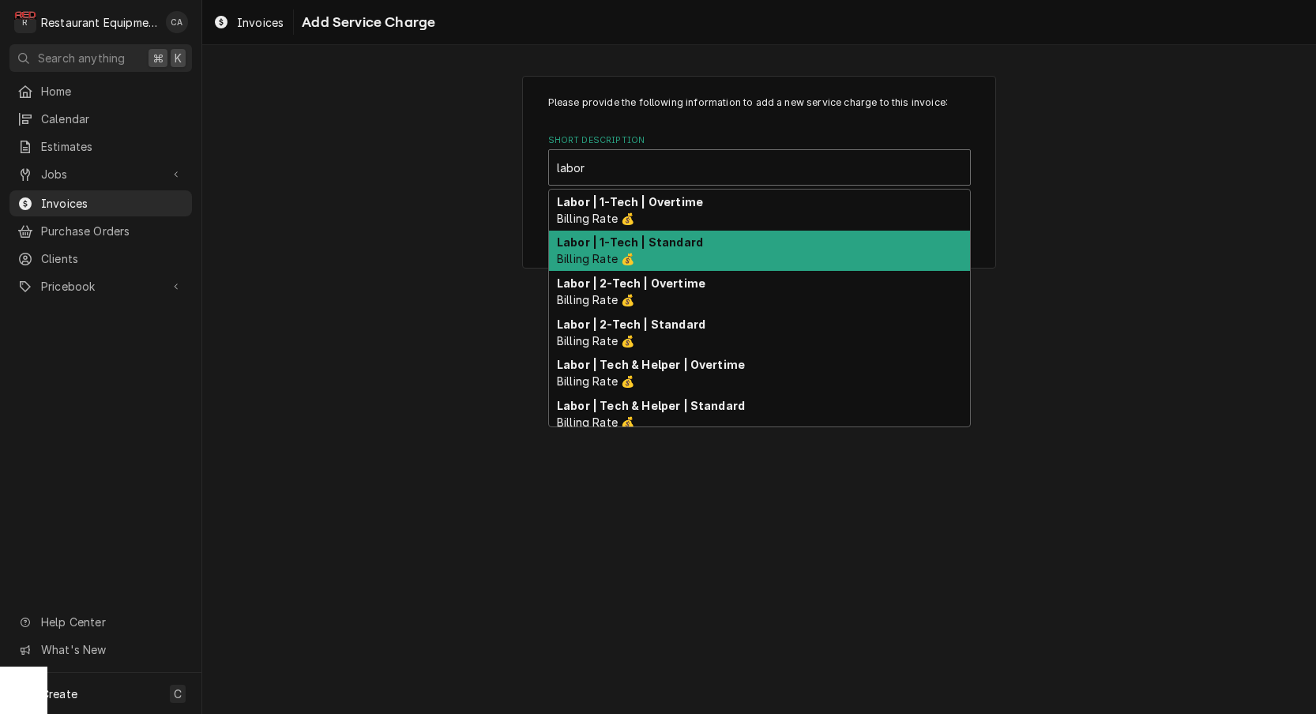
click at [653, 238] on strong "Labor | 1-Tech | Standard" at bounding box center [630, 241] width 146 height 13
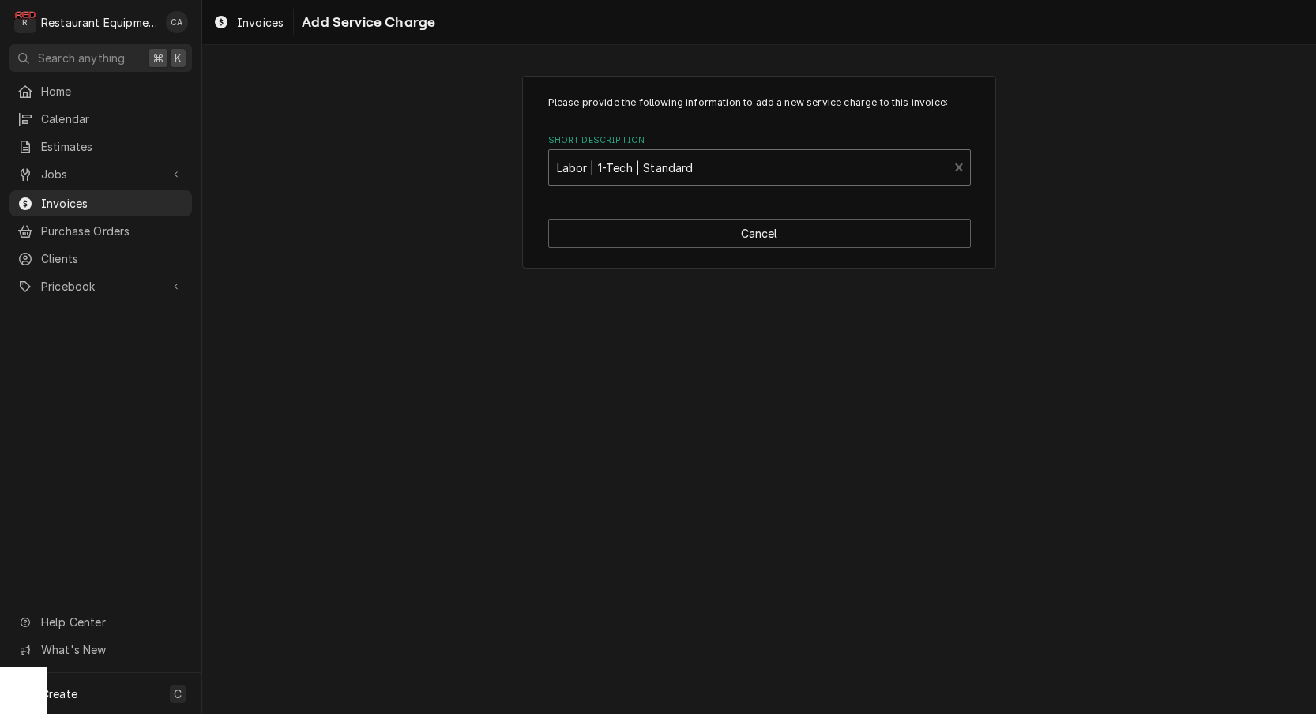
type textarea "x"
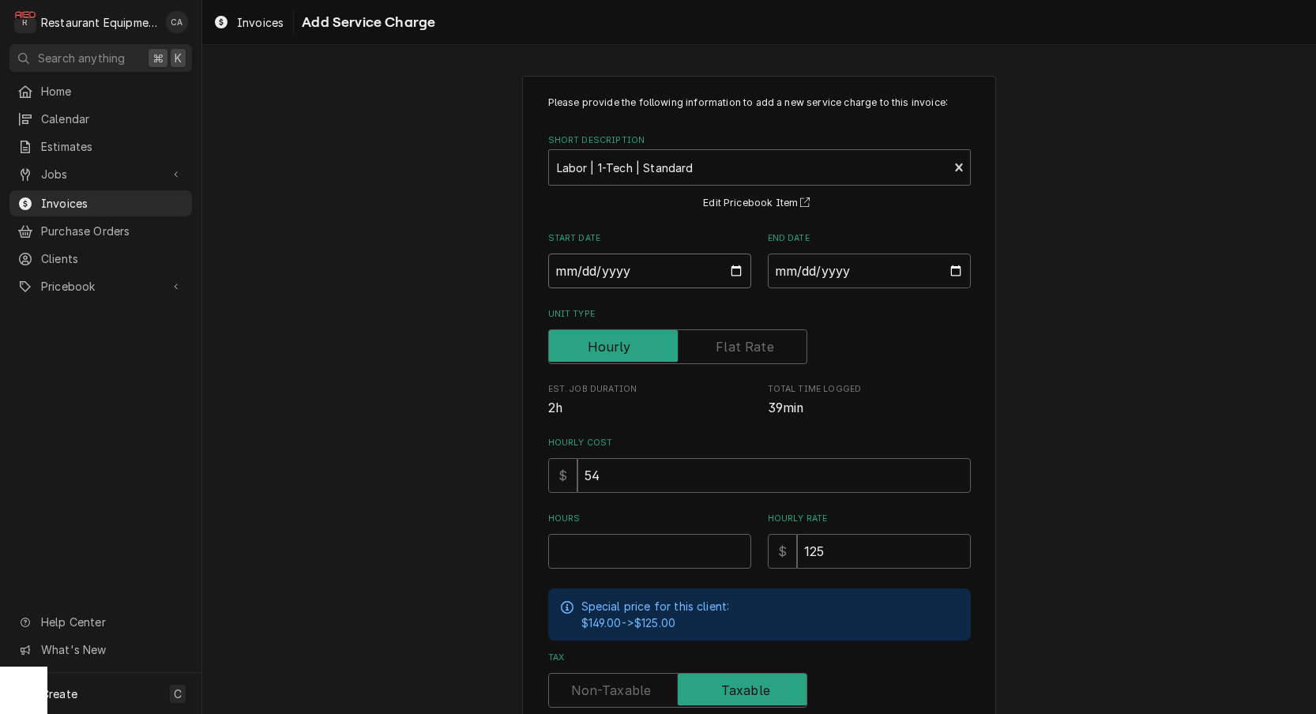
drag, startPoint x: 621, startPoint y: 277, endPoint x: 624, endPoint y: 292, distance: 16.1
click at [621, 277] on input "Start Date" at bounding box center [649, 271] width 203 height 35
type input "[DATE]"
type textarea "x"
click at [828, 273] on input "End Date" at bounding box center [869, 271] width 203 height 35
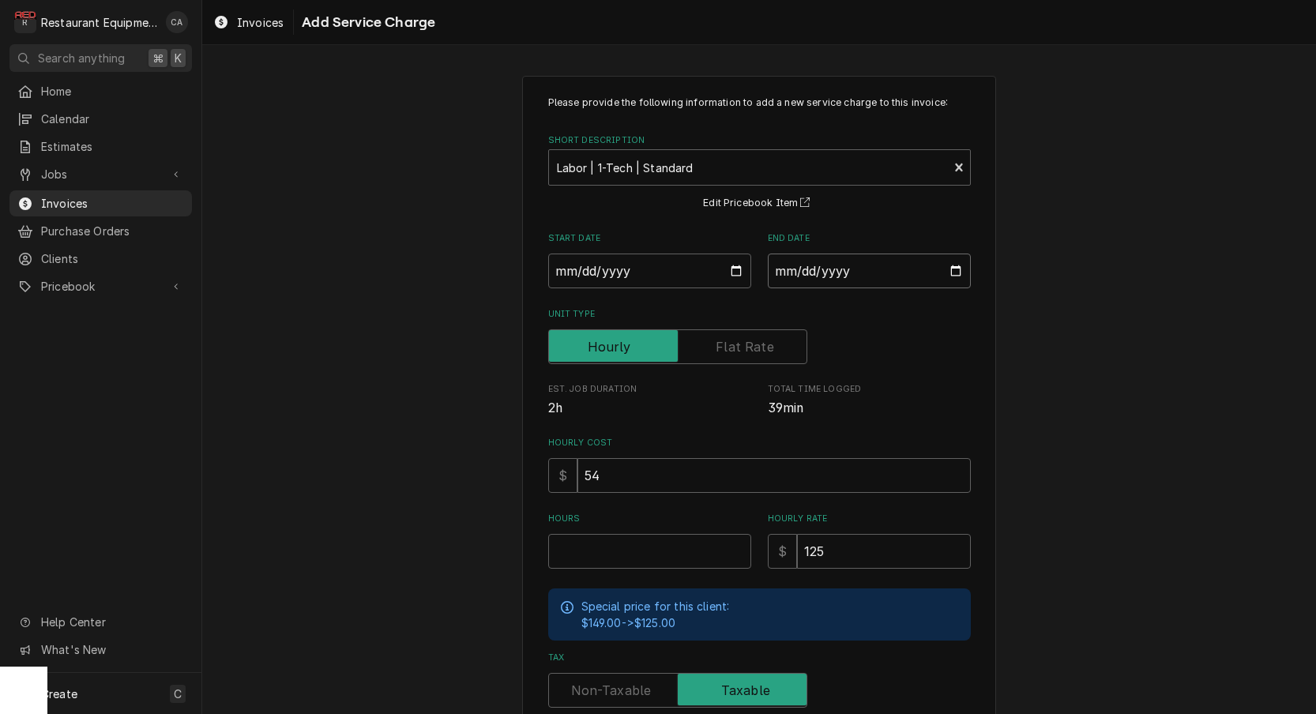
type input "[DATE]"
click at [1023, 363] on div "Please provide the following information to add a new service charge to this in…" at bounding box center [759, 489] width 1114 height 855
click at [620, 540] on input "Hours" at bounding box center [649, 551] width 203 height 35
type textarea "x"
type input "2"
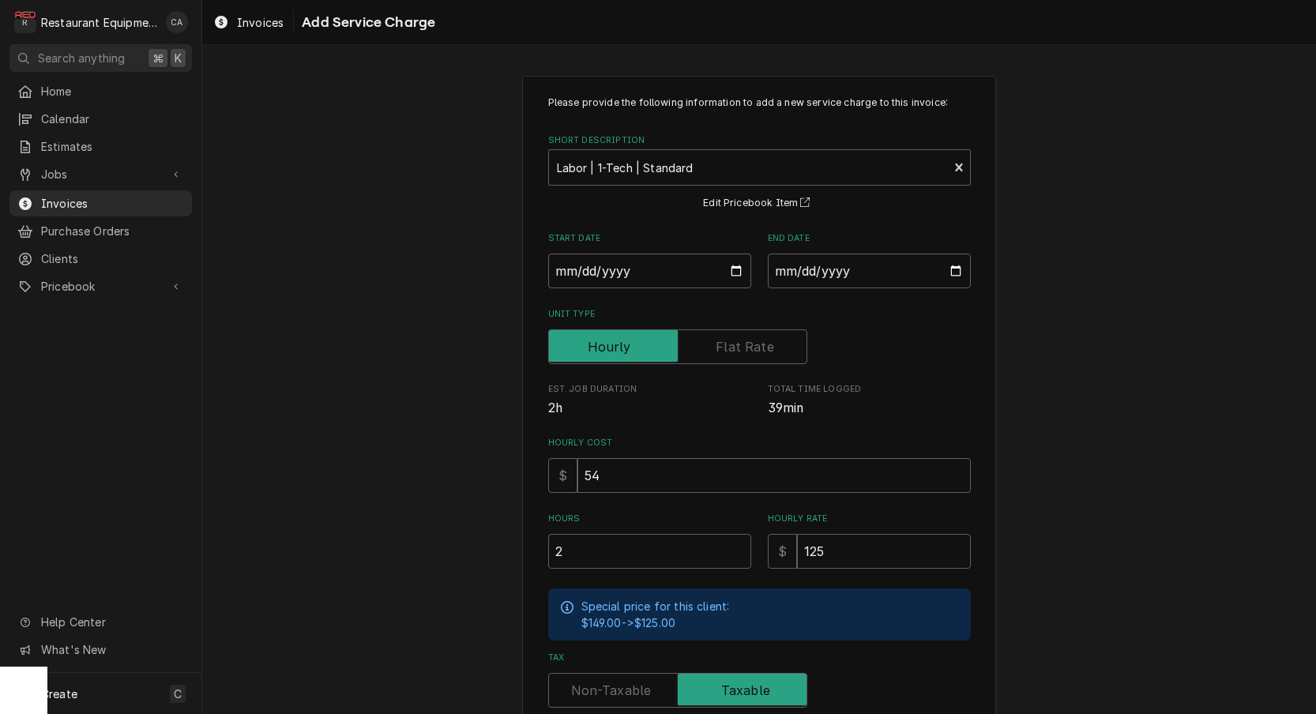
drag, startPoint x: 617, startPoint y: 690, endPoint x: 581, endPoint y: 685, distance: 36.8
click at [615, 690] on label "Tax" at bounding box center [677, 690] width 259 height 35
click at [615, 690] on input "Tax" at bounding box center [677, 690] width 245 height 35
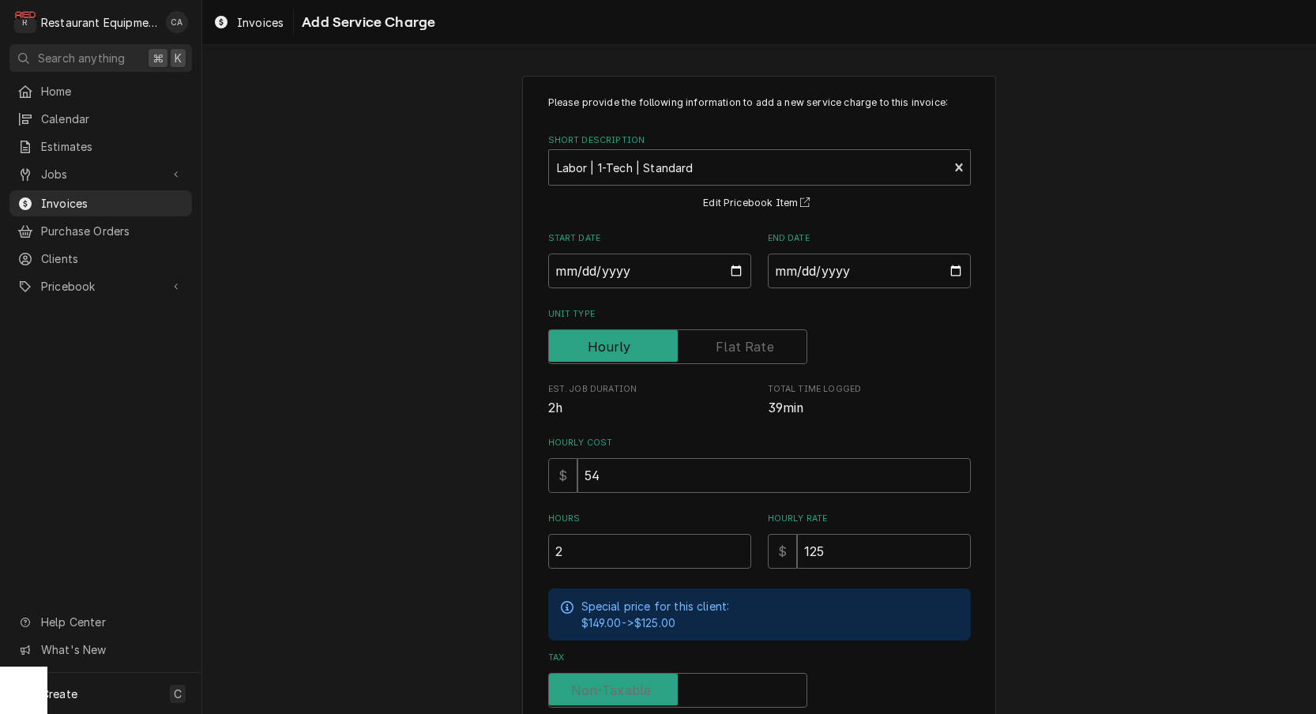
checkbox input "false"
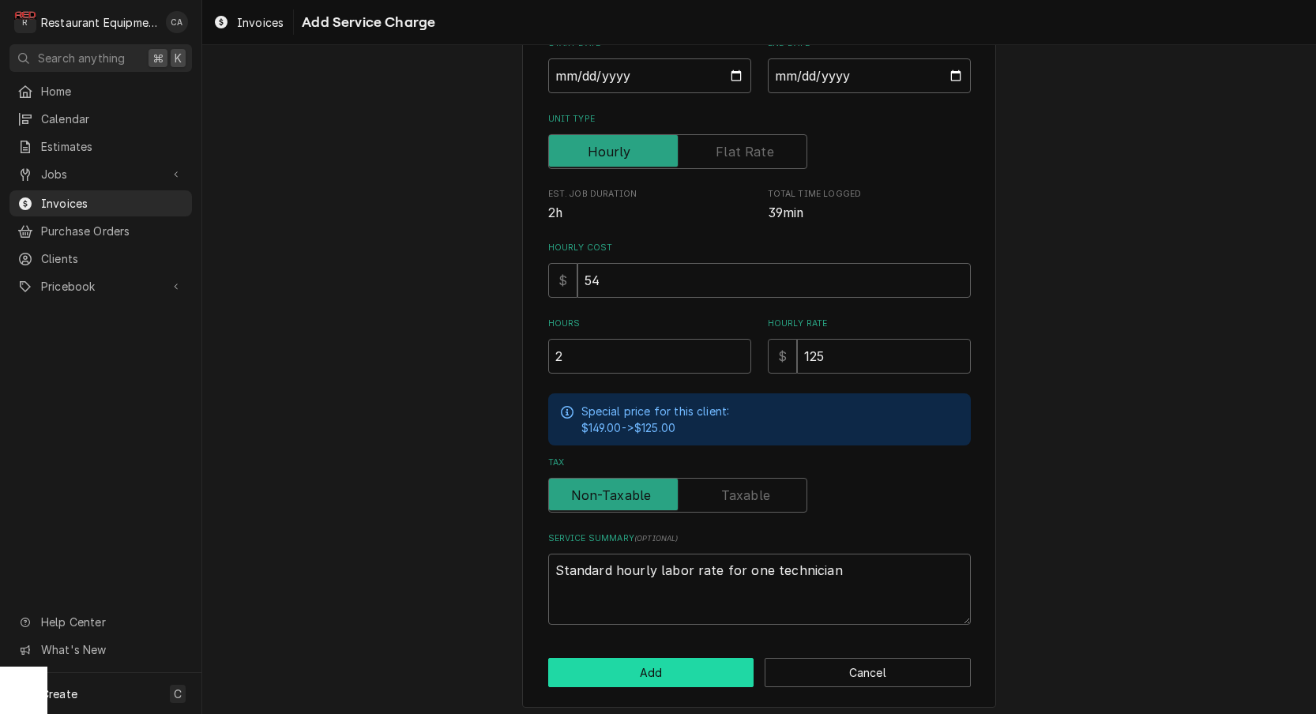
click at [638, 670] on button "Add" at bounding box center [651, 672] width 206 height 29
type textarea "x"
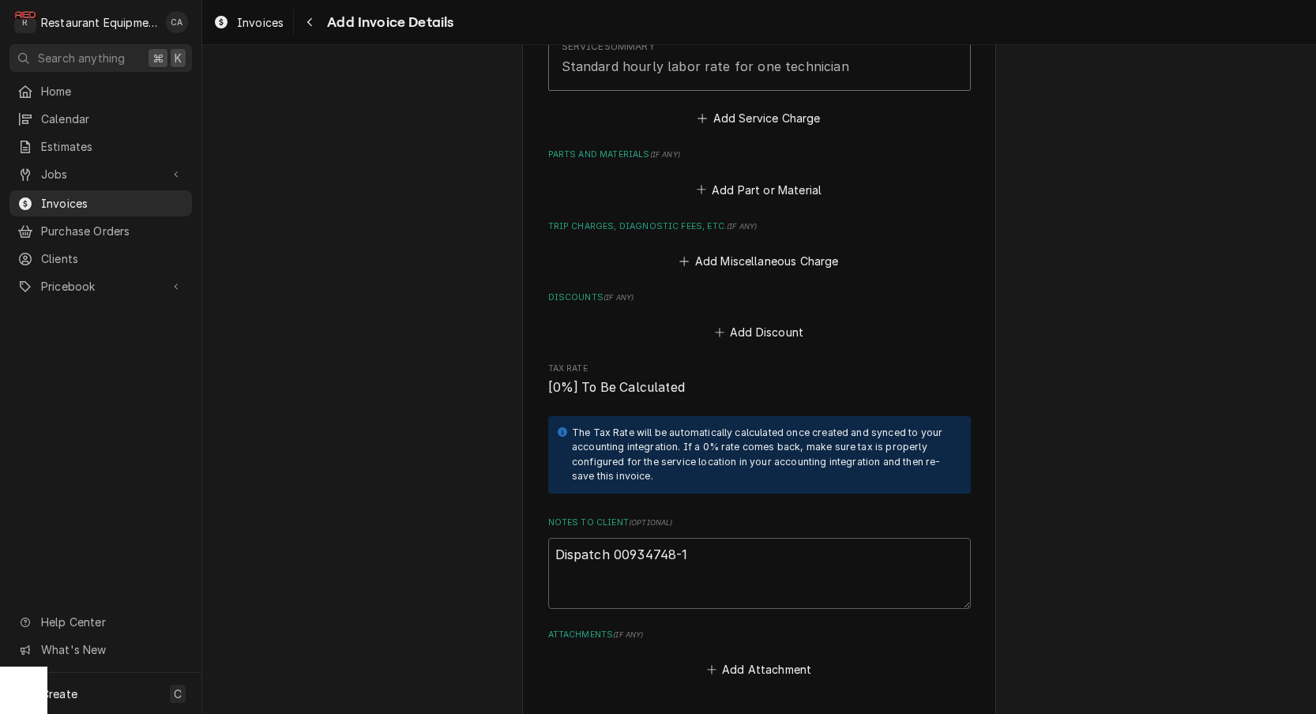
scroll to position [2155, 0]
click at [717, 250] on button "Add Miscellaneous Charge" at bounding box center [759, 261] width 164 height 22
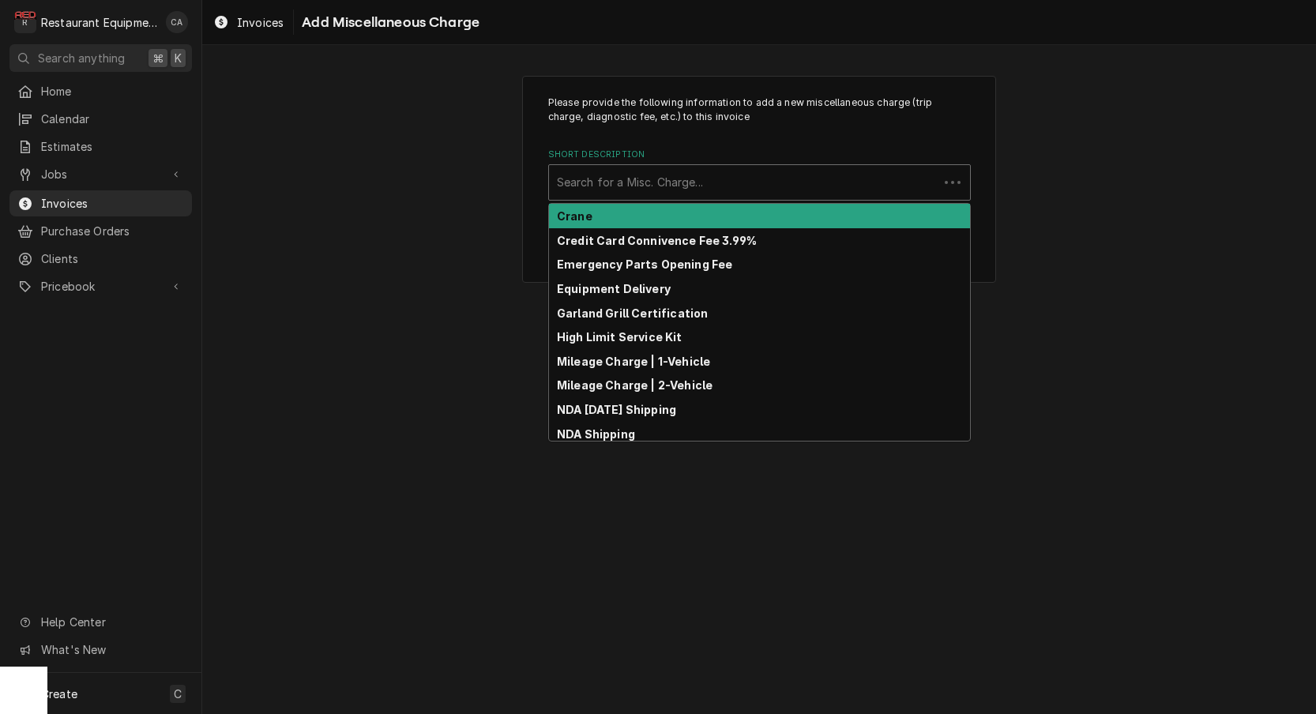
click at [621, 183] on div "Search for a Misc. Charge..." at bounding box center [744, 182] width 374 height 17
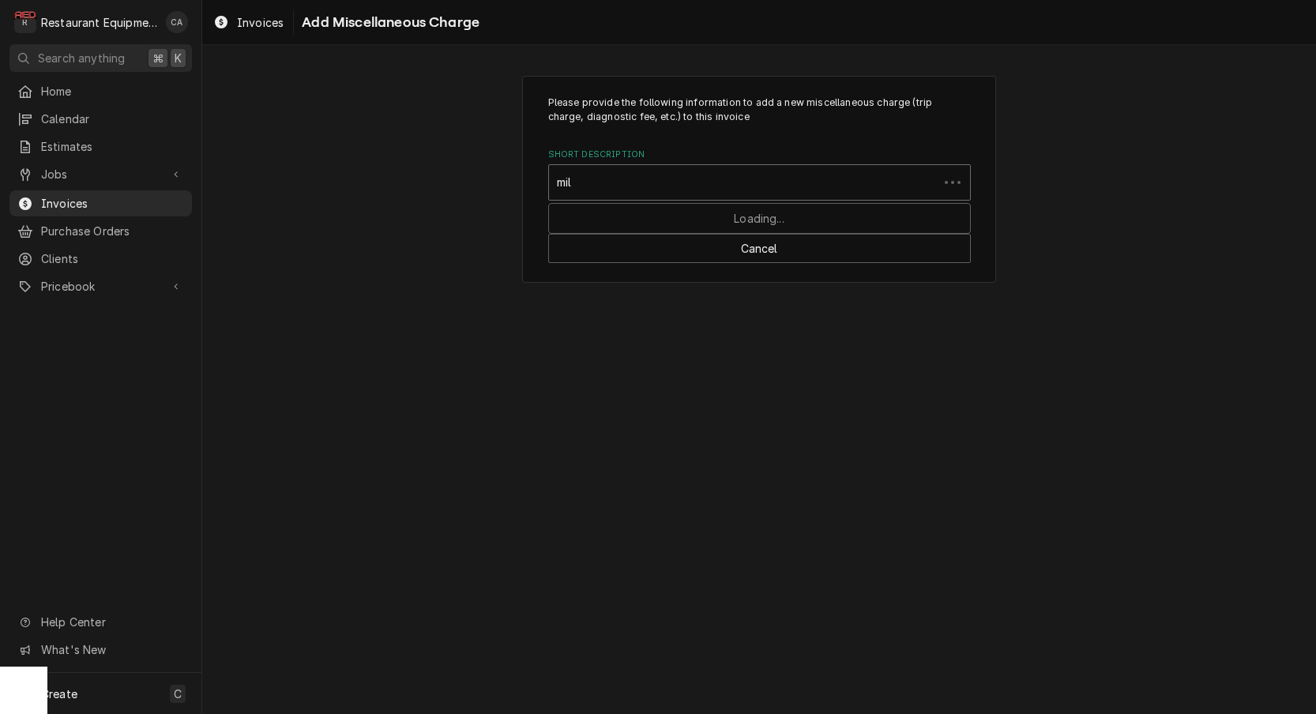
type input "mile"
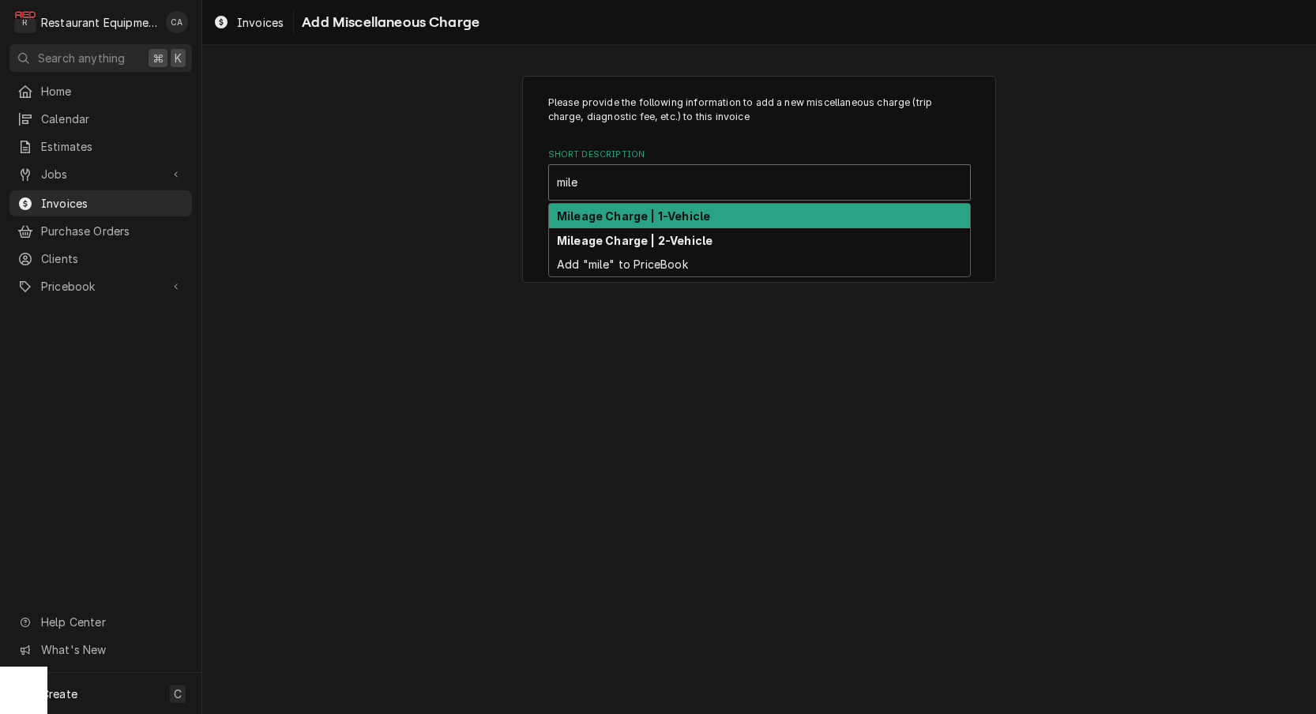
drag, startPoint x: 619, startPoint y: 210, endPoint x: 630, endPoint y: 214, distance: 11.7
click at [619, 210] on strong "Mileage Charge | 1-Vehicle" at bounding box center [633, 215] width 153 height 13
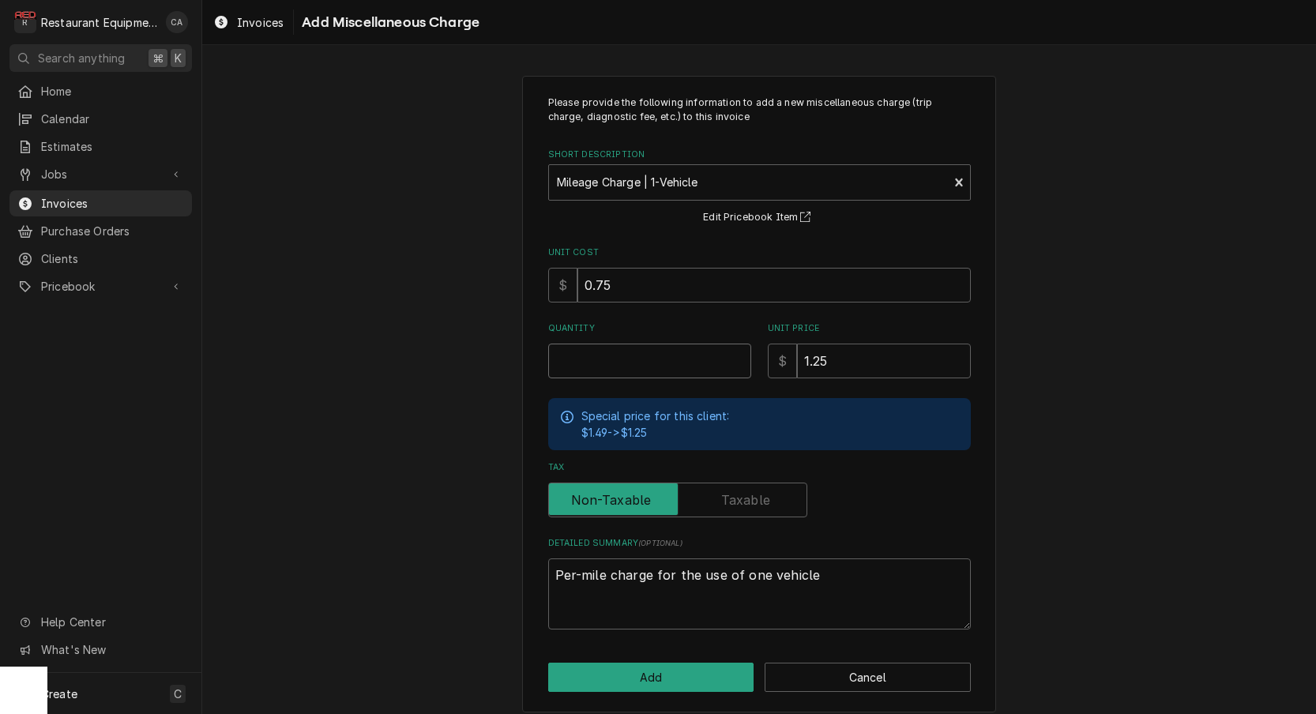
click at [618, 359] on input "Quantity" at bounding box center [649, 361] width 203 height 35
type textarea "x"
type input "1"
type textarea "x"
type input "12"
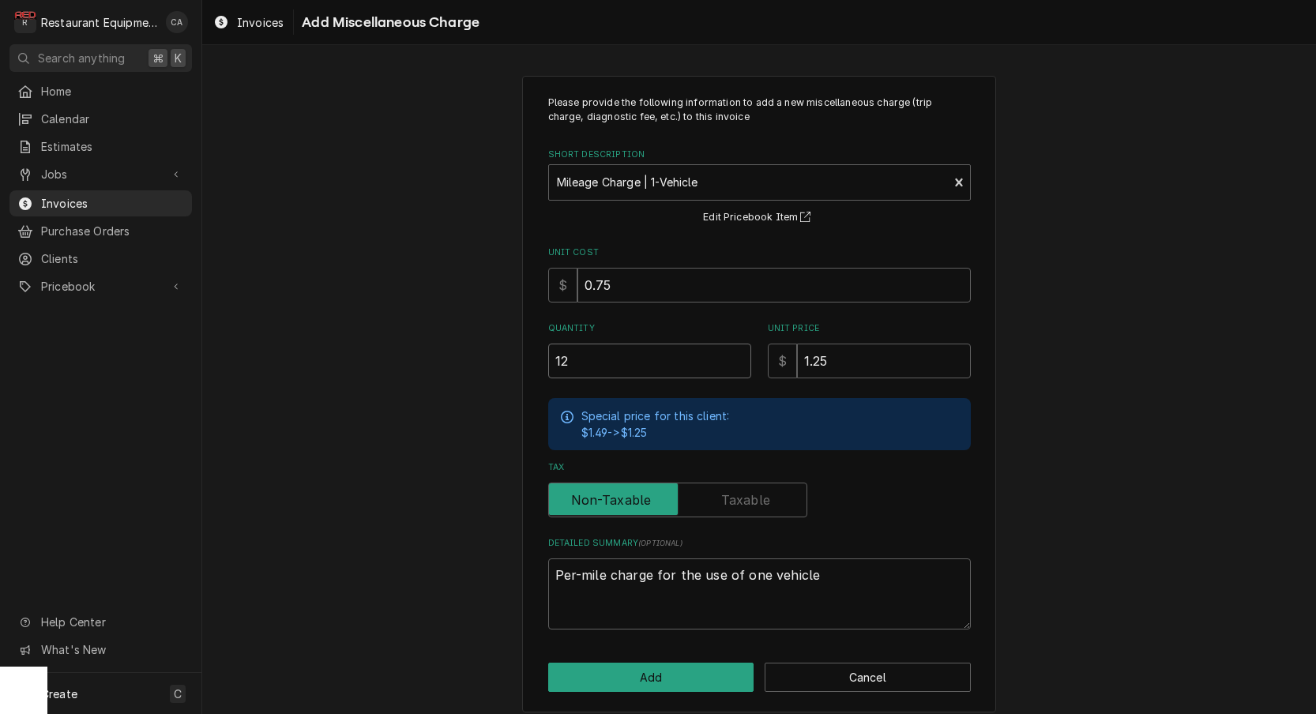
type textarea "x"
type input "12.4"
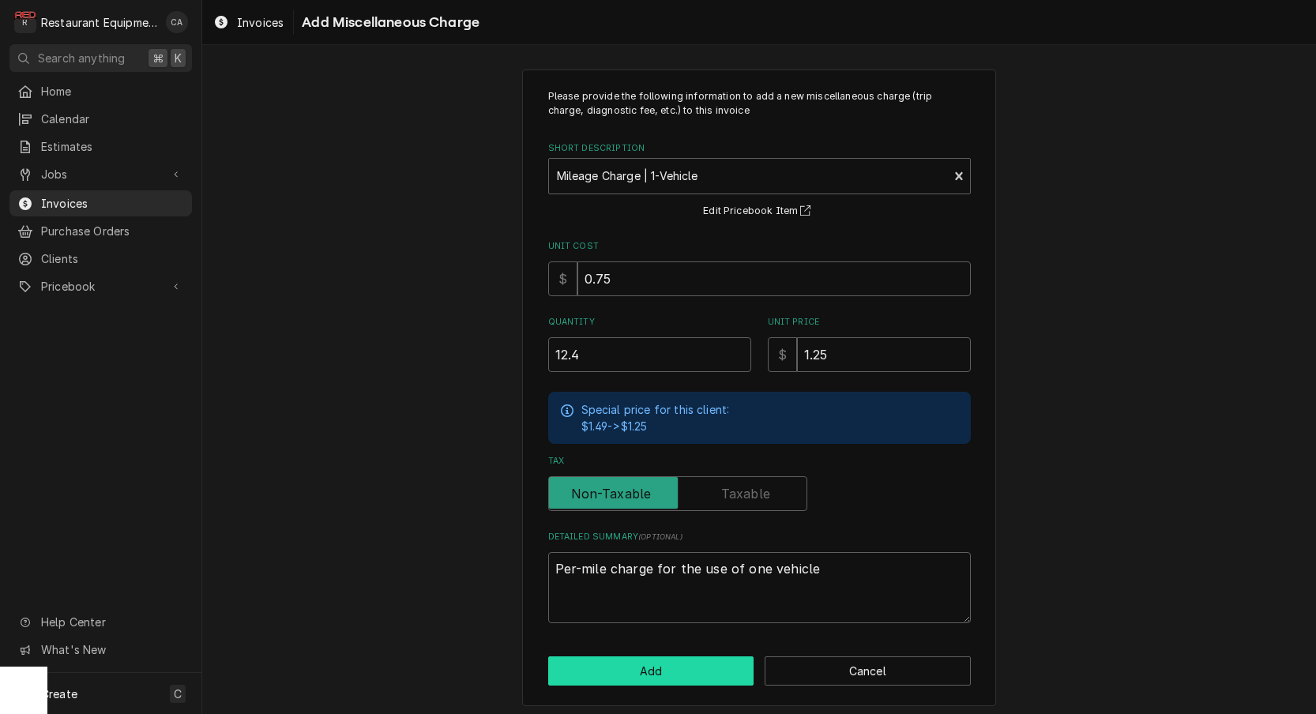
click at [604, 672] on button "Add" at bounding box center [651, 670] width 206 height 29
type textarea "x"
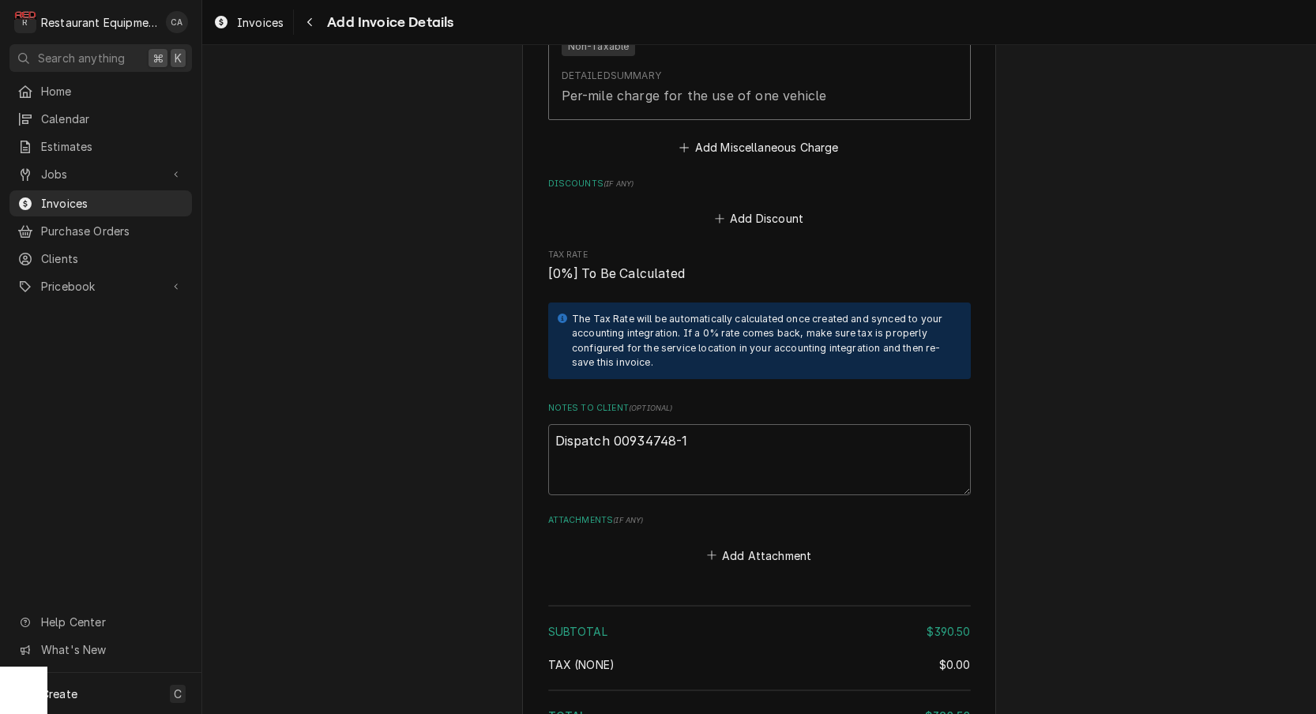
scroll to position [2502, 0]
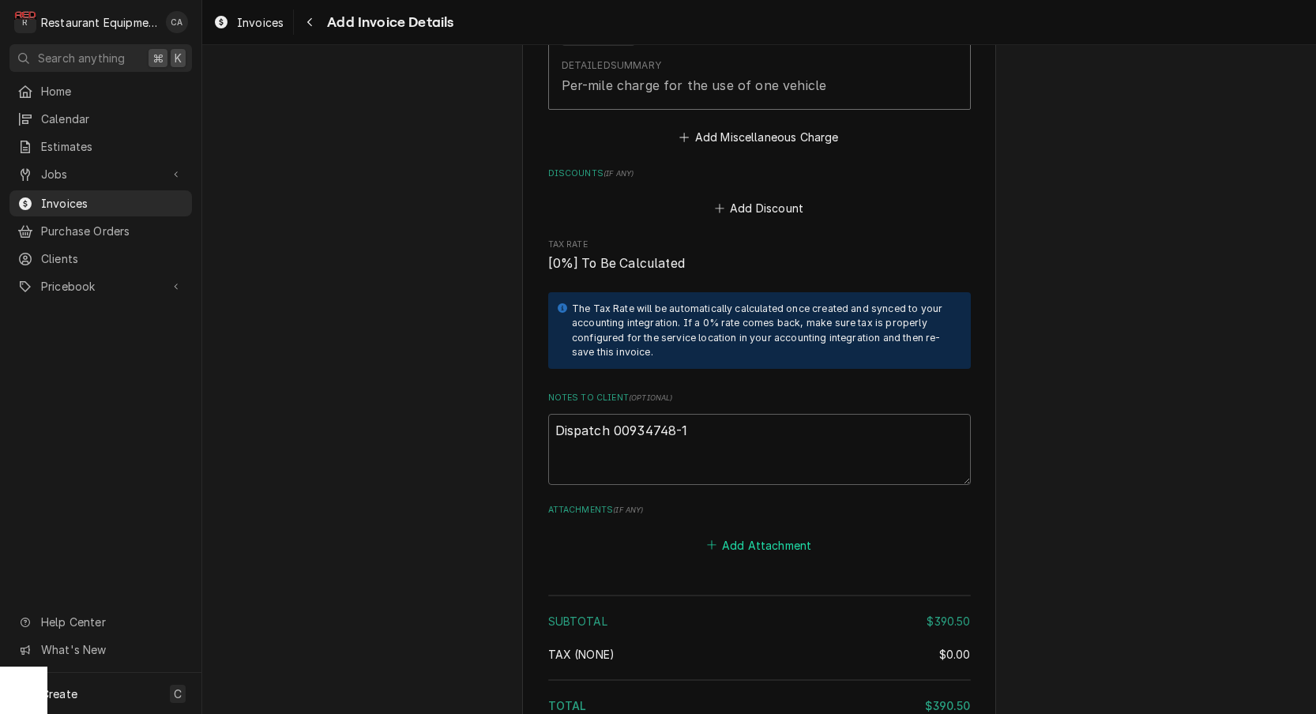
click at [758, 534] on button "Add Attachment" at bounding box center [759, 545] width 111 height 22
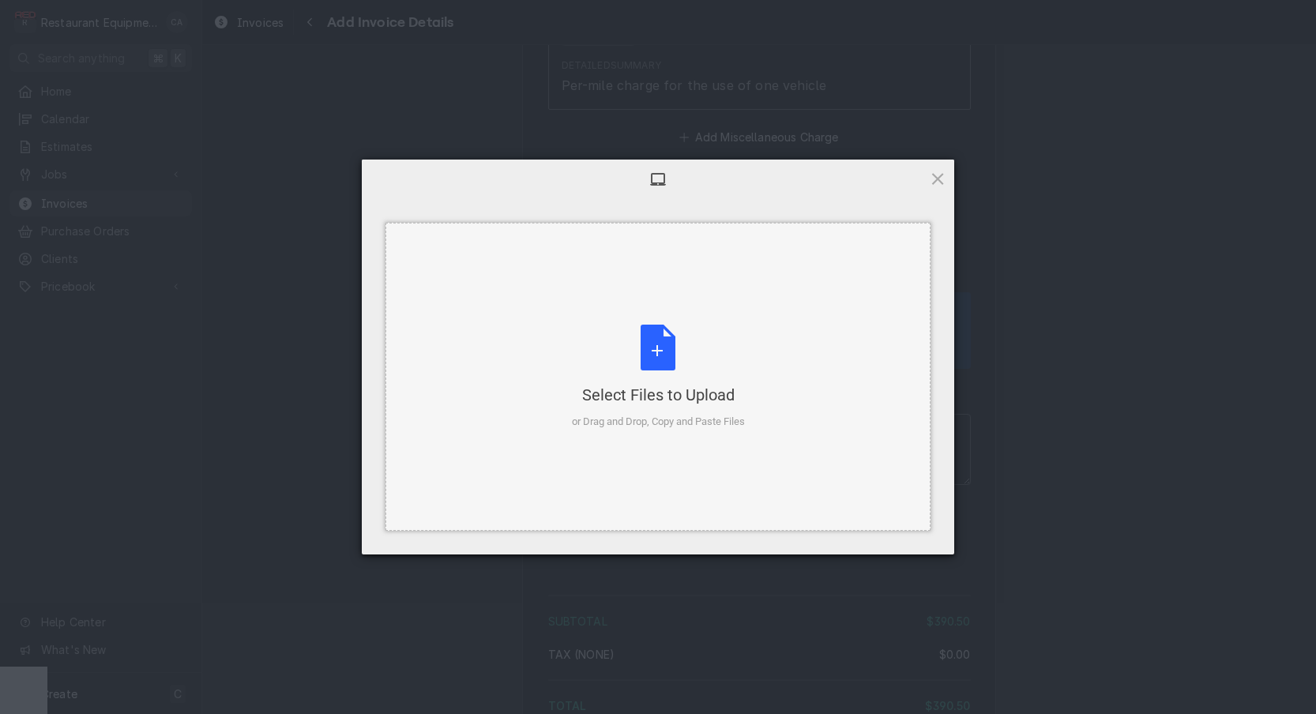
click at [682, 429] on div "or Drag and Drop, Copy and Paste Files" at bounding box center [658, 422] width 173 height 16
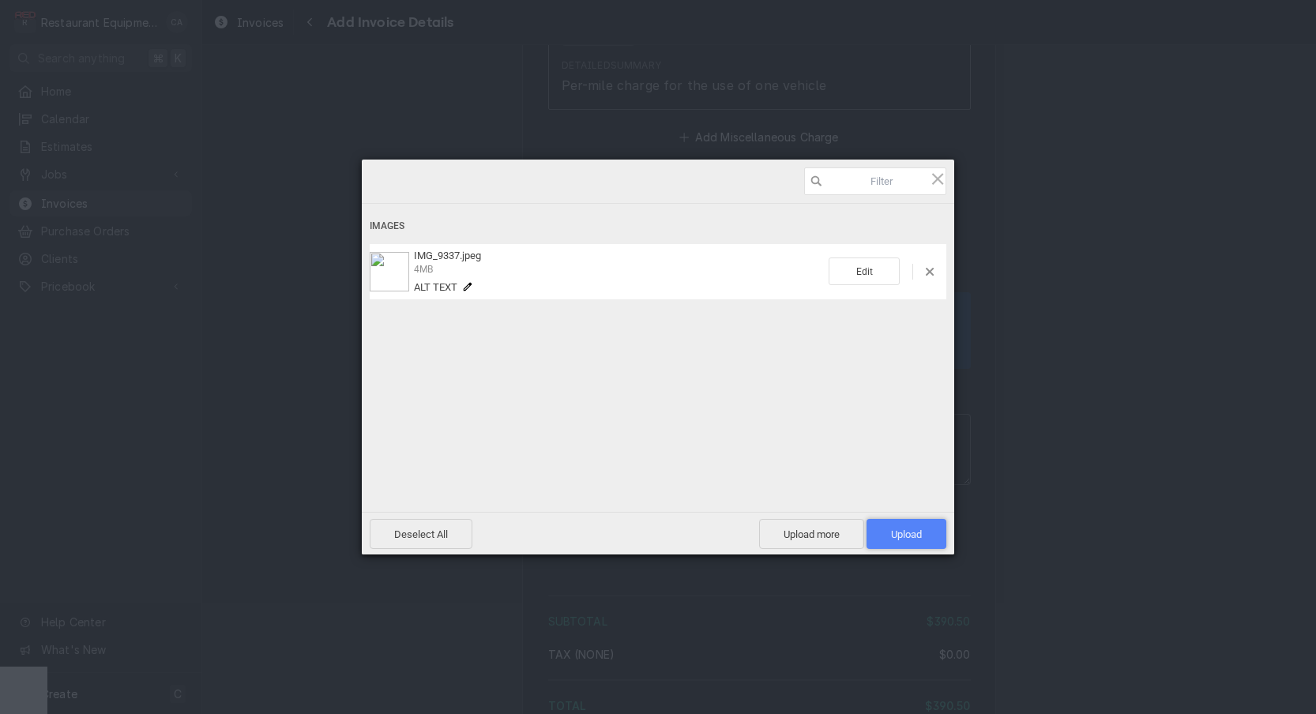
click at [915, 542] on span "Upload 1" at bounding box center [907, 534] width 80 height 30
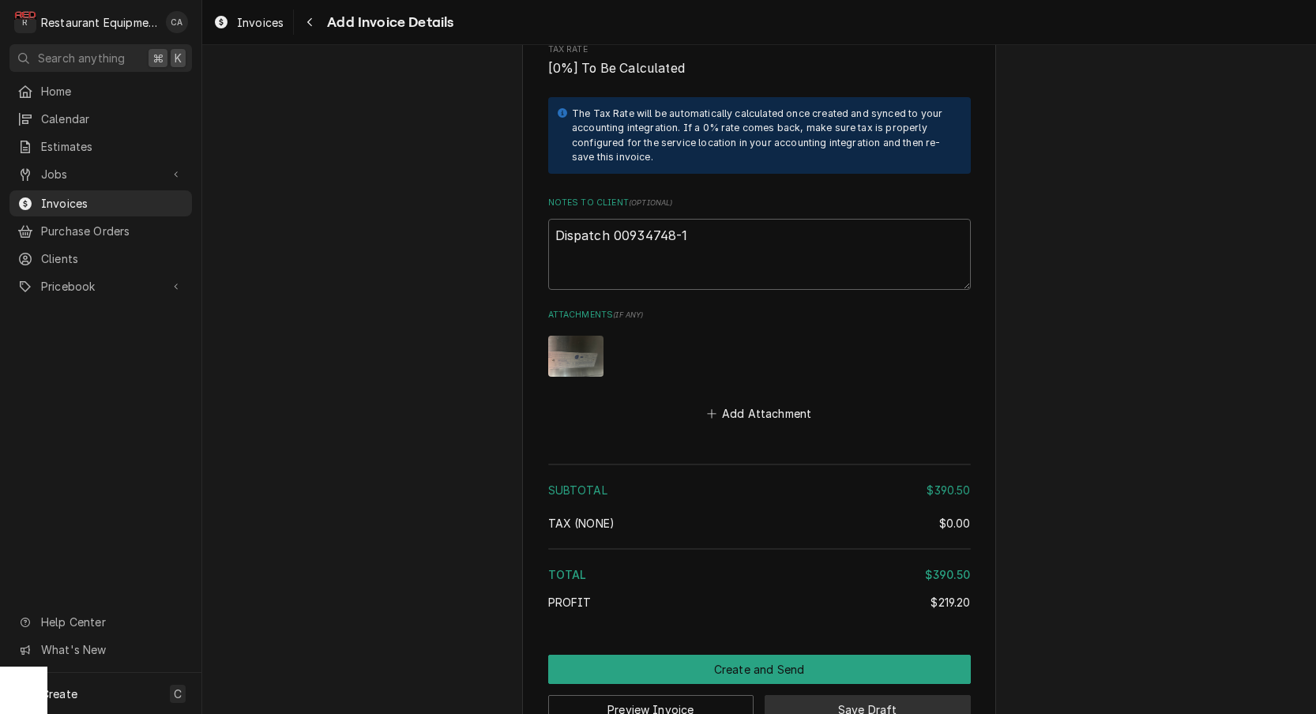
click at [844, 695] on button "Save Draft" at bounding box center [868, 709] width 206 height 29
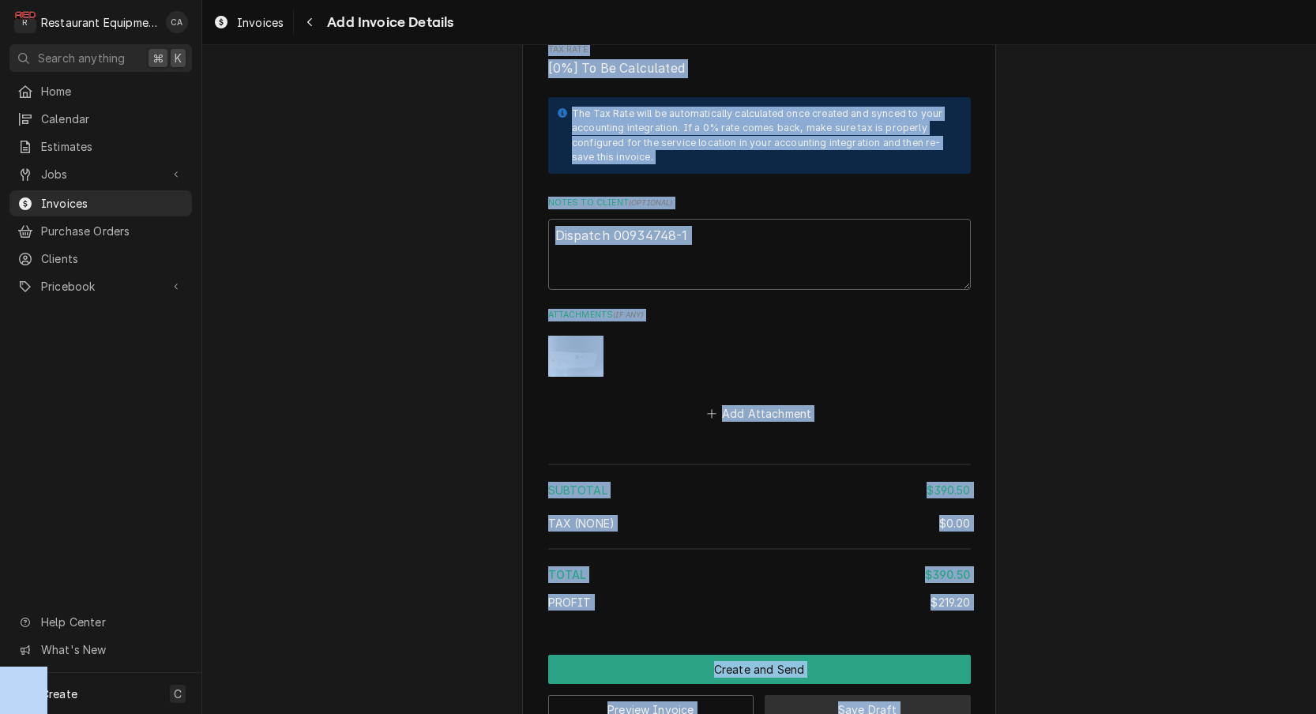
scroll to position [2688, 0]
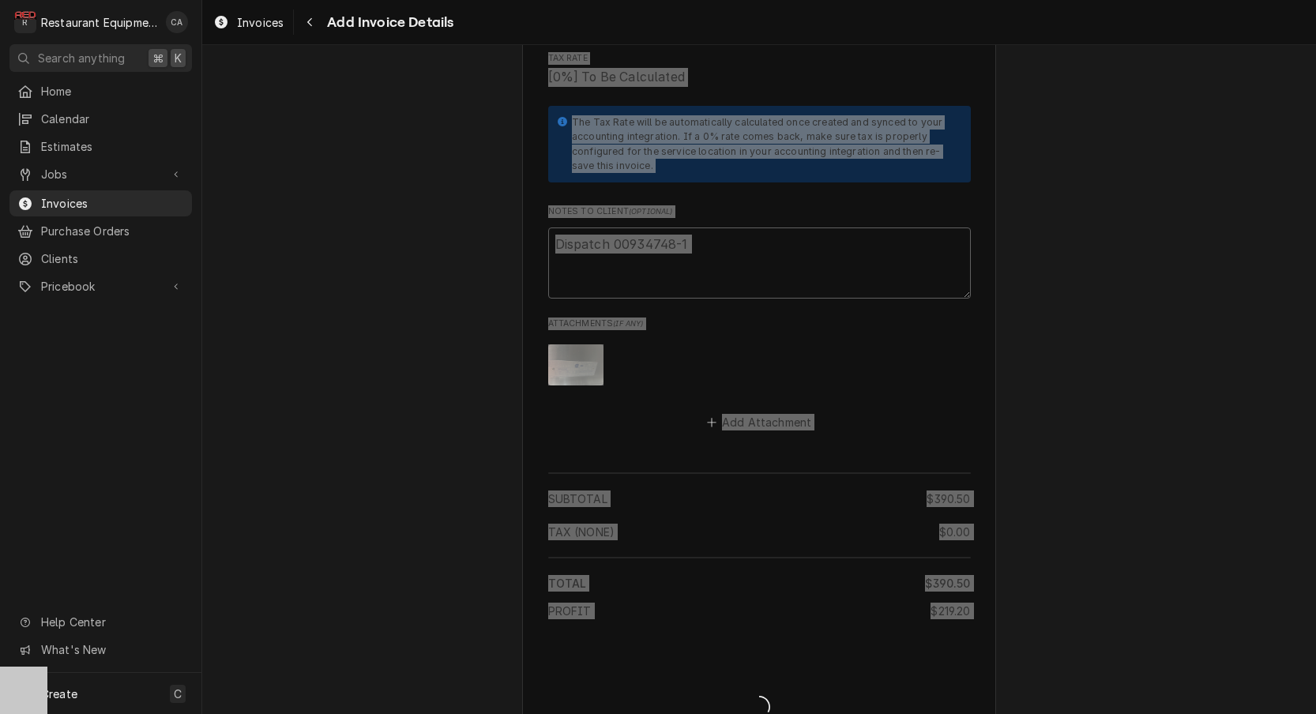
type textarea "x"
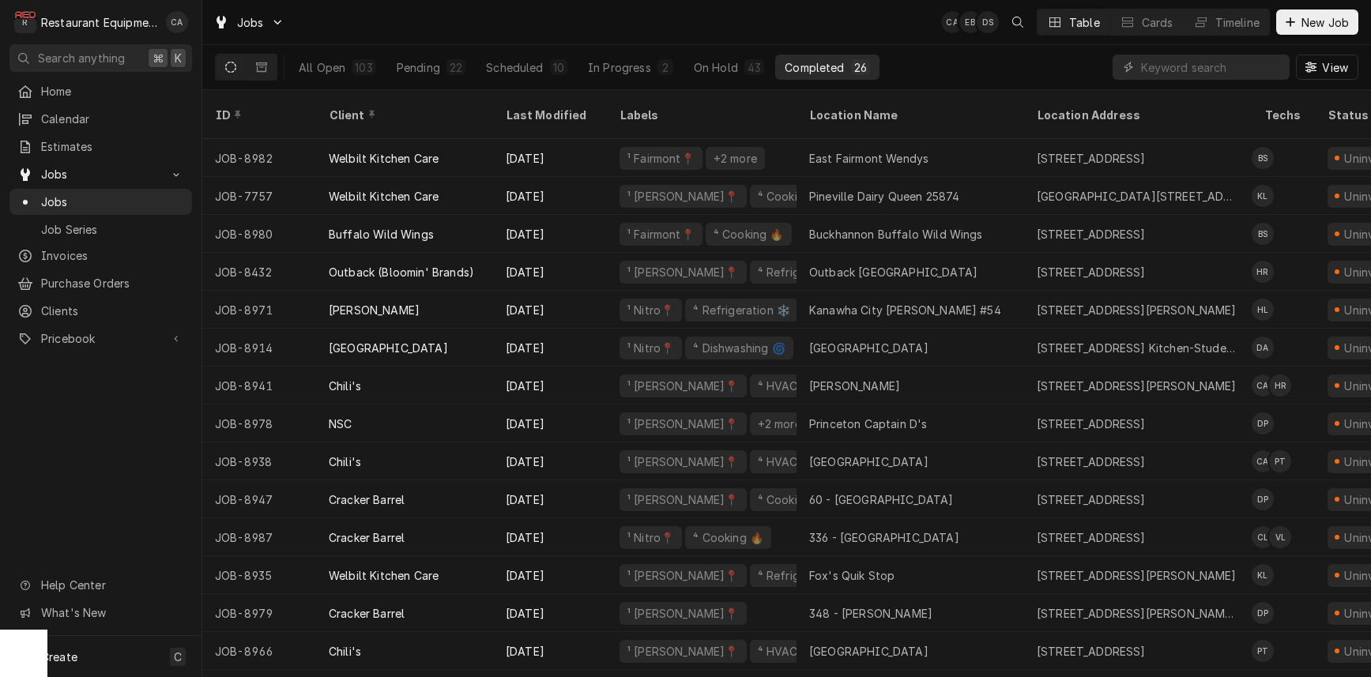
click at [788, 24] on div "Jobs CA EB DS Table Cards Timeline New Job" at bounding box center [786, 22] width 1168 height 44
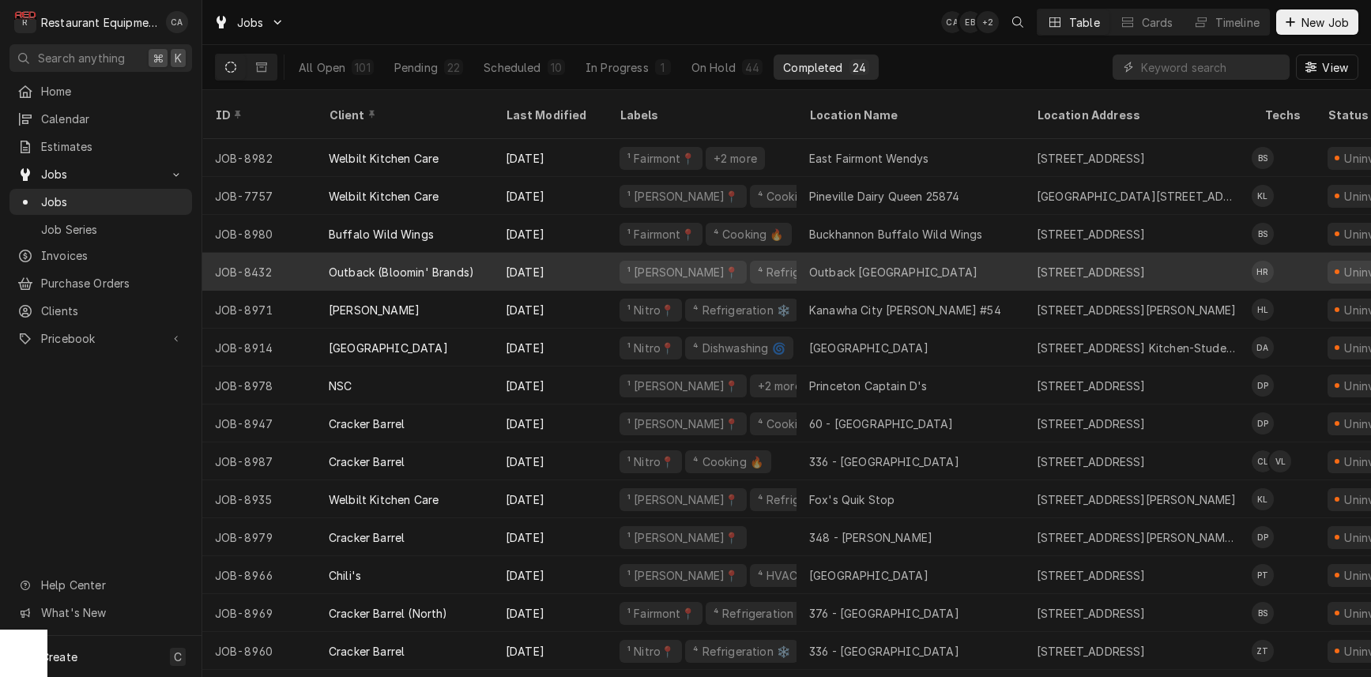
click at [924, 258] on div "Outback [GEOGRAPHIC_DATA]" at bounding box center [910, 272] width 228 height 38
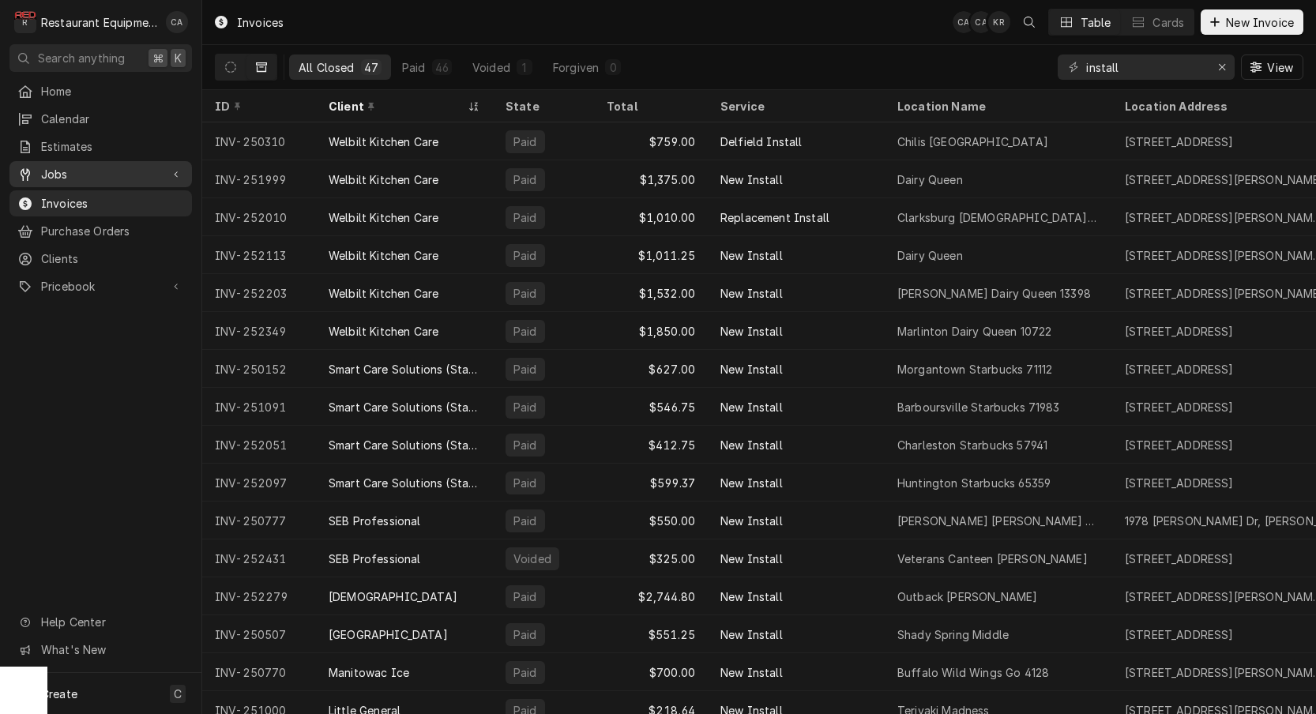
drag, startPoint x: 71, startPoint y: 158, endPoint x: 75, endPoint y: 169, distance: 11.7
click at [70, 161] on link "Jobs" at bounding box center [100, 174] width 182 height 26
click at [66, 200] on span "Jobs" at bounding box center [112, 202] width 143 height 17
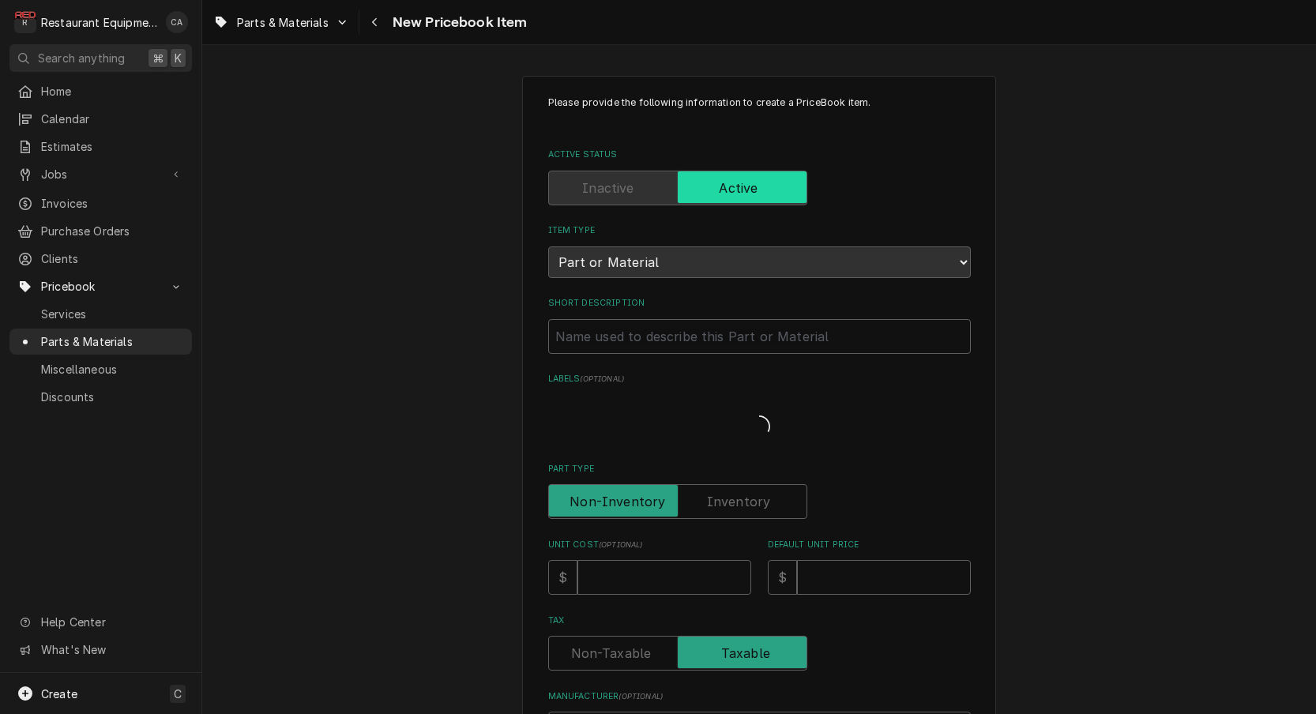
type textarea "x"
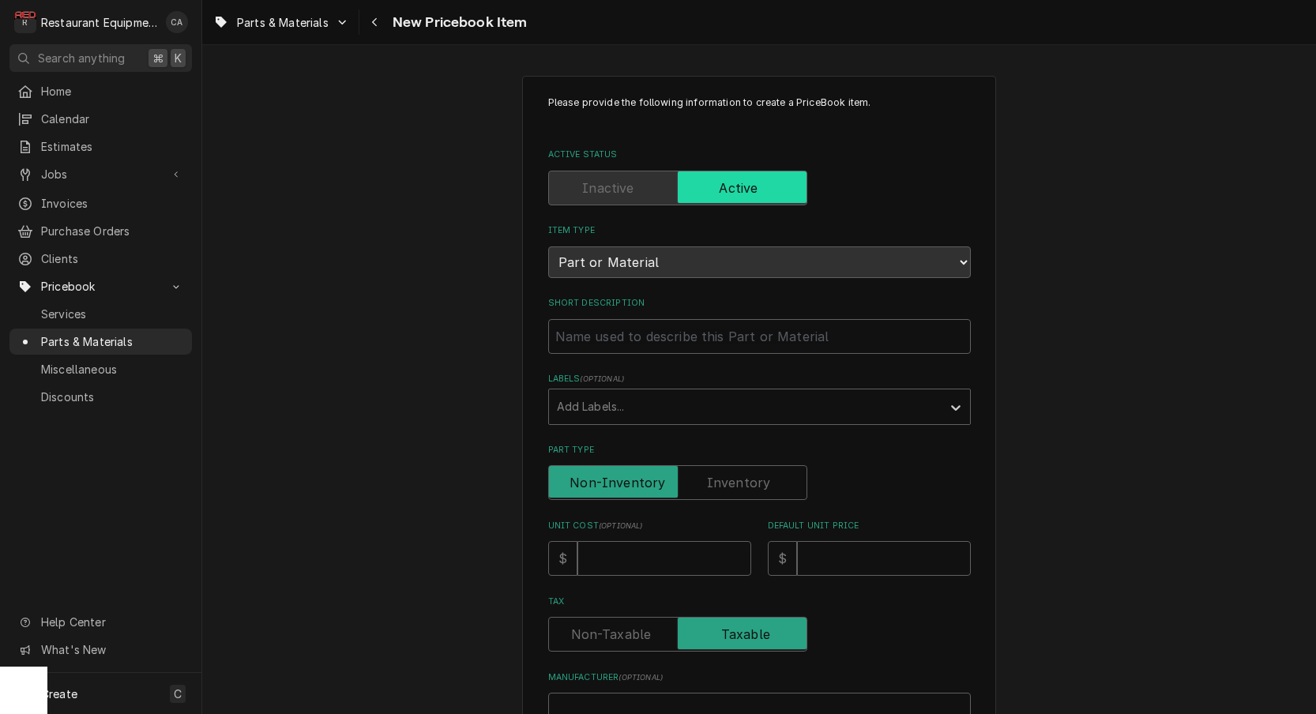
drag, startPoint x: 373, startPoint y: 357, endPoint x: 566, endPoint y: 269, distance: 212.1
click at [383, 352] on div "Please provide the following information to create a PriceBook item. Active Sta…" at bounding box center [759, 629] width 1114 height 1134
click at [587, 319] on input "Short Description" at bounding box center [759, 336] width 423 height 35
type input "P"
type textarea "x"
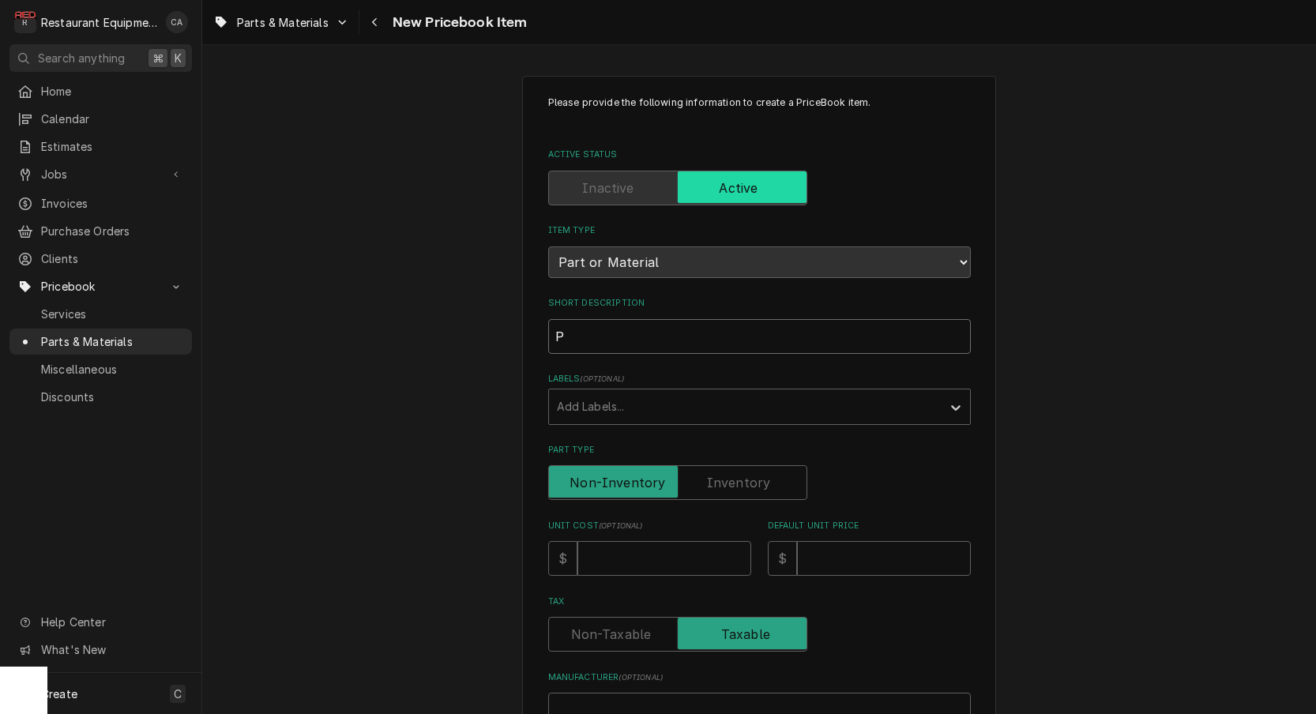
type input "Pr"
type textarea "x"
type input "Pre"
type textarea "x"
type input "Pree"
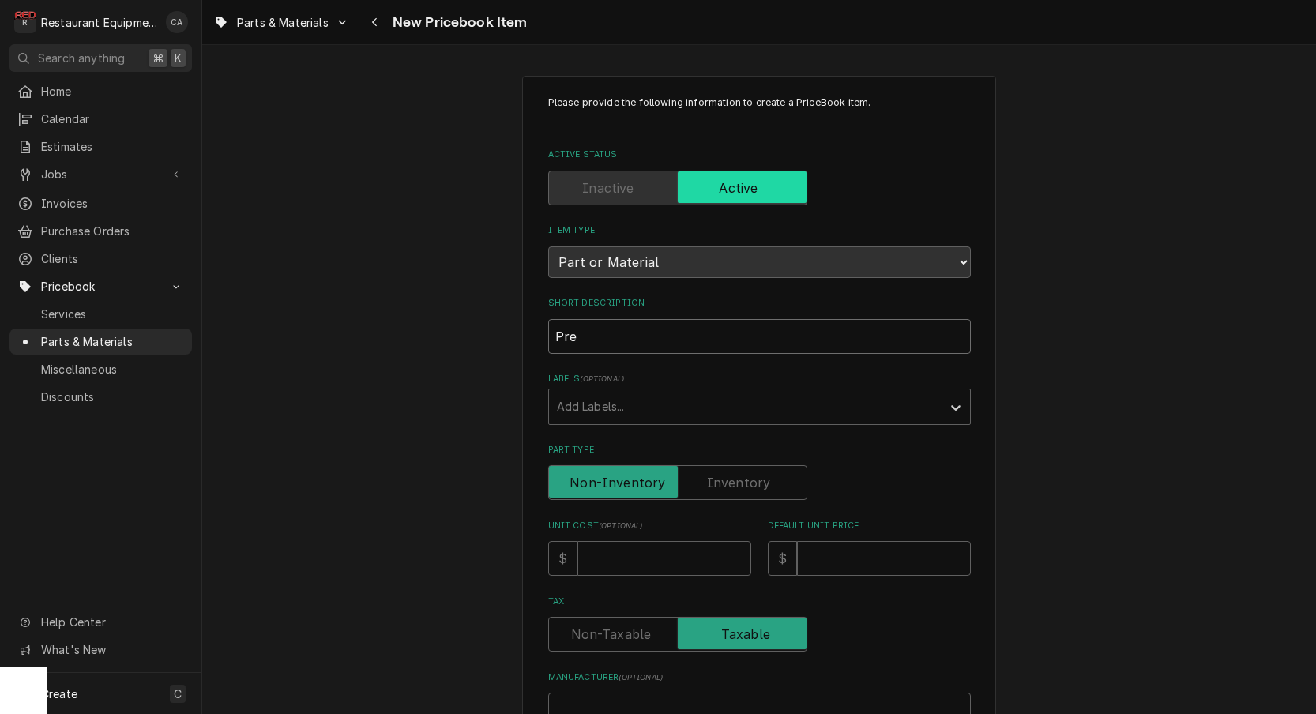
type textarea "x"
type input "Prees"
type textarea "x"
type input "Preess"
type textarea "x"
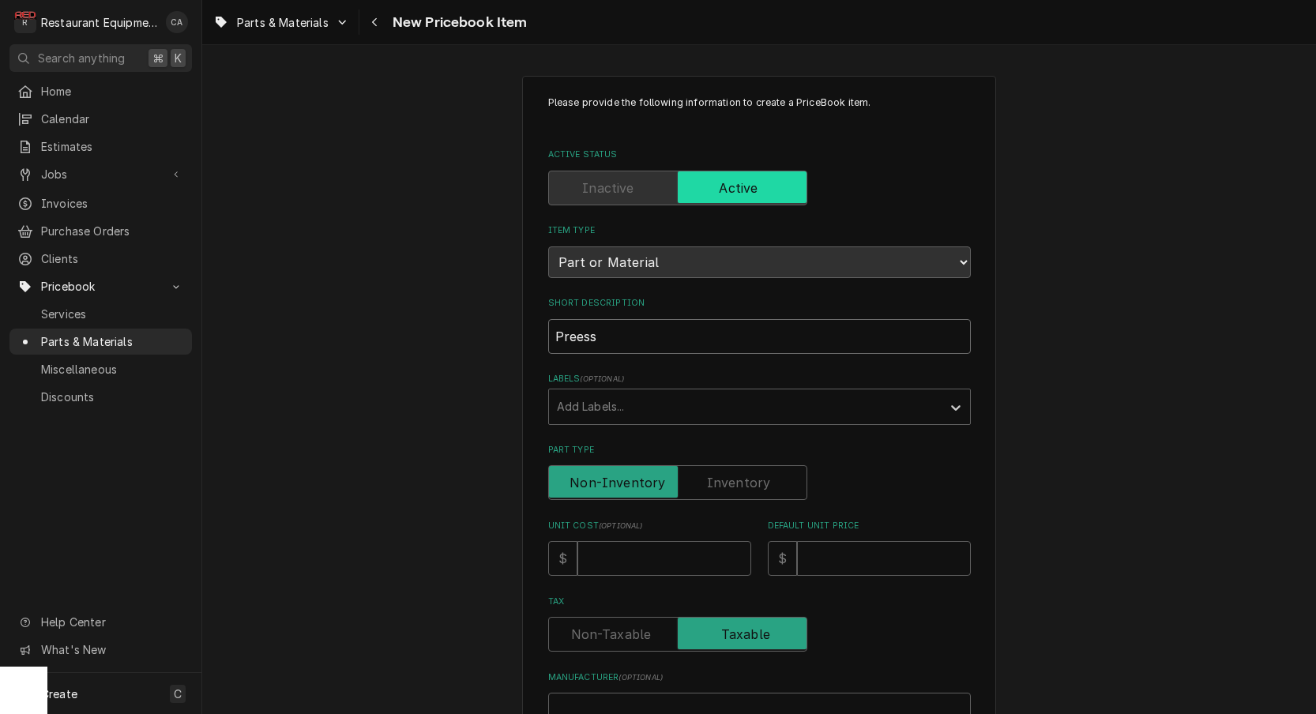
type input "Preessu"
type textarea "x"
type input "Preessur"
type textarea "x"
type input "Preessure"
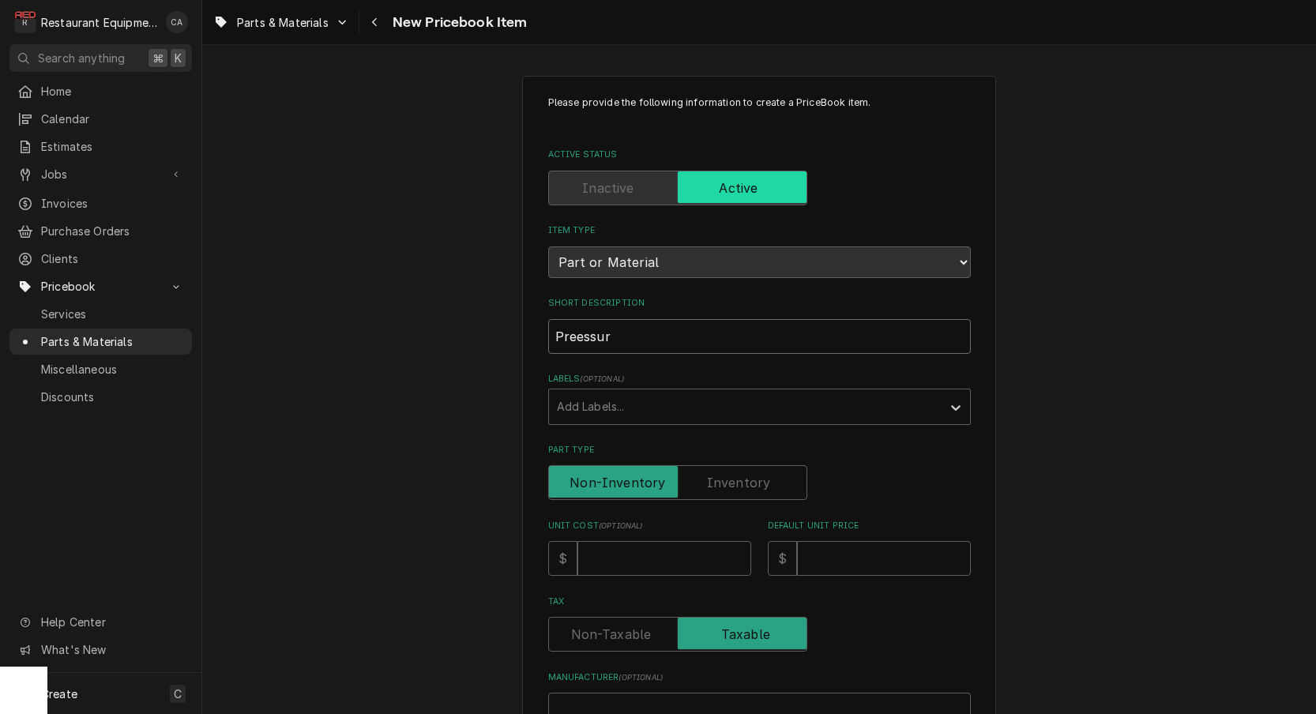
type textarea "x"
type input "Pressure"
type textarea "x"
type input "Pressure R"
type textarea "x"
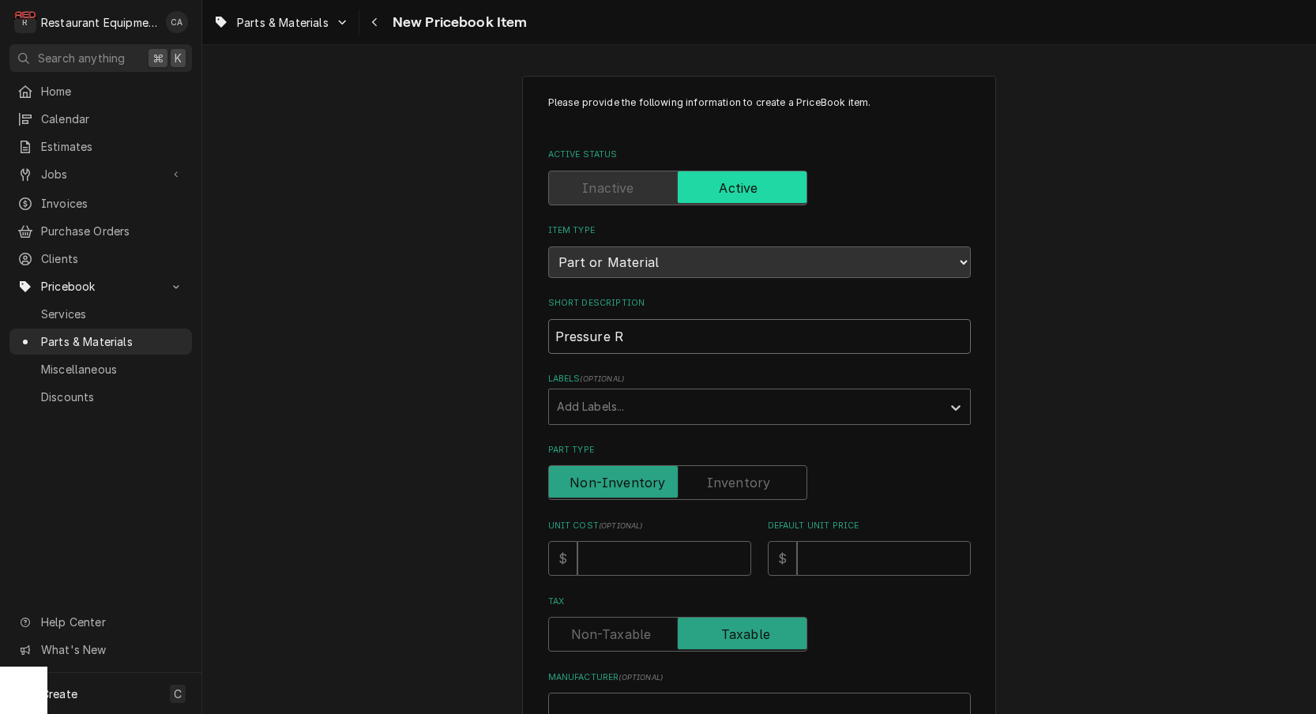
type input "Pressure Re"
type textarea "x"
type input "Pressure Reg"
type textarea "x"
type input "Pressure Regu"
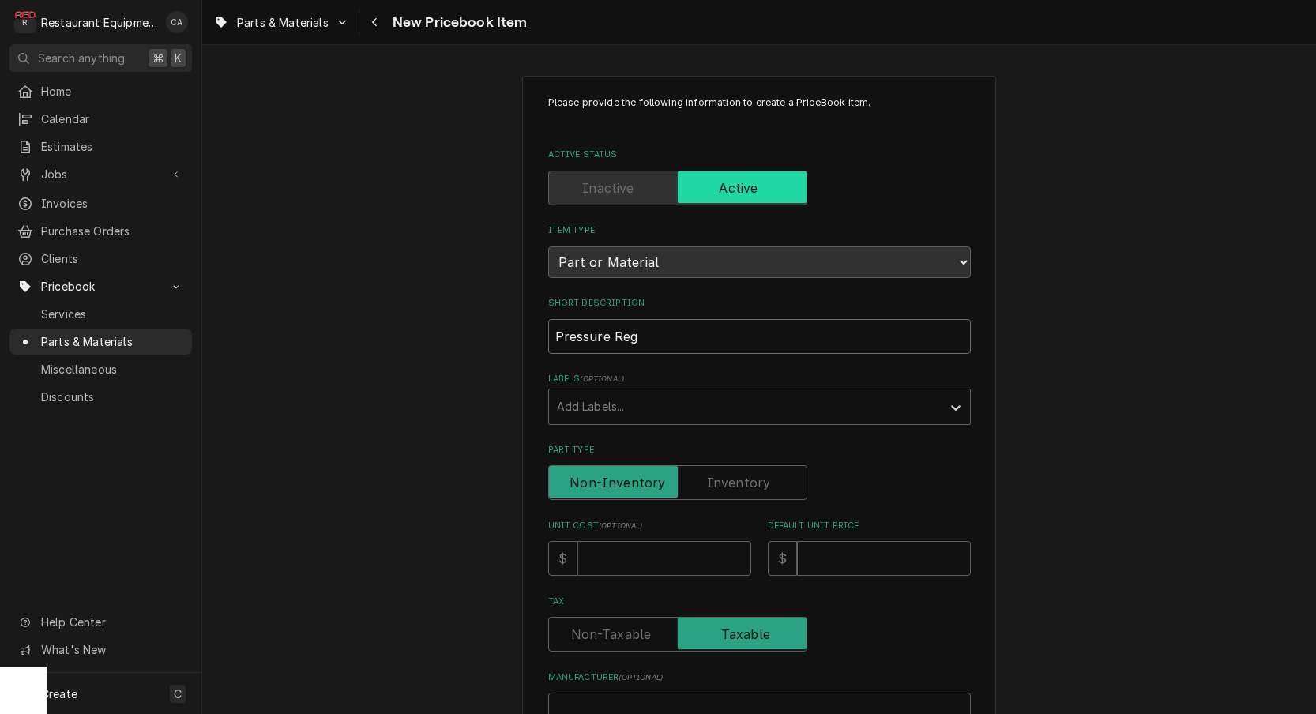
type textarea "x"
type input "Pressure Regul"
type textarea "x"
type input "Pressure Regula"
type textarea "x"
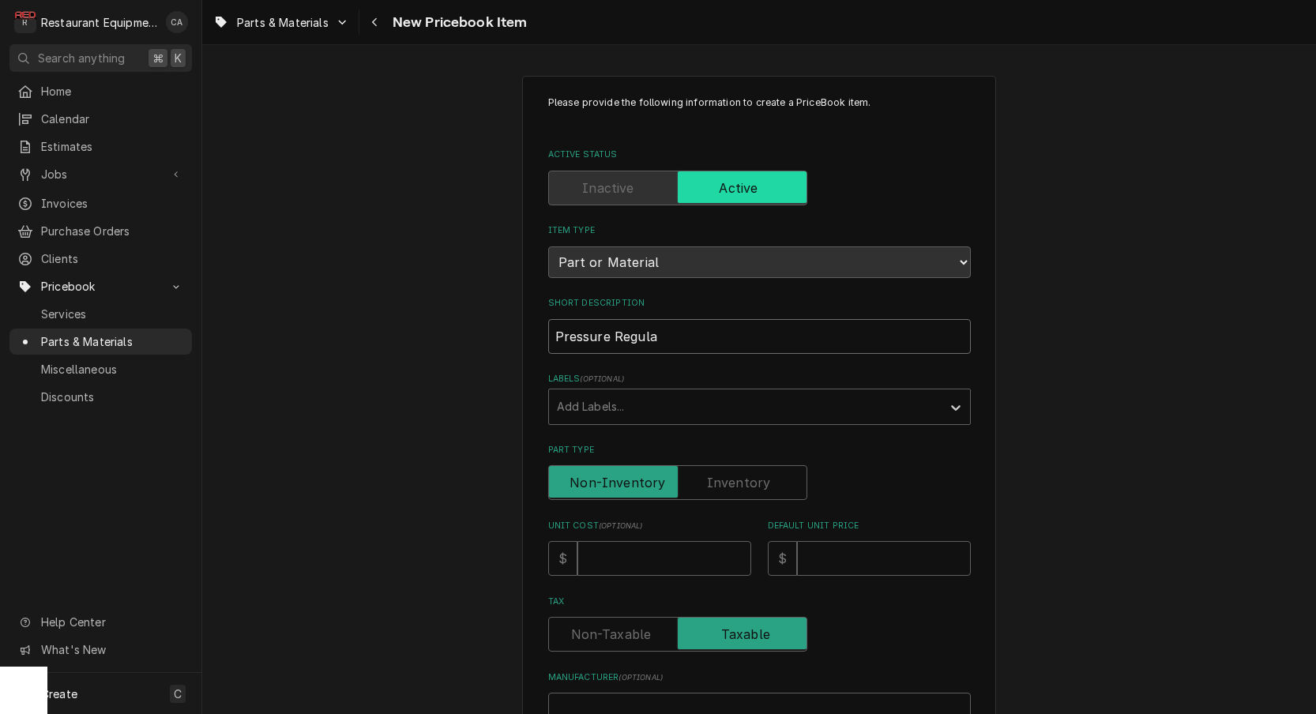
type input "Pressure Regulat"
type textarea "x"
type input "Pressure Regulato"
type textarea "x"
type input "Pressure Regulator"
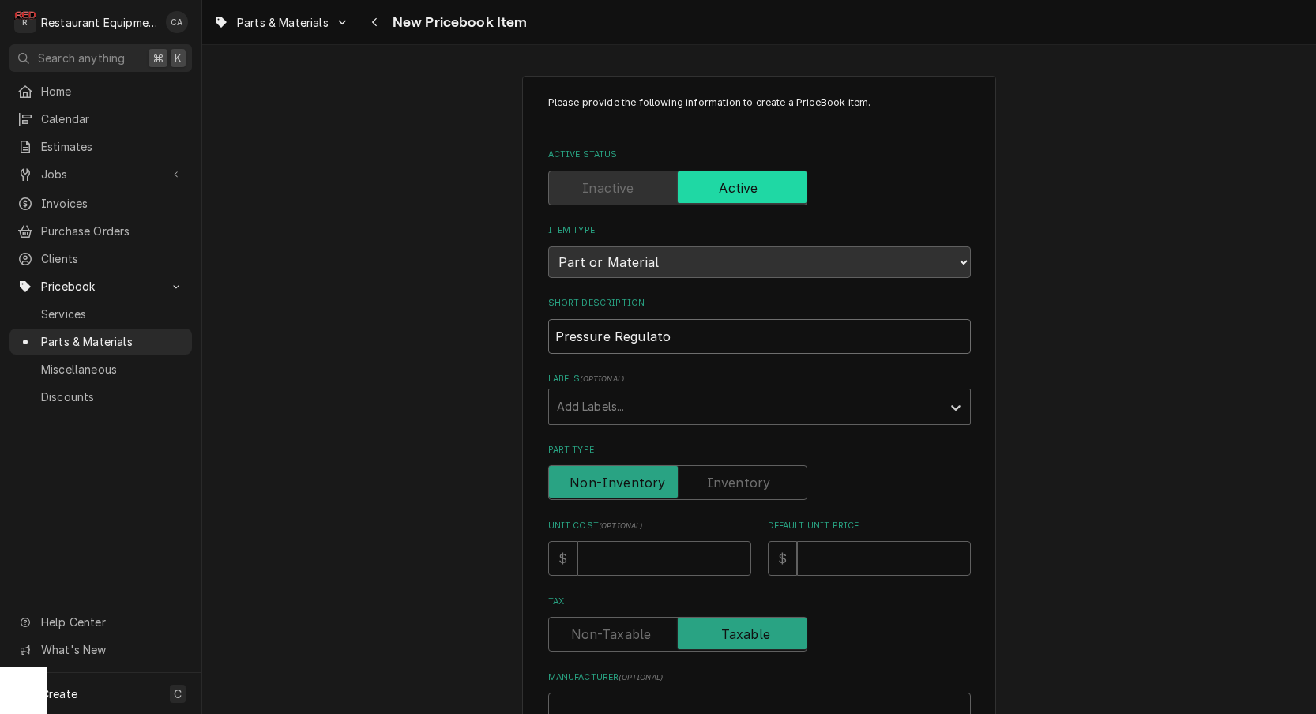
type textarea "x"
type input "Pressure Regulator,"
type textarea "x"
type input "Pressure Regulator,"
type textarea "x"
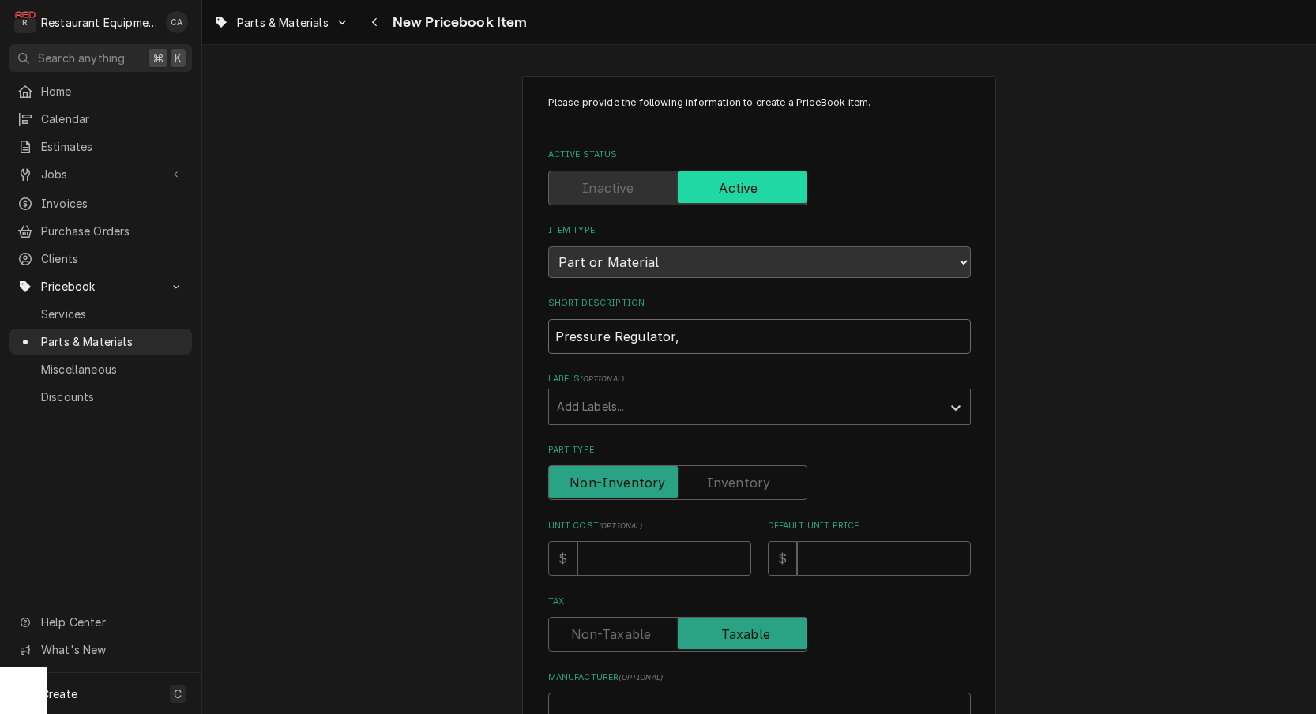
type input "Pressure Regulator, N"
type textarea "x"
type input "Pressure Regulator, Na"
type textarea "x"
type input "Pressure Regulator, Nat"
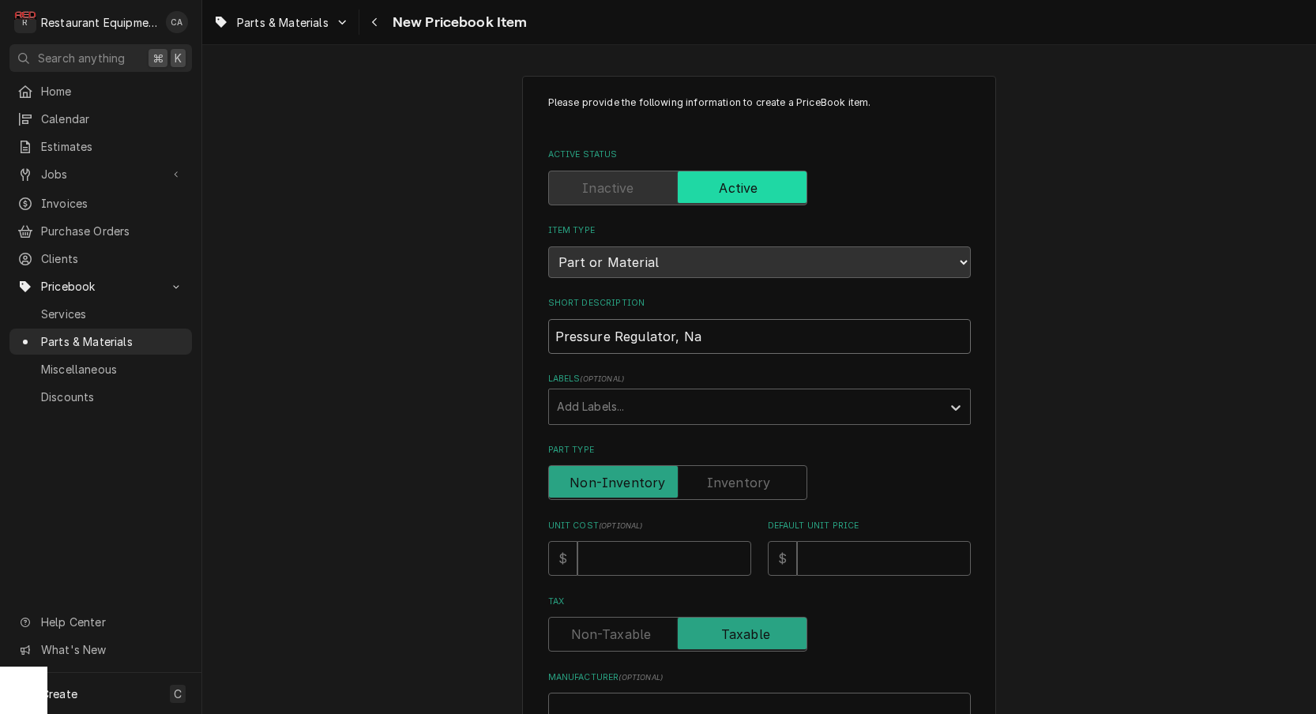
type textarea "x"
type input "Pressure Regulator, Nati"
type textarea "x"
type input "Pressure Regulator, Natir"
type textarea "x"
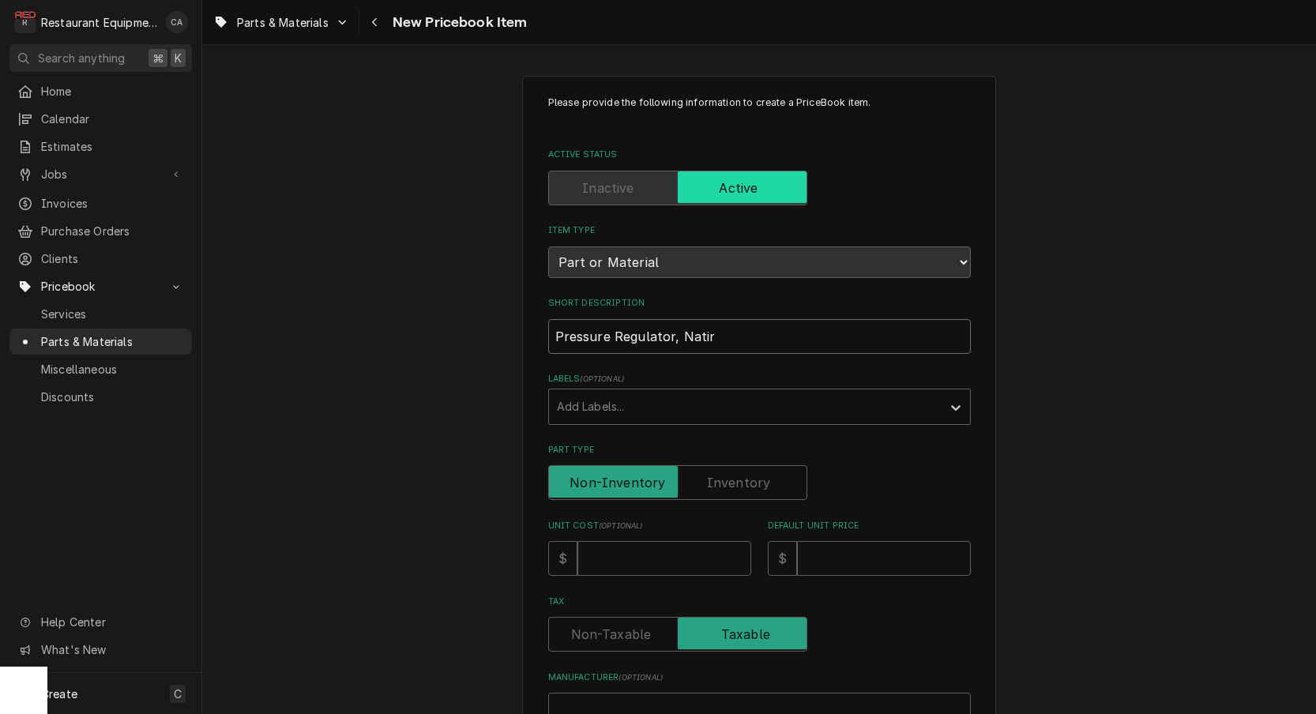
type input "Pressure Regulator, Natira"
type textarea "x"
type input "Pressure Regulator, Natiral"
type textarea "x"
type input "Pressure Regulator, Natural"
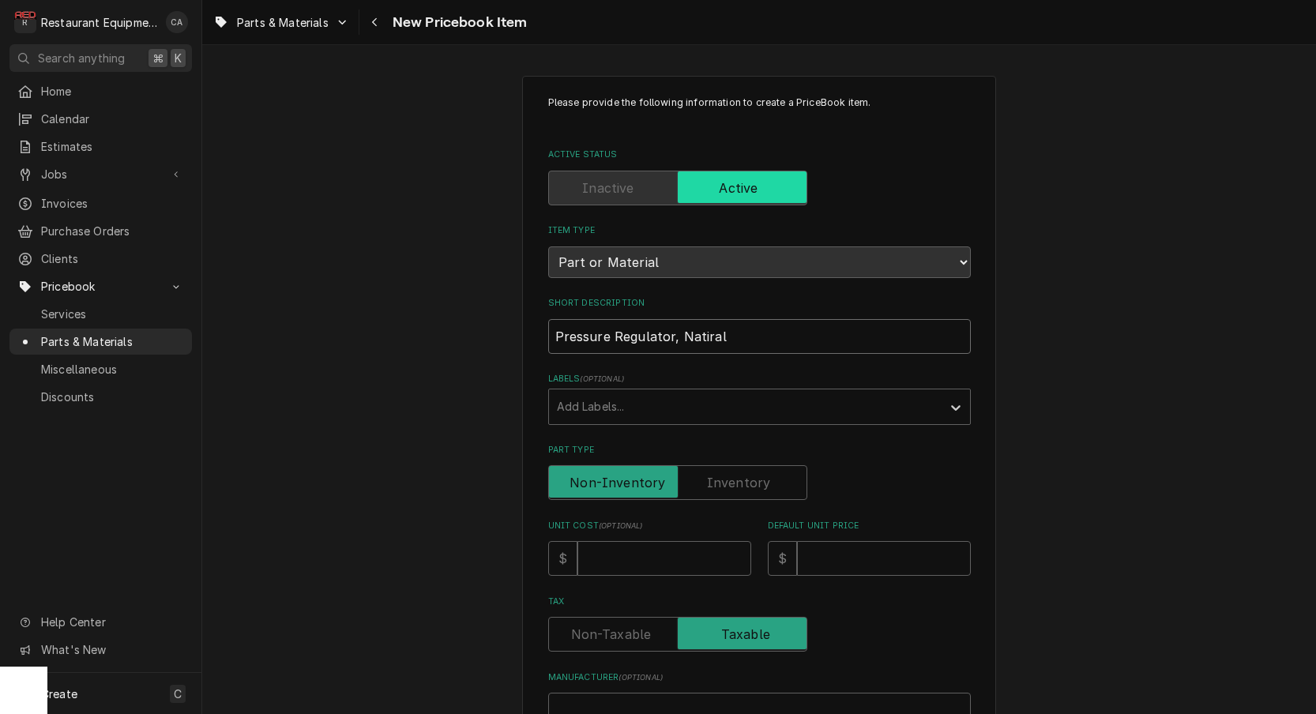
type textarea "x"
type input "Pressure Regulator, Natural G"
type textarea "x"
type input "Pressure Regulator, Natural Ga"
type textarea "x"
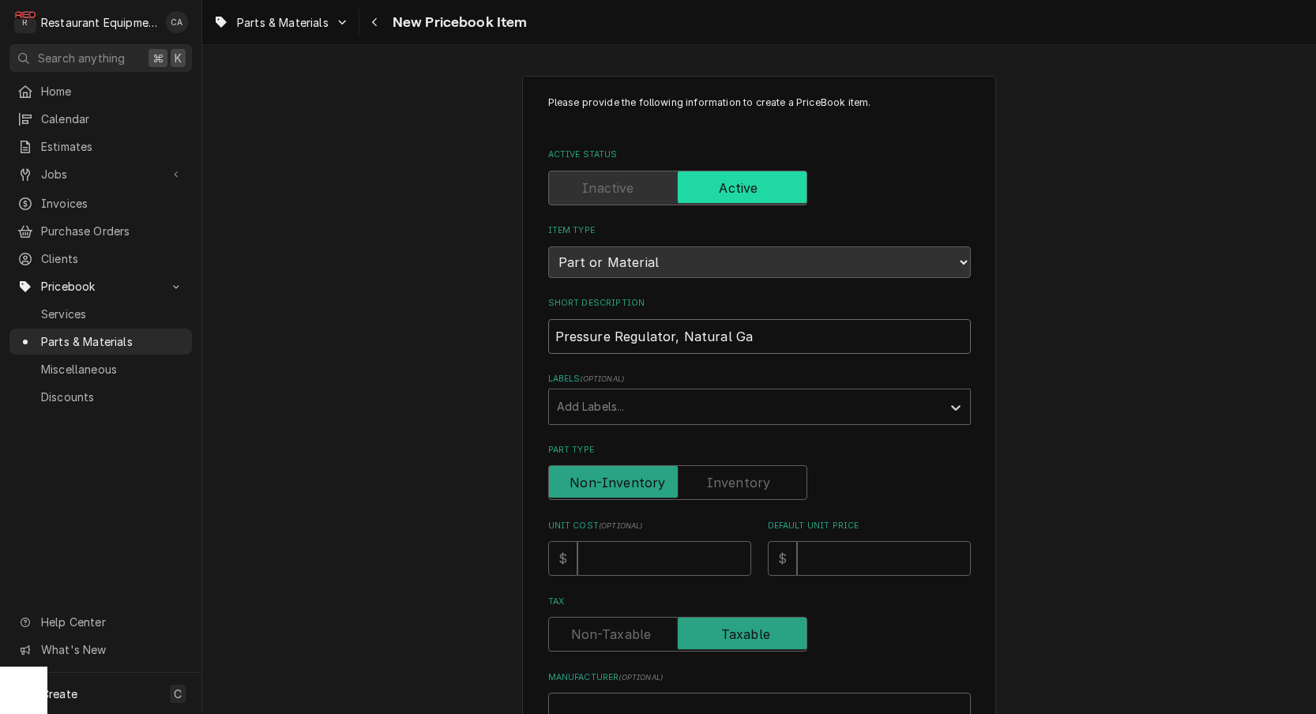
type input "Pressure Regulator, Natural Gas"
type textarea "x"
type input "Pressure Regulator, Natural Gas"
type input "9"
type textarea "x"
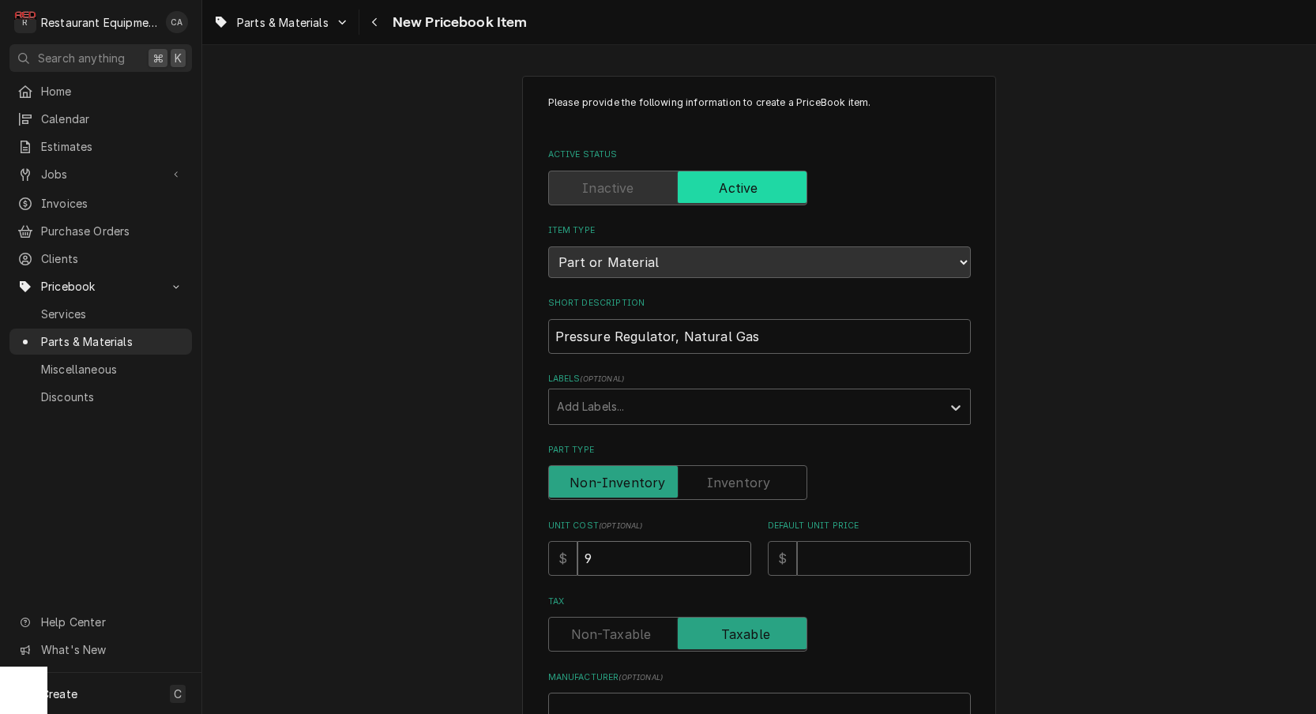
type input "92"
type textarea "x"
type input "92.3"
type textarea "x"
type input "92.32"
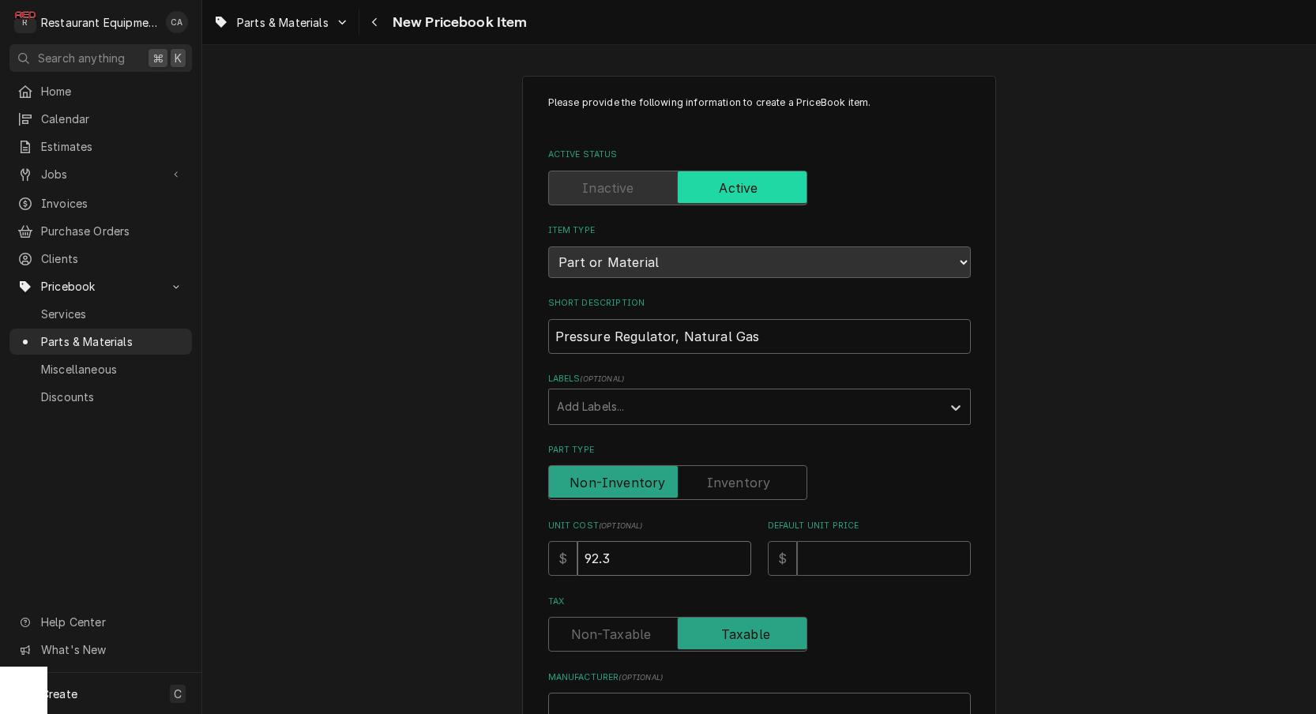
type textarea "x"
type input "92.32"
type input "1"
type textarea "x"
type input "12"
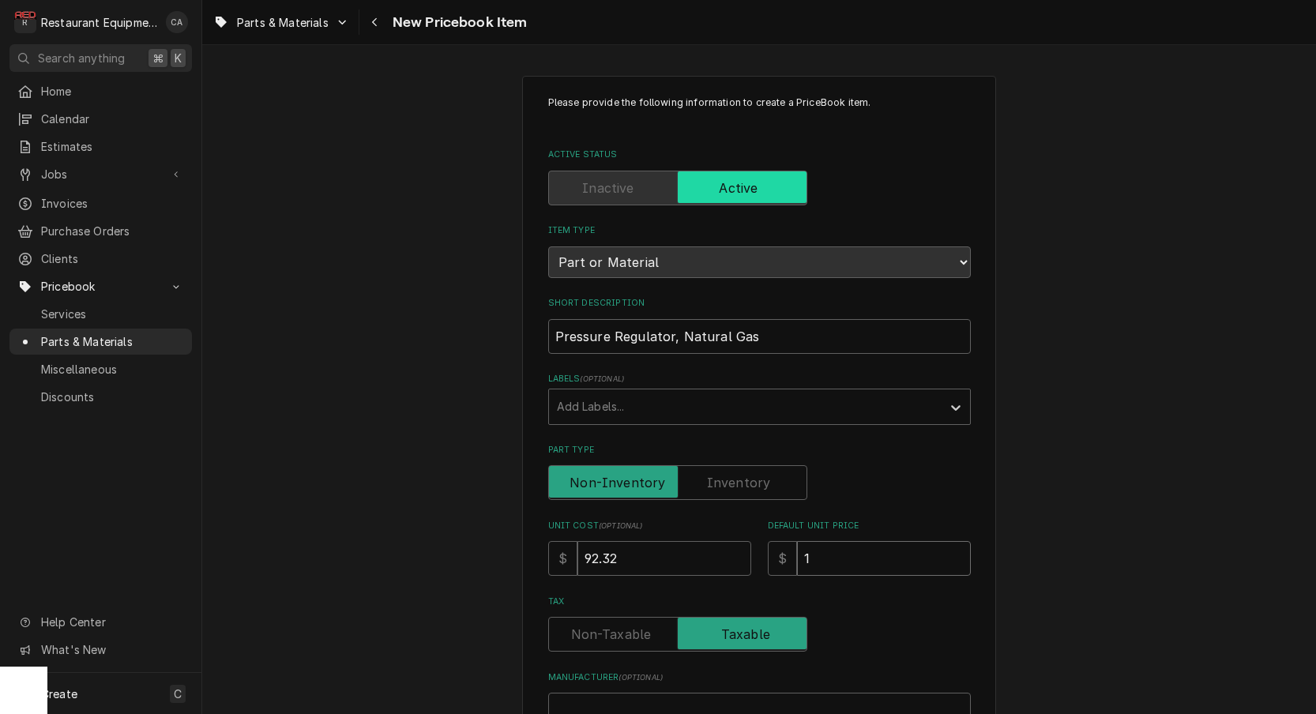
type textarea "x"
type input "121"
type textarea "x"
type input "121.4"
type textarea "x"
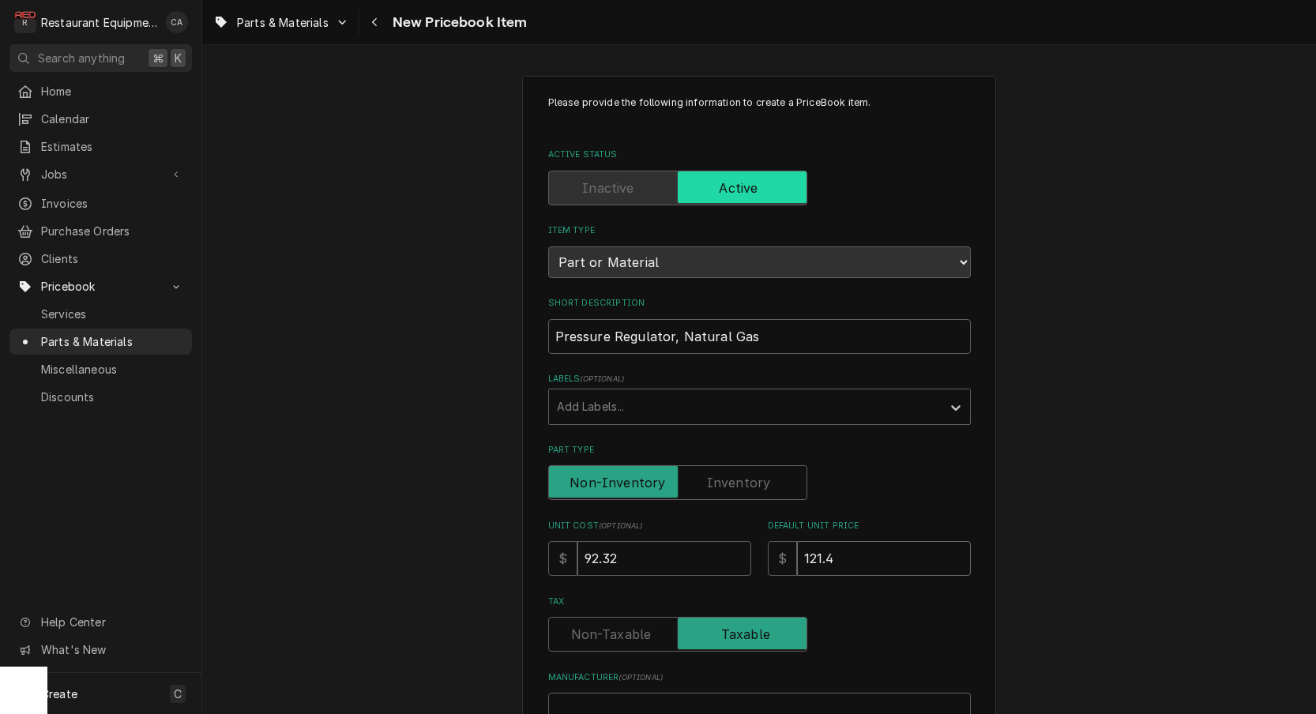
type input "121.47"
type textarea "x"
type input "121.47"
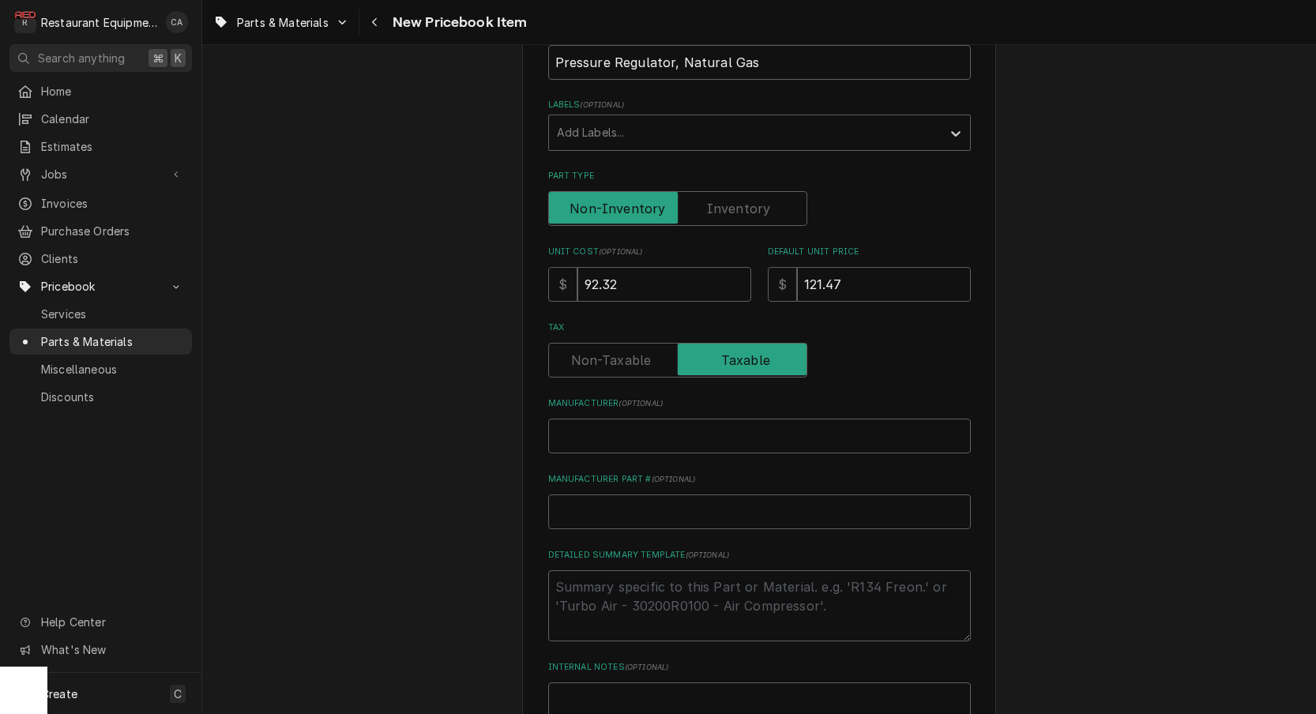
scroll to position [277, 0]
click at [610, 416] on input "Manufacturer ( optional )" at bounding box center [759, 433] width 423 height 35
type input "I"
type textarea "x"
type input "Im"
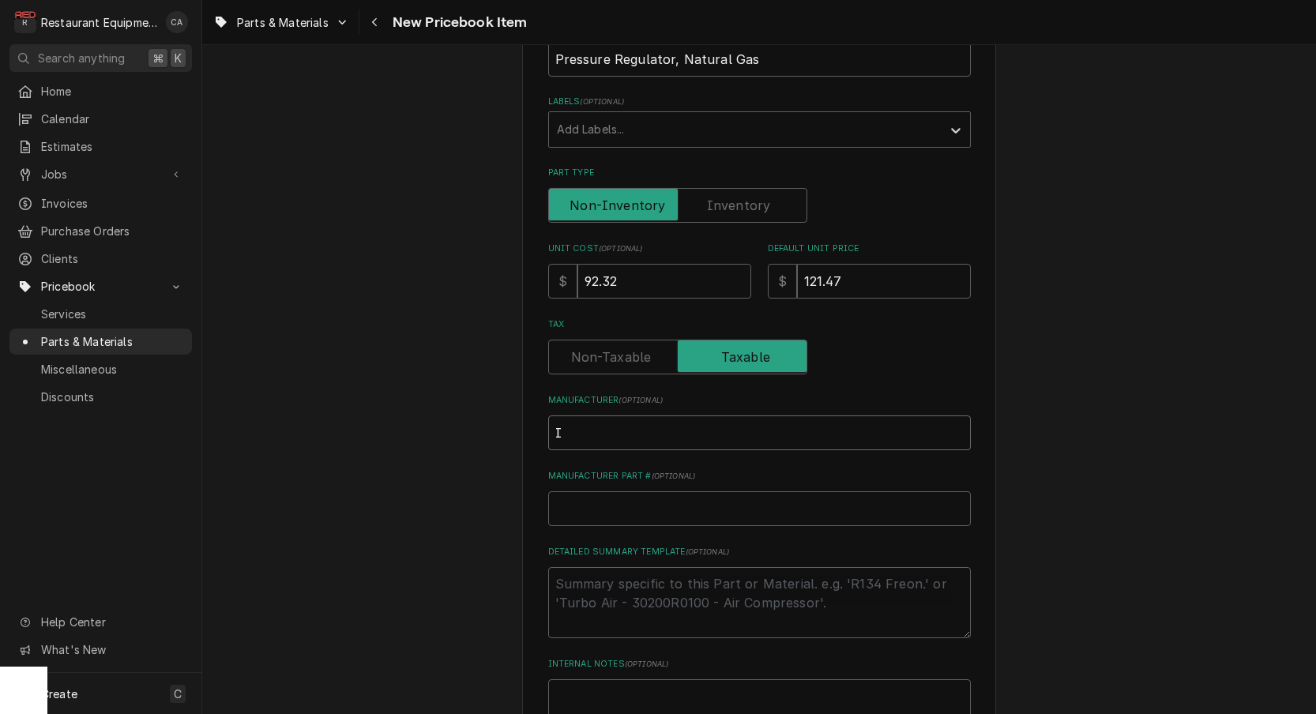
type textarea "x"
type input "Imp"
type textarea "x"
type input "Impe"
type textarea "x"
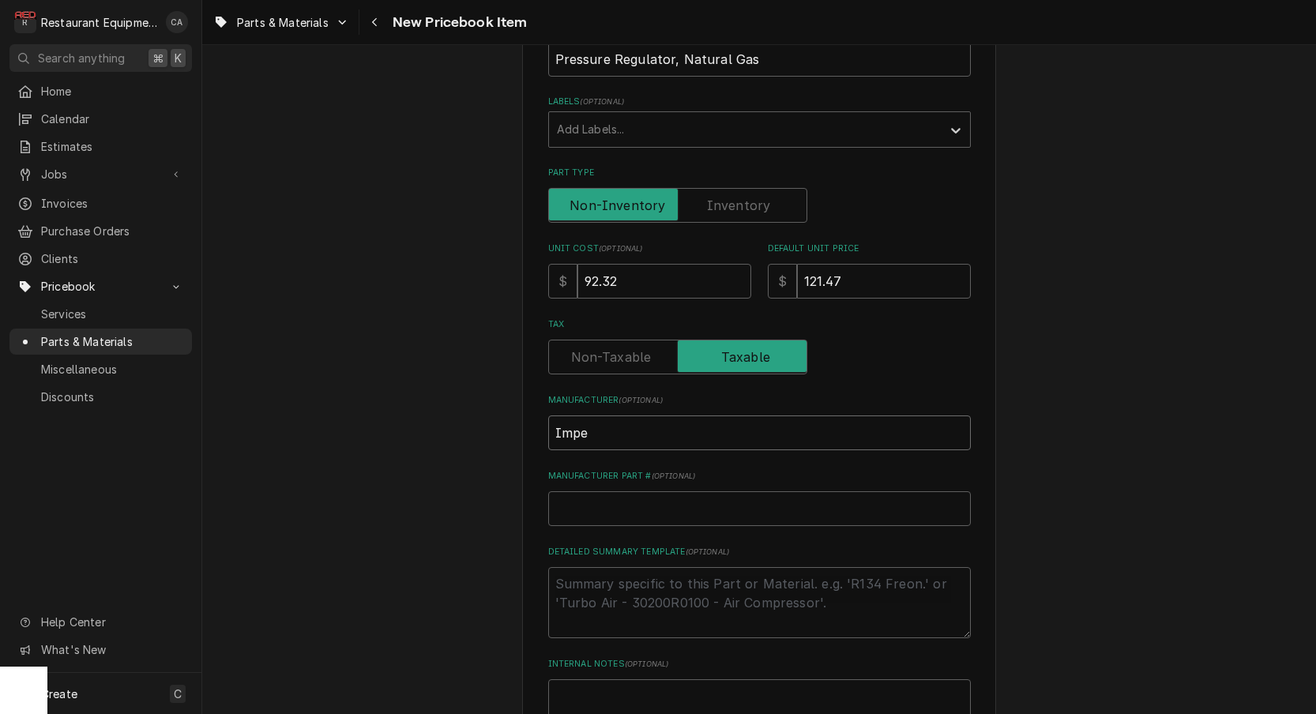
type input "Imper"
type textarea "x"
type input "Imperi"
type textarea "x"
type input "Imperia"
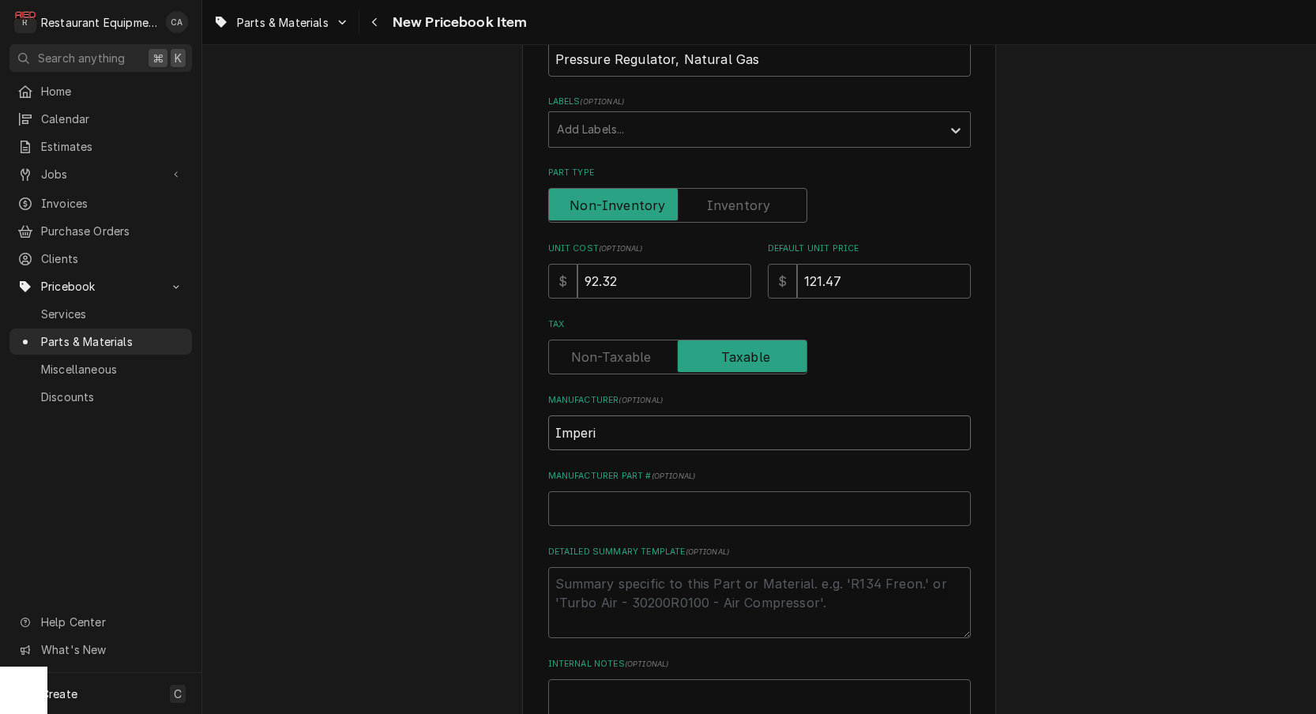
type textarea "x"
type input "Imperial"
type textarea "x"
type input "Imperial"
type input "3"
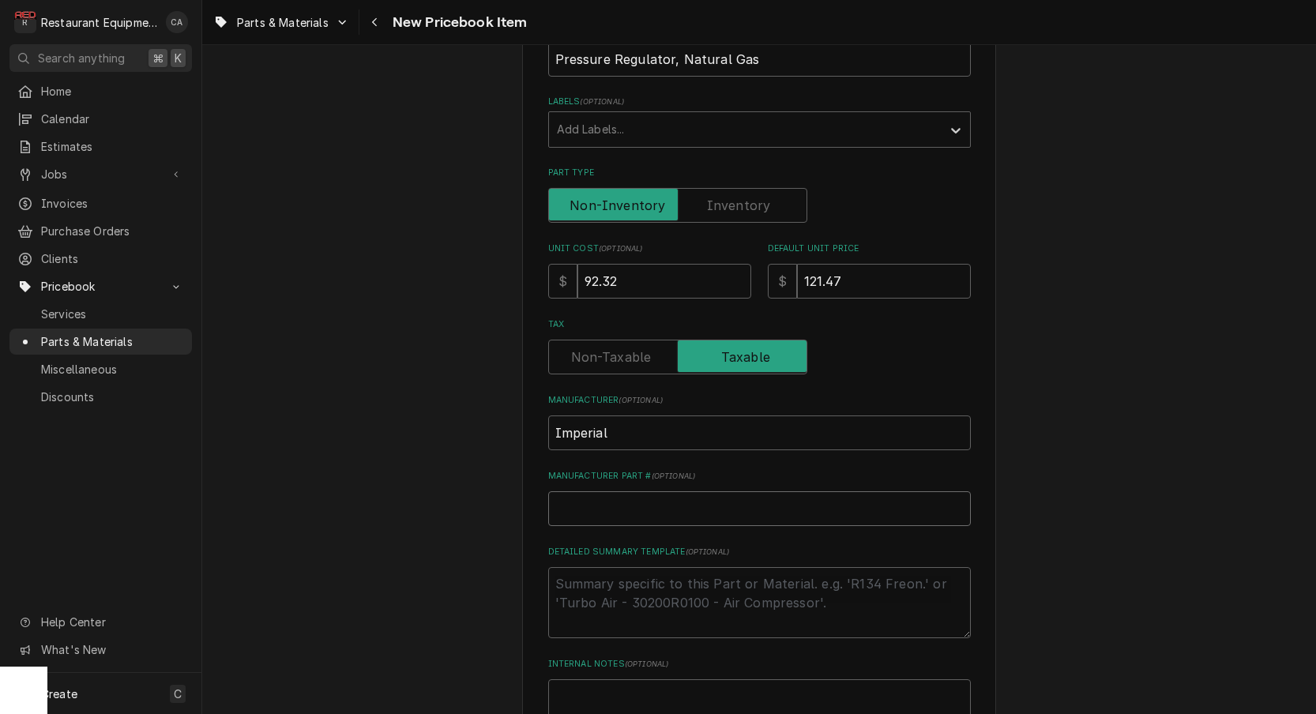
type textarea "x"
type input "38"
type textarea "x"
type input "387"
type textarea "x"
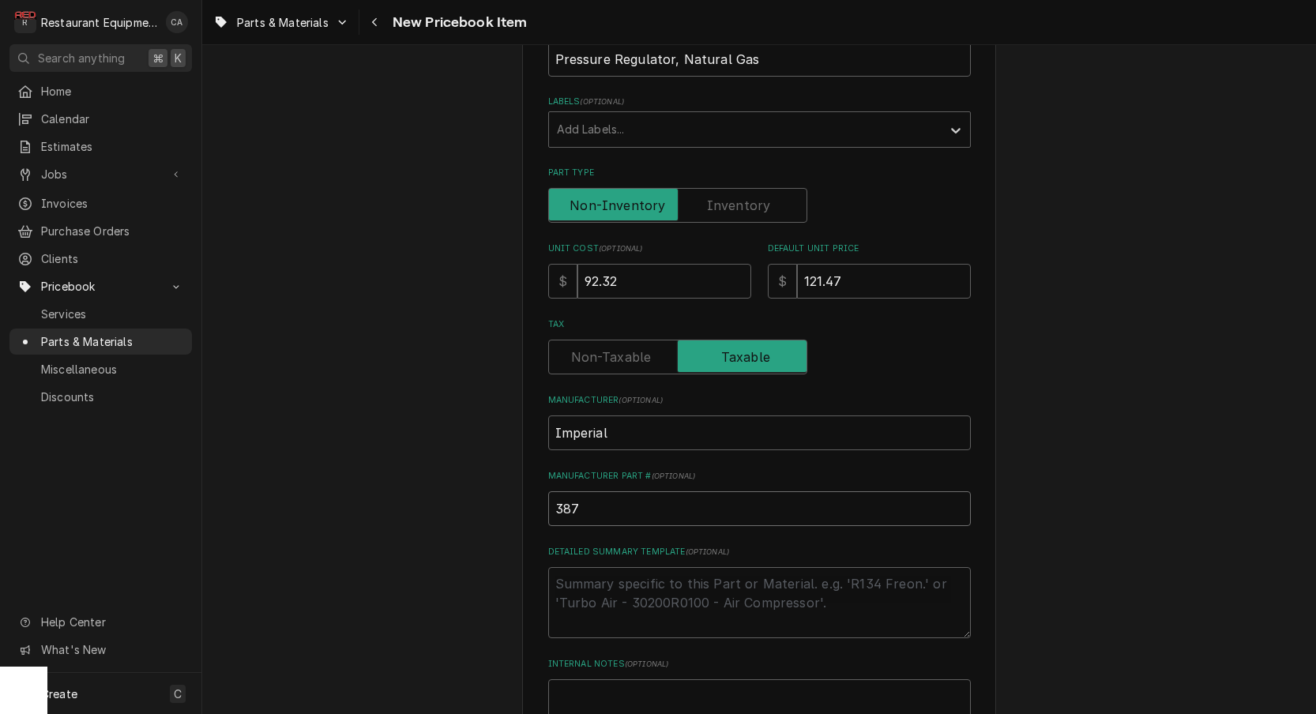
type input "3873"
type textarea "x"
type input "38733"
type textarea "x"
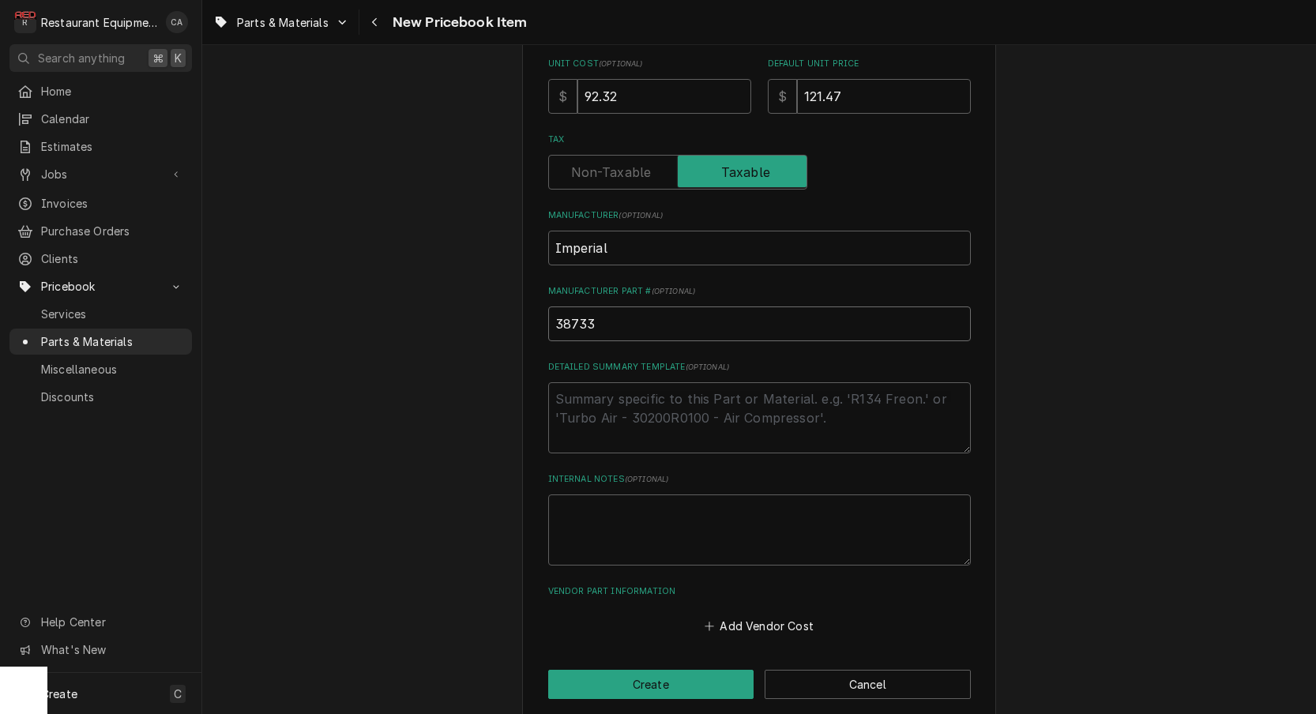
scroll to position [0, 0]
type input "38733"
click at [660, 670] on button "Create" at bounding box center [651, 684] width 206 height 29
type textarea "x"
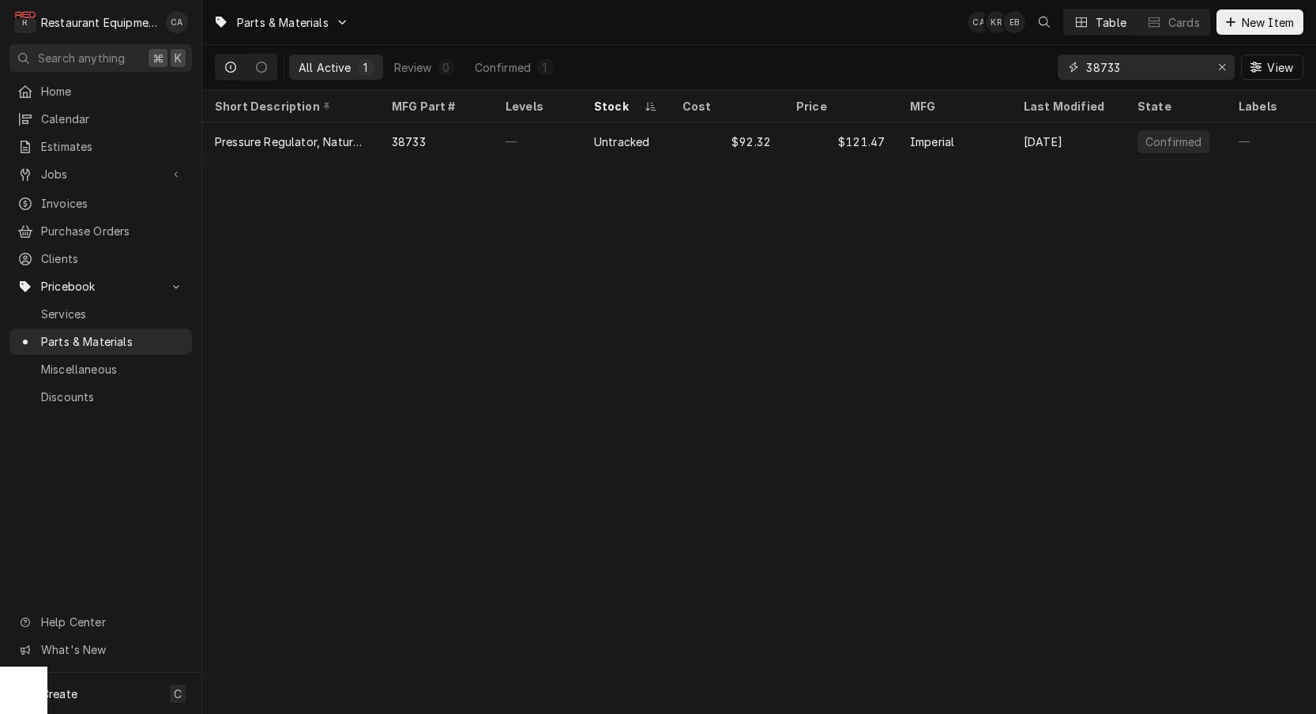
drag, startPoint x: 1143, startPoint y: 70, endPoint x: 1041, endPoint y: 62, distance: 102.3
click at [1041, 62] on div "All Active 1 Review 0 Confirmed 1 38733 View" at bounding box center [759, 67] width 1089 height 44
type input "gas reg"
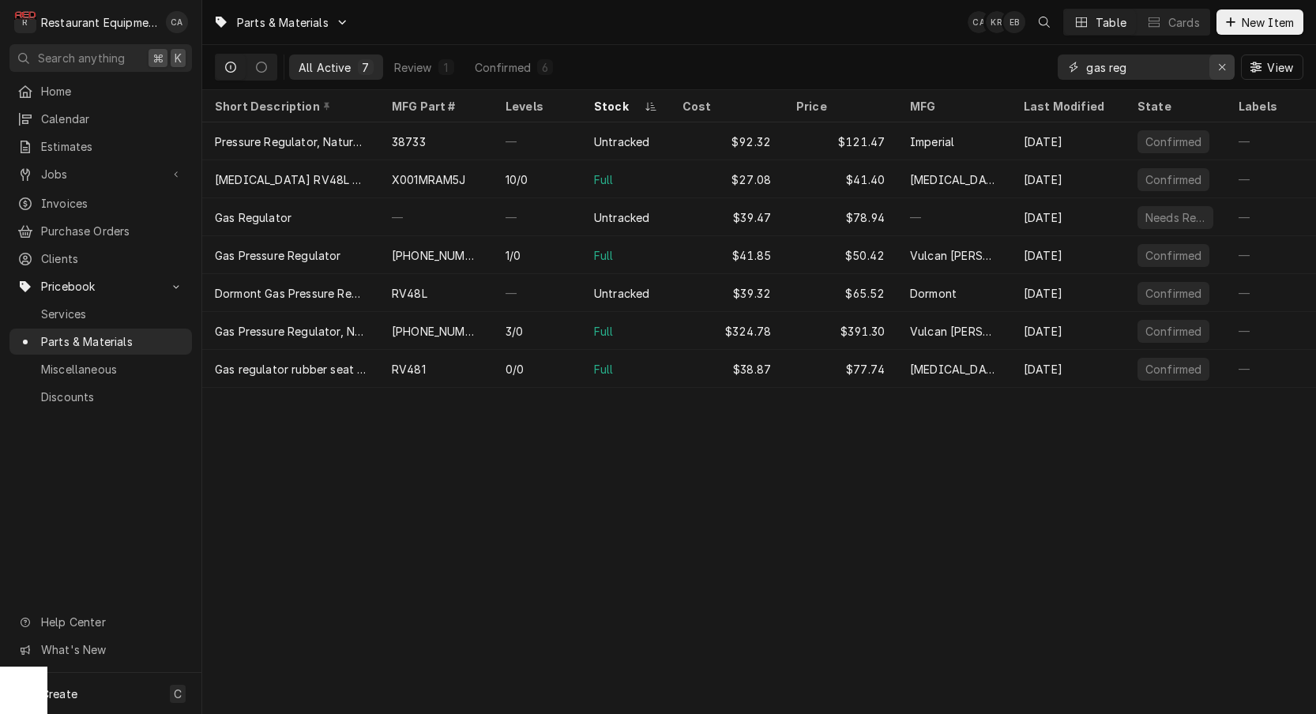
click at [1220, 67] on icon "Erase input" at bounding box center [1222, 67] width 9 height 11
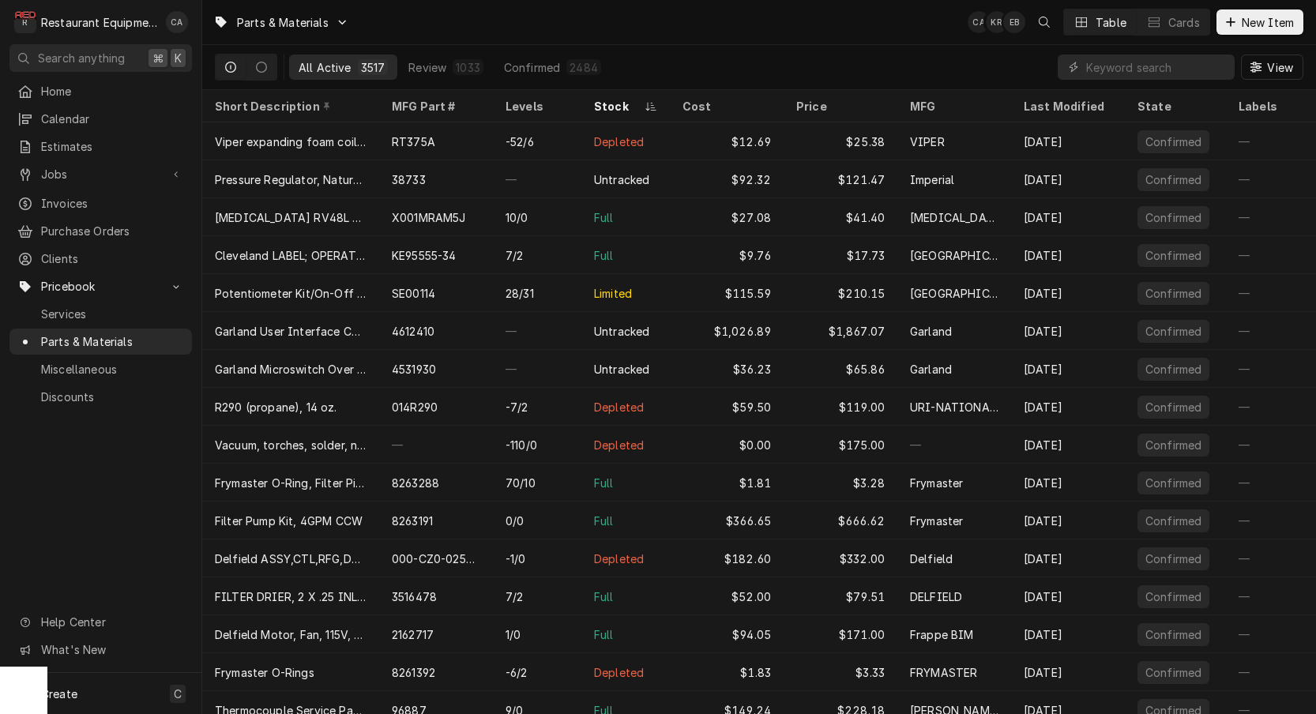
drag, startPoint x: 536, startPoint y: 21, endPoint x: 532, endPoint y: 51, distance: 29.4
click at [536, 21] on div "Parts & Materials CA KR EB Table Cards New Item" at bounding box center [759, 22] width 1114 height 44
click at [1241, 23] on span "New Item" at bounding box center [1268, 22] width 58 height 17
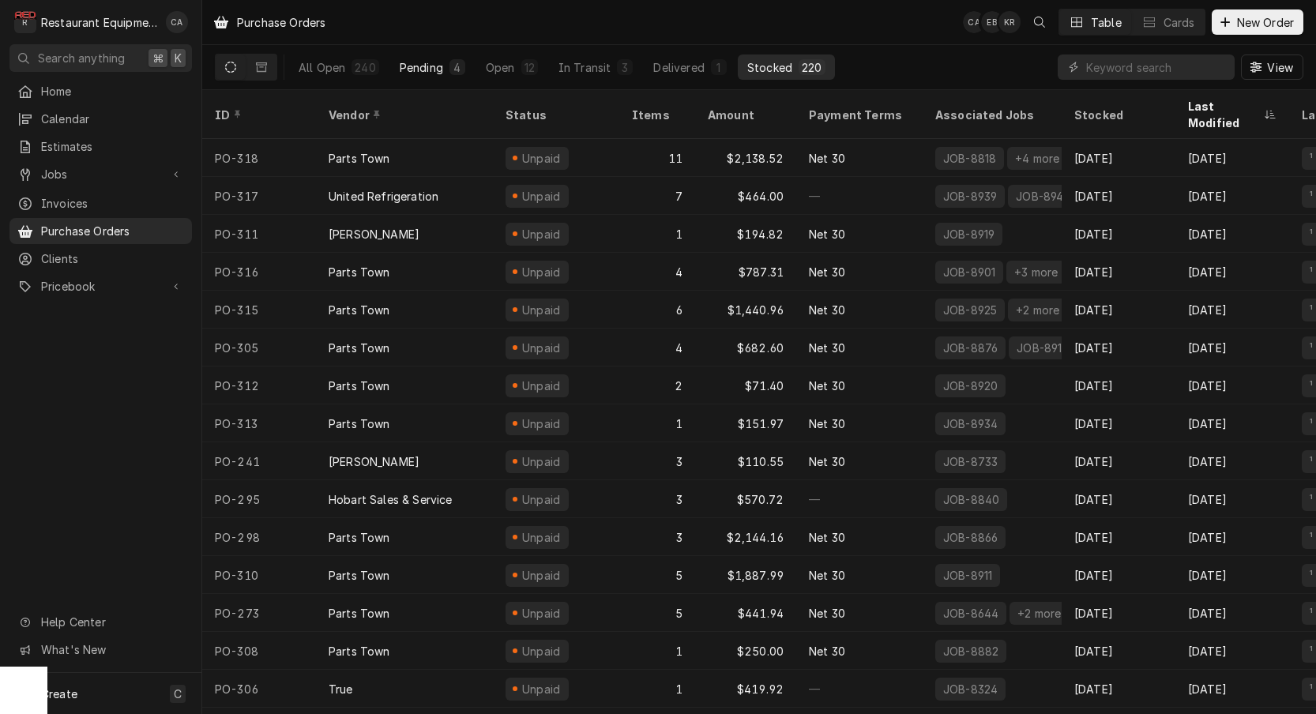
click at [438, 65] on div "Pending" at bounding box center [421, 67] width 43 height 17
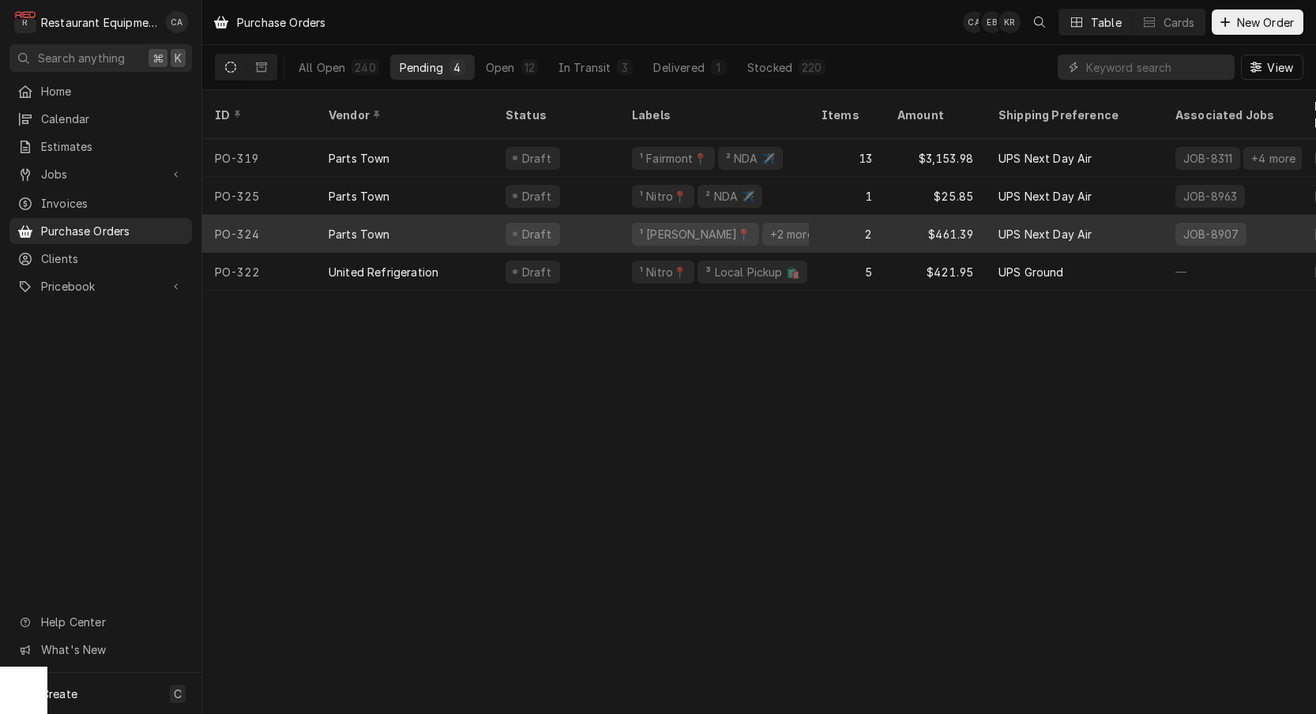
click at [694, 226] on div "¹ [PERSON_NAME]📍" at bounding box center [695, 234] width 115 height 17
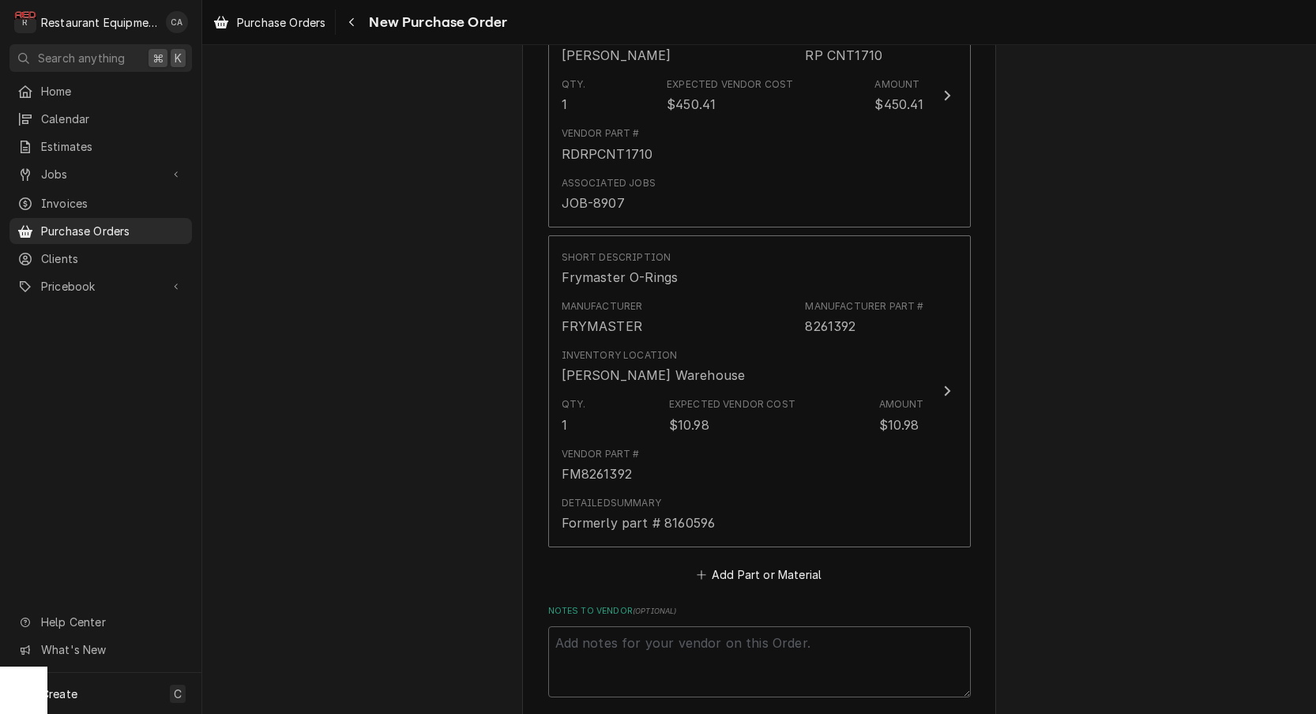
scroll to position [778, 0]
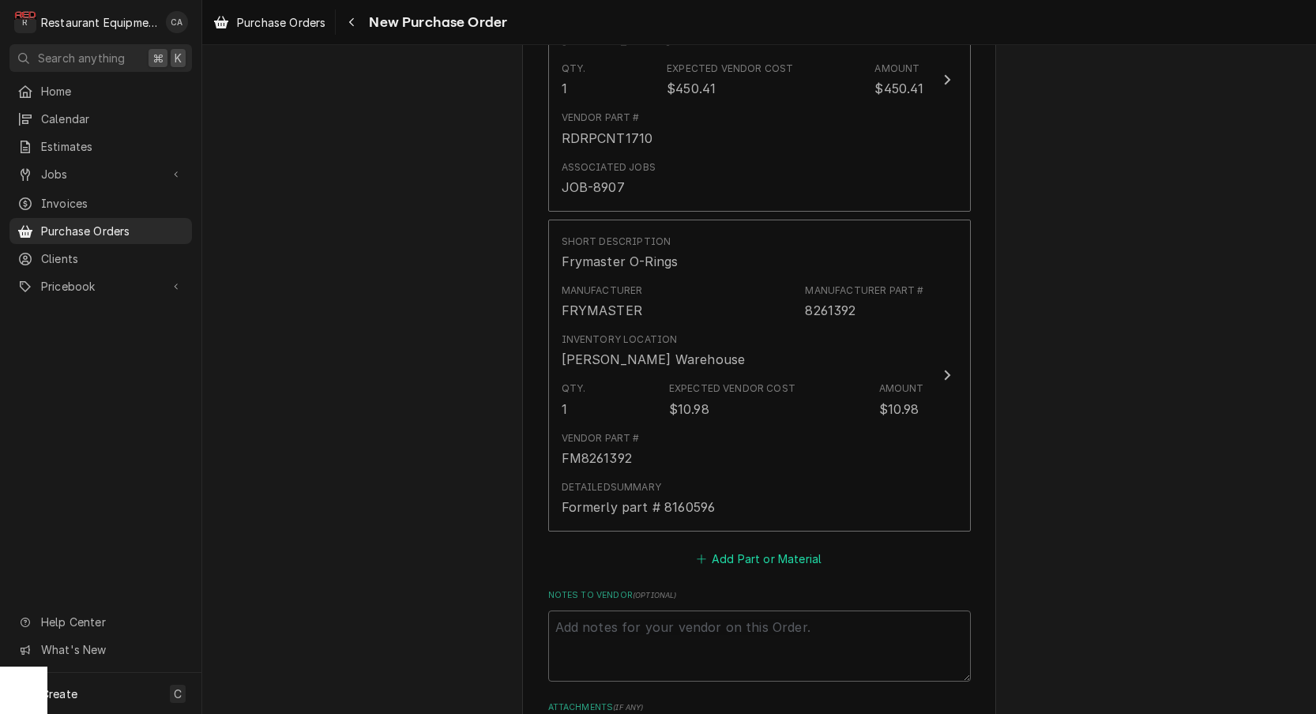
click at [732, 547] on button "Add Part or Material" at bounding box center [759, 558] width 130 height 22
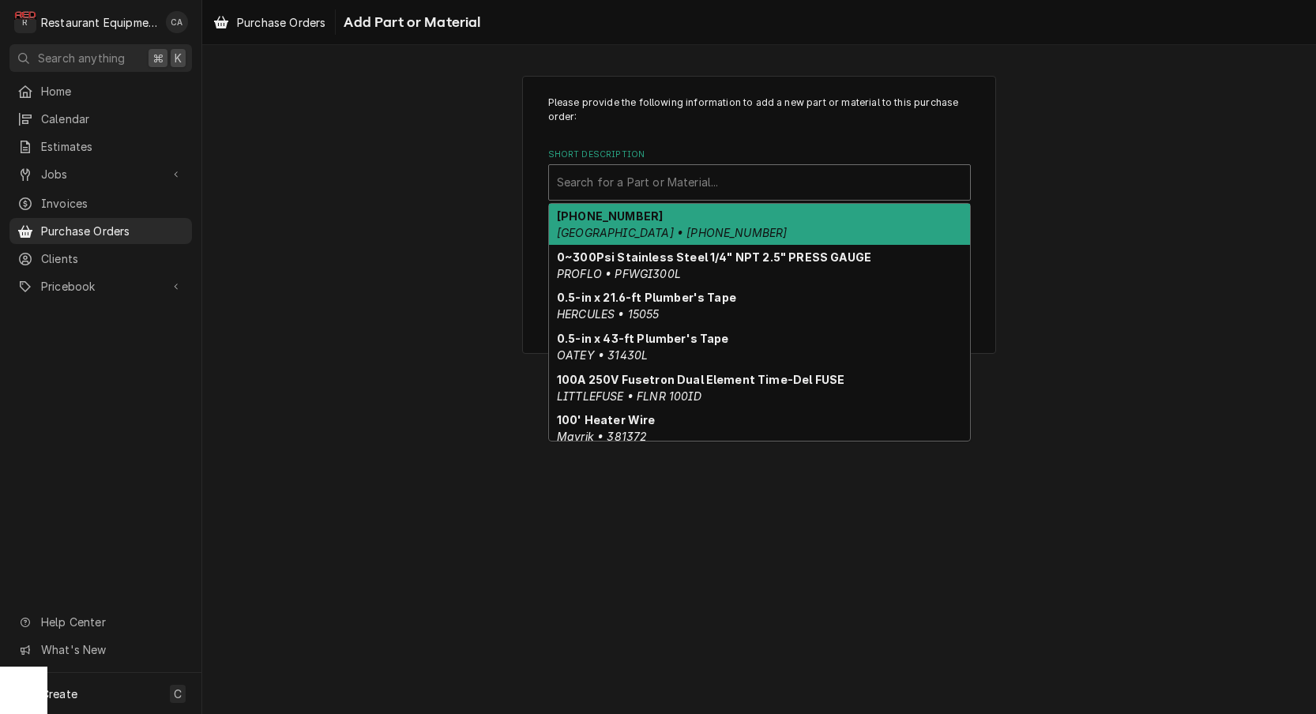
click at [592, 186] on div "Search for a Part or Material..." at bounding box center [759, 182] width 405 height 17
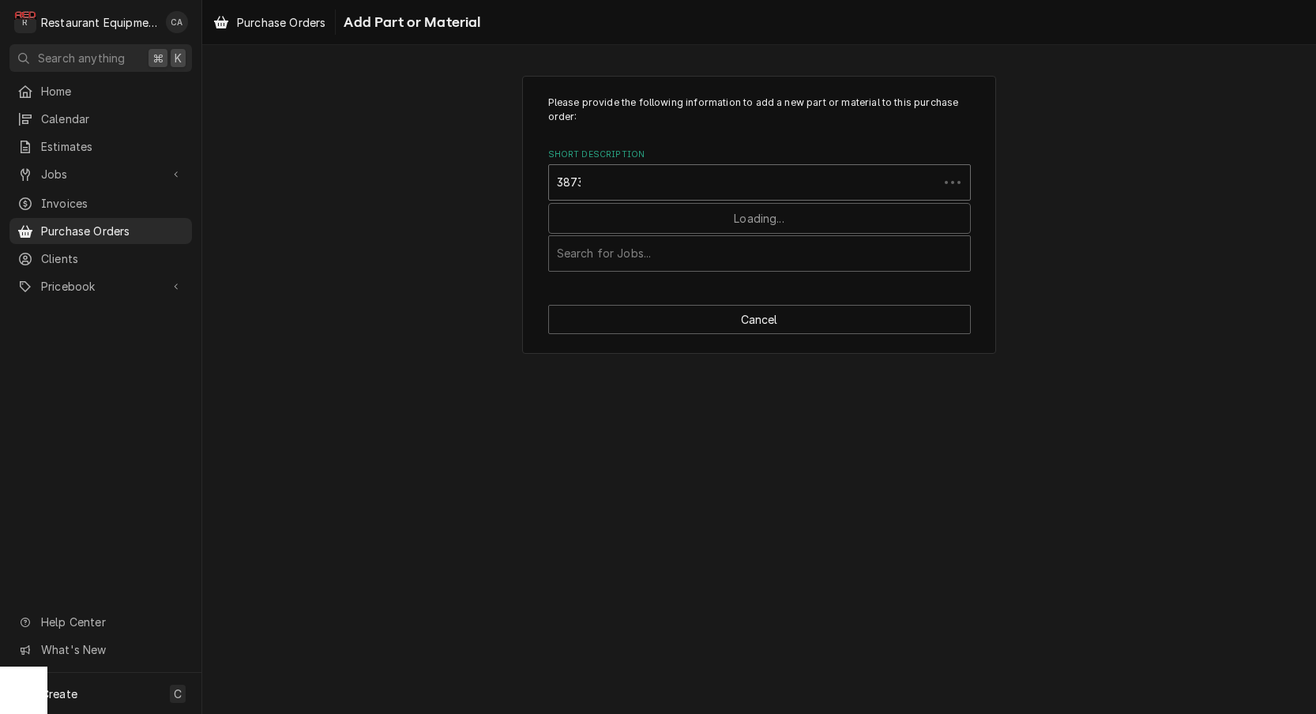
type input "38733"
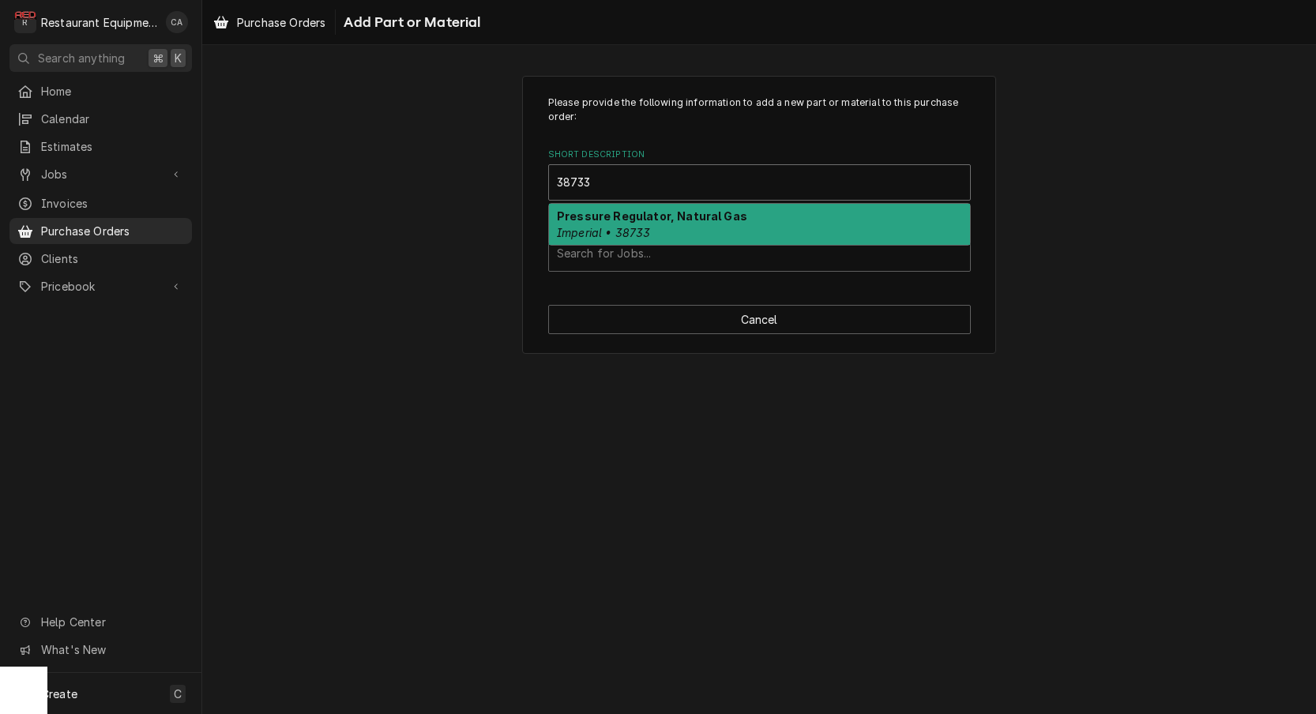
click at [590, 231] on em "Imperial • 38733" at bounding box center [604, 232] width 94 height 13
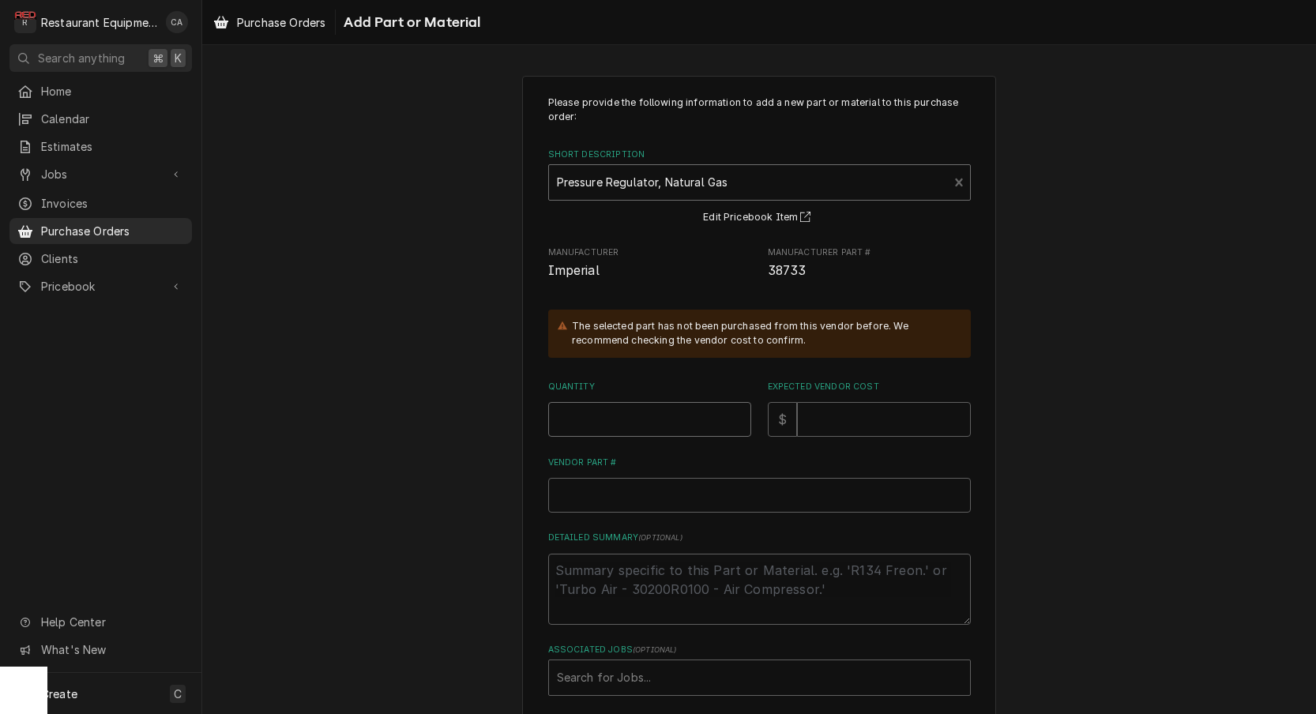
click at [570, 422] on input "Quantity" at bounding box center [649, 419] width 203 height 35
type textarea "x"
type input "1"
type textarea "x"
type input "9"
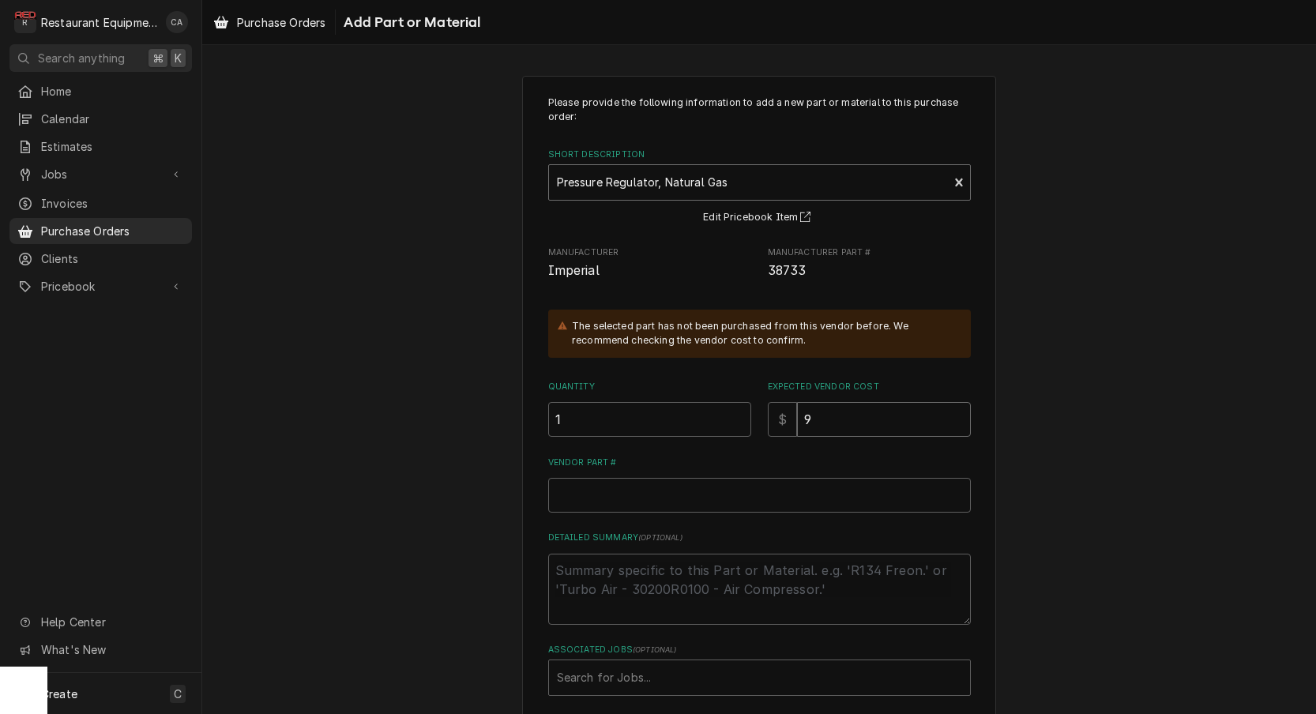
type textarea "x"
type input "92"
type textarea "x"
type input "92.3"
type textarea "x"
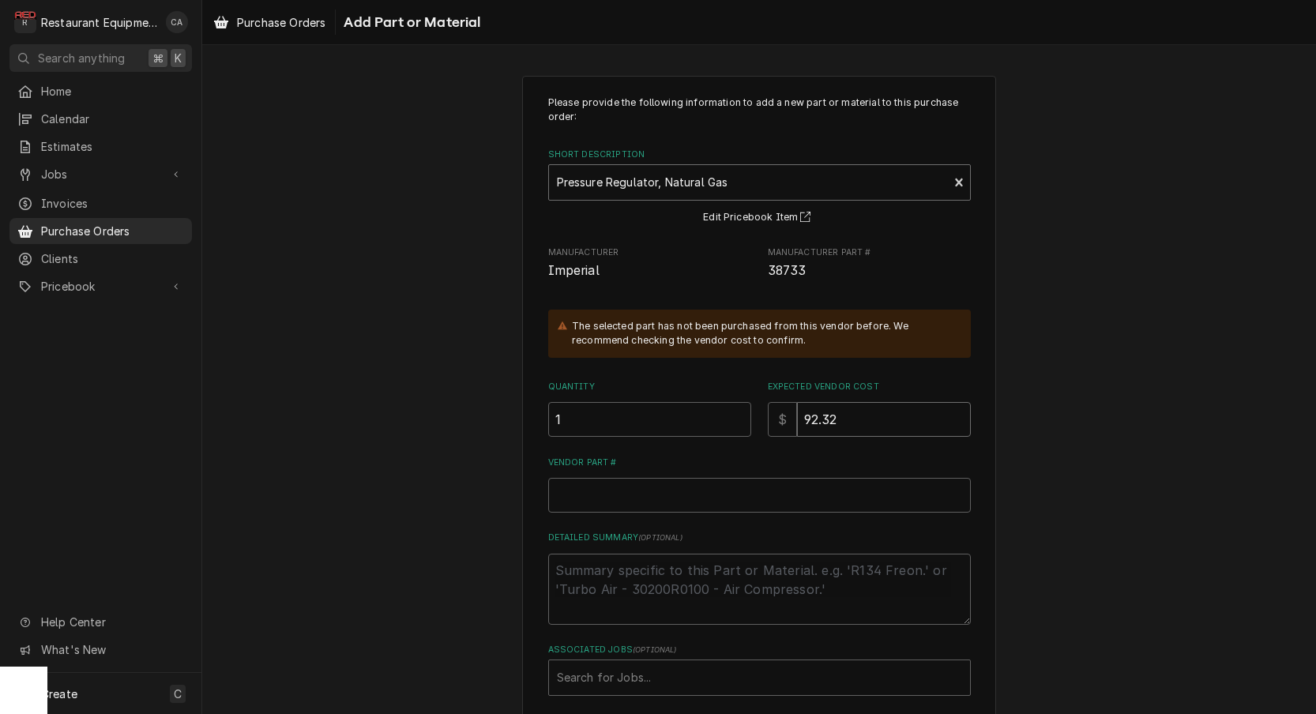
type input "92.32"
paste input "IMP38733"
type textarea "x"
type input "IMP38733"
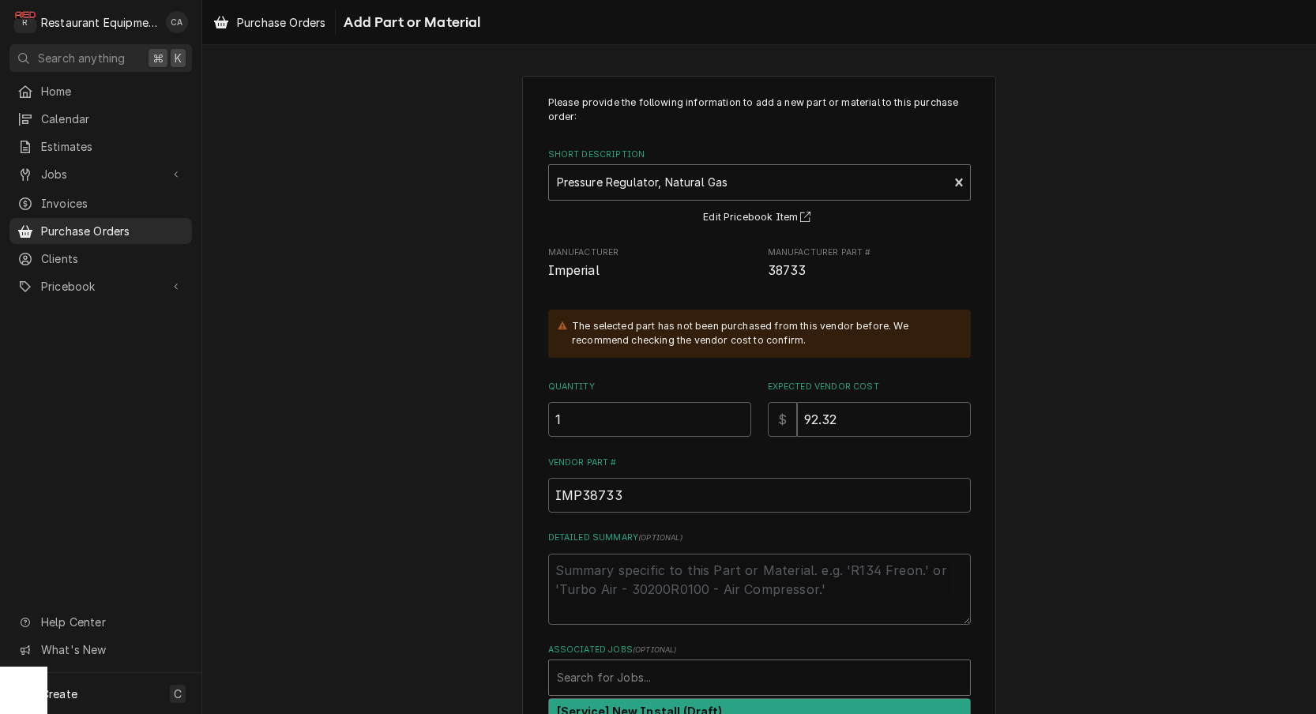
click at [586, 675] on div "Search for Jobs..." at bounding box center [759, 677] width 405 height 17
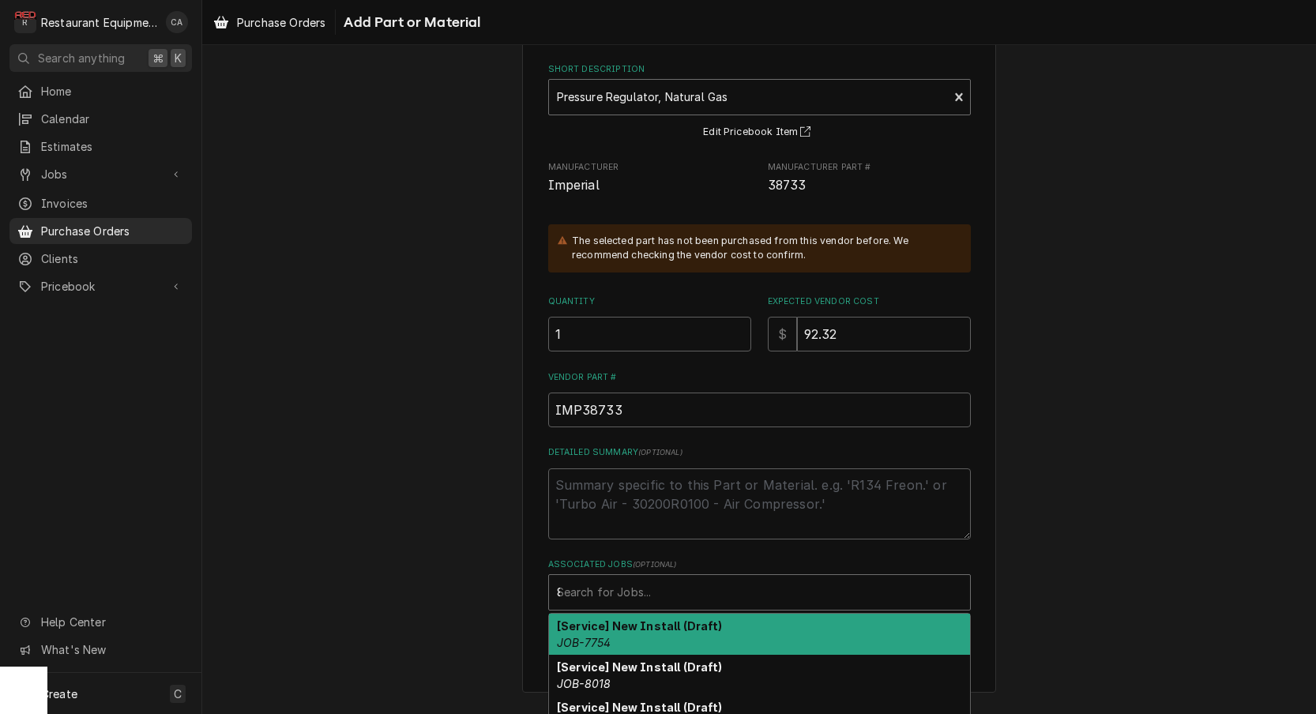
scroll to position [73, 0]
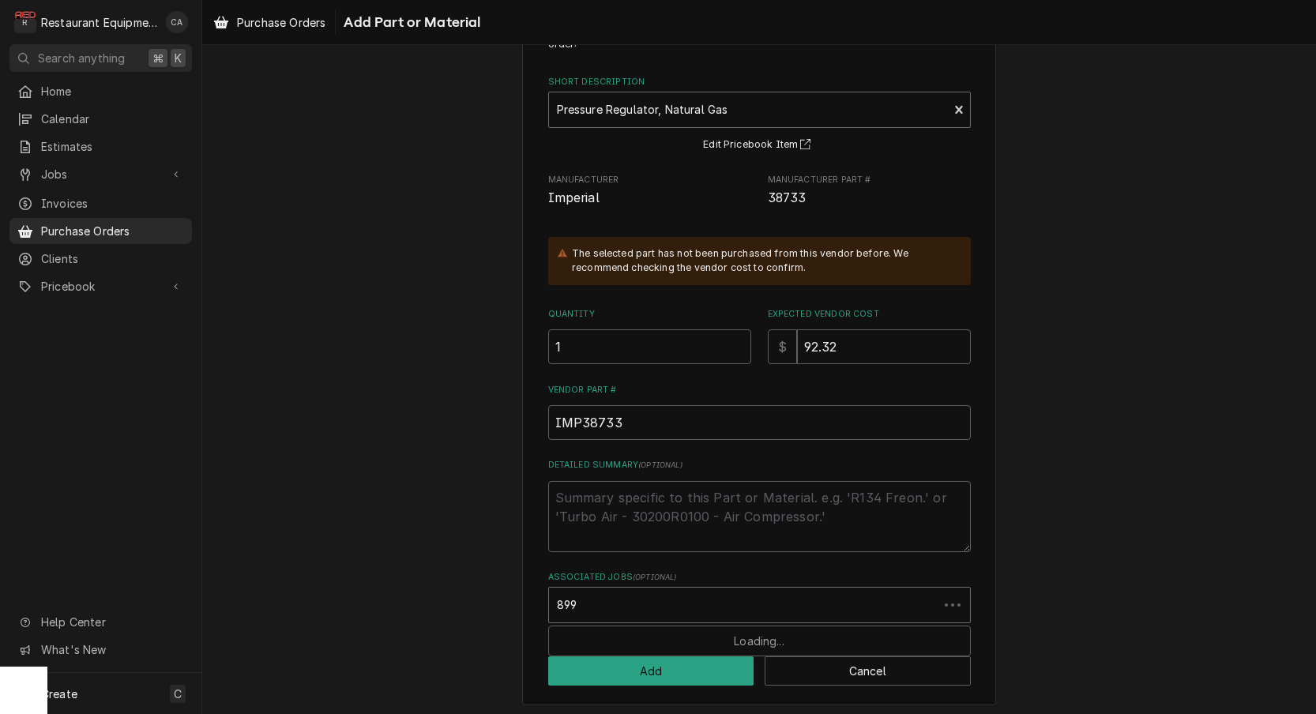
type input "8992"
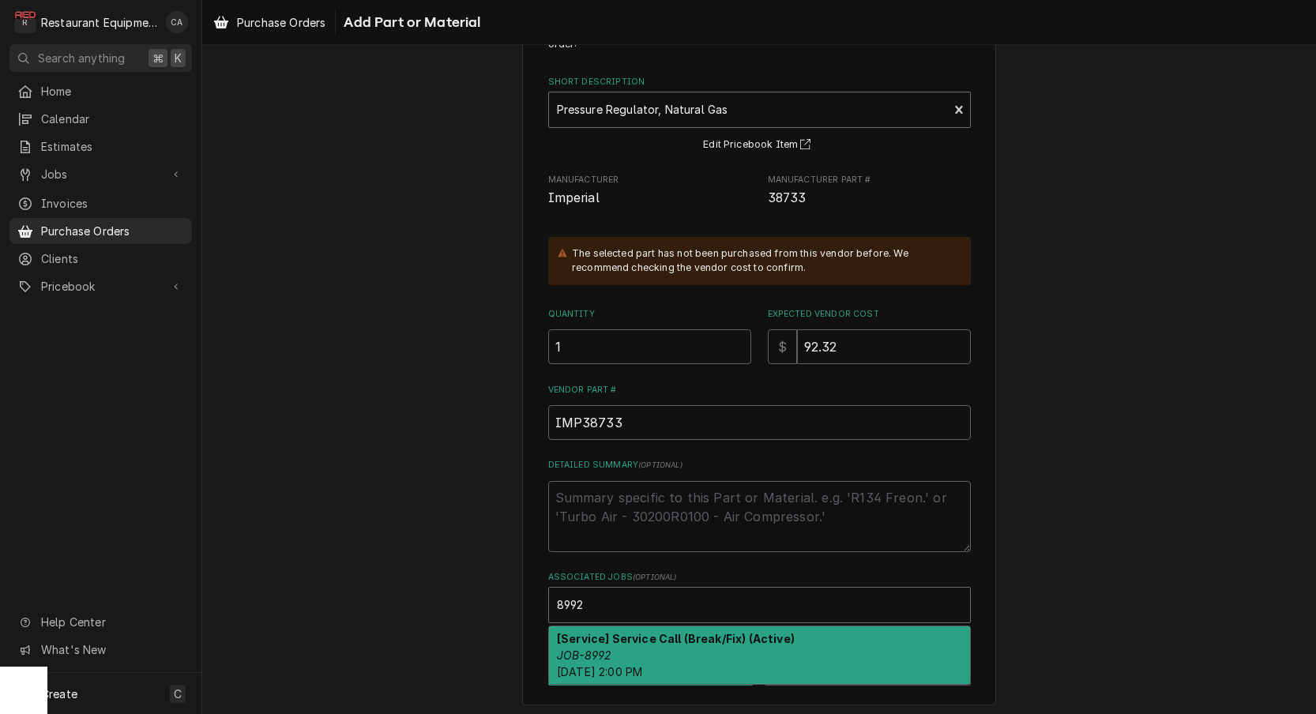
click at [611, 665] on span "Tue, Sep 23rd, 2025 - 2:00 PM" at bounding box center [599, 671] width 85 height 13
type textarea "x"
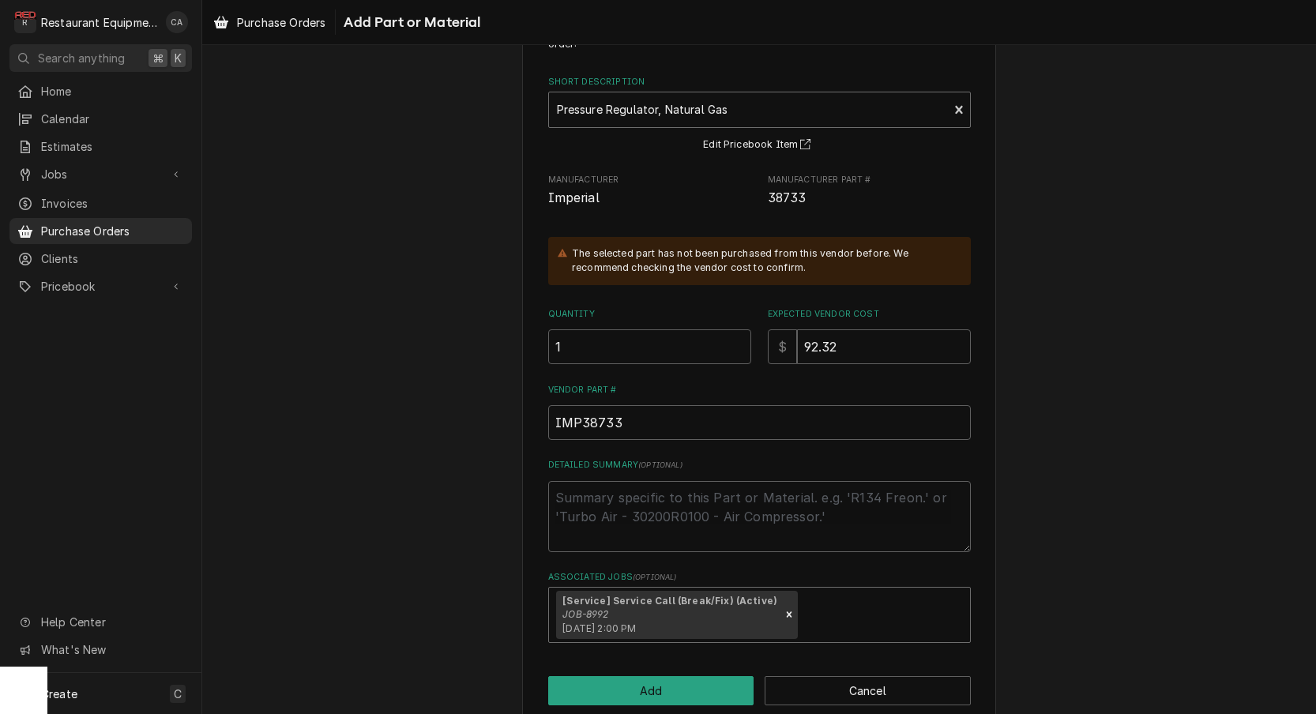
click at [367, 333] on div "Please provide the following information to add a new part or material to this …" at bounding box center [759, 364] width 1114 height 751
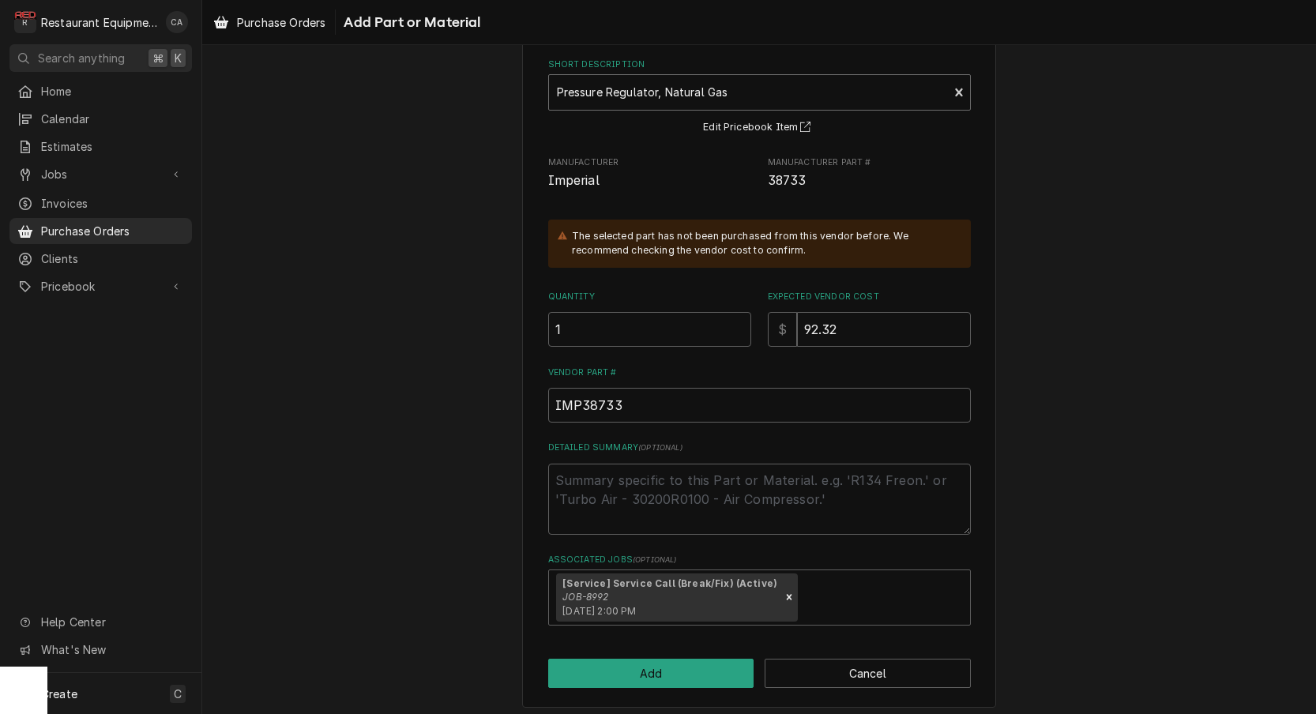
scroll to position [0, 0]
click at [844, 670] on button "Cancel" at bounding box center [868, 673] width 206 height 29
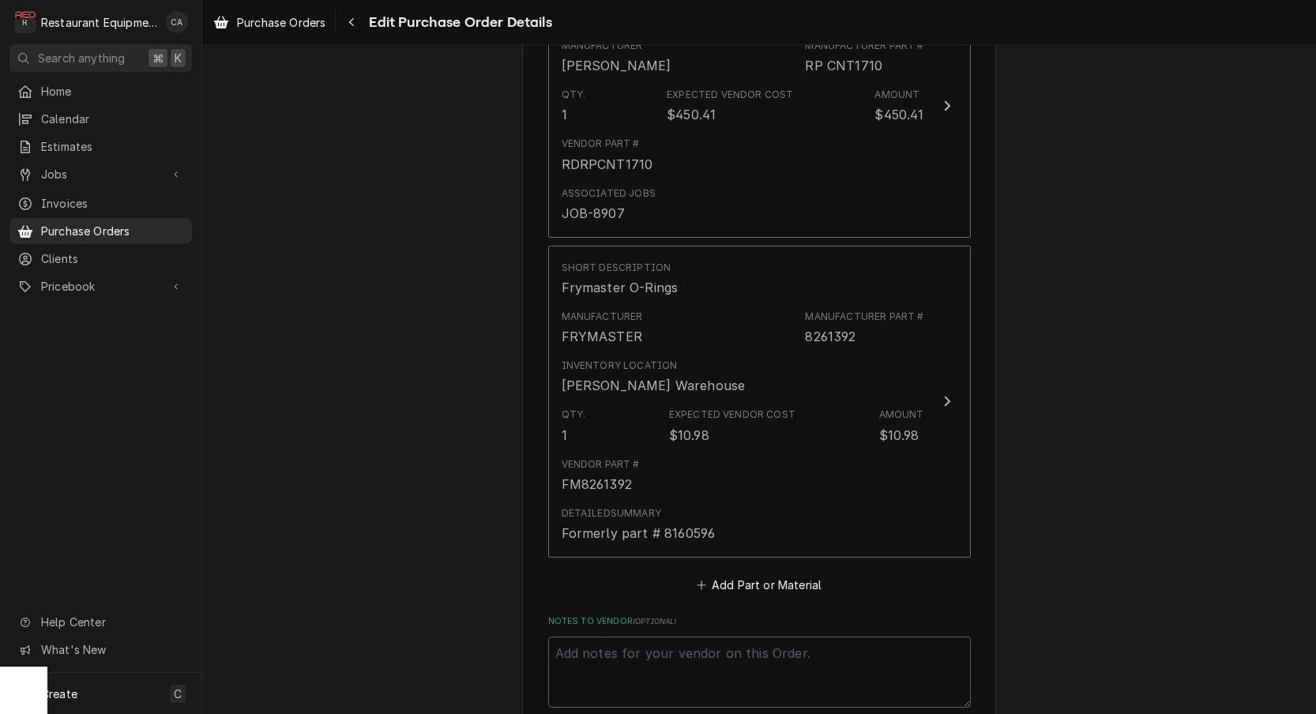
scroll to position [729, 0]
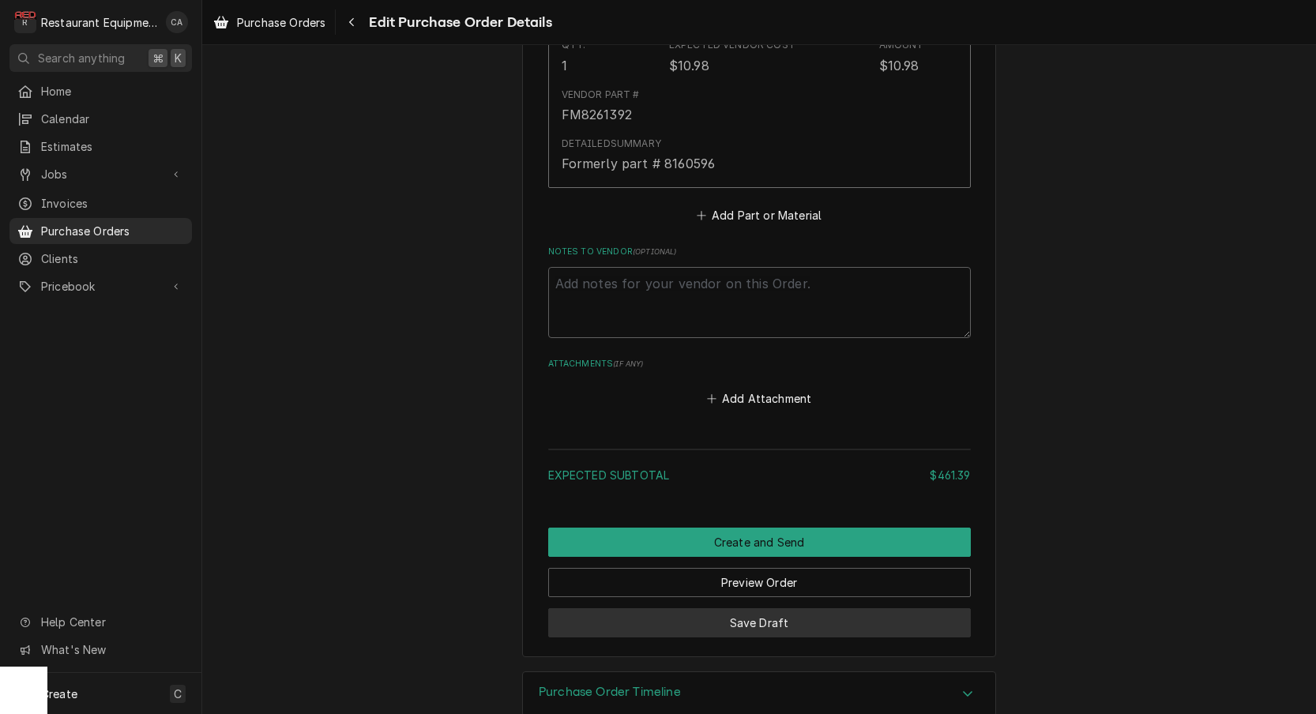
click at [748, 608] on button "Save Draft" at bounding box center [759, 622] width 423 height 29
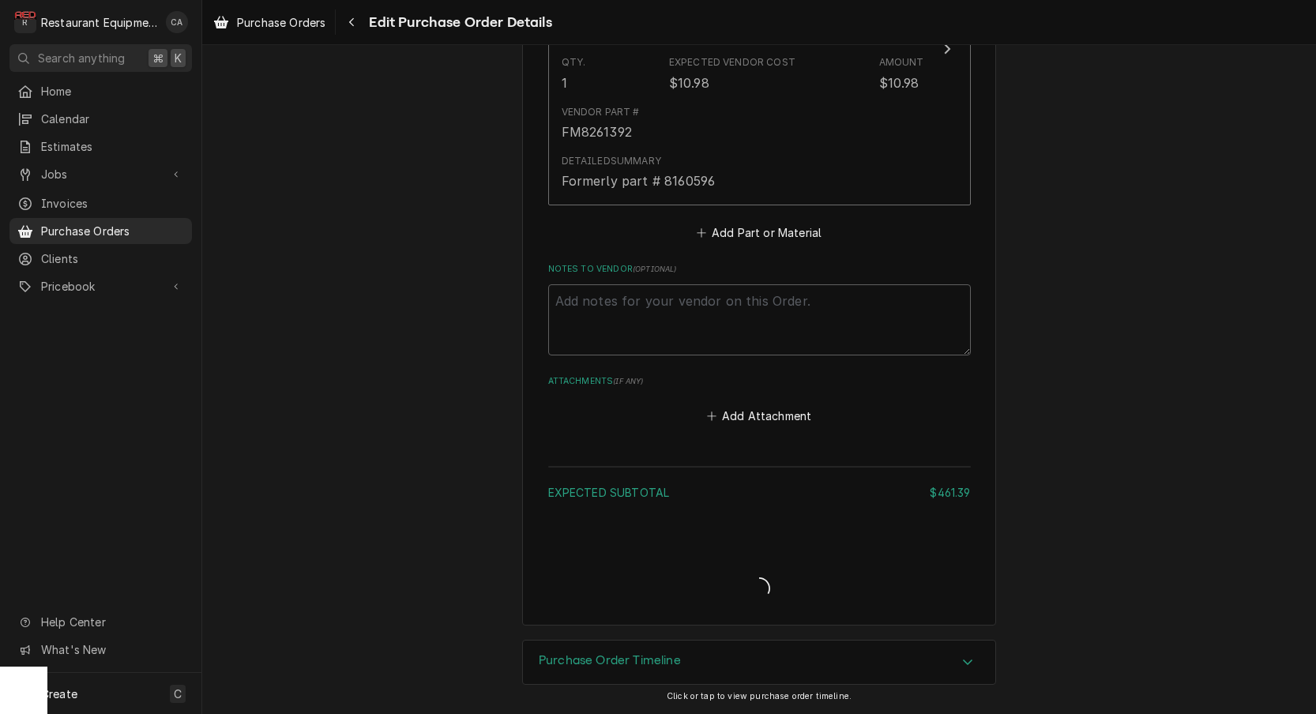
scroll to position [1073, 0]
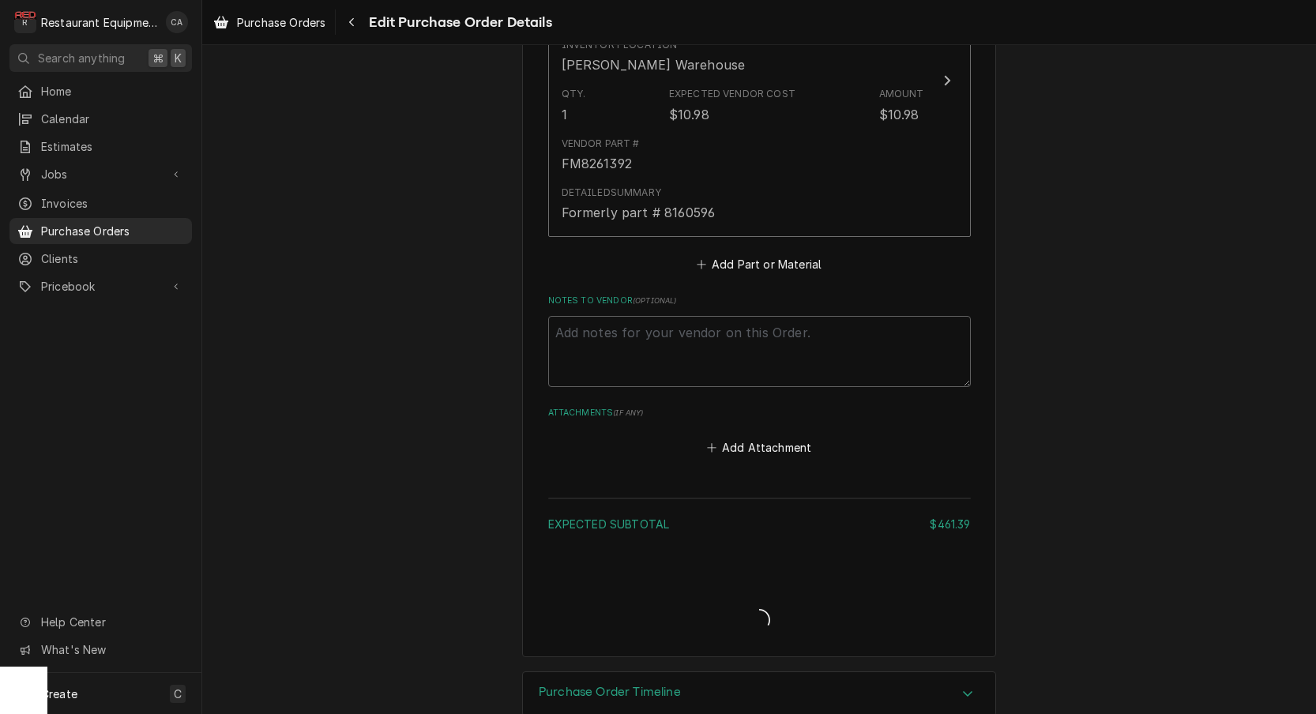
type textarea "x"
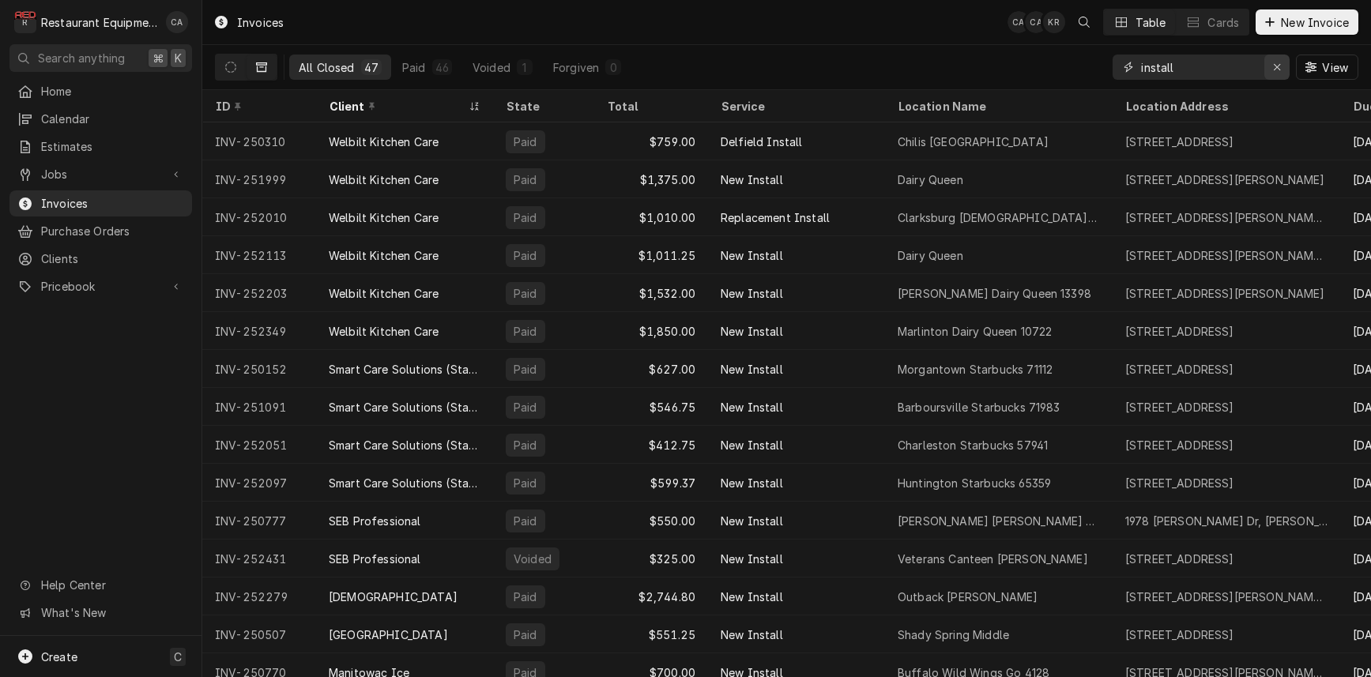
click at [1273, 70] on icon "Erase input" at bounding box center [1277, 67] width 9 height 11
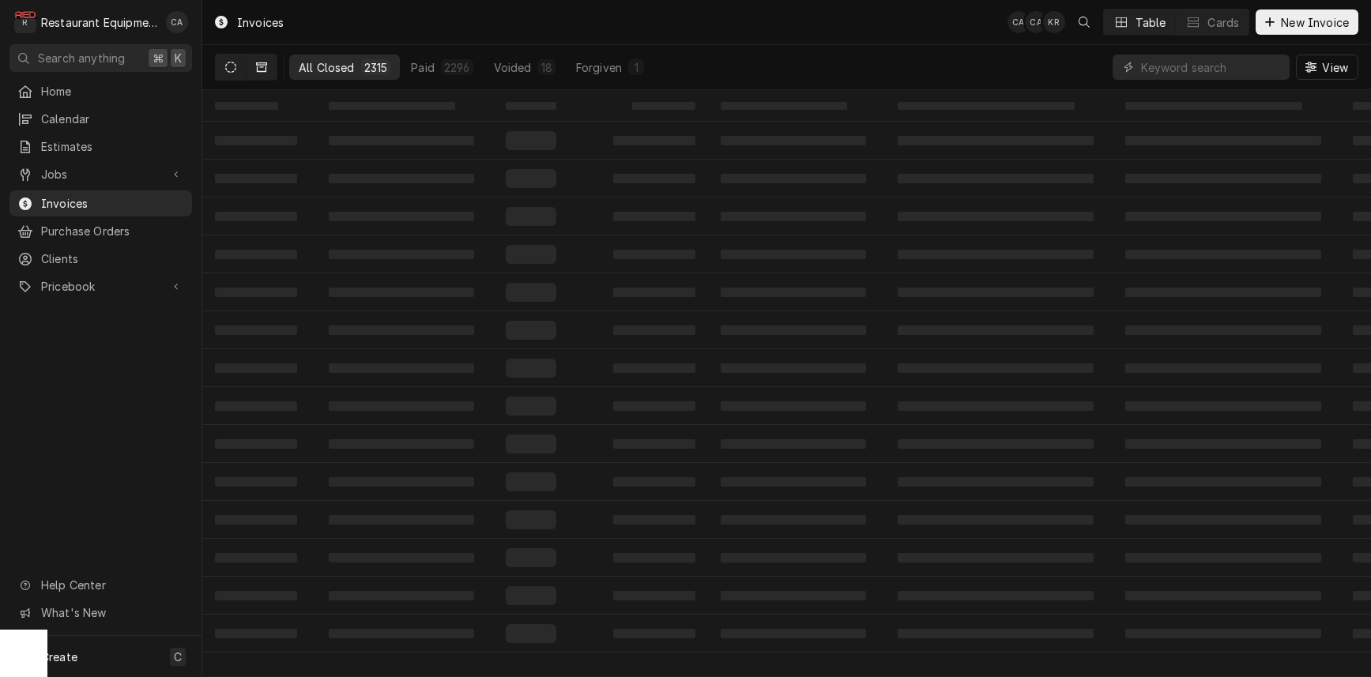
click at [230, 72] on icon "Dynamic Content Wrapper" at bounding box center [230, 67] width 11 height 11
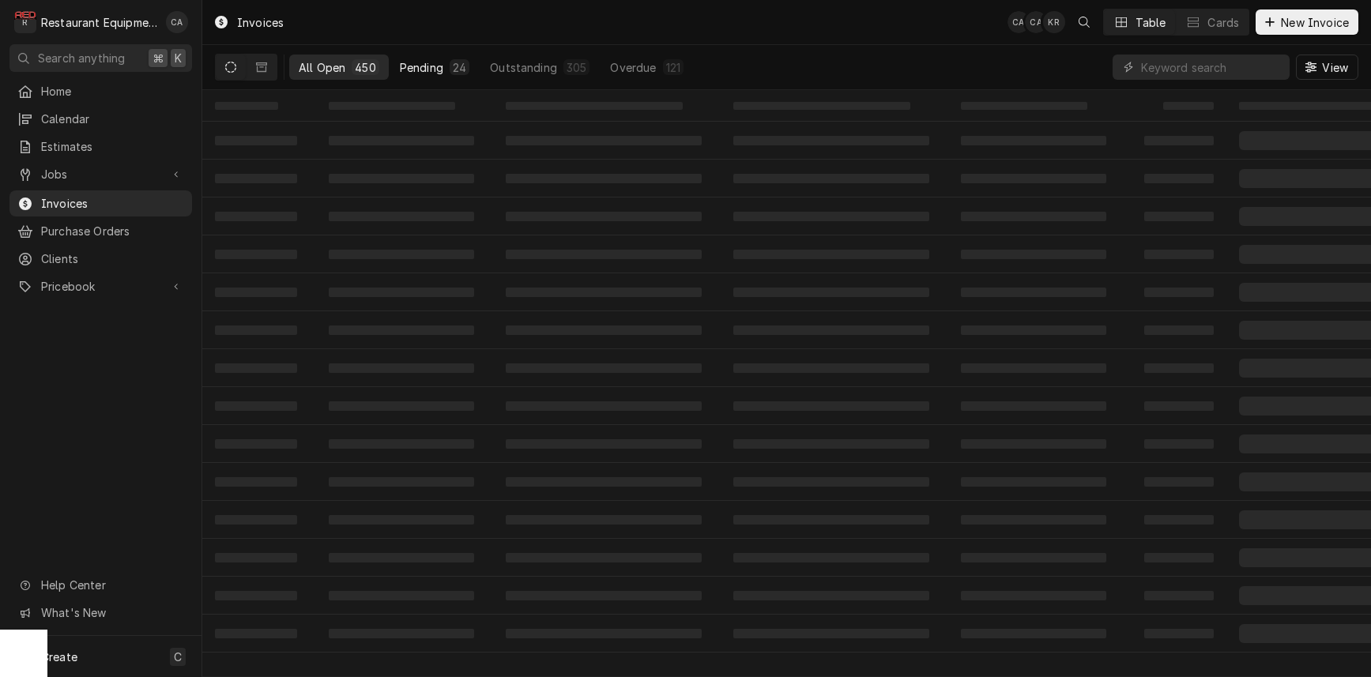
click at [434, 68] on div "Pending" at bounding box center [421, 67] width 43 height 17
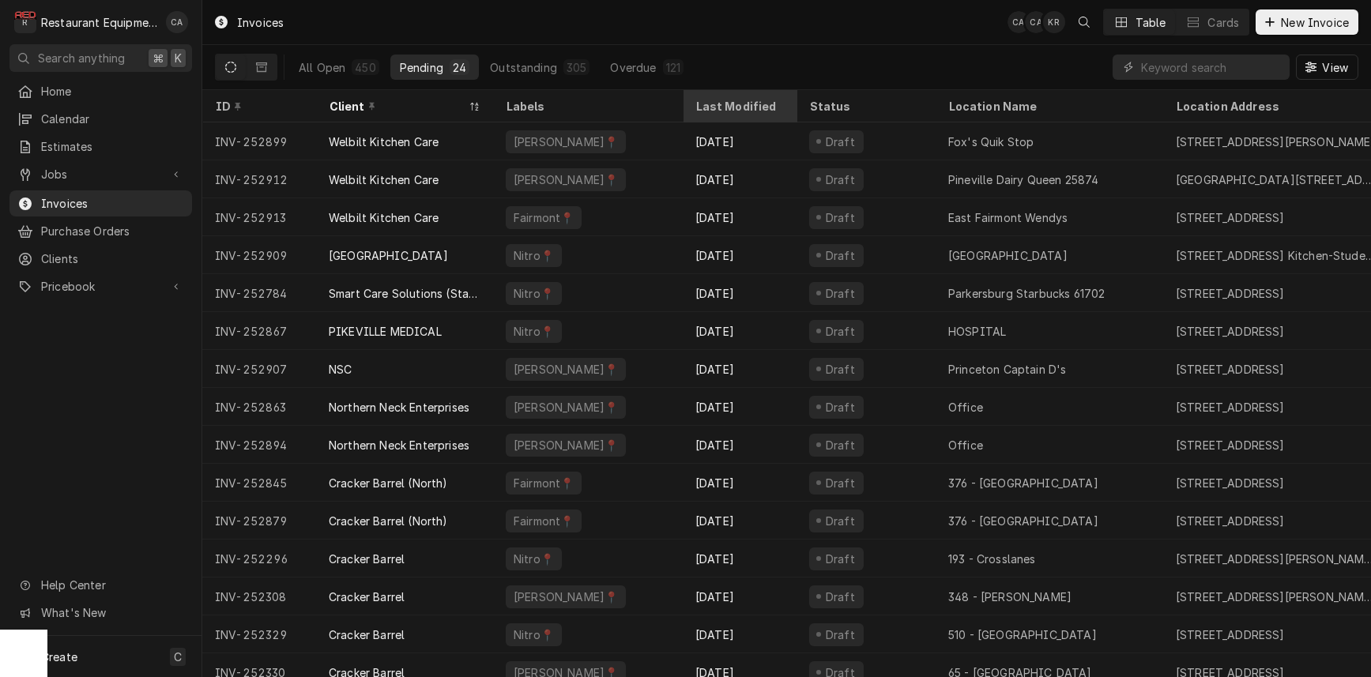
click at [713, 105] on div "Last Modified" at bounding box center [737, 106] width 85 height 17
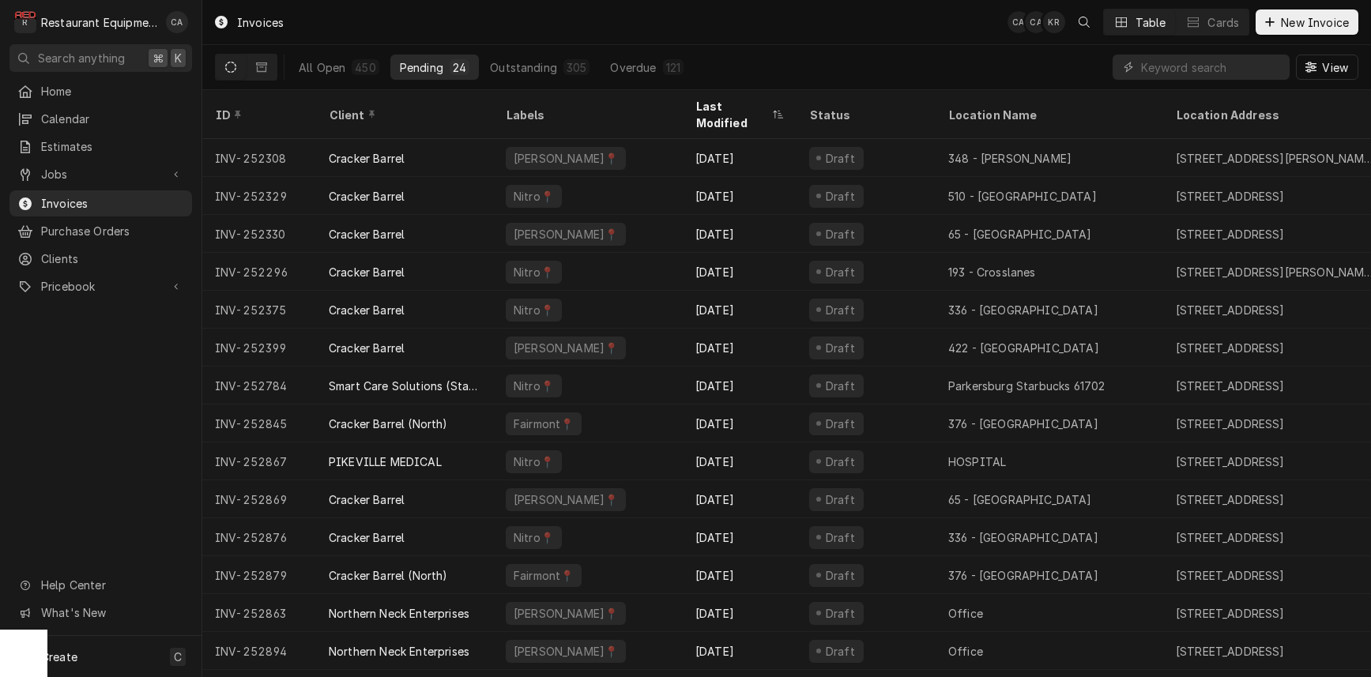
click at [713, 105] on div "Last Modified" at bounding box center [731, 114] width 73 height 33
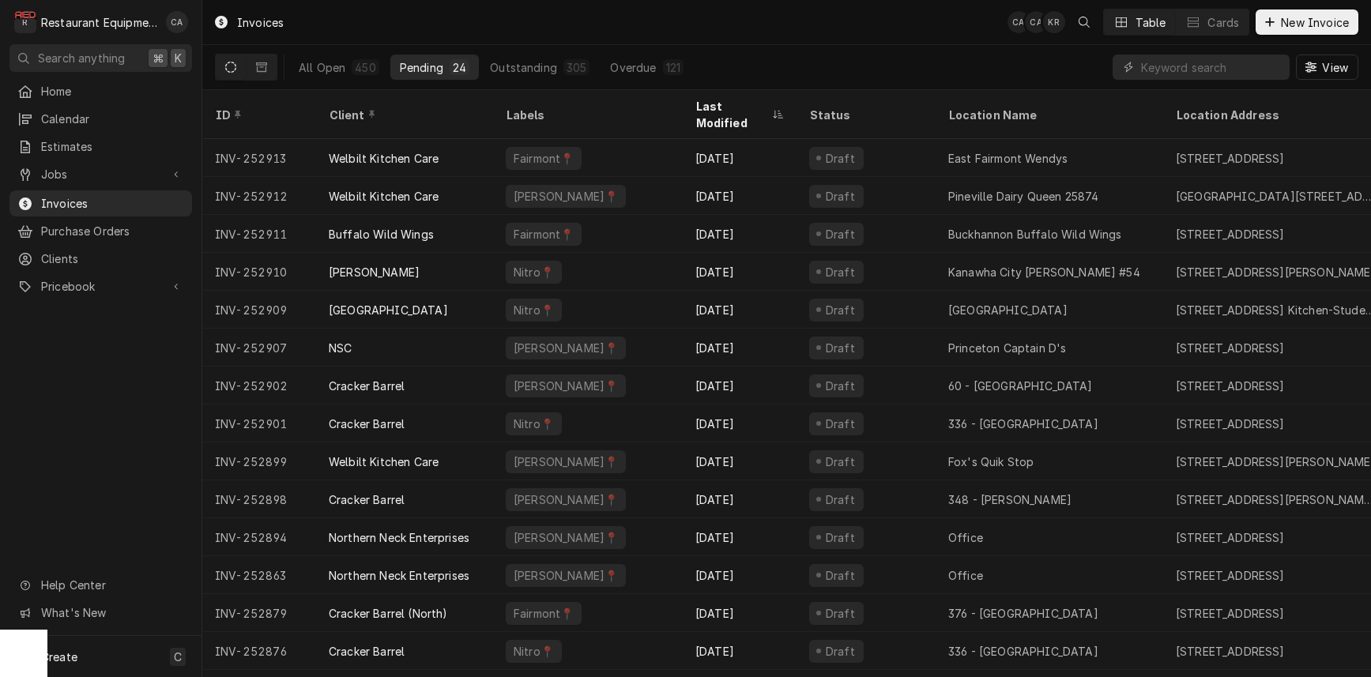
click at [713, 105] on div "Last Modified" at bounding box center [731, 114] width 73 height 33
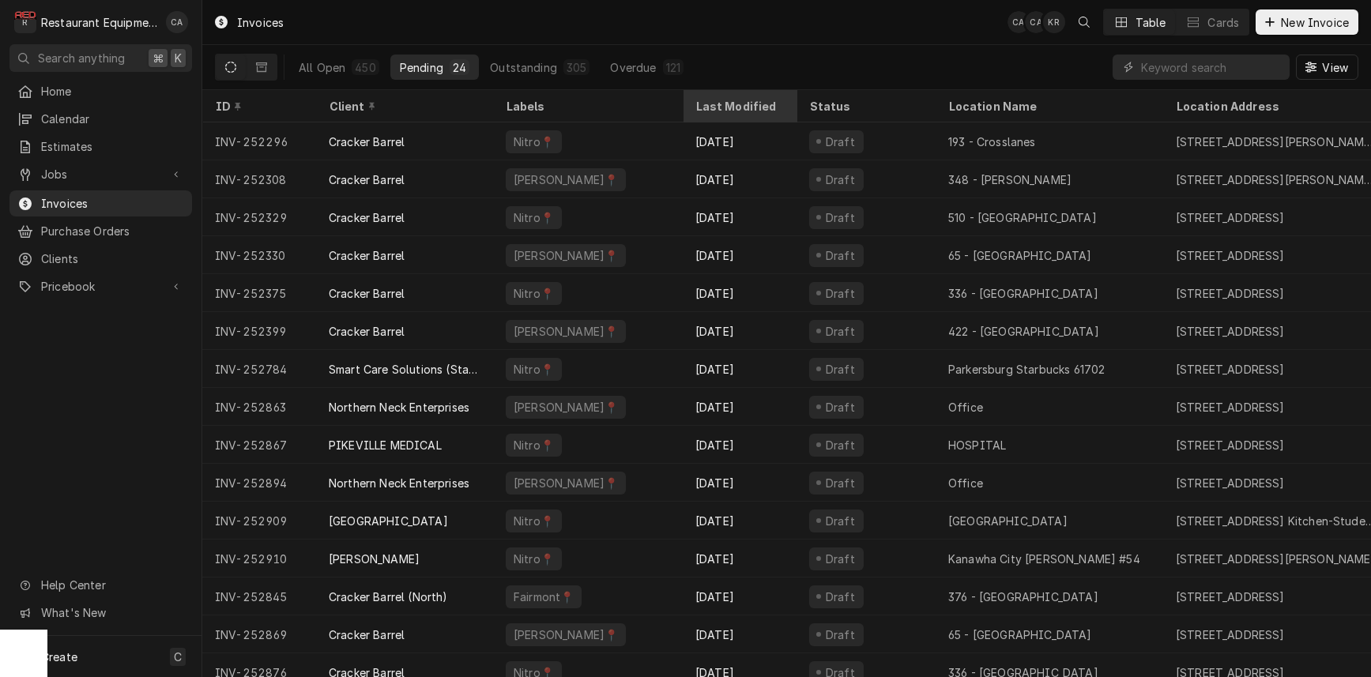
click at [713, 105] on div "Last Modified" at bounding box center [737, 106] width 85 height 17
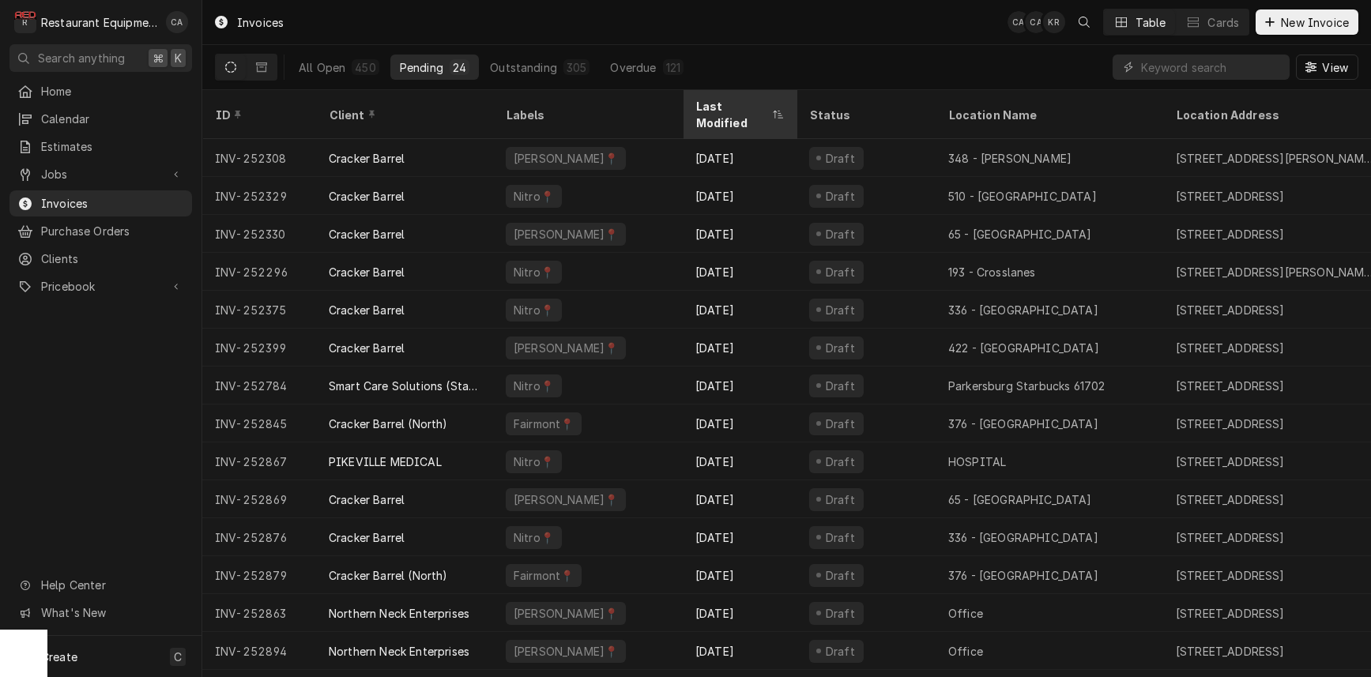
click at [713, 105] on div "Last Modified" at bounding box center [731, 114] width 73 height 33
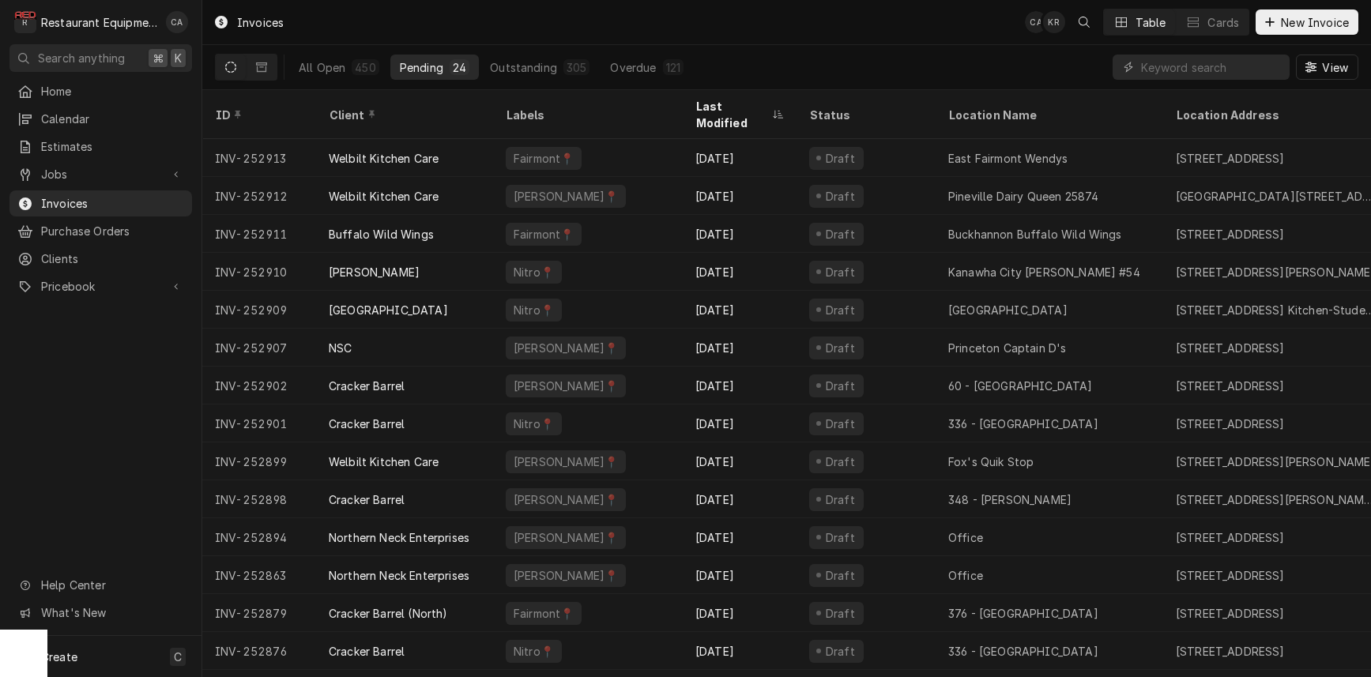
click at [690, 33] on div "Invoices CA KR Table Cards New Invoice" at bounding box center [786, 22] width 1168 height 44
click at [709, 21] on div "Invoices CA KR Table Cards New Invoice" at bounding box center [786, 22] width 1168 height 44
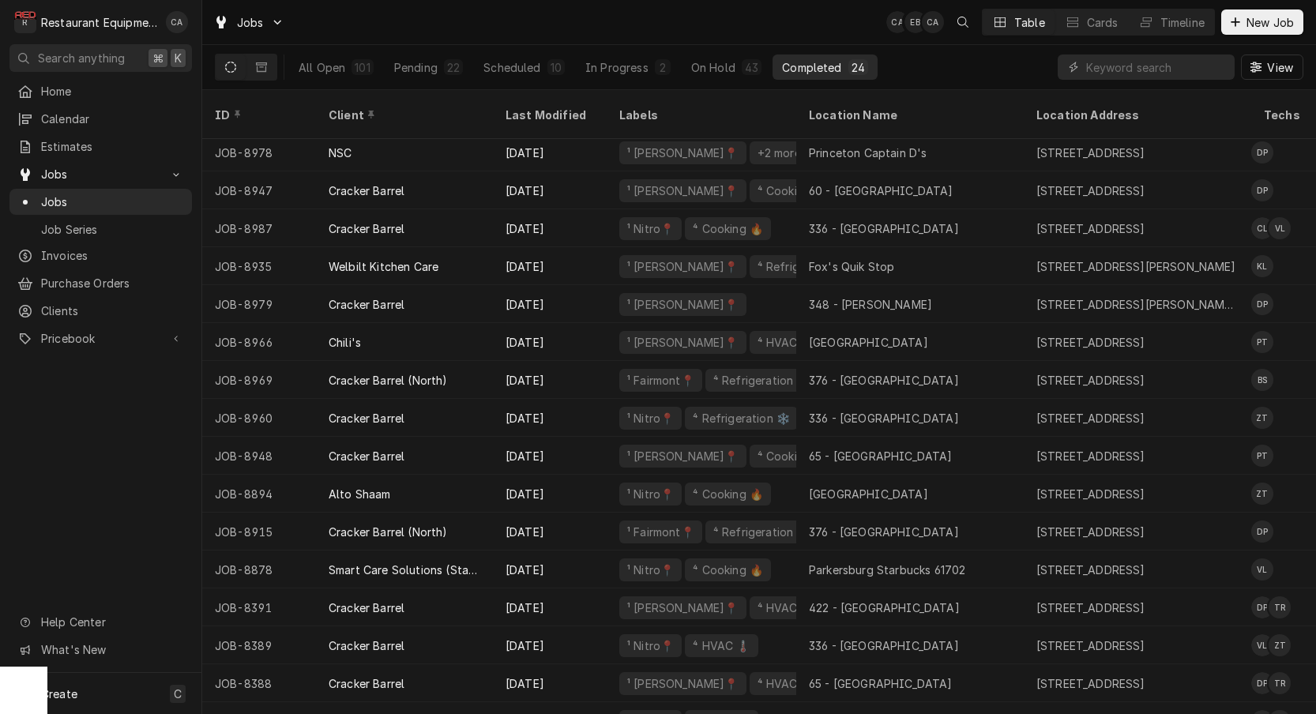
scroll to position [239, 0]
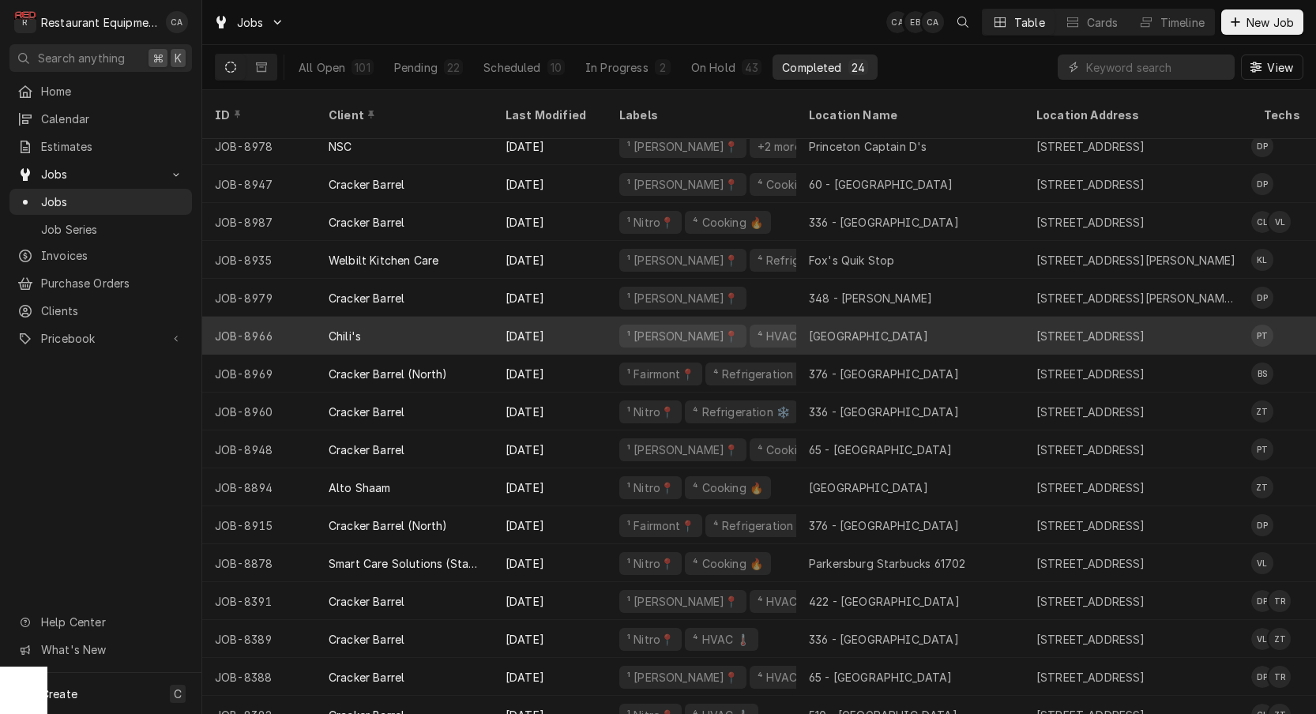
click at [852, 328] on div "Princeton" at bounding box center [868, 336] width 119 height 17
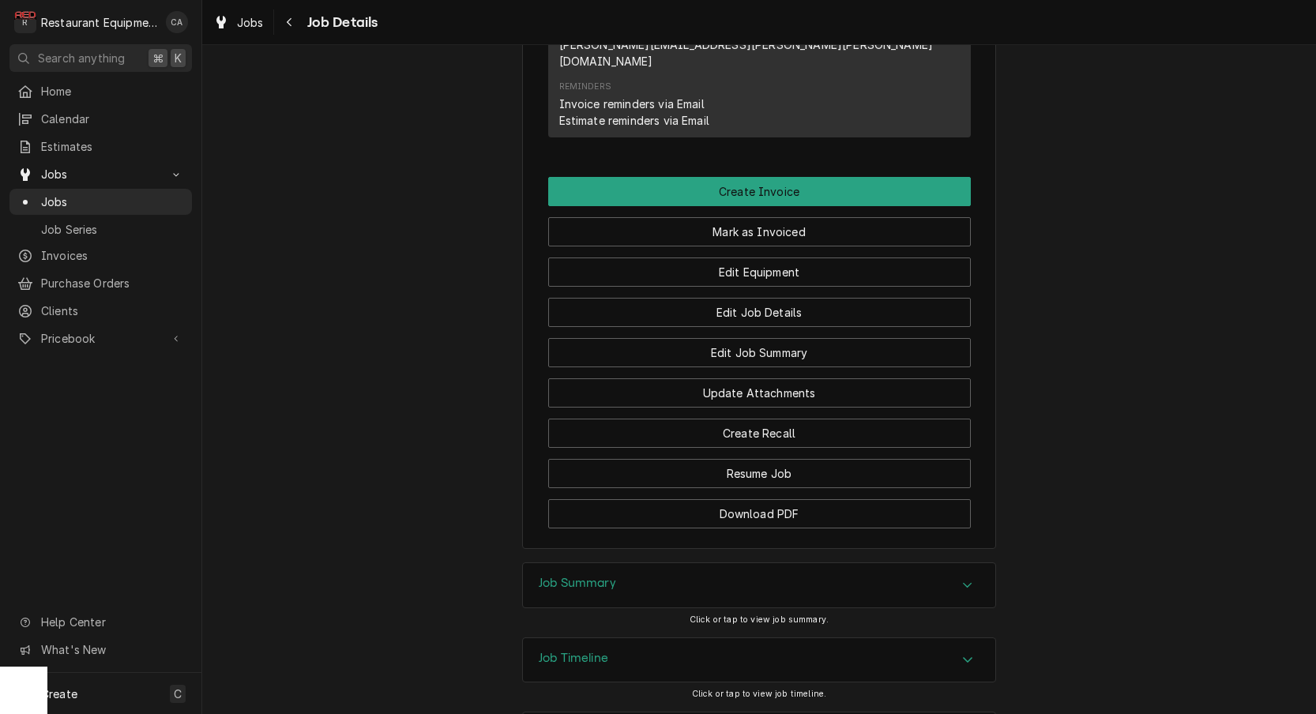
drag, startPoint x: 548, startPoint y: 512, endPoint x: 397, endPoint y: 458, distance: 160.2
click at [547, 576] on h3 "Job Summary" at bounding box center [577, 583] width 77 height 15
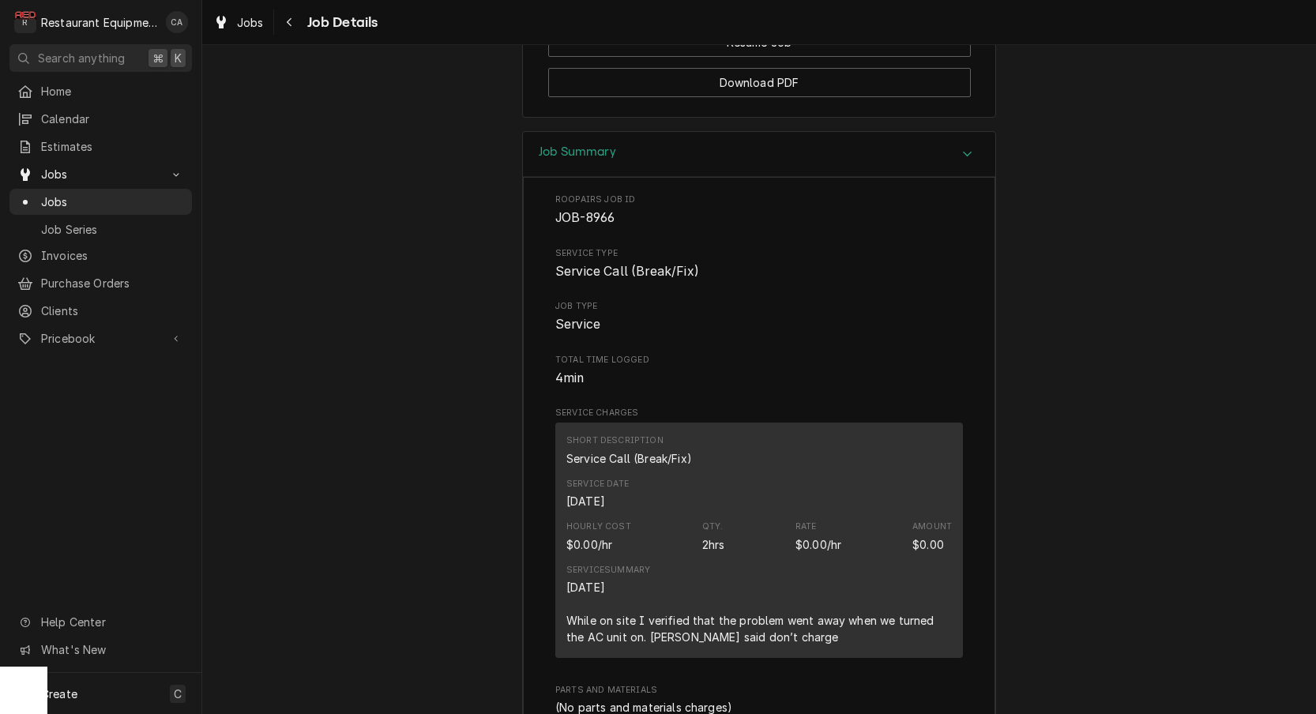
scroll to position [2012, 0]
click at [246, 23] on span "Jobs" at bounding box center [250, 22] width 27 height 17
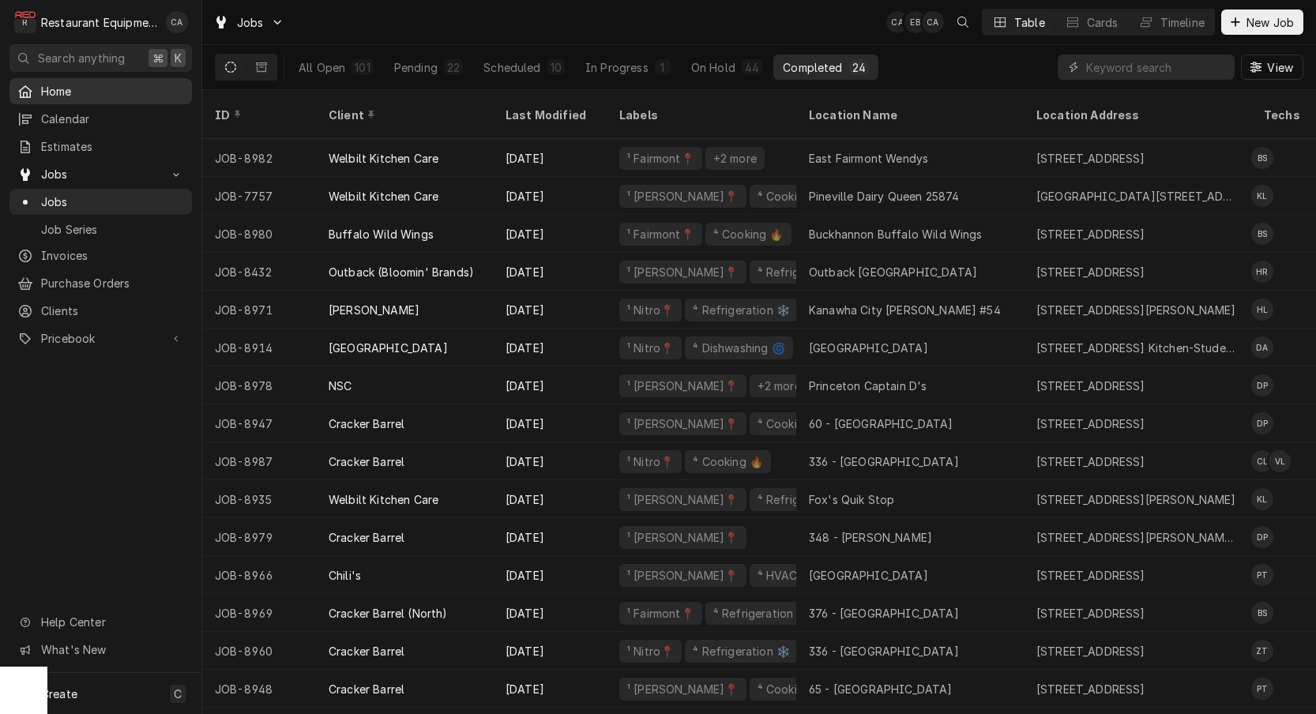
scroll to position [0, 1]
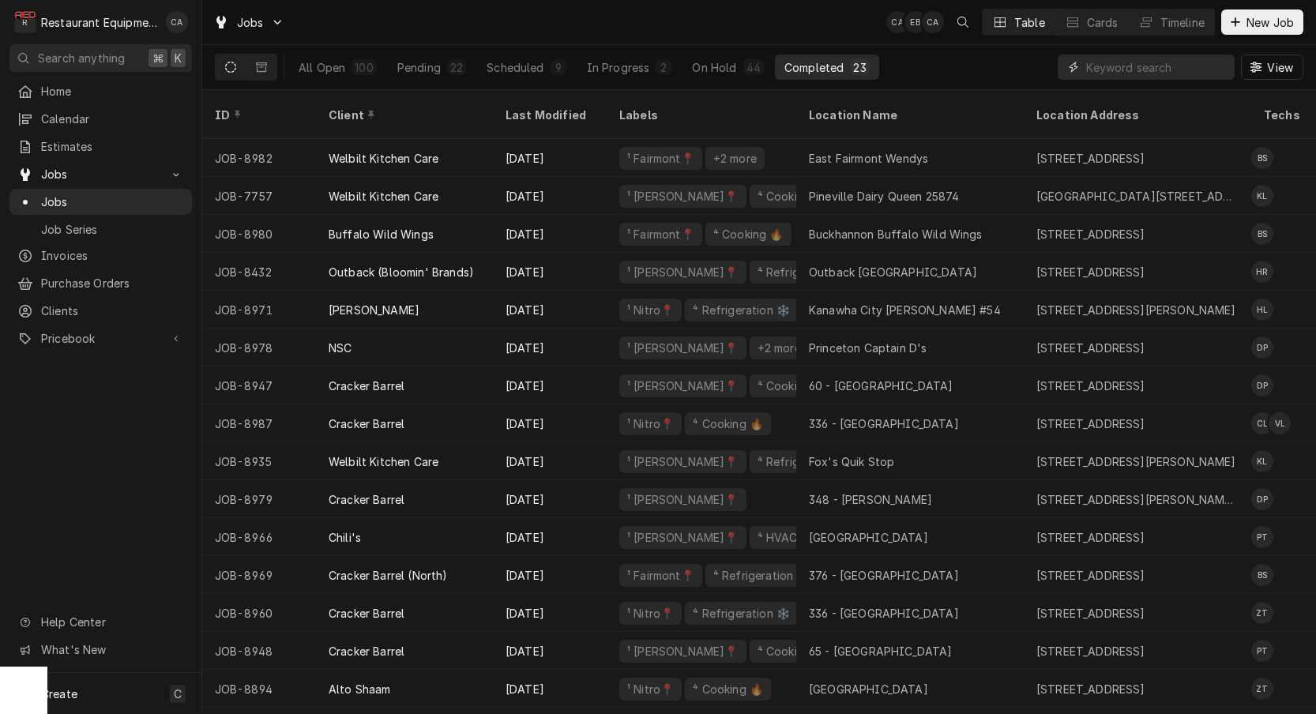
click at [1172, 68] on input "Dynamic Content Wrapper" at bounding box center [1156, 67] width 141 height 25
type input "8992"
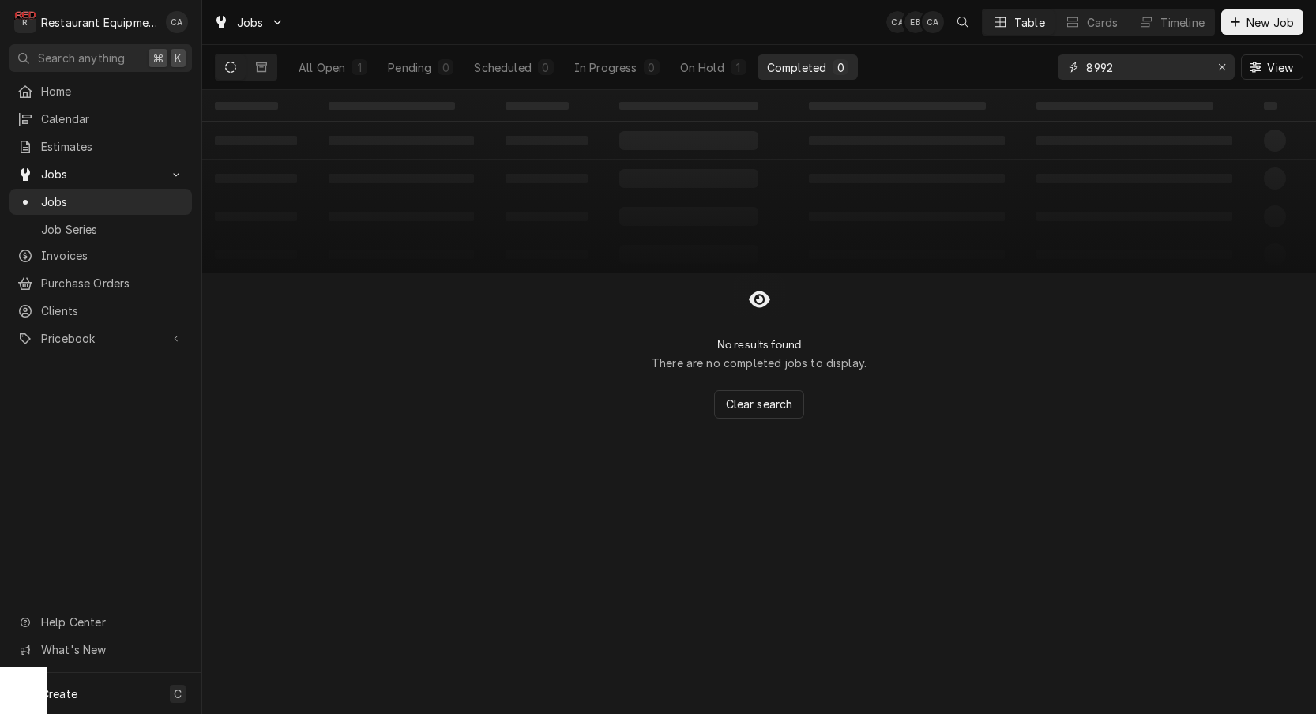
scroll to position [0, 0]
click at [330, 66] on div "All Open" at bounding box center [322, 67] width 47 height 17
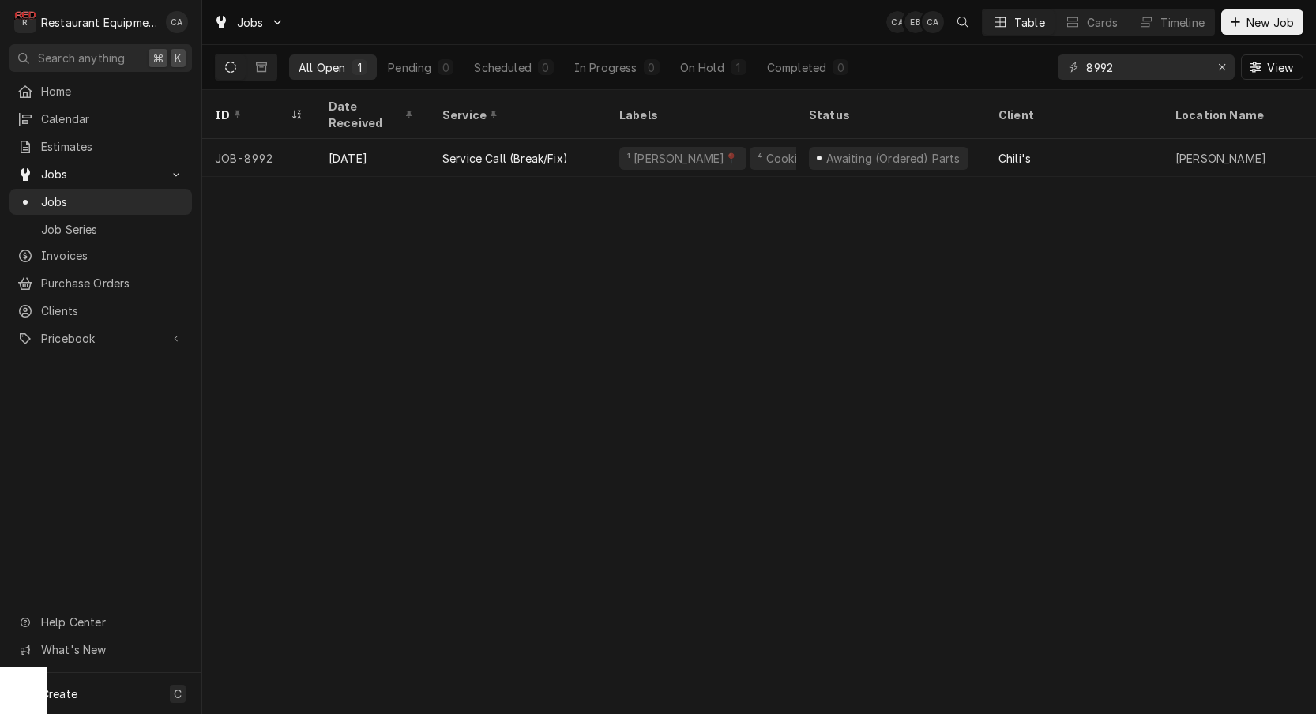
click at [1150, 319] on div "ID Date Received Service Labels Status Client Location Name Location Address St…" at bounding box center [759, 402] width 1114 height 624
click at [1214, 71] on div "Erase input" at bounding box center [1222, 67] width 16 height 16
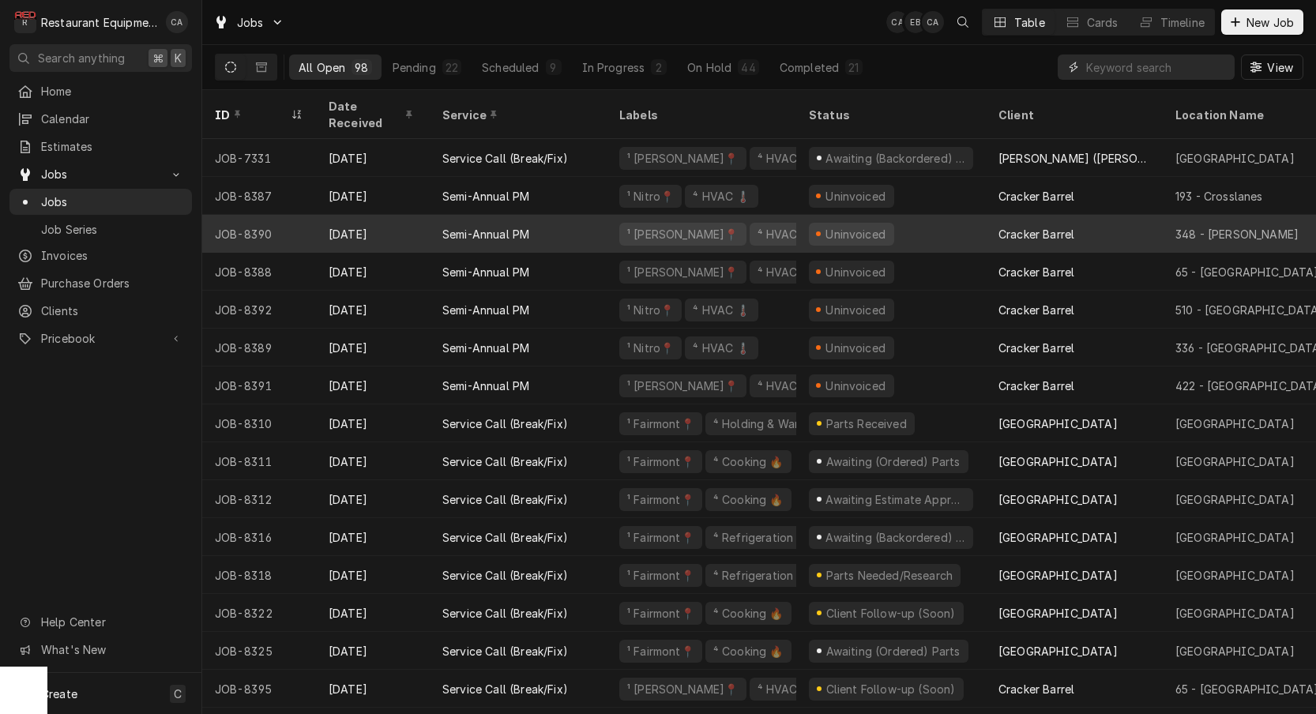
scroll to position [0, 3]
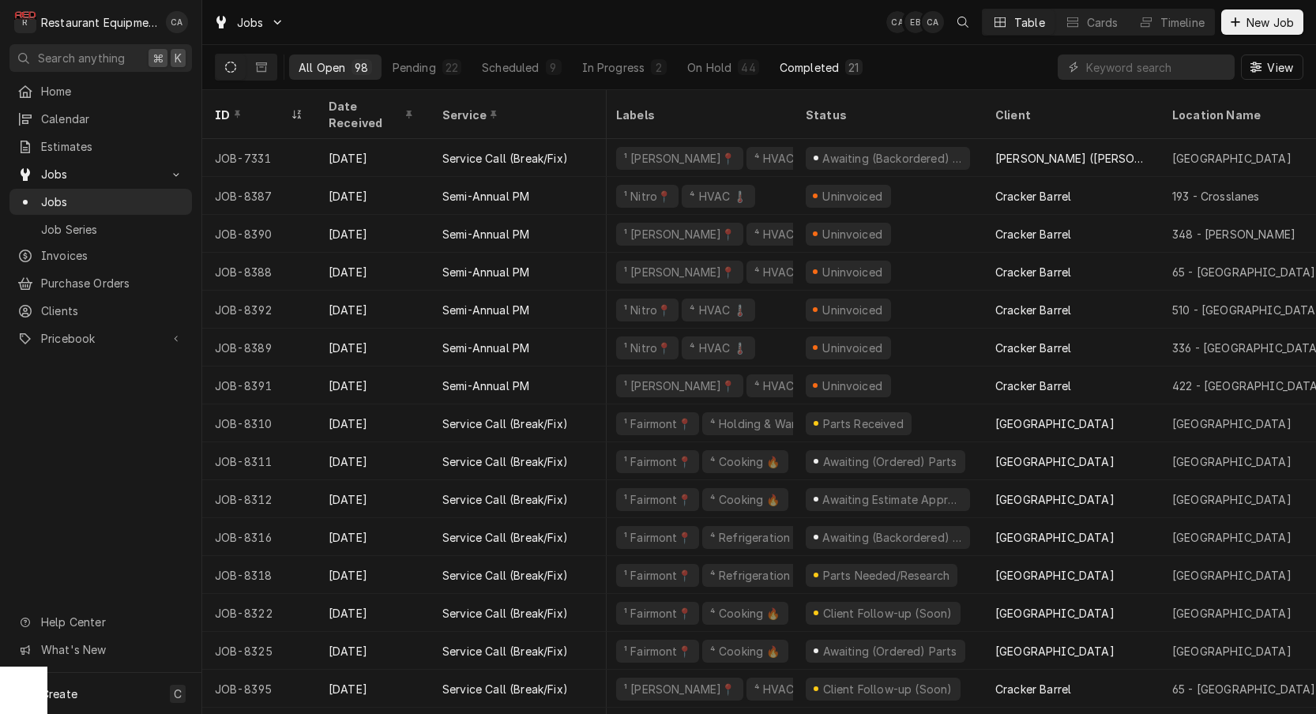
click at [799, 67] on div "Completed" at bounding box center [809, 67] width 59 height 17
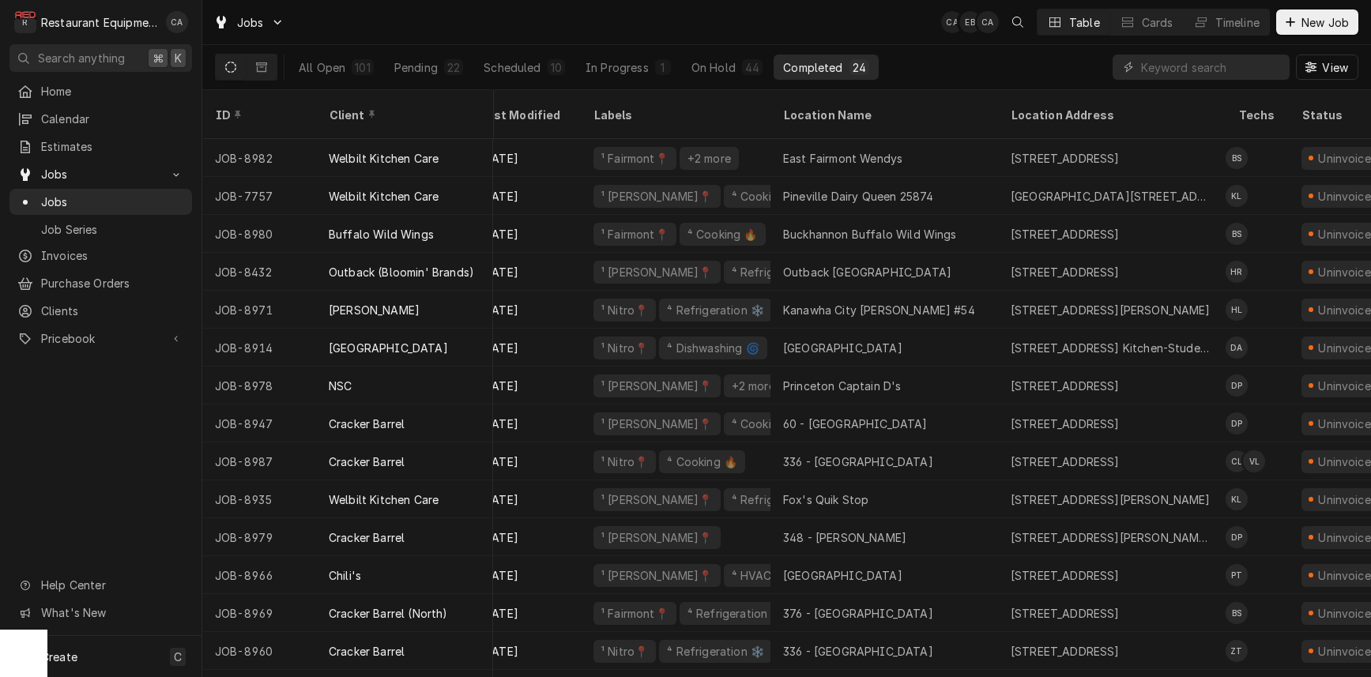
scroll to position [0, 21]
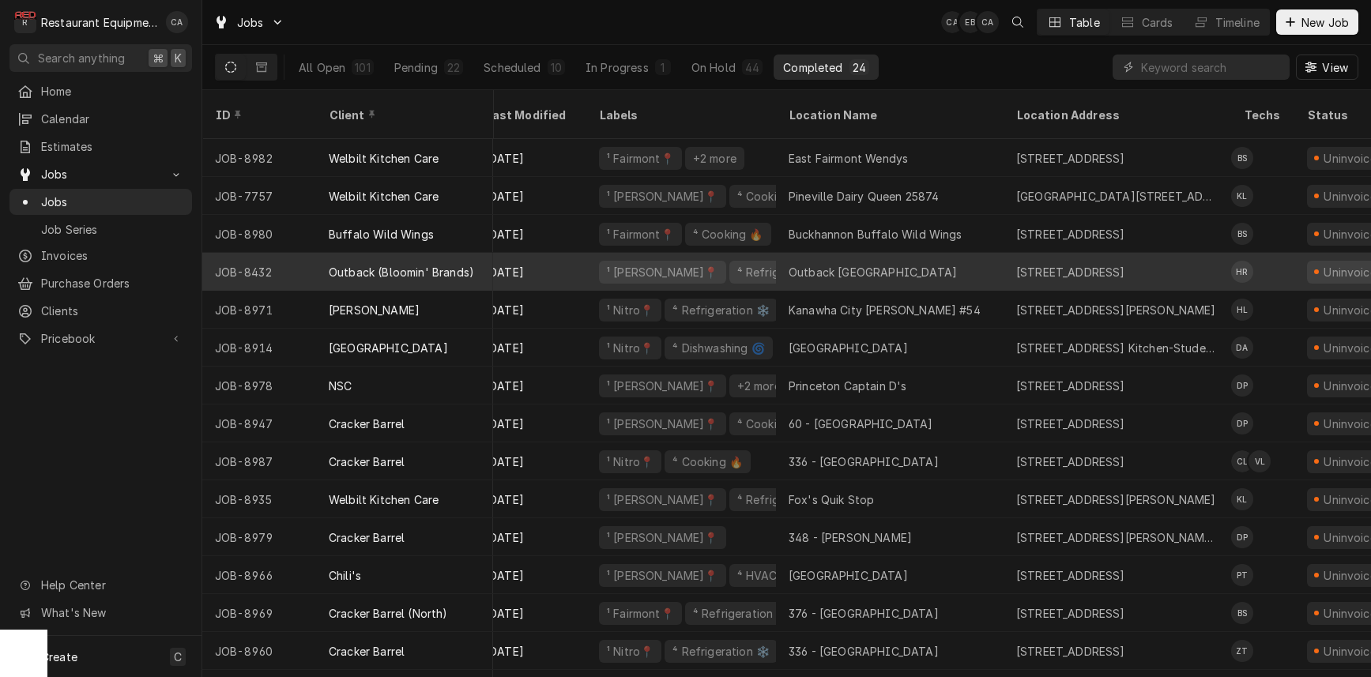
click at [874, 264] on div "Outback [GEOGRAPHIC_DATA]" at bounding box center [872, 272] width 168 height 17
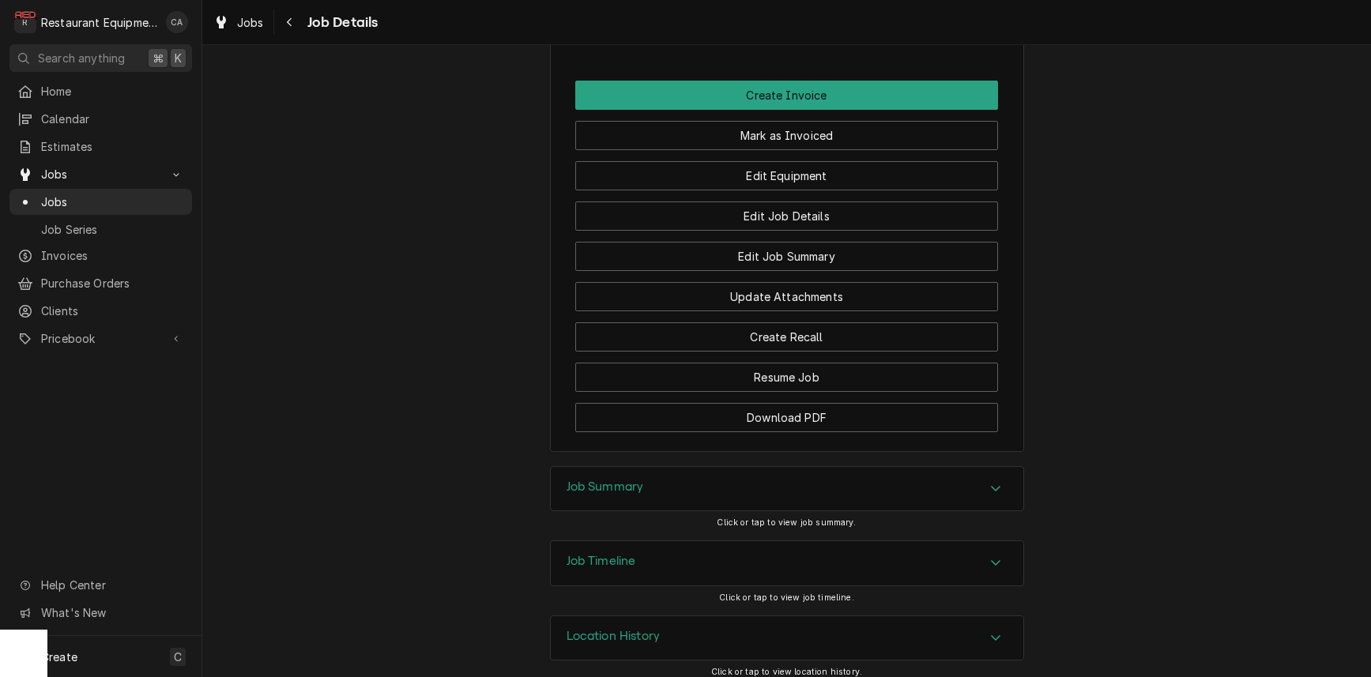
drag, startPoint x: 619, startPoint y: 472, endPoint x: 532, endPoint y: 435, distance: 95.2
click at [615, 480] on h3 "Job Summary" at bounding box center [604, 487] width 77 height 15
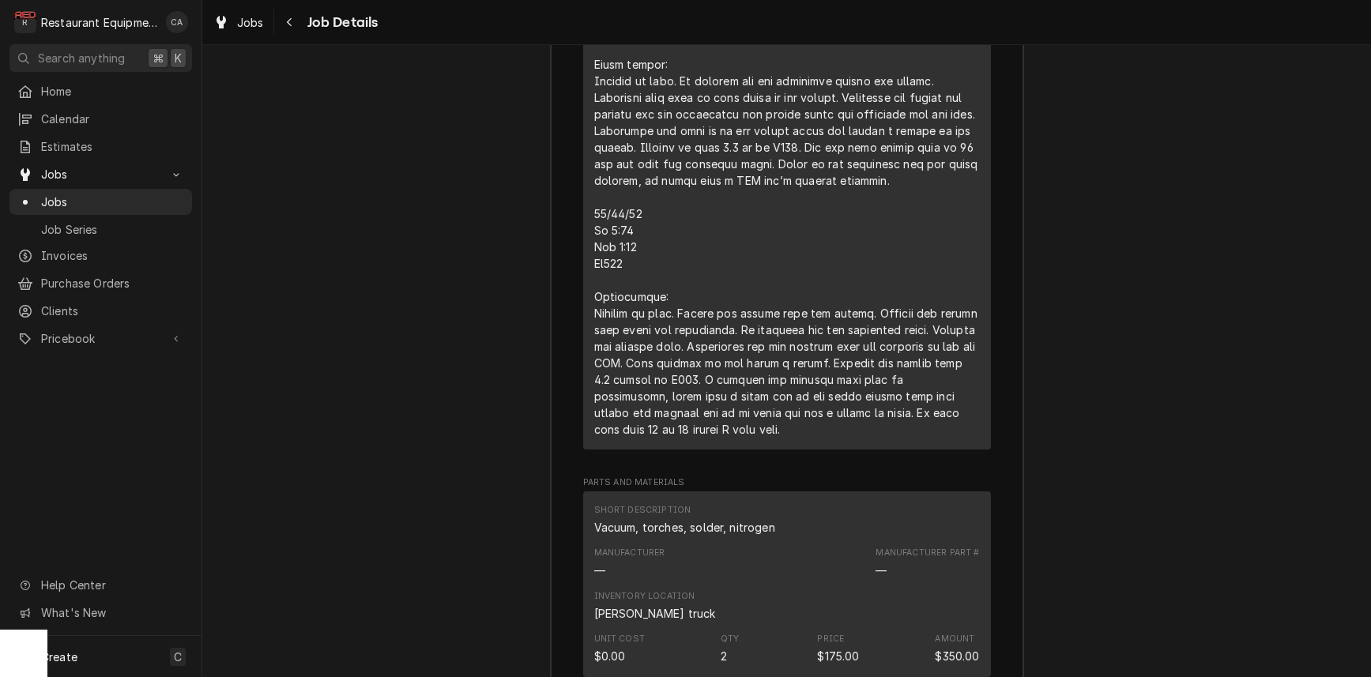
scroll to position [5338, 0]
click at [252, 25] on span "Jobs" at bounding box center [250, 22] width 27 height 17
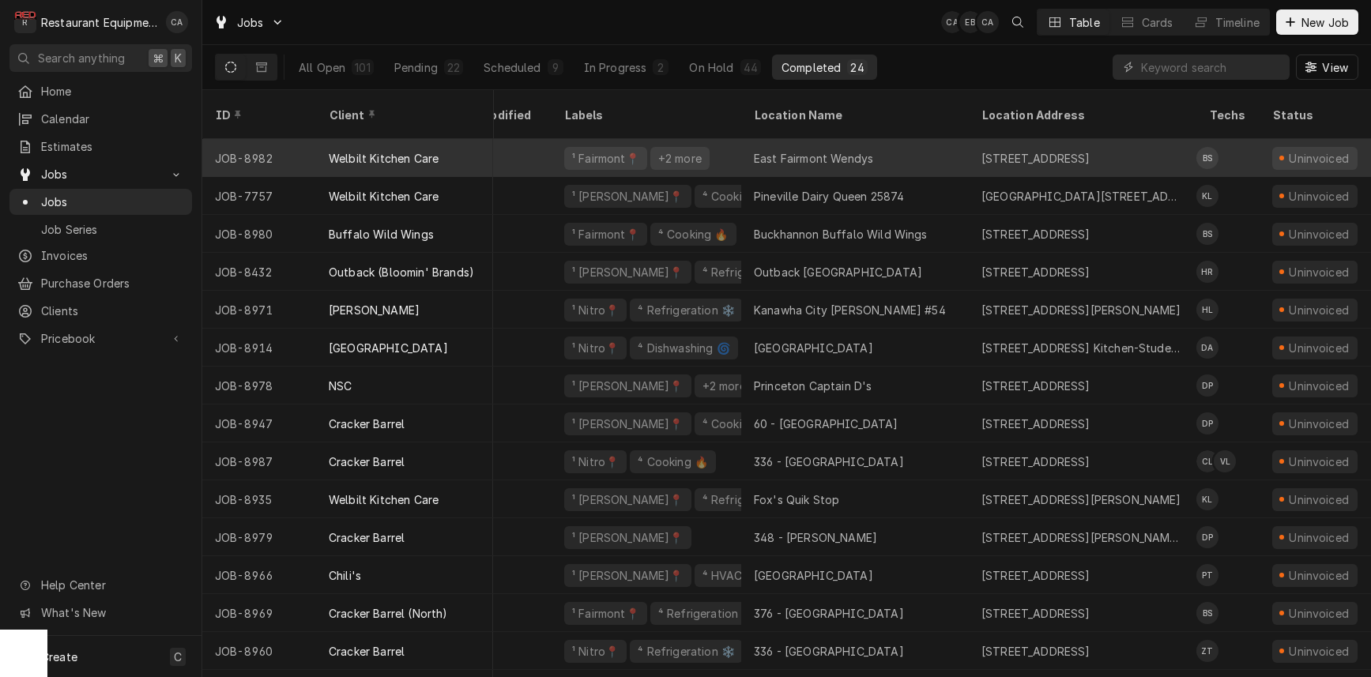
scroll to position [0, 55]
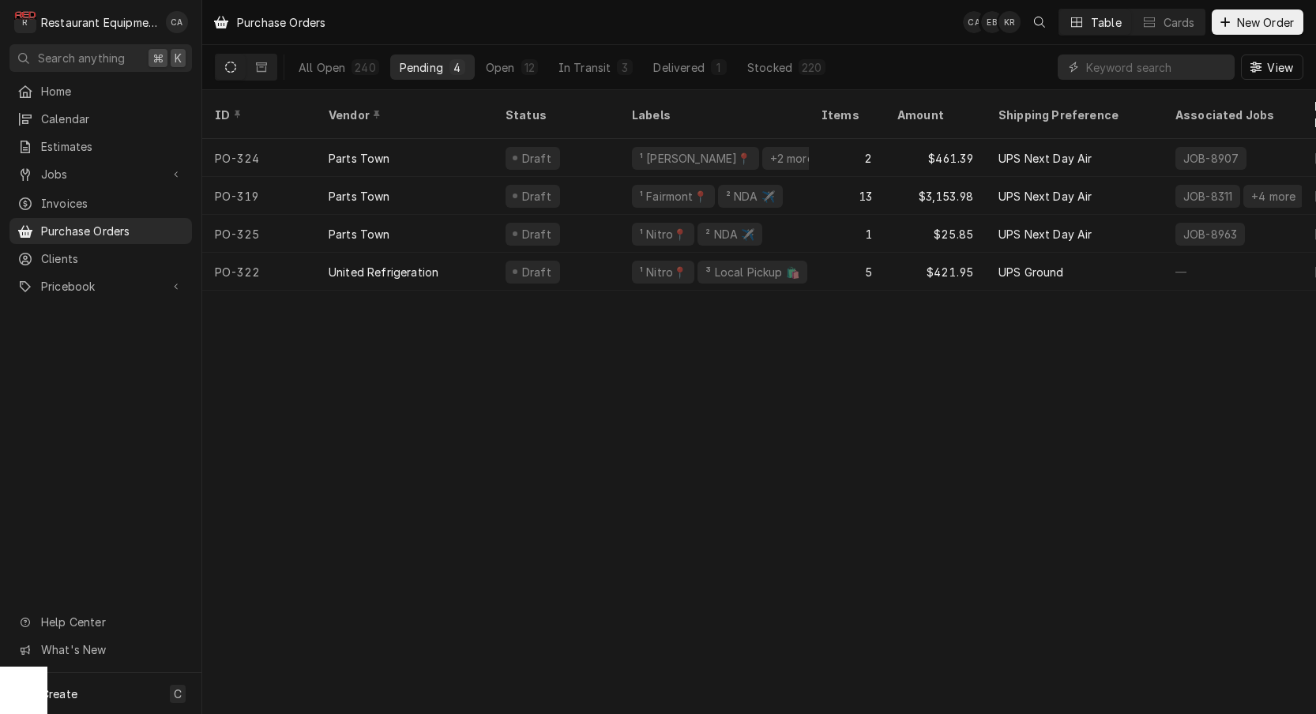
drag, startPoint x: 574, startPoint y: 367, endPoint x: 662, endPoint y: 298, distance: 112.0
click at [574, 367] on div "Purchase Orders CA EB KR Table Cards New Order All Open 240 Pending 4 Open 12 I…" at bounding box center [759, 357] width 1114 height 714
click at [1243, 28] on span "New Order" at bounding box center [1265, 22] width 63 height 17
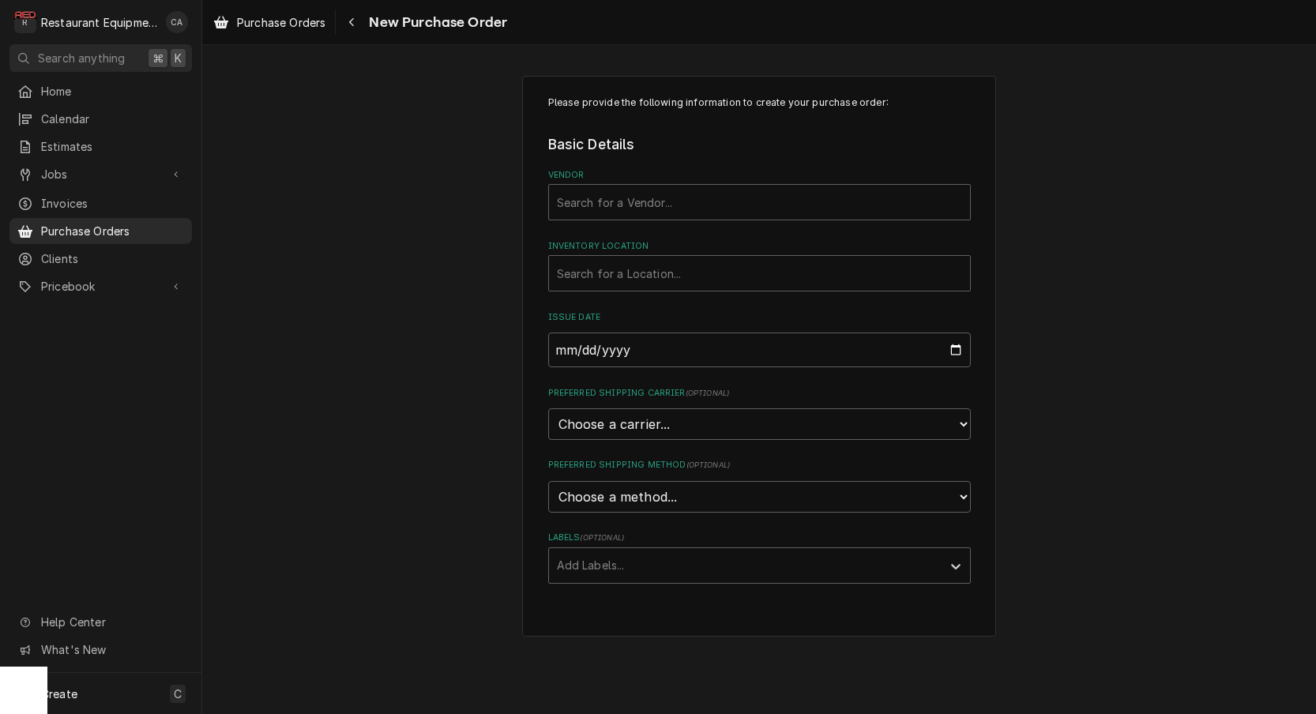
click at [371, 254] on div "Please provide the following information to create your purchase order: Basic D…" at bounding box center [759, 356] width 1114 height 589
click at [263, 16] on span "Purchase Orders" at bounding box center [281, 22] width 88 height 17
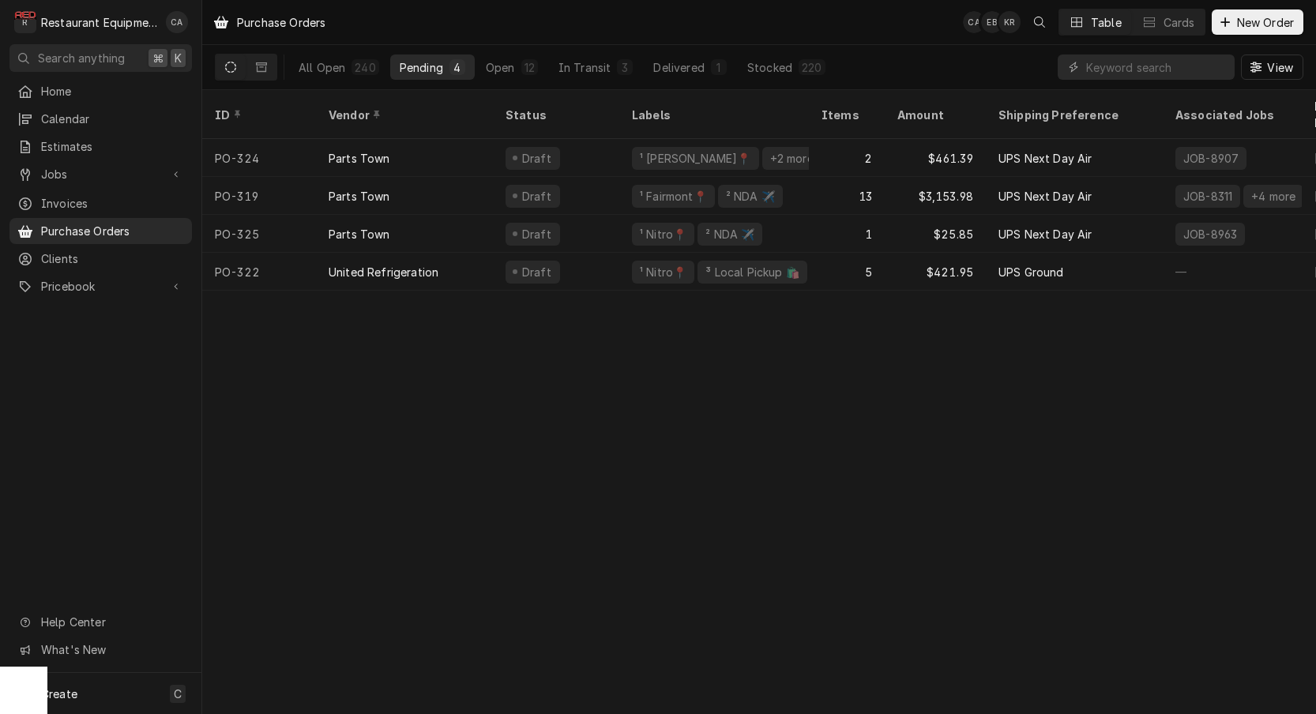
click at [901, 371] on div "Purchase Orders CA EB KR Table Cards New Order All Open 240 Pending 4 Open 12 I…" at bounding box center [759, 357] width 1114 height 714
drag, startPoint x: 580, startPoint y: 356, endPoint x: 570, endPoint y: 351, distance: 11.3
click at [580, 356] on div "Purchase Orders CA EB KR Table Cards New Order All Open 240 Pending 4 Open 12 I…" at bounding box center [759, 357] width 1114 height 714
click at [1253, 21] on span "New Order" at bounding box center [1265, 22] width 63 height 17
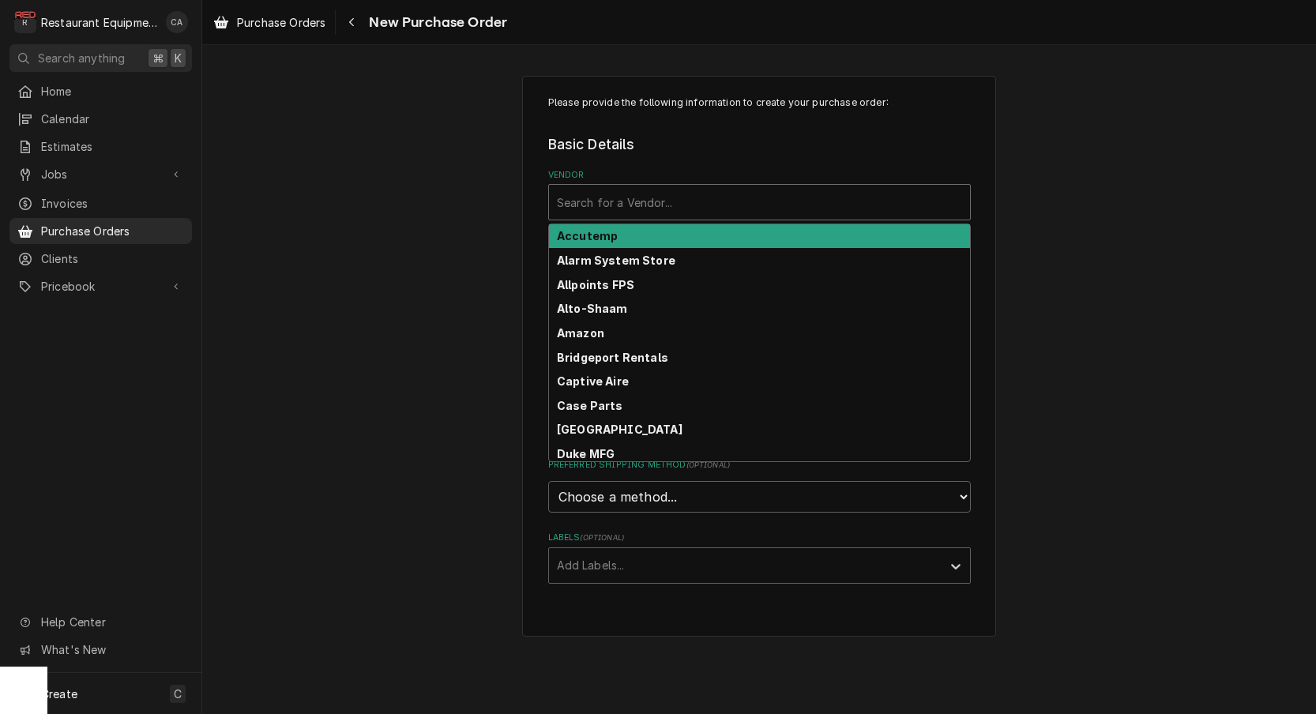
click at [636, 197] on div "Search for a Vendor..." at bounding box center [759, 202] width 405 height 17
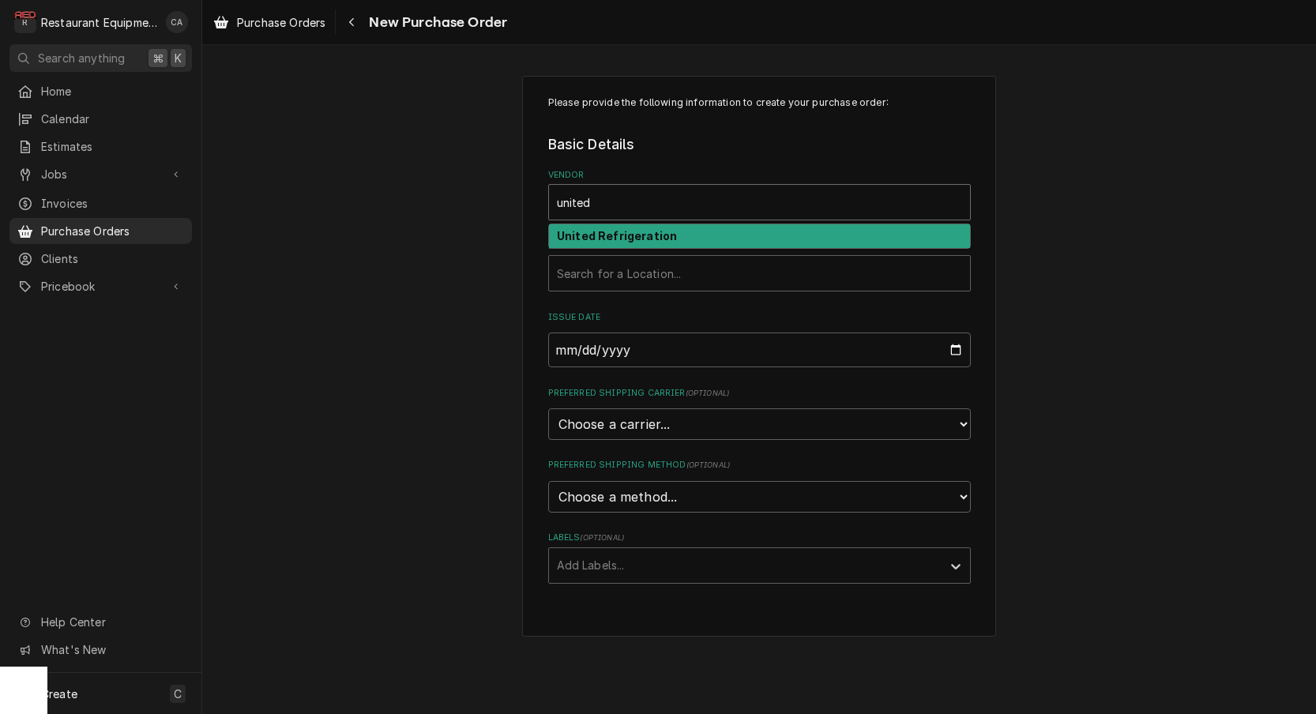
type input "united"
drag, startPoint x: 446, startPoint y: 295, endPoint x: 429, endPoint y: 319, distance: 30.0
click at [447, 295] on div "Please provide the following information to create your purchase order: Basic D…" at bounding box center [759, 356] width 1114 height 589
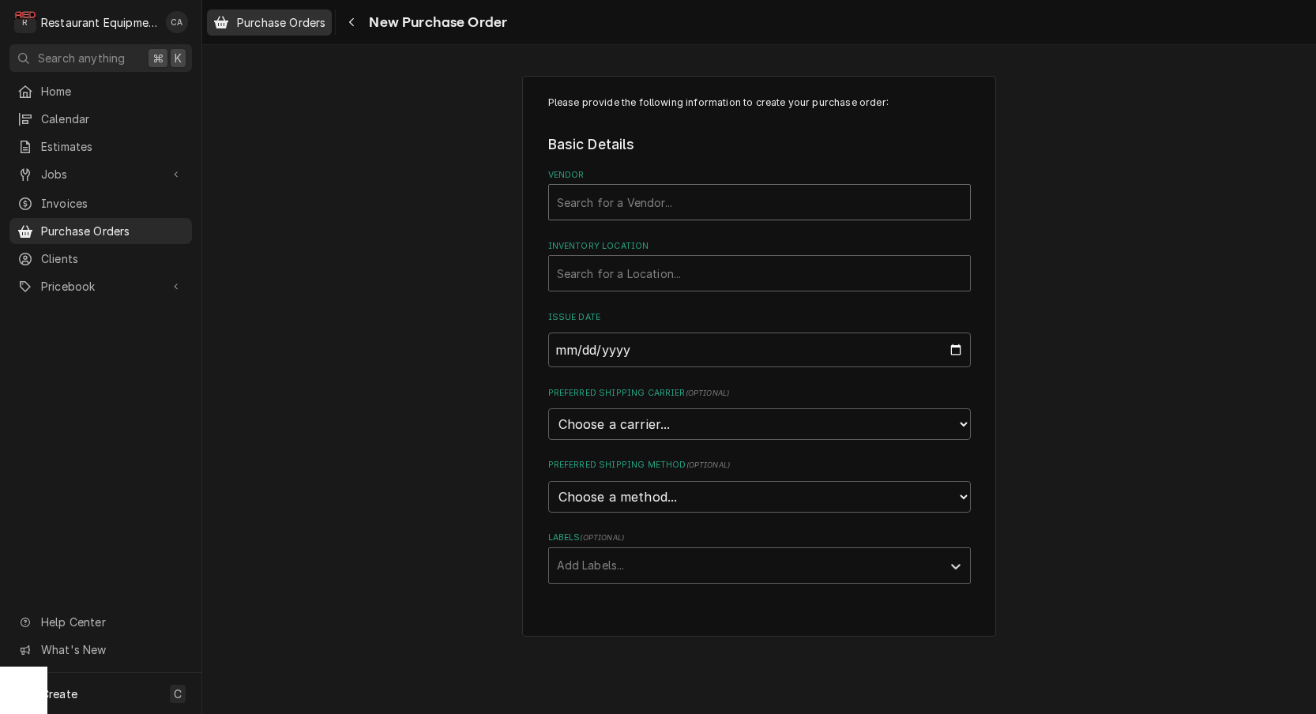
click at [284, 28] on span "Purchase Orders" at bounding box center [281, 22] width 88 height 17
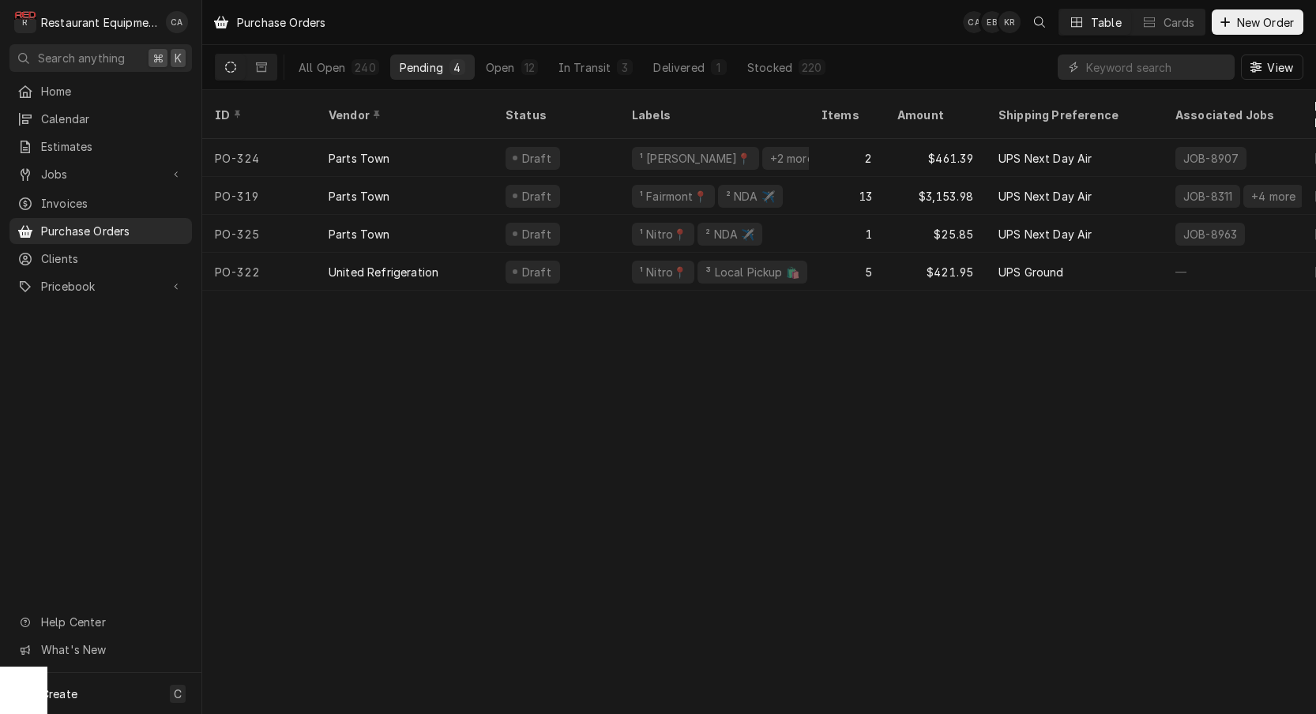
drag, startPoint x: 183, startPoint y: 491, endPoint x: 51, endPoint y: 72, distance: 440.0
click at [186, 492] on div "Home Calendar Estimates Jobs Jobs Job Series Invoices Purchase Orders Clients P…" at bounding box center [100, 375] width 201 height 595
click at [1244, 23] on span "New Order" at bounding box center [1265, 22] width 63 height 17
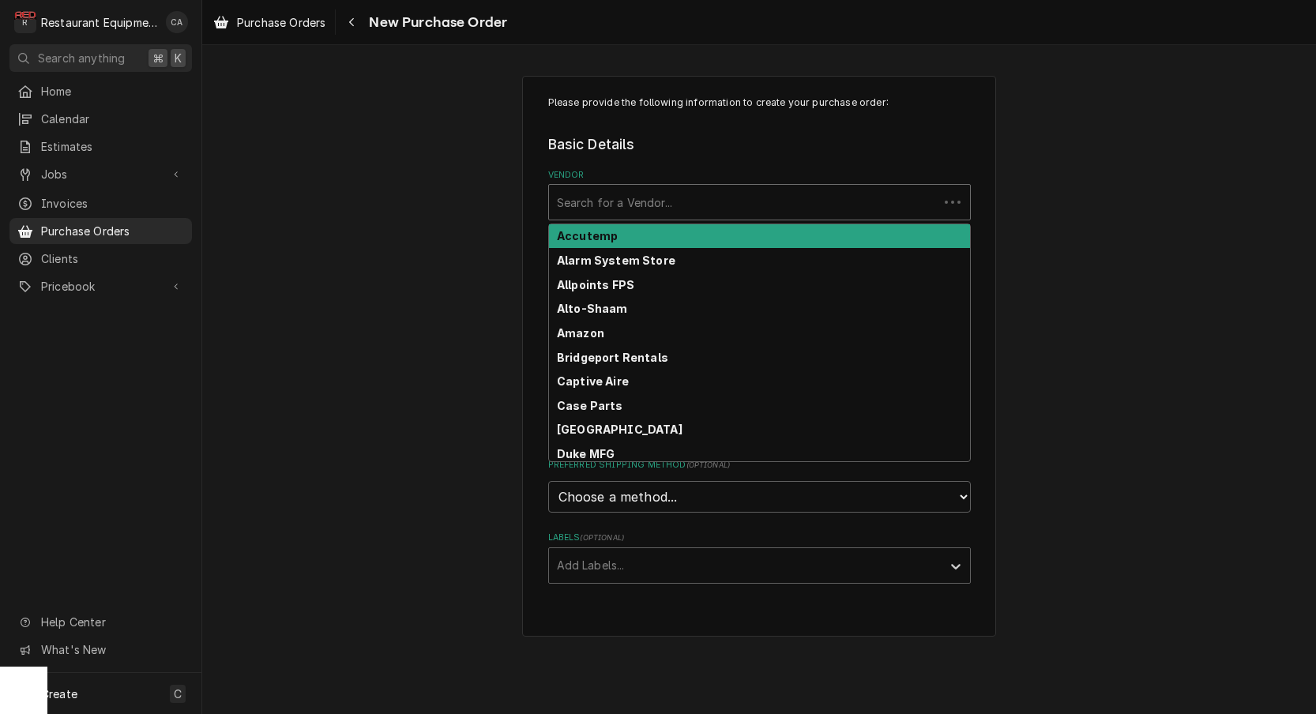
click at [559, 208] on div "Search for a Vendor..." at bounding box center [744, 202] width 374 height 17
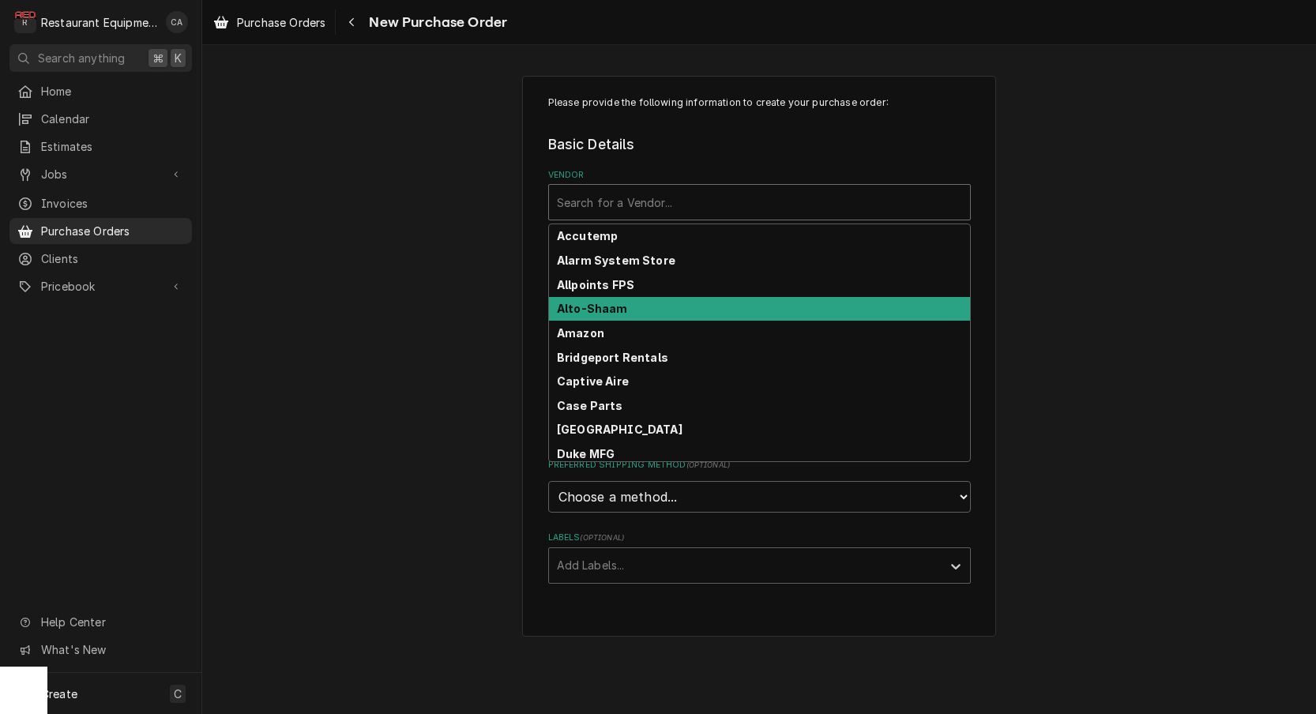
scroll to position [1, 0]
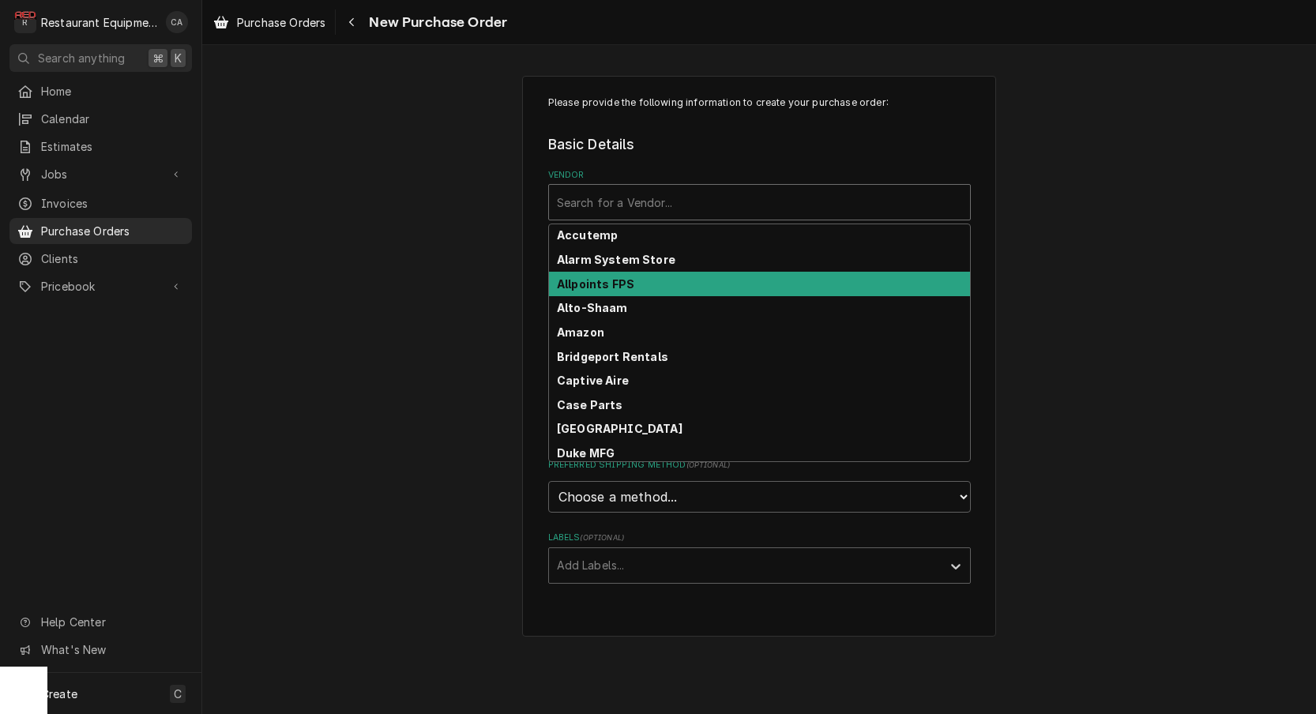
click at [585, 284] on strong "Allpoints FPS" at bounding box center [595, 283] width 77 height 13
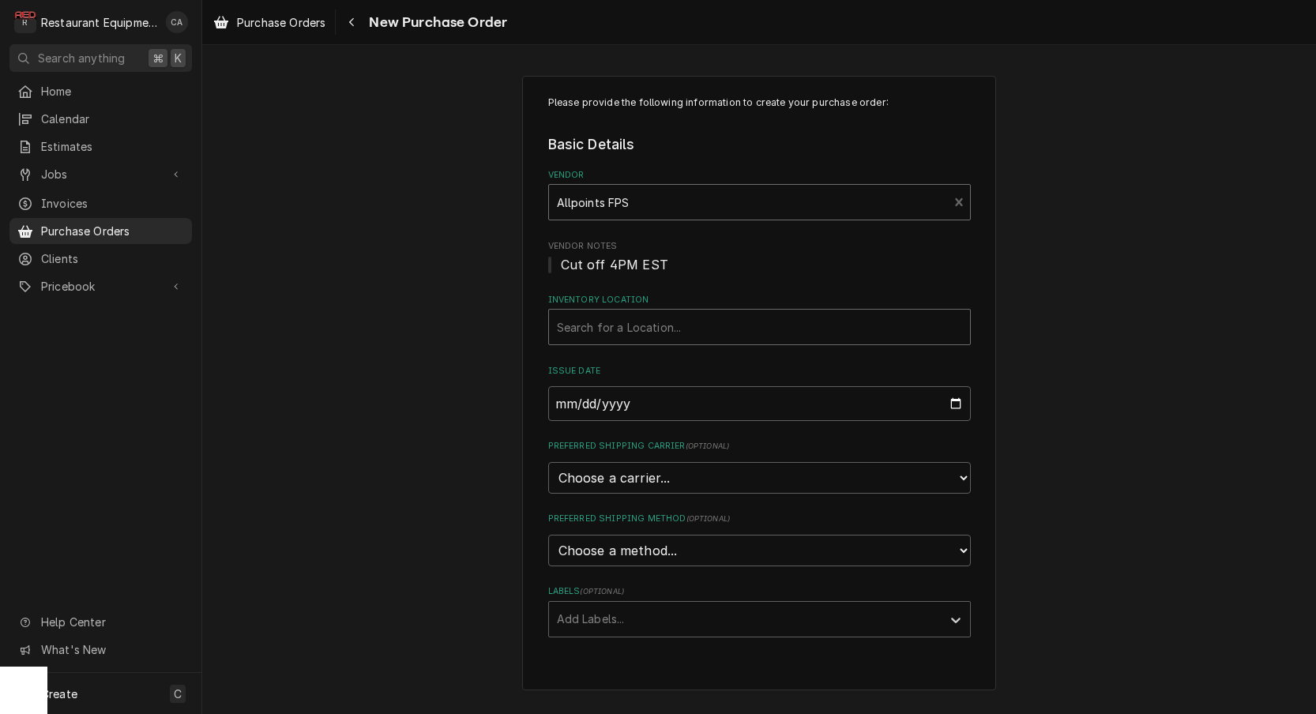
click at [600, 319] on div "Search for a Location..." at bounding box center [759, 327] width 405 height 17
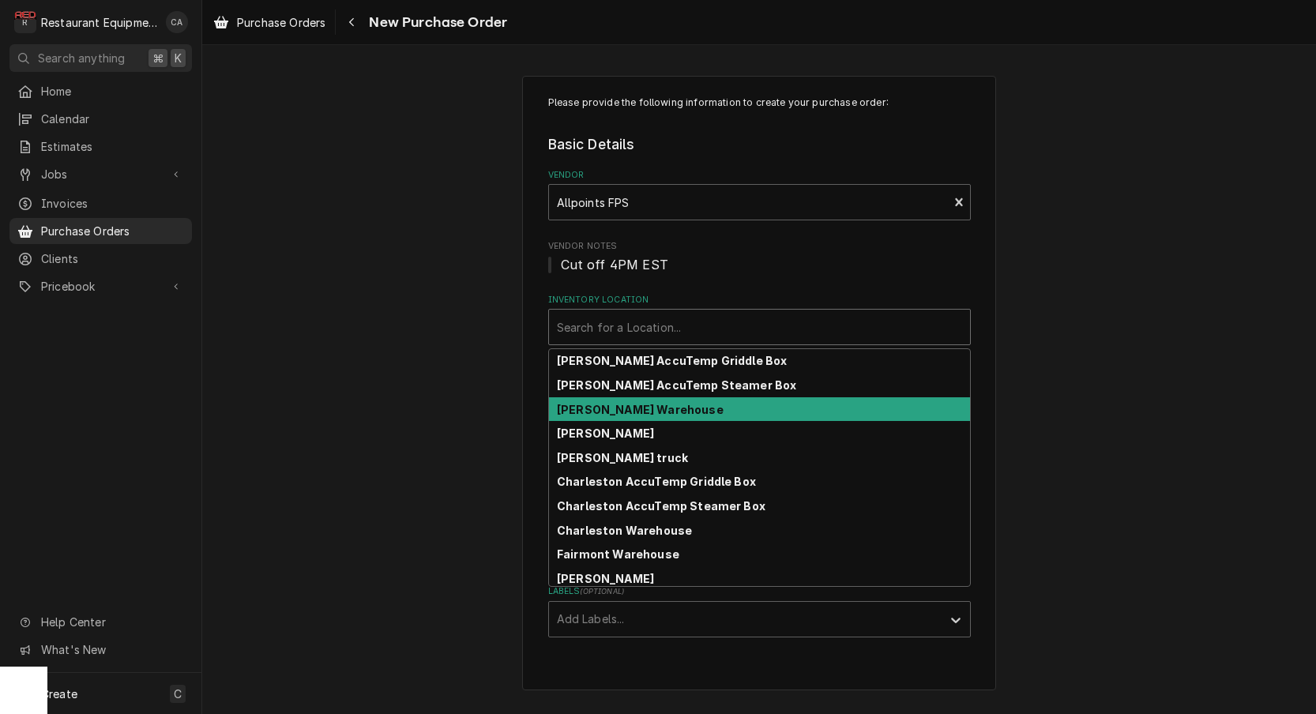
click at [596, 404] on strong "Beckley Warehouse" at bounding box center [640, 409] width 167 height 13
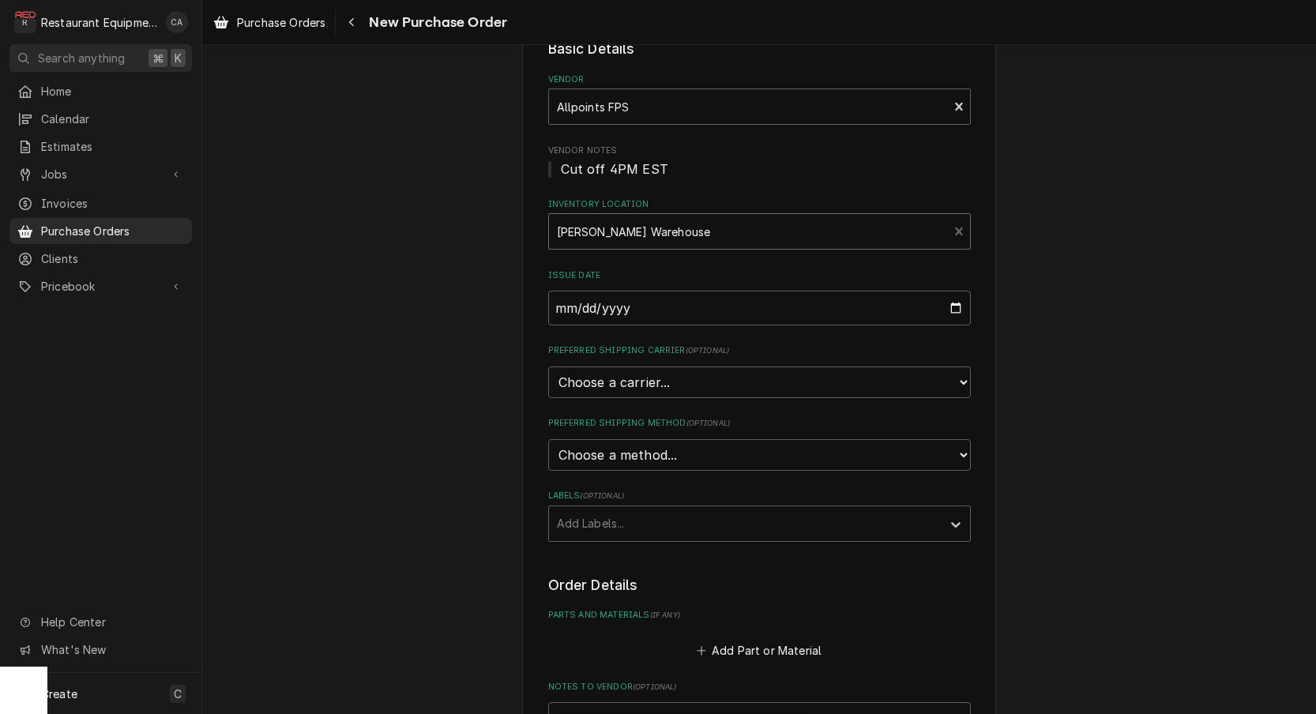
scroll to position [100, 0]
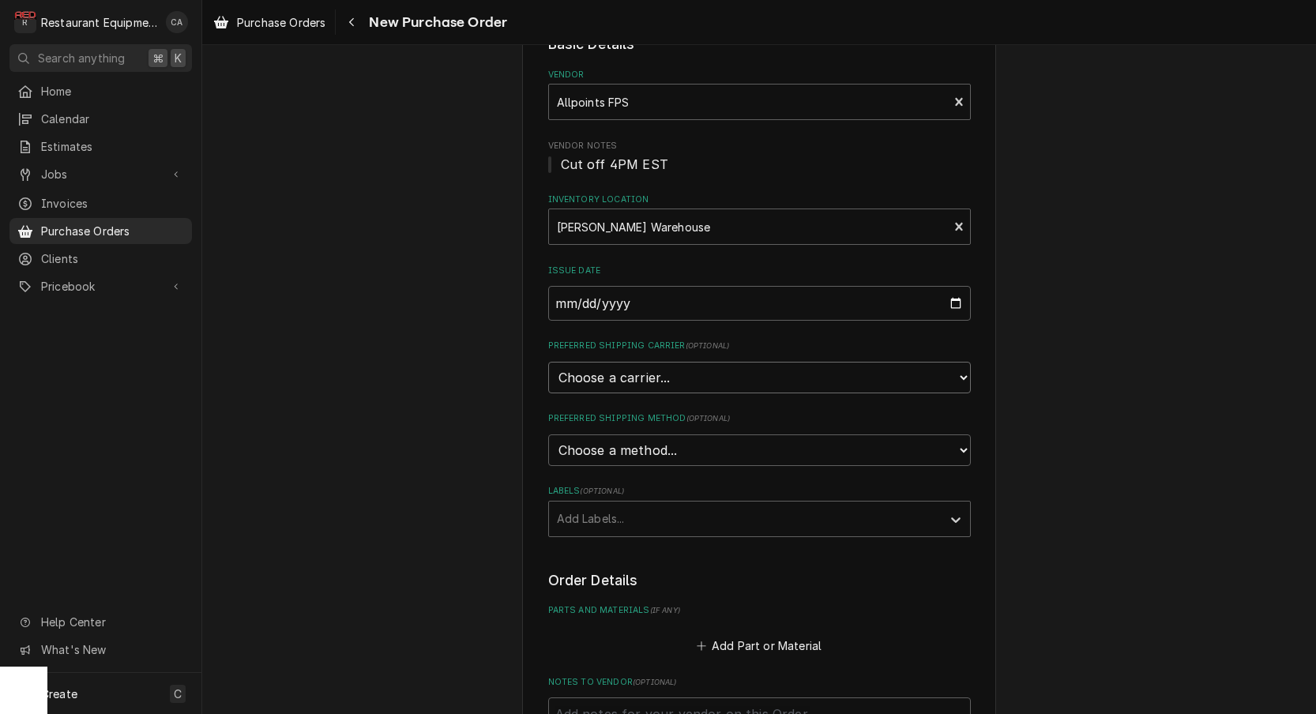
select select "4"
type textarea "x"
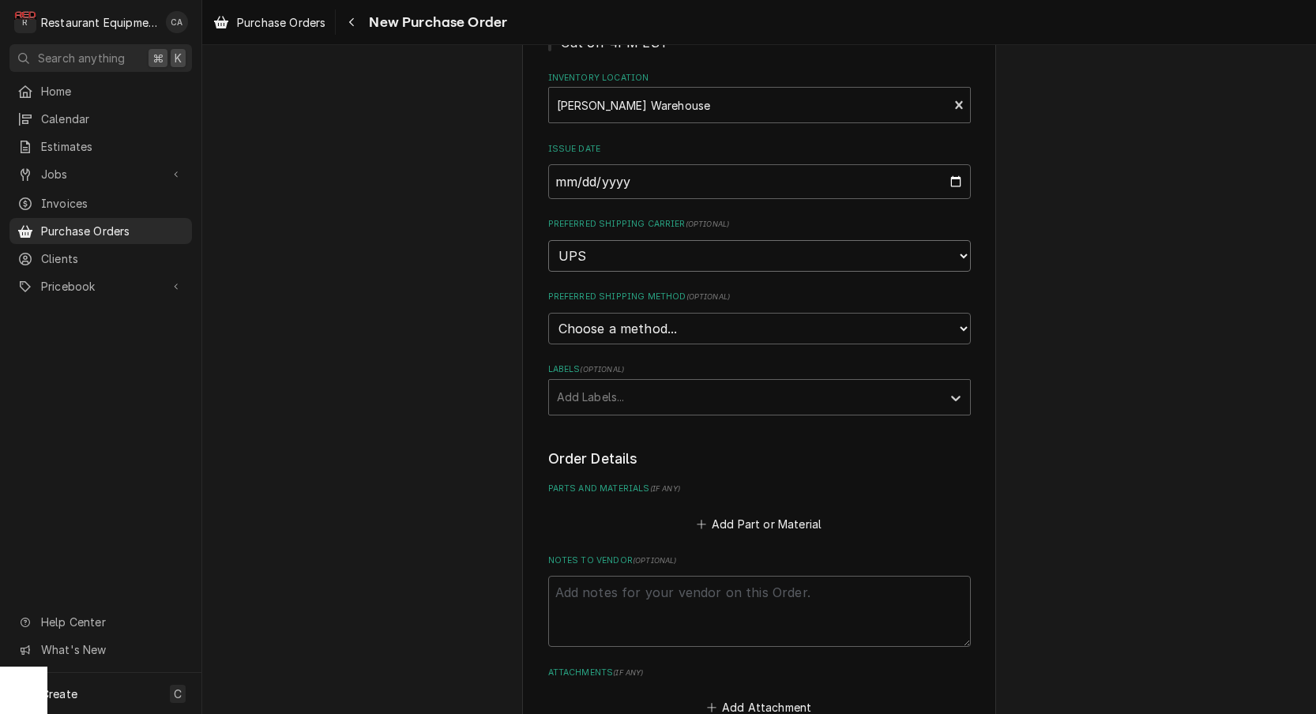
scroll to position [273, 0]
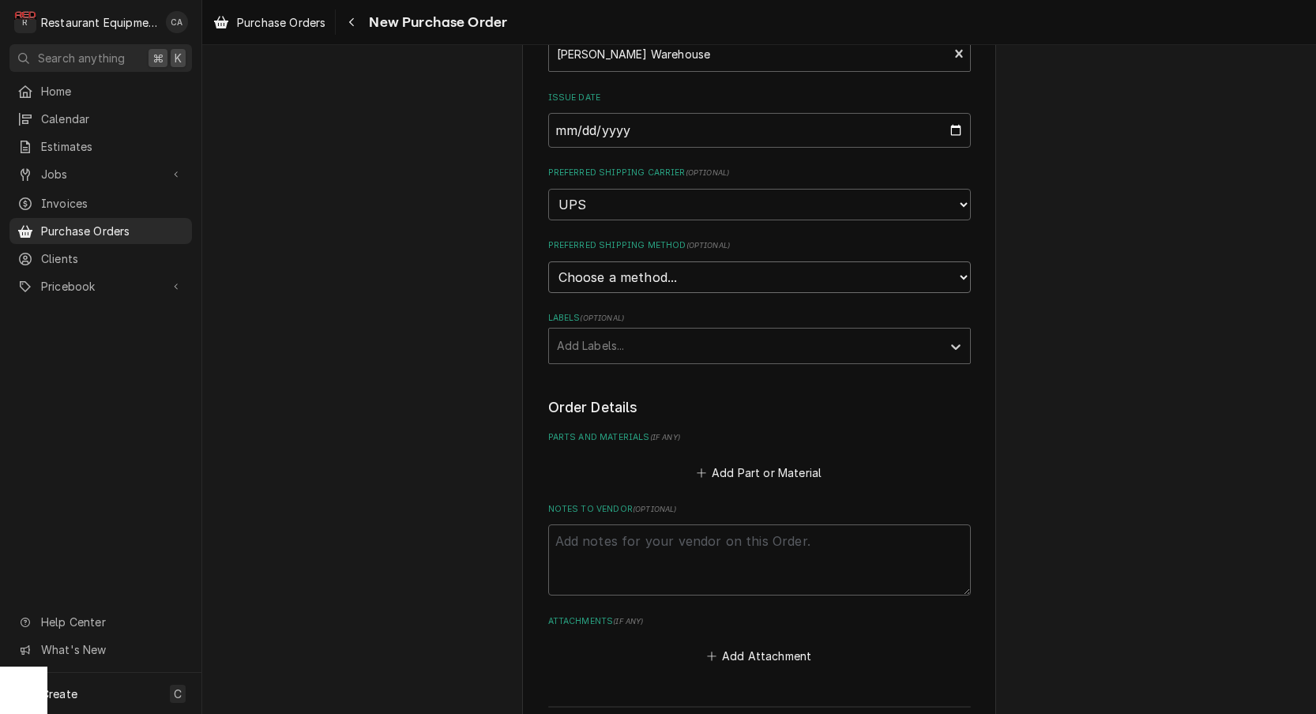
select select "1"
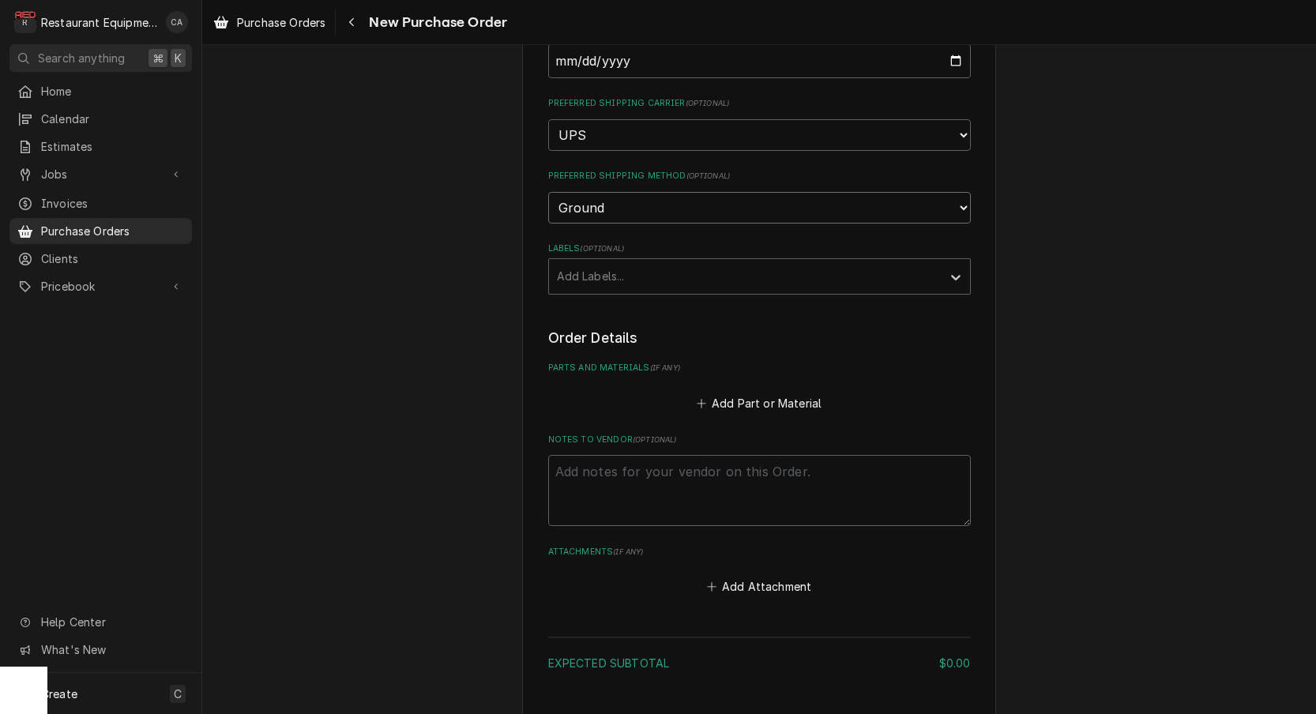
scroll to position [371, 0]
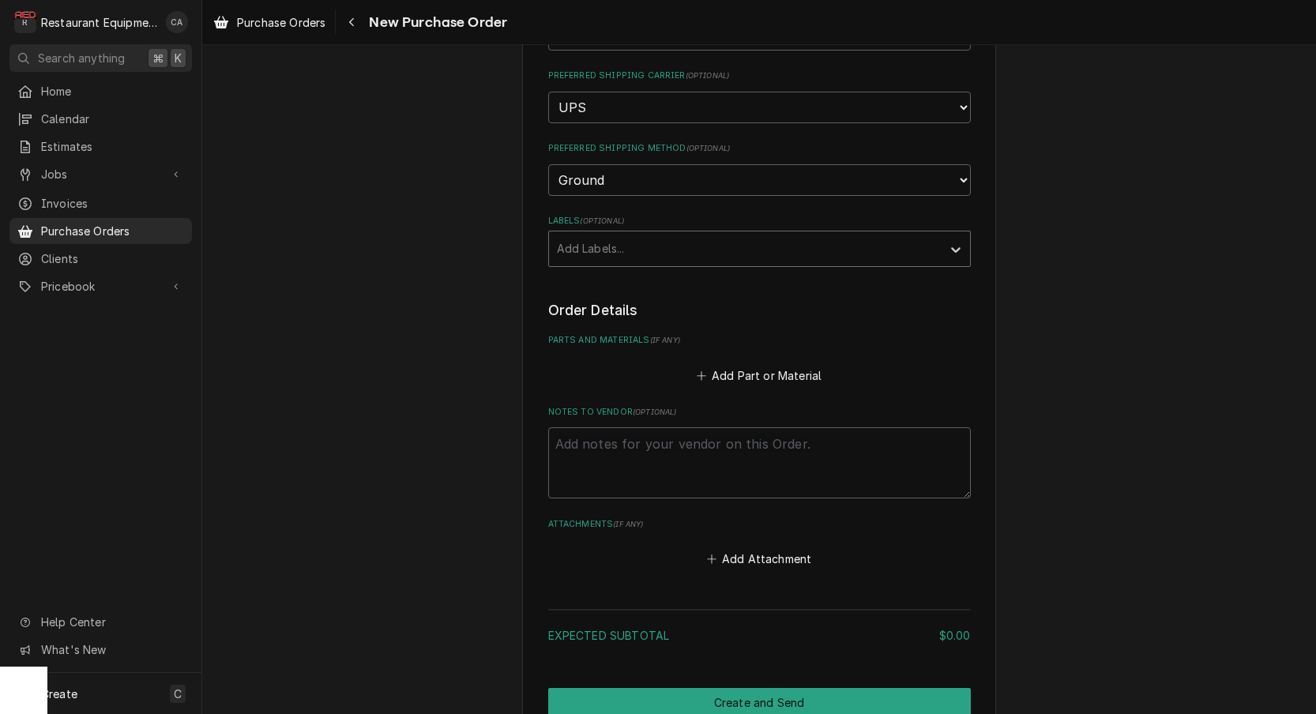
click at [581, 240] on div "Add Labels..." at bounding box center [745, 248] width 377 height 17
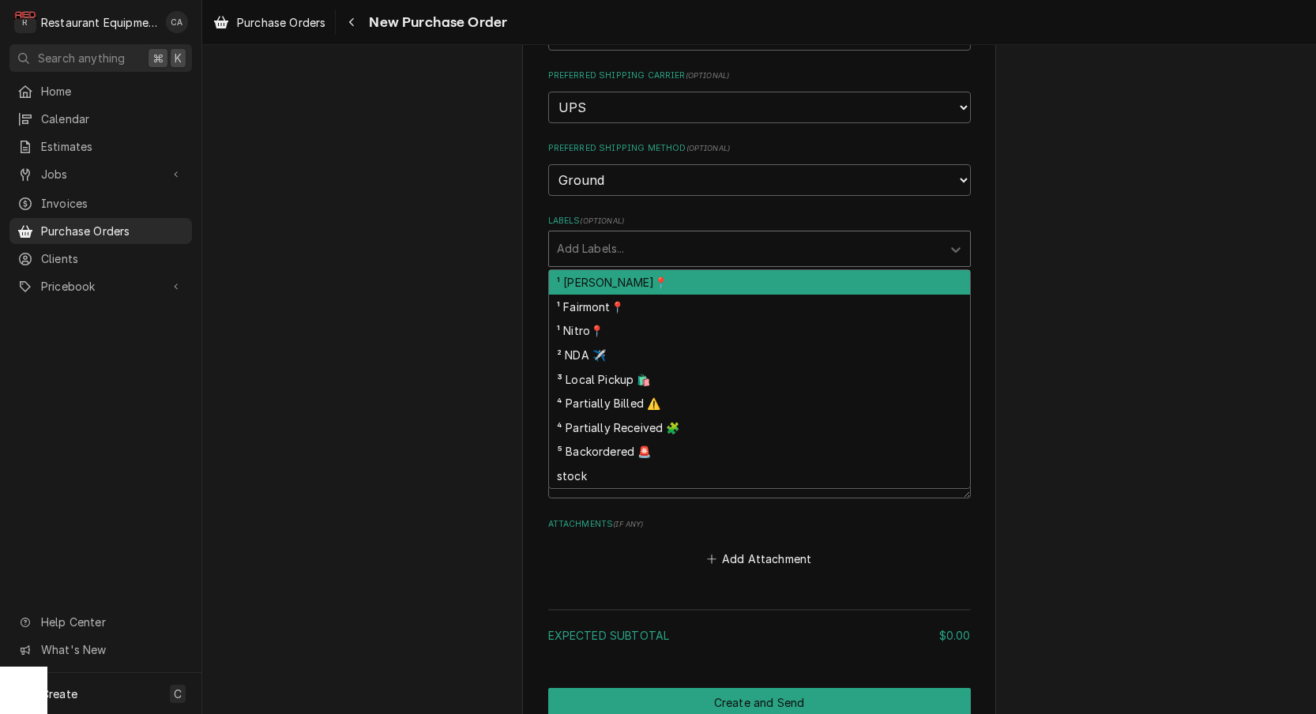
click at [581, 270] on div "¹ Beckley📍" at bounding box center [759, 282] width 421 height 24
type textarea "x"
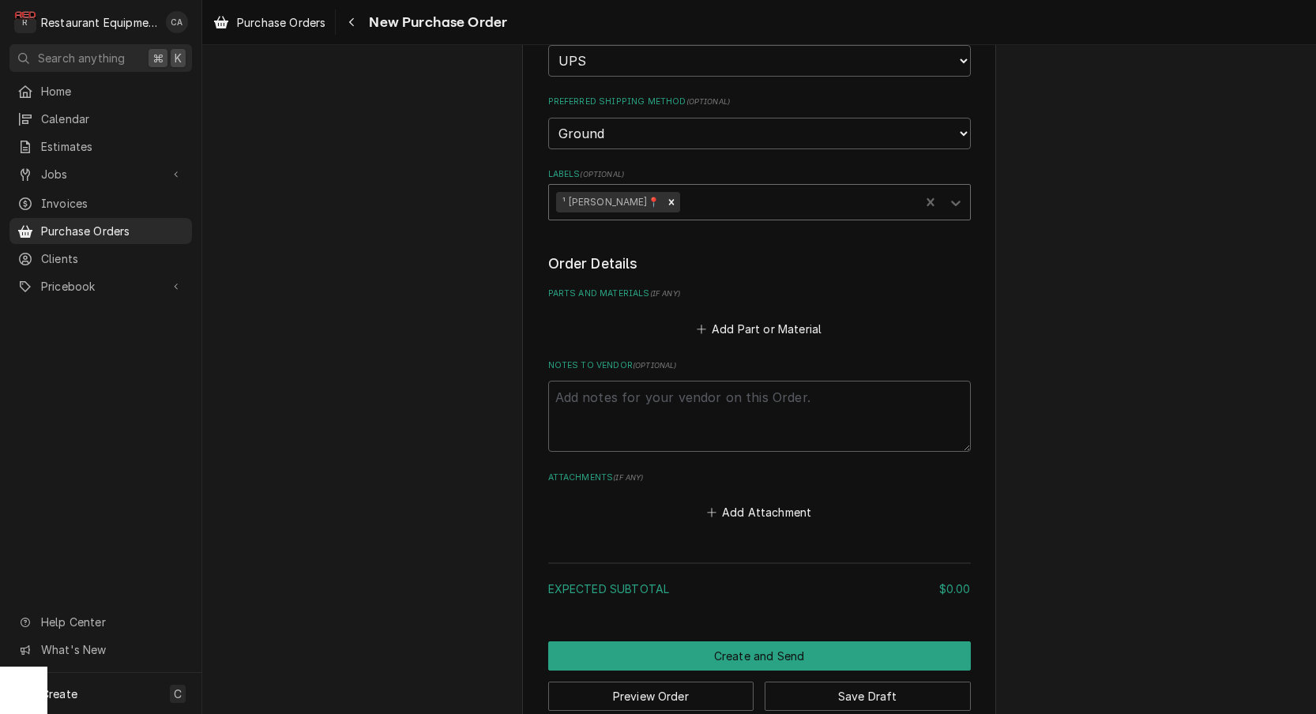
scroll to position [0, 0]
click at [754, 318] on button "Add Part or Material" at bounding box center [759, 329] width 130 height 22
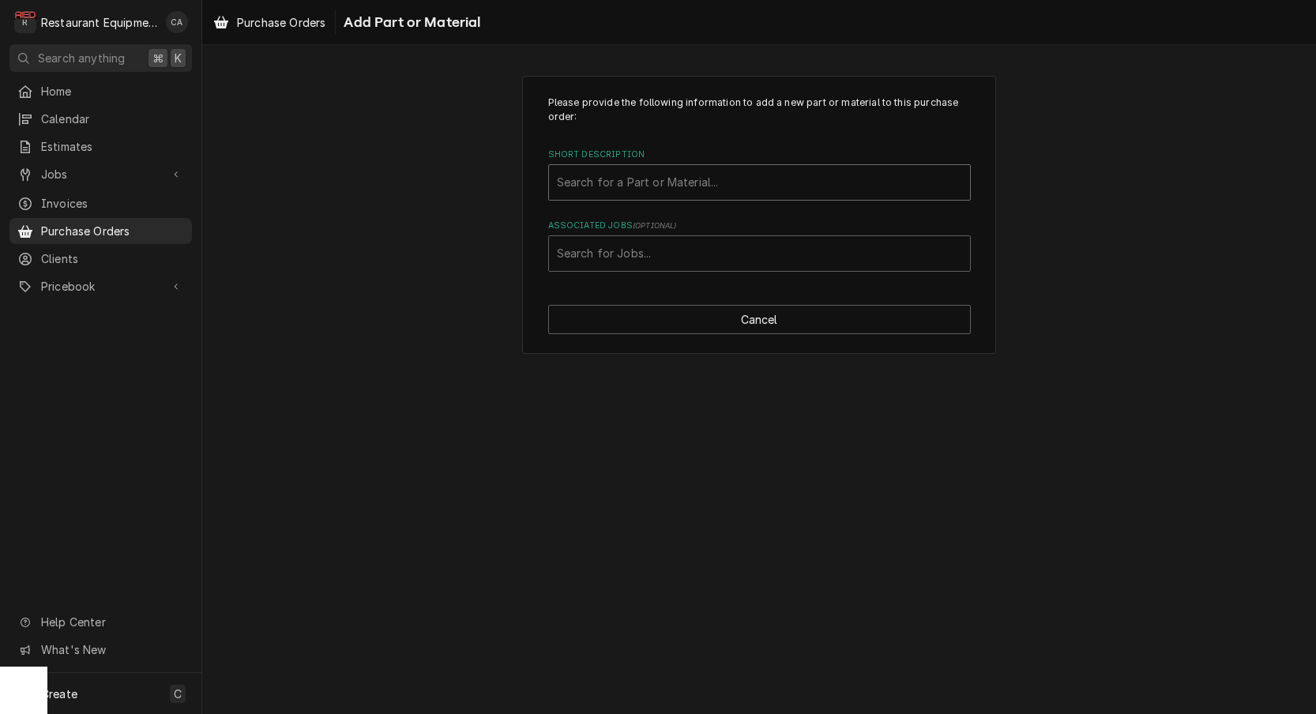
click at [618, 182] on div "Search for a Part or Material..." at bounding box center [759, 182] width 405 height 17
type input "521030"
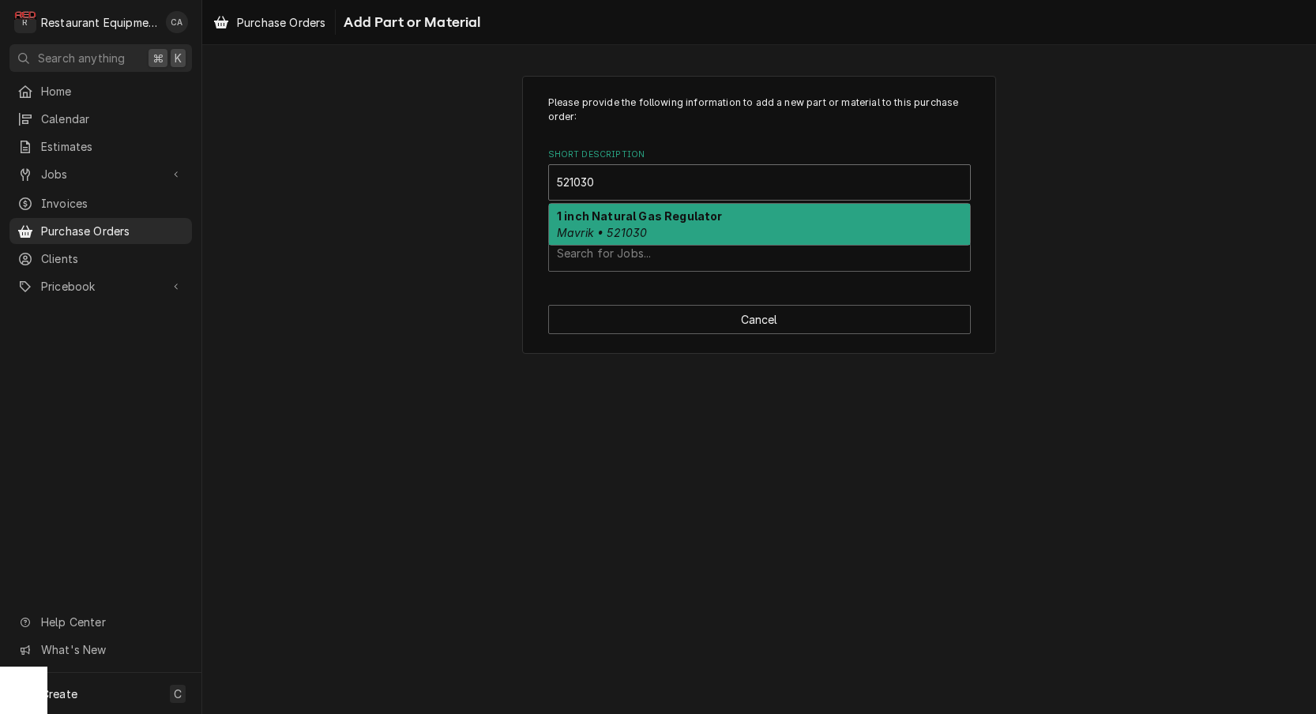
click at [615, 229] on em "Mavrik • 521030" at bounding box center [602, 232] width 90 height 13
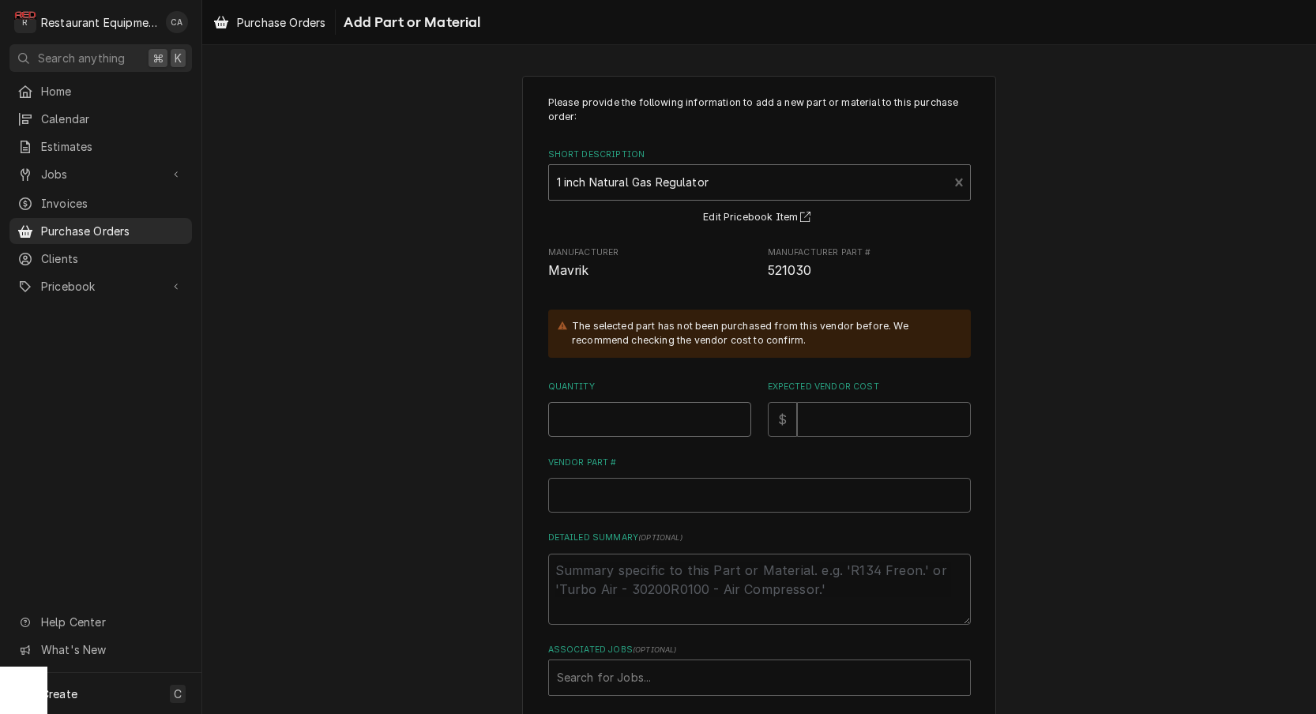
click at [605, 420] on input "Quantity" at bounding box center [649, 419] width 203 height 35
click at [608, 416] on input "Quantity" at bounding box center [649, 419] width 203 height 35
type textarea "x"
type input "1"
type textarea "x"
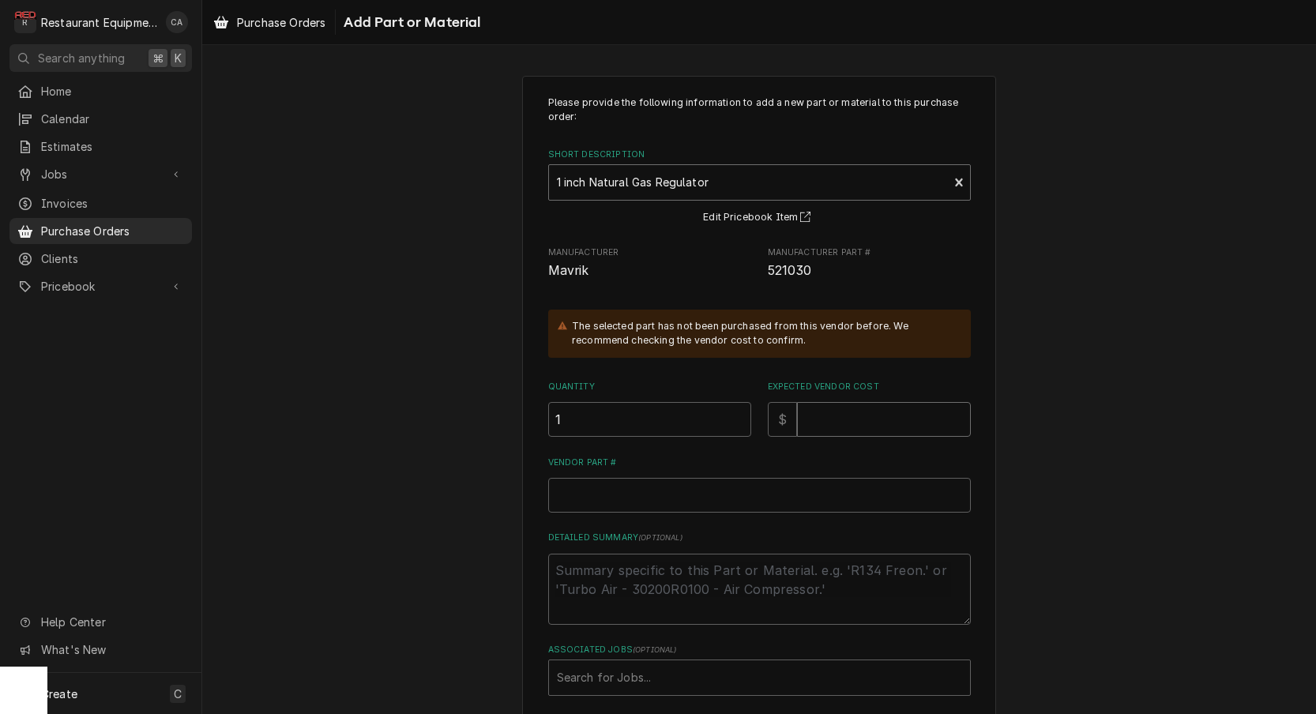
type input "1"
type textarea "x"
type input "10"
type textarea "x"
type input "105"
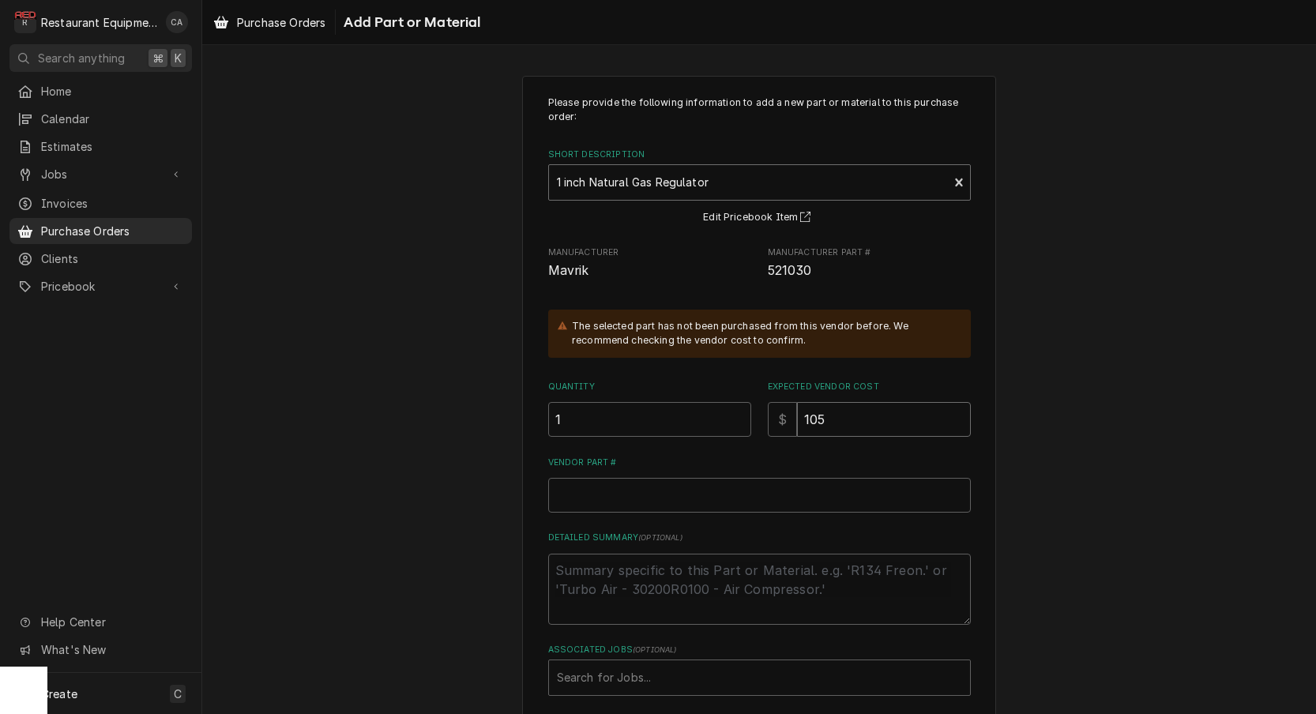
type textarea "x"
type input "105.4"
type textarea "x"
type input "105.46"
click at [583, 497] on input "Vendor Part #" at bounding box center [759, 495] width 423 height 35
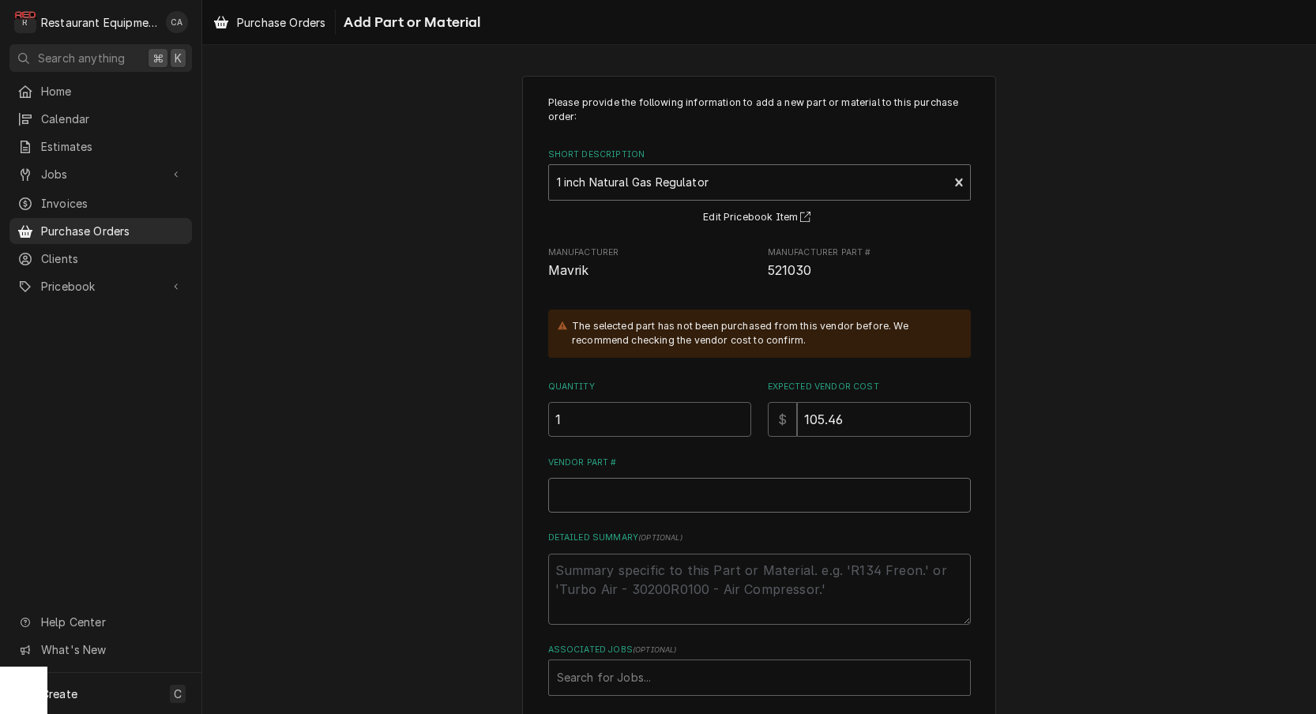
type textarea "x"
type input "5"
type textarea "x"
type input "52"
type textarea "x"
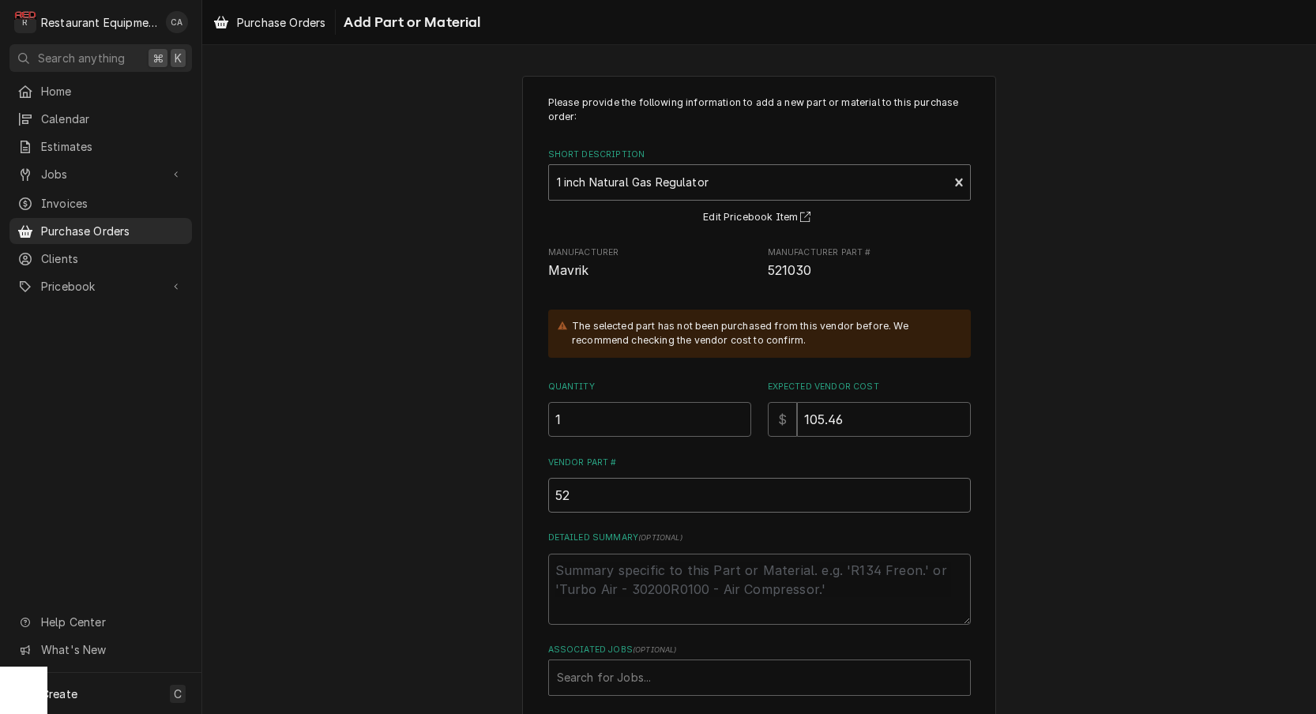
type input "521"
type textarea "x"
type input "5210"
type textarea "x"
type input "52103"
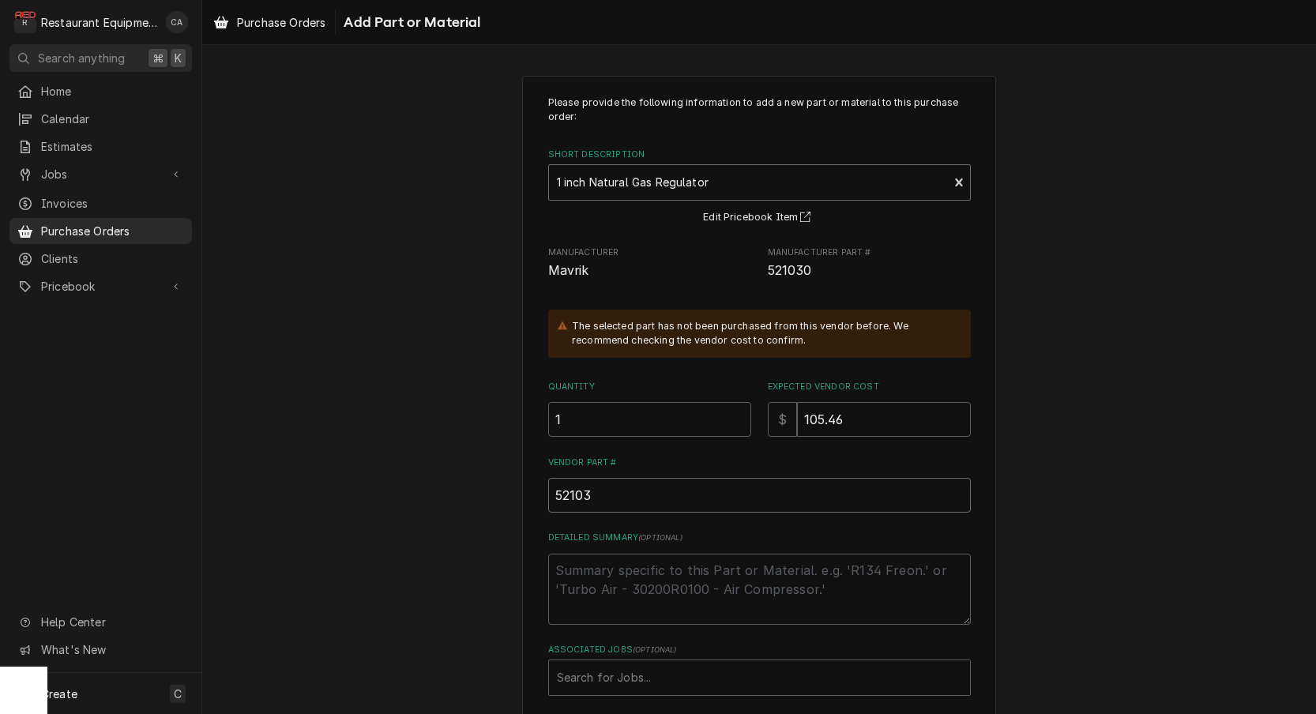
type textarea "x"
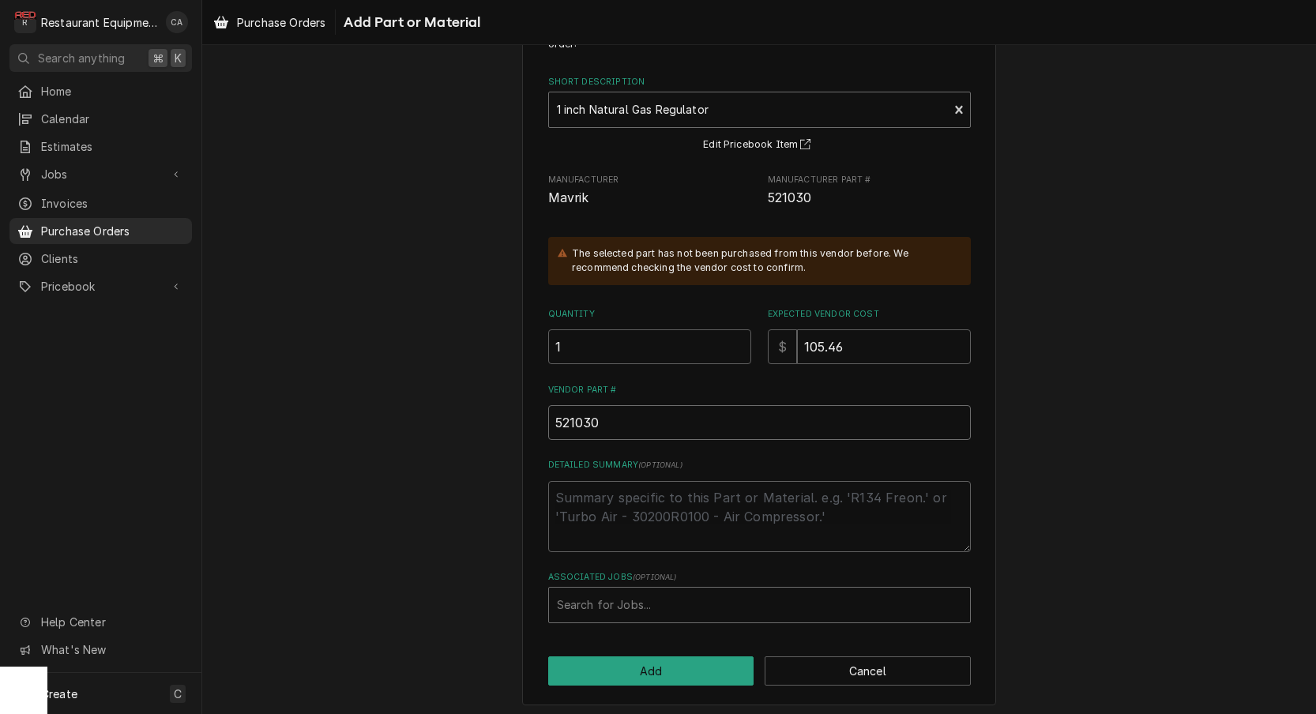
type input "521030"
click at [583, 591] on div "Associated Jobs" at bounding box center [759, 605] width 405 height 28
type input "8992"
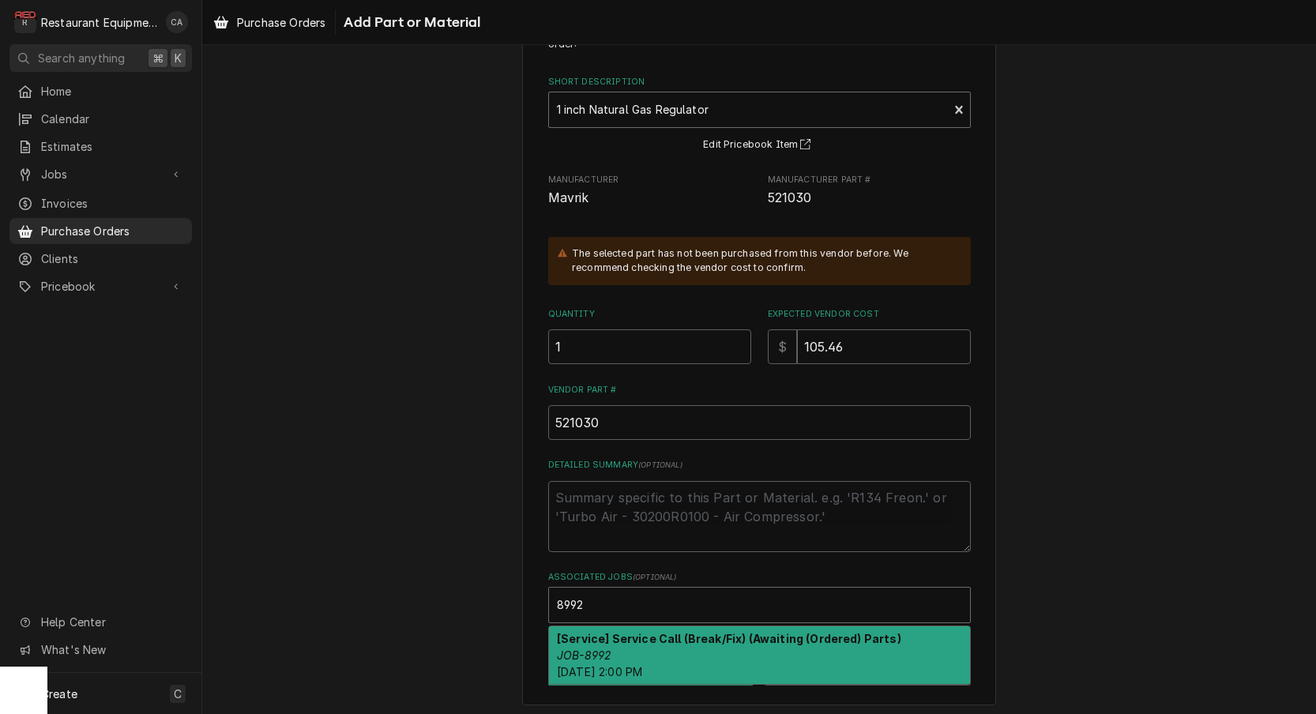
click at [583, 641] on div "[Service] Service Call (Break/Fix) (Awaiting (Ordered) Parts) JOB-8992 Tue, Sep…" at bounding box center [759, 655] width 421 height 58
type textarea "x"
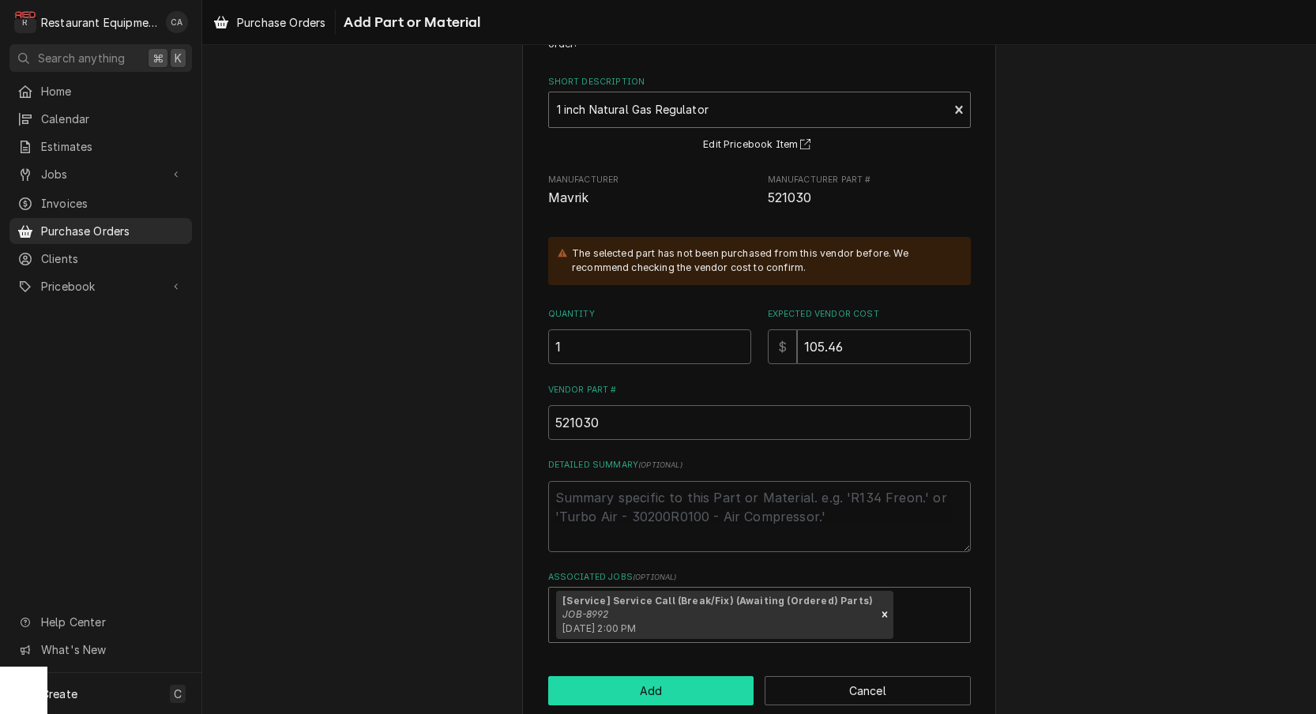
click at [645, 685] on button "Add" at bounding box center [651, 690] width 206 height 29
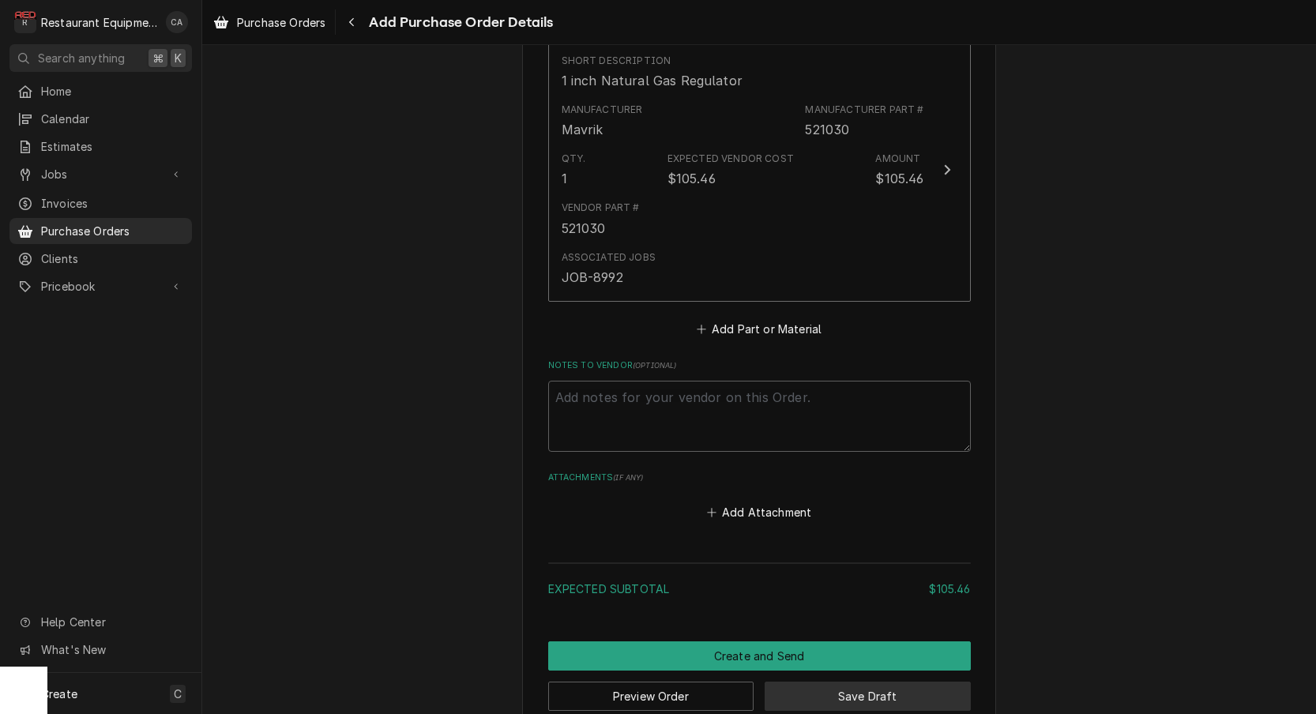
click at [843, 682] on button "Save Draft" at bounding box center [868, 696] width 206 height 29
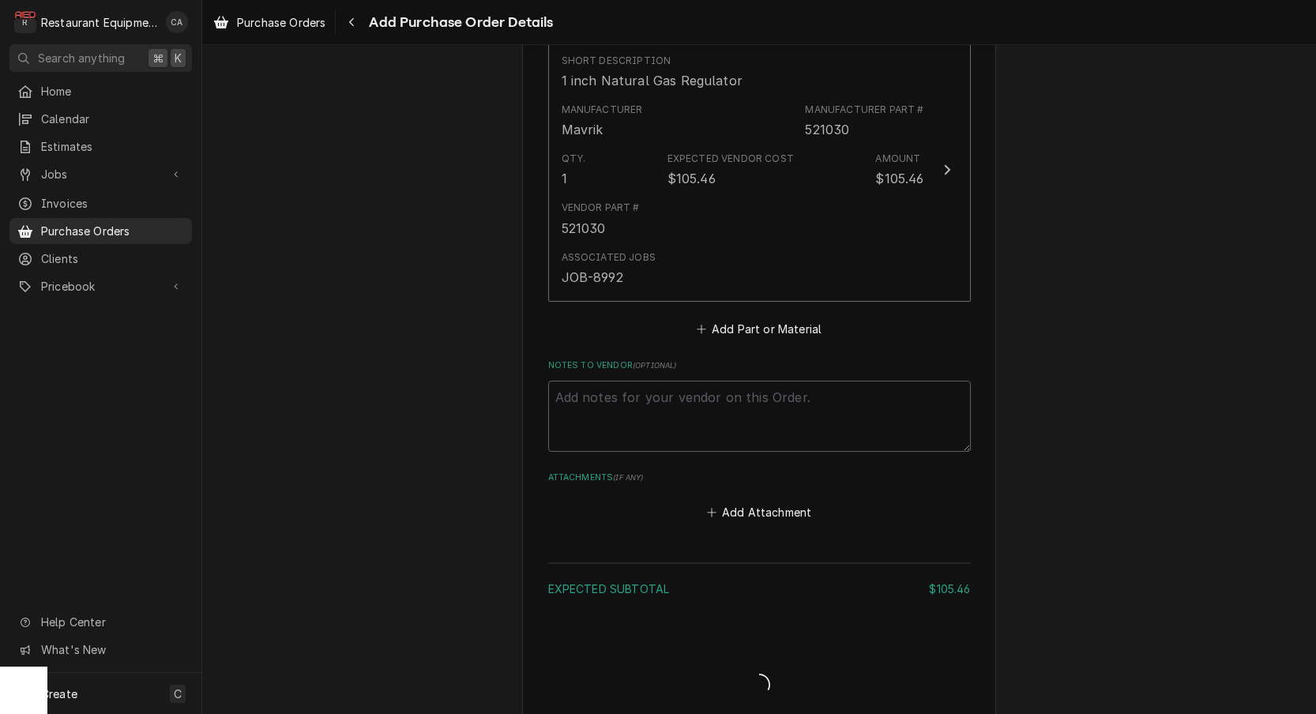
type textarea "x"
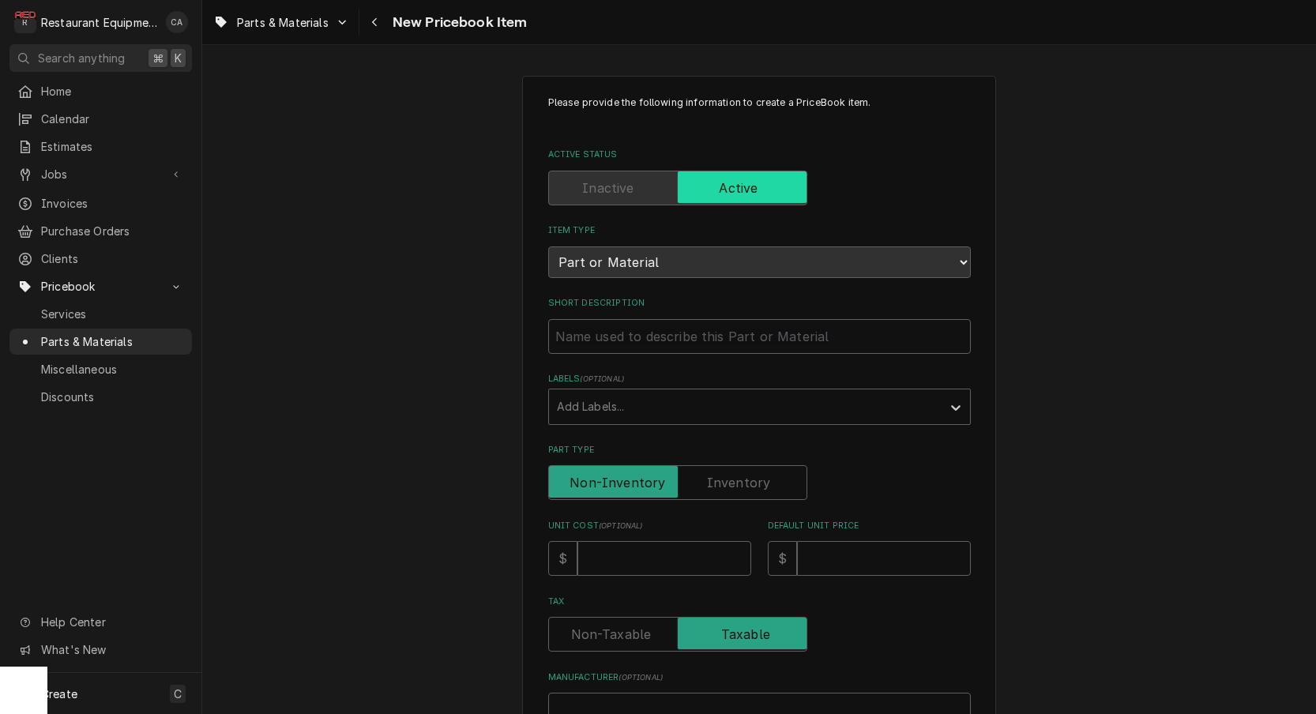
drag, startPoint x: 381, startPoint y: 238, endPoint x: 462, endPoint y: 288, distance: 95.4
click at [382, 238] on div "Please provide the following information to create a PriceBook item. Active Sta…" at bounding box center [759, 629] width 1114 height 1134
click at [636, 322] on input "Short Description" at bounding box center [759, 336] width 423 height 35
type textarea "x"
type input "1"
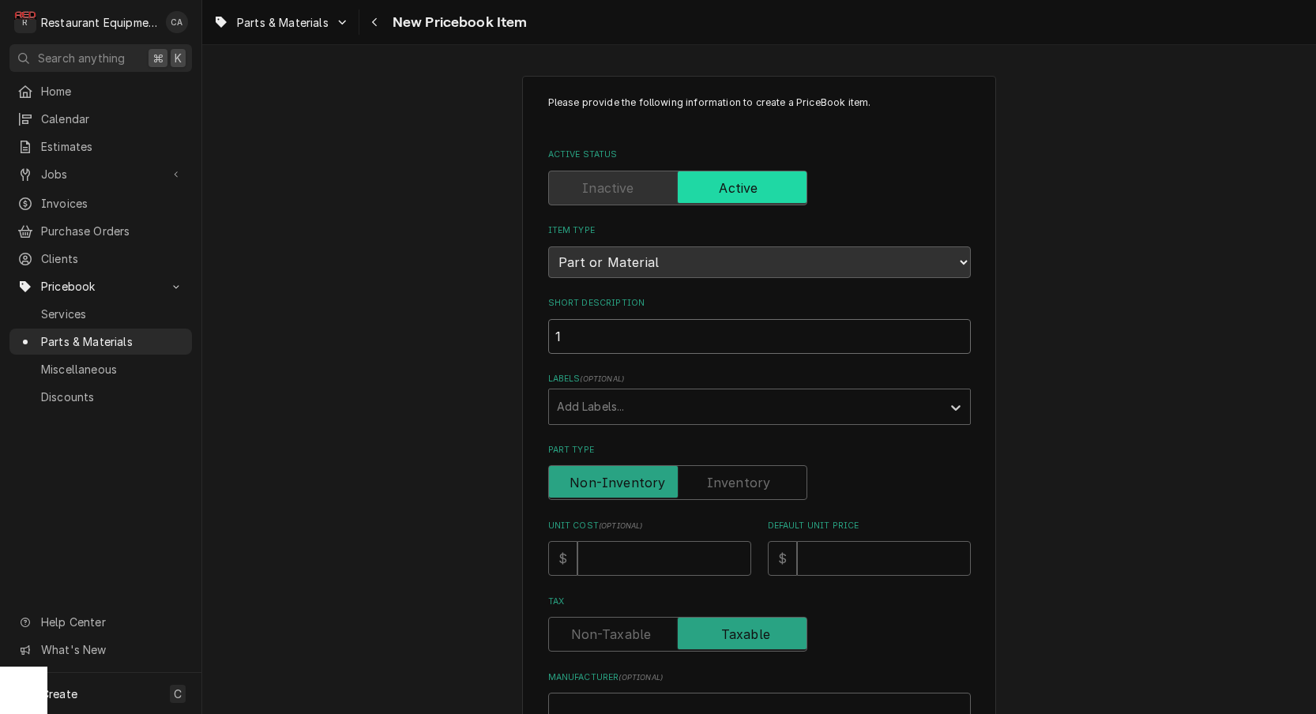
type textarea "x"
type input "1i"
type textarea "x"
type input "1in"
type textarea "x"
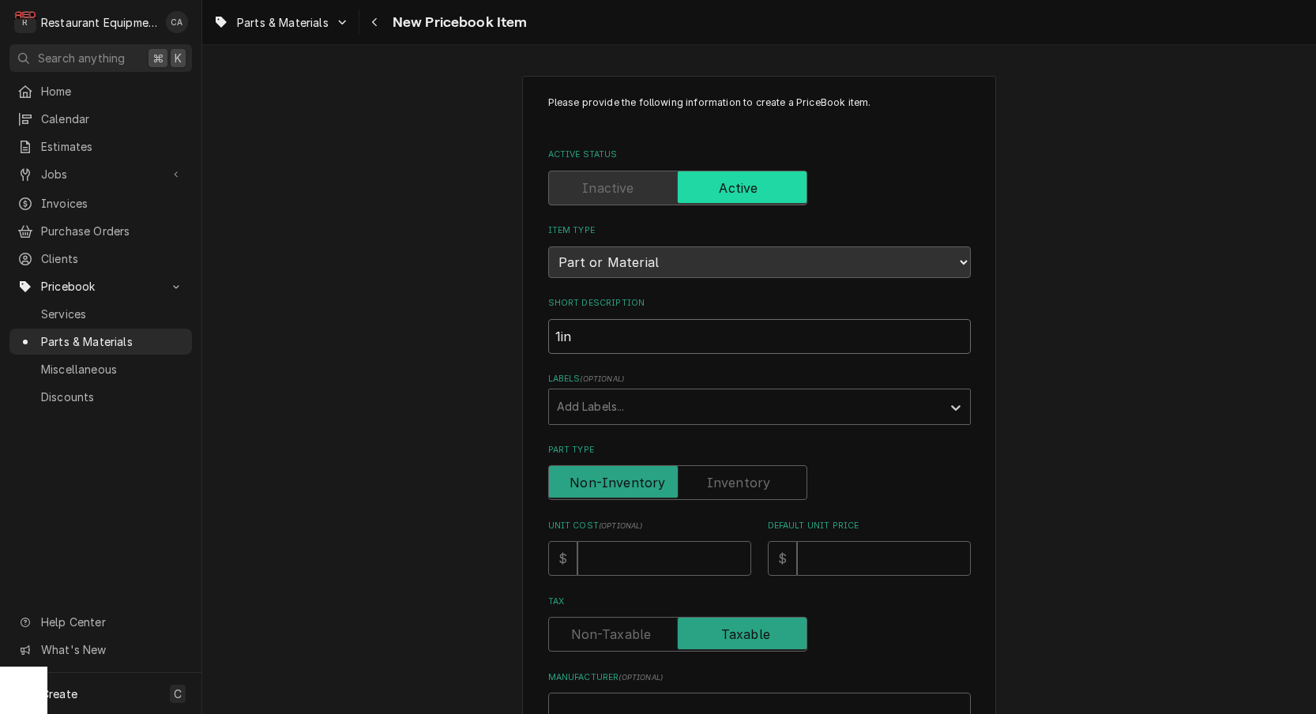
type input "1inc"
type textarea "x"
type input "1inch"
type textarea "x"
type input "1inch"
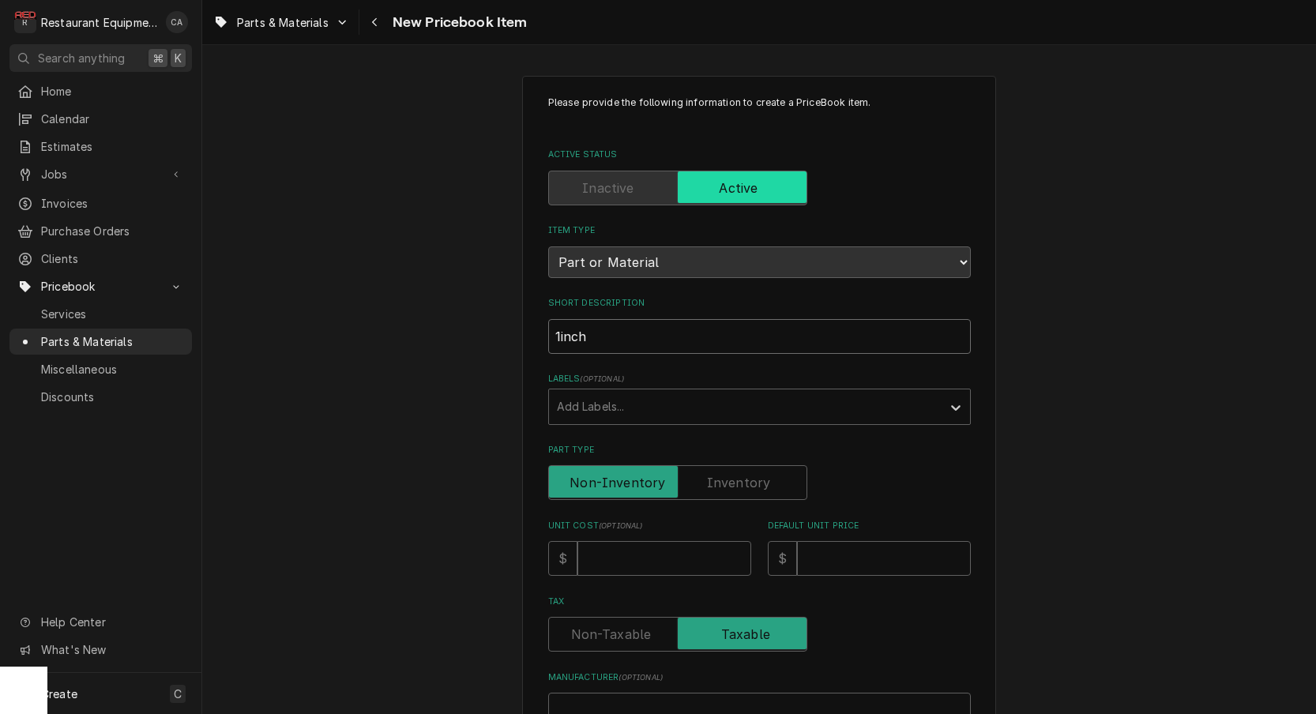
type textarea "x"
type input "1inch n"
type textarea "x"
type input "1inch"
type textarea "x"
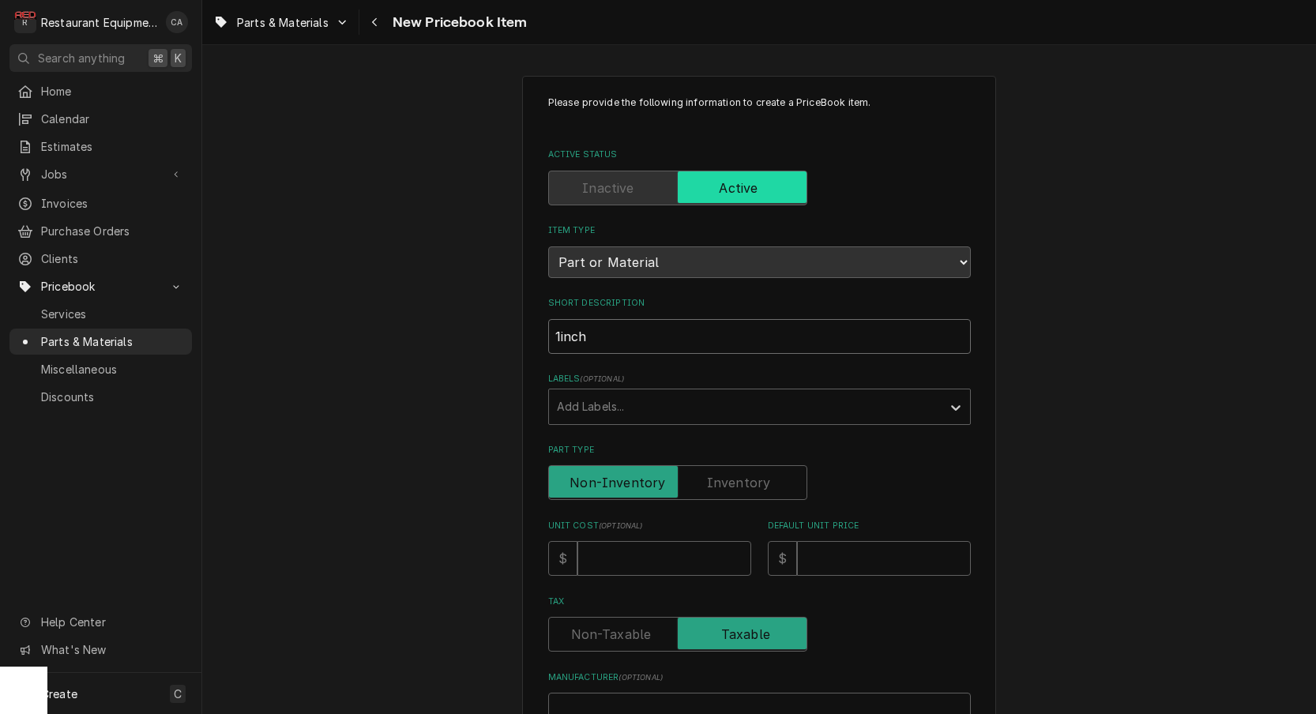
type input "1inch N"
type textarea "x"
type input "1inch Na"
type textarea "x"
type input "1inch Nat"
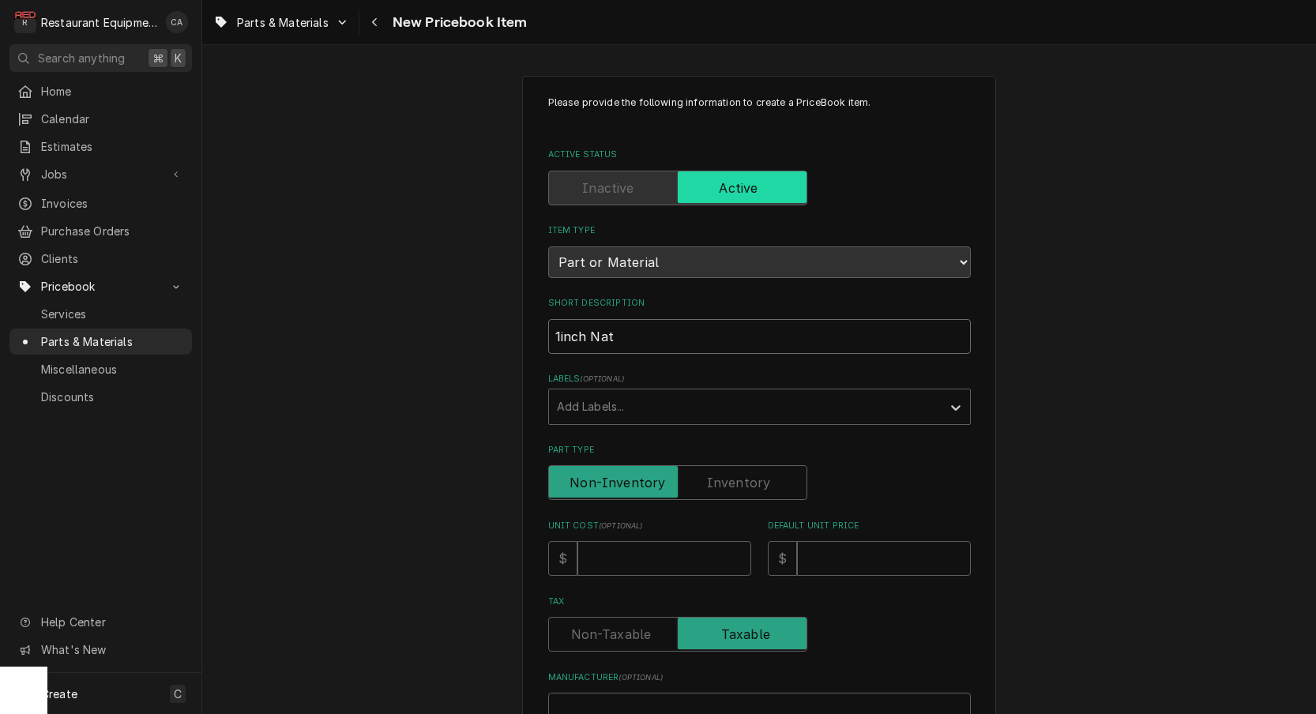
type textarea "x"
type input "1inch Natu"
type textarea "x"
type input "1inch Natur"
type textarea "x"
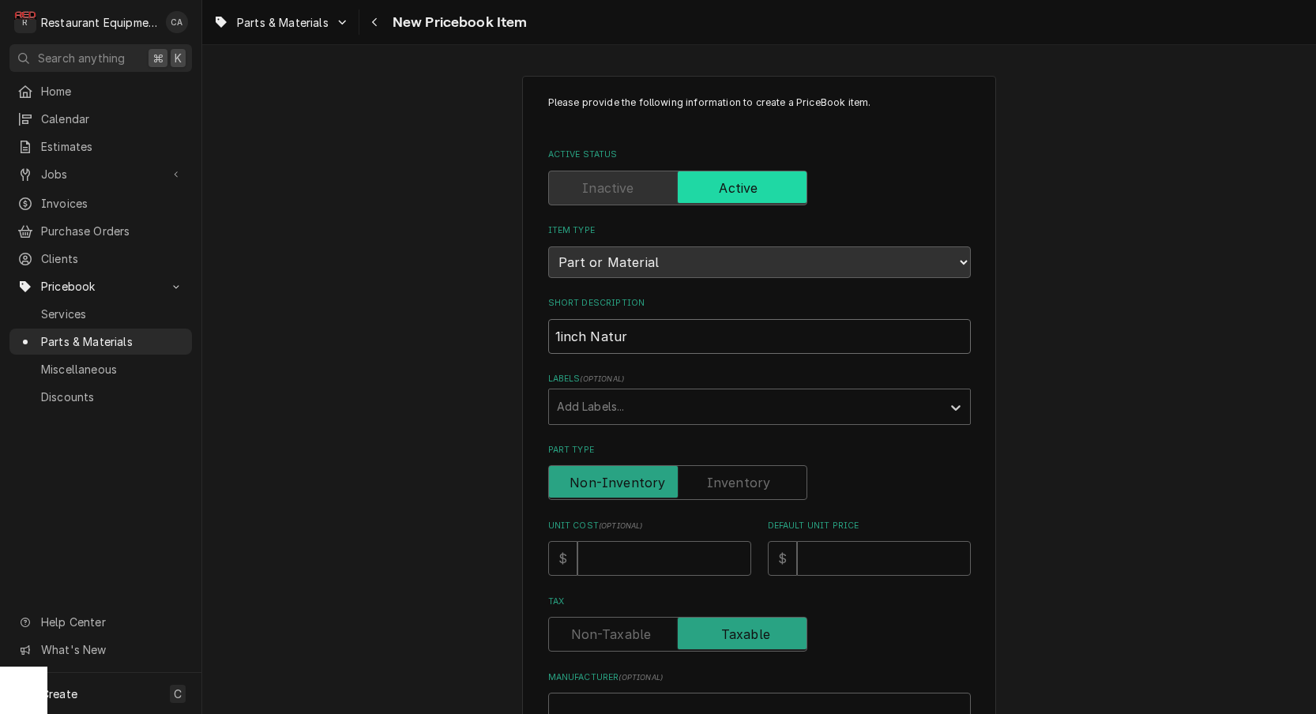
type input "1inch Natura"
type textarea "x"
type input "1inch Natural"
type textarea "x"
type input "1inch Natural"
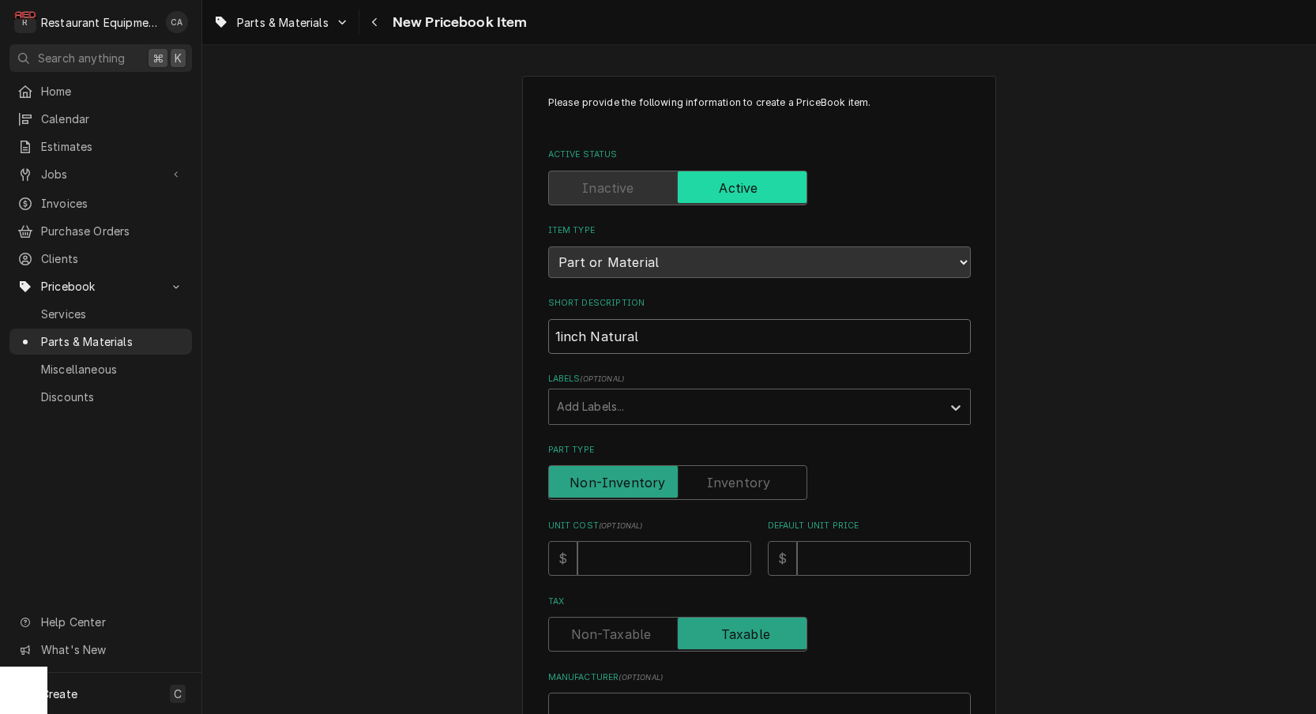
type textarea "x"
type input "1inch Natural G"
type textarea "x"
type input "1inch Natural Ga"
type textarea "x"
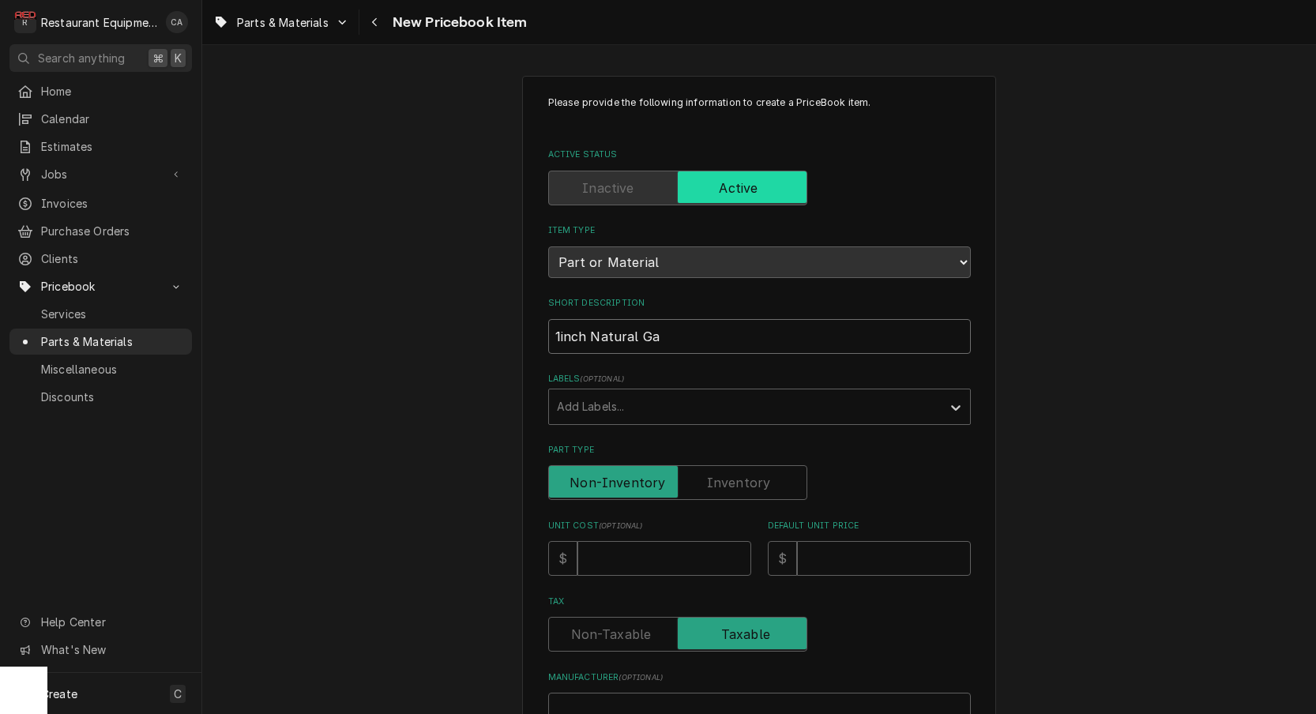
type input "1inch Natural Gas"
type textarea "x"
type input "1inch Natural Gas"
type textarea "x"
type input "1inch Natural Gas R"
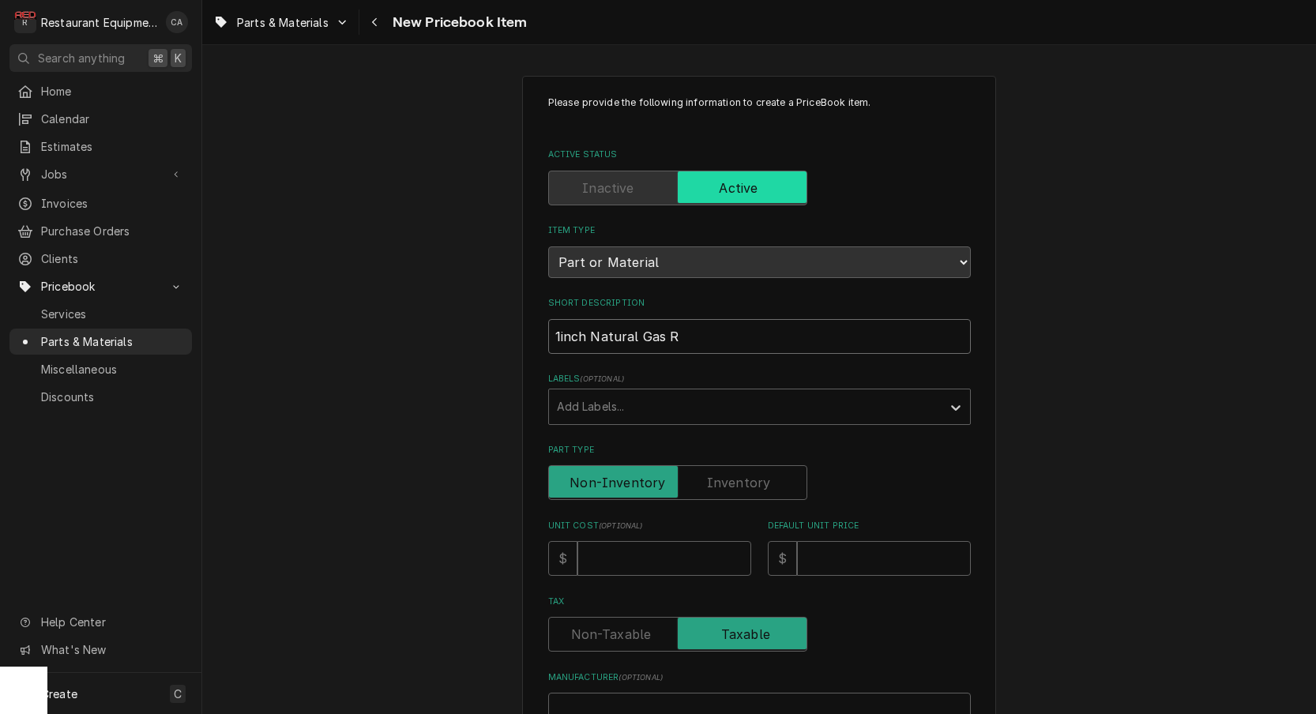
type textarea "x"
type input "1inch Natural Gas Re"
type textarea "x"
type input "1inch Natural Gas Reg"
type textarea "x"
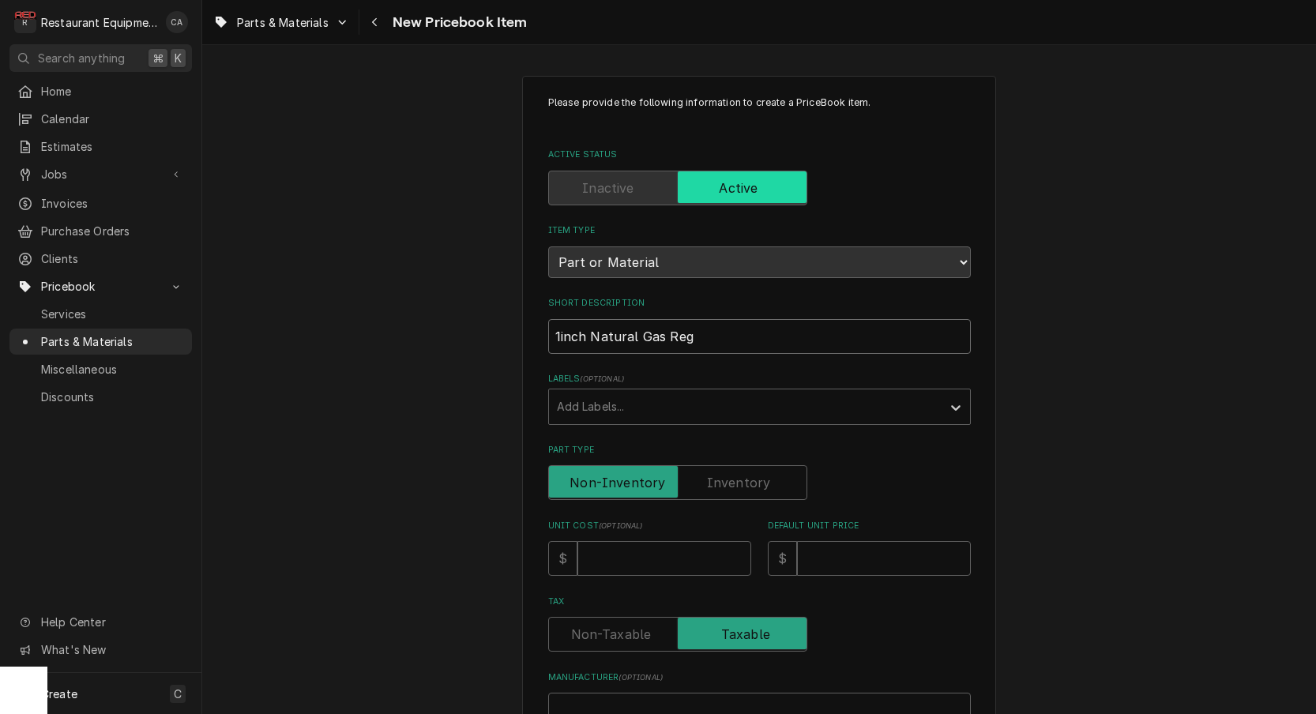
type input "1inch Natural Gas Regu"
type textarea "x"
type input "1inch Natural Gas Regul"
type textarea "x"
type input "1inch Natural Gas Regula"
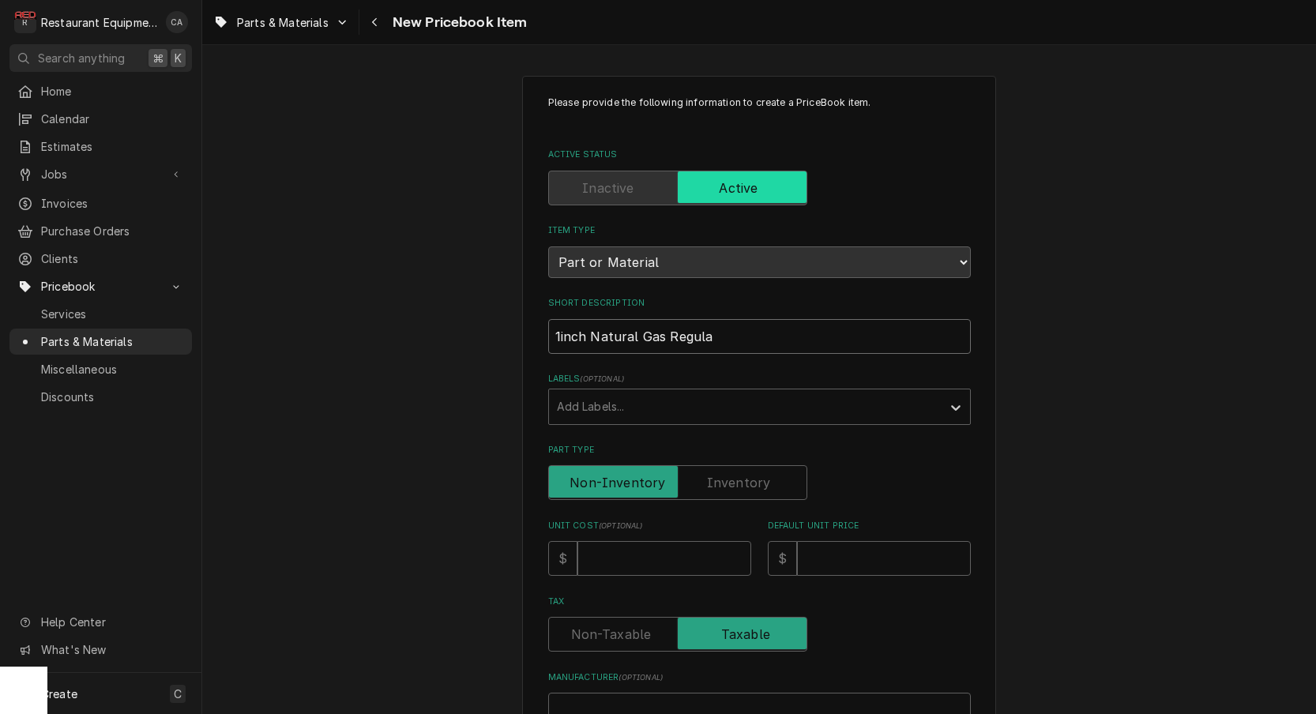
type textarea "x"
type input "1inch Natural Gas Regulat"
type textarea "x"
type input "1inch Natural Gas Regulatp"
type textarea "x"
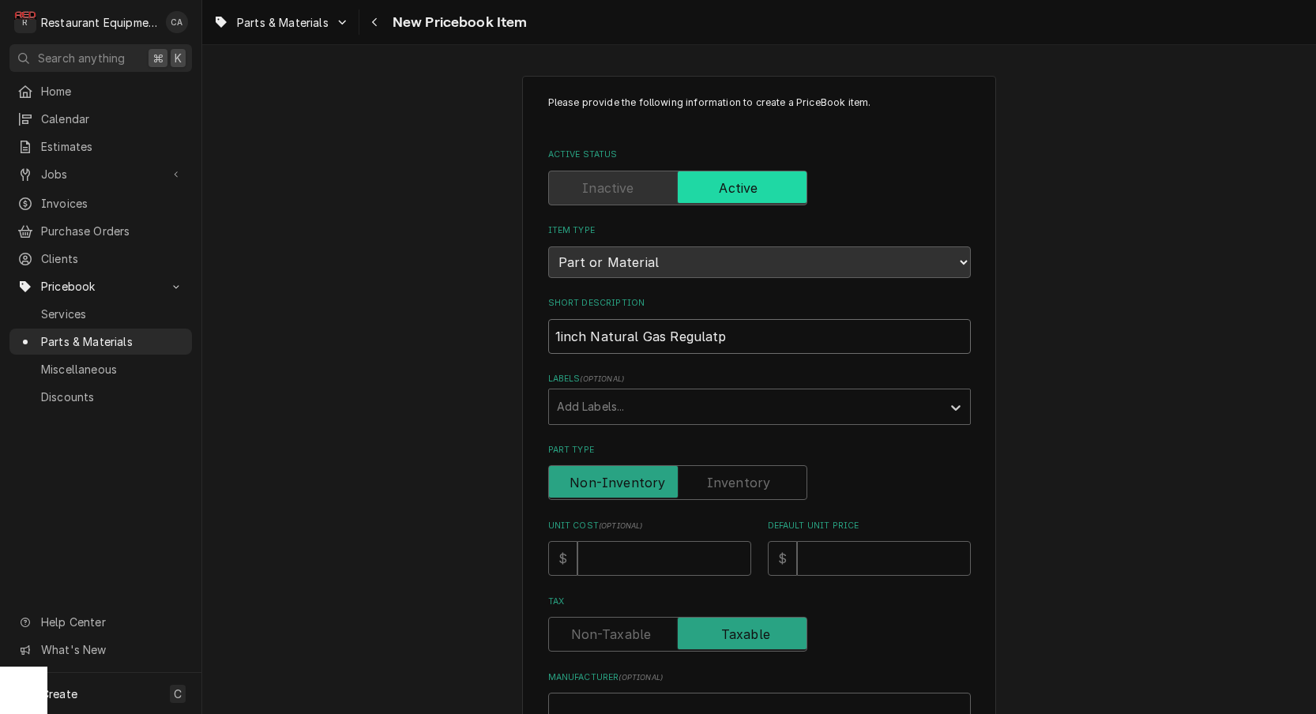
type input "1inch Natural Gas Regulat"
type textarea "x"
type input "1inch Natural Gas Regulato"
type textarea "x"
type input "1inch Natural Gas Regulator"
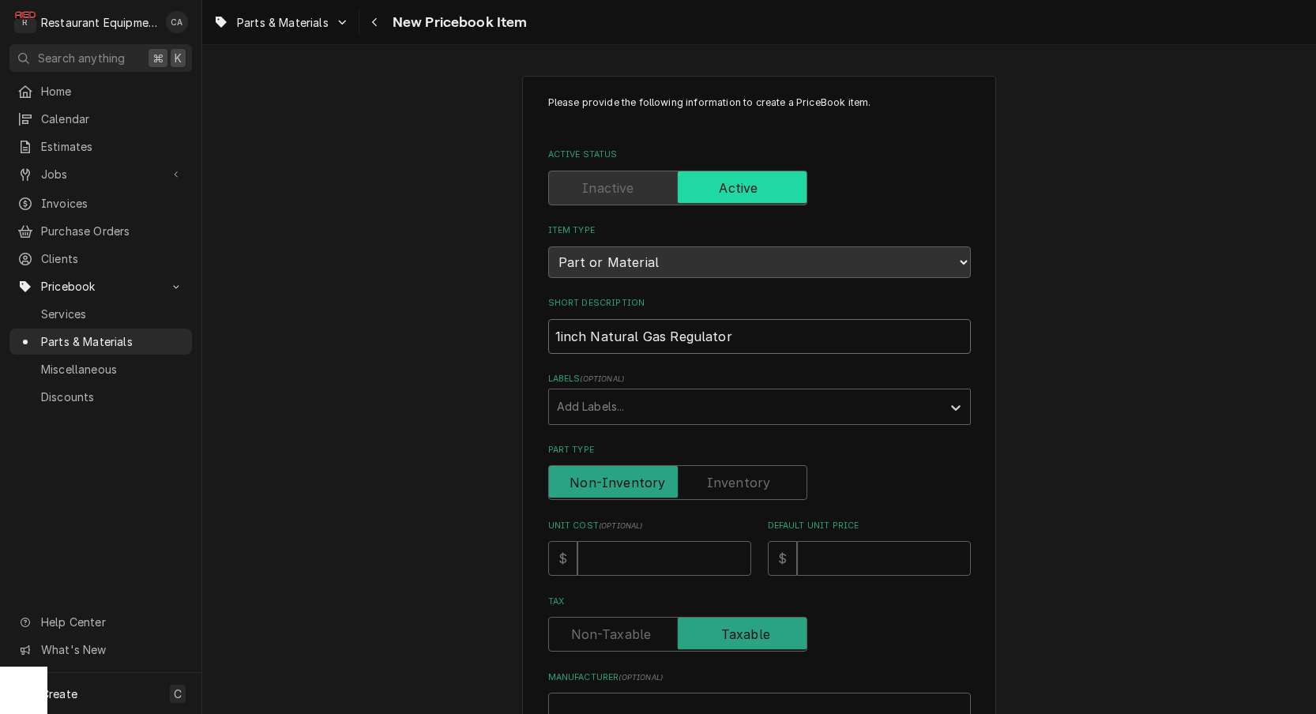
type textarea "x"
type input "1 inch Natural Gas Regulator"
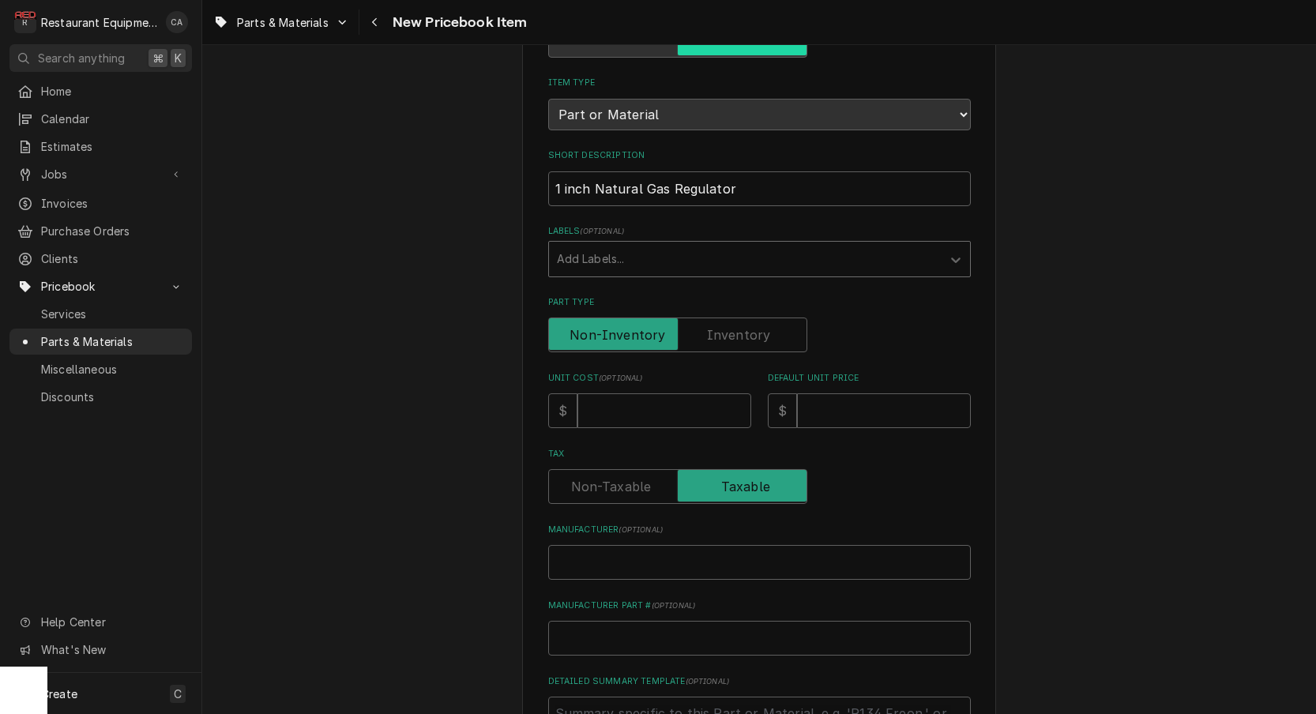
scroll to position [151, 0]
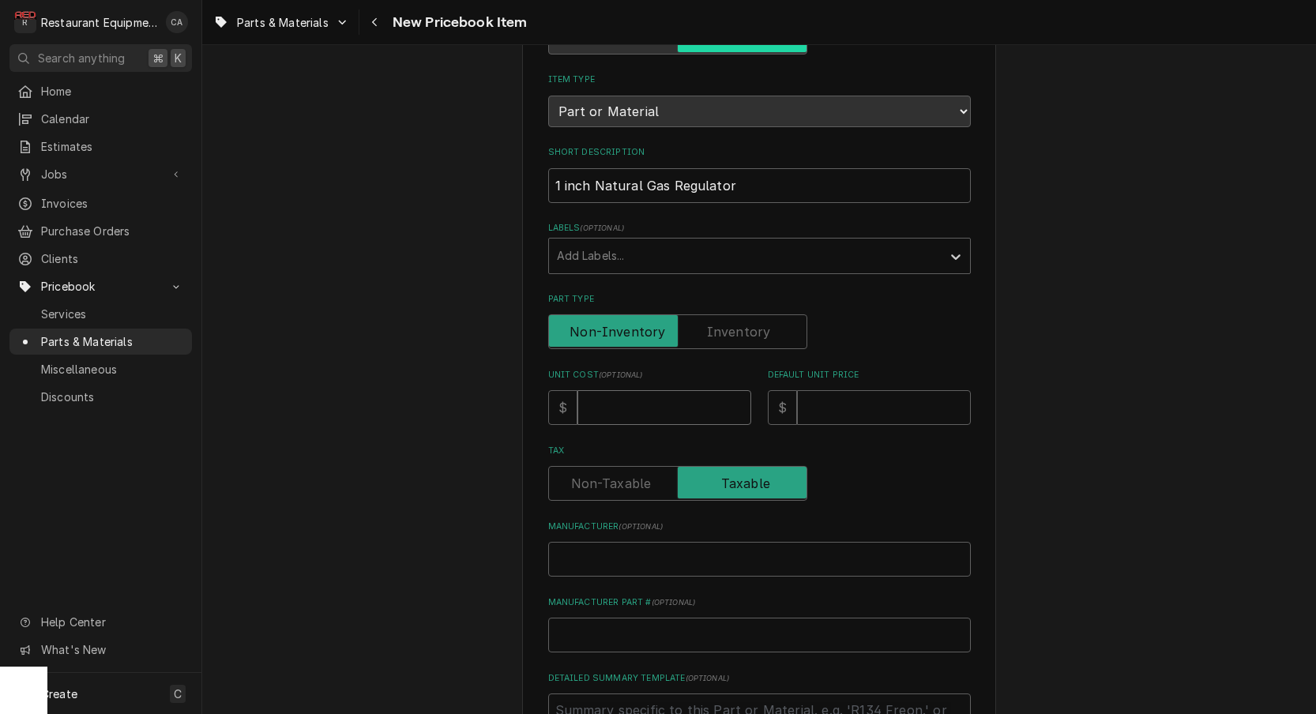
click at [630, 397] on input "Unit Cost ( optional )" at bounding box center [664, 407] width 174 height 35
click at [656, 391] on input "Unit Cost ( optional )" at bounding box center [664, 407] width 174 height 35
type textarea "x"
type input "1"
type textarea "x"
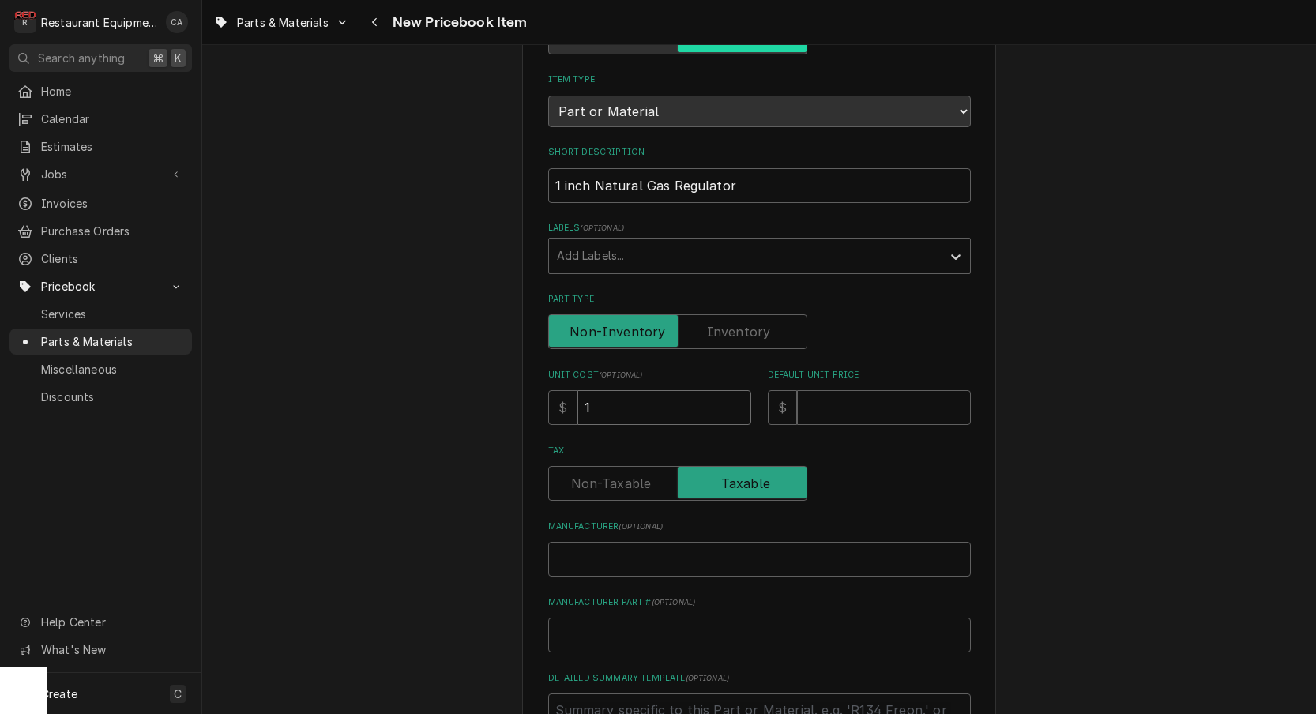
type input "10"
type textarea "x"
type input "105"
type textarea "x"
type input "105.4"
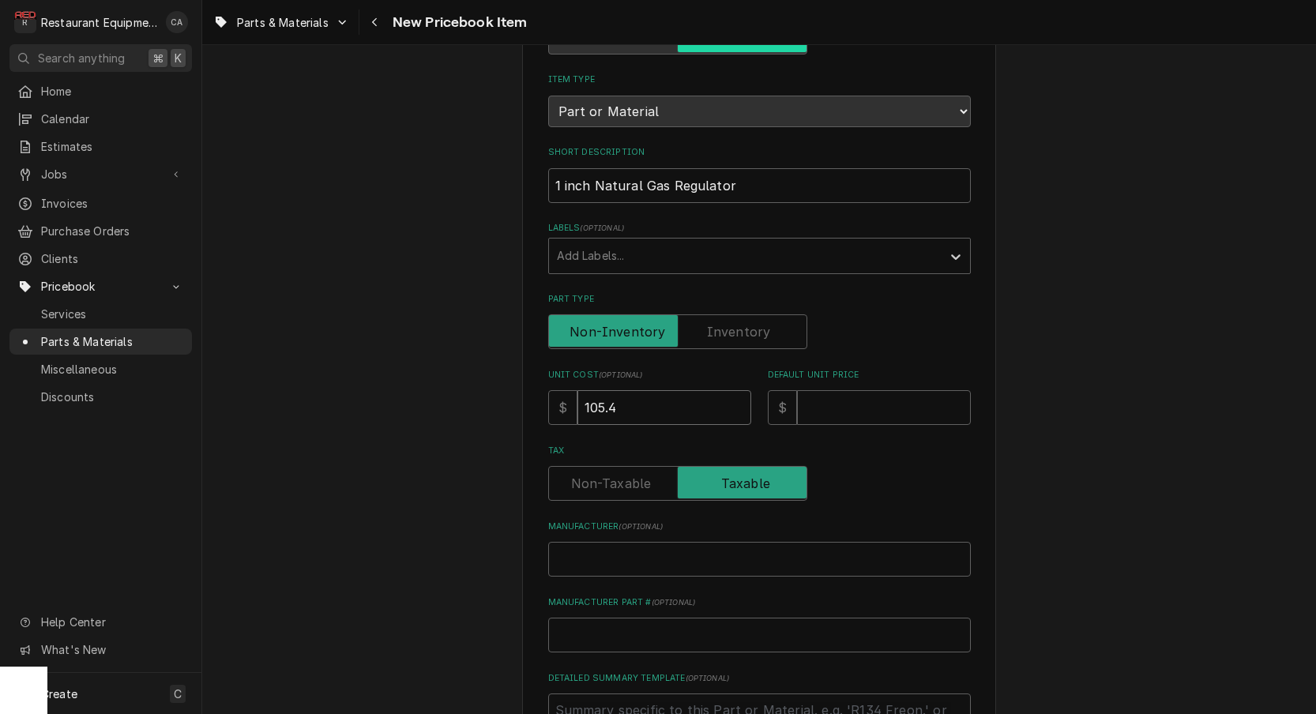
type textarea "x"
type input "105.46"
type textarea "x"
type input "1"
type textarea "x"
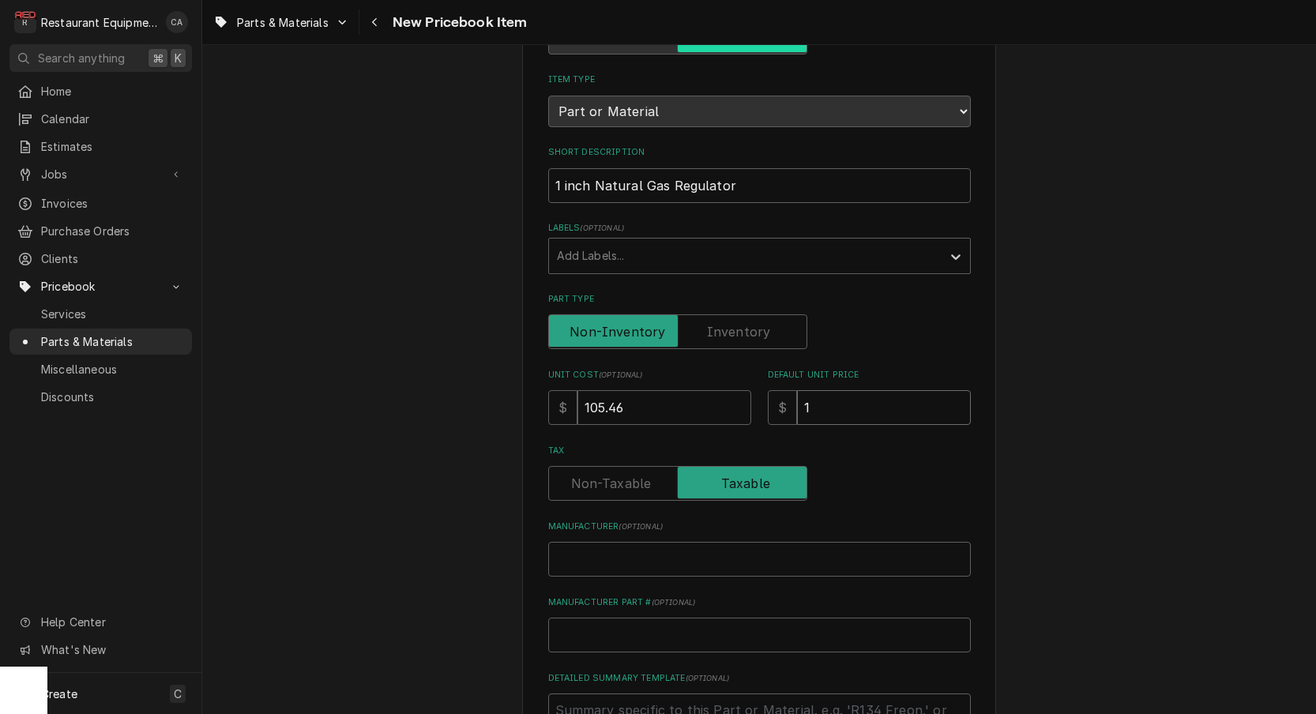
type input "19"
type textarea "x"
type input "193"
type textarea "x"
type input "193.9"
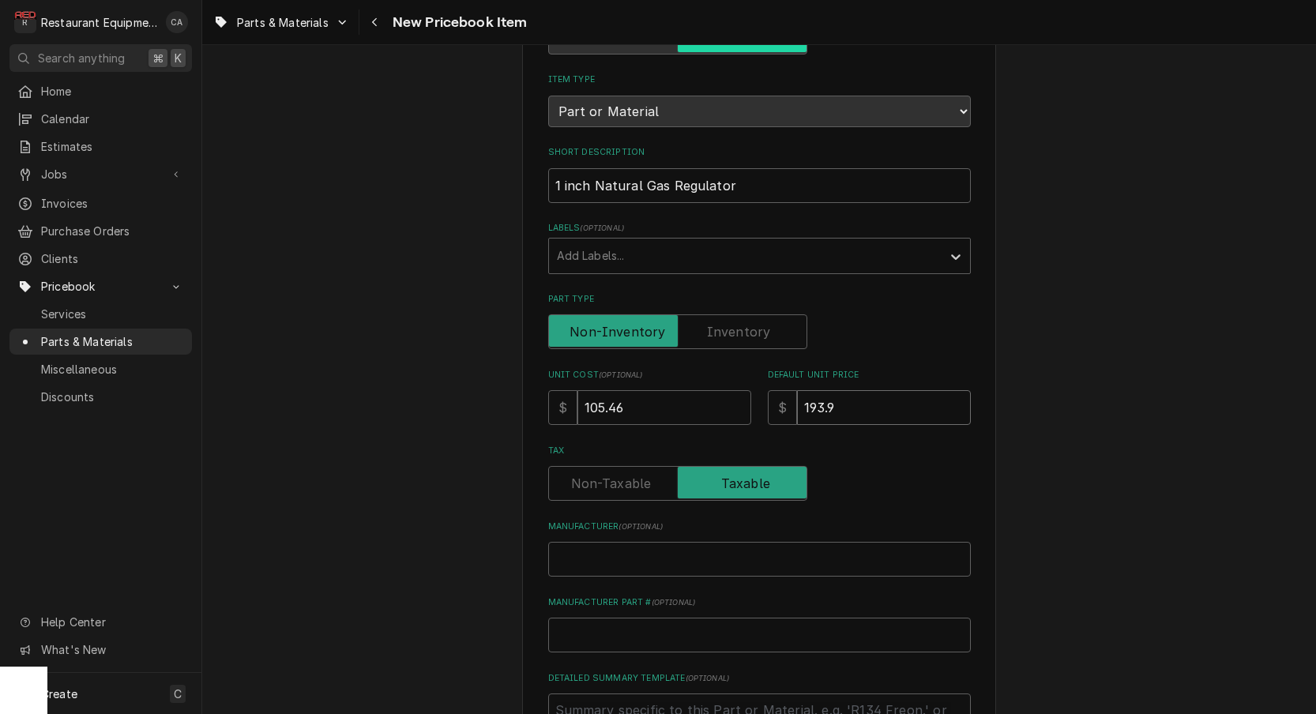
type textarea "x"
type input "193.92"
click at [603, 543] on input "Manufacturer ( optional )" at bounding box center [759, 559] width 423 height 35
type textarea "x"
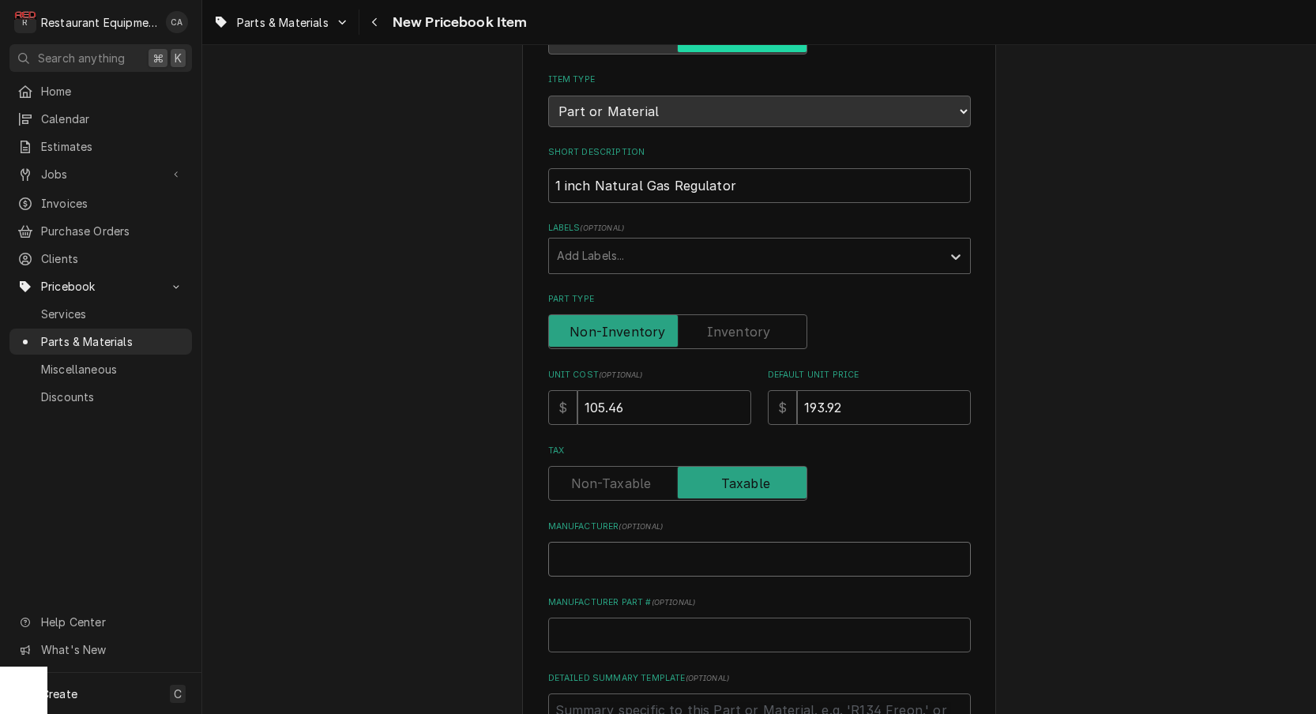
type input "M"
type textarea "x"
type input "Ma"
type textarea "x"
type input "Mav"
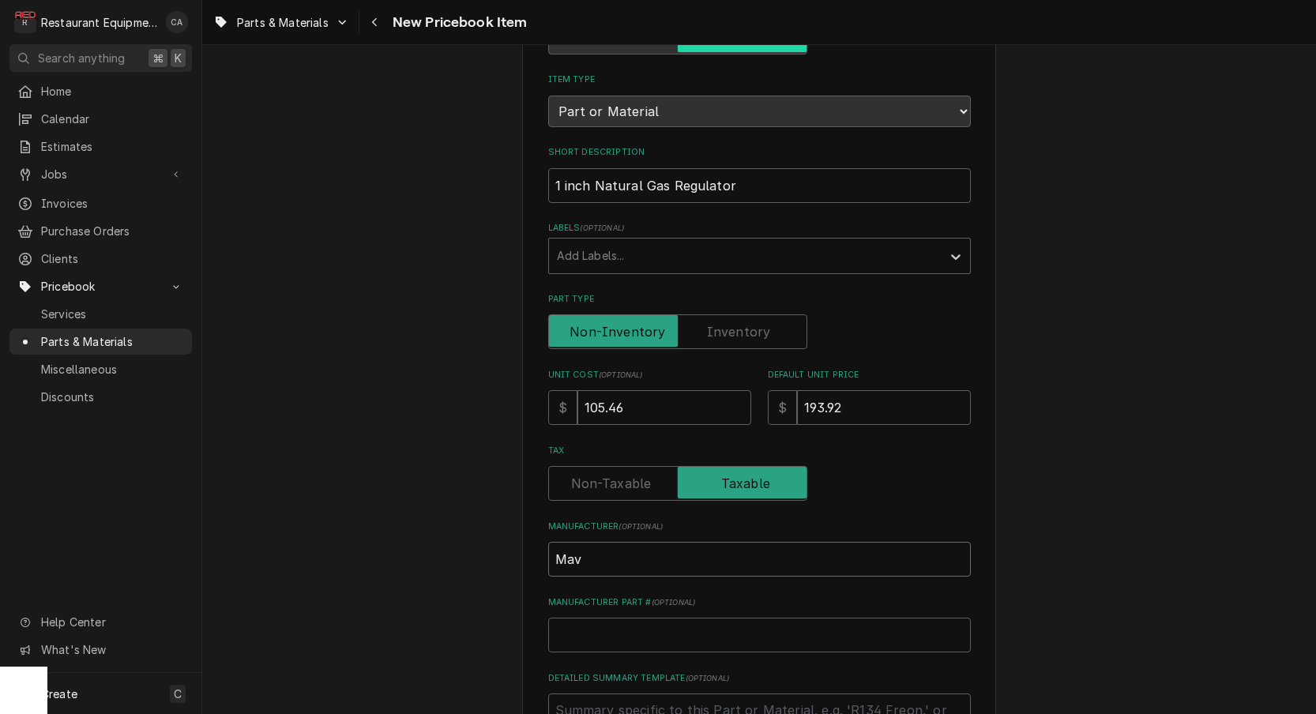
type textarea "x"
type input "Mavr"
type textarea "x"
type input "Mavri"
type textarea "x"
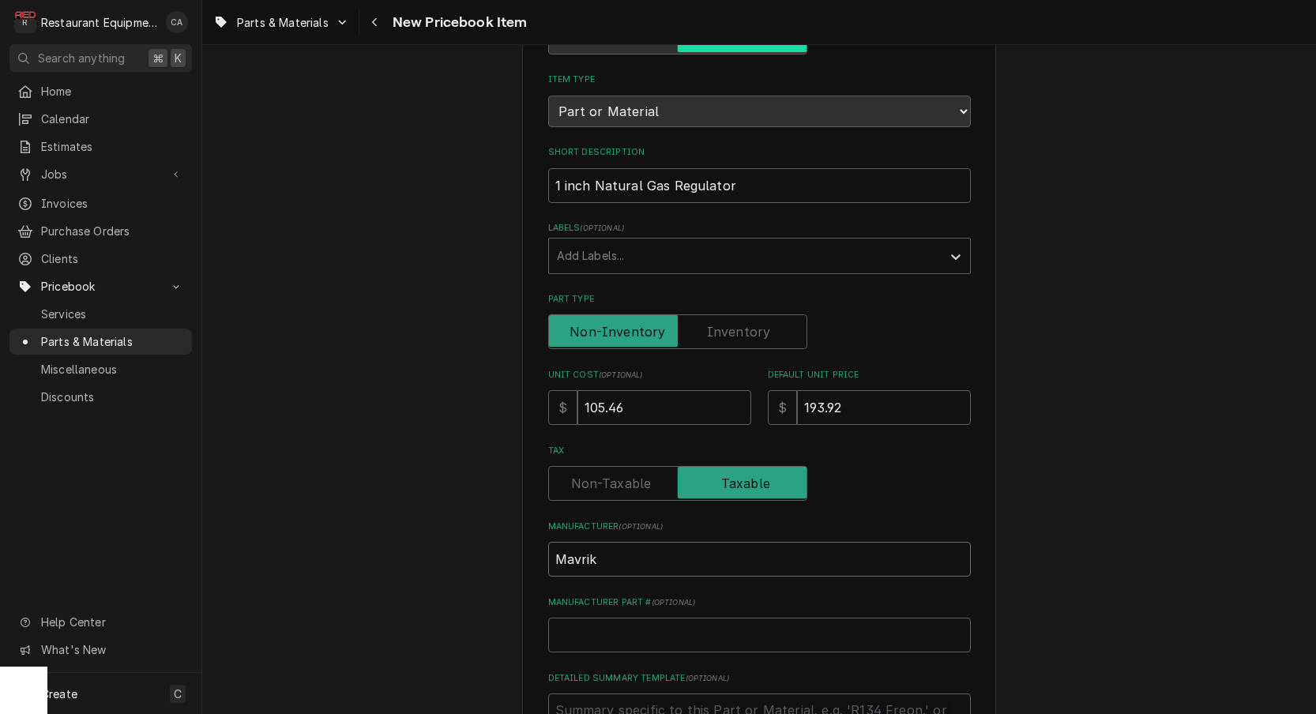
type input "Mavrik"
type textarea "x"
type input "5"
type textarea "x"
type input "52"
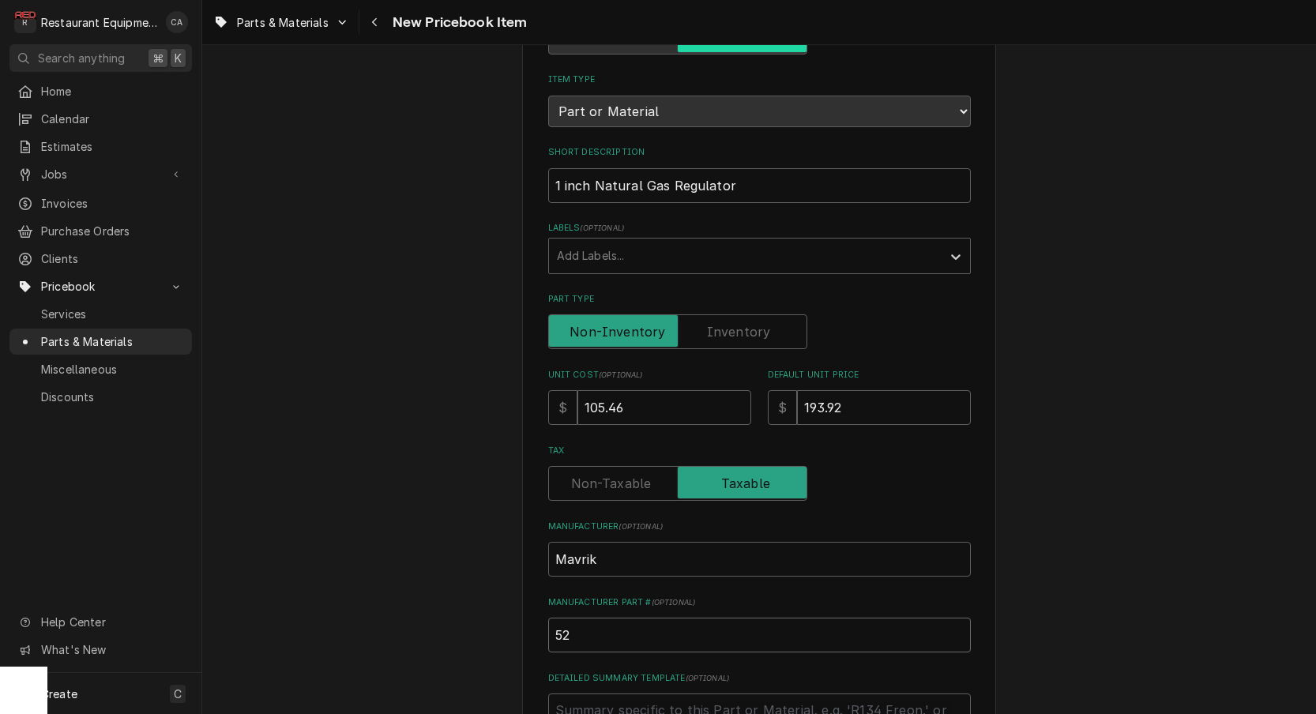
type textarea "x"
type input "521"
type textarea "x"
type input "5210"
type textarea "x"
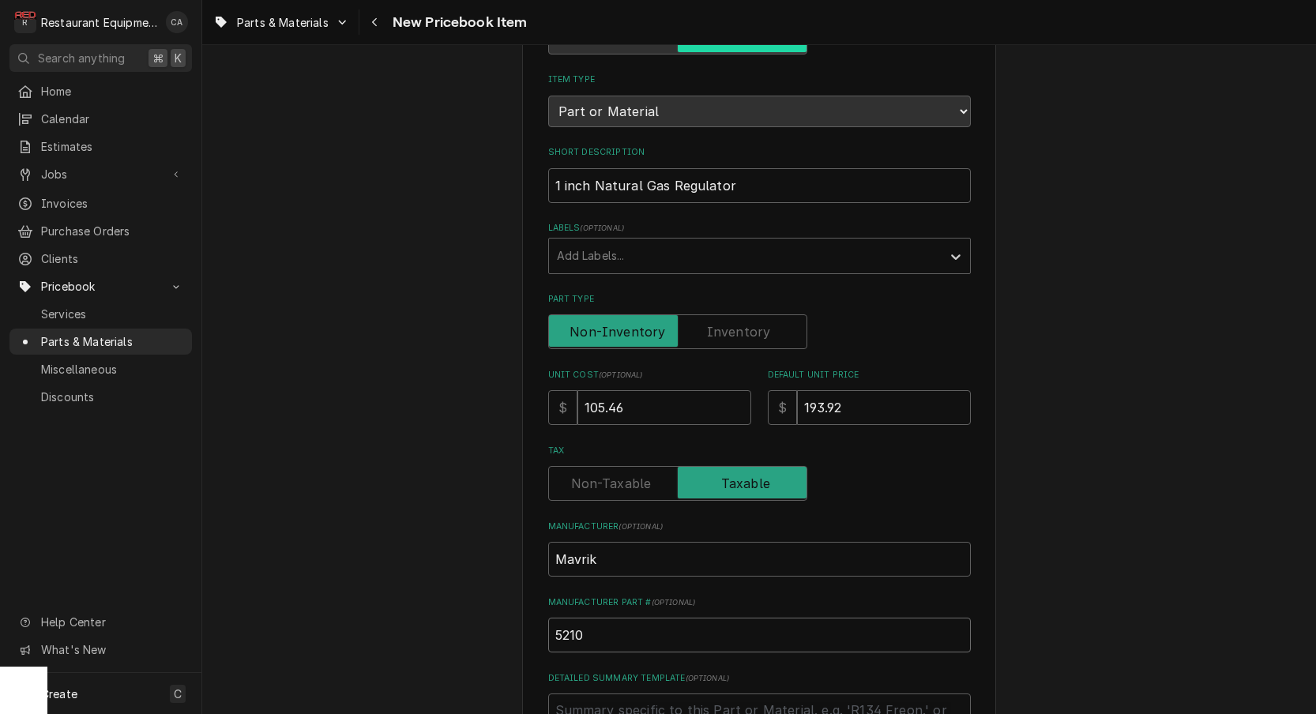
type input "52103"
type textarea "x"
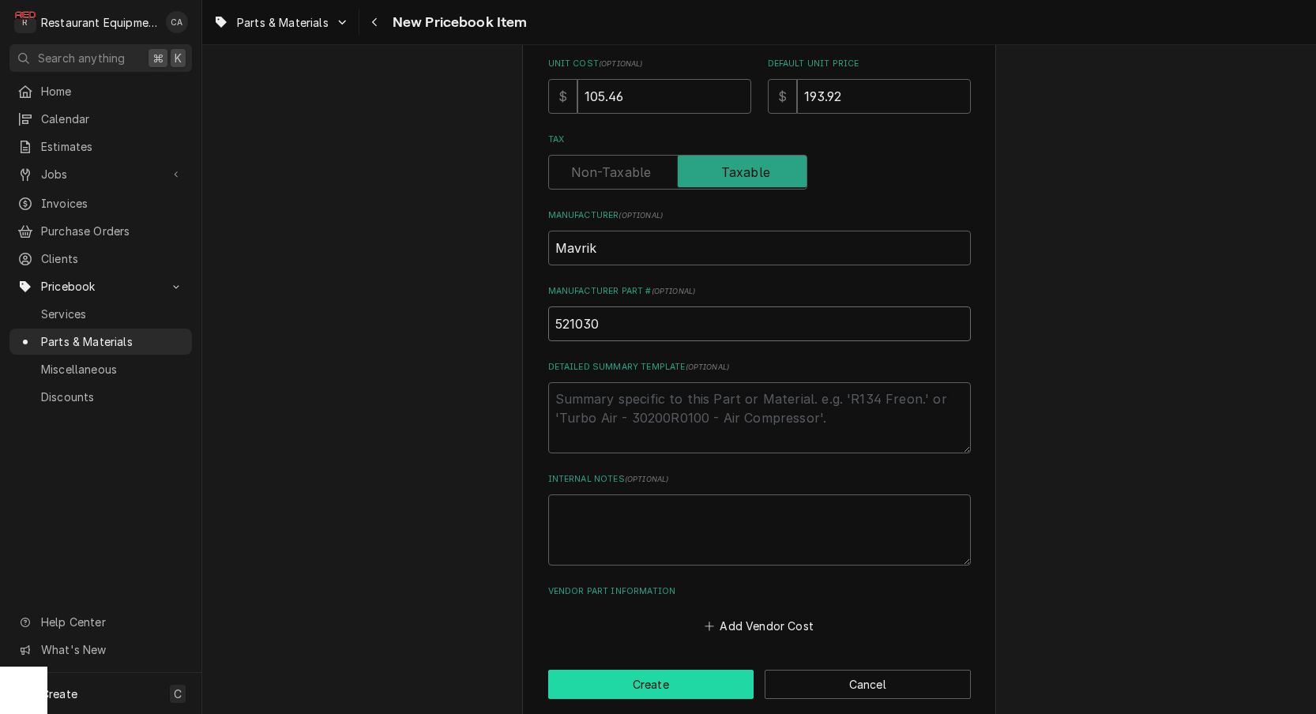
type input "521030"
click at [673, 670] on button "Create" at bounding box center [651, 684] width 206 height 29
type textarea "x"
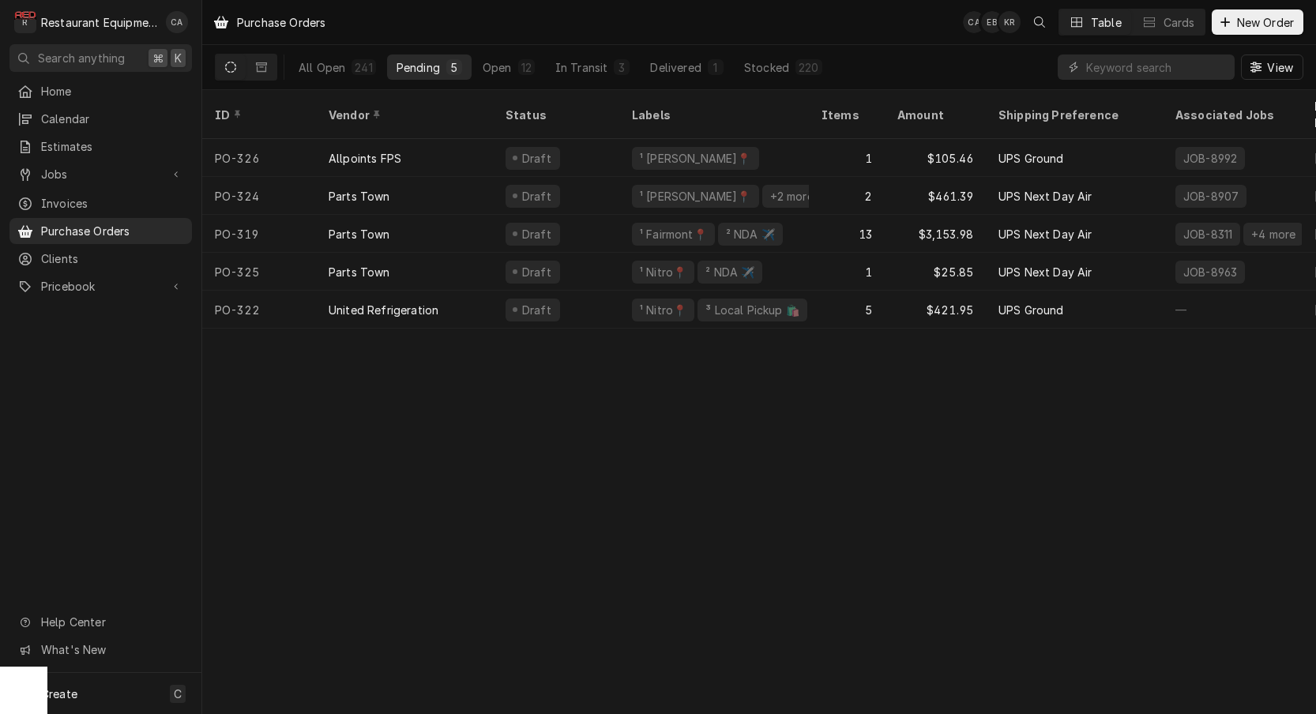
click at [536, 441] on div "Purchase Orders CA EB KR Table Cards New Order All Open 241 Pending 5 Open 12 I…" at bounding box center [759, 357] width 1114 height 714
